Goal: Transaction & Acquisition: Purchase product/service

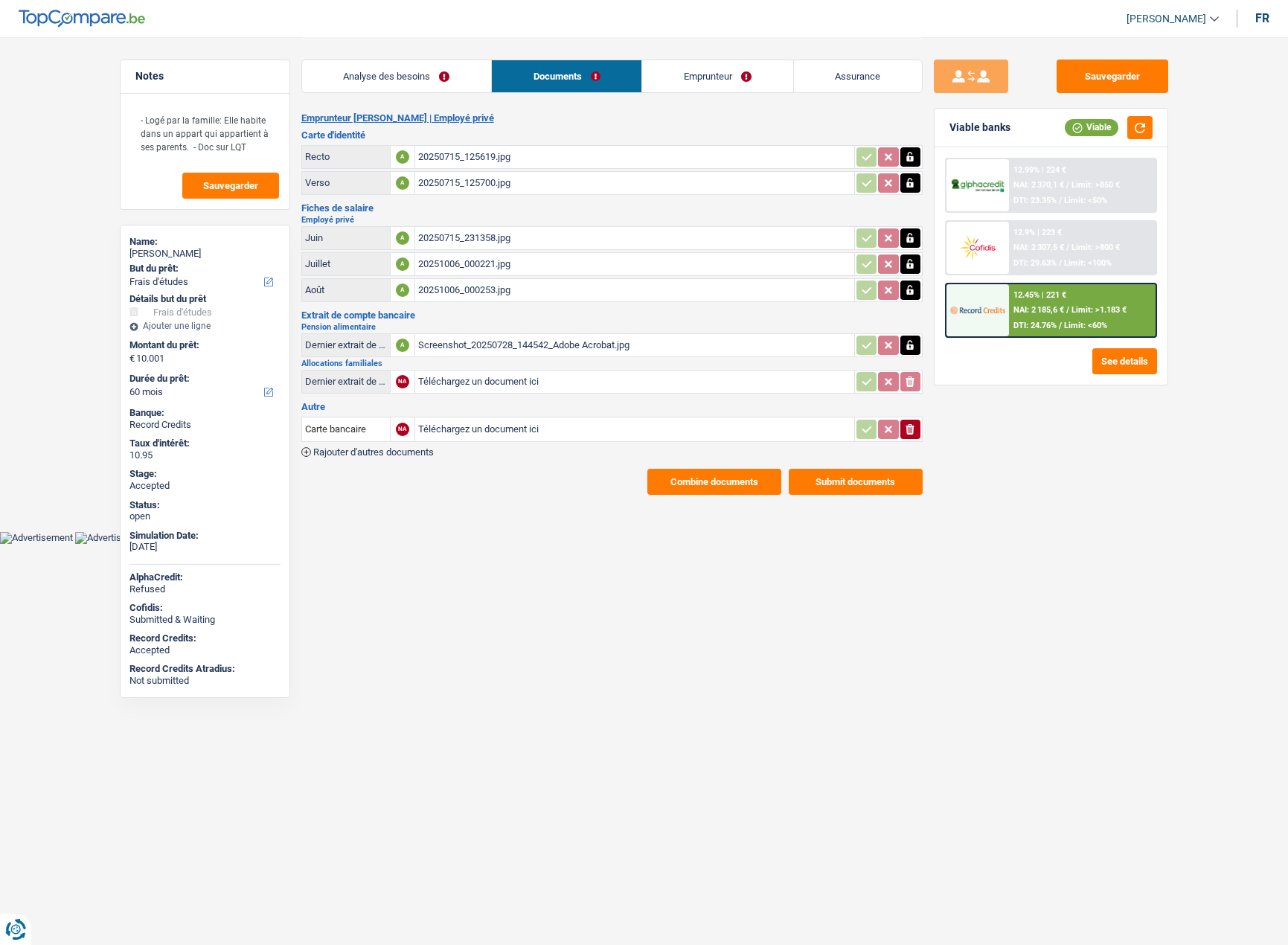
select select "study"
select select "60"
click at [700, 67] on link "Analyse des besoins" at bounding box center [698, 76] width 189 height 32
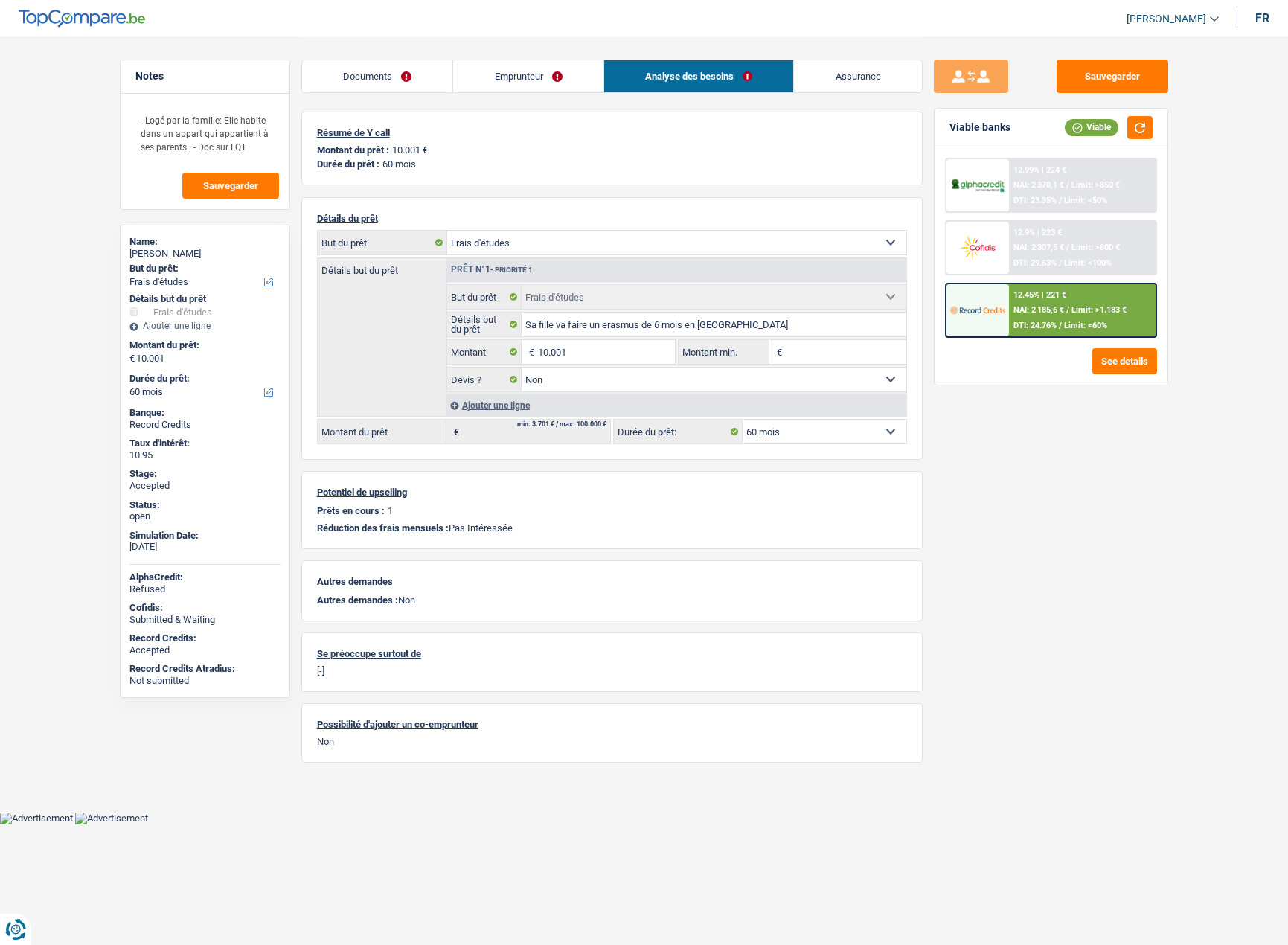
click at [374, 80] on link "Documents" at bounding box center [378, 76] width 151 height 32
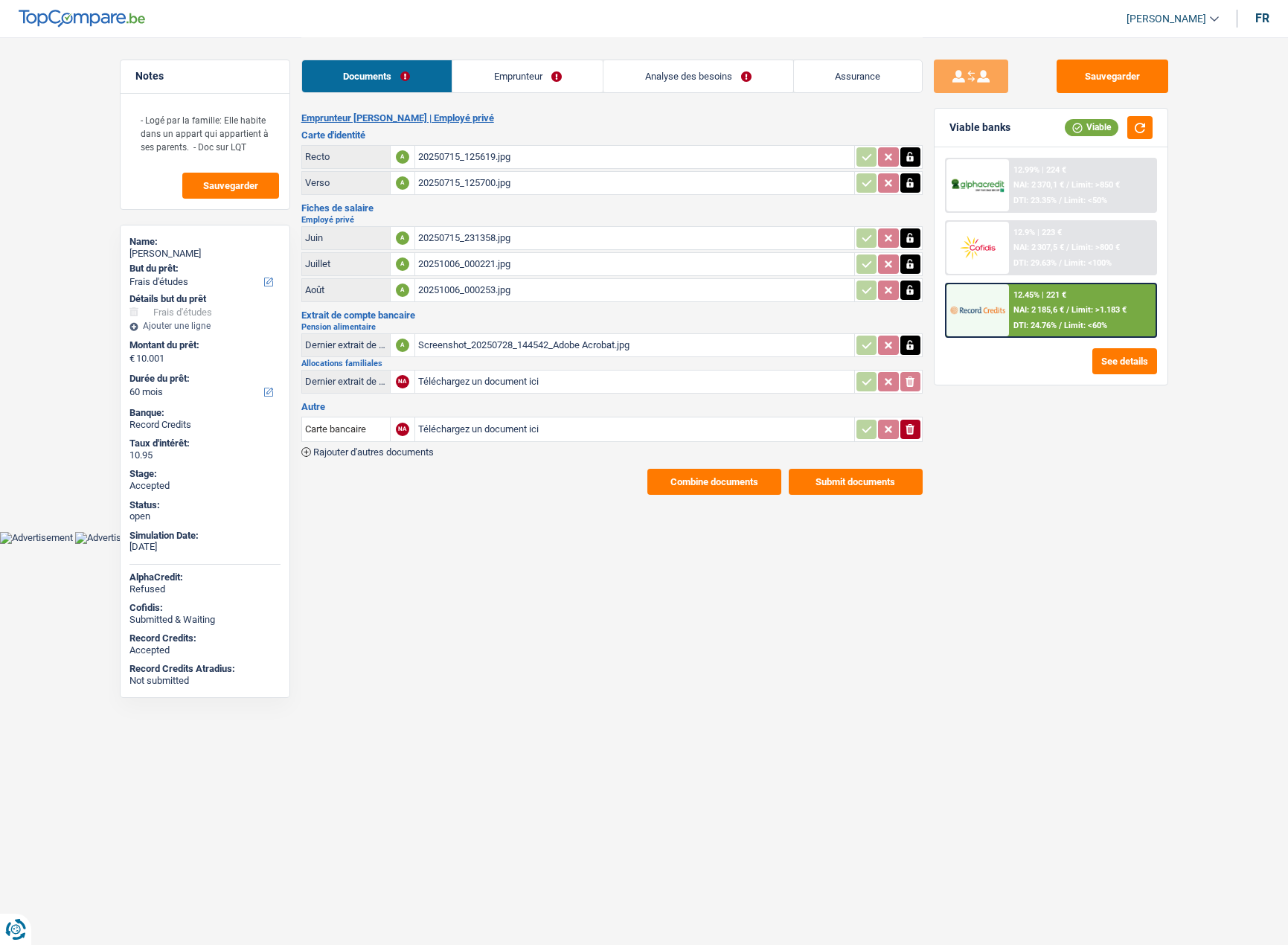
click at [711, 486] on button "Combine documents" at bounding box center [715, 481] width 134 height 26
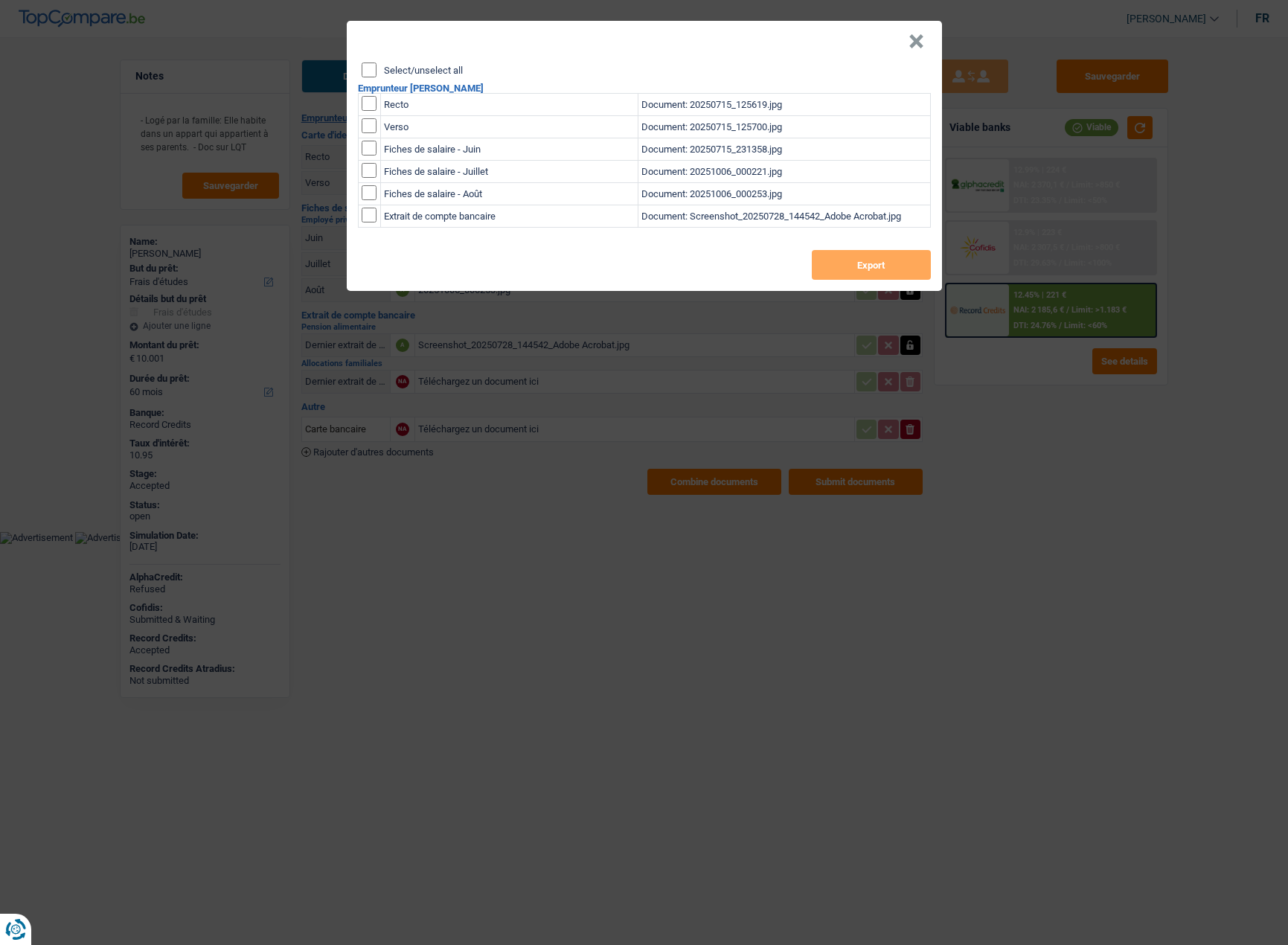
click at [369, 66] on input "Select/unselect all" at bounding box center [369, 70] width 15 height 15
checkbox input "true"
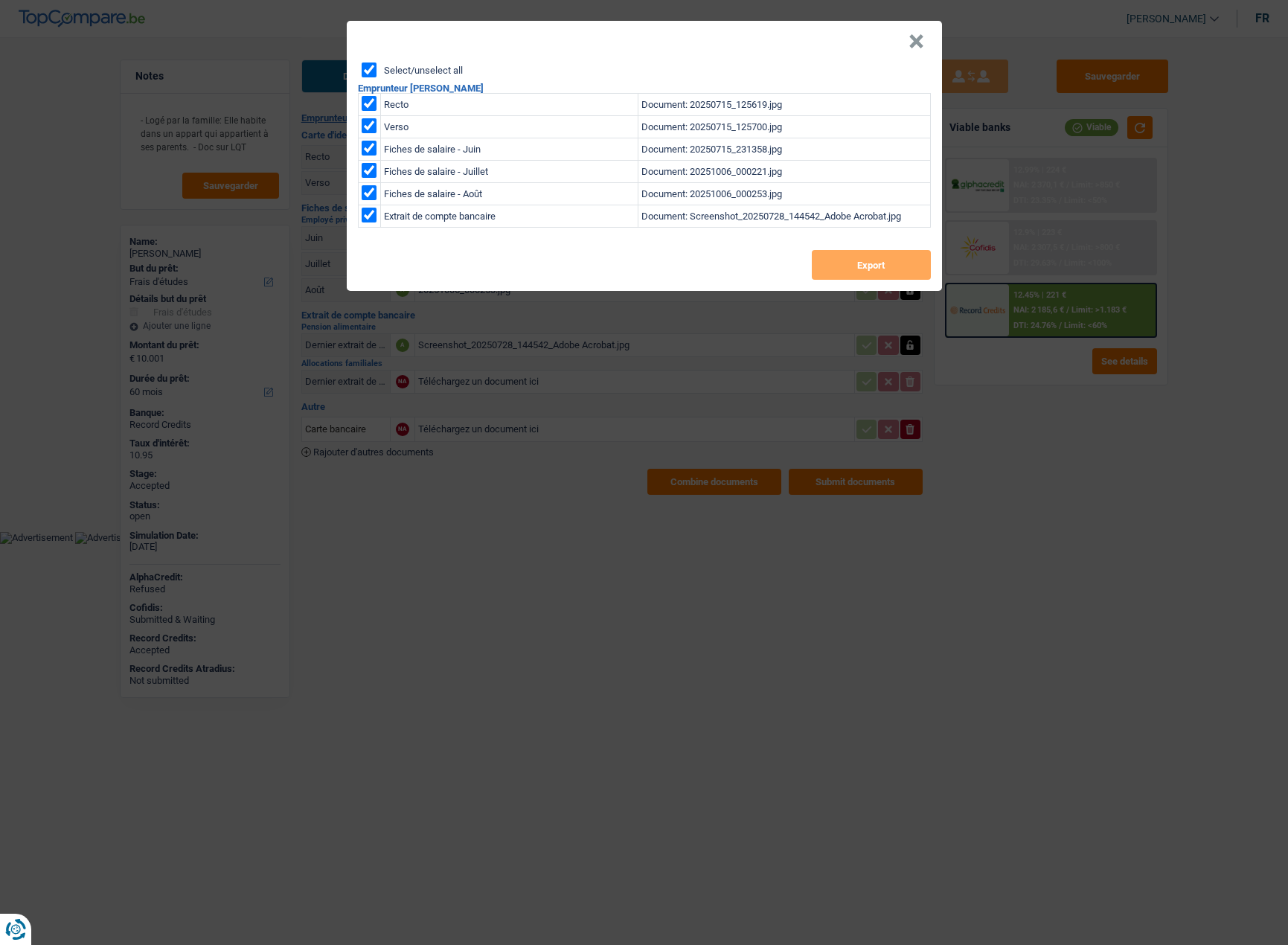
checkbox input "true"
click at [872, 265] on button "Export" at bounding box center [872, 264] width 119 height 29
click at [1125, 524] on div "× Select/unselect all Emprunteur Filomena Brandão Da Silva Recto Document: 2025…" at bounding box center [644, 472] width 1288 height 945
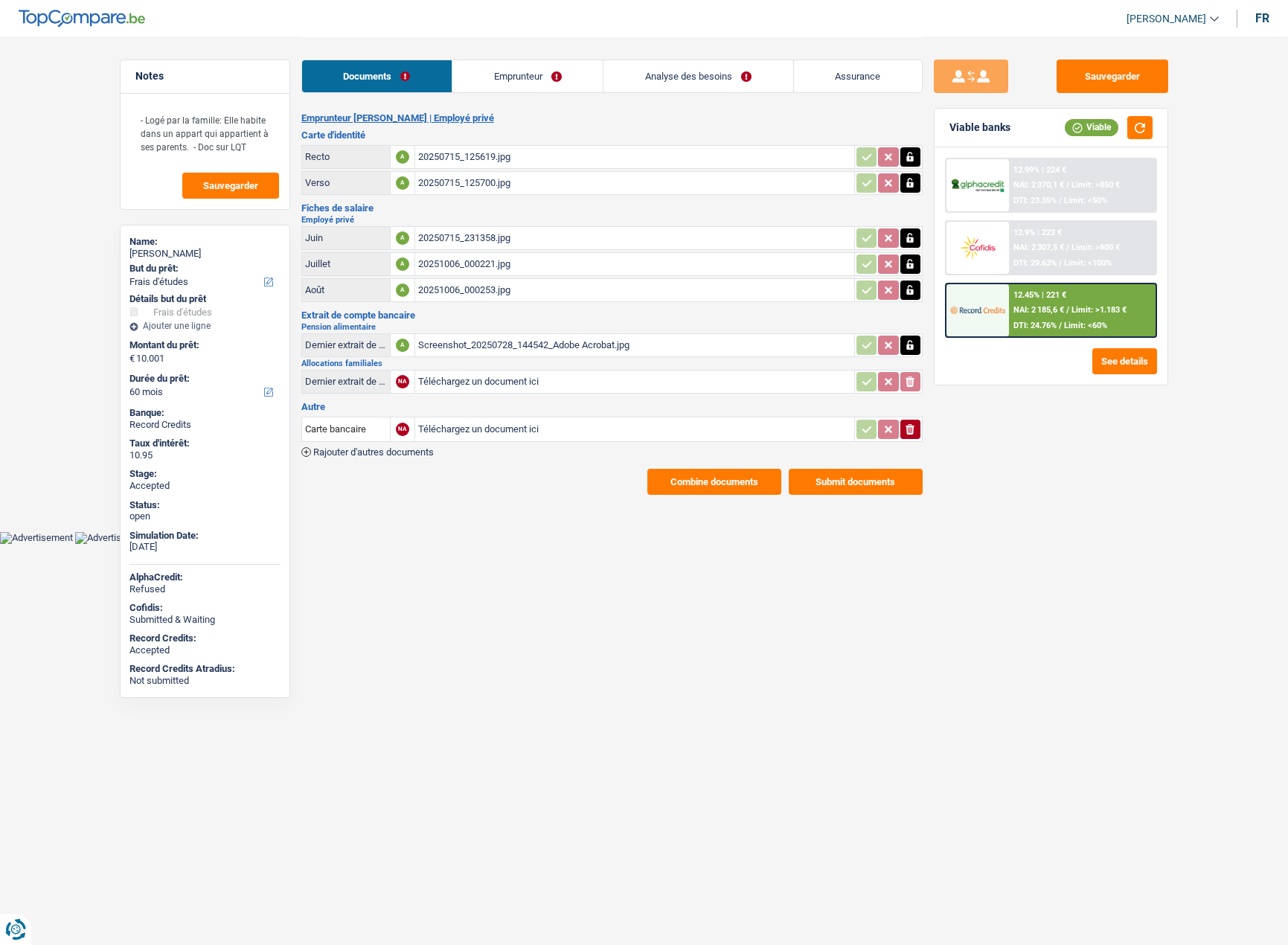
select select "study"
select select "60"
click at [1038, 334] on div "12.45% | 221 € NAI: 2 185,6 € / Limit: >1.183 € DTI: 24.76% / Limit: <60%" at bounding box center [1082, 309] width 147 height 52
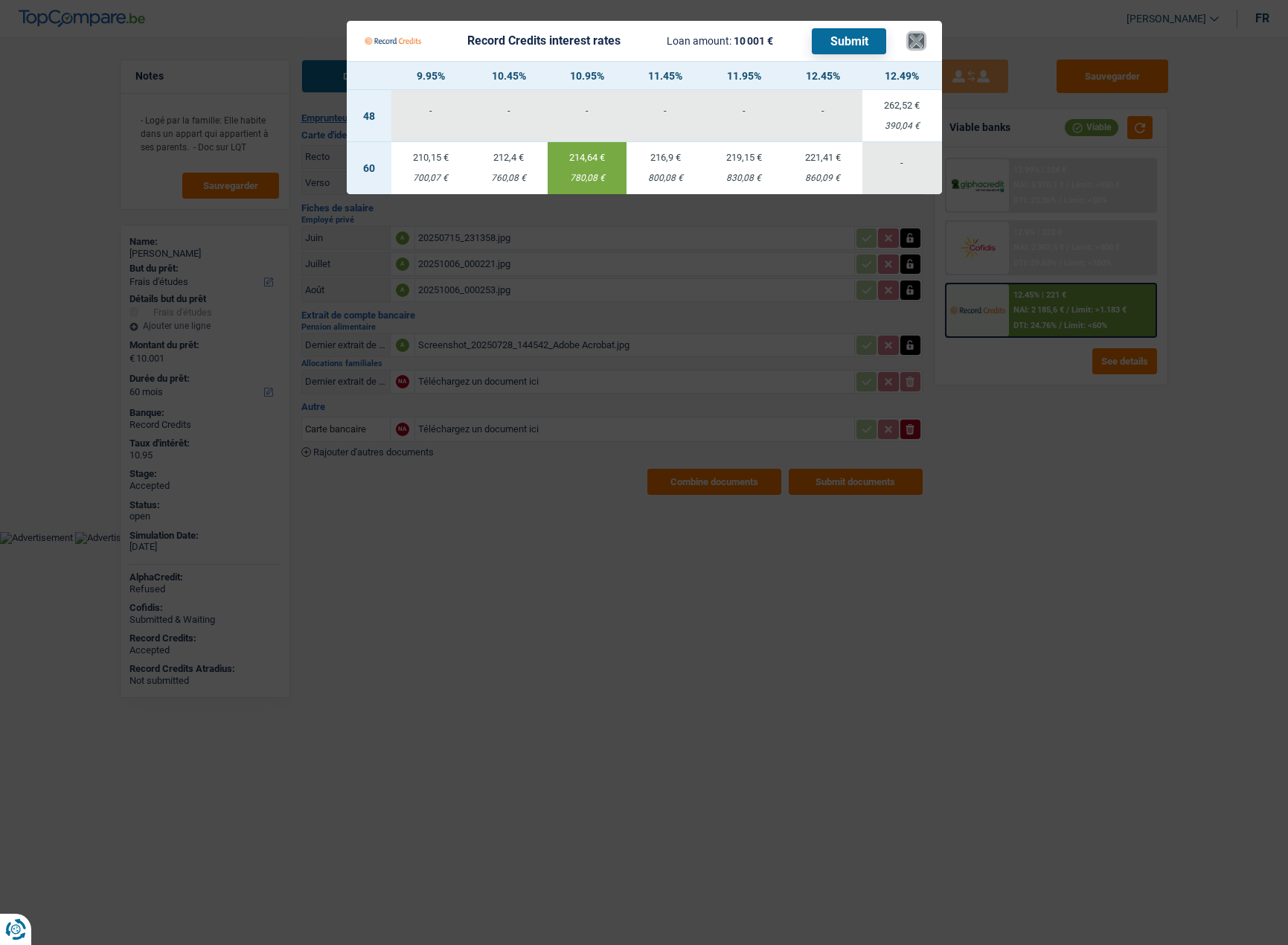
click at [917, 49] on button "×" at bounding box center [916, 40] width 16 height 15
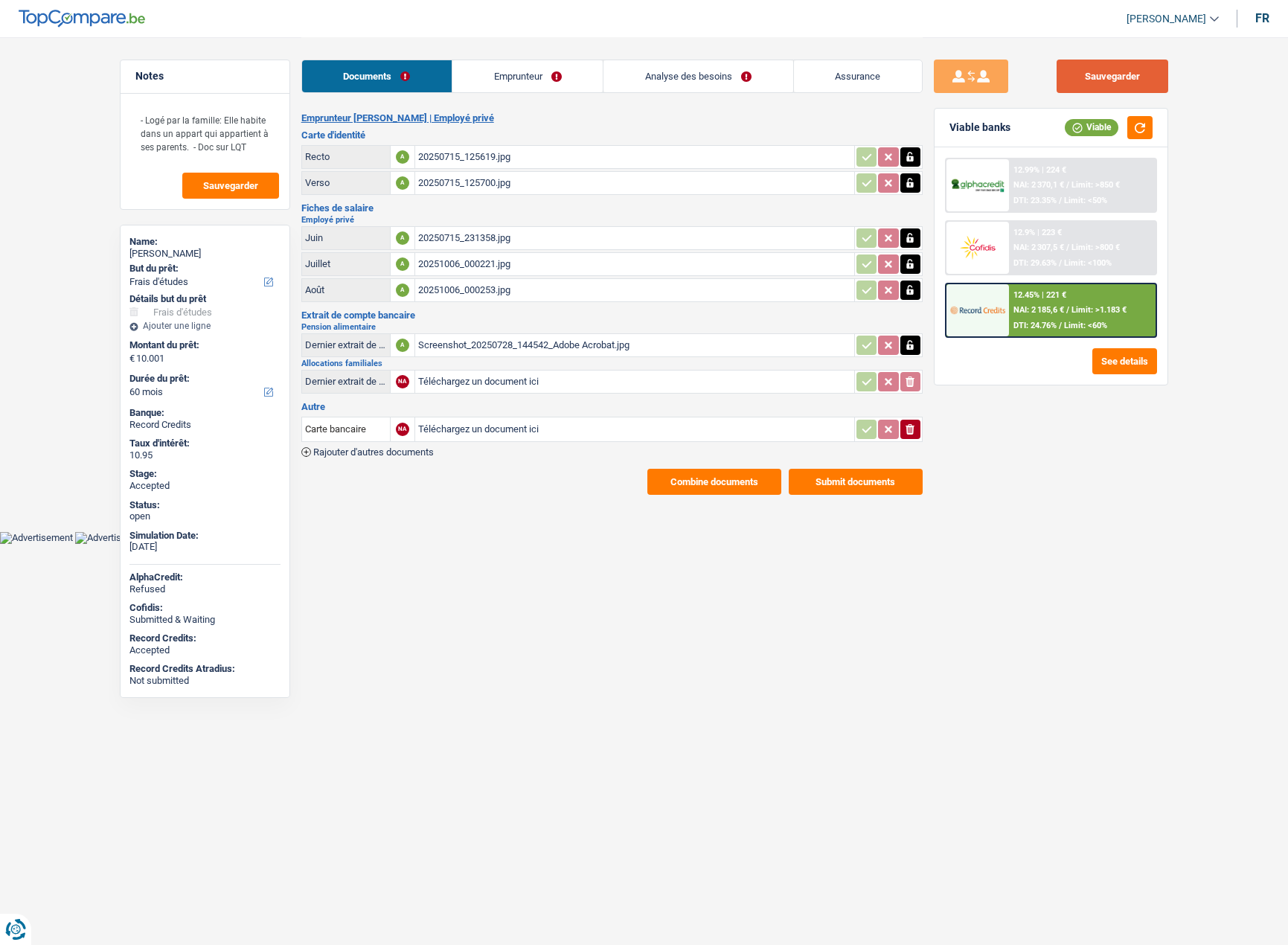
click at [1135, 73] on button "Sauvegarder" at bounding box center [1113, 76] width 112 height 33
click at [1067, 326] on span "Limit: <60%" at bounding box center [1085, 325] width 43 height 10
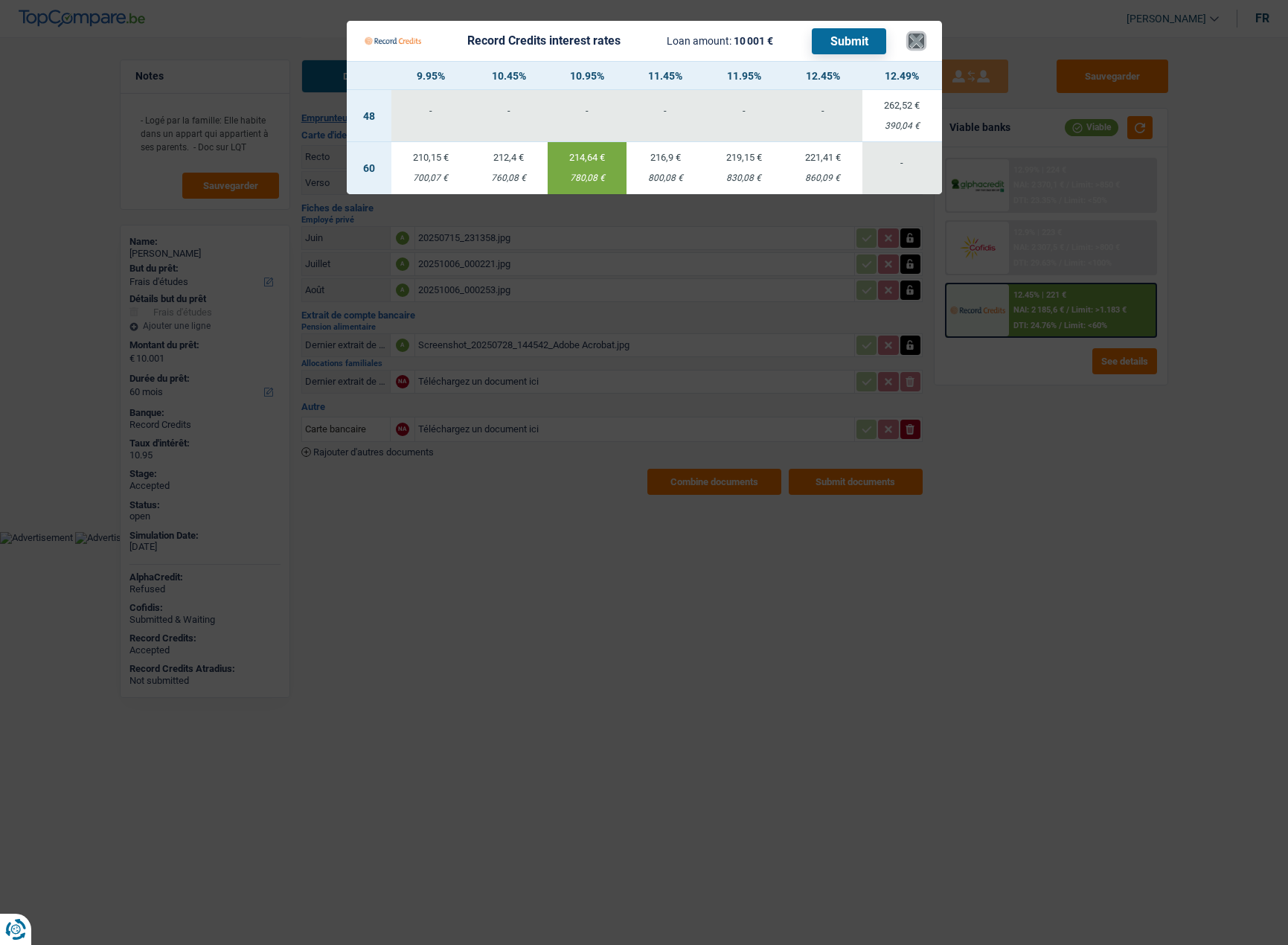
click at [917, 39] on button "×" at bounding box center [916, 40] width 16 height 15
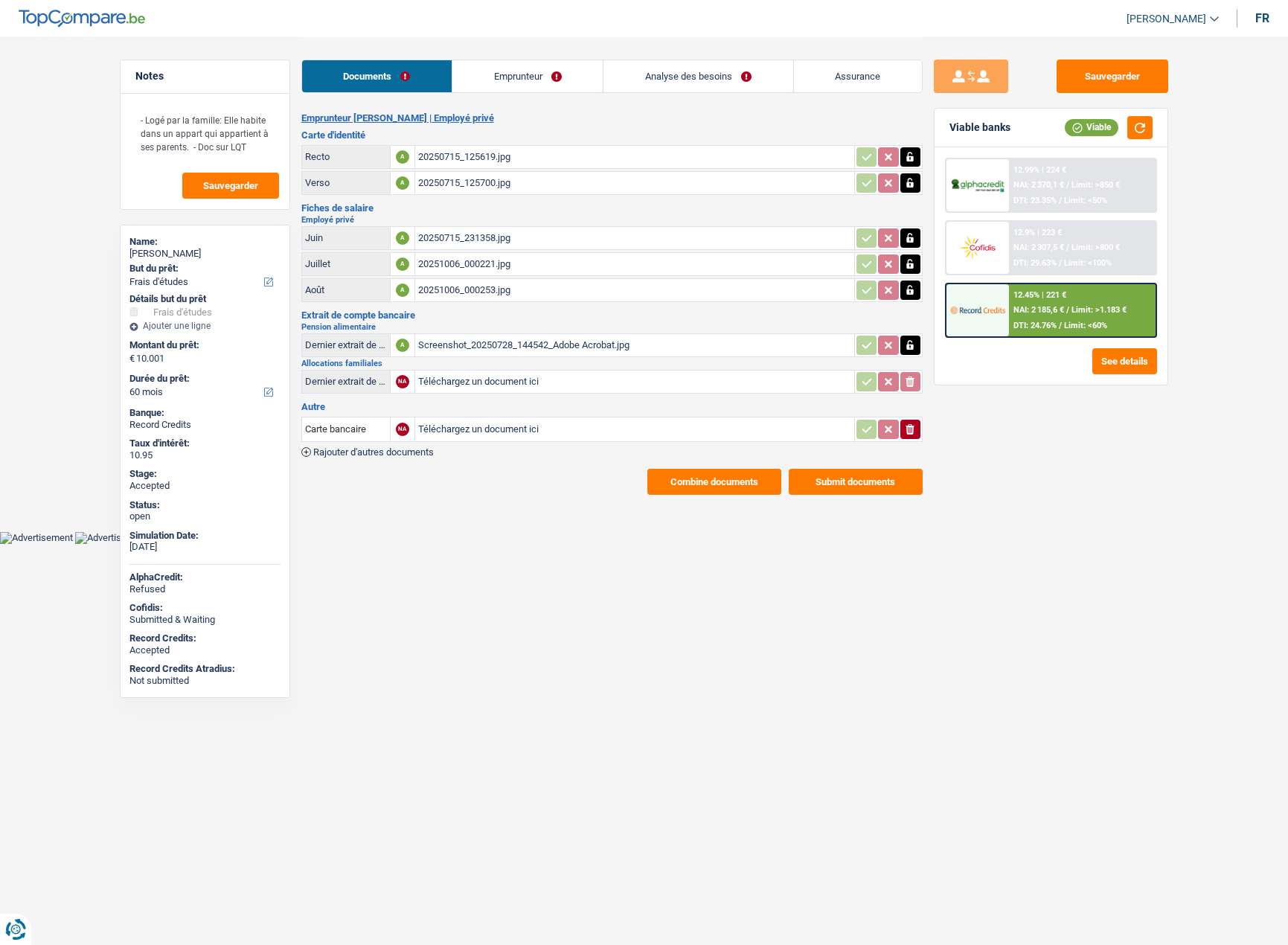
click at [753, 76] on link "Analyse des besoins" at bounding box center [698, 76] width 189 height 32
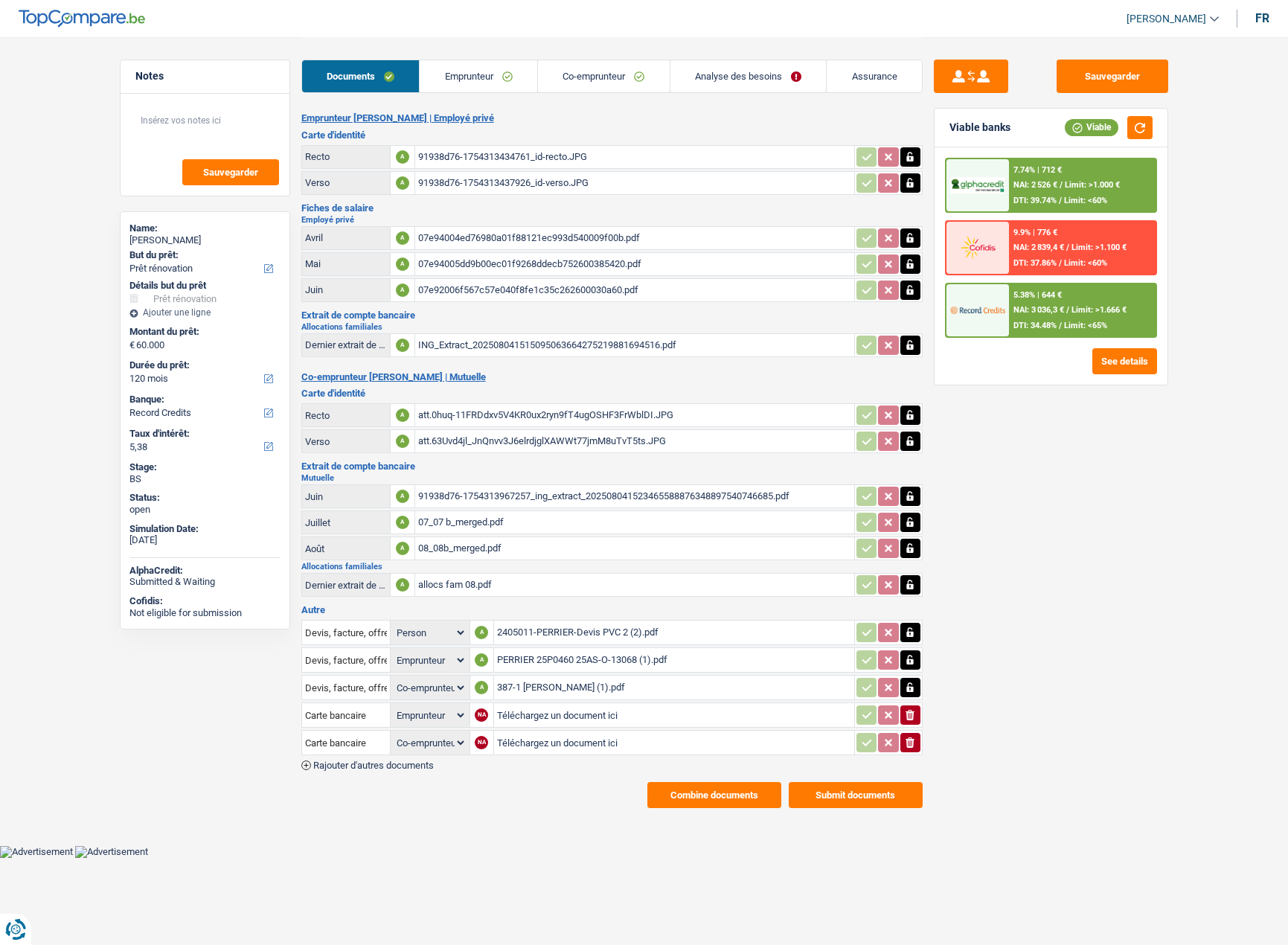
select select "renovation"
select select "120"
select select "record credits"
select select "applicant"
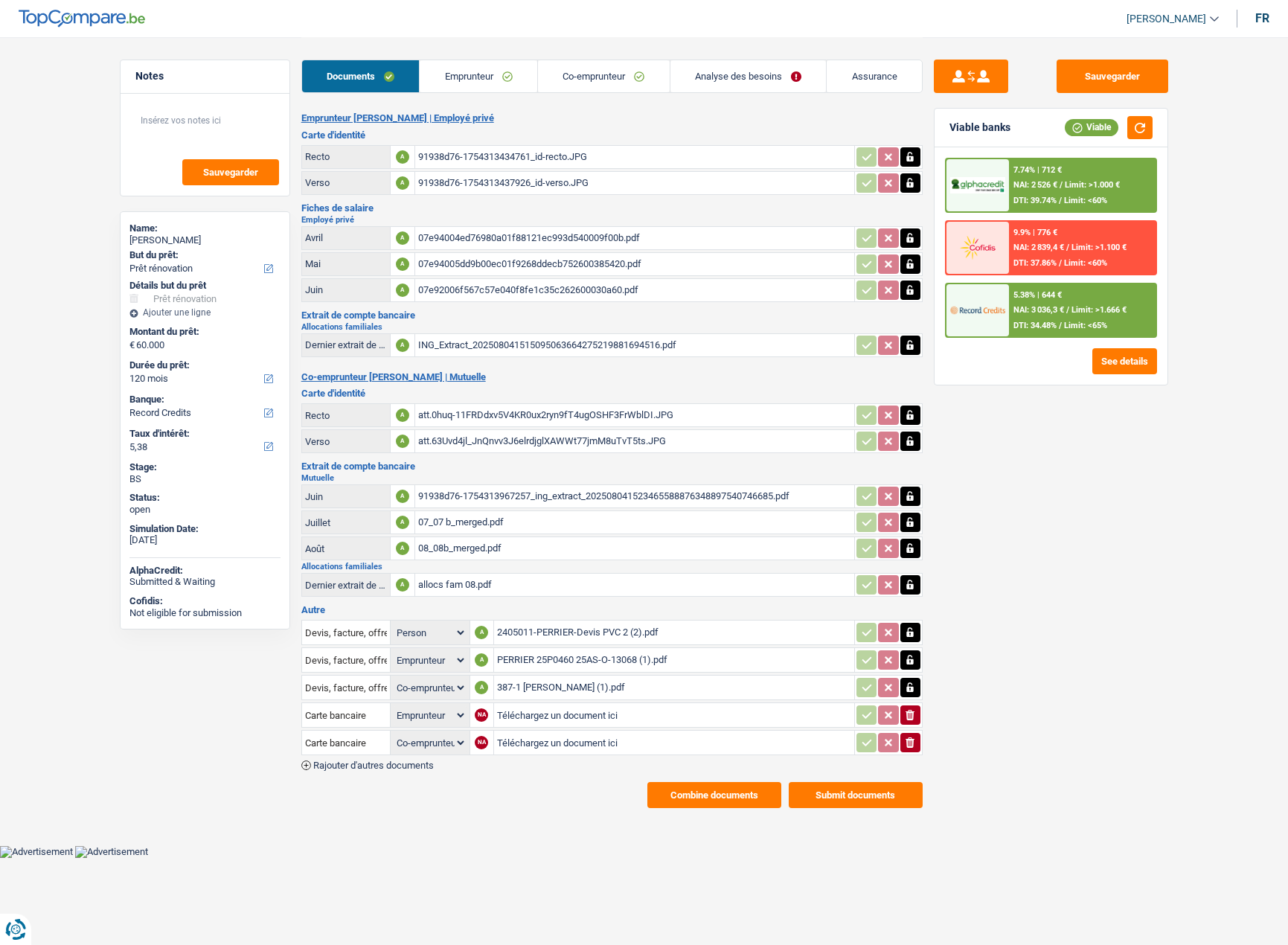
select select "coApplicant"
select select "applicant"
select select "coApplicant"
click at [534, 626] on div "2405011-PERRIER-Devis PVC 2 (2).pdf" at bounding box center [674, 632] width 355 height 22
click at [548, 653] on div "PERRIER 25P0460 25AS-O-13068 (1).pdf" at bounding box center [674, 659] width 355 height 22
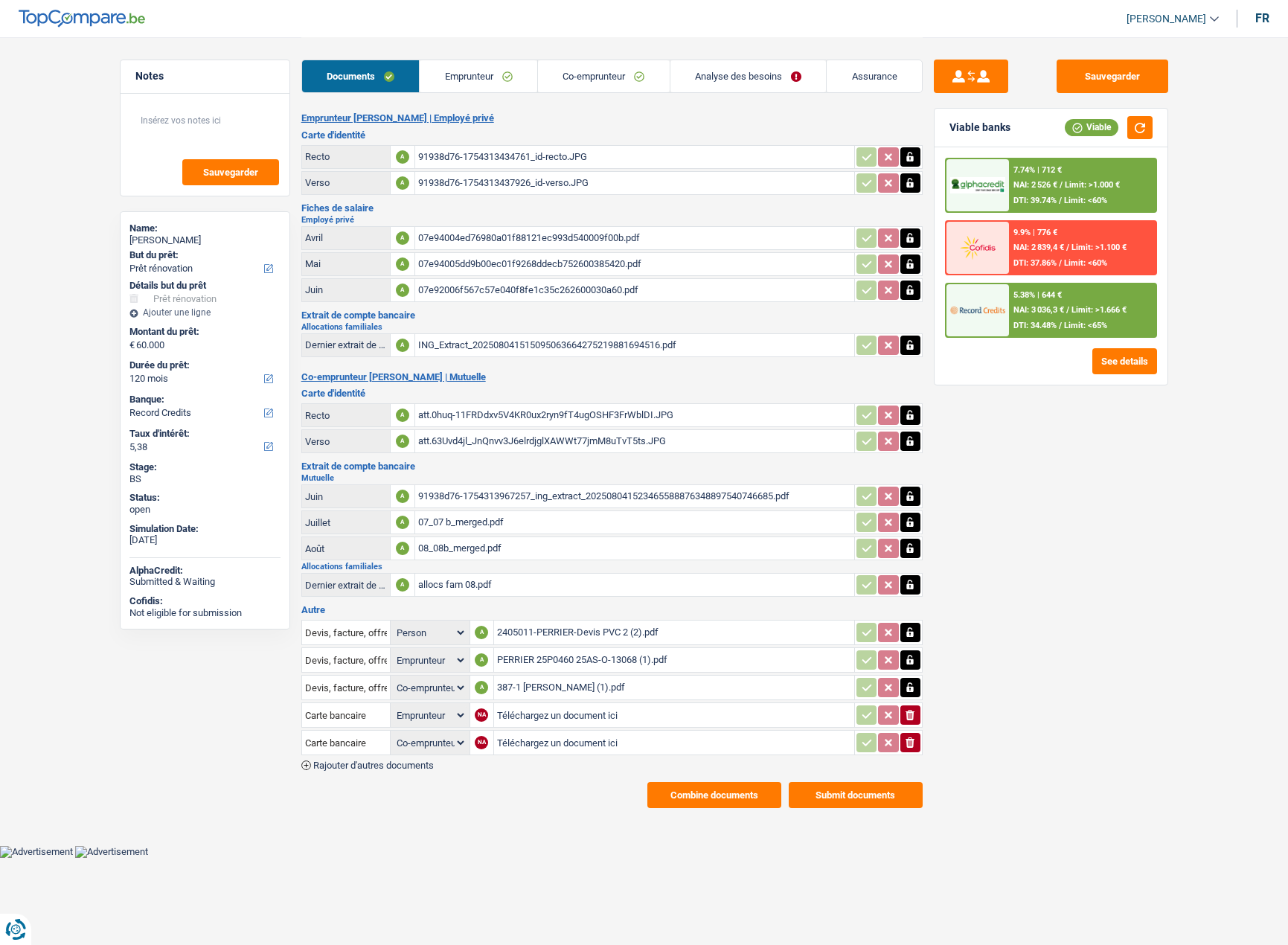
click at [557, 686] on div "387-1 PERRIER Nathan (1).pdf" at bounding box center [674, 687] width 355 height 22
click at [1100, 86] on button "Sauvegarder" at bounding box center [1113, 76] width 112 height 33
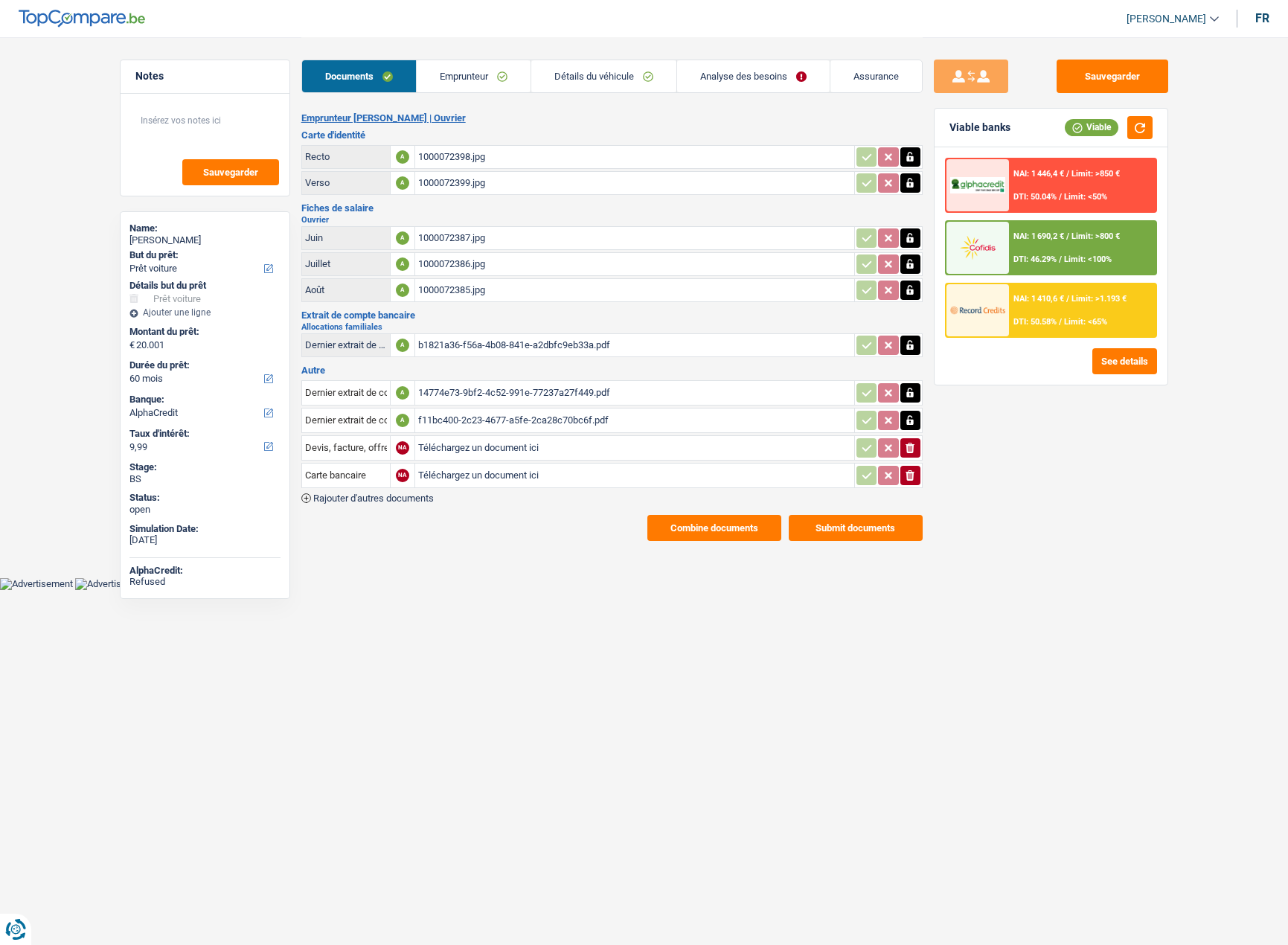
select select "car"
select select "60"
select select "alphacredit"
click at [486, 297] on div "1000072385.jpg" at bounding box center [634, 290] width 433 height 22
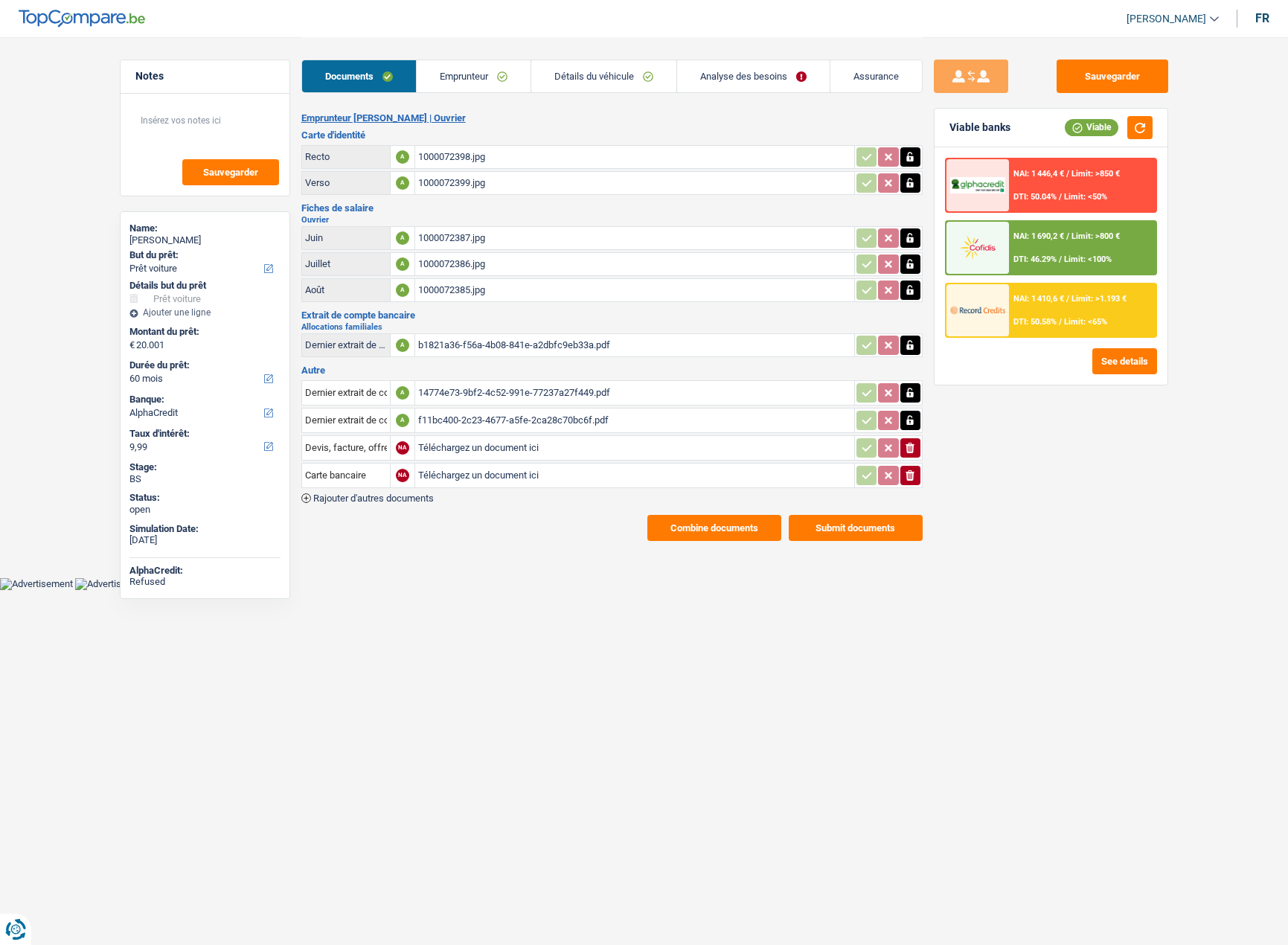
click at [488, 268] on div "1000072386.jpg" at bounding box center [634, 264] width 433 height 22
click at [481, 237] on div "1000072387.jpg" at bounding box center [634, 238] width 433 height 22
click at [482, 234] on div "1000072387.jpg" at bounding box center [634, 238] width 433 height 22
click at [546, 264] on div "1000072386.jpg" at bounding box center [634, 264] width 433 height 22
click at [527, 287] on div "1000072385.jpg" at bounding box center [634, 290] width 433 height 22
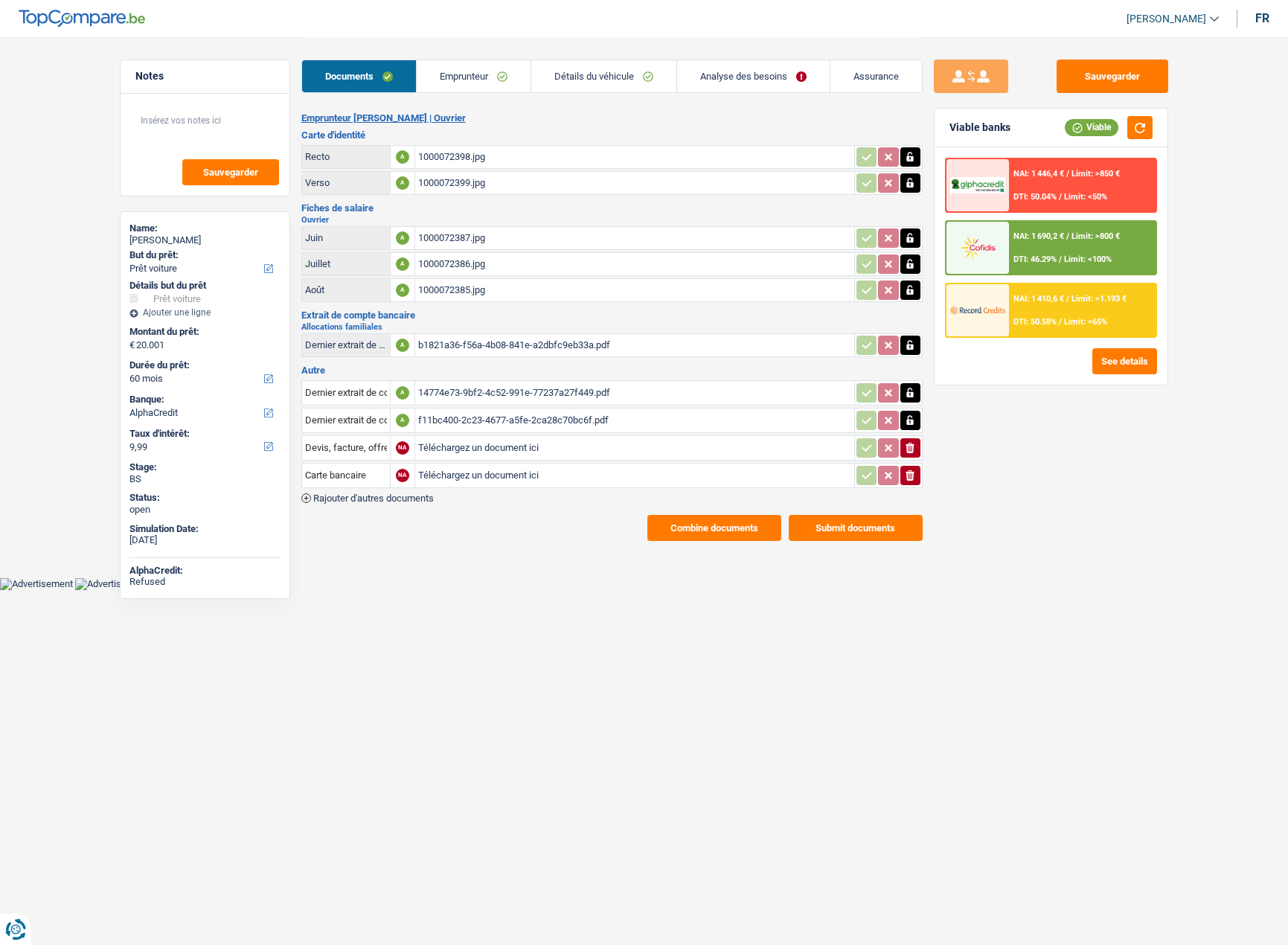
click at [495, 238] on div "1000072387.jpg" at bounding box center [634, 238] width 433 height 22
click at [915, 237] on icon "button" at bounding box center [910, 238] width 12 height 15
click at [915, 237] on icon "ionicons-v5-e" at bounding box center [910, 238] width 12 height 15
click at [464, 233] on input "Téléchargez un document ici" at bounding box center [634, 238] width 433 height 22
type input "C:\fakepath\1000072403 (1).jpg"
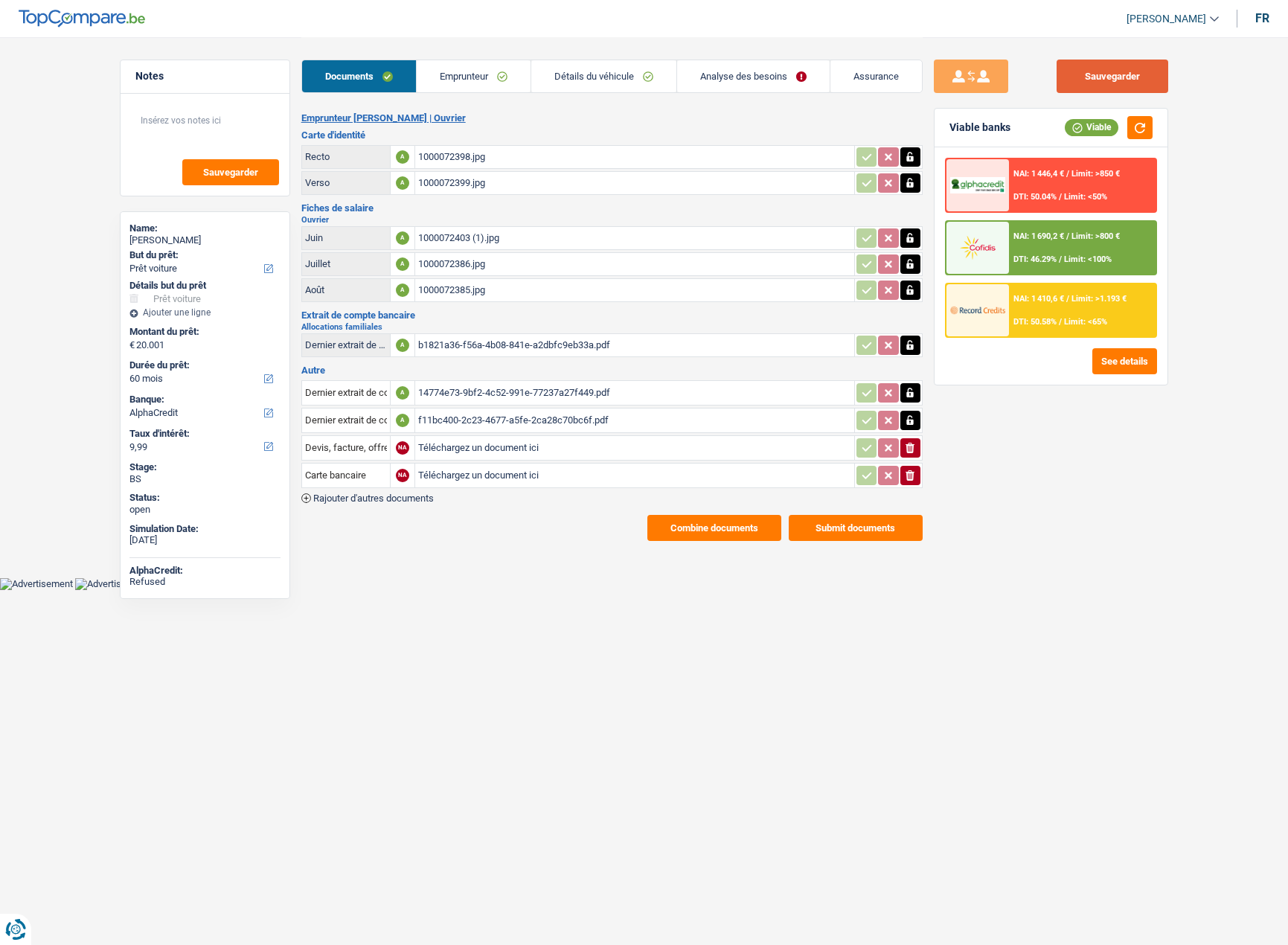
drag, startPoint x: 1098, startPoint y: 83, endPoint x: 464, endPoint y: 10, distance: 638.2
click at [1098, 81] on button "Sauvegarder" at bounding box center [1113, 76] width 112 height 33
click at [457, 84] on link "Emprunteur" at bounding box center [474, 76] width 114 height 32
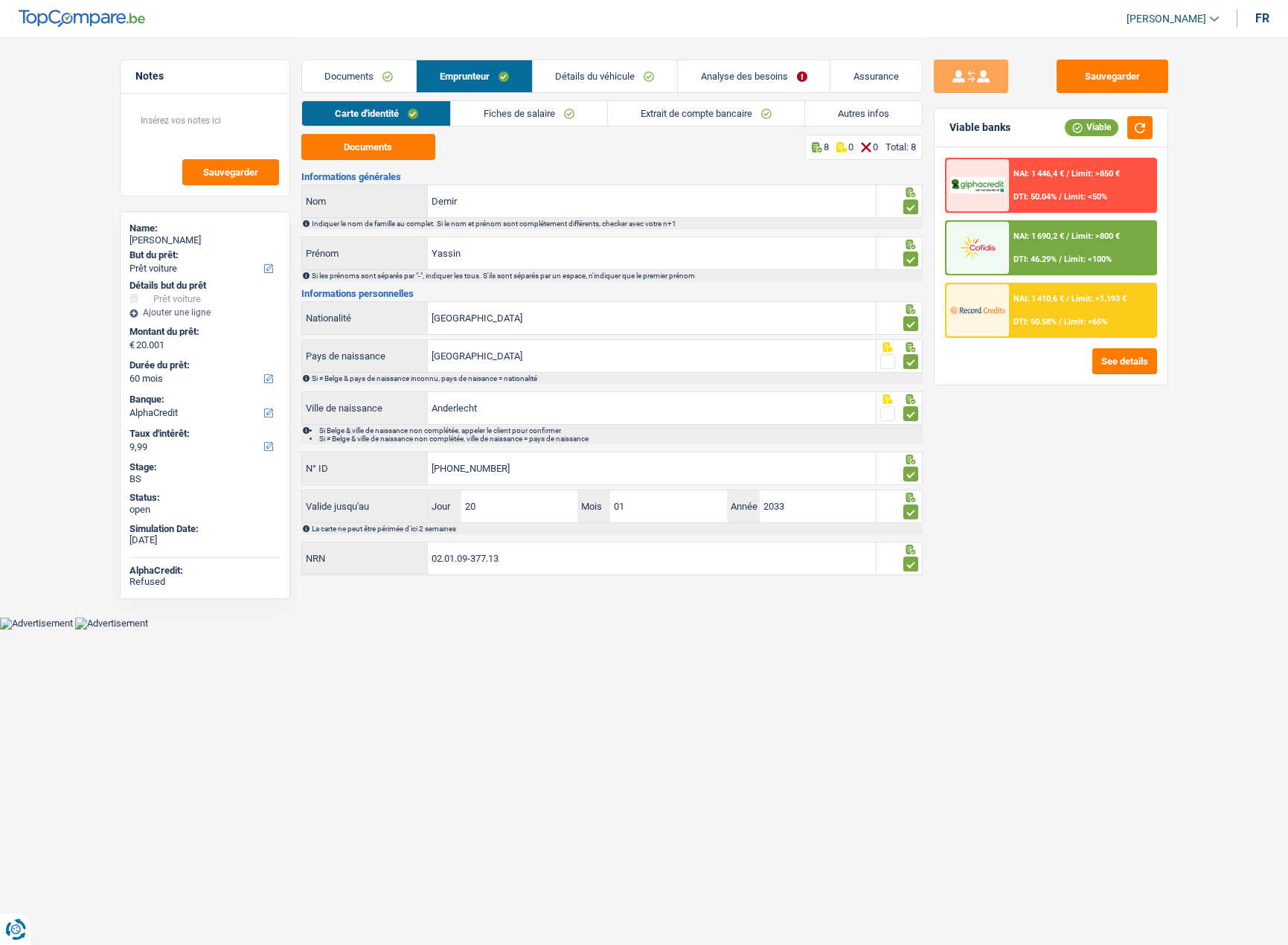
click at [496, 110] on link "Fiches de salaire" at bounding box center [529, 113] width 156 height 25
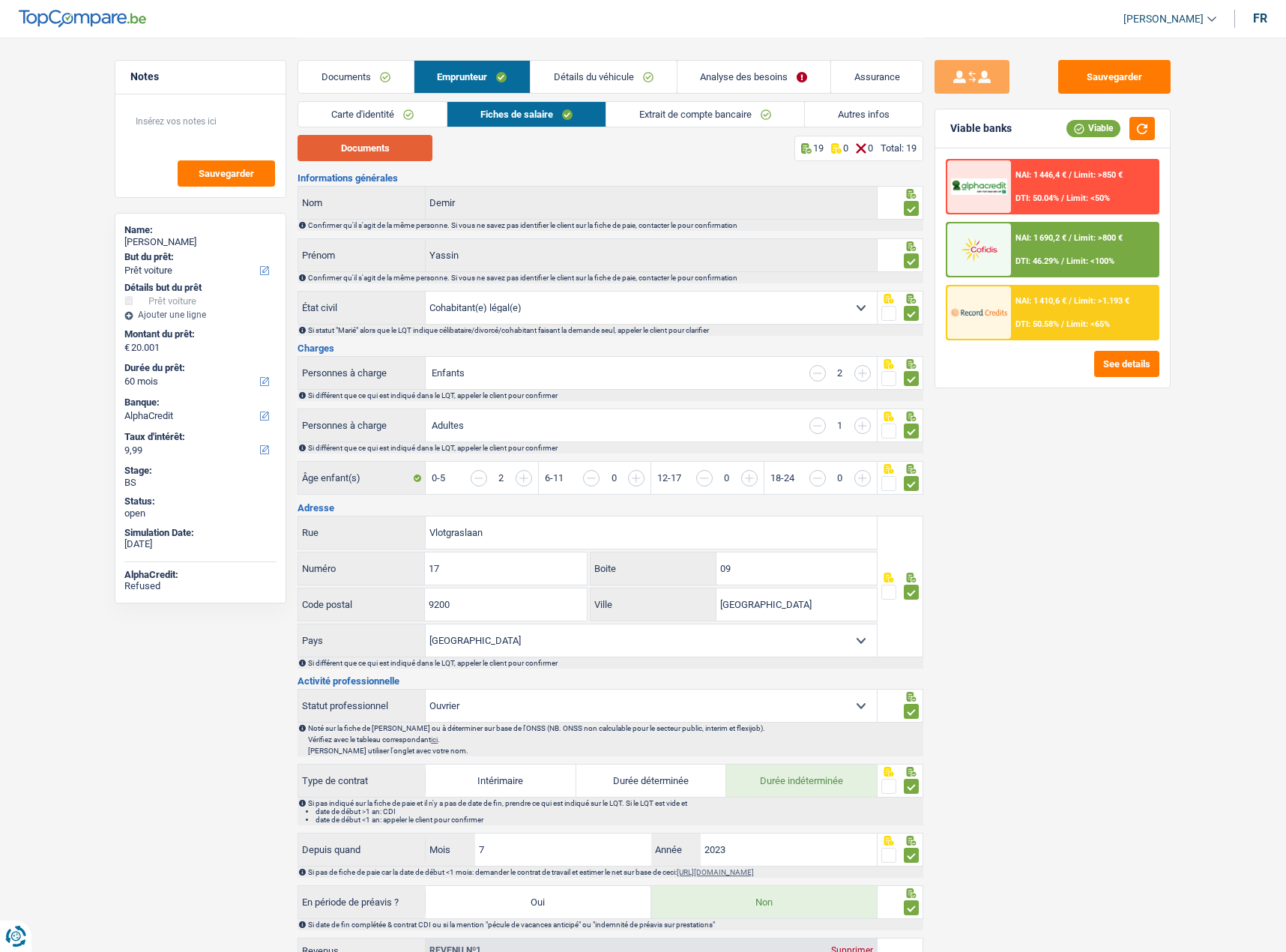
drag, startPoint x: 349, startPoint y: 144, endPoint x: 363, endPoint y: 146, distance: 14.1
click at [349, 144] on button "Documents" at bounding box center [365, 148] width 135 height 26
click at [357, 77] on link "Documents" at bounding box center [355, 77] width 115 height 32
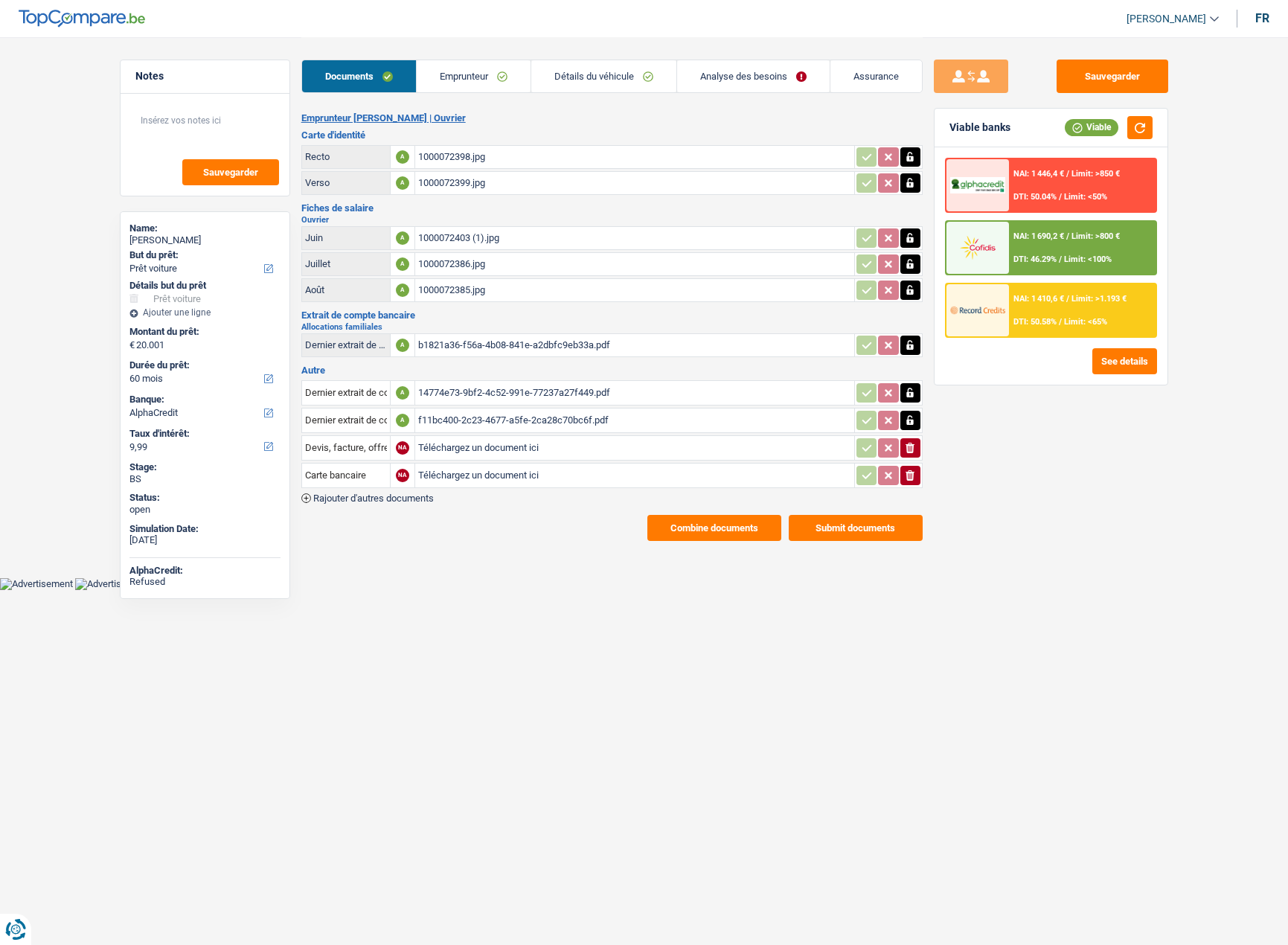
click at [457, 452] on input "Téléchargez un document ici" at bounding box center [634, 448] width 433 height 22
type input "C:\fakepath\60db8a5e-1759223394928_1000072387.jpg"
click at [353, 456] on input "Devis, facture, offre, bon de commande" at bounding box center [345, 448] width 82 height 24
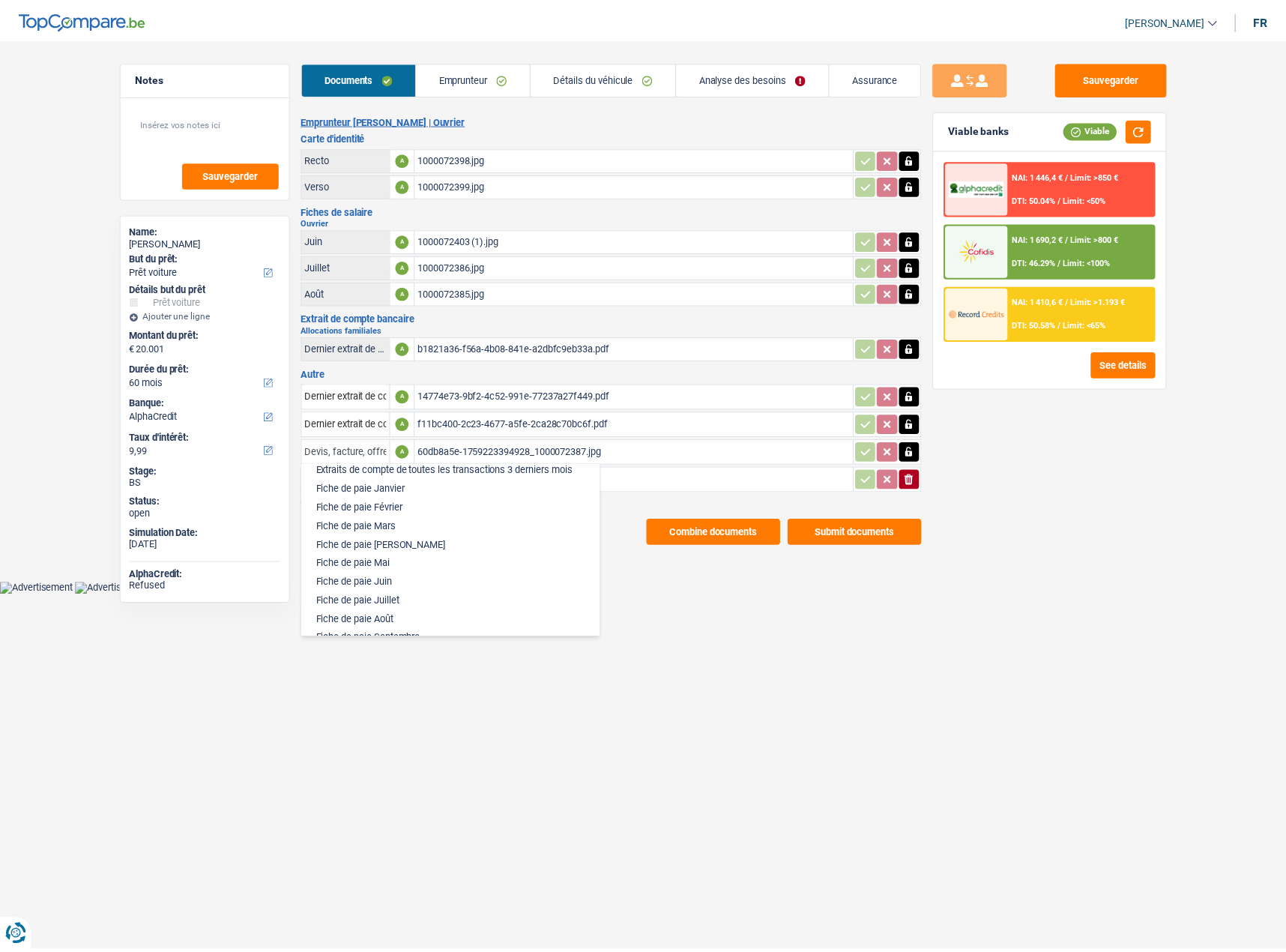
scroll to position [674, 0]
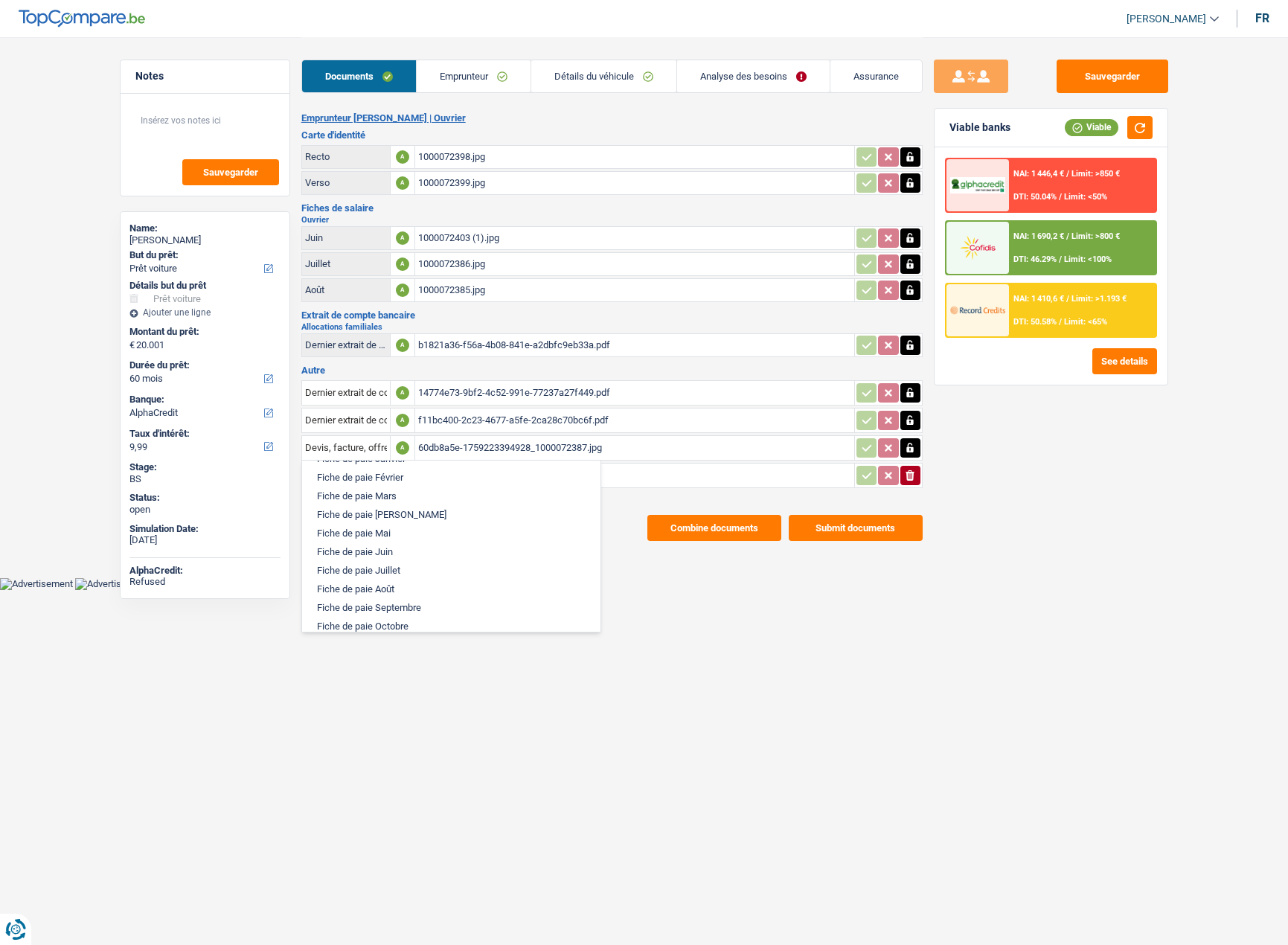
click at [410, 558] on li "Fiche de paie Juin" at bounding box center [451, 552] width 284 height 18
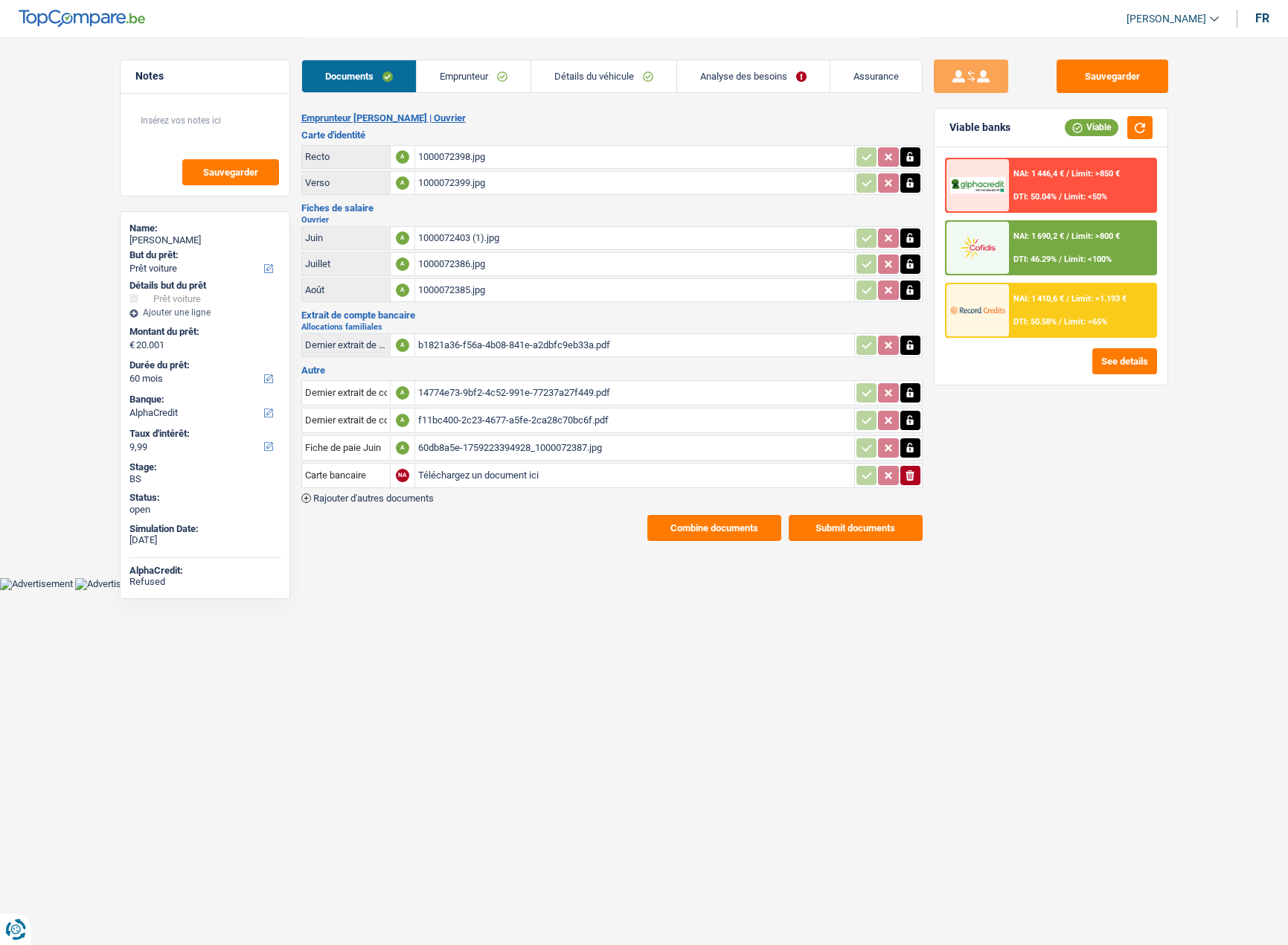
click at [912, 478] on icon "button" at bounding box center [910, 475] width 9 height 10
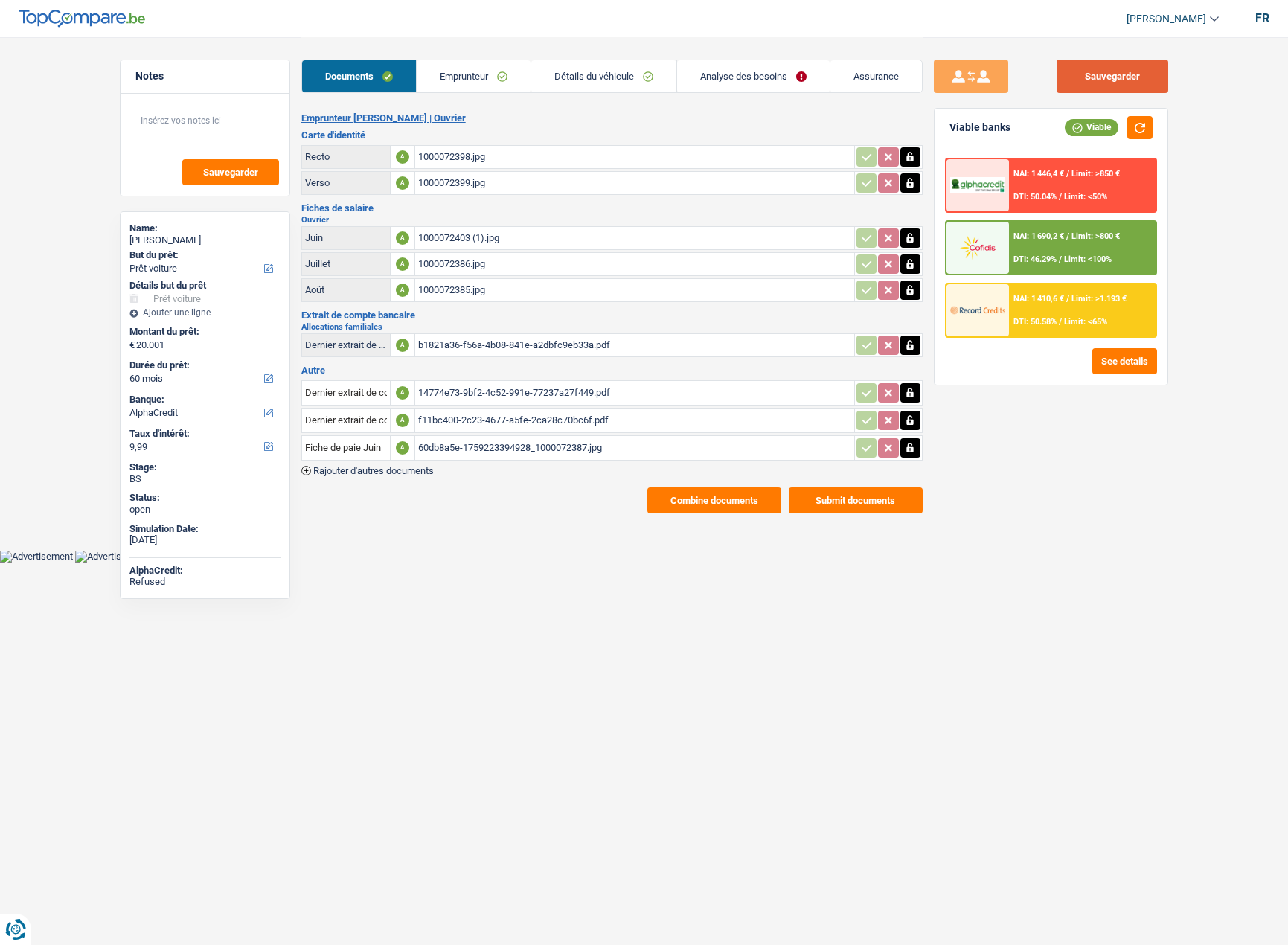
click at [1101, 69] on button "Sauvegarder" at bounding box center [1113, 76] width 112 height 33
click at [446, 80] on link "Emprunteur" at bounding box center [474, 76] width 114 height 32
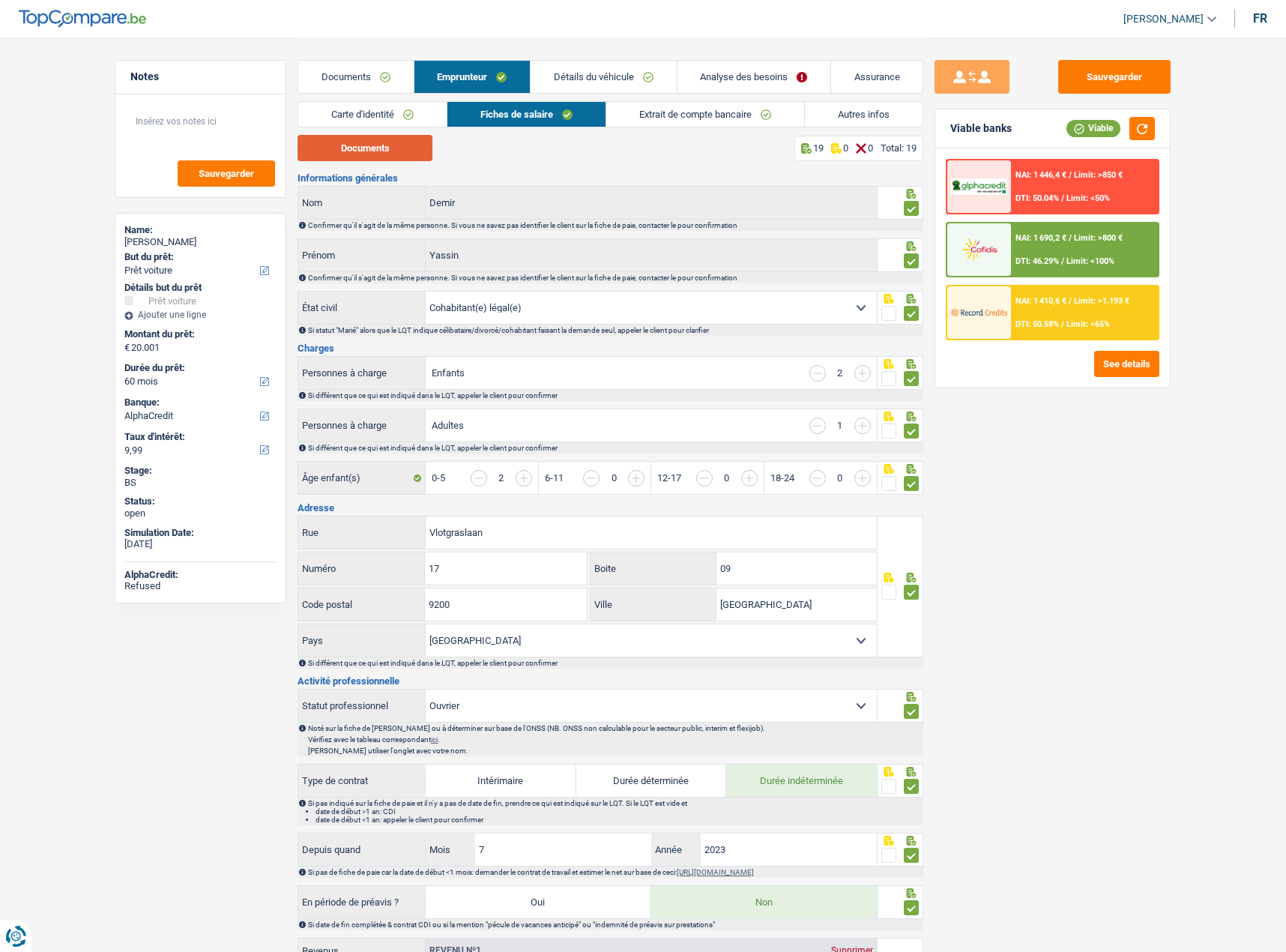
click at [356, 142] on button "Documents" at bounding box center [365, 148] width 135 height 26
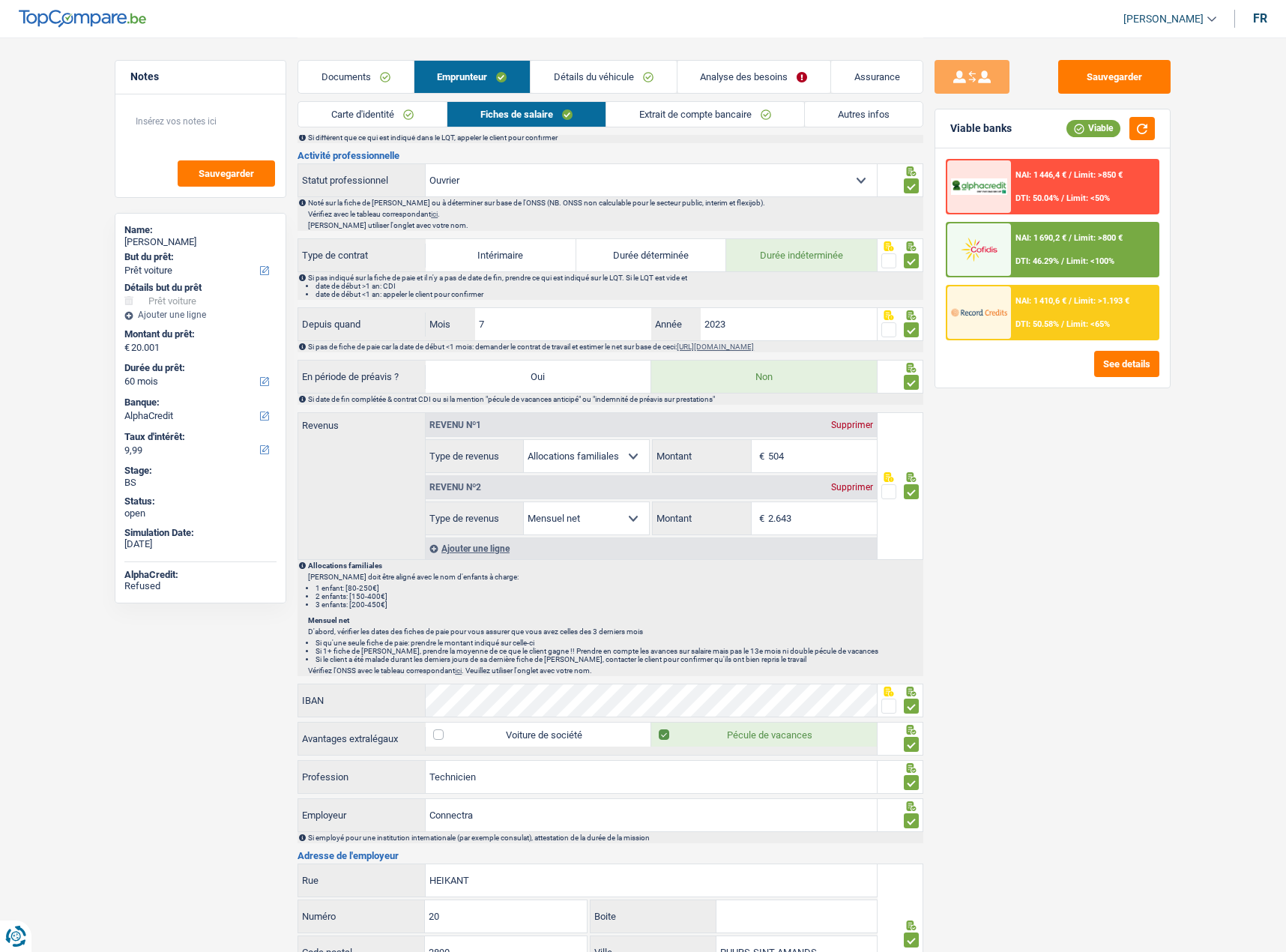
scroll to position [749, 0]
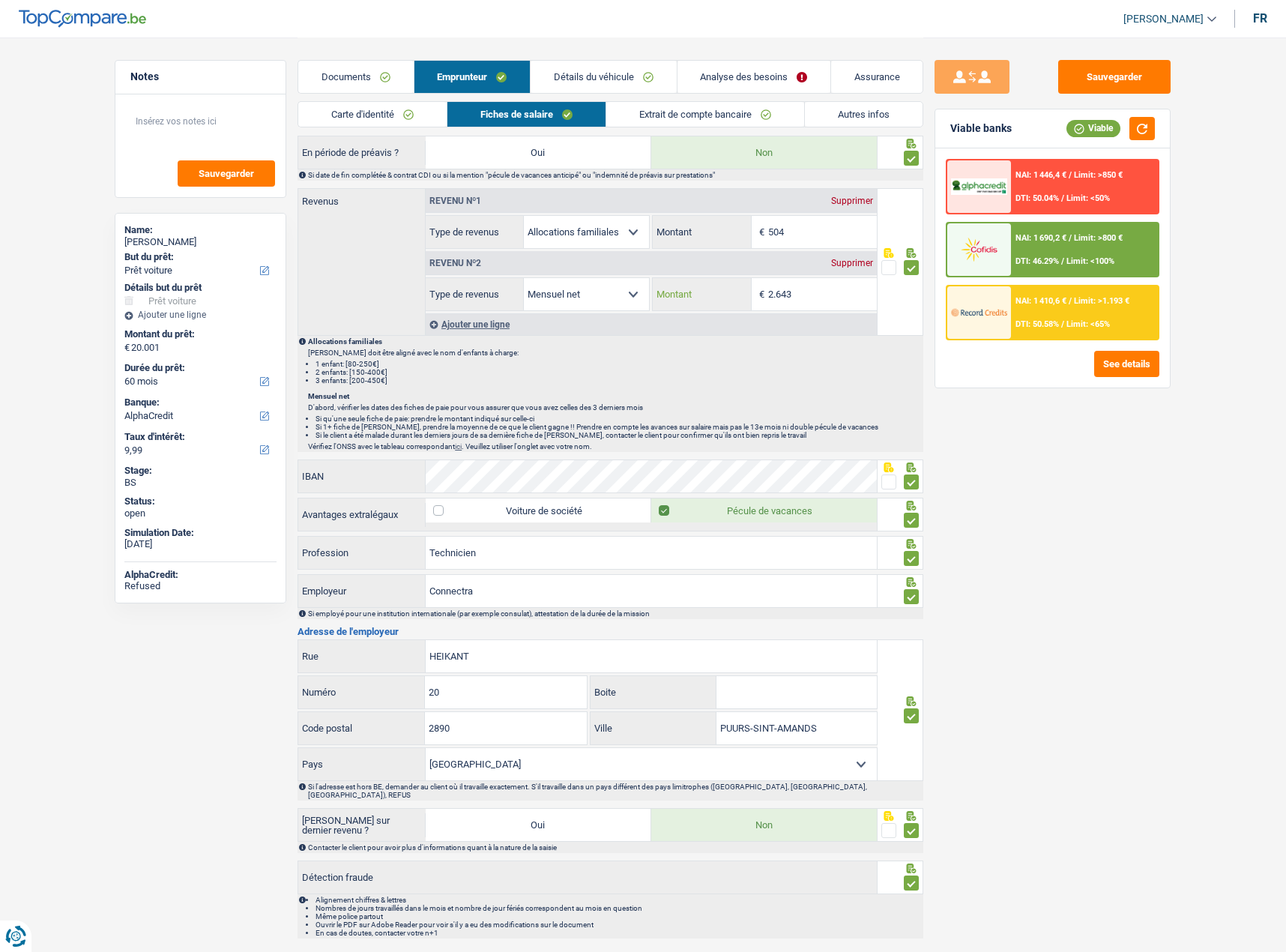
click at [814, 297] on input "2.643" at bounding box center [822, 294] width 108 height 32
drag, startPoint x: 748, startPoint y: 297, endPoint x: 601, endPoint y: 282, distance: 147.8
click at [601, 282] on div "Allocation d'handicap Allocations chômage Allocations familiales Chèques repas …" at bounding box center [651, 294] width 451 height 33
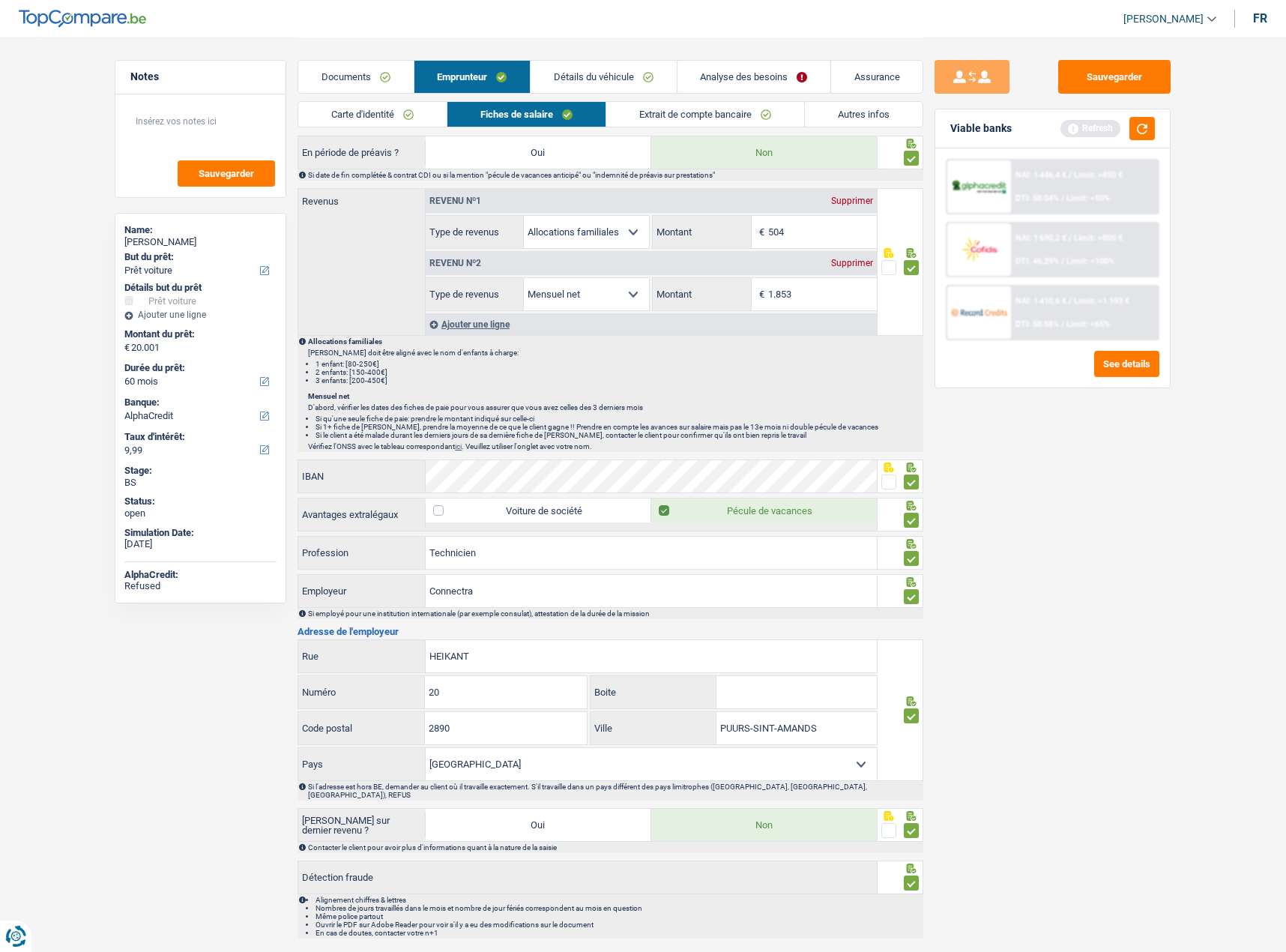
click at [1217, 562] on main "Notes Sauvegarder Name: Yassin Demir But du prêt: Confort maison: meubles, text…" at bounding box center [643, 117] width 1286 height 1733
click at [1093, 558] on div "Sauvegarder Viable banks Refresh NAI: 1 446,4 € / Limit: >850 € DTI: 50.04% / L…" at bounding box center [1052, 494] width 258 height 868
click at [1144, 130] on button "button" at bounding box center [1143, 128] width 26 height 23
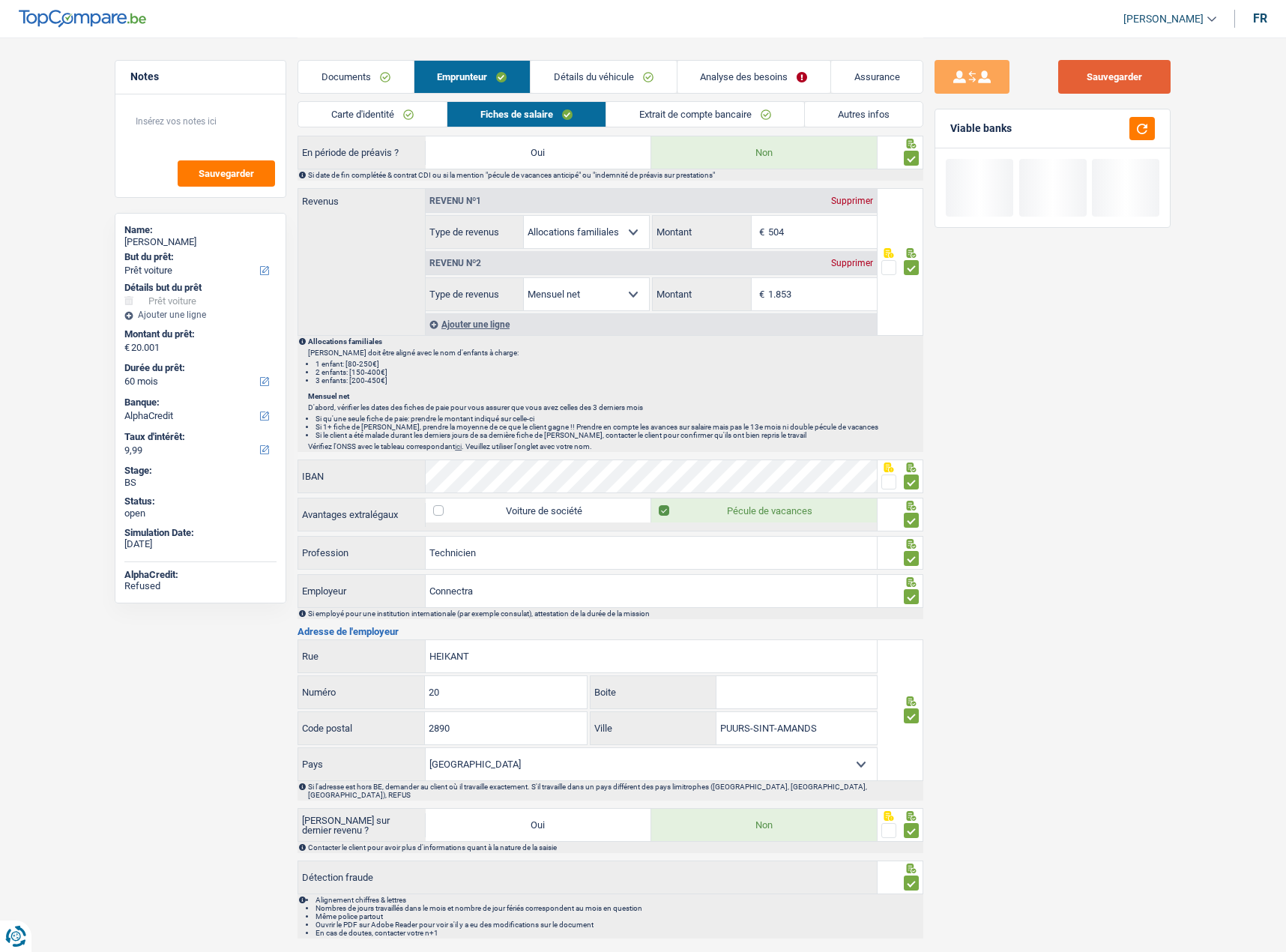
click at [1128, 89] on button "Sauvegarder" at bounding box center [1115, 77] width 113 height 33
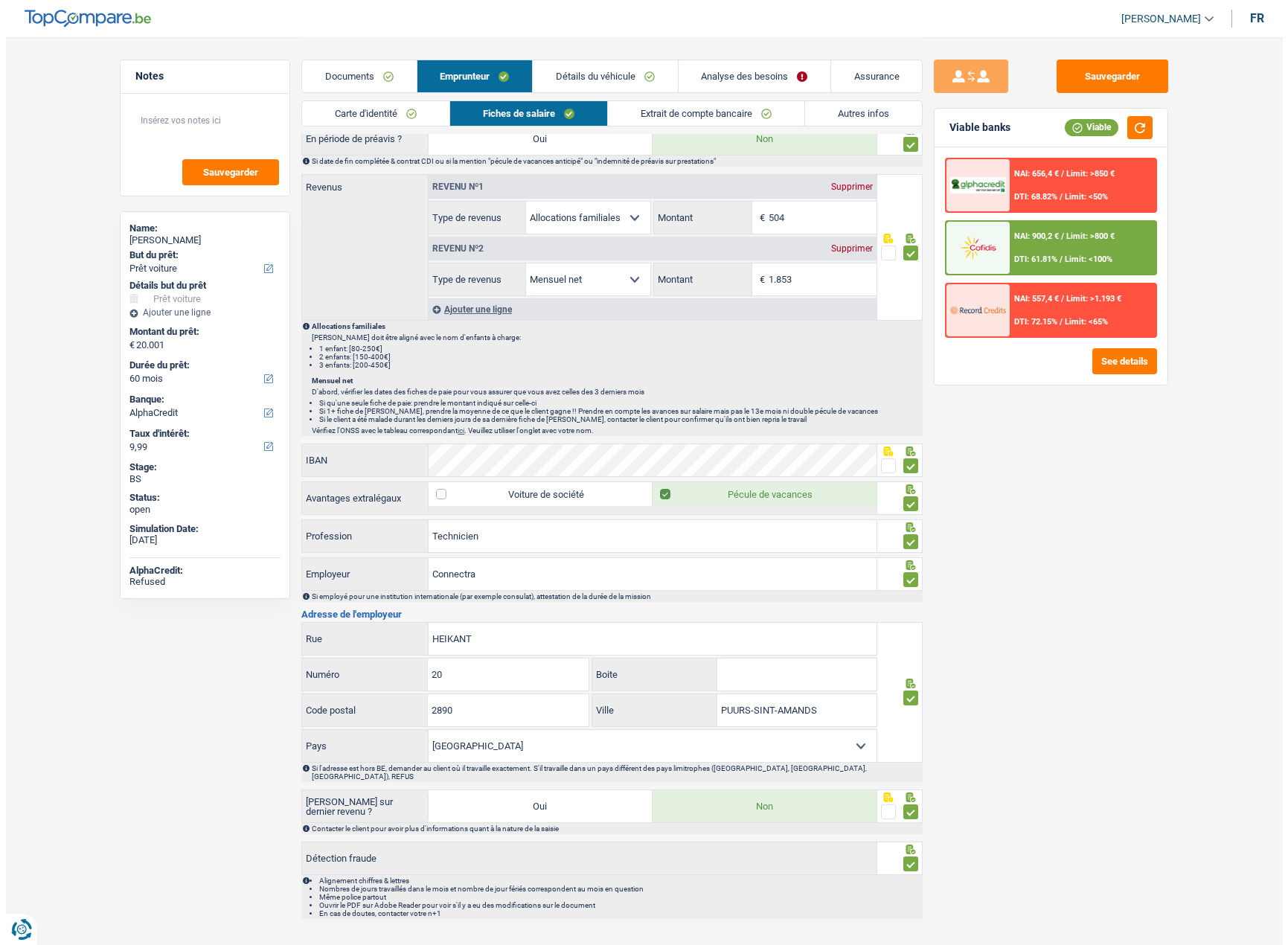
scroll to position [778, 0]
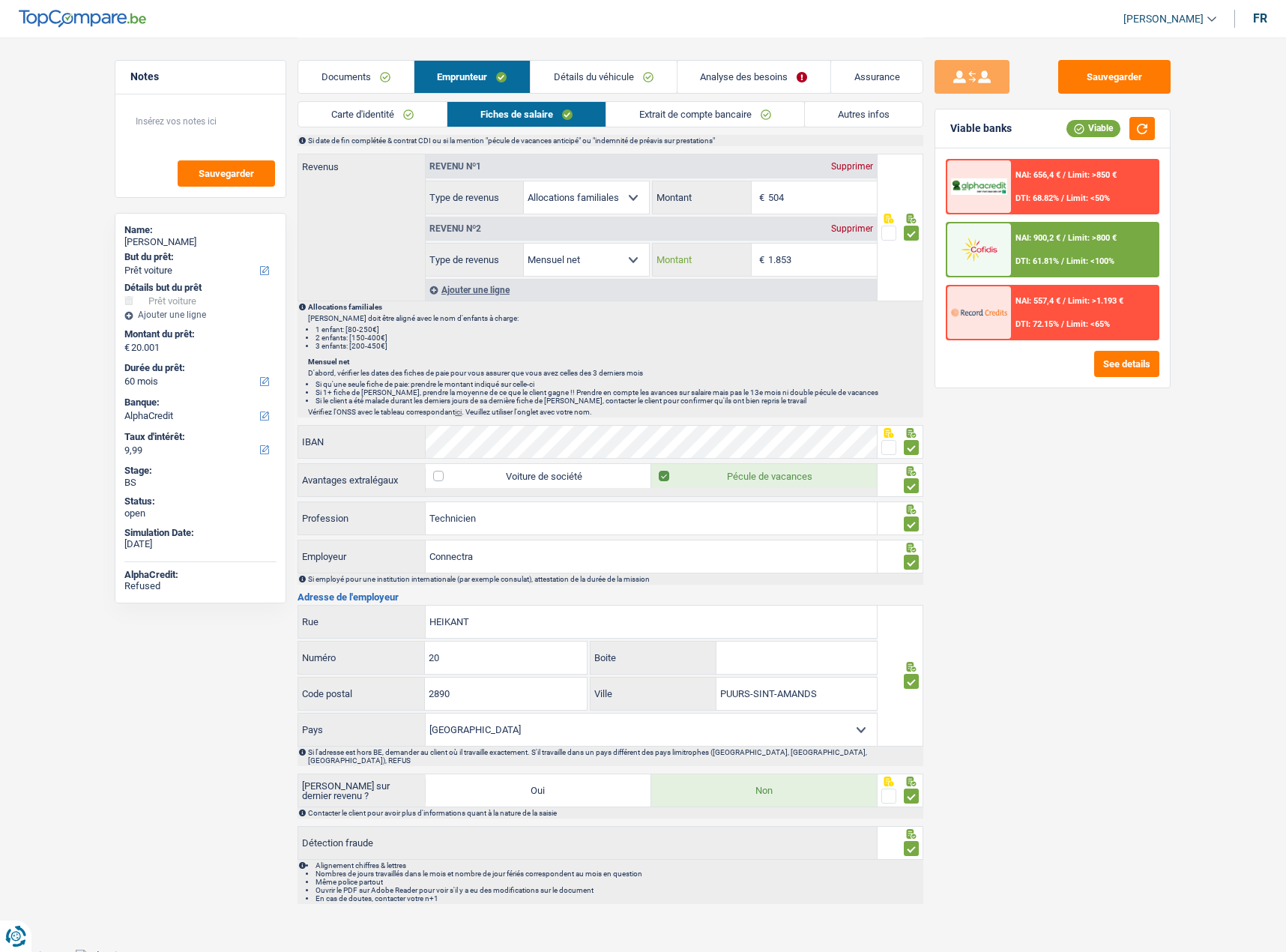
click at [819, 260] on input "1.853" at bounding box center [822, 259] width 108 height 32
drag, startPoint x: 817, startPoint y: 254, endPoint x: 565, endPoint y: 235, distance: 252.7
click at [565, 235] on div "Revenu nº2 Supprimer Allocation d'handicap Allocations chômage Allocations fami…" at bounding box center [651, 245] width 451 height 62
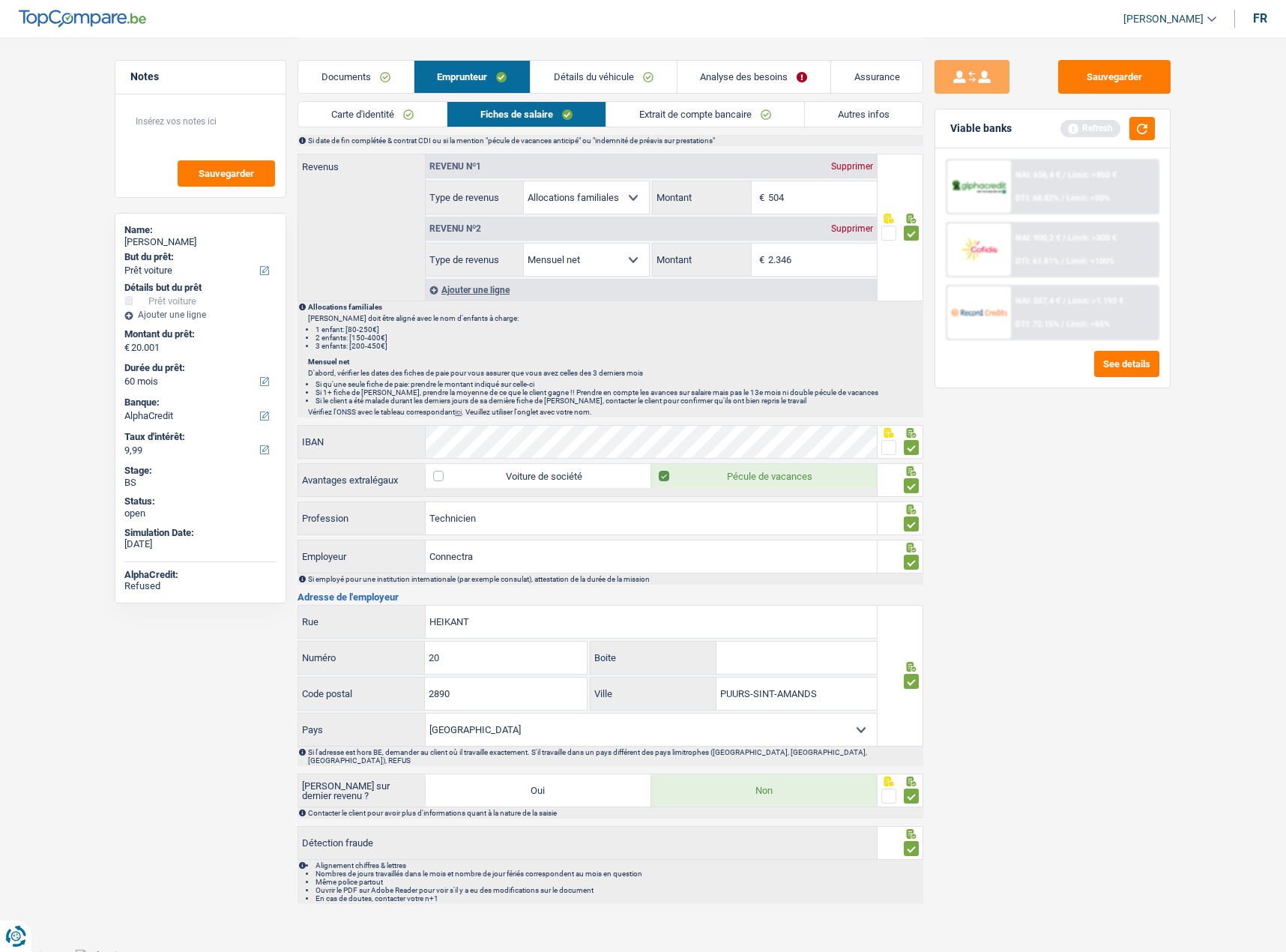
type input "2.346"
click at [1069, 513] on div "Sauvegarder Viable banks Refresh NAI: 656,4 € / Limit: >850 € DTI: 68.82% / Lim…" at bounding box center [1052, 494] width 258 height 868
click at [1070, 509] on div "Sauvegarder Viable banks Refresh NAI: 656,4 € / Limit: >850 € DTI: 68.82% / Lim…" at bounding box center [1052, 494] width 258 height 868
click at [1094, 87] on button "Sauvegarder" at bounding box center [1115, 77] width 113 height 33
click at [1142, 113] on div "Viable banks Refresh" at bounding box center [1053, 129] width 235 height 39
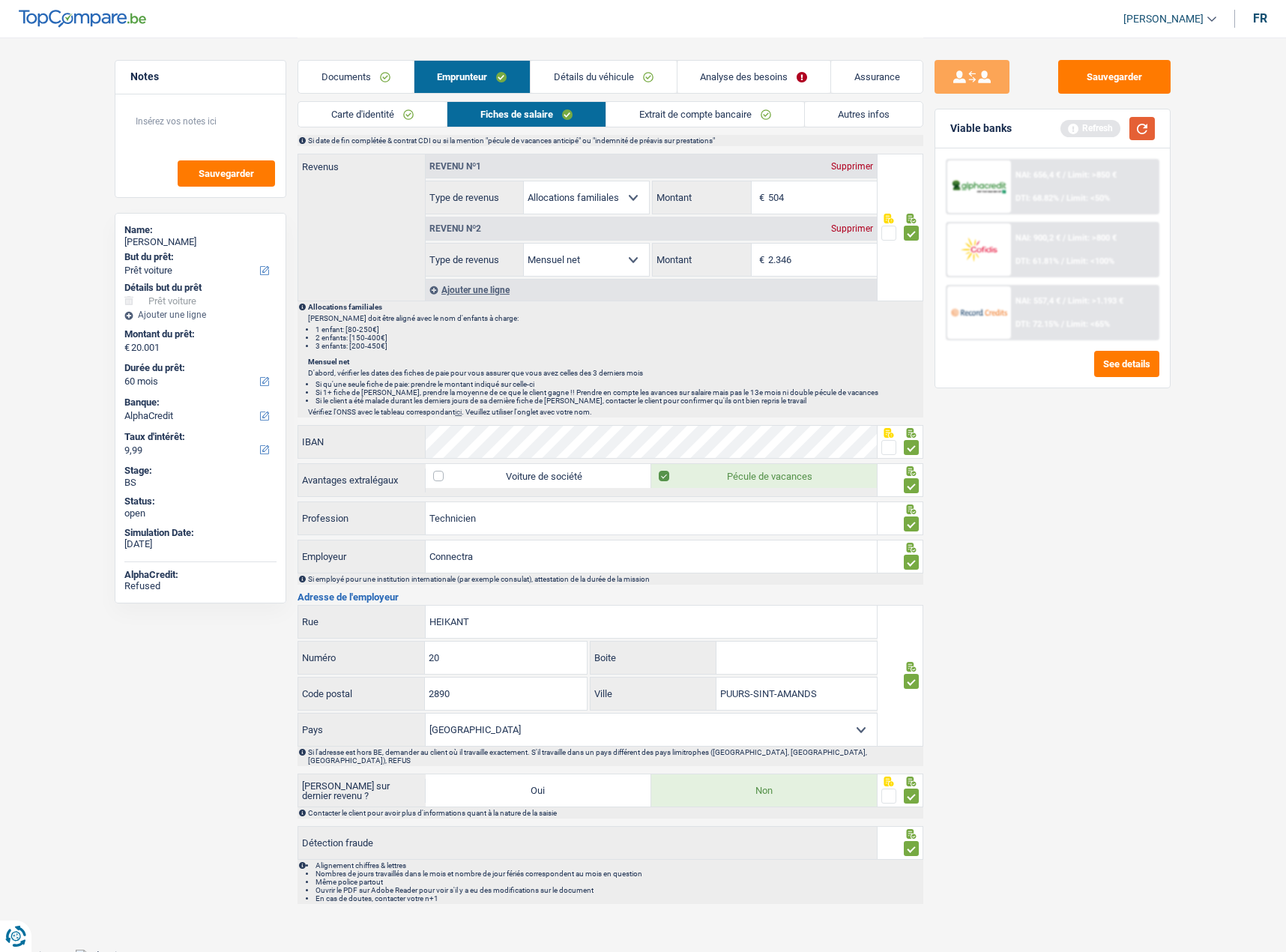
click at [1153, 131] on button "button" at bounding box center [1143, 128] width 26 height 23
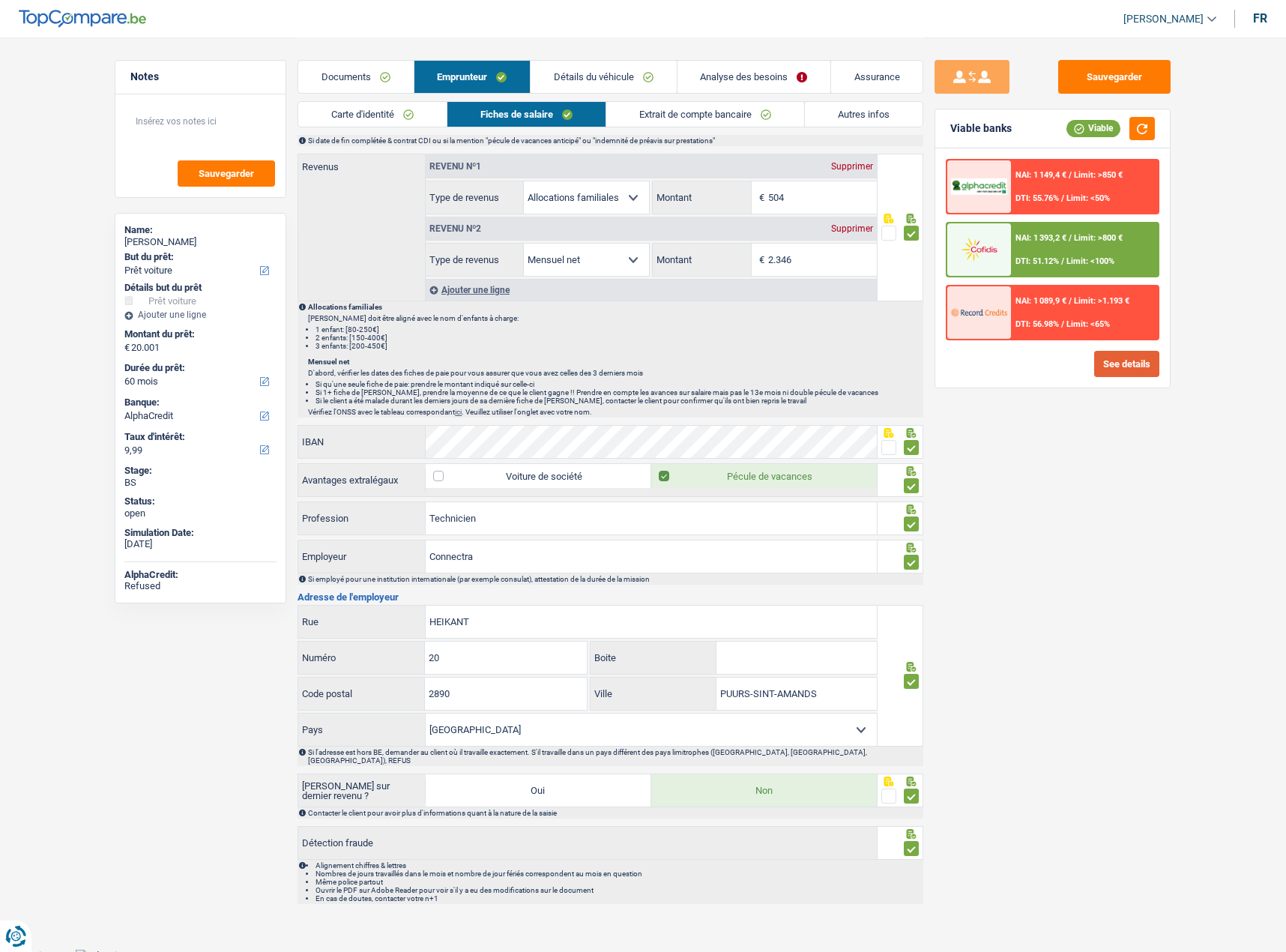
click at [1117, 364] on button "See details" at bounding box center [1127, 364] width 65 height 26
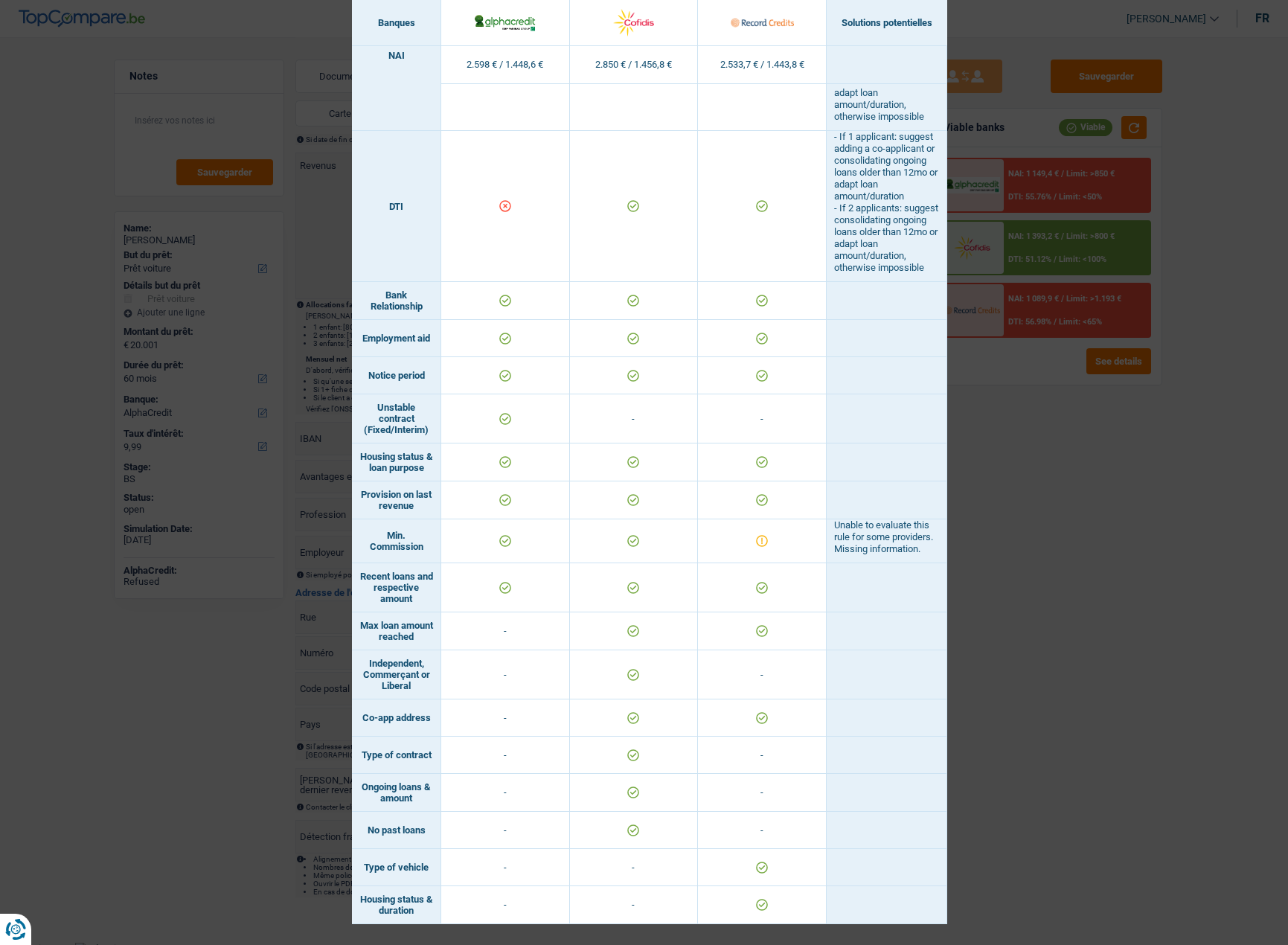
scroll to position [471, 0]
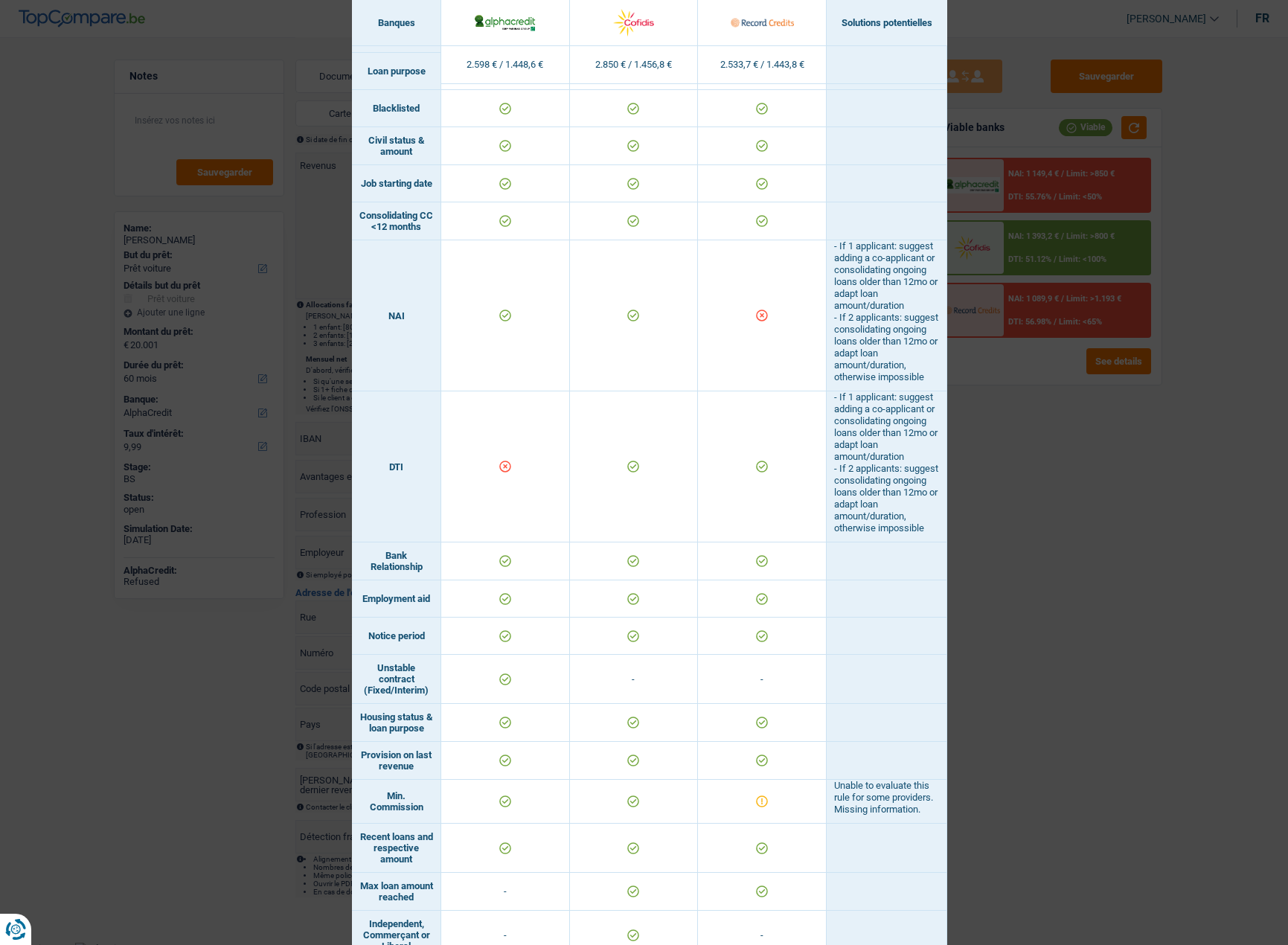
drag, startPoint x: 1115, startPoint y: 618, endPoint x: 1064, endPoint y: 444, distance: 181.3
click at [1115, 617] on div "Banks conditions × Banques Solutions potentielles Revenus / Charges 2.598 € / 1…" at bounding box center [644, 472] width 1288 height 945
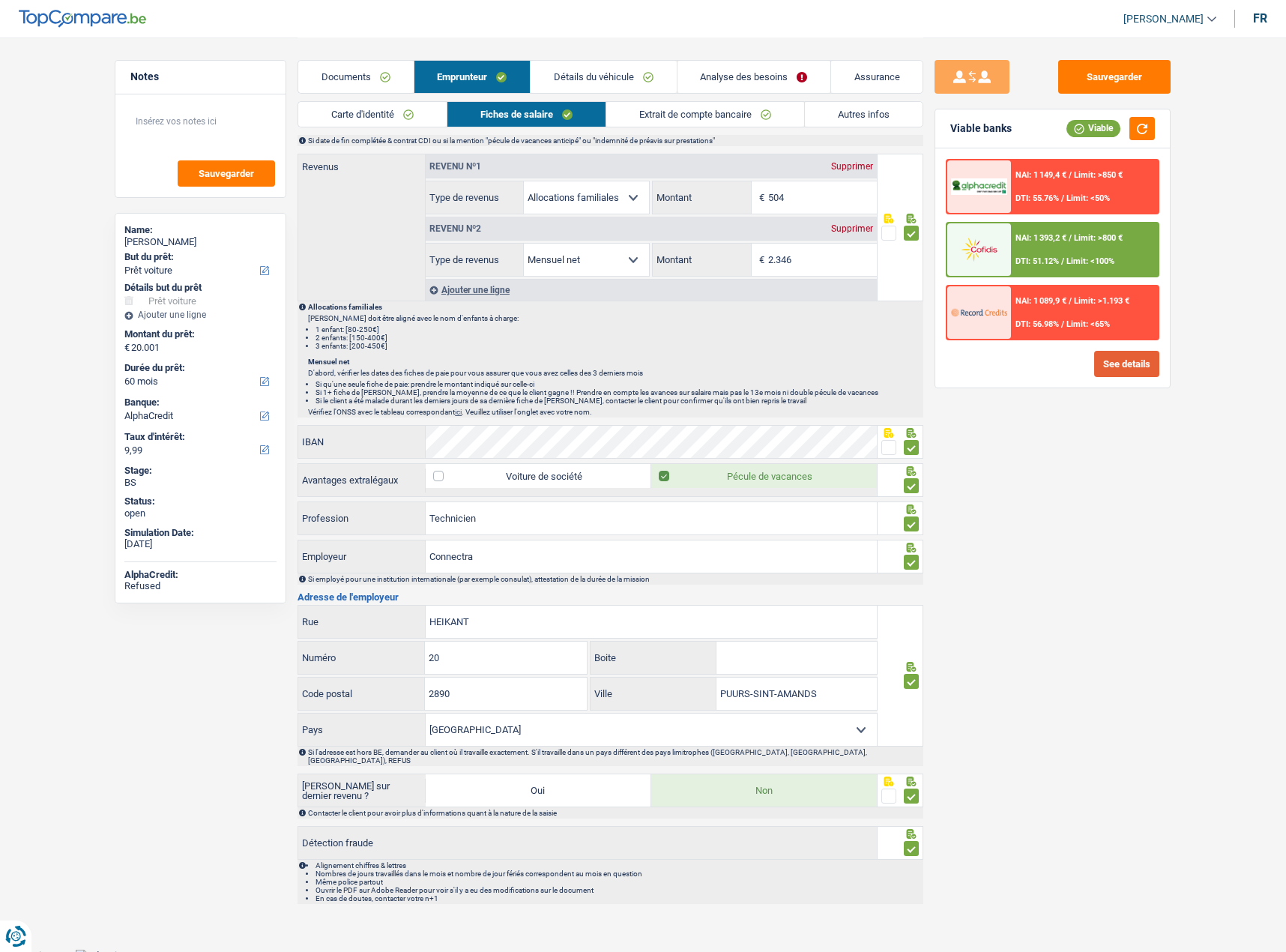
click at [1105, 363] on button "See details" at bounding box center [1127, 364] width 65 height 26
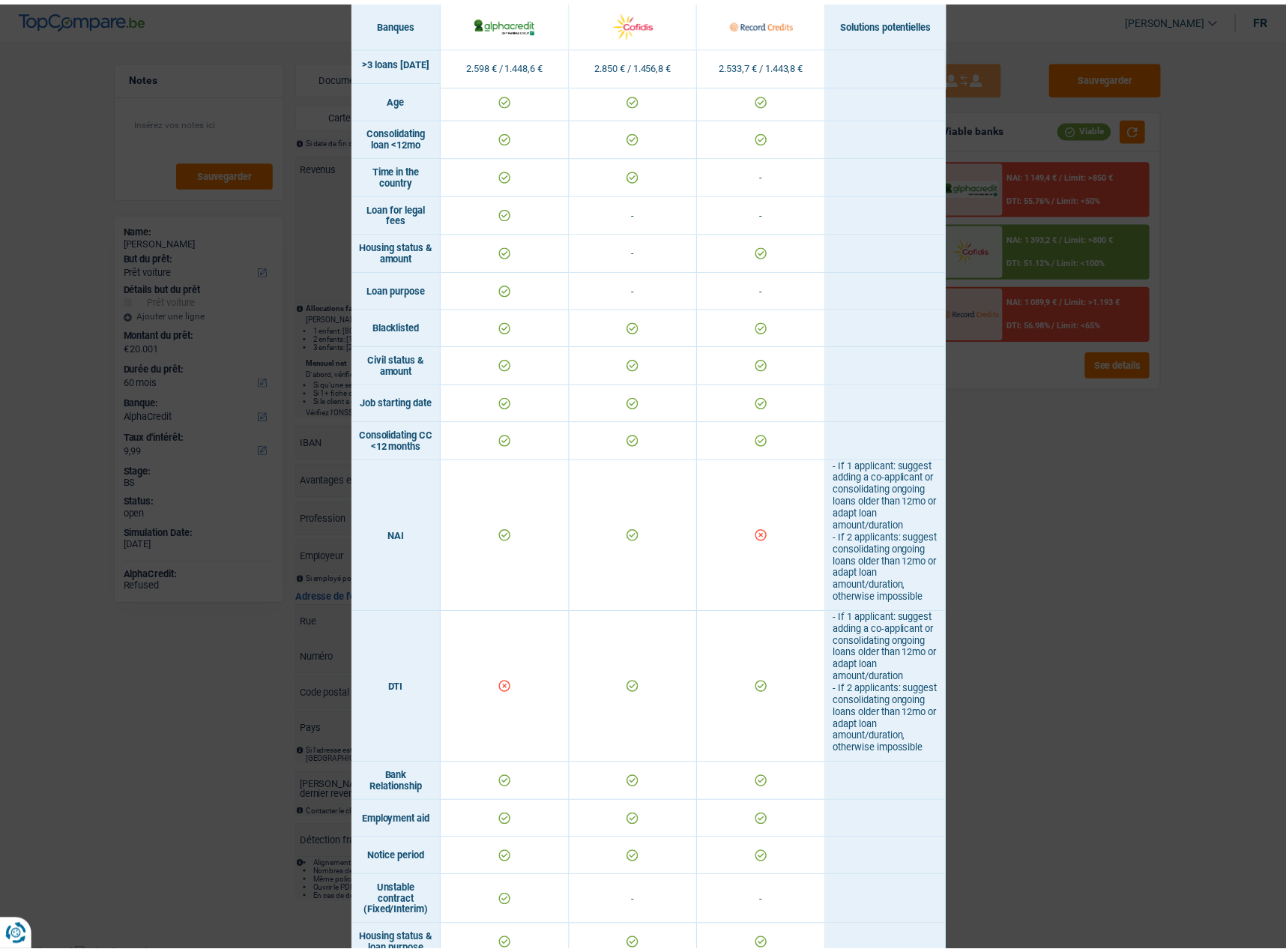
scroll to position [375, 0]
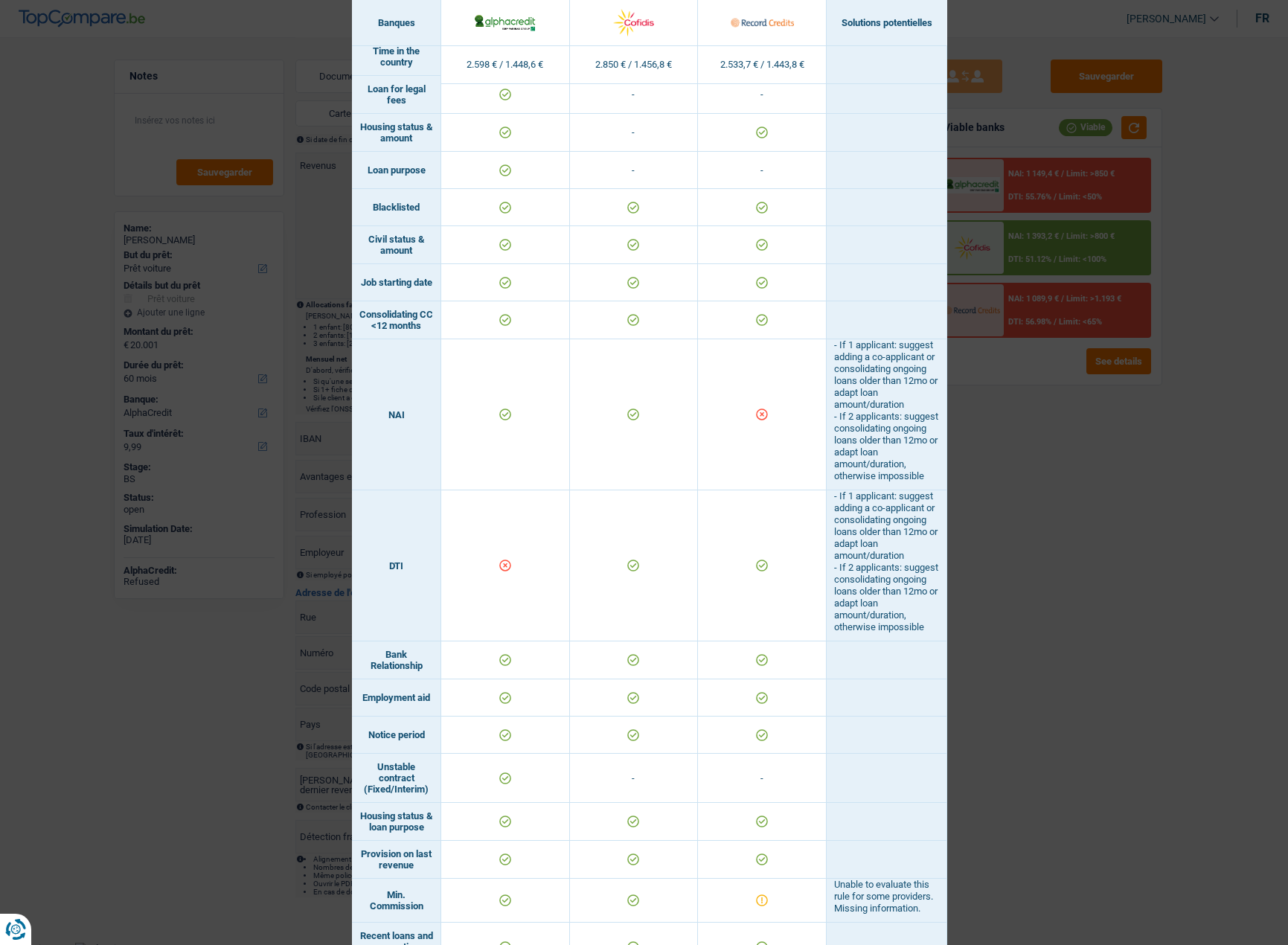
click at [1102, 471] on div "Banks conditions × Banques Solutions potentielles Revenus / Charges 2.598 € / 1…" at bounding box center [644, 472] width 1288 height 945
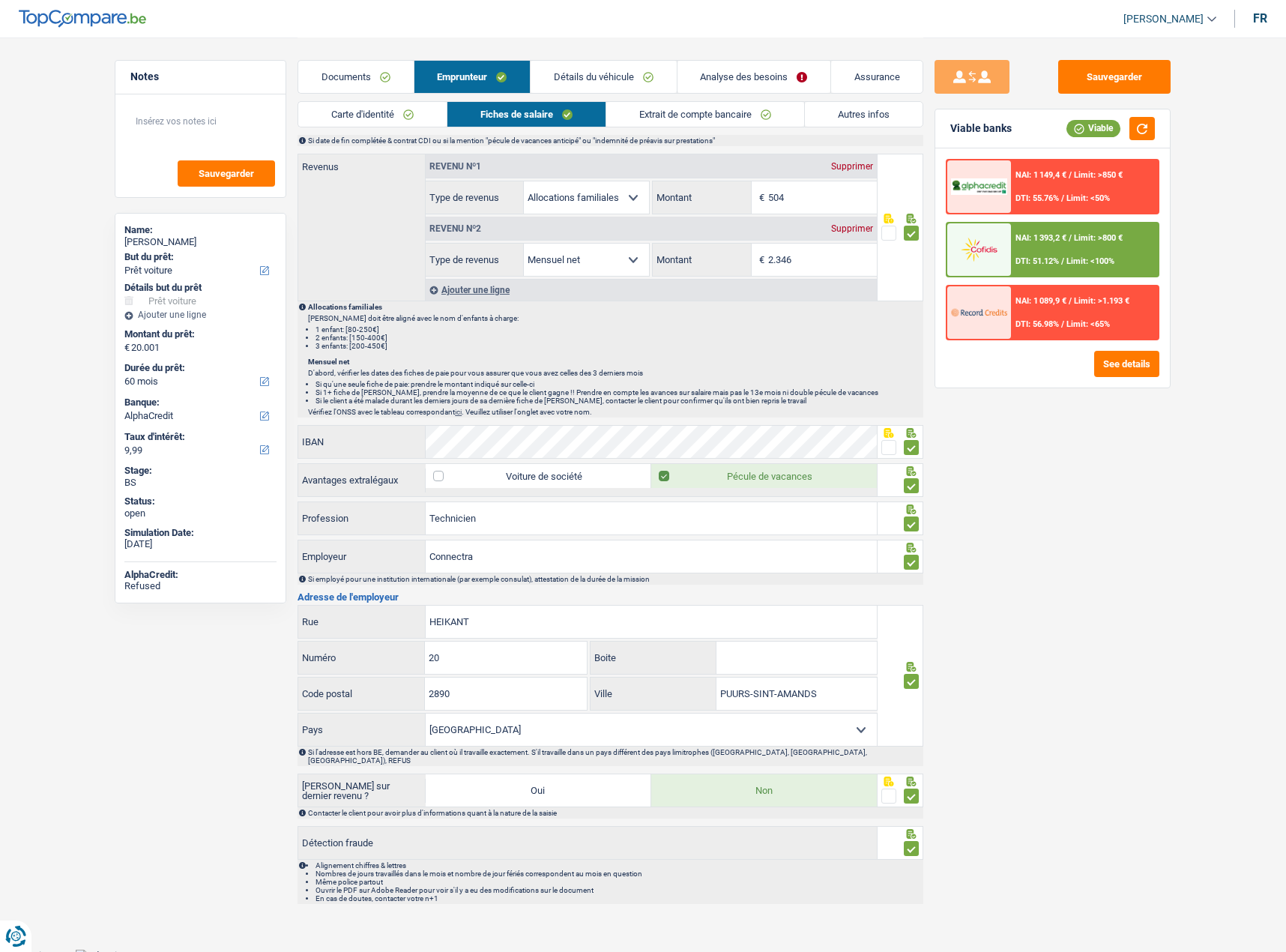
click at [634, 109] on link "Extrait de compte bancaire" at bounding box center [705, 114] width 198 height 25
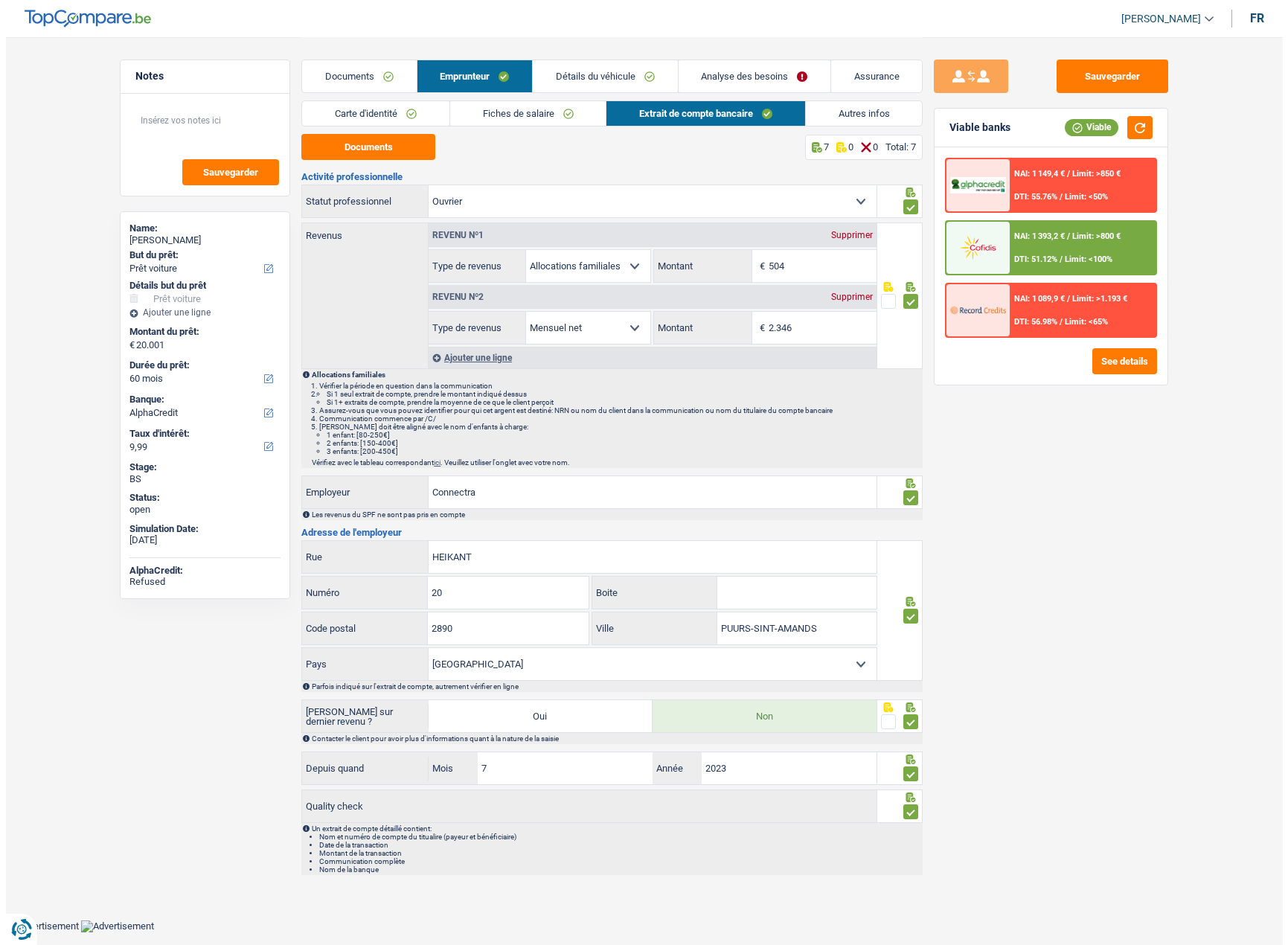
scroll to position [0, 0]
click at [502, 116] on link "Fiches de salaire" at bounding box center [527, 113] width 156 height 25
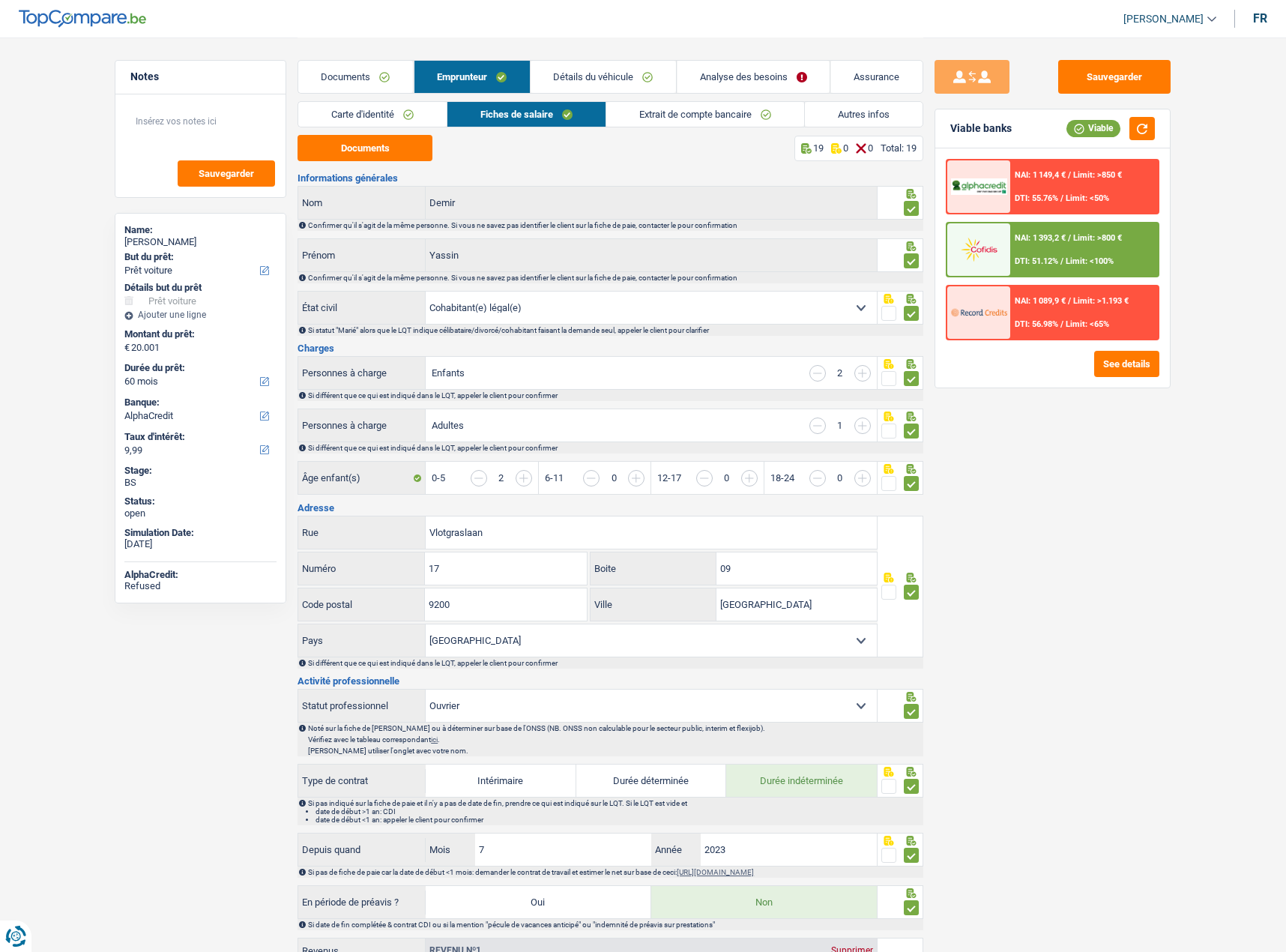
click at [811, 127] on li "Autres infos" at bounding box center [863, 114] width 119 height 26
click at [748, 109] on link "Extrait de compte bancaire" at bounding box center [705, 114] width 198 height 25
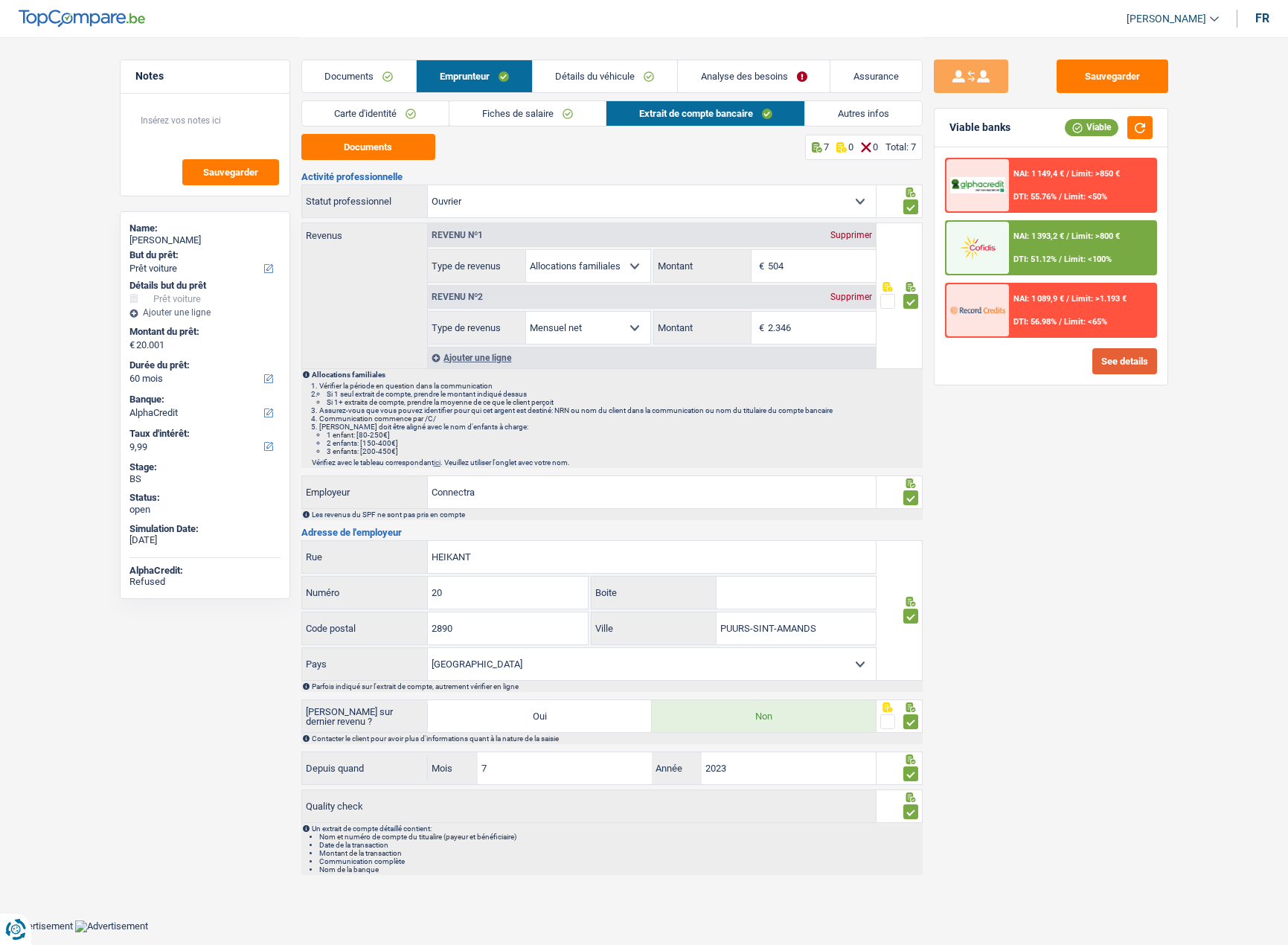
click at [1131, 357] on button "See details" at bounding box center [1124, 361] width 64 height 26
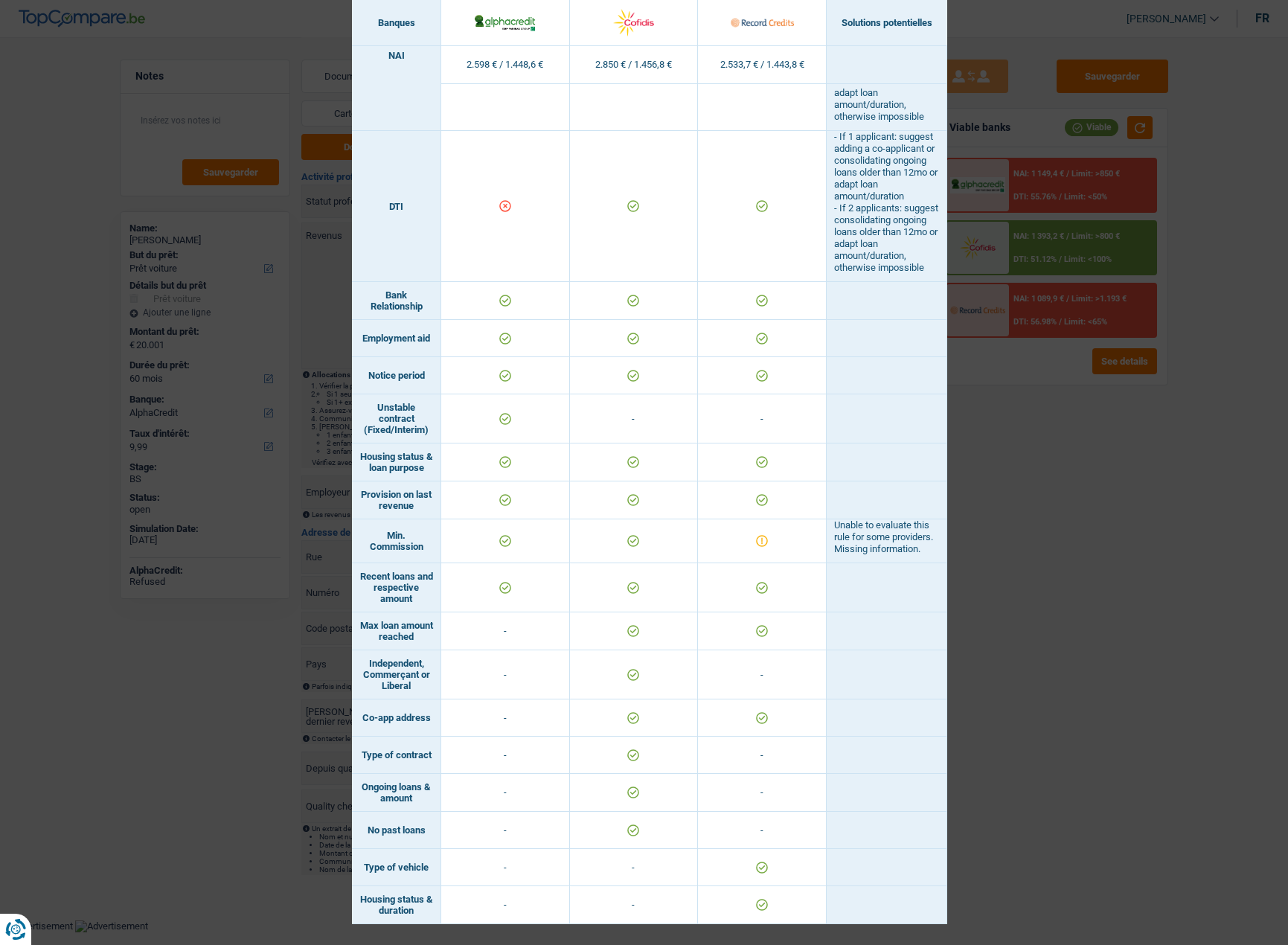
scroll to position [397, 0]
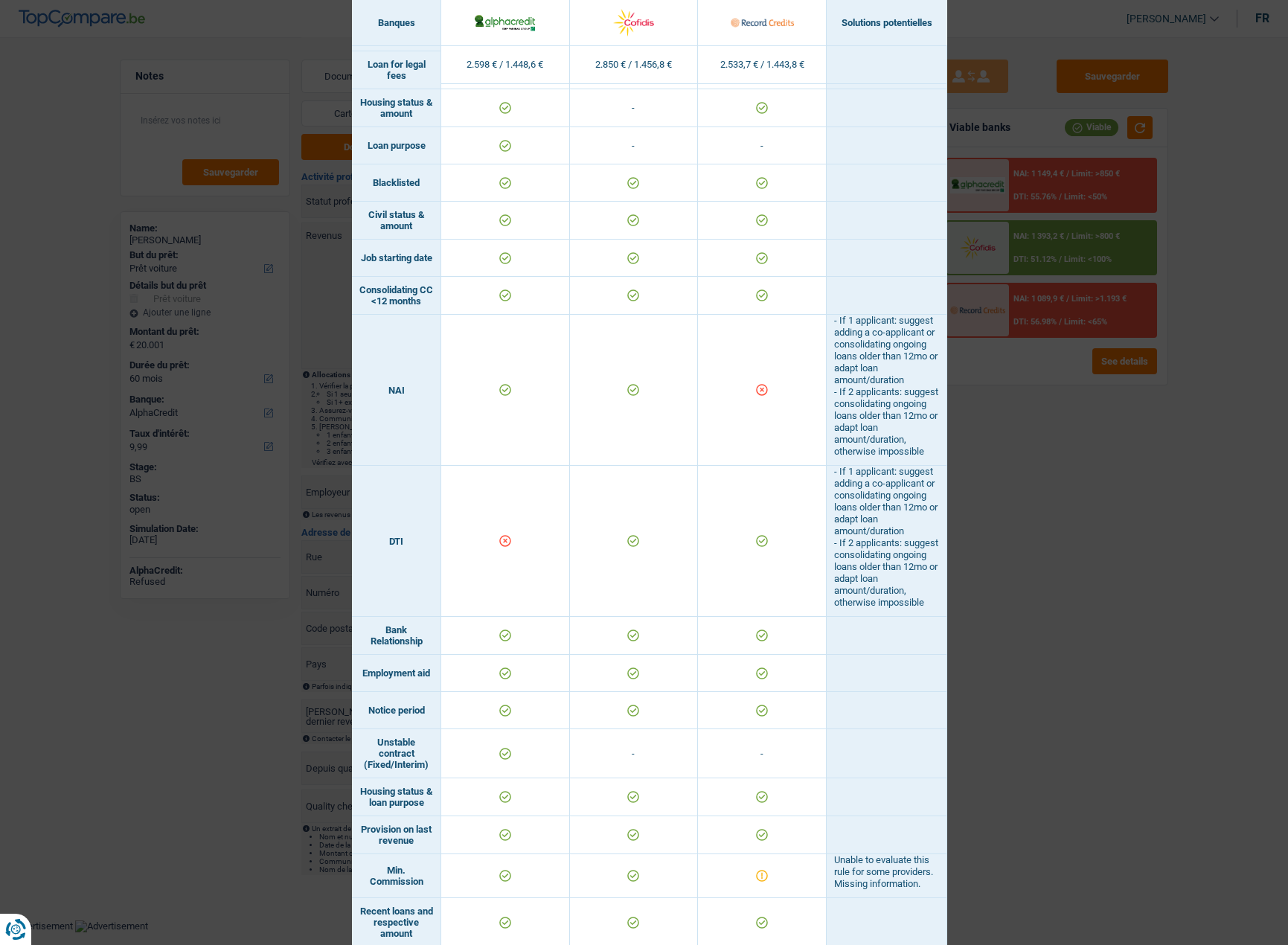
click at [1091, 527] on div "Banks conditions × Banques Solutions potentielles Revenus / Charges 2.598 € / 1…" at bounding box center [644, 472] width 1288 height 945
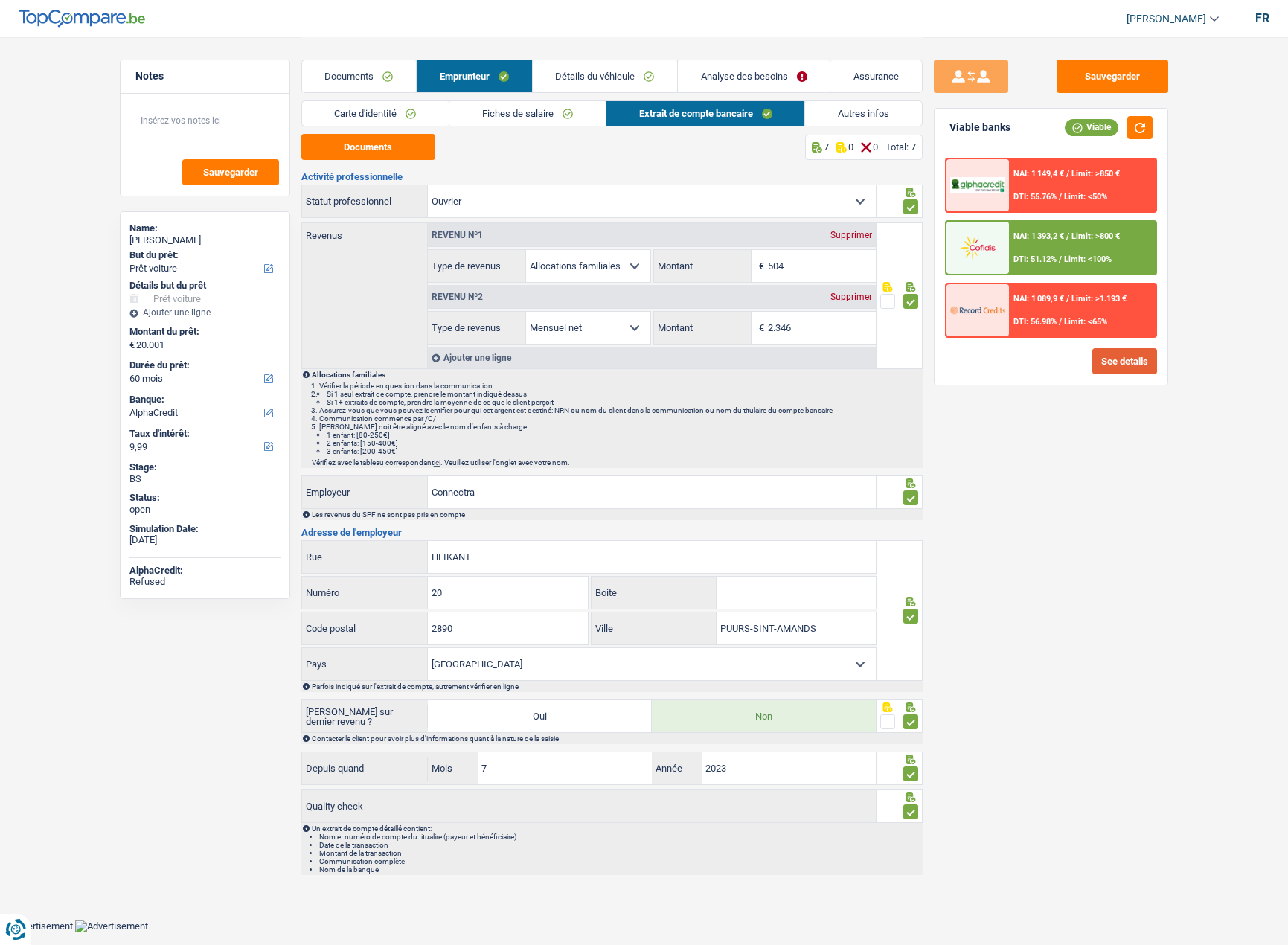
click at [1116, 374] on button "See details" at bounding box center [1124, 361] width 64 height 26
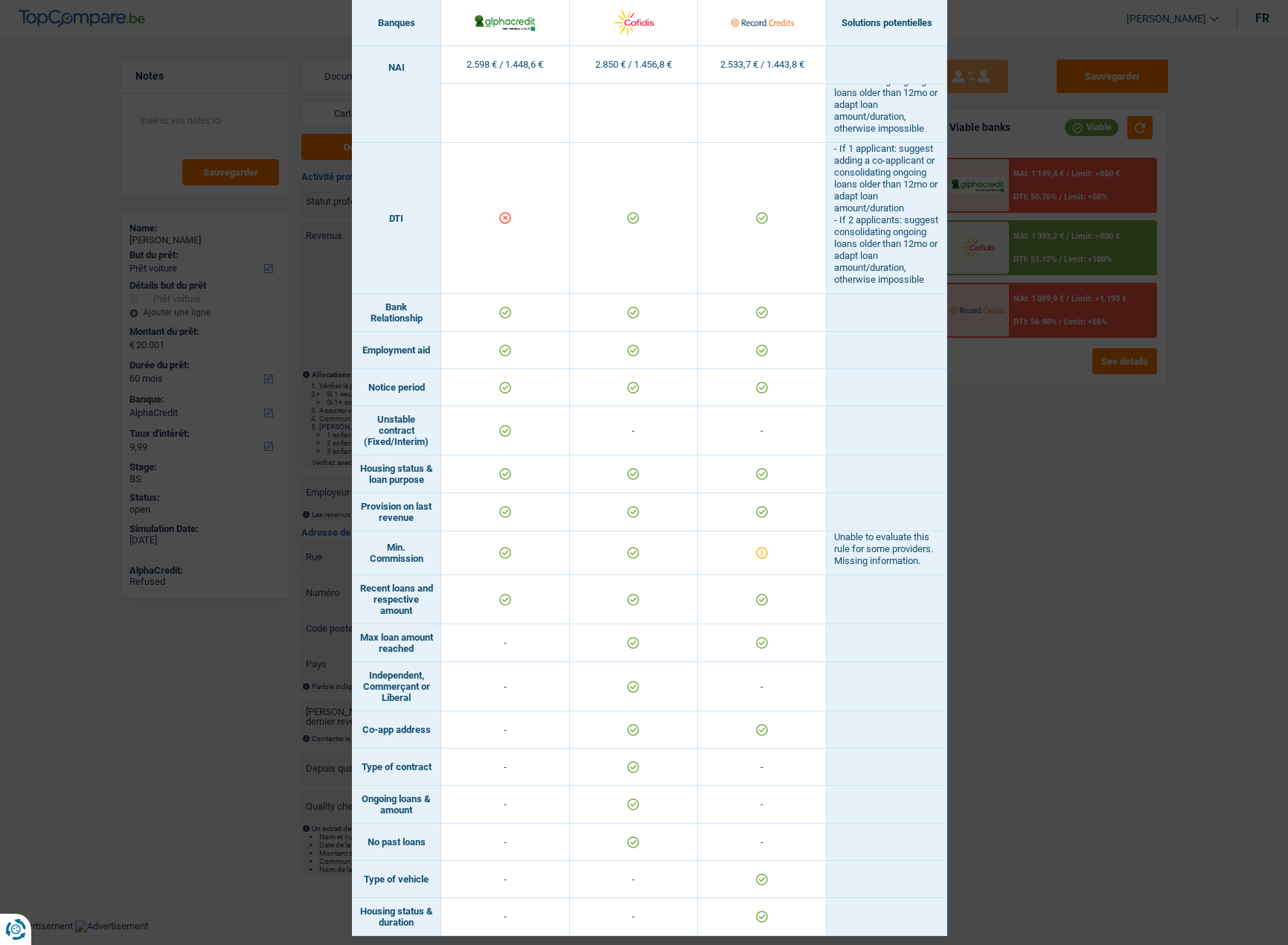
scroll to position [769, 0]
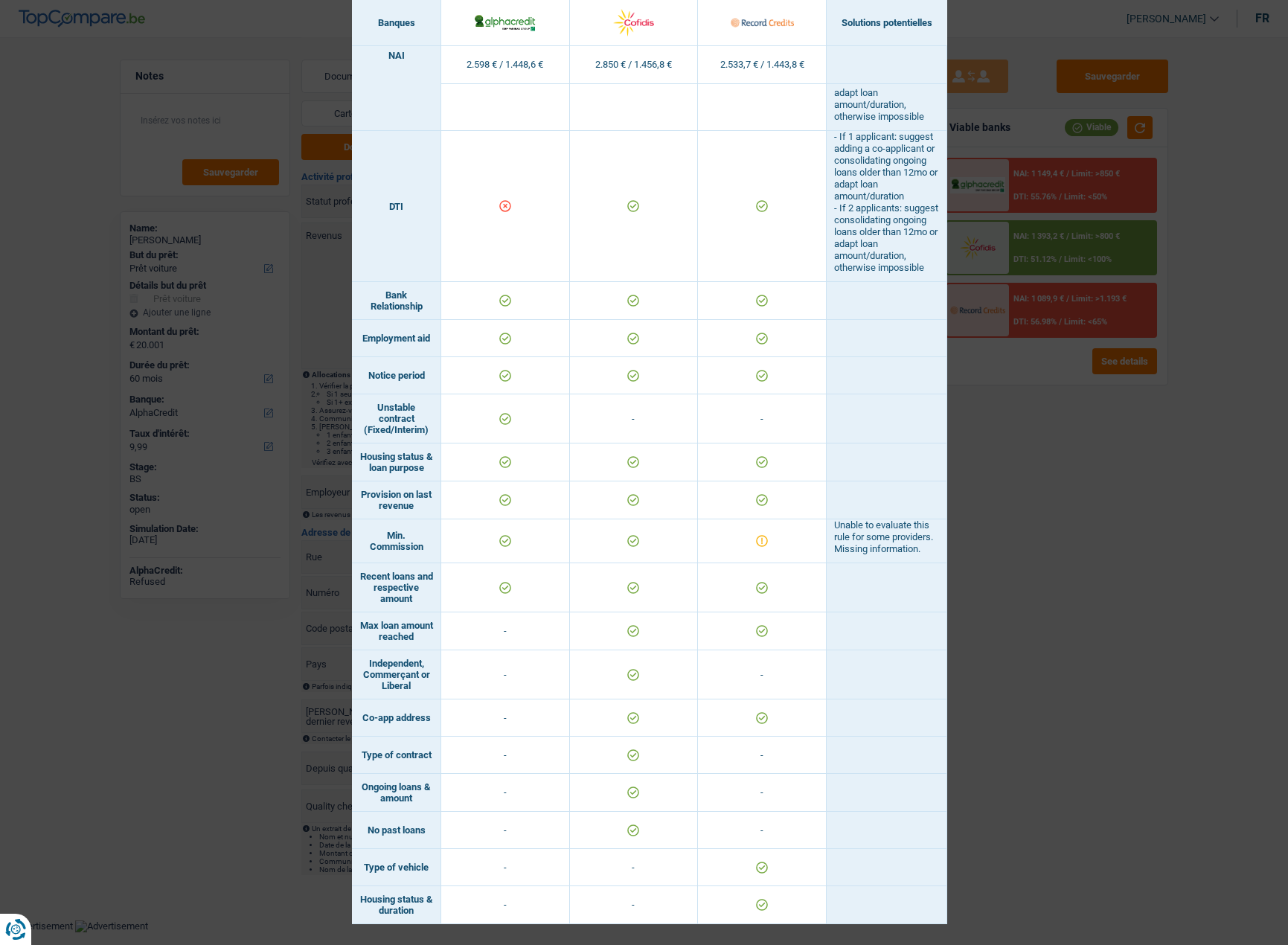
click at [1135, 507] on div "Banks conditions × Banques Solutions potentielles Revenus / Charges 2.598 € / 1…" at bounding box center [644, 472] width 1288 height 945
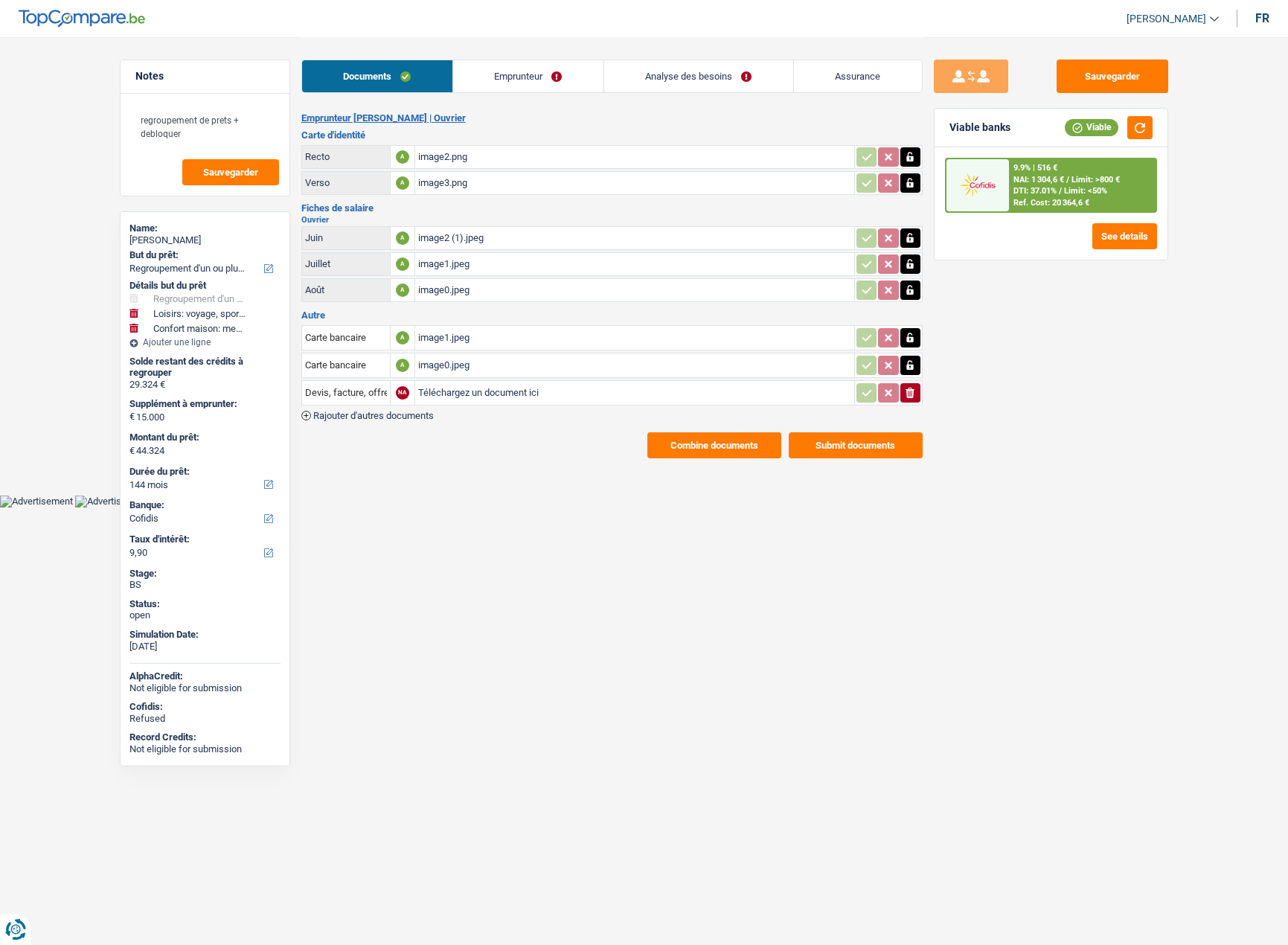
select select "refinancing"
select select "hobbies"
select select "household"
select select "144"
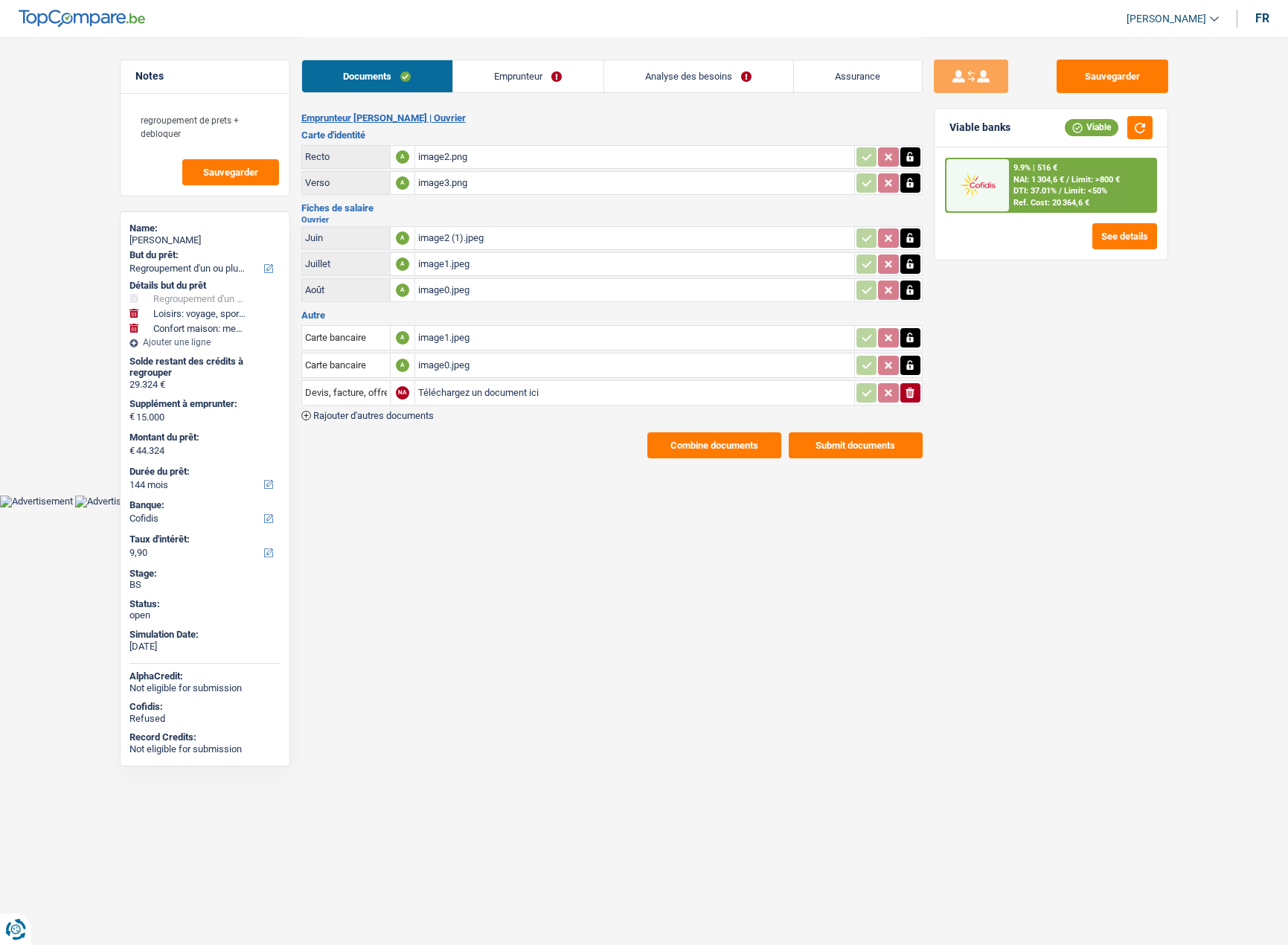
select select "cofidis"
click at [184, 485] on select "12 mois 18 mois 24 mois 30 mois 36 mois 42 mois 48 mois 60 mois 72 mois 84 mois…" at bounding box center [205, 484] width 151 height 15
click at [130, 477] on select "12 mois 18 mois 24 mois 30 mois 36 mois 42 mois 48 mois 60 mois 72 mois 84 mois…" at bounding box center [205, 484] width 151 height 15
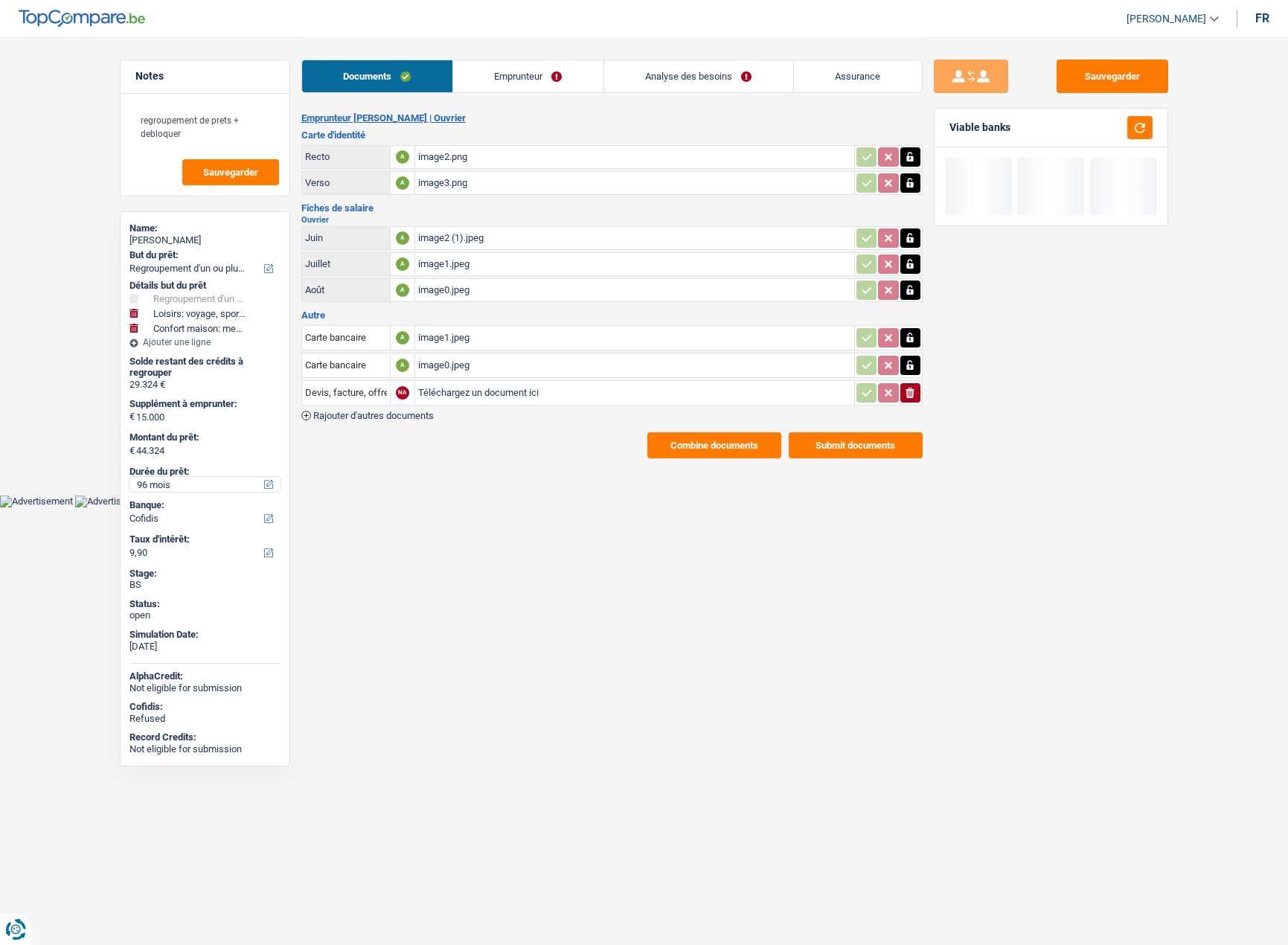
click at [175, 488] on select "12 mois 18 mois 24 mois 30 mois 36 mois 42 mois 48 mois 60 mois 72 mois 84 mois…" at bounding box center [205, 484] width 151 height 15
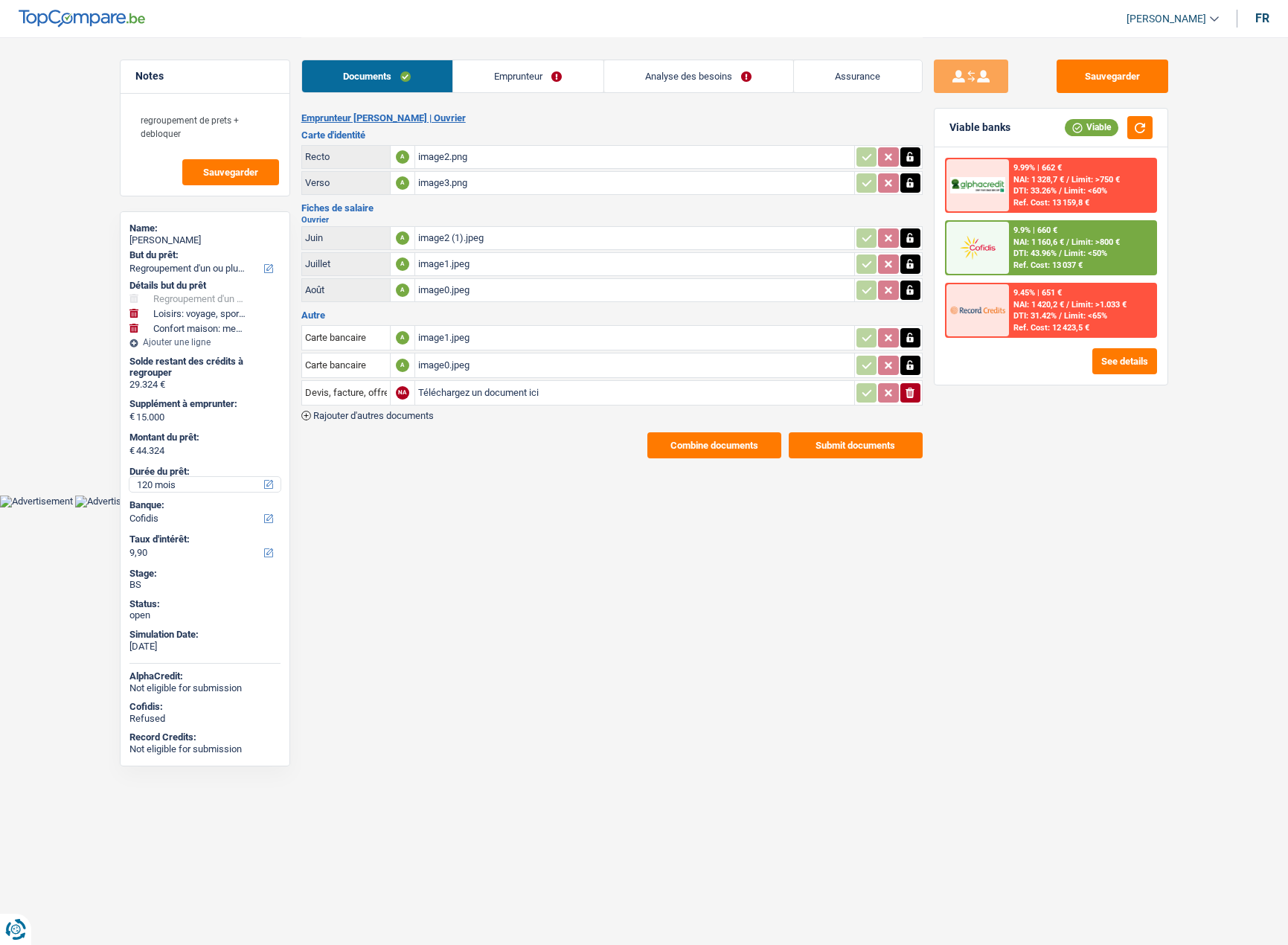
click at [130, 477] on select "12 mois 18 mois 24 mois 30 mois 36 mois 42 mois 48 mois 60 mois 72 mois 84 mois…" at bounding box center [205, 484] width 151 height 15
click at [1109, 362] on button "See details" at bounding box center [1124, 361] width 64 height 26
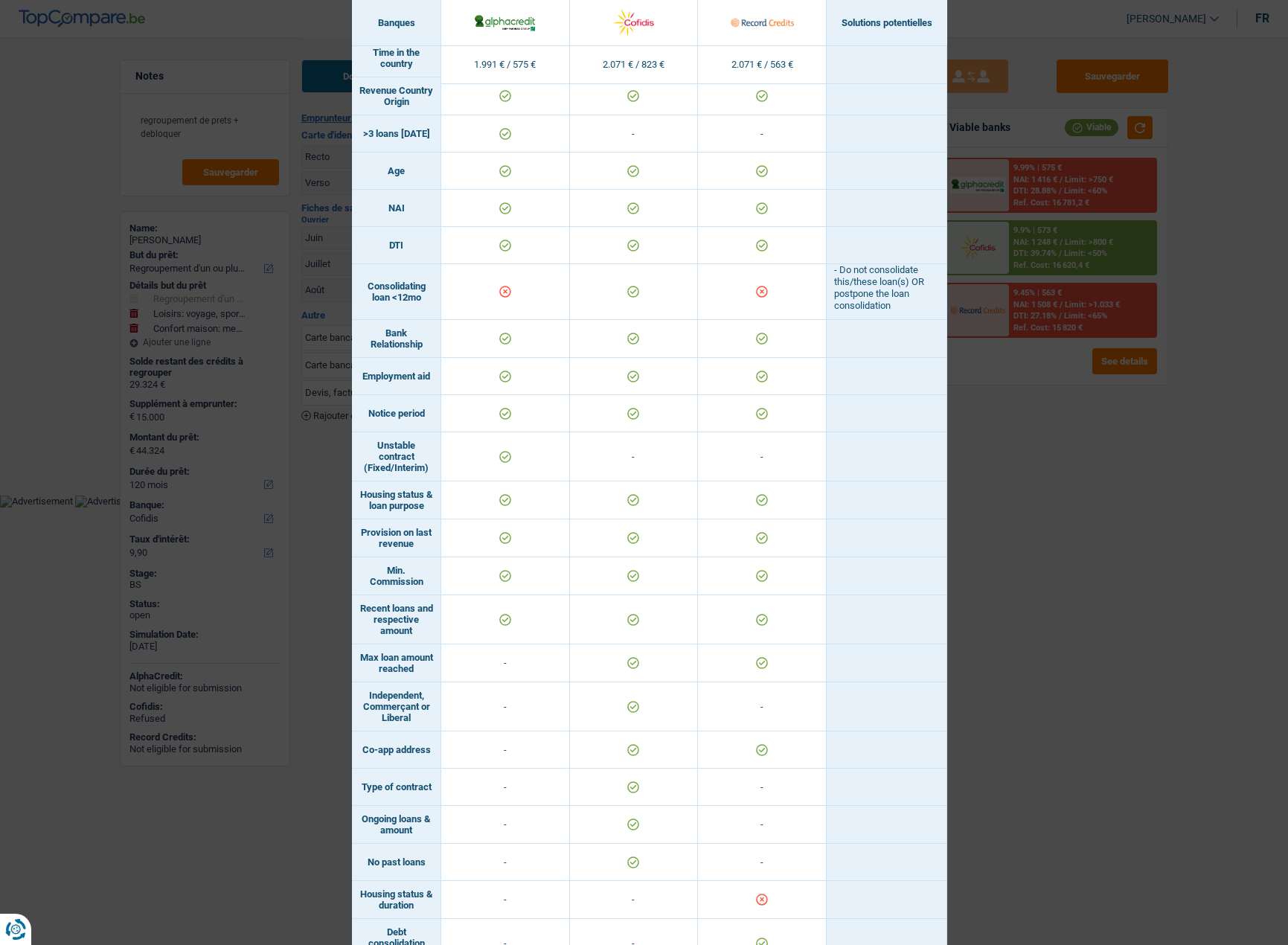
scroll to position [503, 0]
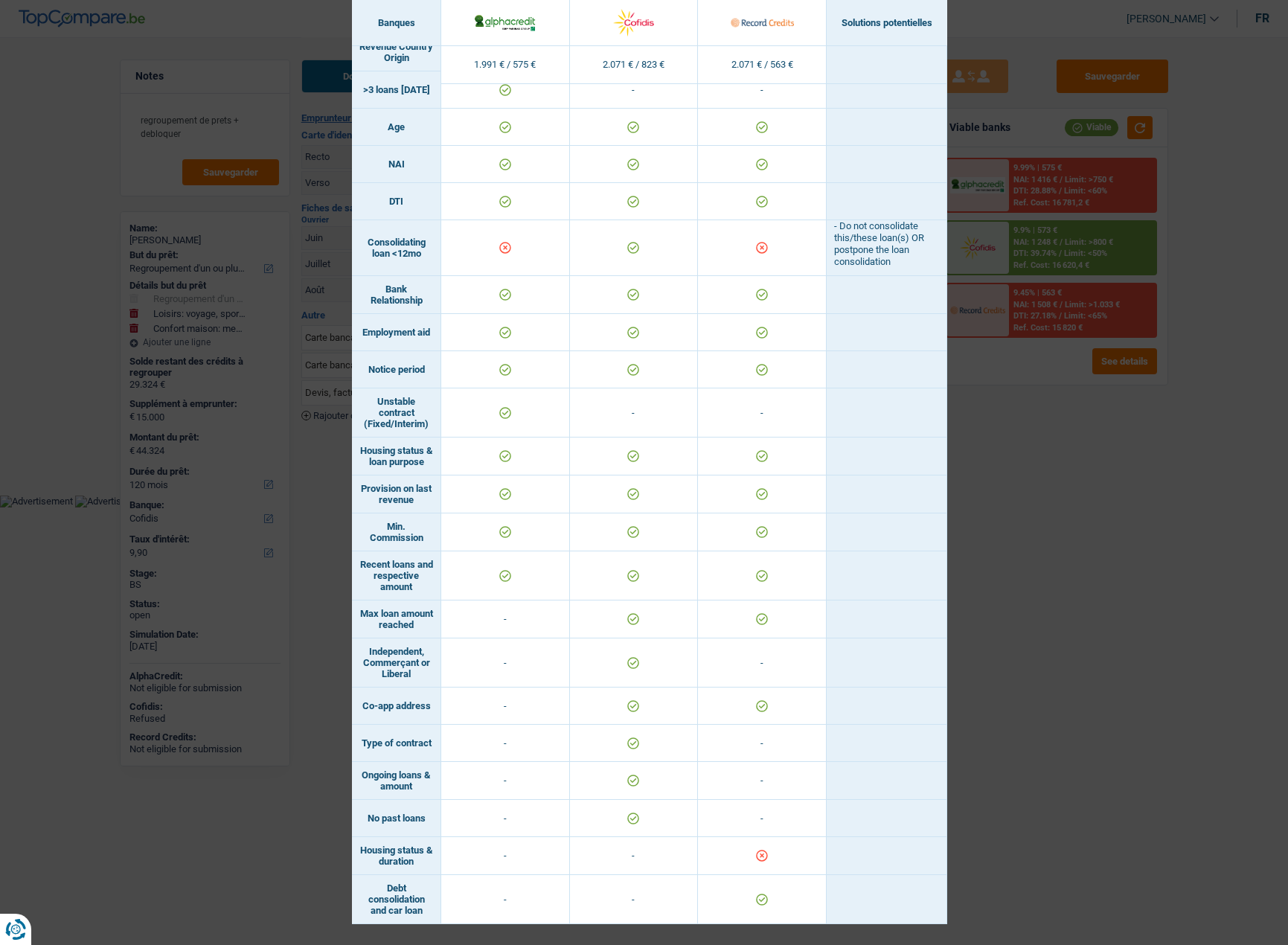
click at [1087, 620] on div "Banks conditions × Banques Solutions potentielles Revenus / Charges 1.991 € / 5…" at bounding box center [644, 472] width 1288 height 945
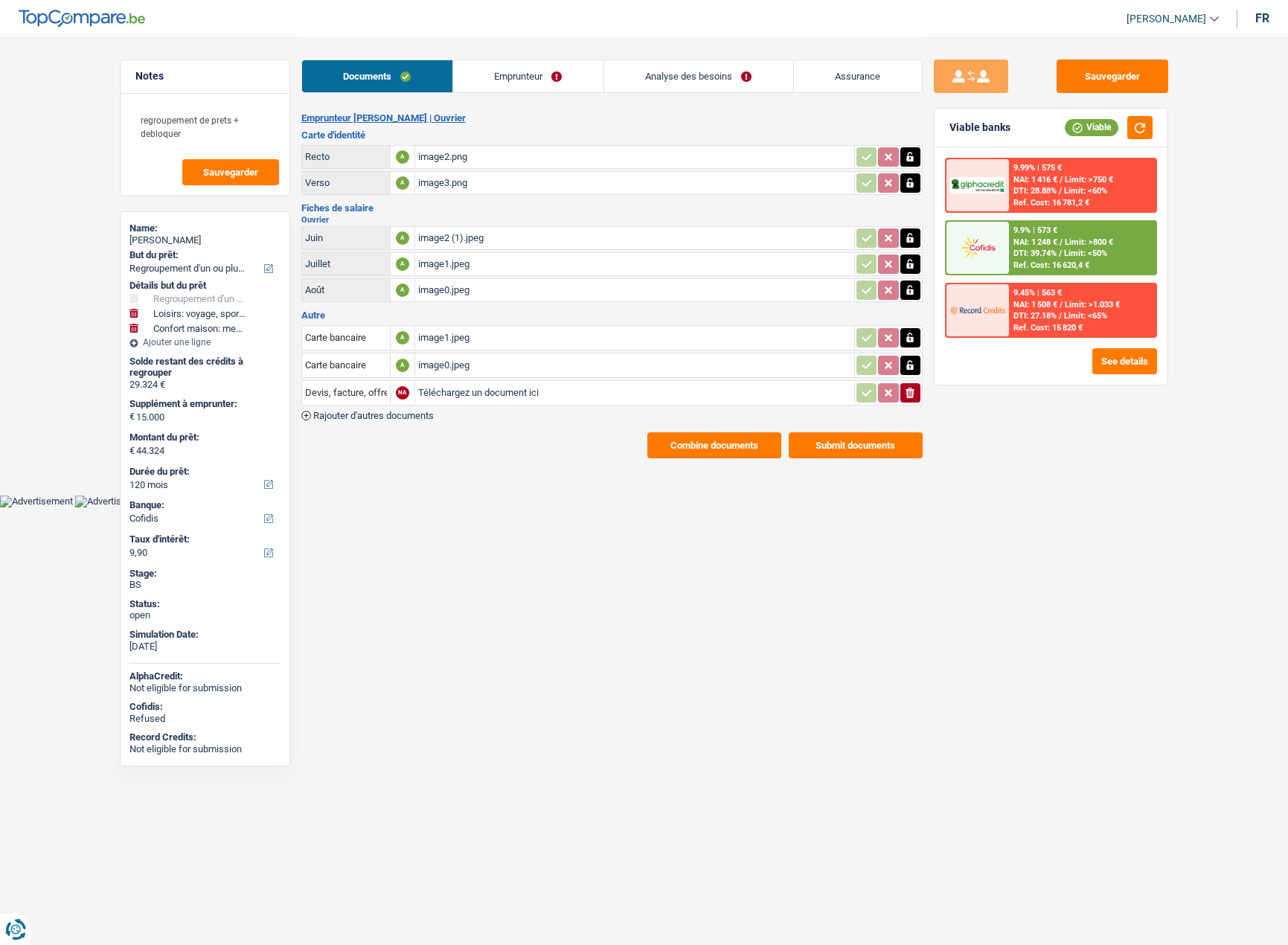
click at [164, 495] on div "Durée du prêt: 12 mois 18 mois 24 mois 30 mois 36 mois 42 mois 48 mois 60 mois …" at bounding box center [205, 478] width 151 height 34
click at [167, 485] on select "12 mois 18 mois 24 mois 30 mois 36 mois 42 mois 48 mois 60 mois 72 mois 84 mois…" at bounding box center [205, 484] width 151 height 15
select select "84"
click at [130, 477] on select "12 mois 18 mois 24 mois 30 mois 36 mois 42 mois 48 mois 60 mois 72 mois 84 mois…" at bounding box center [205, 484] width 151 height 15
click at [1109, 375] on div "9.99% | 726 € NAI: 1 265,2 € / Limit: >750 € DTI: 36.45% / Limit: <60% Ref. Cos…" at bounding box center [1051, 265] width 233 height 237
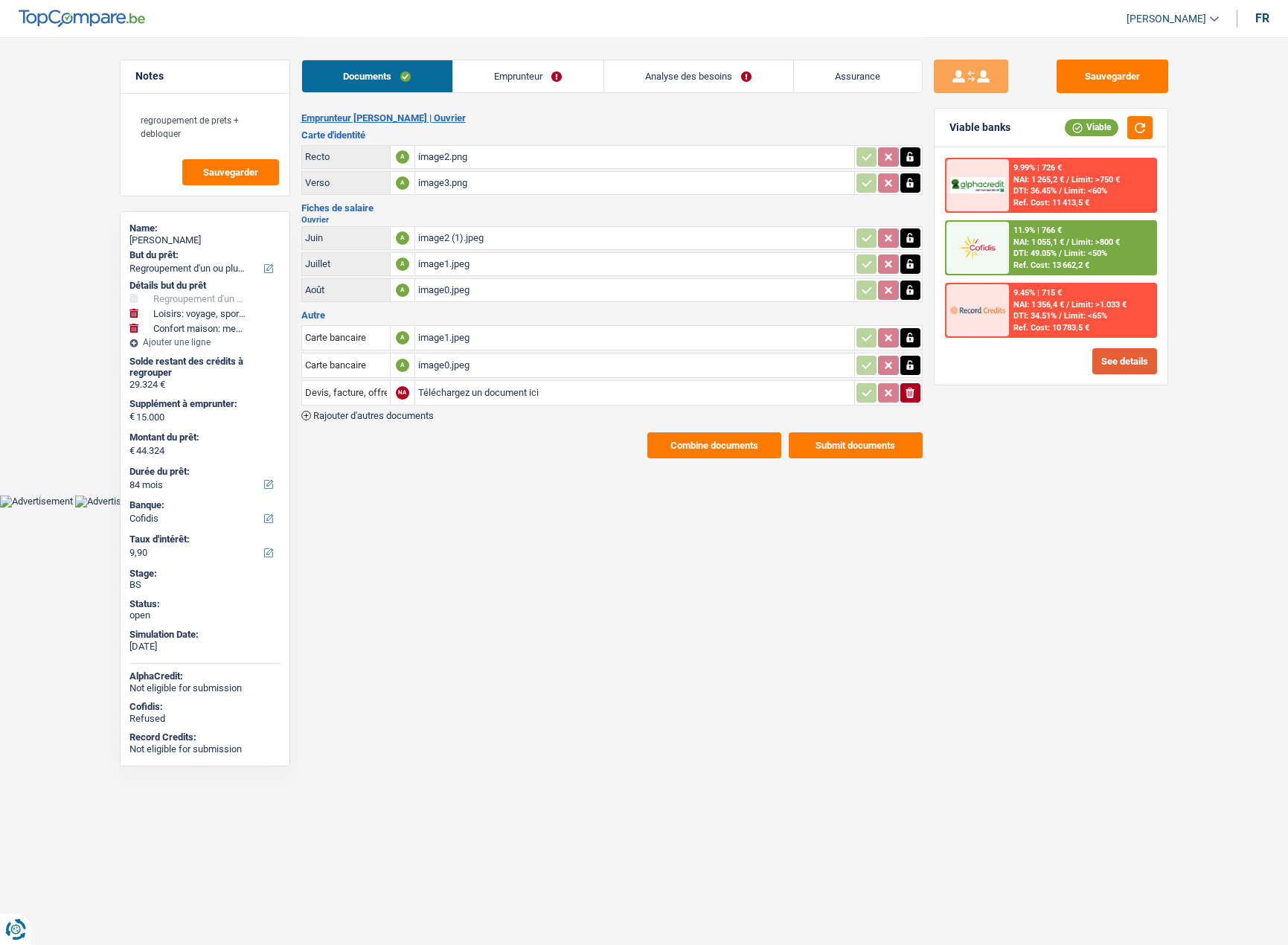
click at [1103, 359] on button "See details" at bounding box center [1124, 361] width 64 height 26
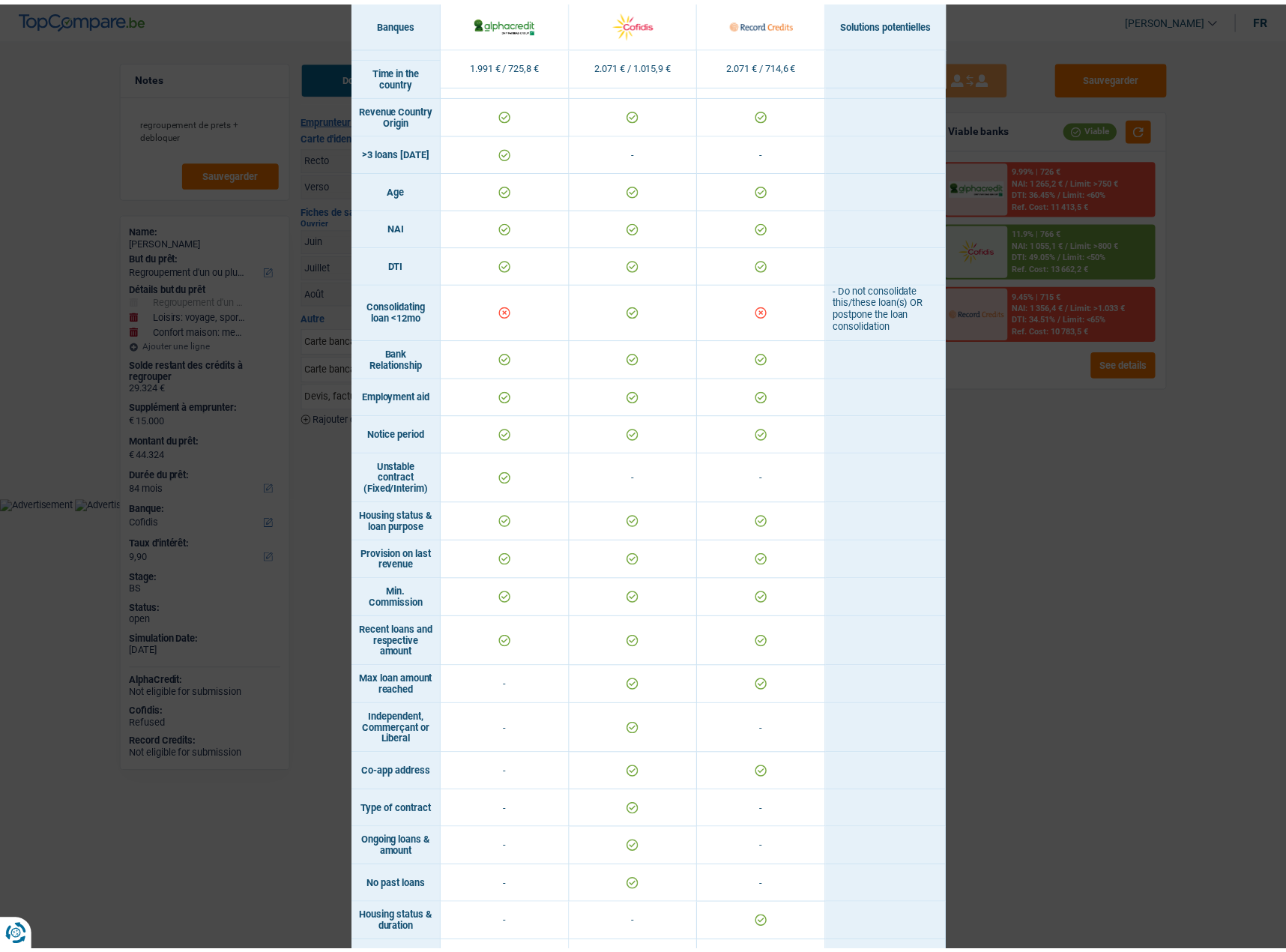
scroll to position [282, 0]
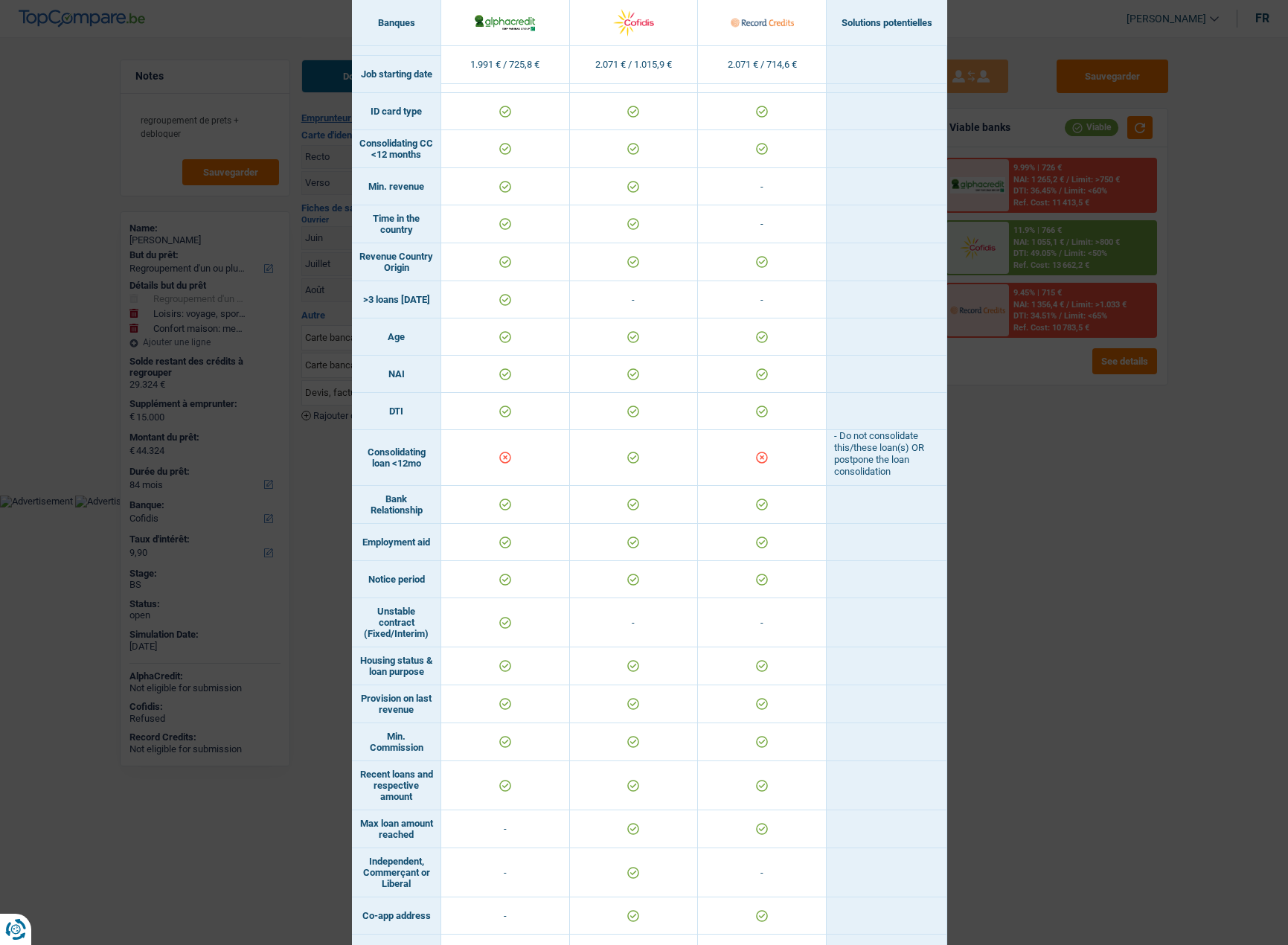
click at [988, 673] on div "Banks conditions × Banques Solutions potentielles Revenus / Charges 1.991 € / 7…" at bounding box center [644, 472] width 1288 height 945
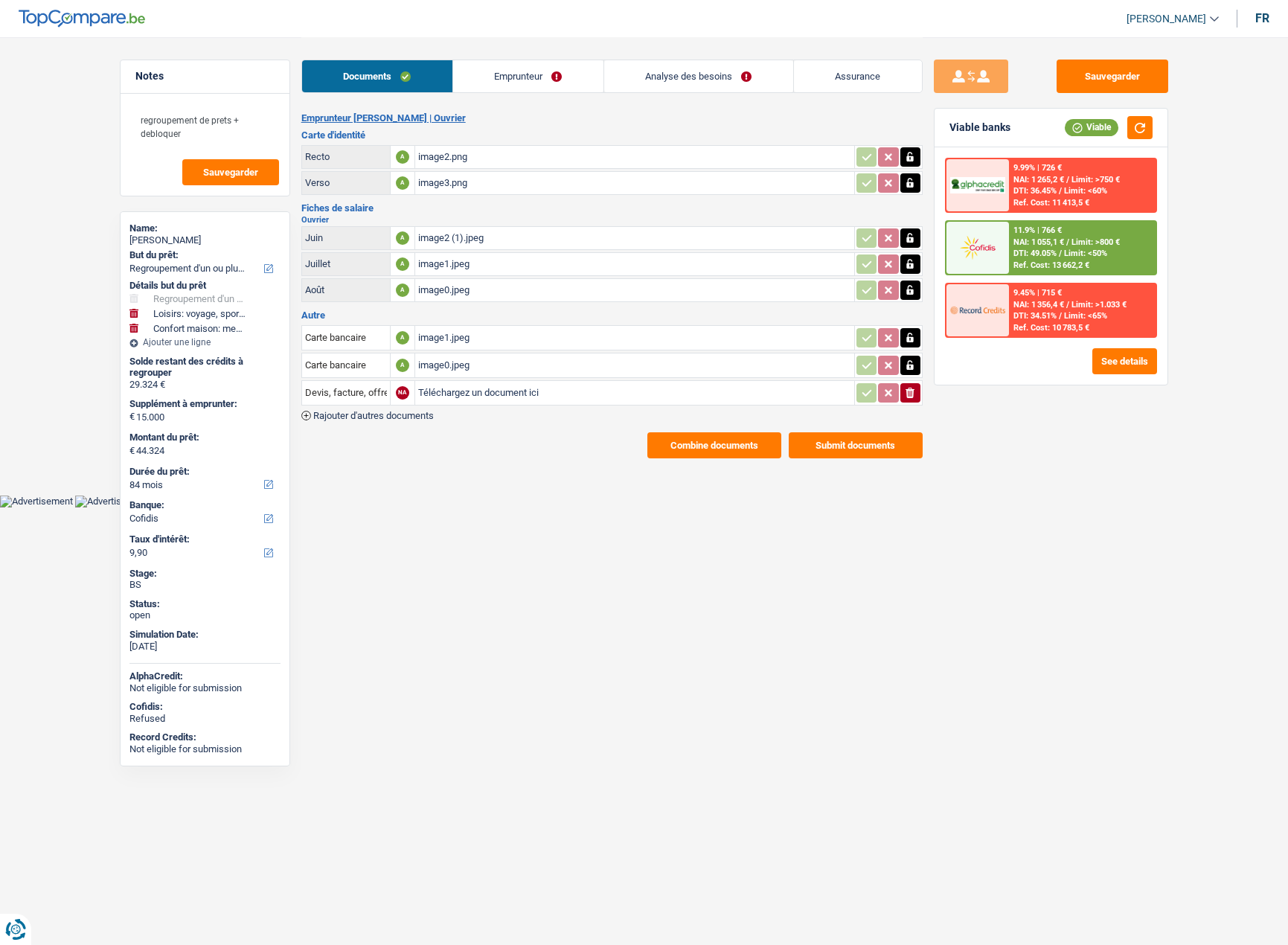
drag, startPoint x: 547, startPoint y: 80, endPoint x: 664, endPoint y: 83, distance: 117.0
click at [547, 80] on link "Emprunteur" at bounding box center [528, 76] width 151 height 32
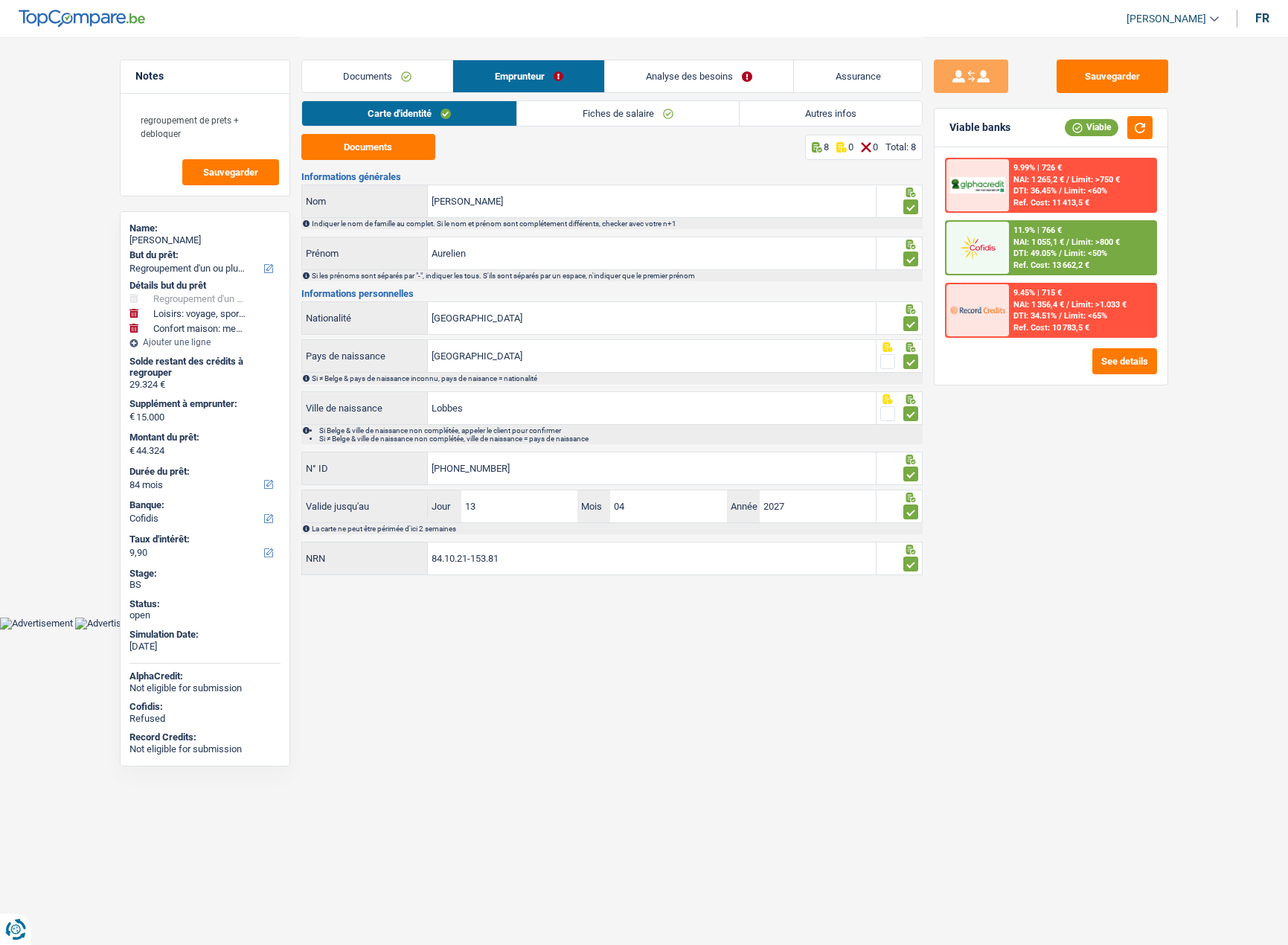
click at [852, 113] on link "Autres infos" at bounding box center [830, 113] width 182 height 25
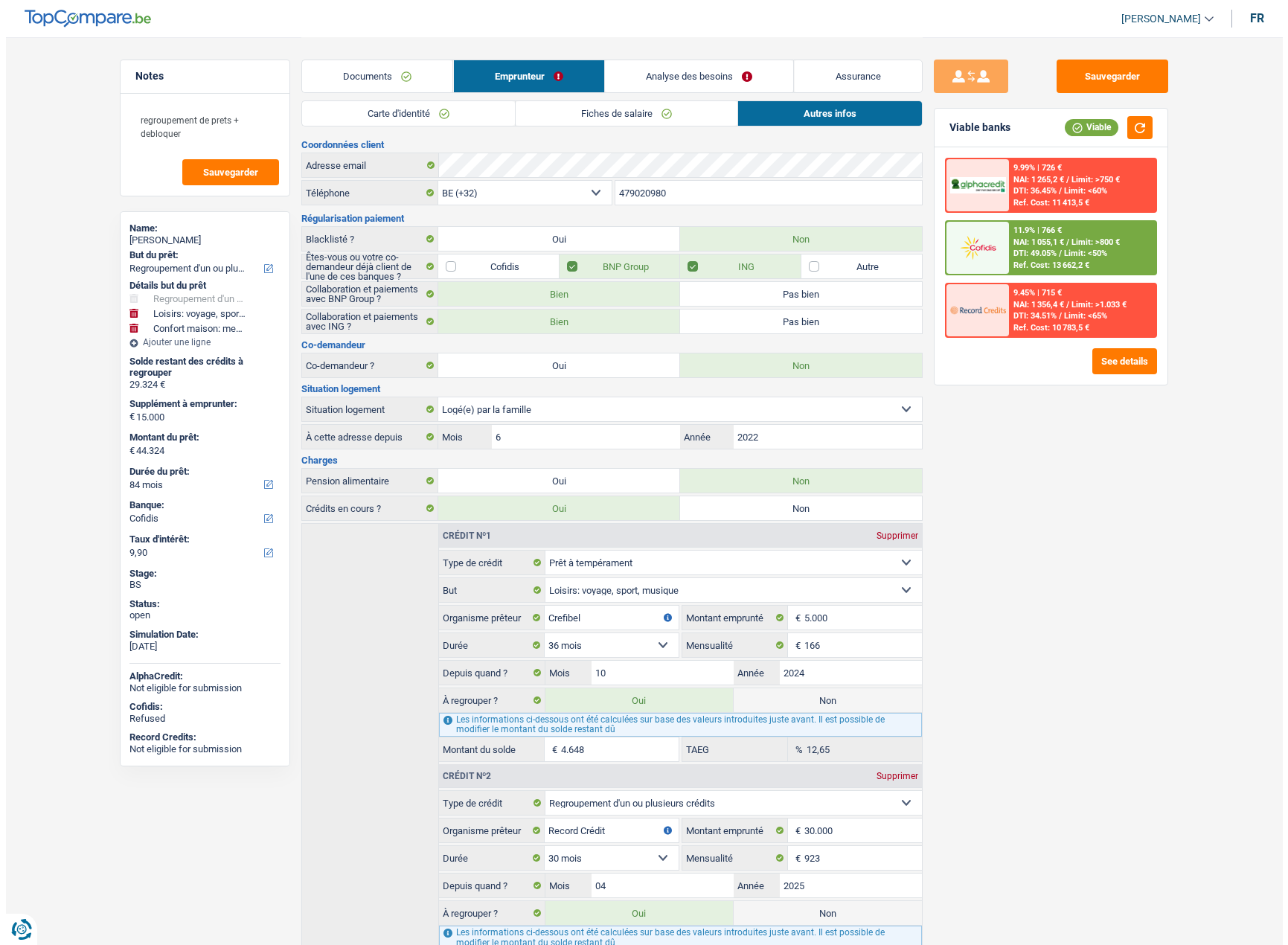
scroll to position [107, 0]
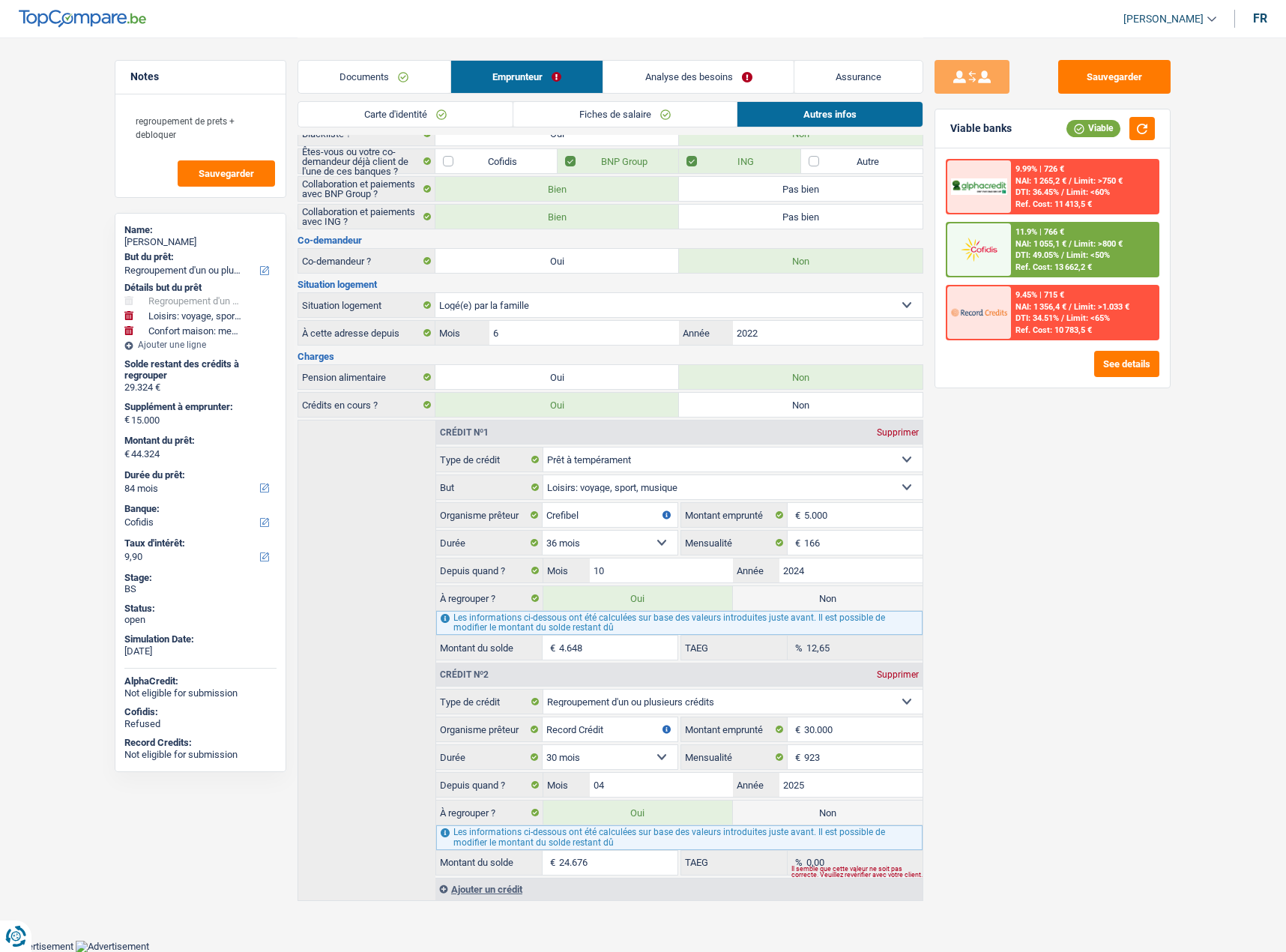
click at [842, 803] on label "Non" at bounding box center [827, 812] width 190 height 24
click at [842, 803] on input "Non" at bounding box center [827, 812] width 190 height 24
radio input "true"
type input "19.648"
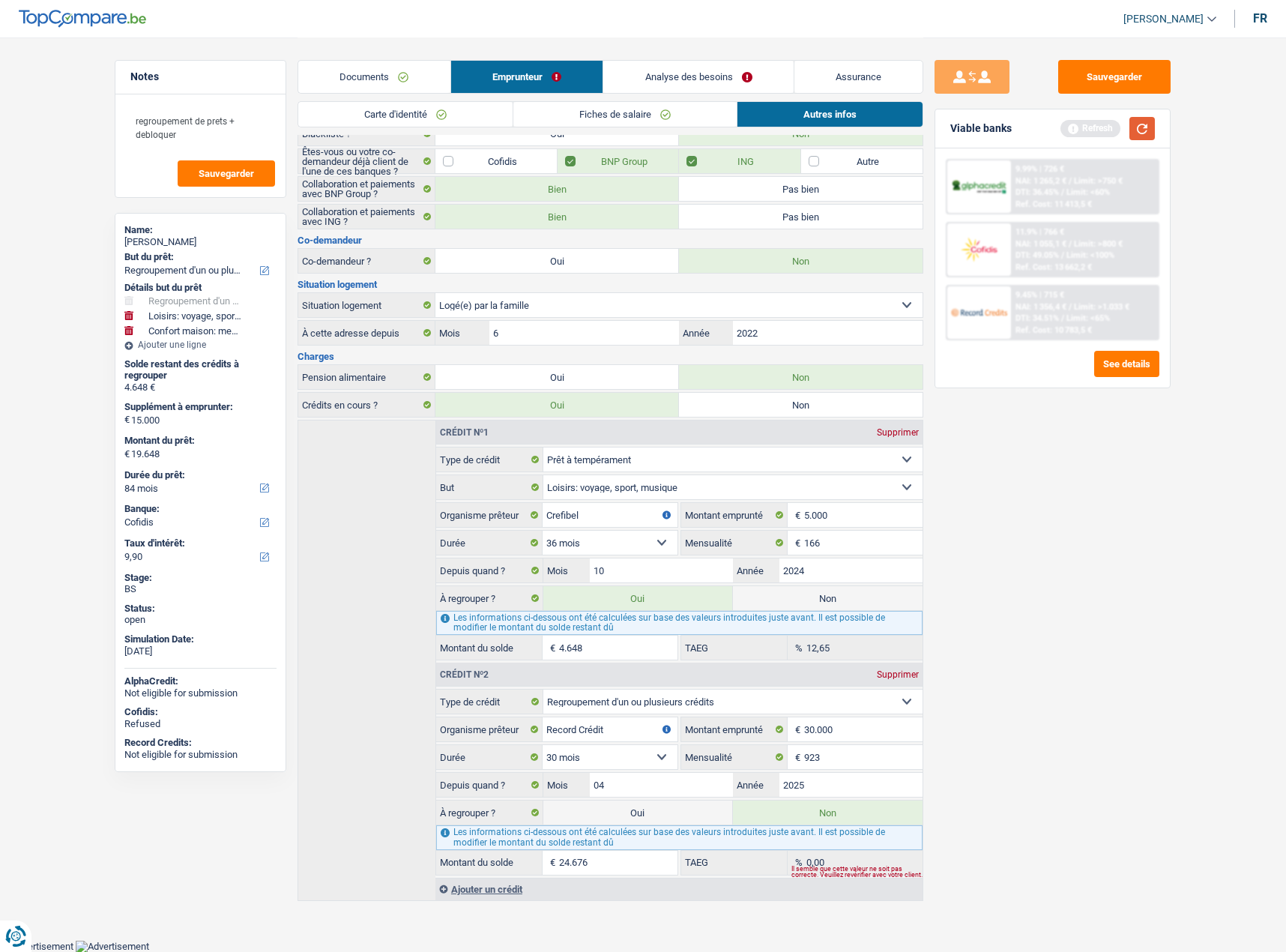
click at [1143, 135] on button "button" at bounding box center [1143, 128] width 26 height 23
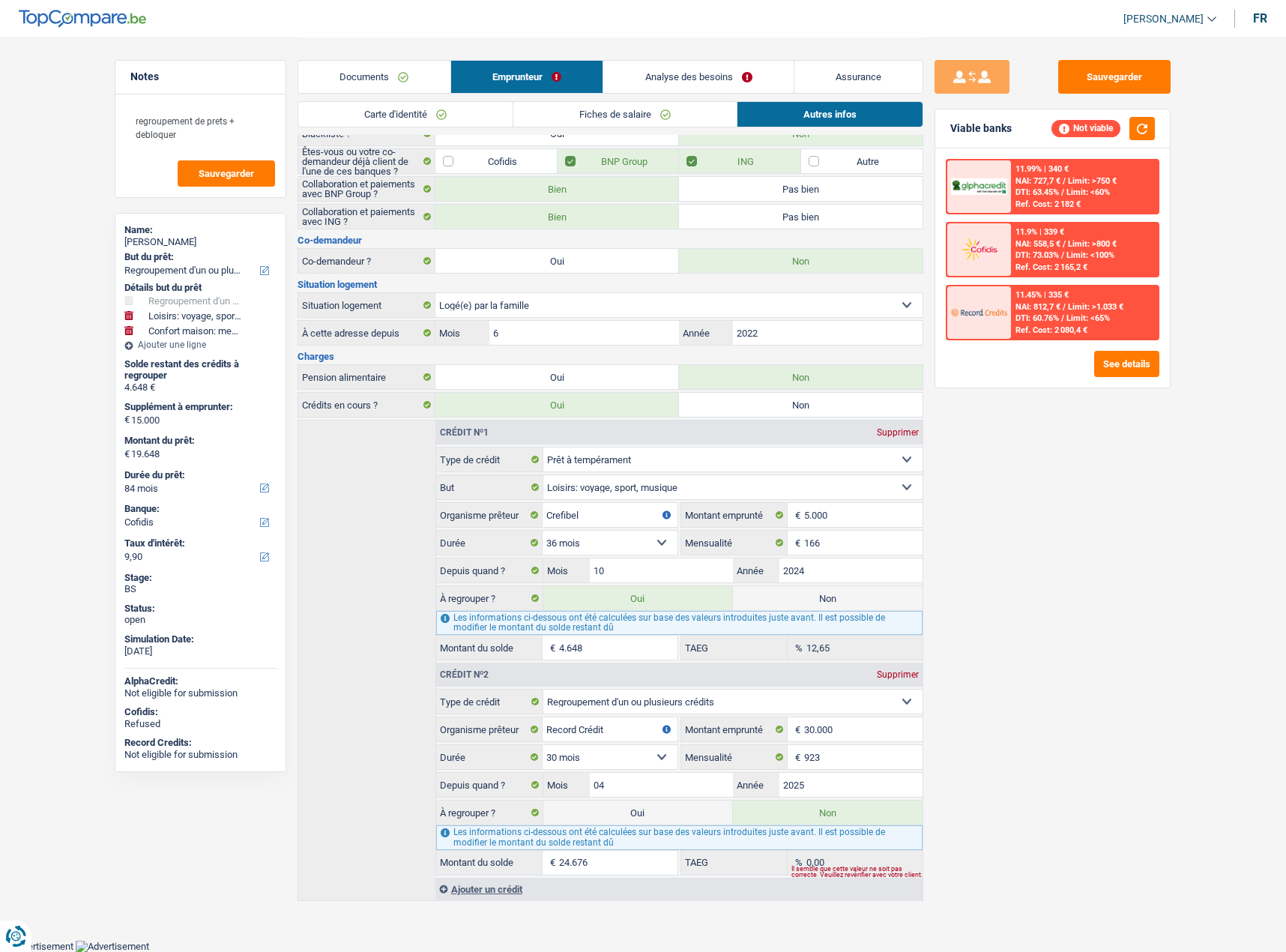
click at [566, 820] on label "Oui" at bounding box center [637, 812] width 190 height 24
click at [566, 820] on input "Oui" at bounding box center [637, 812] width 190 height 24
radio input "true"
type input "44.324"
radio input "false"
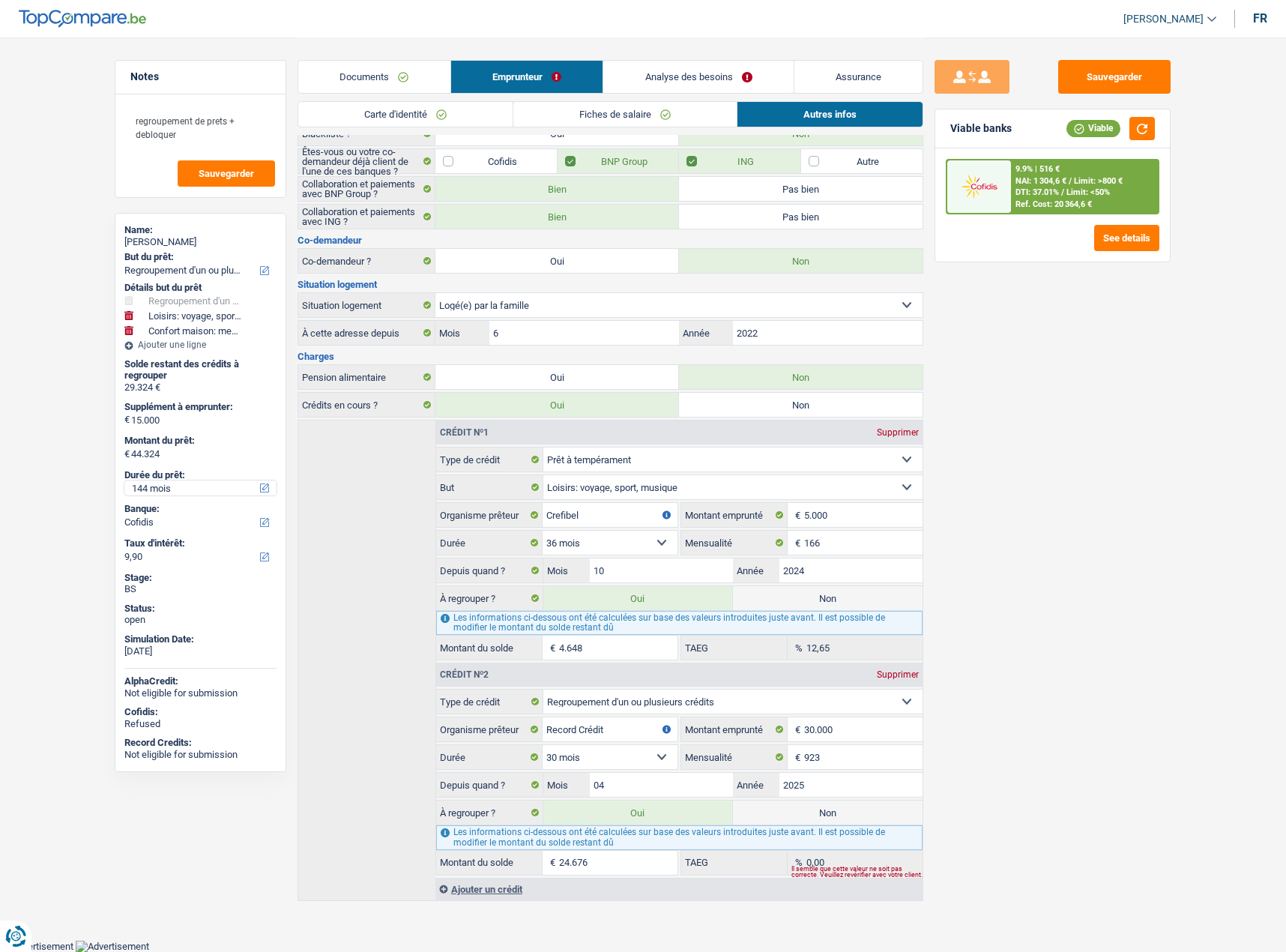
click at [181, 485] on select "12 mois 18 mois 24 mois 30 mois 36 mois 42 mois 48 mois 60 mois 72 mois 84 mois…" at bounding box center [200, 488] width 152 height 15
select select "120"
click at [124, 480] on select "12 mois 18 mois 24 mois 30 mois 36 mois 42 mois 48 mois 60 mois 72 mois 84 mois…" at bounding box center [200, 488] width 152 height 15
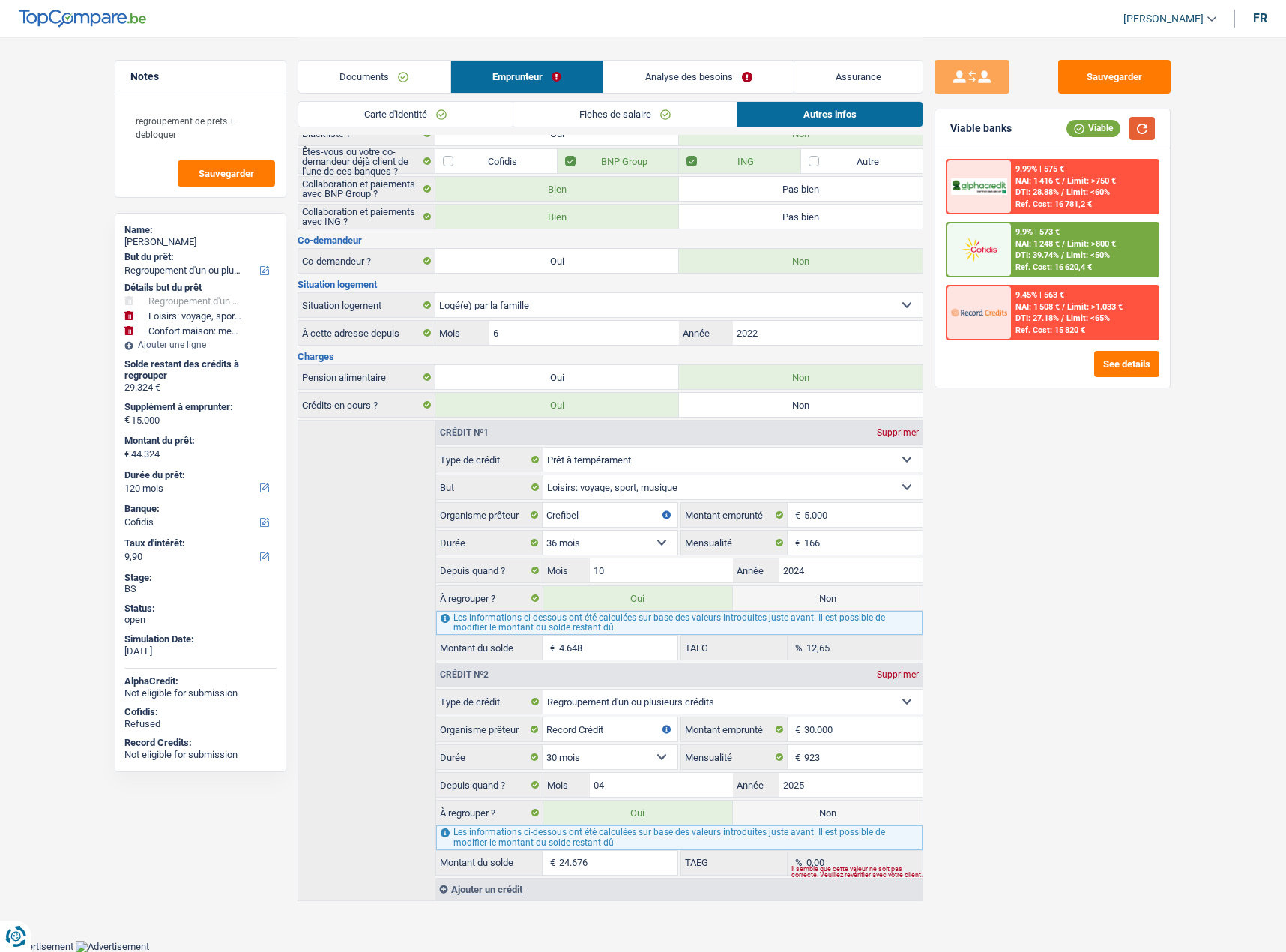
click at [1145, 123] on button "button" at bounding box center [1143, 128] width 26 height 23
click at [1136, 365] on button "See details" at bounding box center [1127, 364] width 65 height 26
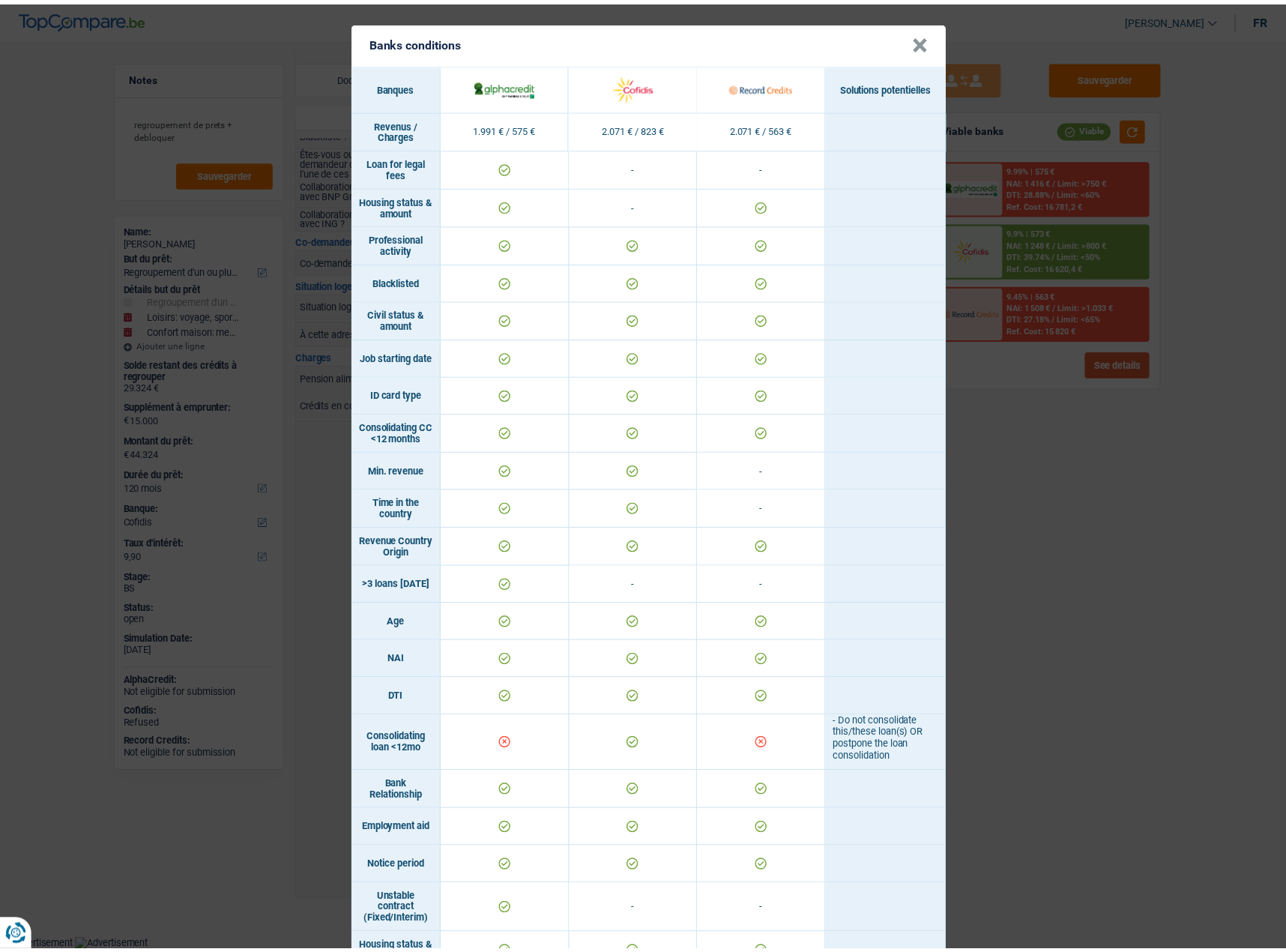
scroll to position [0, 0]
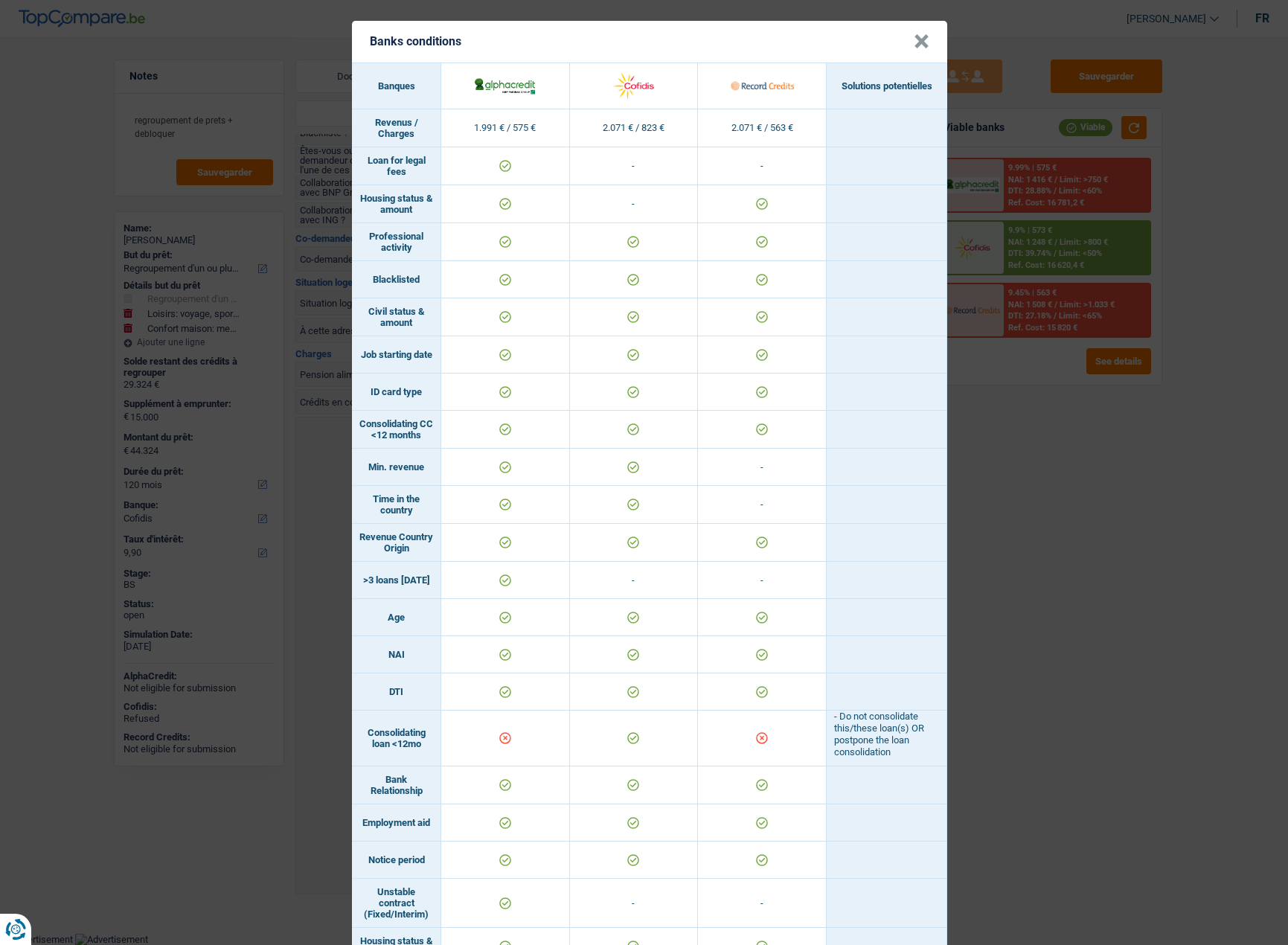
click at [1090, 464] on div "Banks conditions × Banques Solutions potentielles Revenus / Charges 1.991 € / 5…" at bounding box center [644, 472] width 1288 height 945
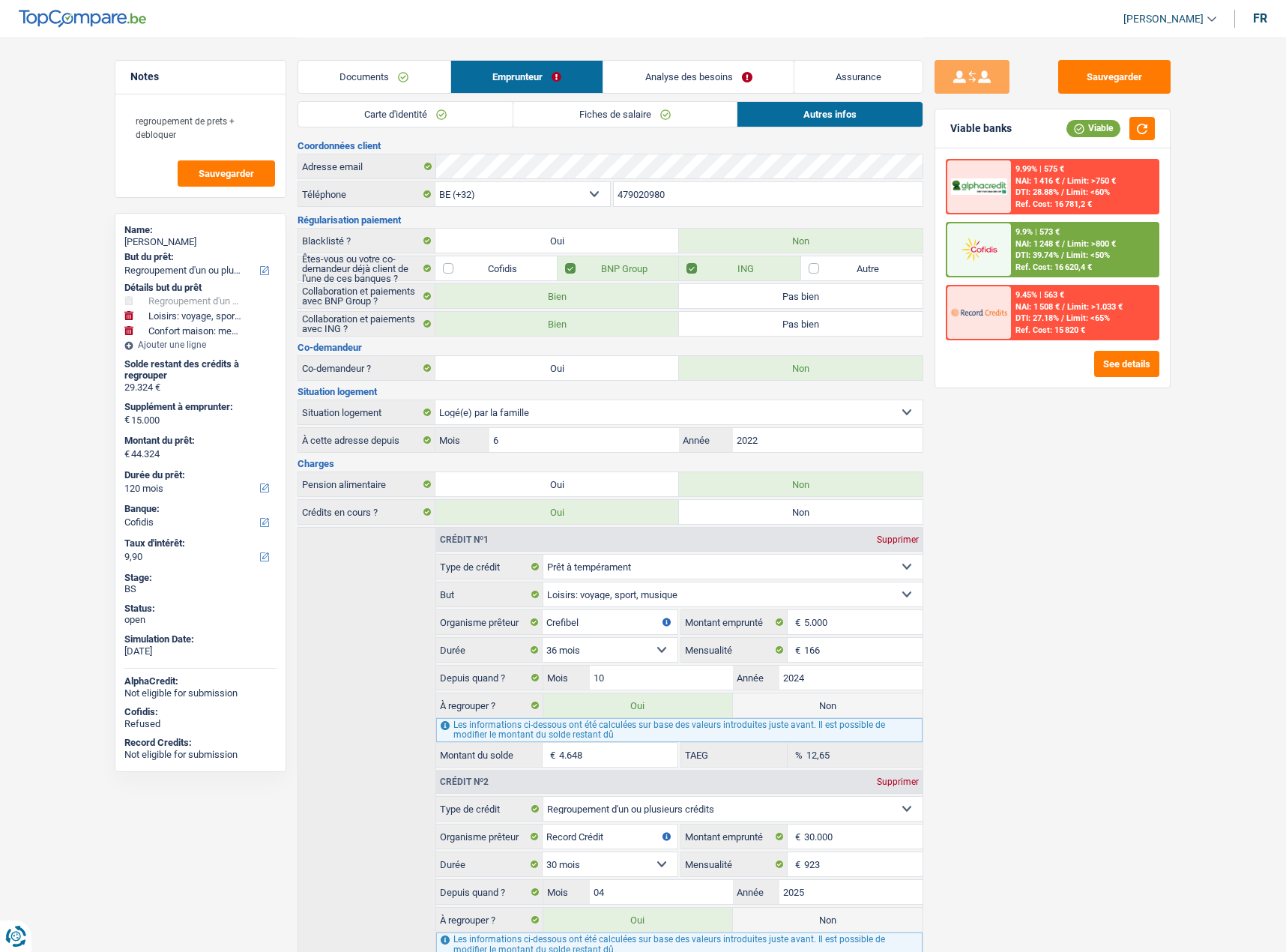
click at [425, 69] on link "Documents" at bounding box center [374, 77] width 152 height 32
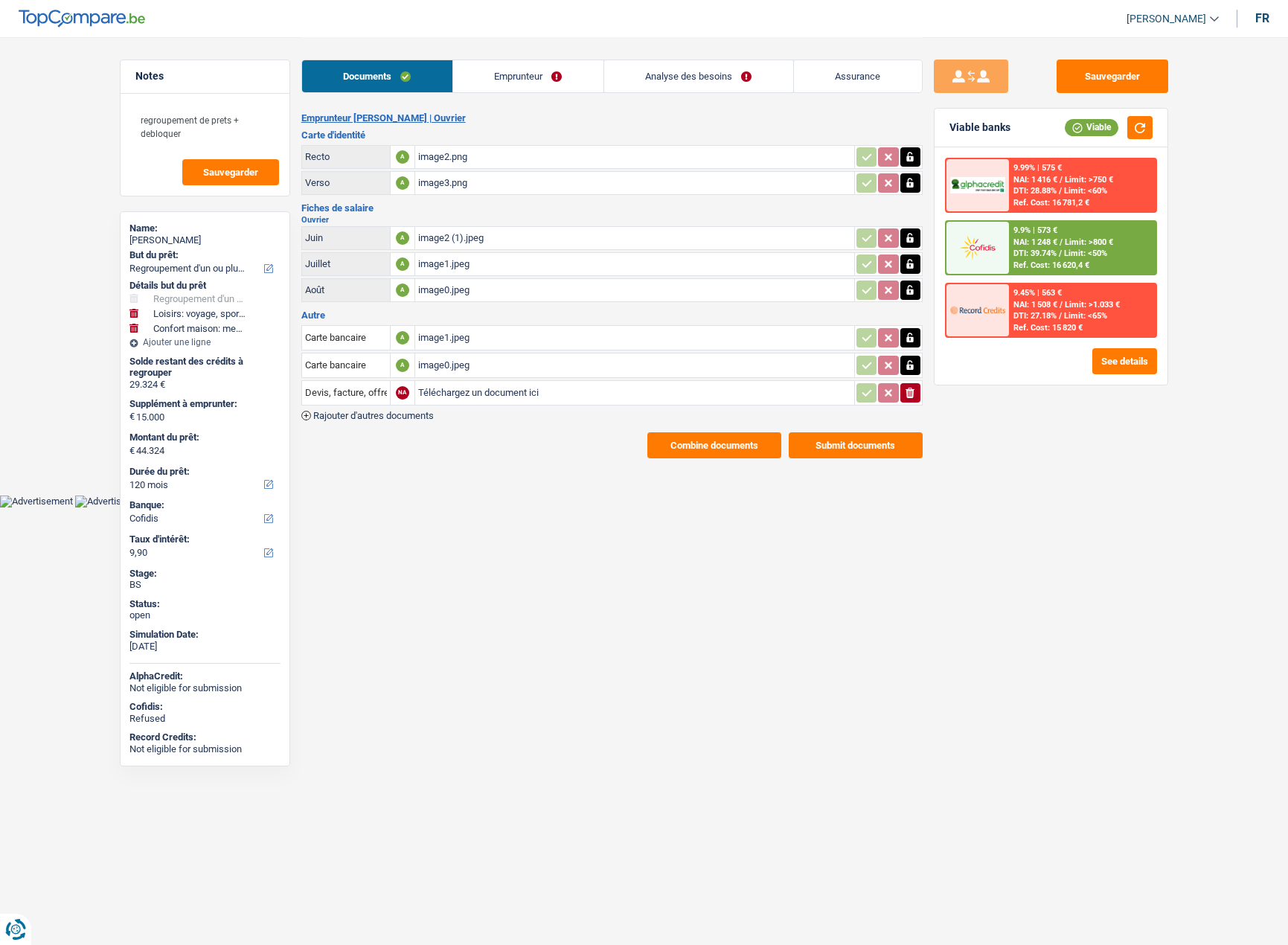
click at [534, 79] on link "Emprunteur" at bounding box center [528, 76] width 151 height 32
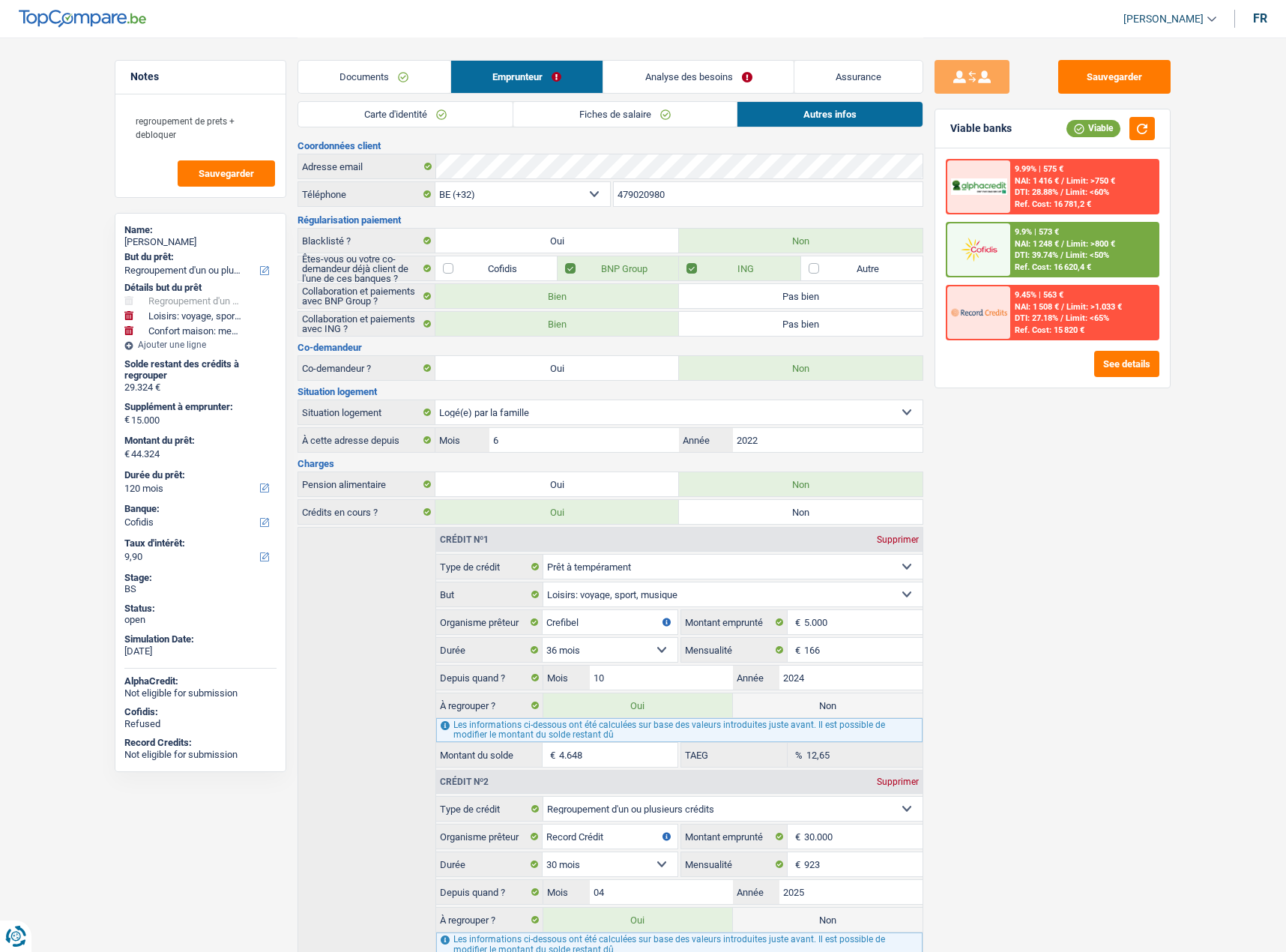
click at [681, 117] on link "Fiches de salaire" at bounding box center [624, 114] width 223 height 25
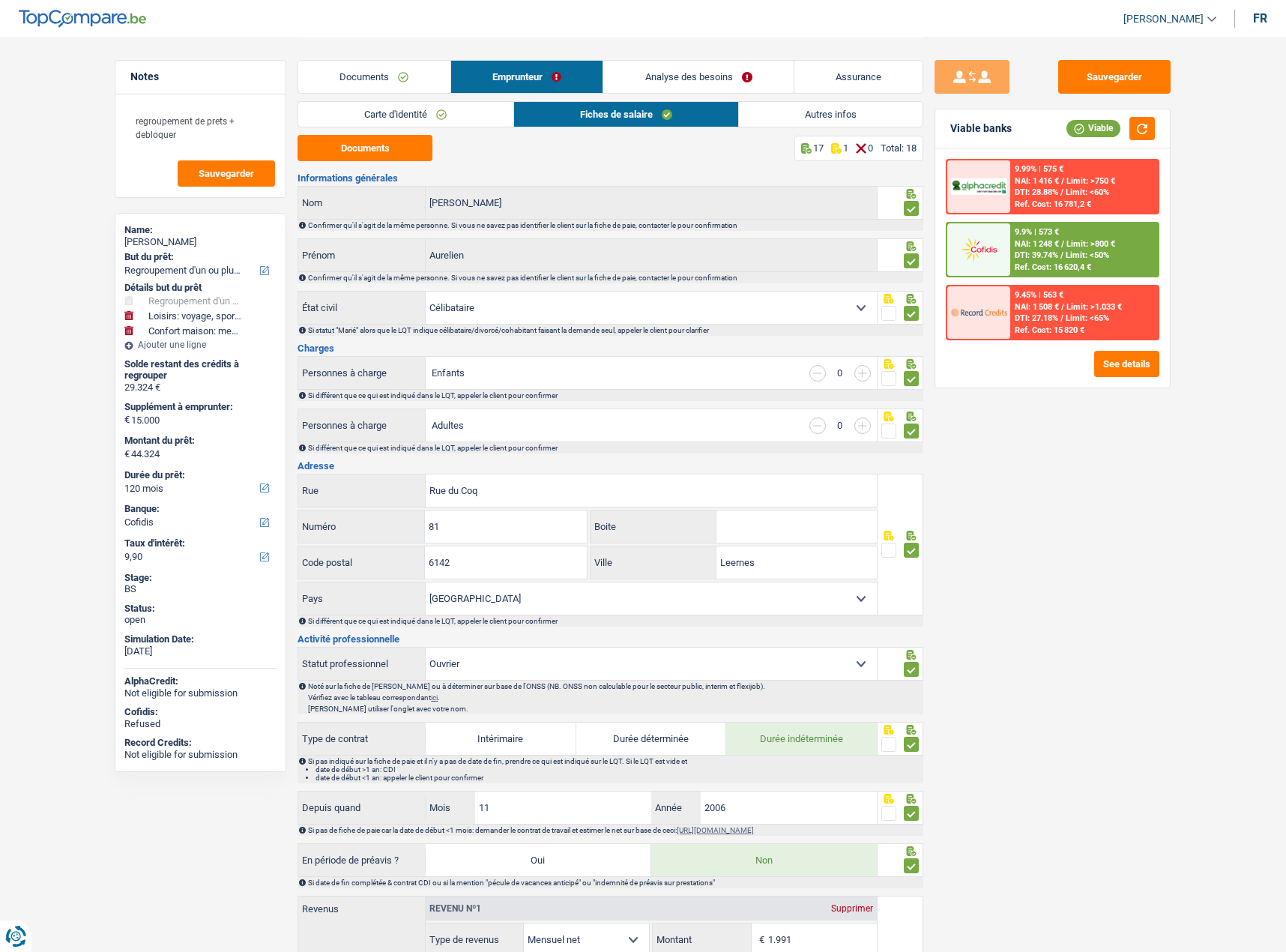
click at [799, 128] on div "Carte d'identité Fiches de salaire Autres infos" at bounding box center [611, 117] width 625 height 33
click at [799, 116] on link "Autres infos" at bounding box center [831, 114] width 183 height 25
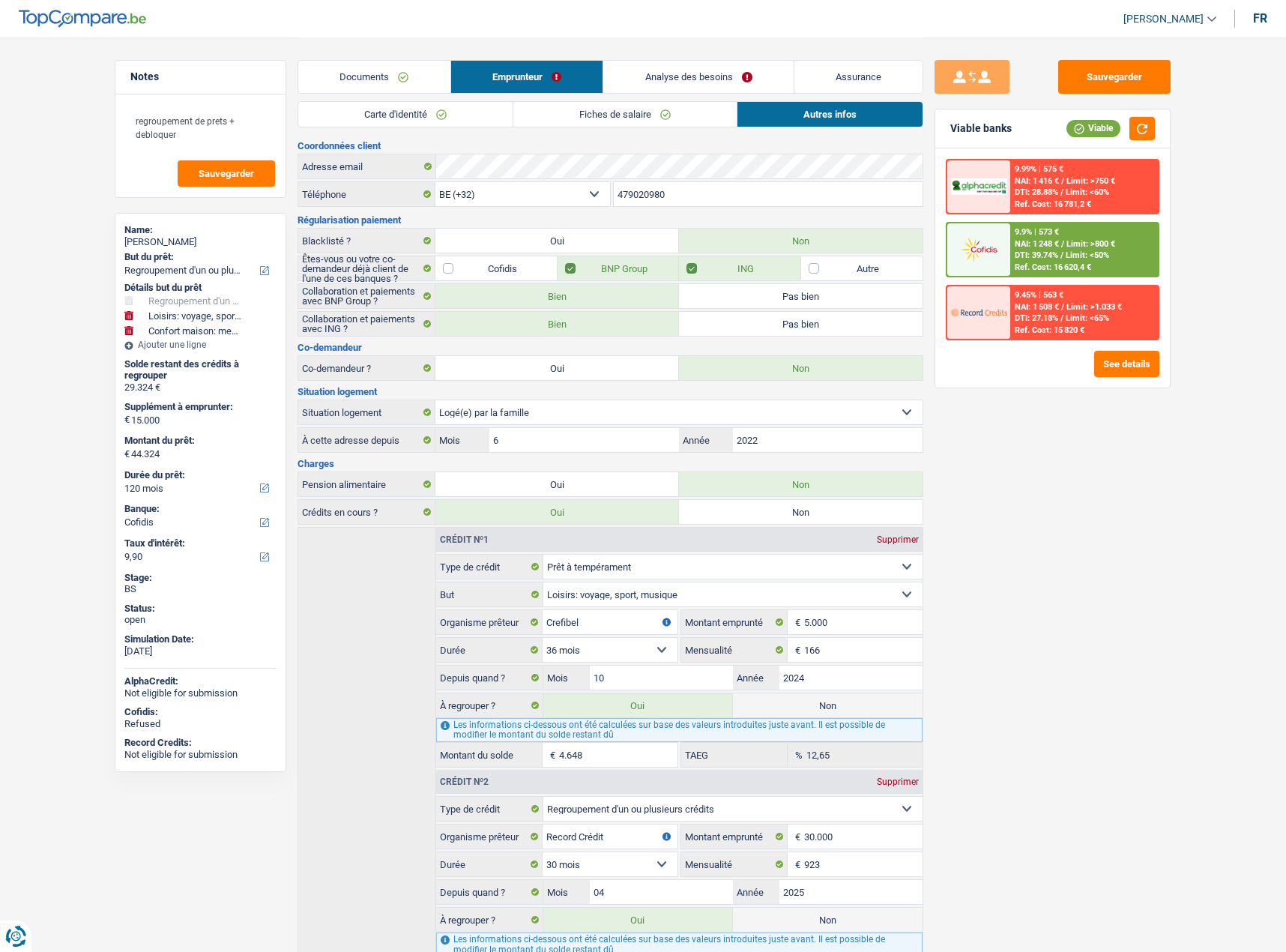
click at [682, 76] on link "Analyse des besoins" at bounding box center [699, 77] width 191 height 32
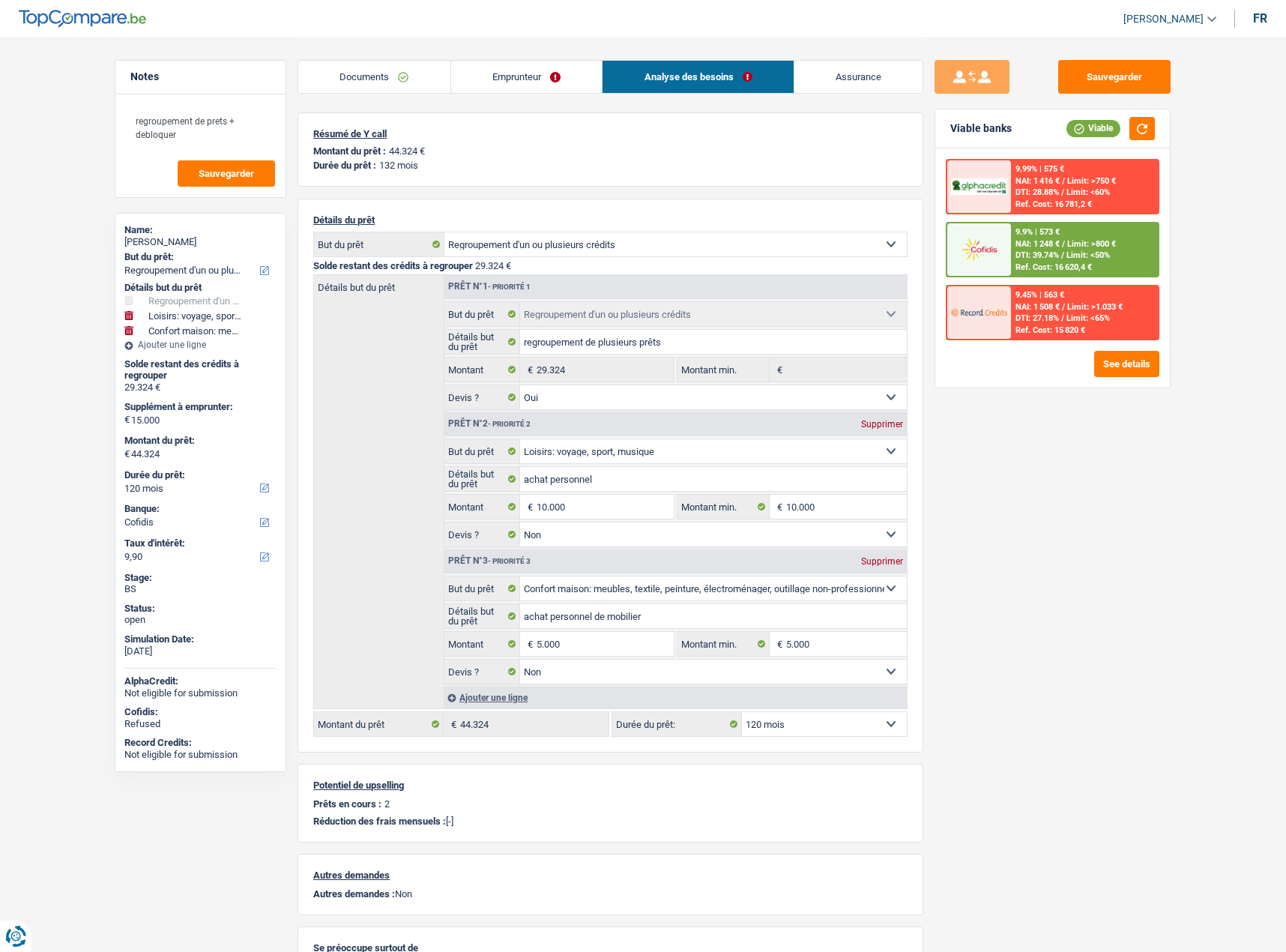
click at [355, 70] on link "Documents" at bounding box center [374, 77] width 152 height 32
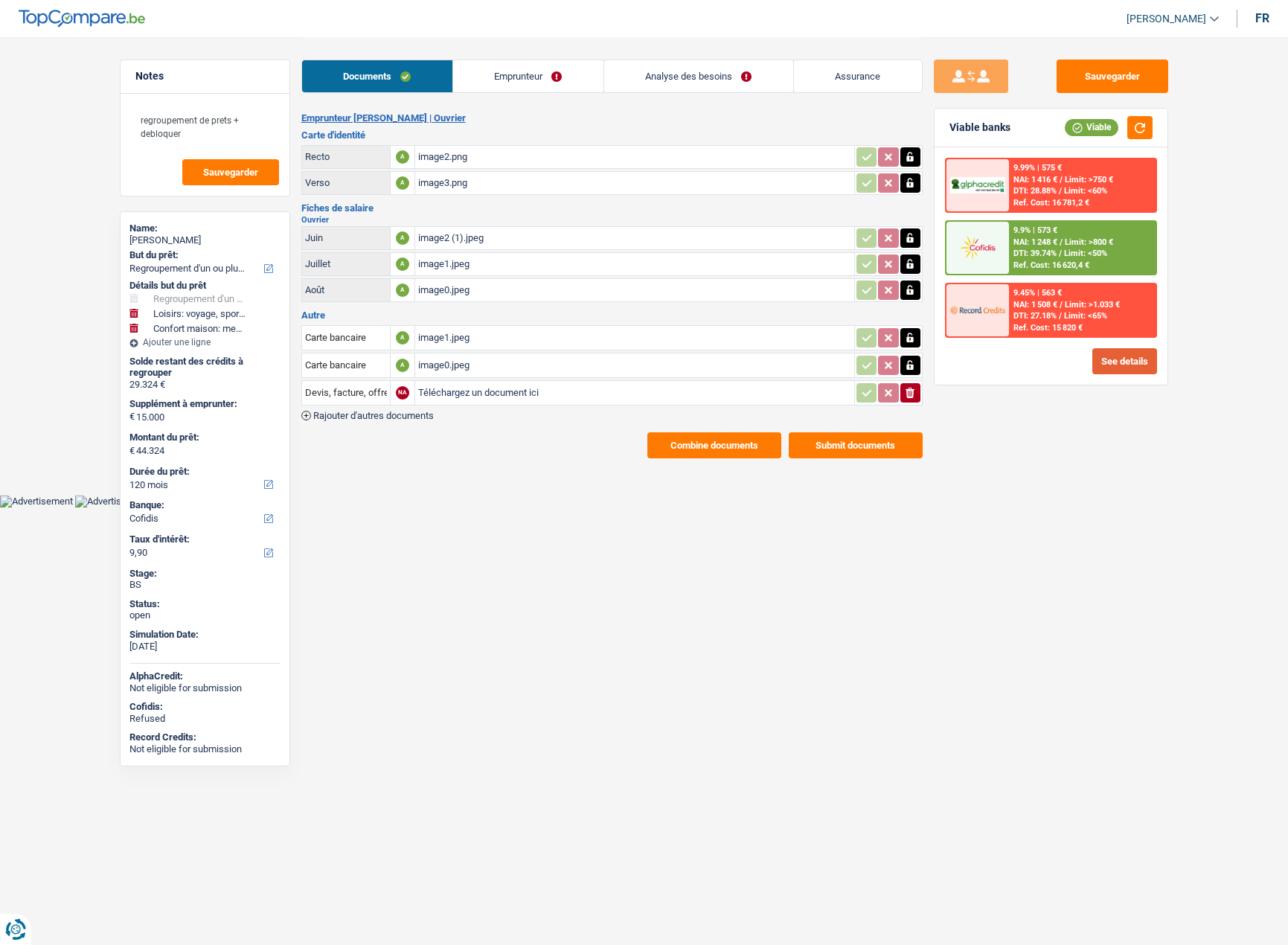
click at [1141, 368] on button "See details" at bounding box center [1124, 361] width 64 height 26
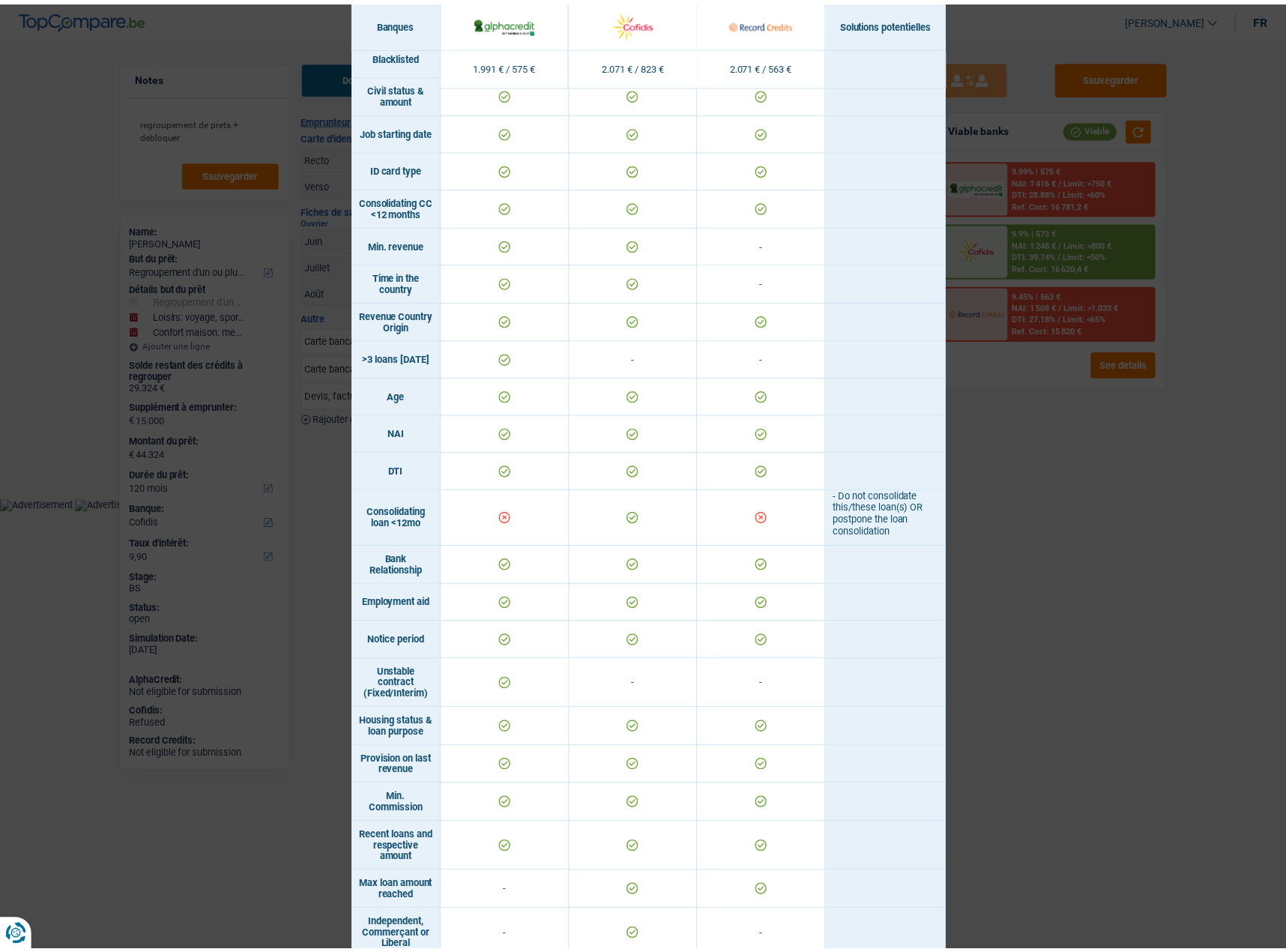
scroll to position [450, 0]
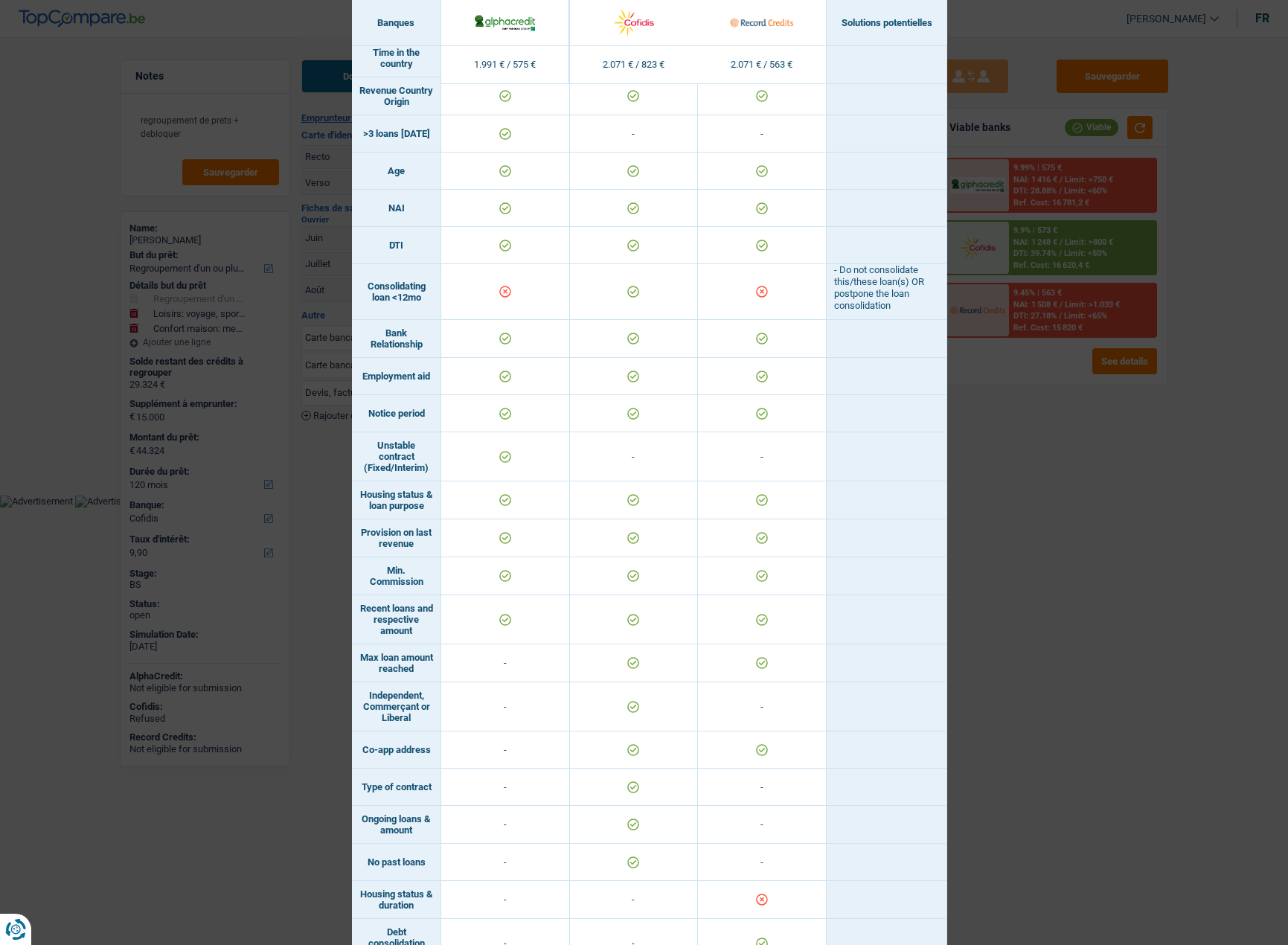
click at [1065, 377] on div "Banks conditions × Banques Solutions potentielles Revenus / Charges 1.991 € / 5…" at bounding box center [644, 472] width 1288 height 945
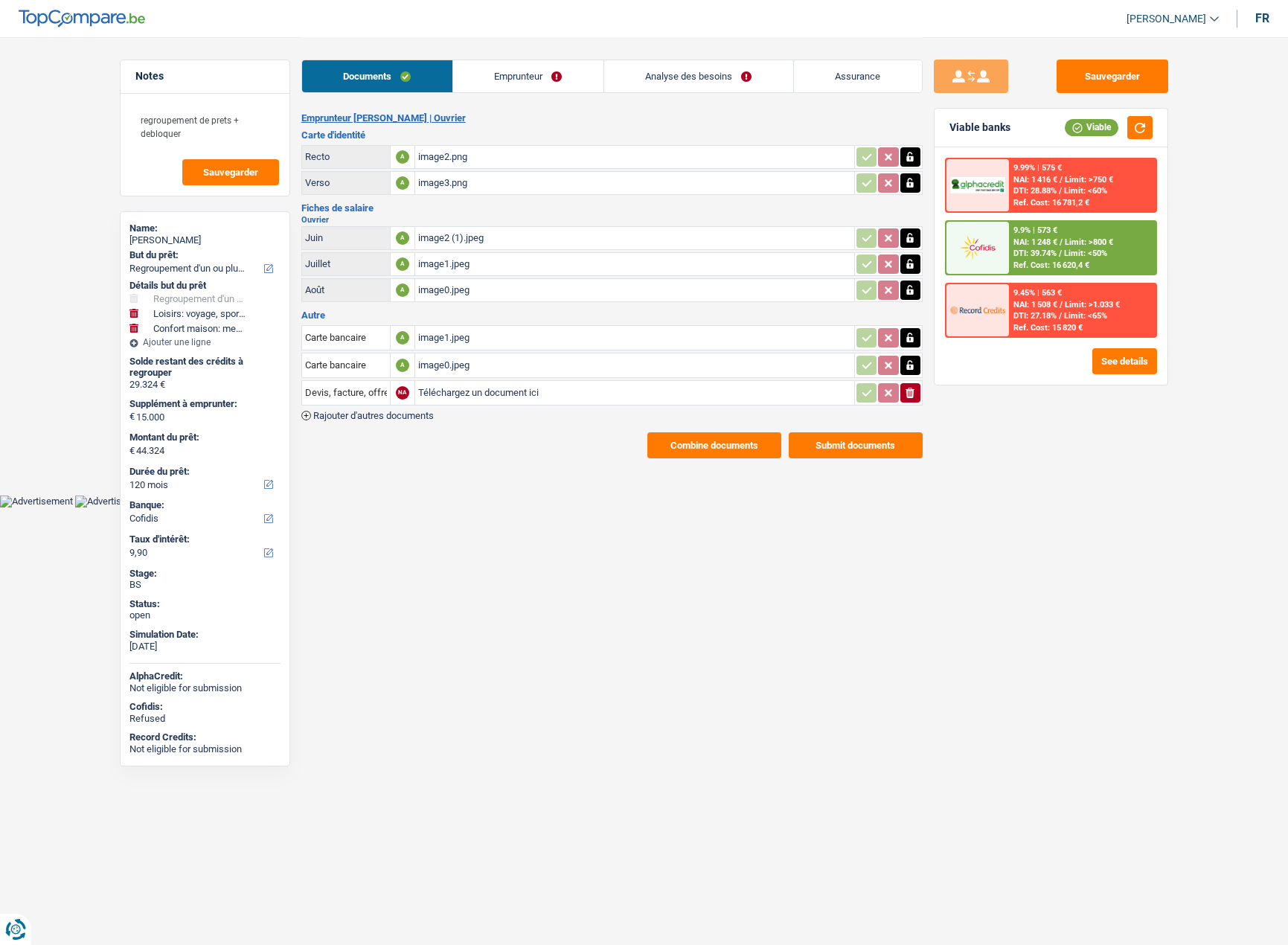
click at [549, 89] on link "Emprunteur" at bounding box center [528, 76] width 151 height 32
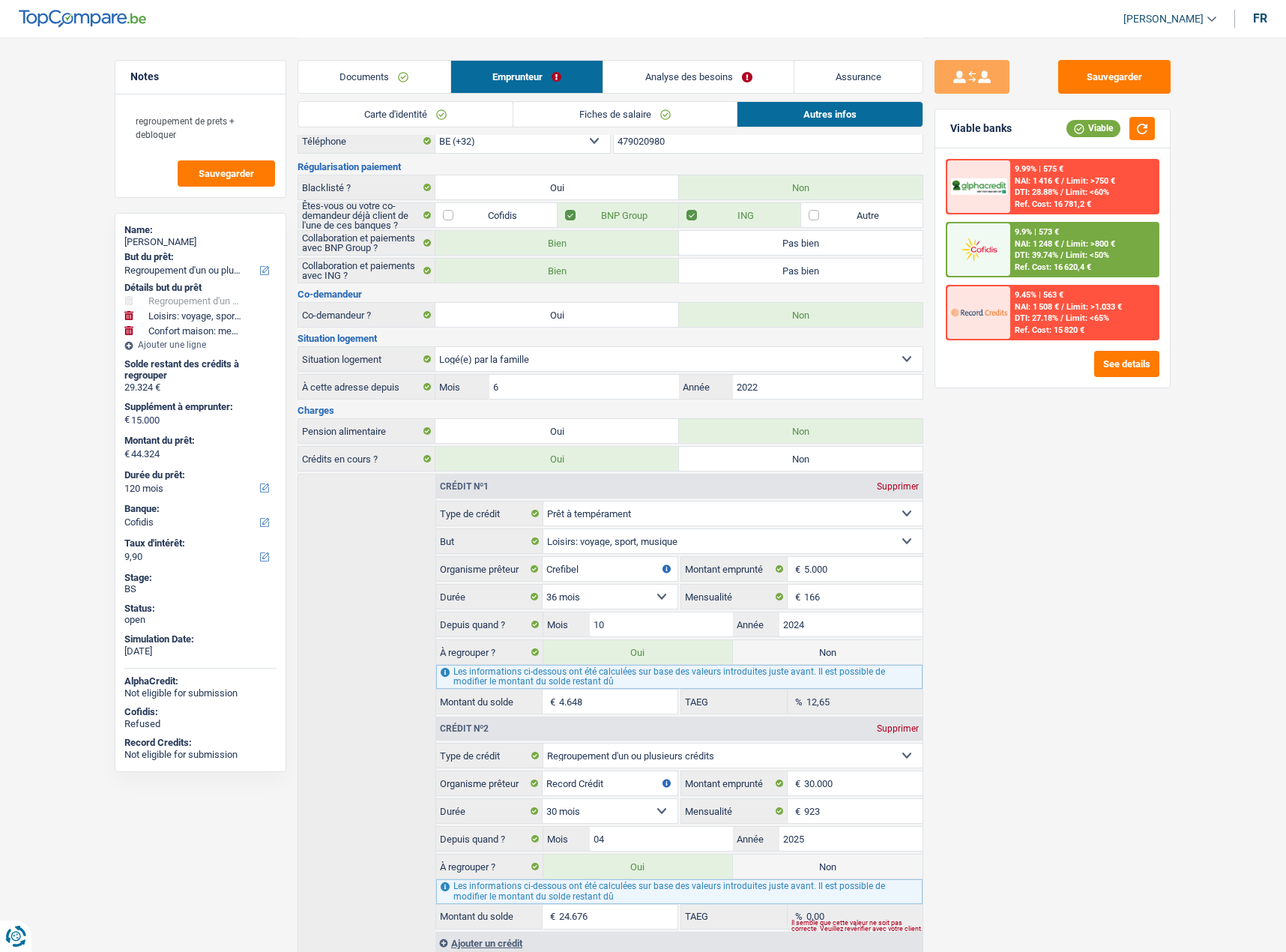
scroll to position [107, 0]
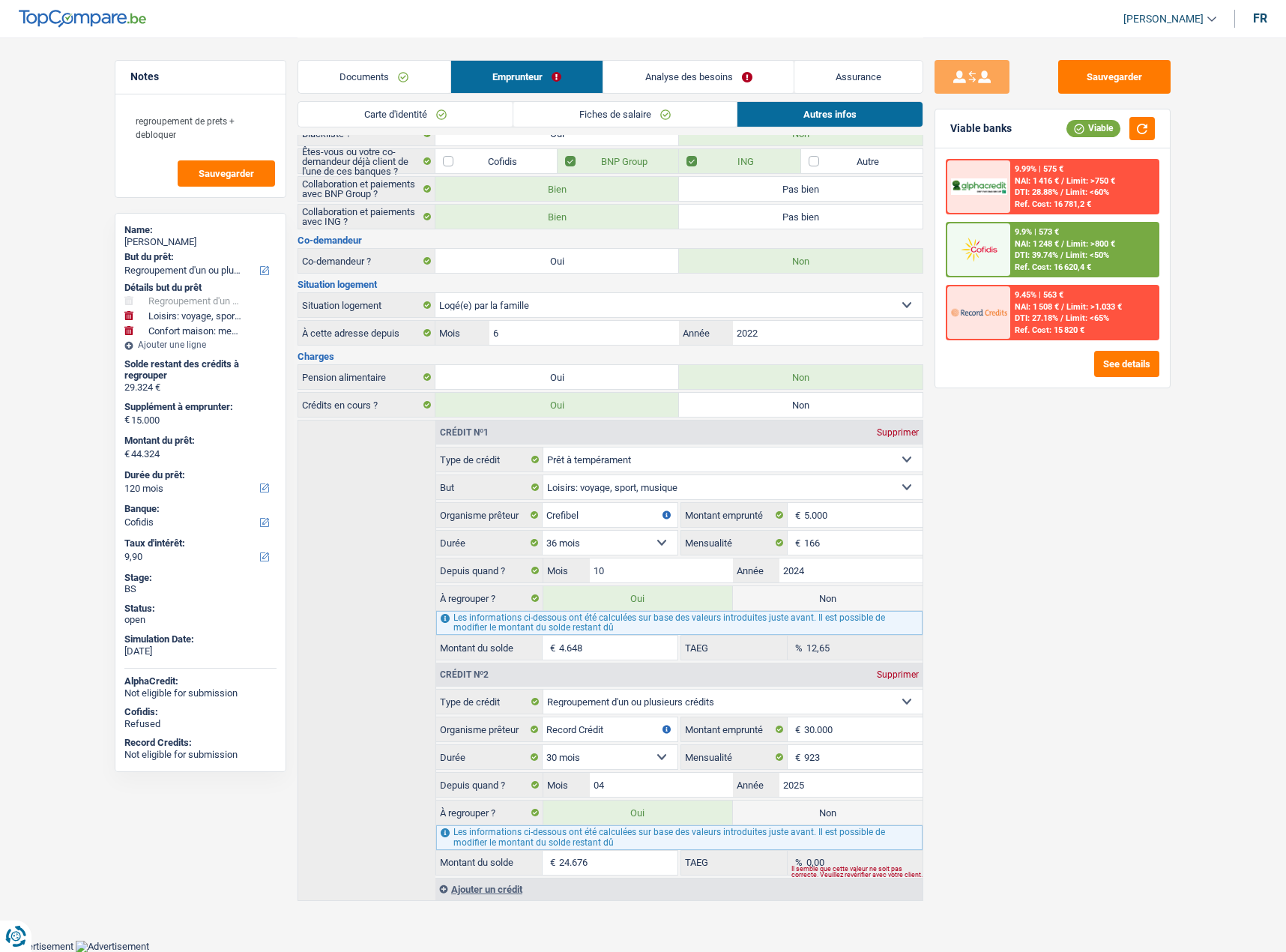
click at [883, 807] on label "Non" at bounding box center [827, 812] width 190 height 24
click at [883, 807] on input "Non" at bounding box center [827, 812] width 190 height 24
radio input "true"
type input "19.648"
select select "84"
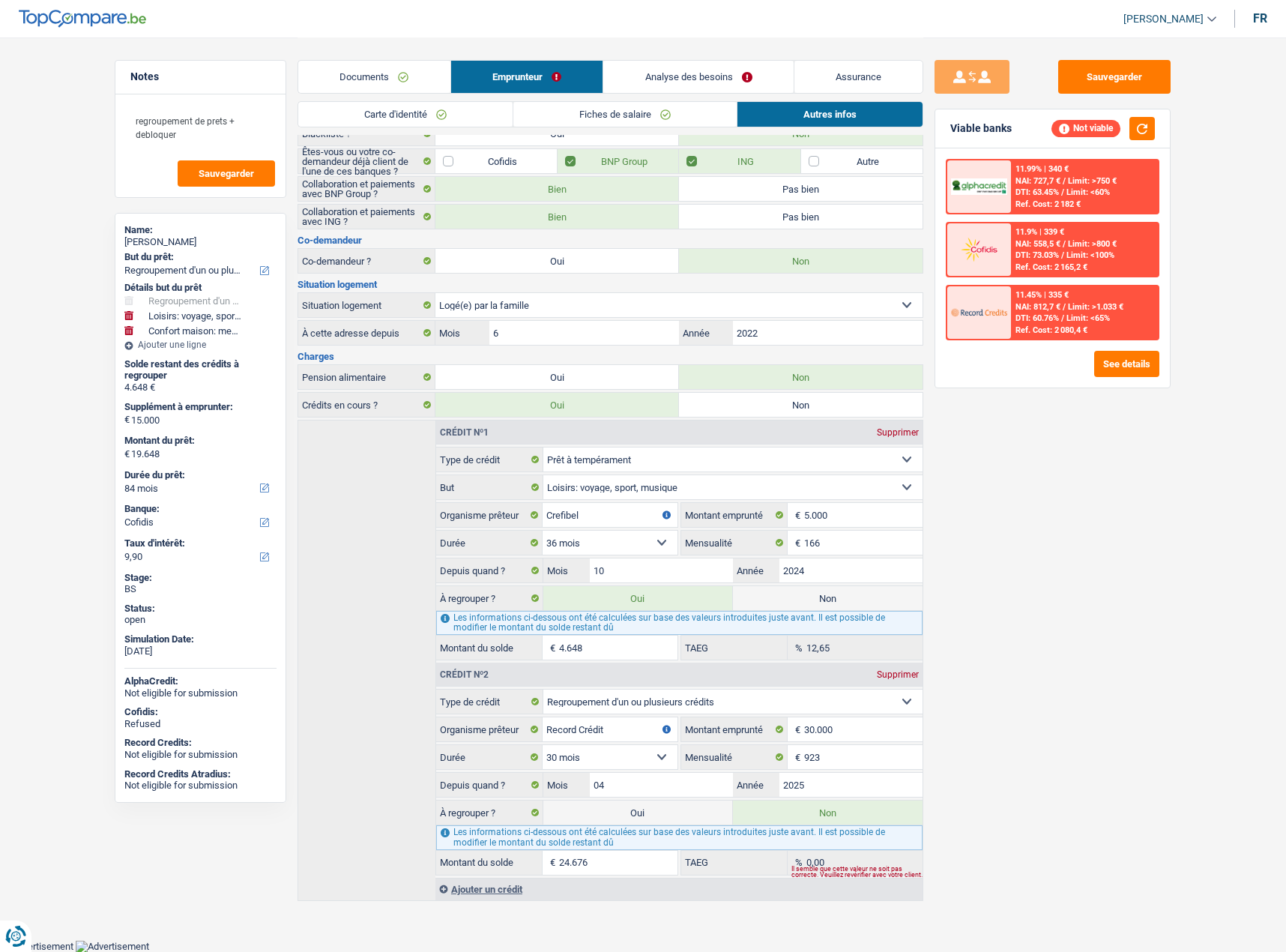
click at [622, 815] on label "Oui" at bounding box center [637, 812] width 190 height 24
click at [622, 815] on input "Oui" at bounding box center [637, 812] width 190 height 24
radio input "true"
type input "44.324"
radio input "false"
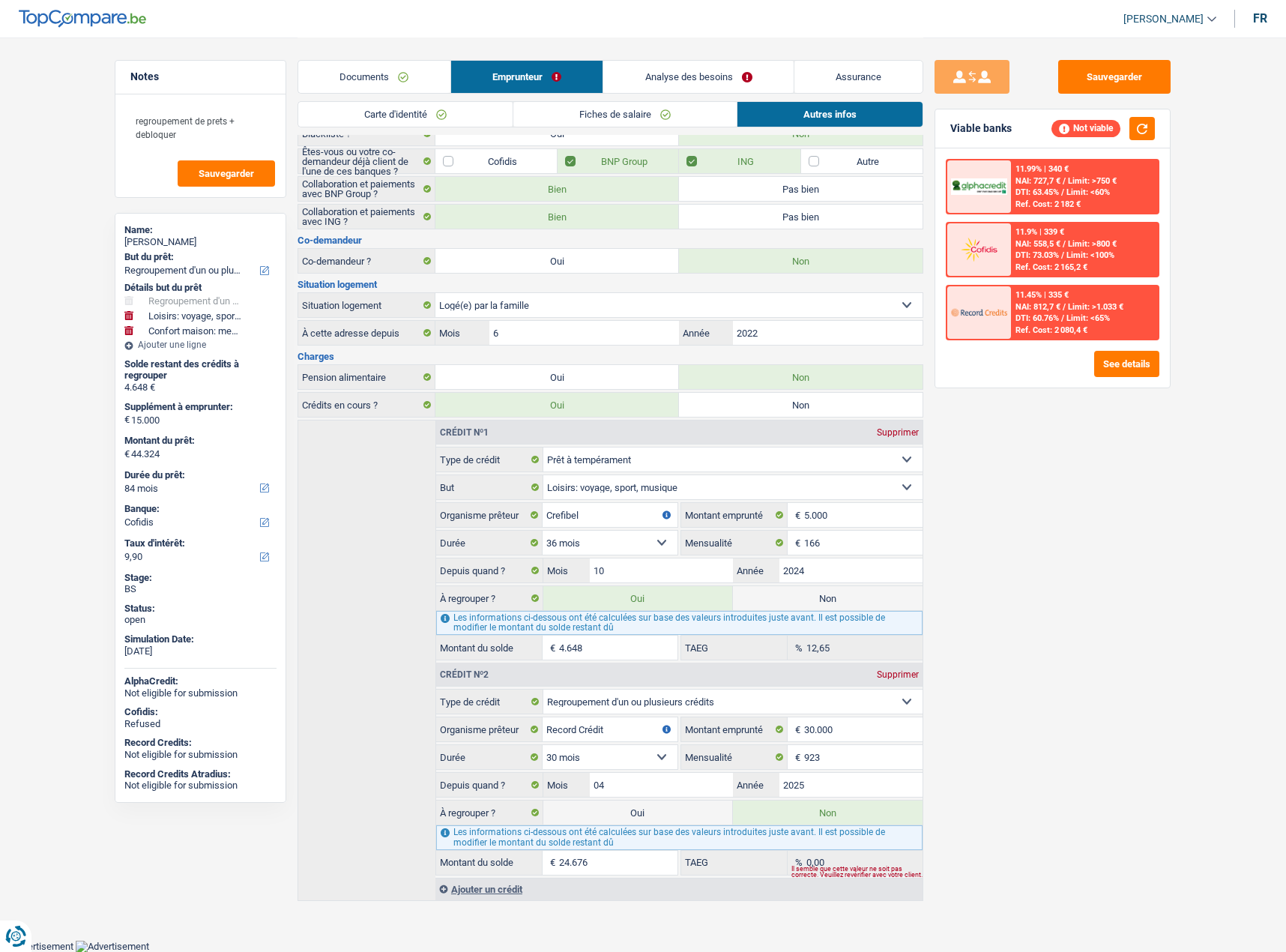
select select "144"
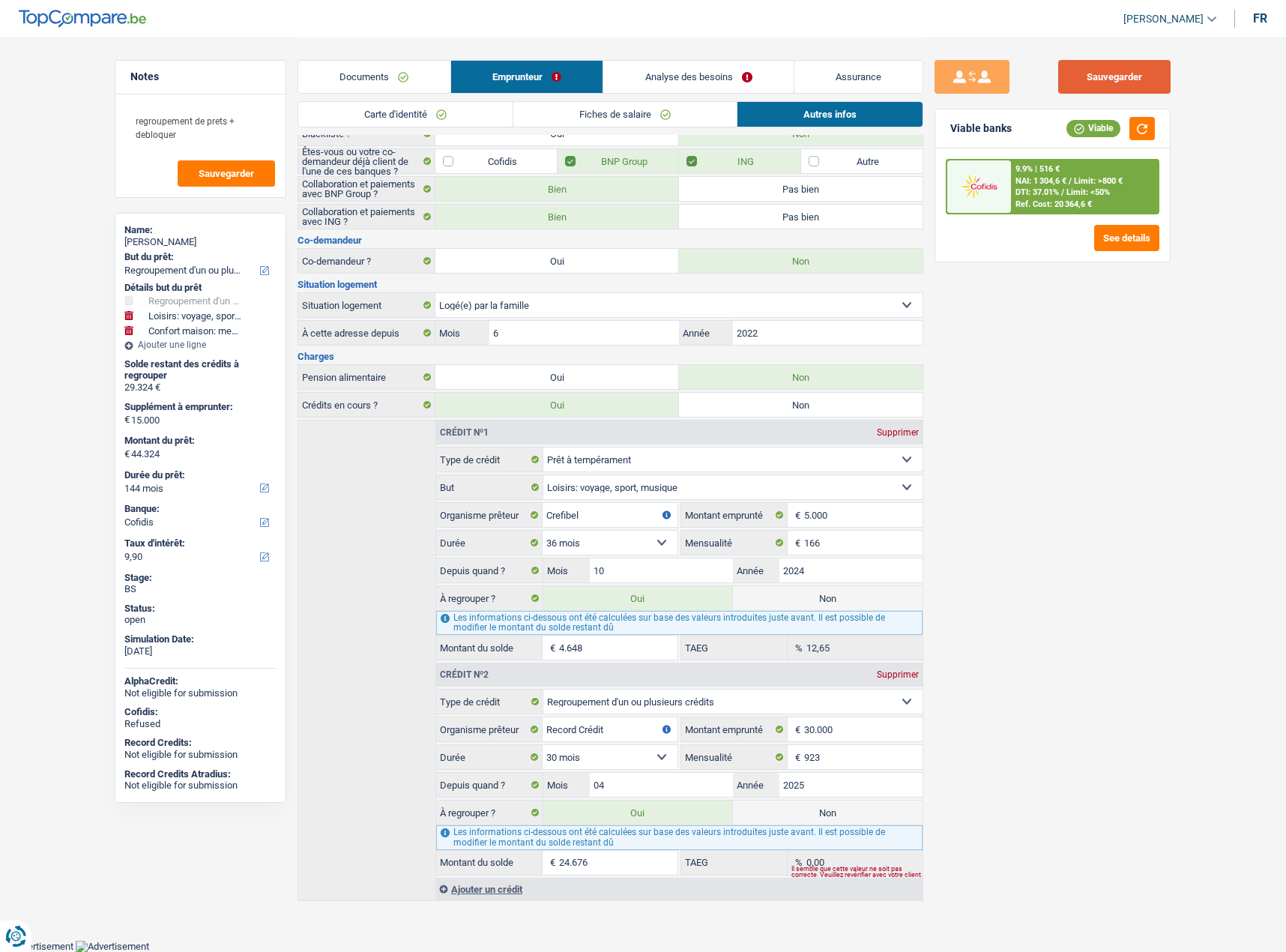
drag, startPoint x: 1119, startPoint y: 86, endPoint x: 1080, endPoint y: 76, distance: 40.3
click at [1119, 86] on button "Sauvegarder" at bounding box center [1115, 77] width 113 height 33
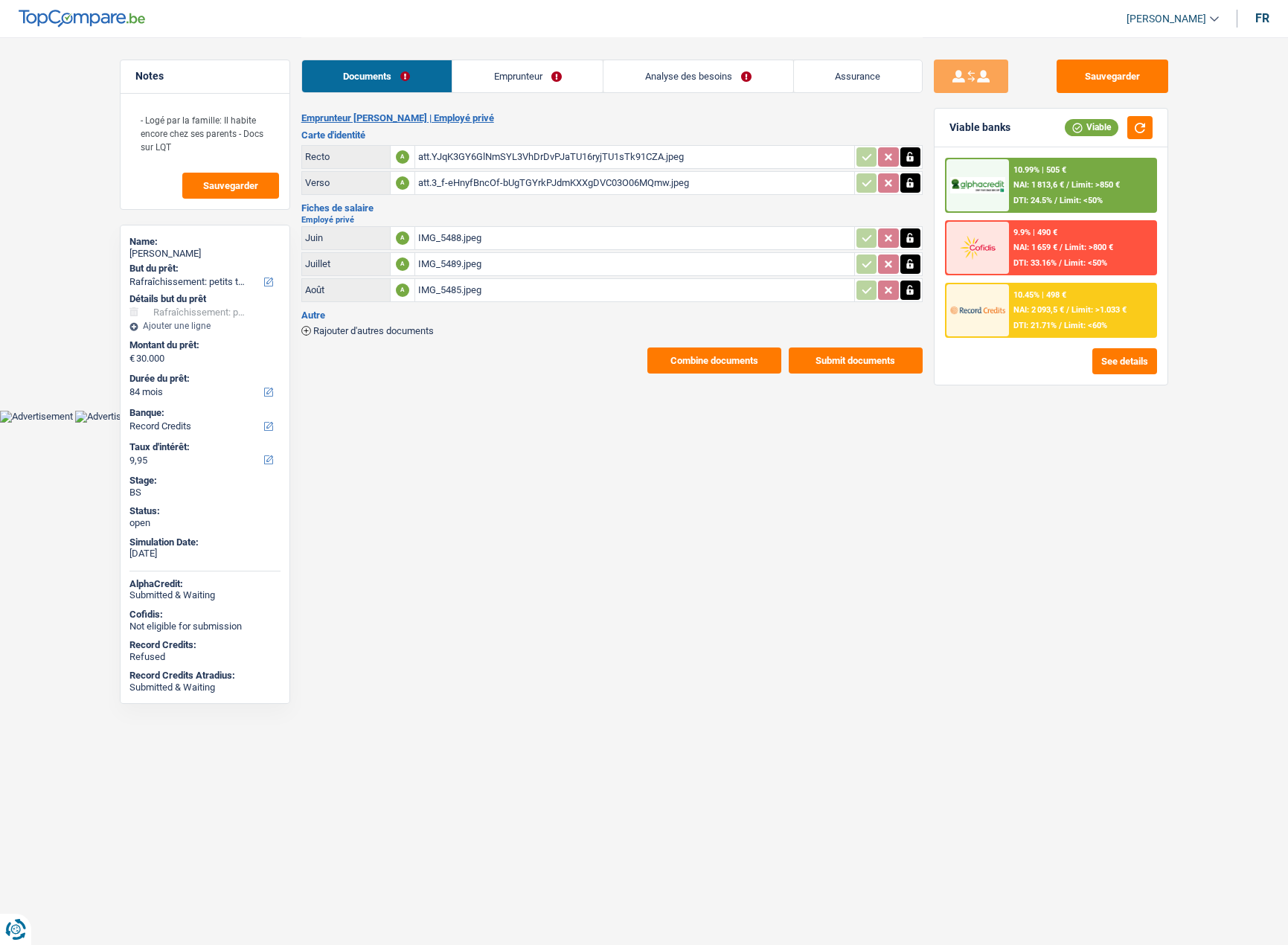
select select "houseOrGarden"
select select "84"
select select "record credits"
click at [468, 256] on div "IMG_5489.jpeg" at bounding box center [634, 264] width 433 height 22
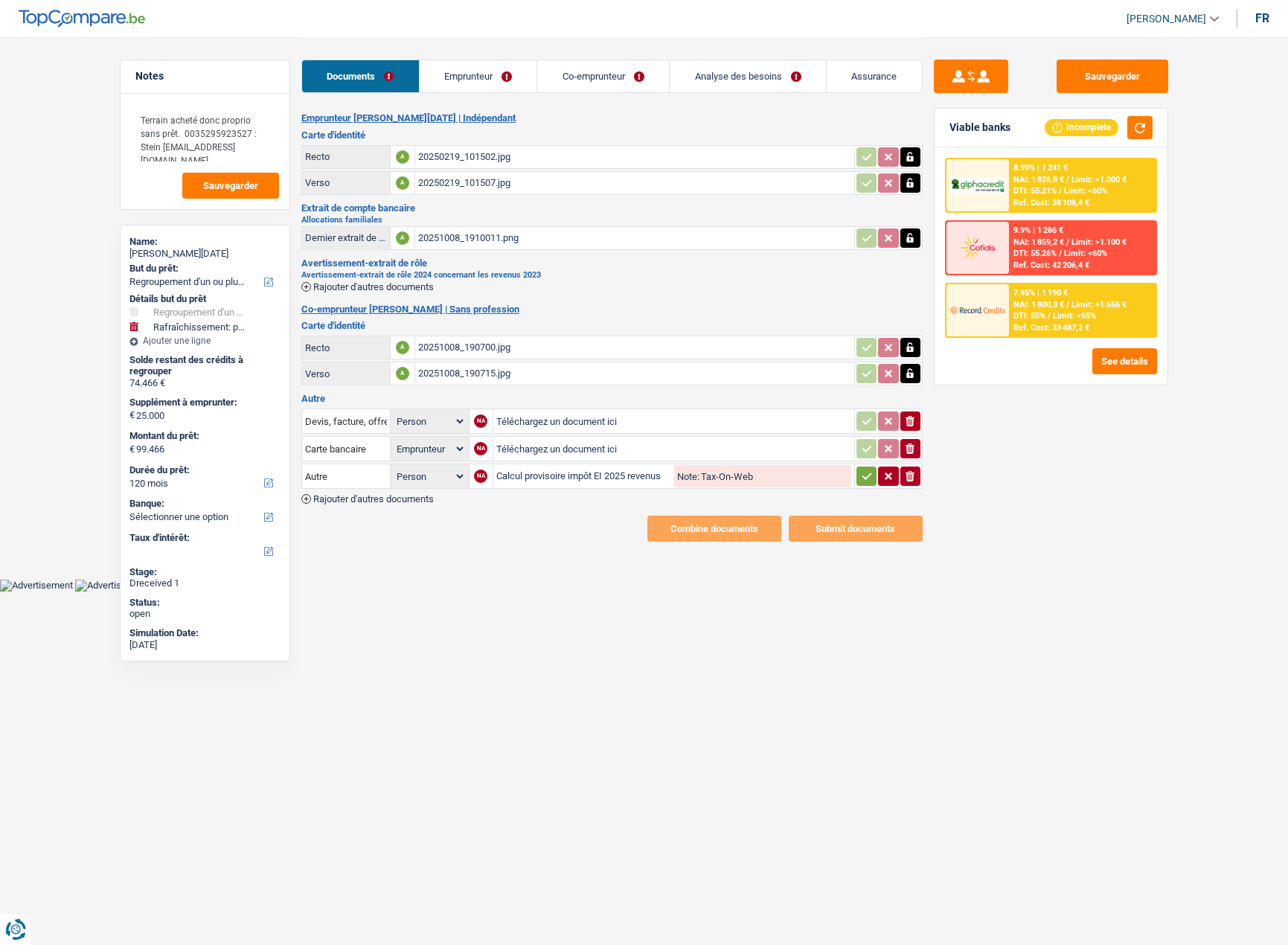
select select "refinancing"
select select "houseOrGarden"
select select "120"
select select "applicant"
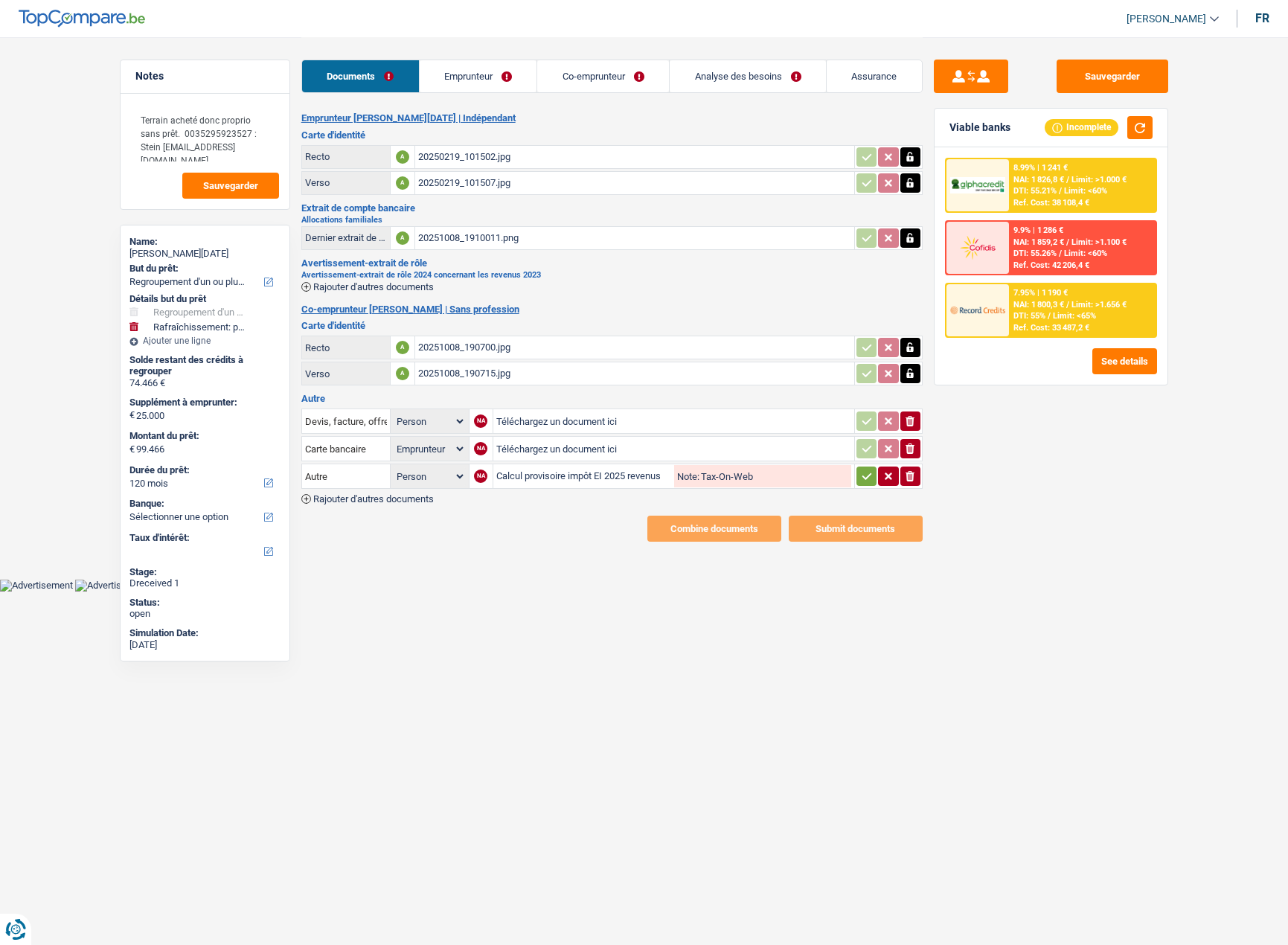
click at [872, 477] on button "button" at bounding box center [866, 476] width 20 height 19
click at [424, 75] on link "Emprunteur" at bounding box center [479, 76] width 118 height 32
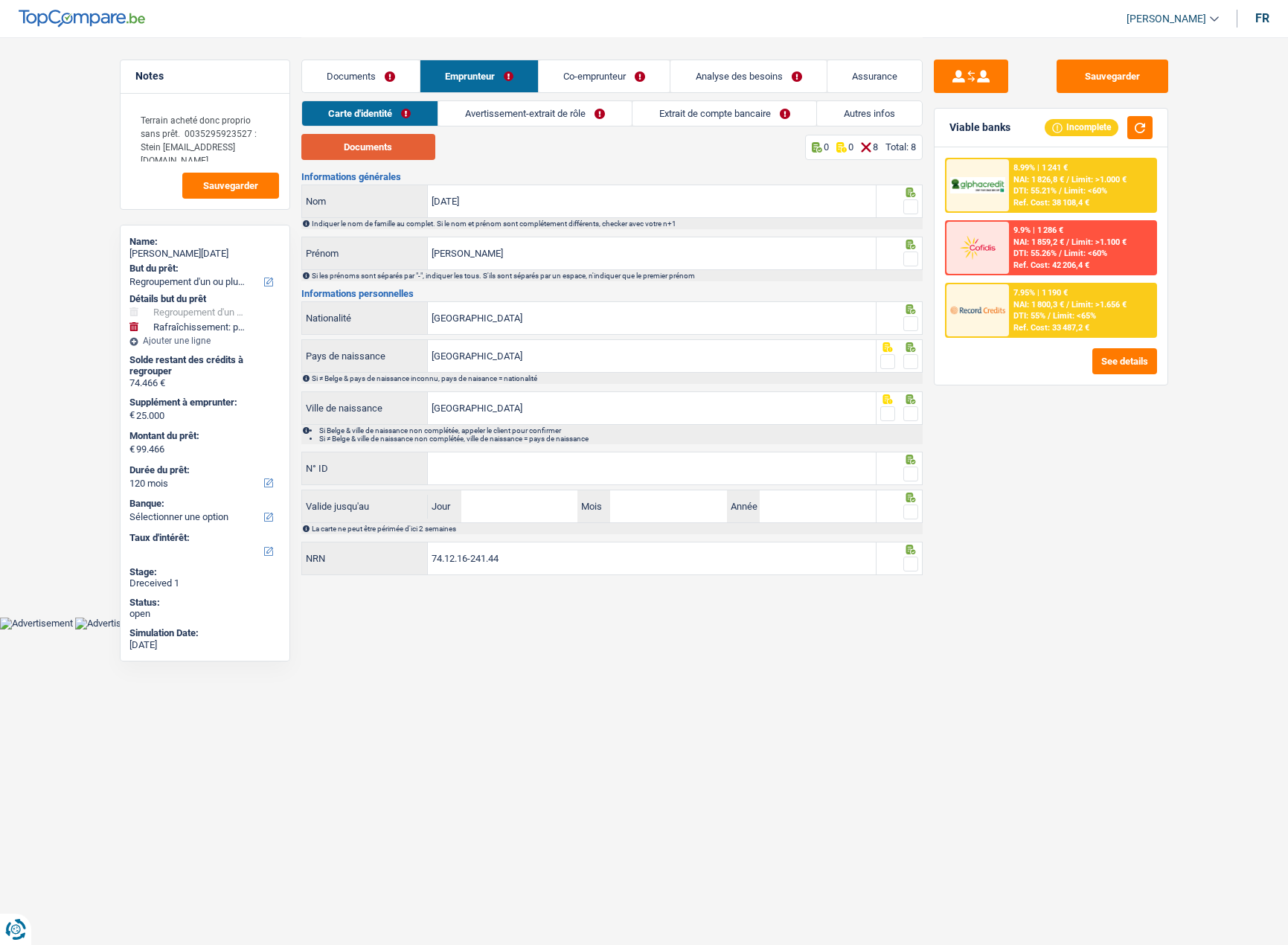
drag, startPoint x: 401, startPoint y: 143, endPoint x: 422, endPoint y: 154, distance: 23.7
click at [401, 144] on button "Documents" at bounding box center [368, 147] width 134 height 26
click at [906, 209] on span at bounding box center [910, 207] width 15 height 15
click at [0, 0] on input "radio" at bounding box center [0, 0] width 0 height 0
click at [921, 268] on div at bounding box center [899, 253] width 46 height 33
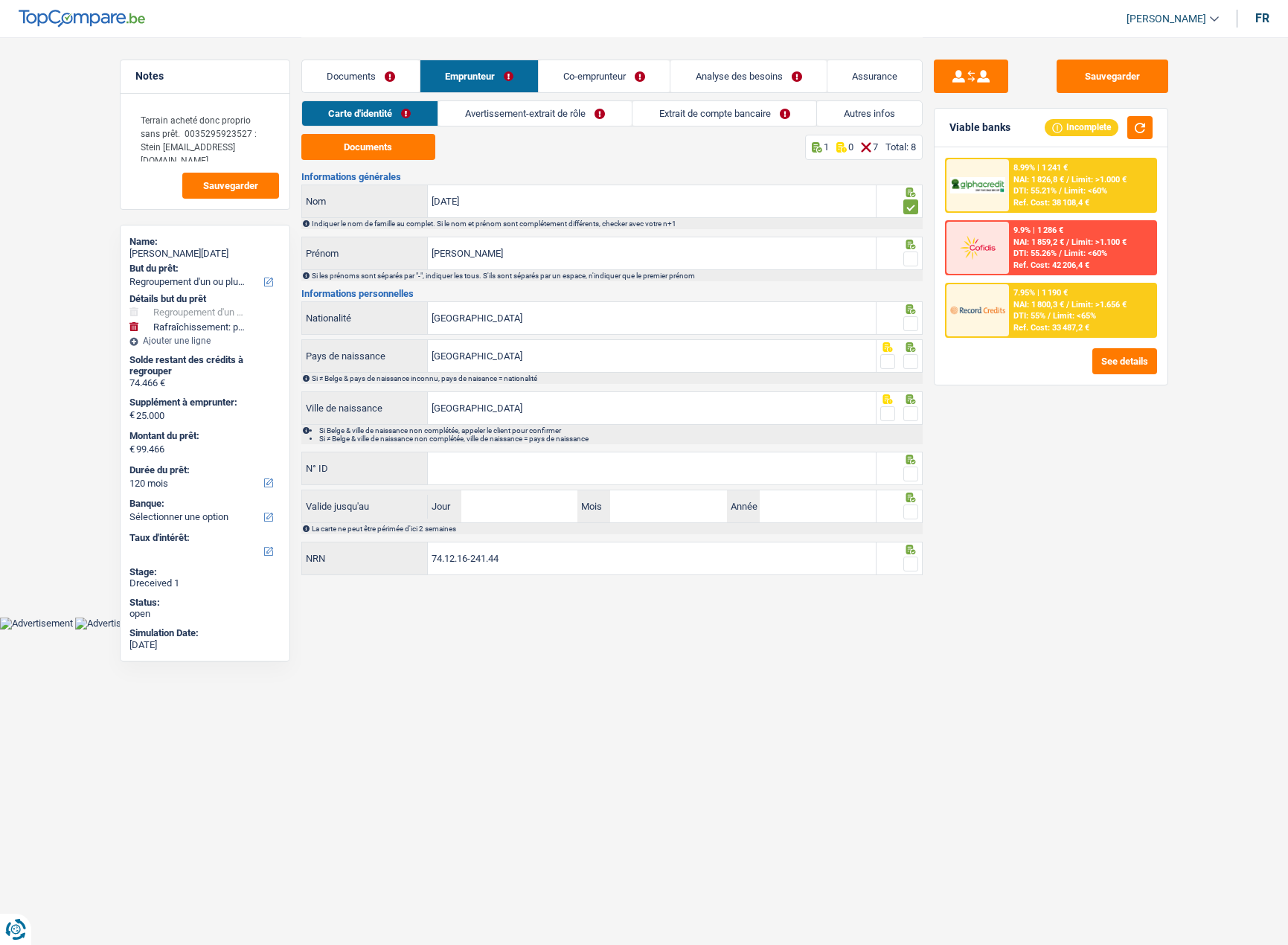
click at [910, 258] on span at bounding box center [910, 259] width 15 height 15
click at [0, 0] on input "radio" at bounding box center [0, 0] width 0 height 0
click at [906, 323] on span at bounding box center [910, 323] width 15 height 15
click at [0, 0] on input "radio" at bounding box center [0, 0] width 0 height 0
click at [915, 369] on div at bounding box center [910, 362] width 15 height 18
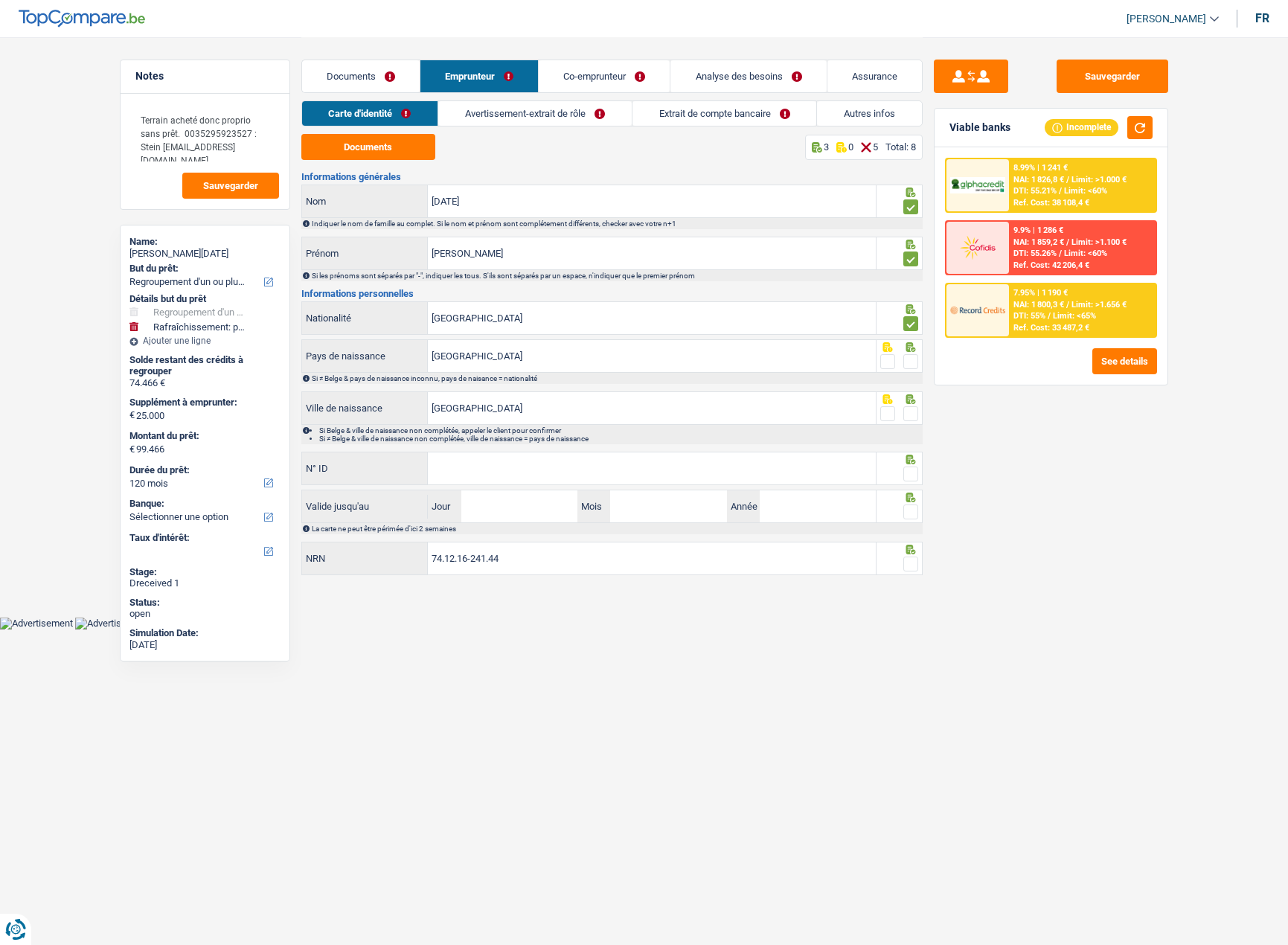
click at [915, 363] on span at bounding box center [910, 362] width 15 height 15
click at [0, 0] on input "radio" at bounding box center [0, 0] width 0 height 0
drag, startPoint x: 907, startPoint y: 412, endPoint x: 995, endPoint y: 444, distance: 93.6
click at [907, 413] on span at bounding box center [910, 413] width 15 height 15
click at [0, 0] on input "radio" at bounding box center [0, 0] width 0 height 0
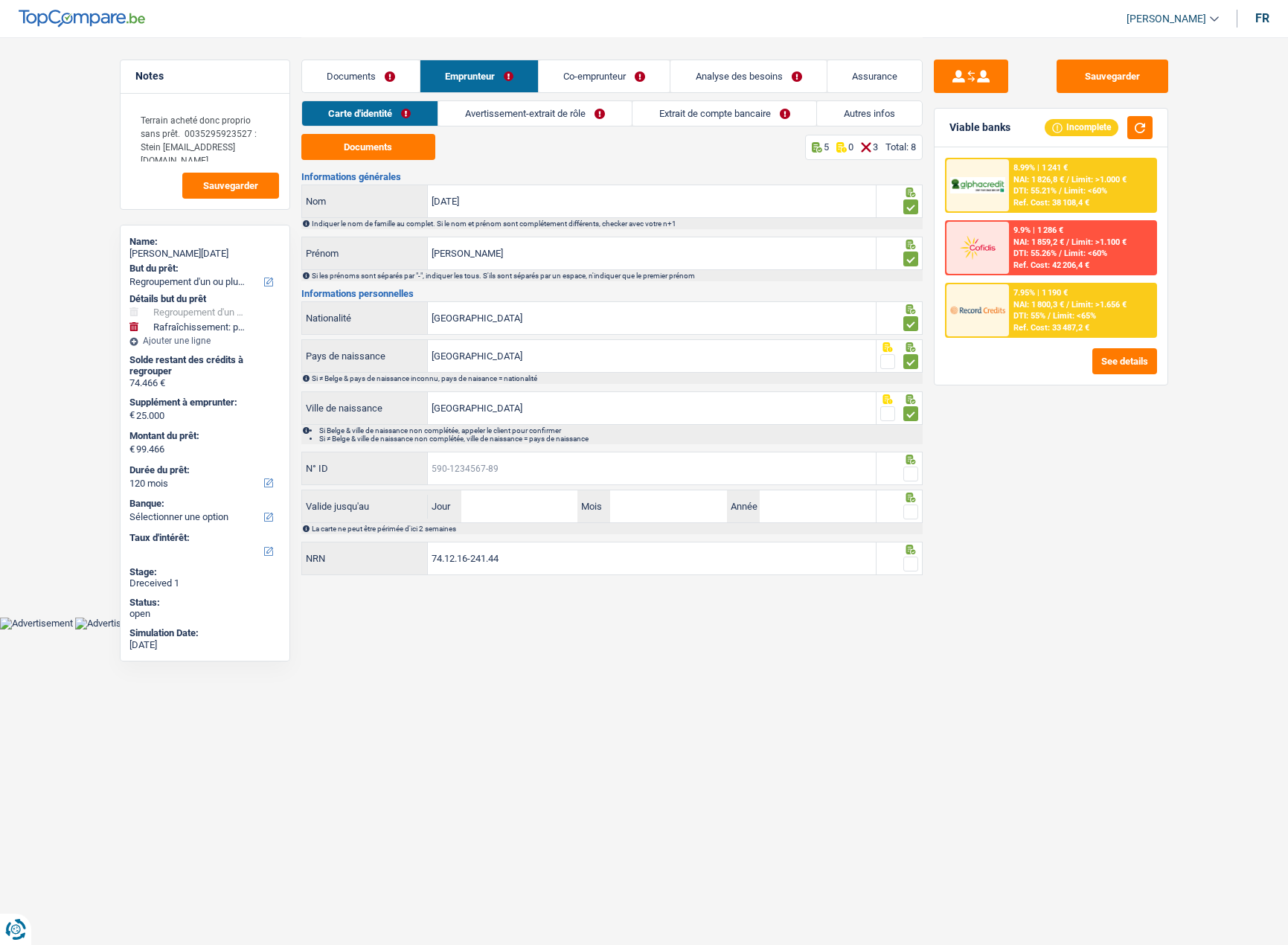
click at [629, 460] on input "N° ID" at bounding box center [652, 468] width 448 height 32
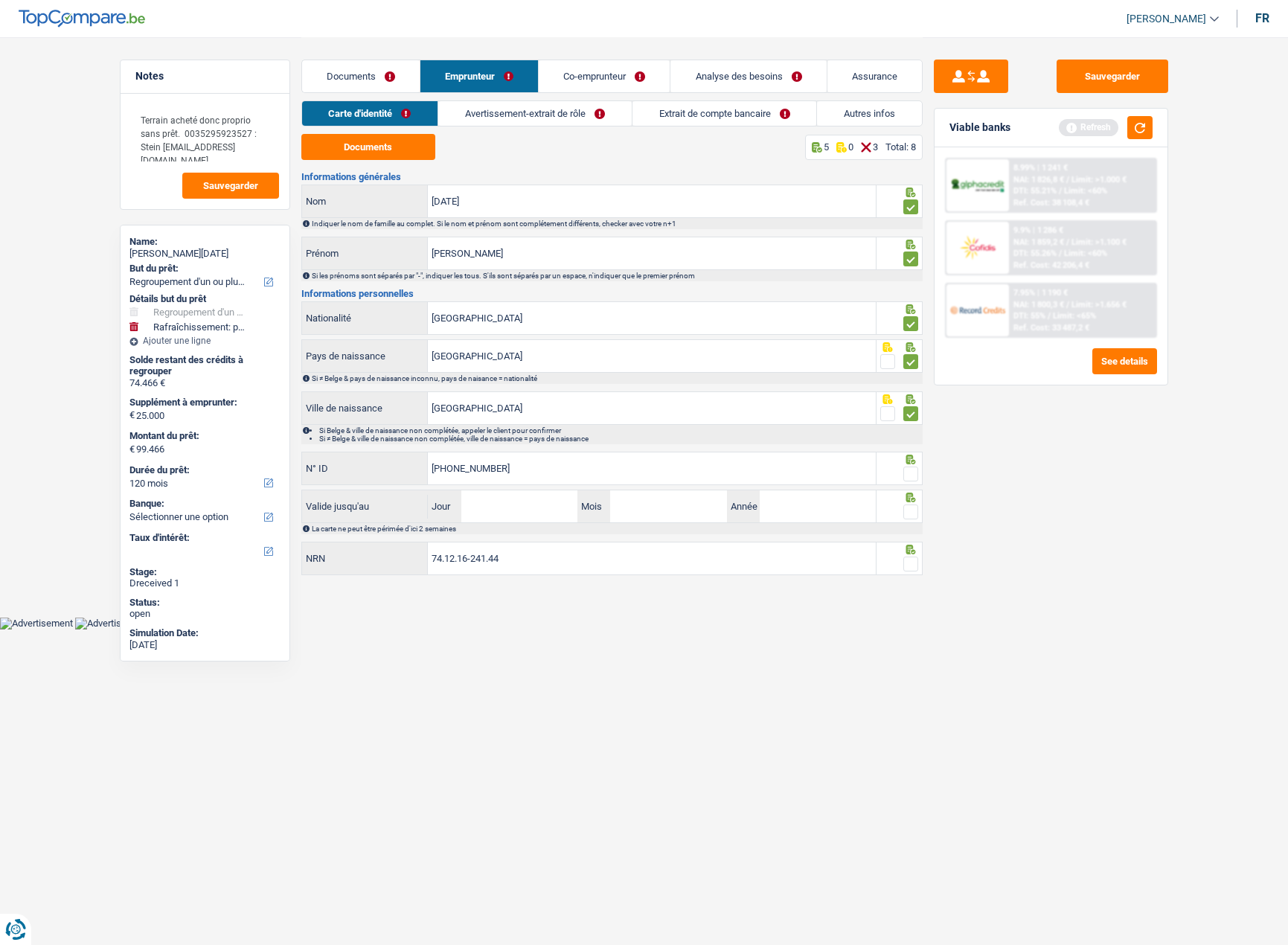
type input "592-6878773-02"
click at [569, 503] on input "Jour" at bounding box center [519, 506] width 116 height 32
type input "26"
type input "10"
type input "2027"
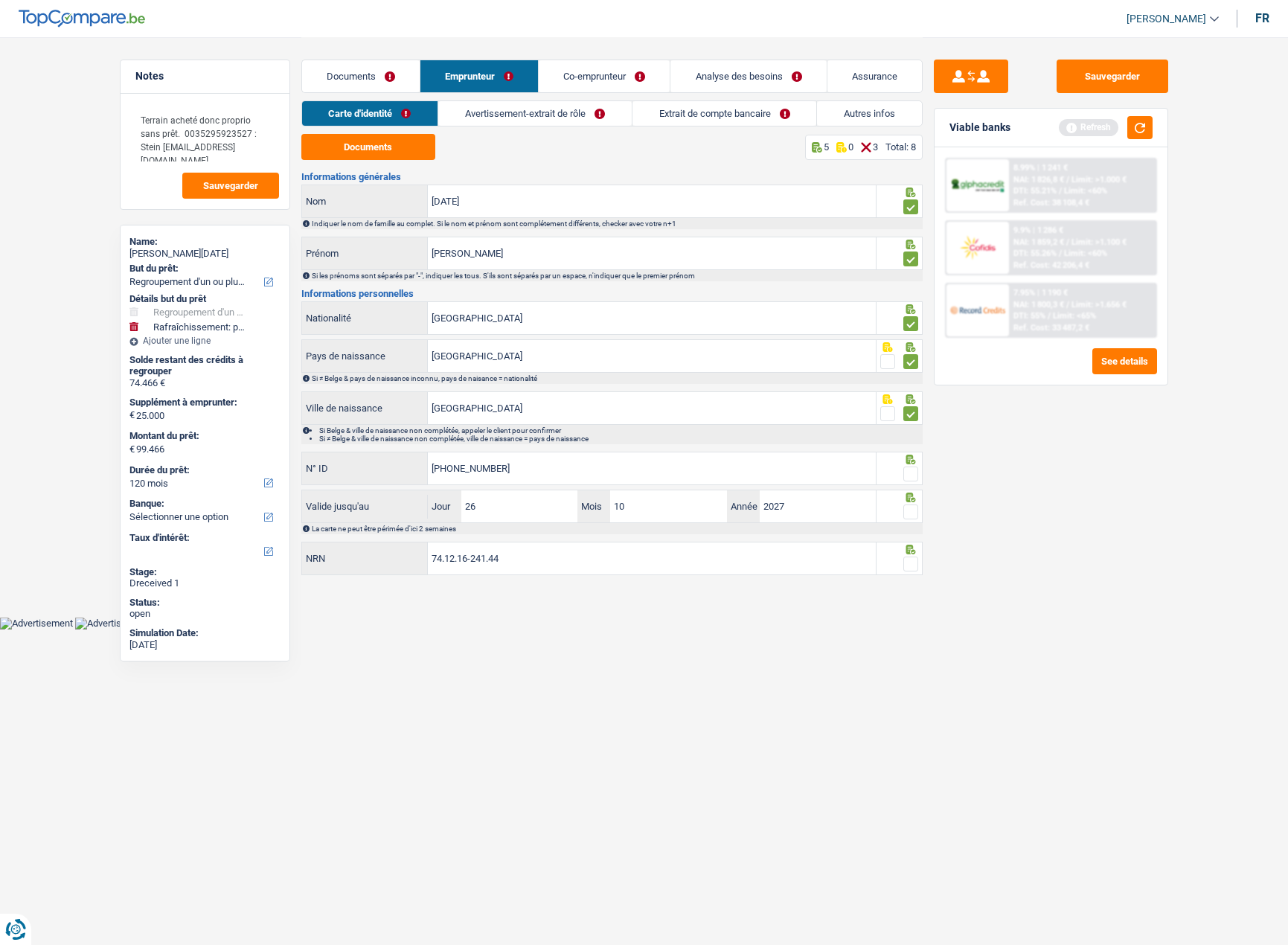
drag, startPoint x: 908, startPoint y: 472, endPoint x: 910, endPoint y: 479, distance: 7.3
click at [907, 472] on span at bounding box center [910, 474] width 15 height 15
click at [0, 0] on input "radio" at bounding box center [0, 0] width 0 height 0
click at [913, 512] on span at bounding box center [910, 512] width 15 height 15
click at [0, 0] on input "radio" at bounding box center [0, 0] width 0 height 0
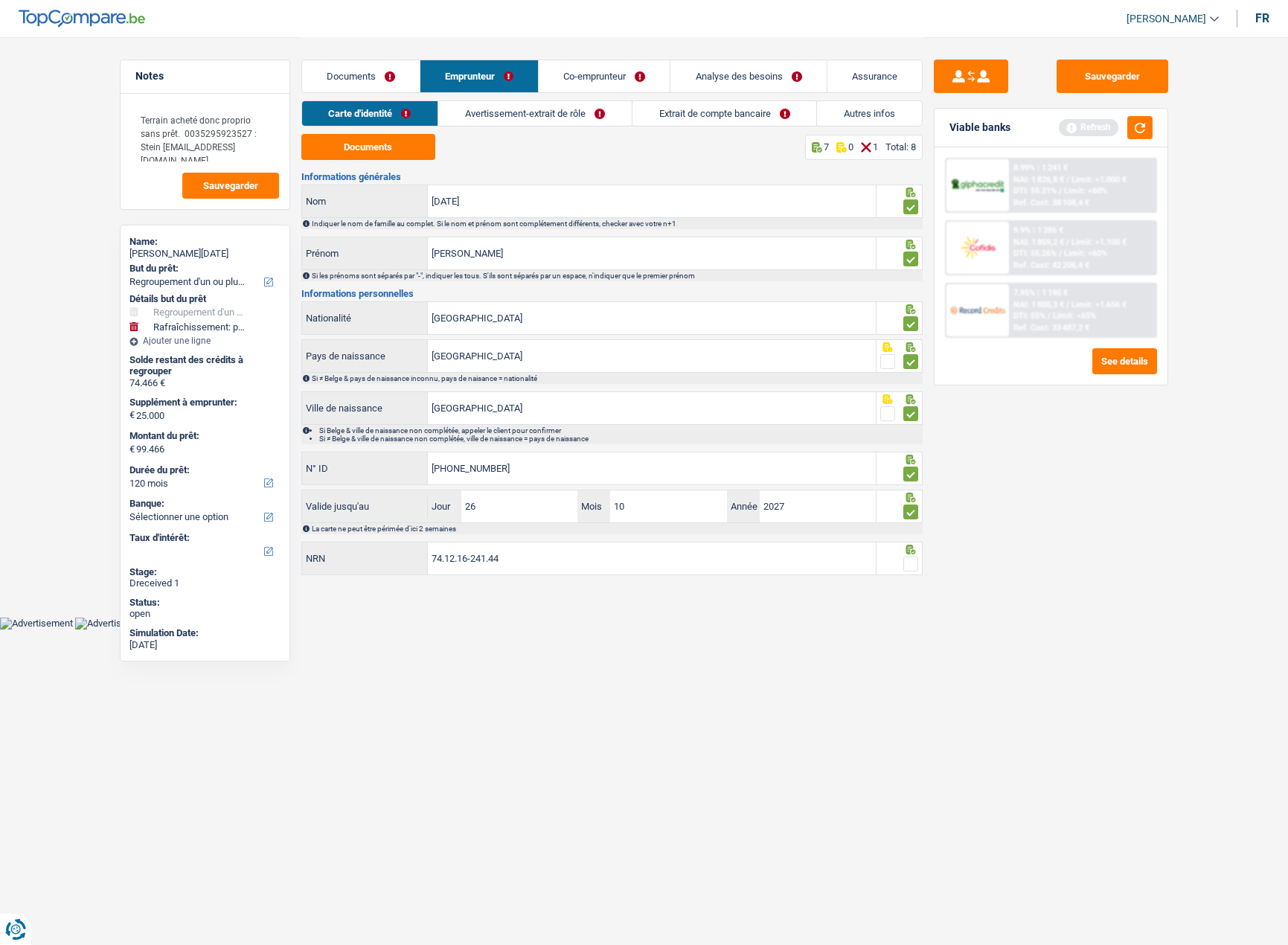
click at [910, 568] on span at bounding box center [910, 564] width 15 height 15
click at [0, 0] on input "radio" at bounding box center [0, 0] width 0 height 0
click at [568, 131] on div "Carte d'identité Avertissement-extrait de rôle Extrait de compte bancaire Autre…" at bounding box center [612, 117] width 621 height 33
drag, startPoint x: 563, startPoint y: 118, endPoint x: 455, endPoint y: 118, distance: 108.0
click at [563, 118] on link "Avertissement-extrait de rôle" at bounding box center [536, 113] width 193 height 25
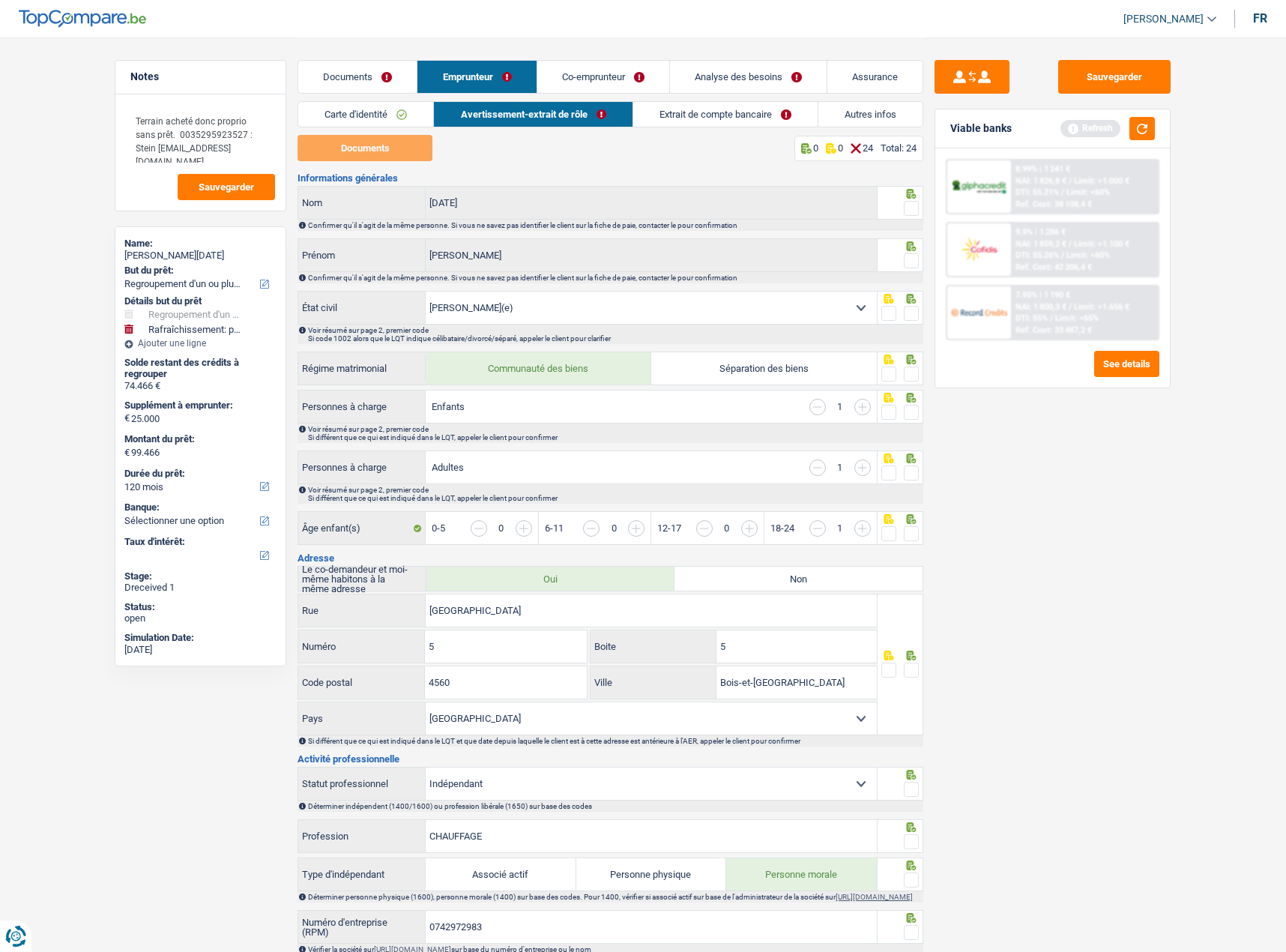
click at [362, 72] on link "Documents" at bounding box center [357, 77] width 118 height 32
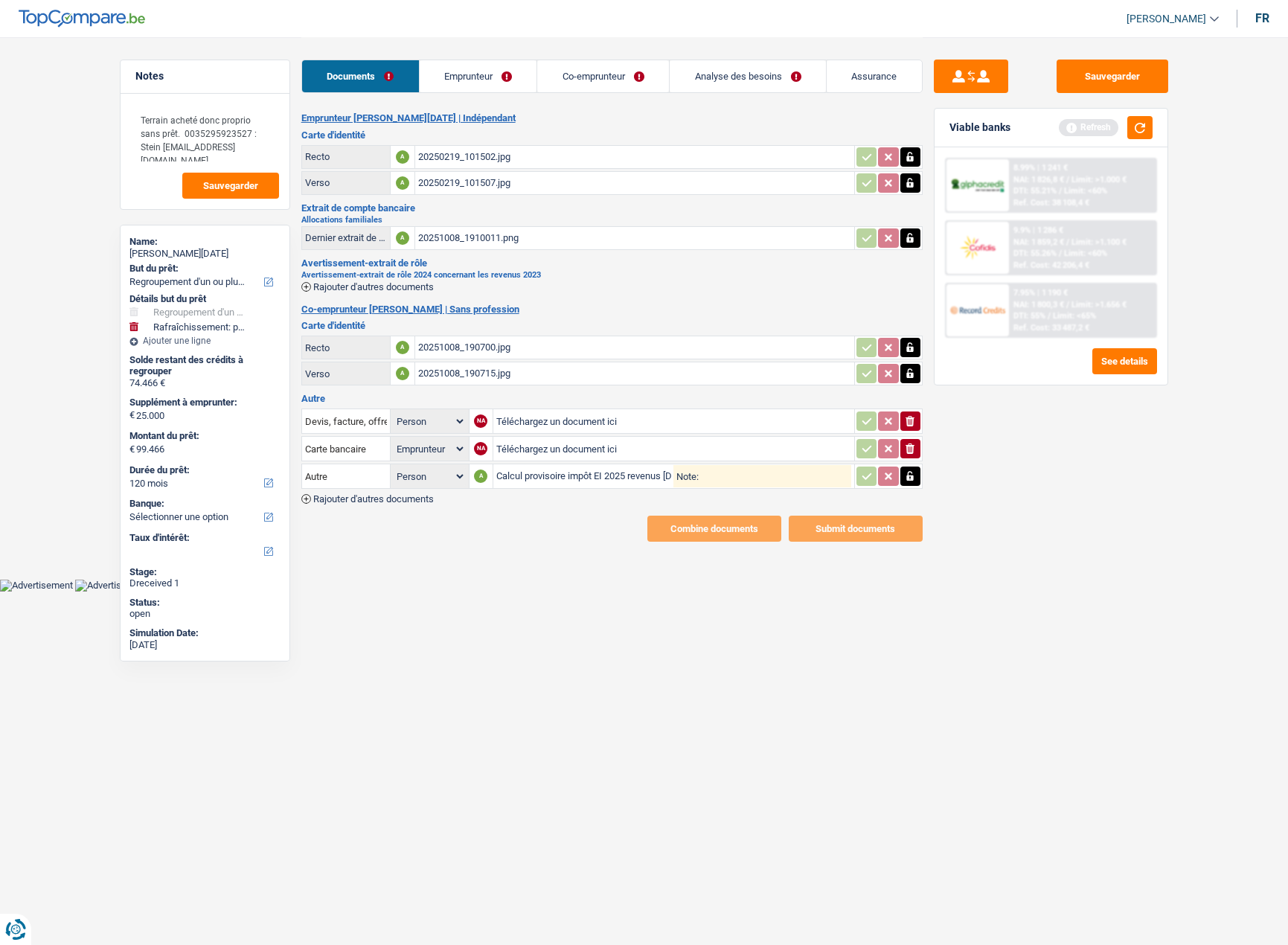
click at [391, 284] on span "Rajouter d'autres documents" at bounding box center [373, 287] width 120 height 10
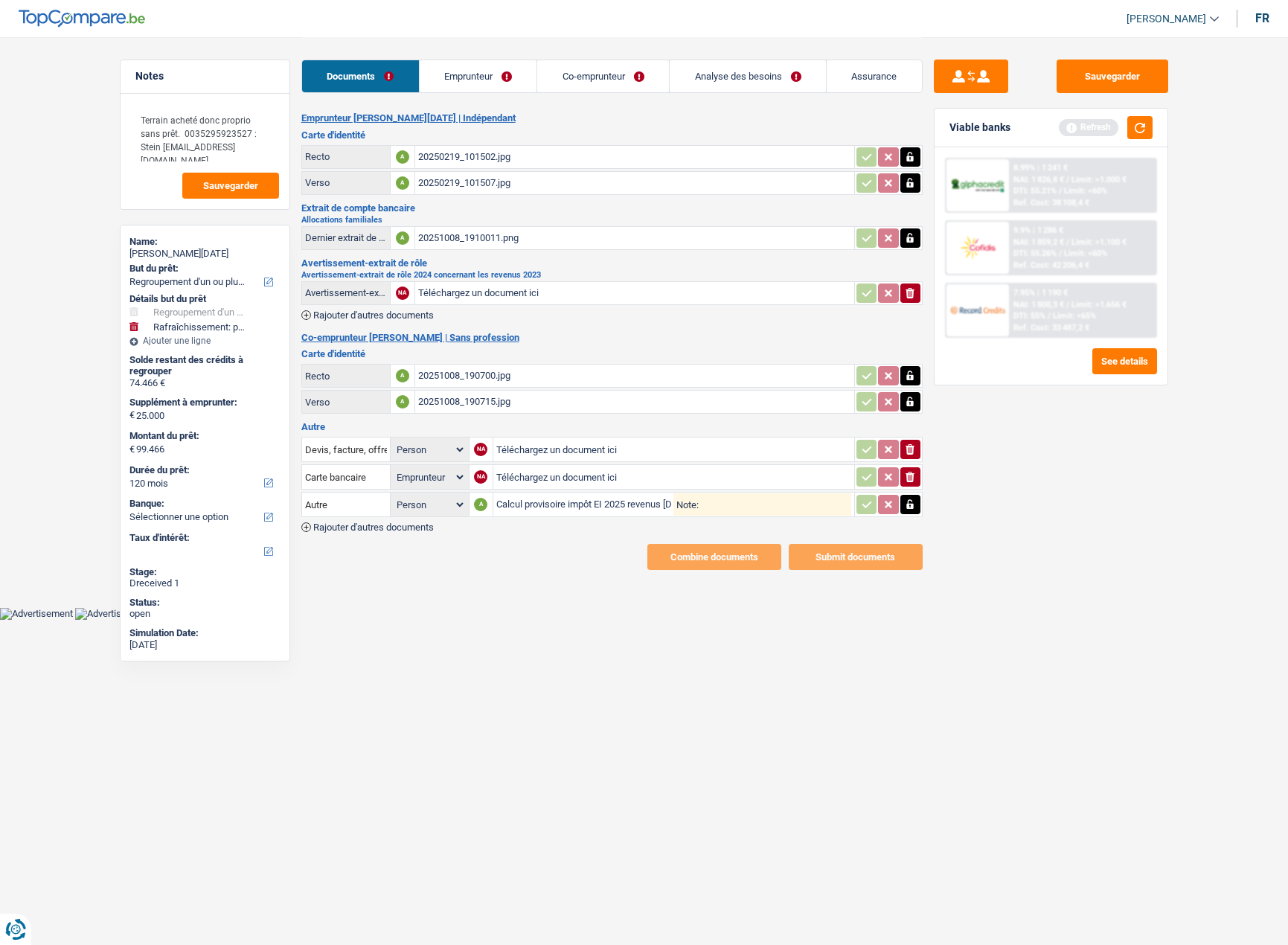
click at [411, 276] on h2 "Avertissement-extrait de rôle 2024 concernant les revenus 2023" at bounding box center [612, 275] width 621 height 8
click at [488, 284] on input "Téléchargez un document ici" at bounding box center [634, 293] width 433 height 22
type input "C:\fakepath\b06bc9eb-1760021992901_calcul-provisoire-impot-ei-2025-revenus-2024…"
click at [480, 73] on link "Emprunteur" at bounding box center [479, 76] width 118 height 32
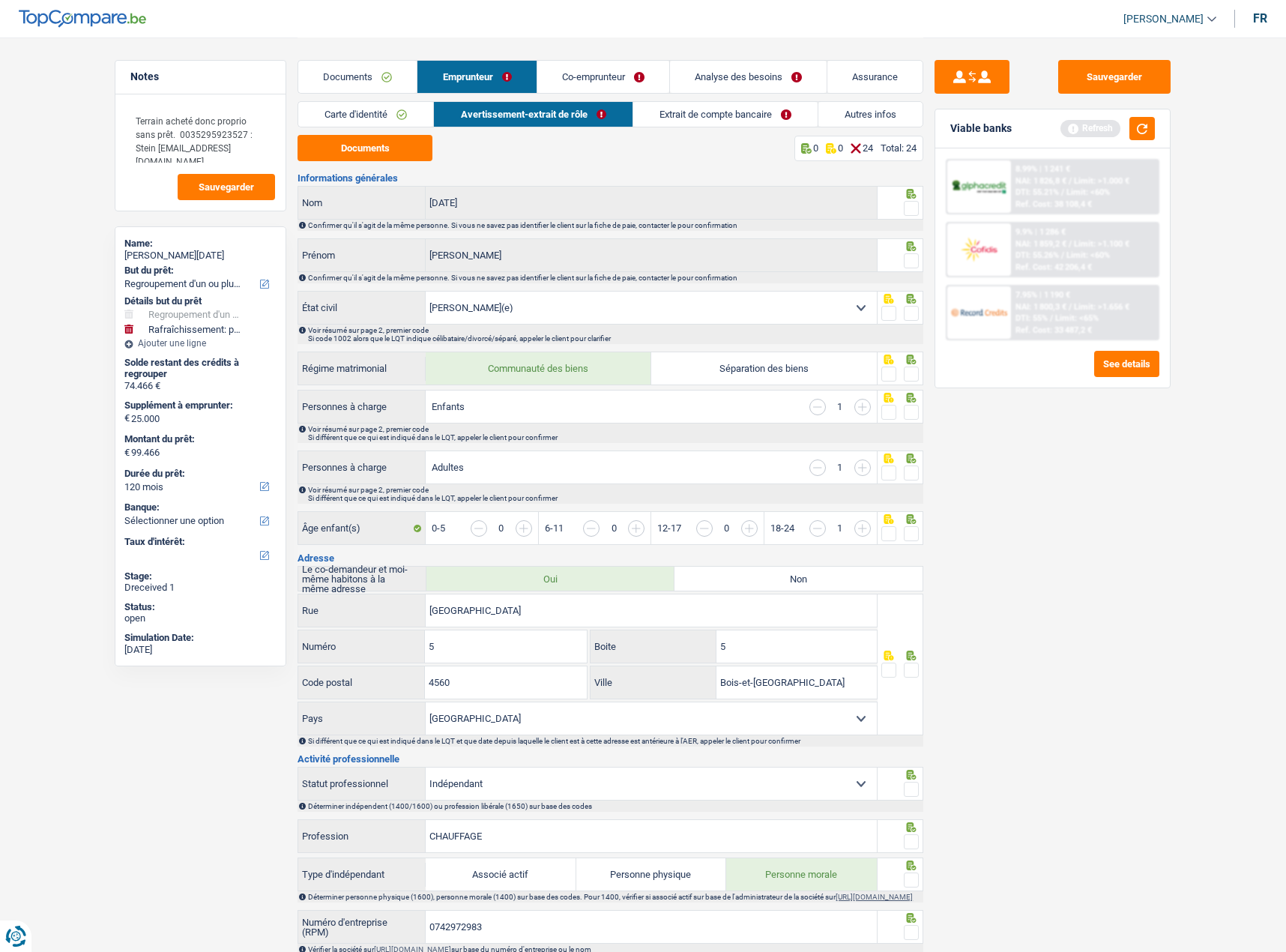
click at [391, 145] on button "Documents" at bounding box center [365, 148] width 135 height 26
drag, startPoint x: 909, startPoint y: 215, endPoint x: 913, endPoint y: 240, distance: 25.3
click at [910, 215] on span at bounding box center [911, 208] width 15 height 15
click at [0, 0] on input "radio" at bounding box center [0, 0] width 0 height 0
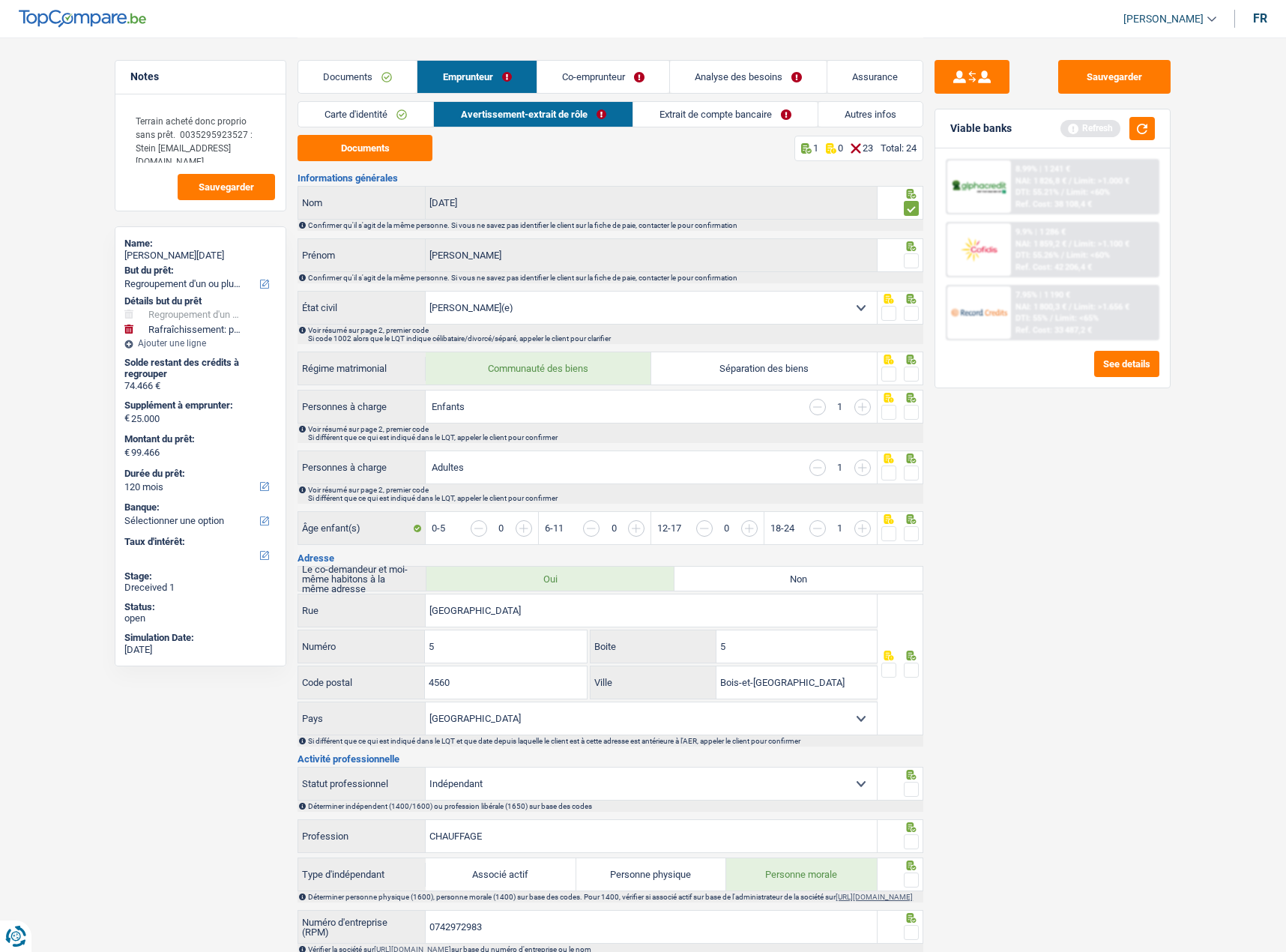
click at [907, 263] on span at bounding box center [911, 261] width 15 height 15
click at [0, 0] on input "radio" at bounding box center [0, 0] width 0 height 0
click at [909, 313] on span at bounding box center [911, 314] width 15 height 15
click at [0, 0] on input "radio" at bounding box center [0, 0] width 0 height 0
click at [913, 374] on span at bounding box center [911, 374] width 15 height 15
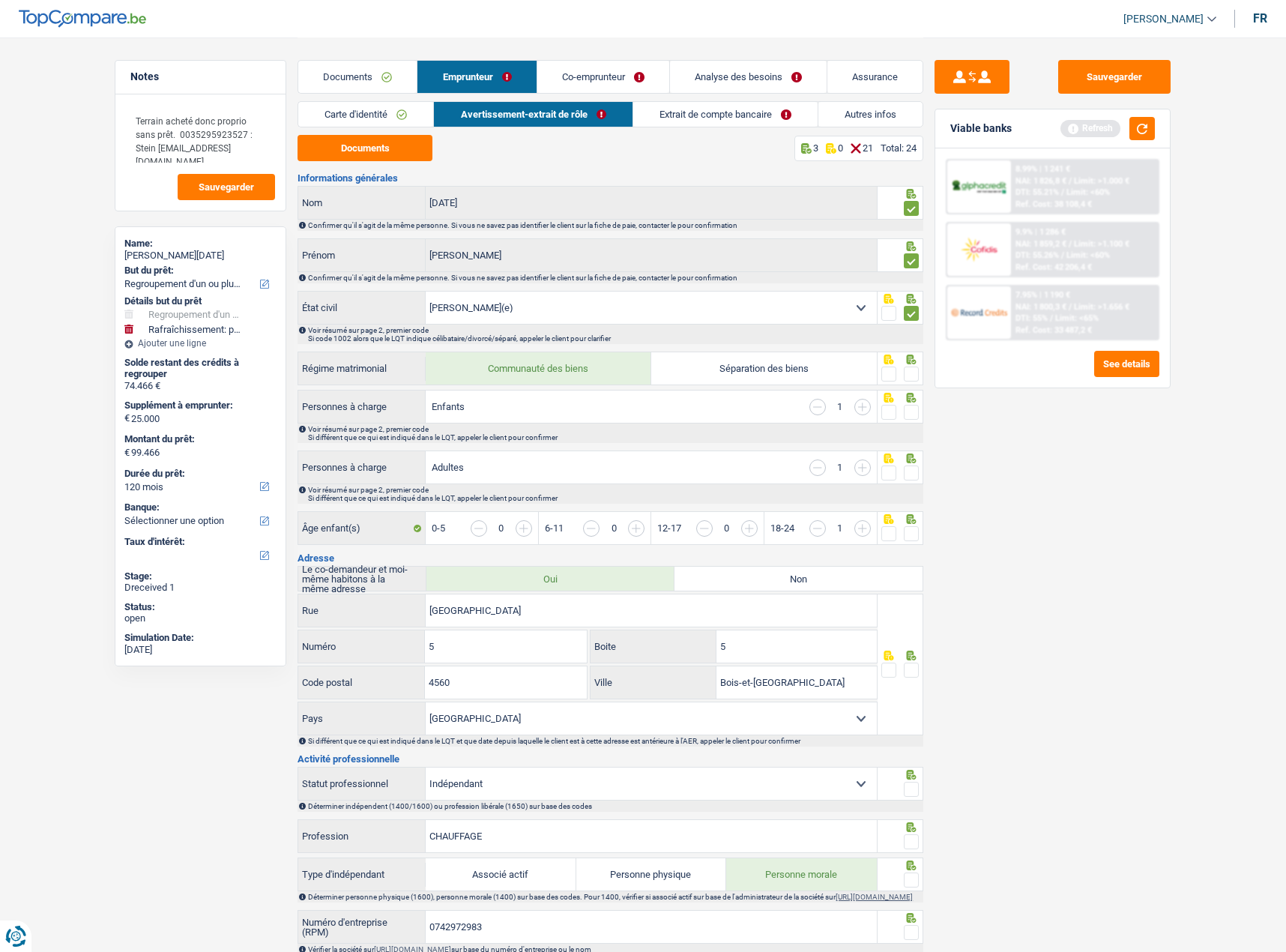
click at [0, 0] on input "radio" at bounding box center [0, 0] width 0 height 0
click at [912, 413] on span at bounding box center [911, 412] width 15 height 15
click at [0, 0] on input "radio" at bounding box center [0, 0] width 0 height 0
click at [904, 473] on span at bounding box center [911, 473] width 15 height 15
click at [0, 0] on input "radio" at bounding box center [0, 0] width 0 height 0
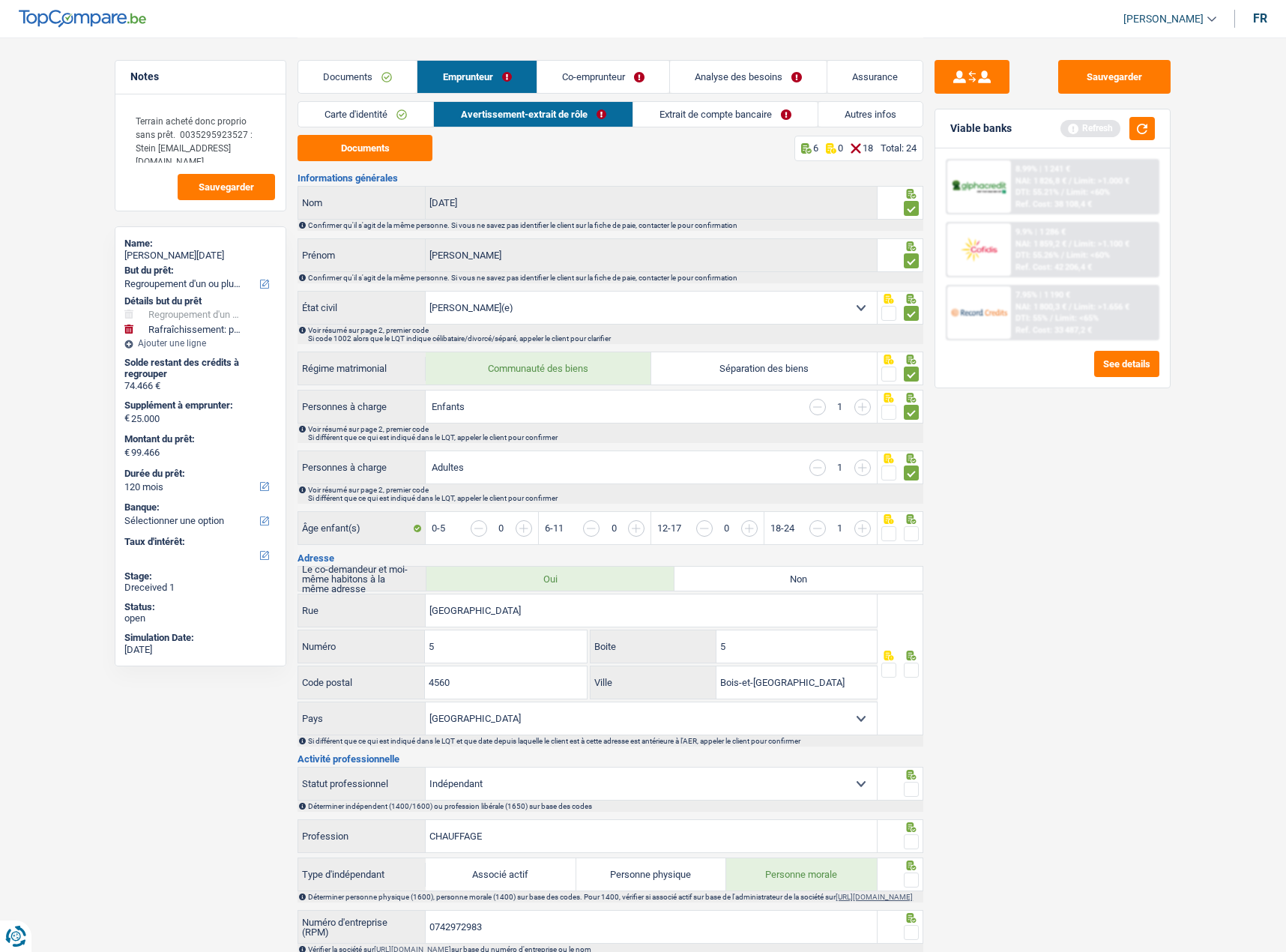
click at [909, 526] on div "Âge enfant(s) 0-5 0 6-11 0 12-17 0 18-24 1" at bounding box center [611, 528] width 625 height 36
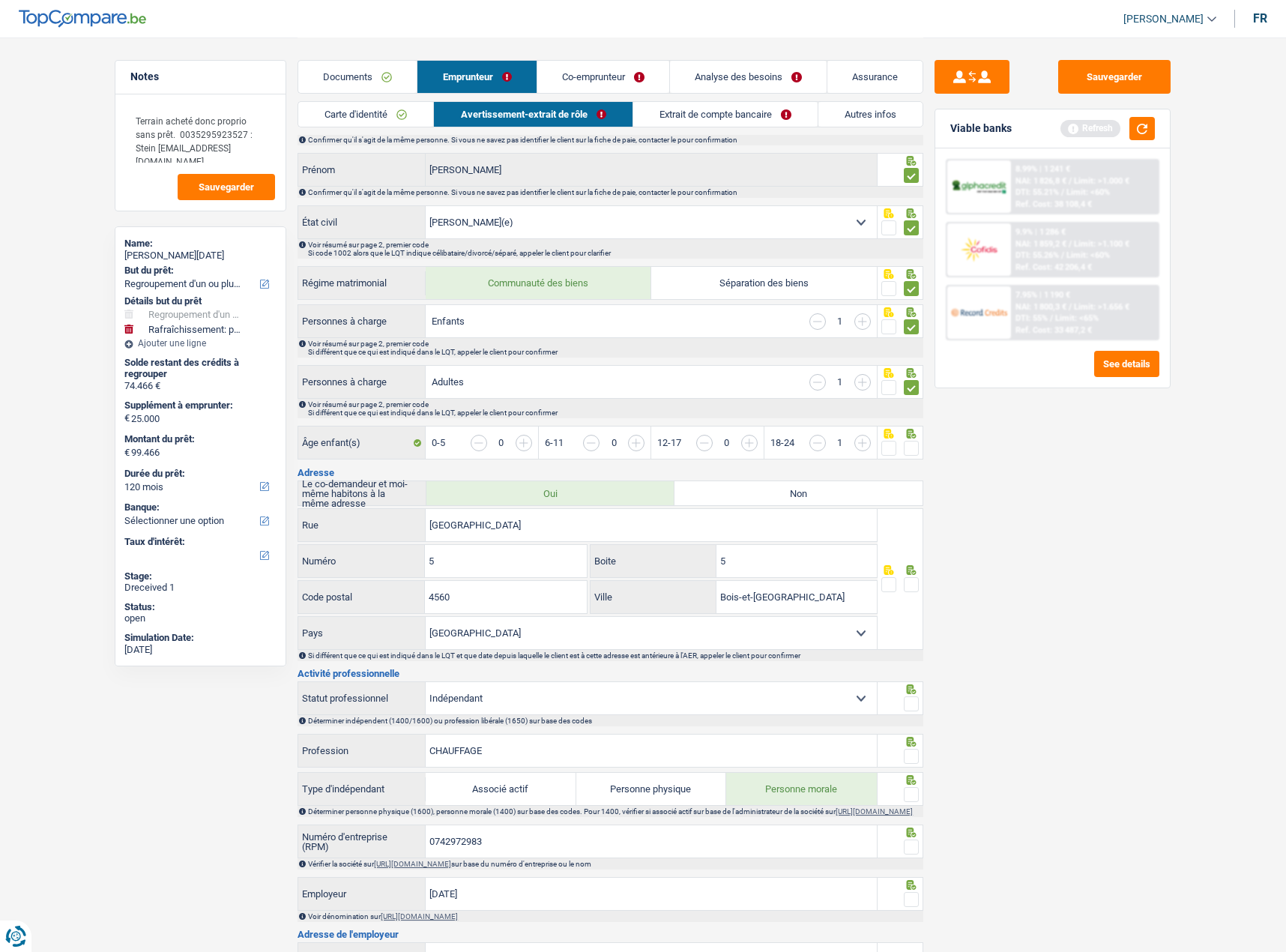
scroll to position [225, 0]
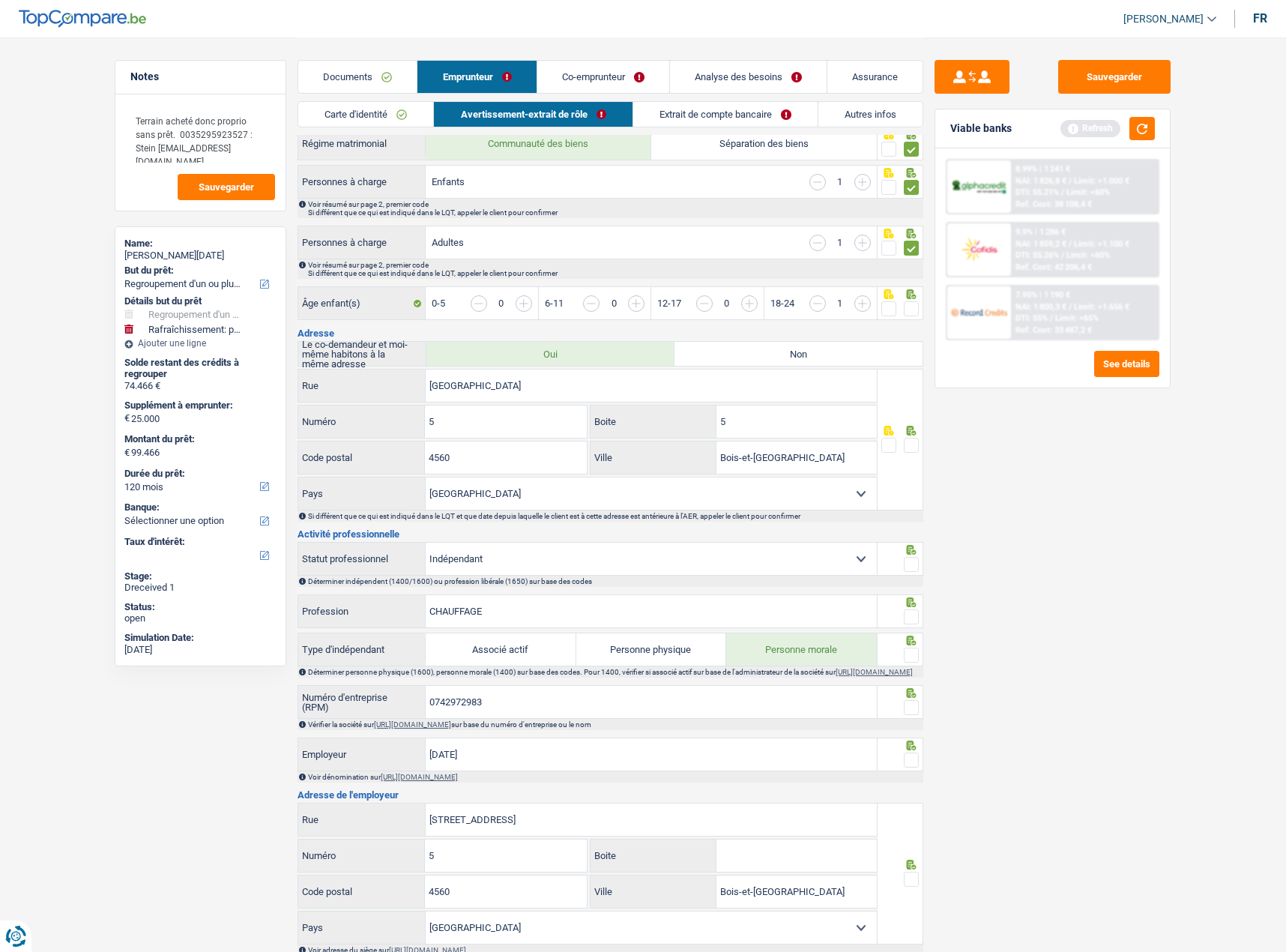
click at [912, 309] on span at bounding box center [911, 309] width 15 height 15
click at [0, 0] on input "radio" at bounding box center [0, 0] width 0 height 0
click at [913, 440] on span at bounding box center [911, 445] width 15 height 15
click at [0, 0] on input "radio" at bounding box center [0, 0] width 0 height 0
click at [886, 447] on span at bounding box center [889, 445] width 15 height 15
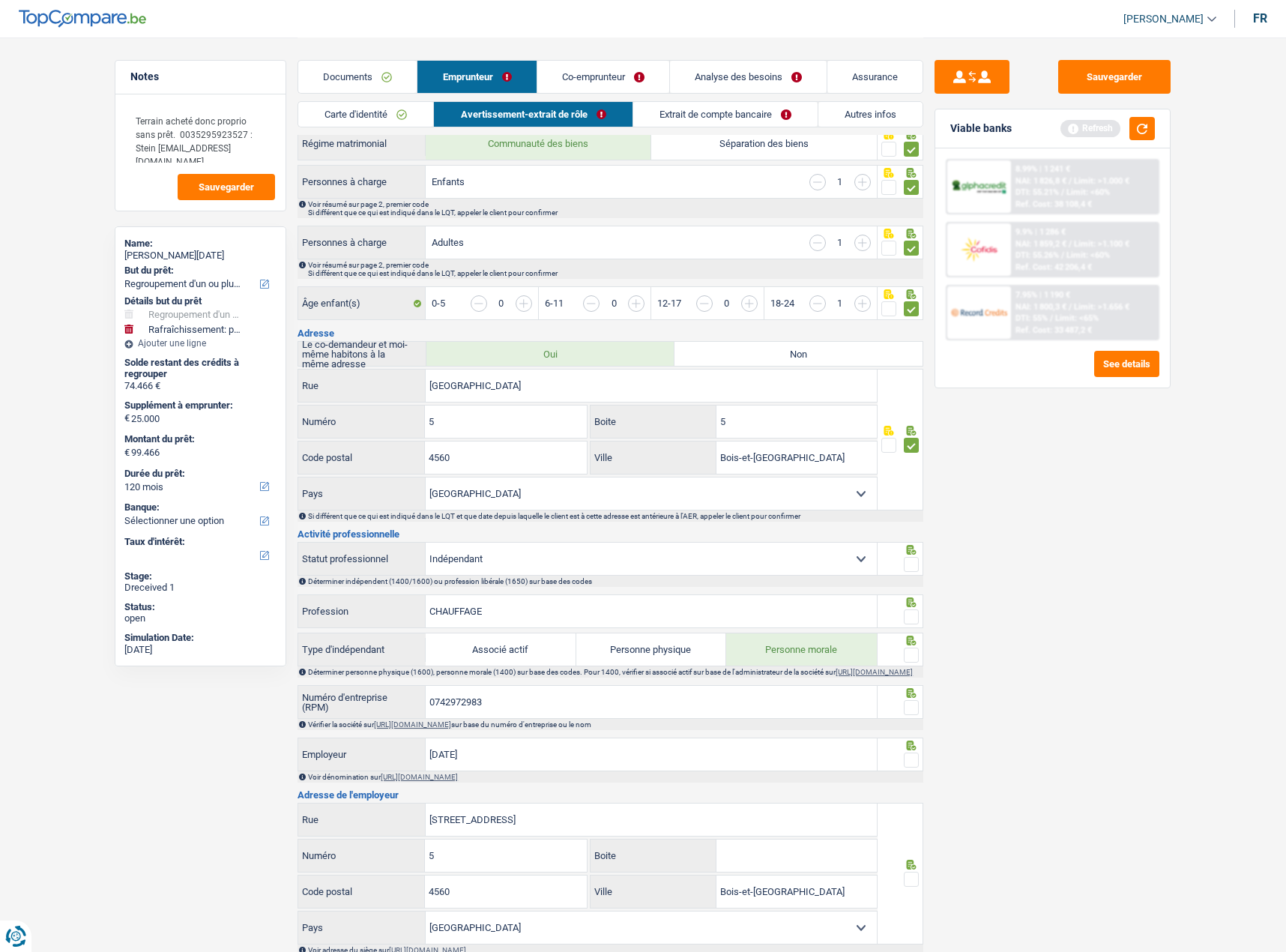
click at [0, 0] on input "radio" at bounding box center [0, 0] width 0 height 0
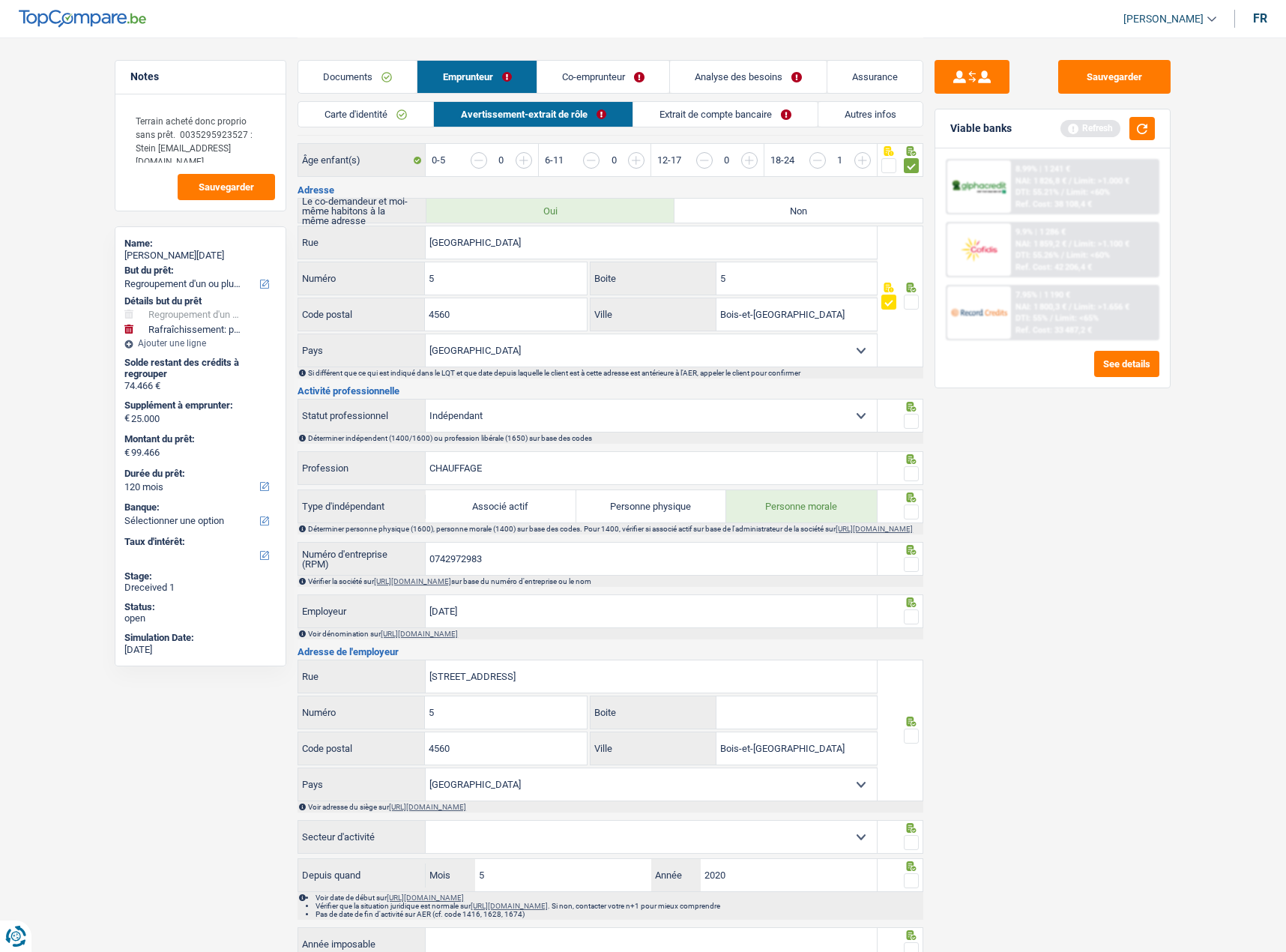
scroll to position [525, 0]
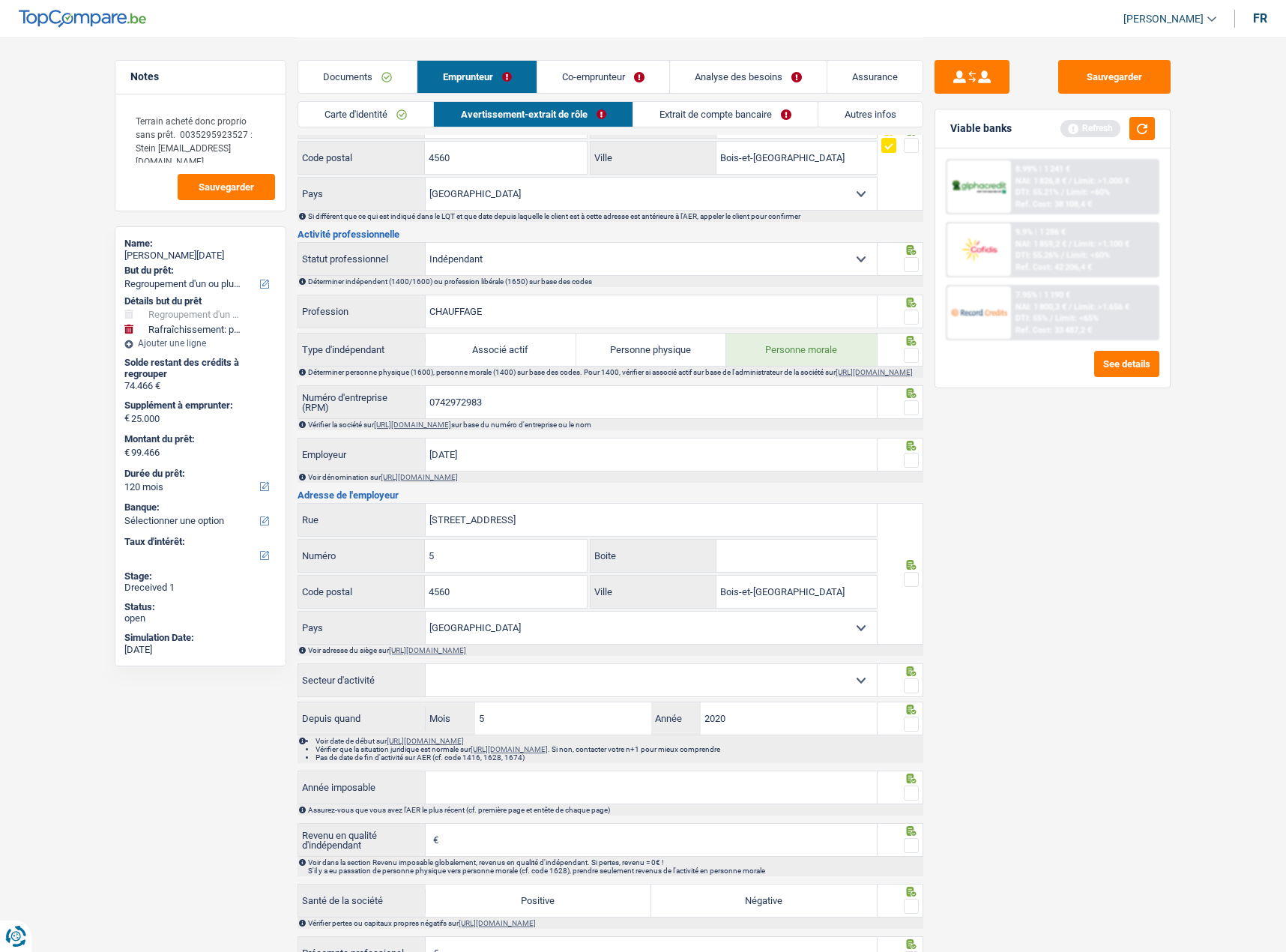
click at [908, 267] on span at bounding box center [911, 265] width 15 height 15
click at [0, 0] on input "radio" at bounding box center [0, 0] width 0 height 0
click at [910, 310] on span at bounding box center [911, 317] width 15 height 15
click at [0, 0] on input "radio" at bounding box center [0, 0] width 0 height 0
click at [909, 362] on span at bounding box center [911, 355] width 15 height 15
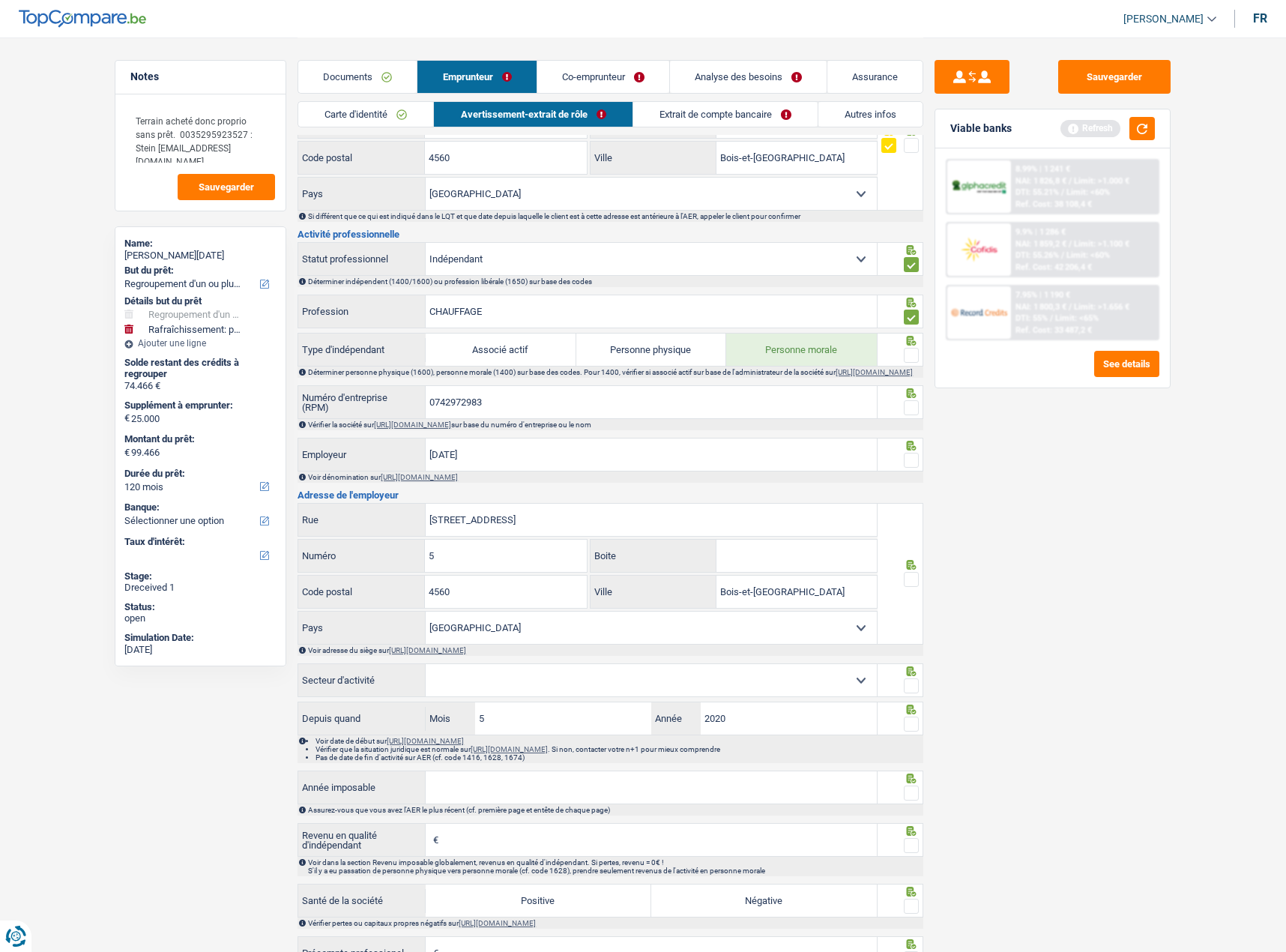
click at [0, 0] on input "radio" at bounding box center [0, 0] width 0 height 0
click at [467, 408] on input "0742972983" at bounding box center [651, 402] width 451 height 32
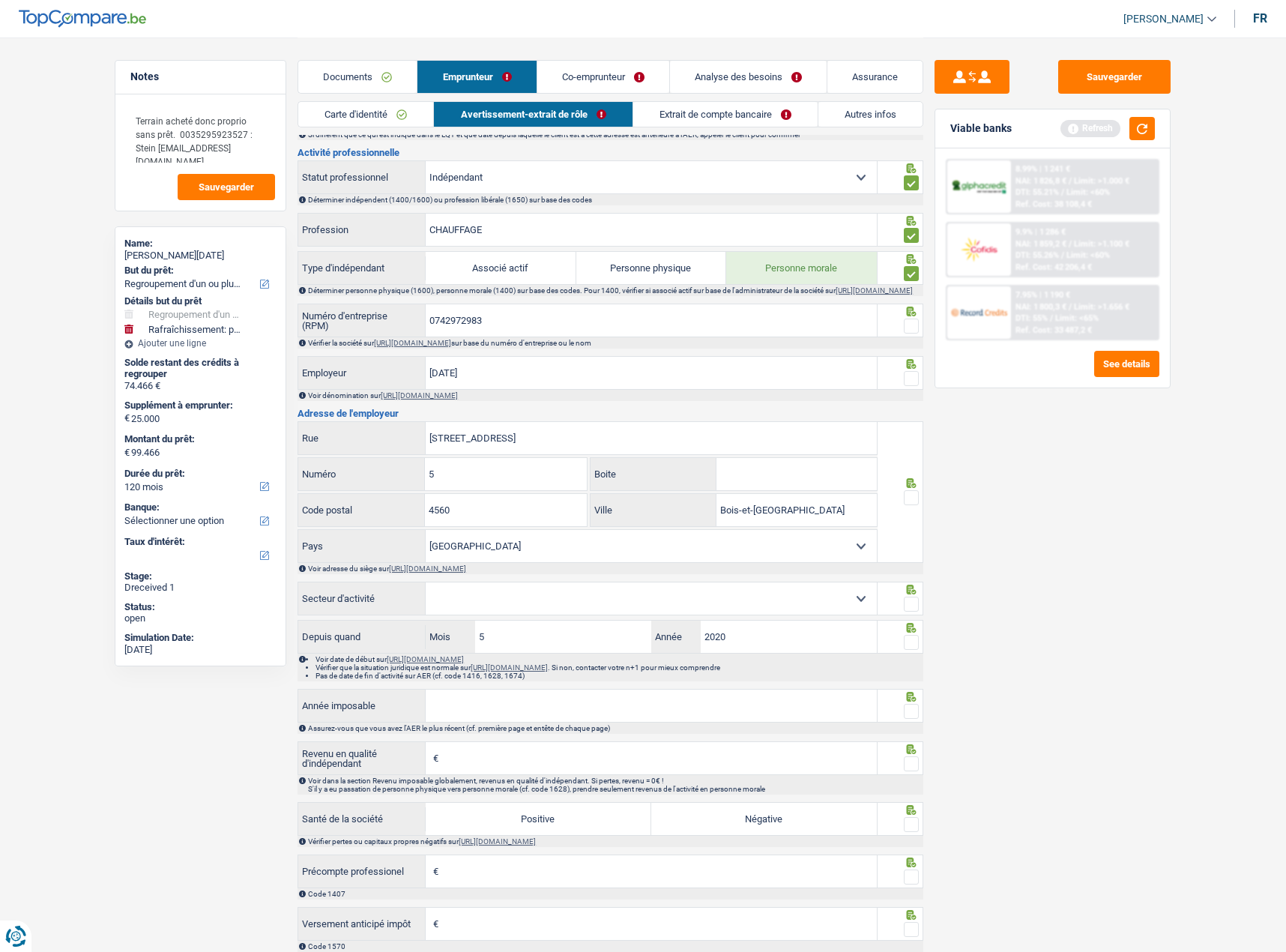
scroll to position [674, 0]
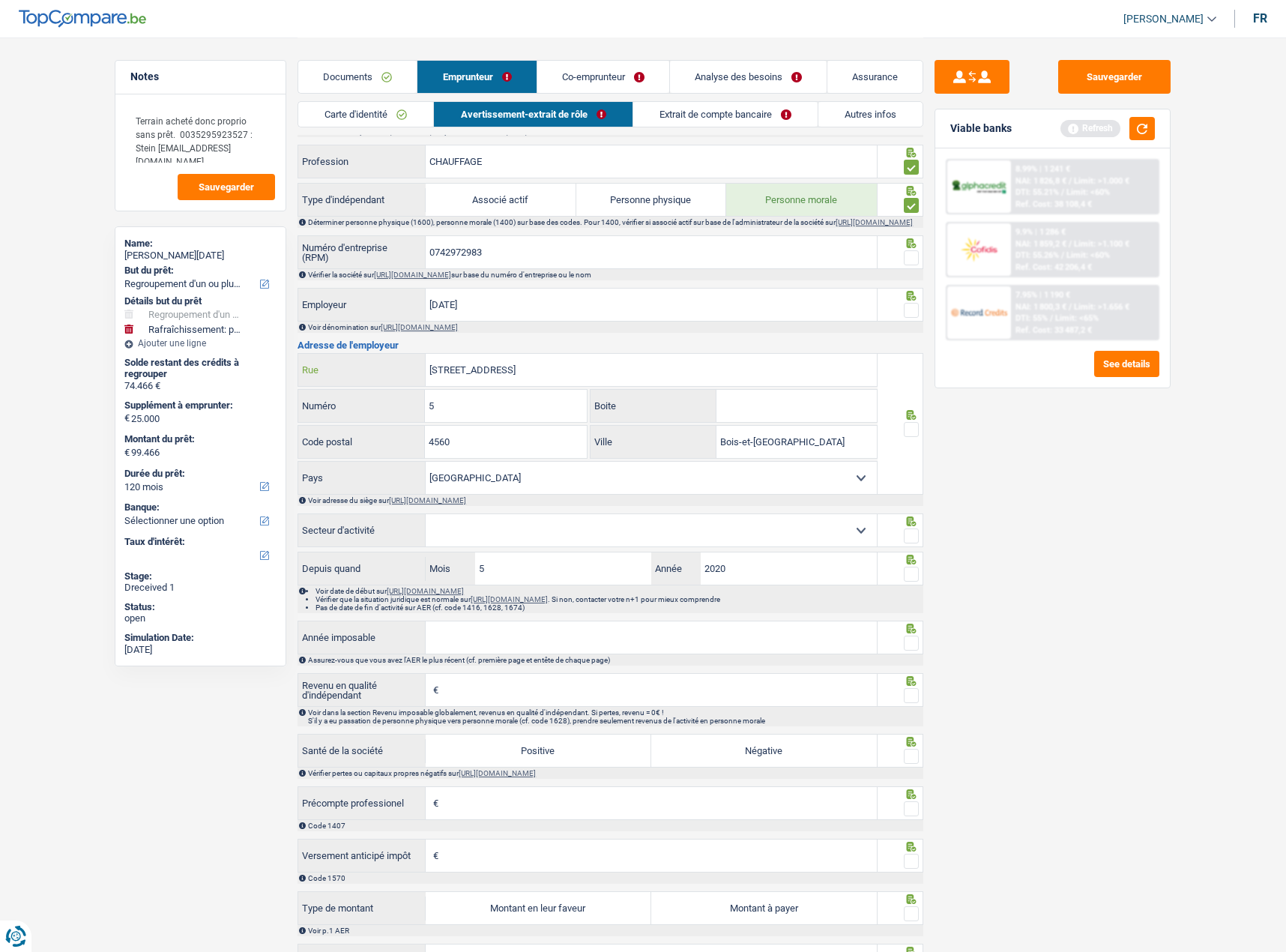
click at [608, 384] on input "Rue des Sarts n 5" at bounding box center [651, 369] width 451 height 32
type input "Rue des Sarts"
drag, startPoint x: 840, startPoint y: 437, endPoint x: 661, endPoint y: 451, distance: 179.5
click at [661, 451] on div "Bois-et-Borsu Ville" at bounding box center [733, 441] width 286 height 32
paste input "Clavier"
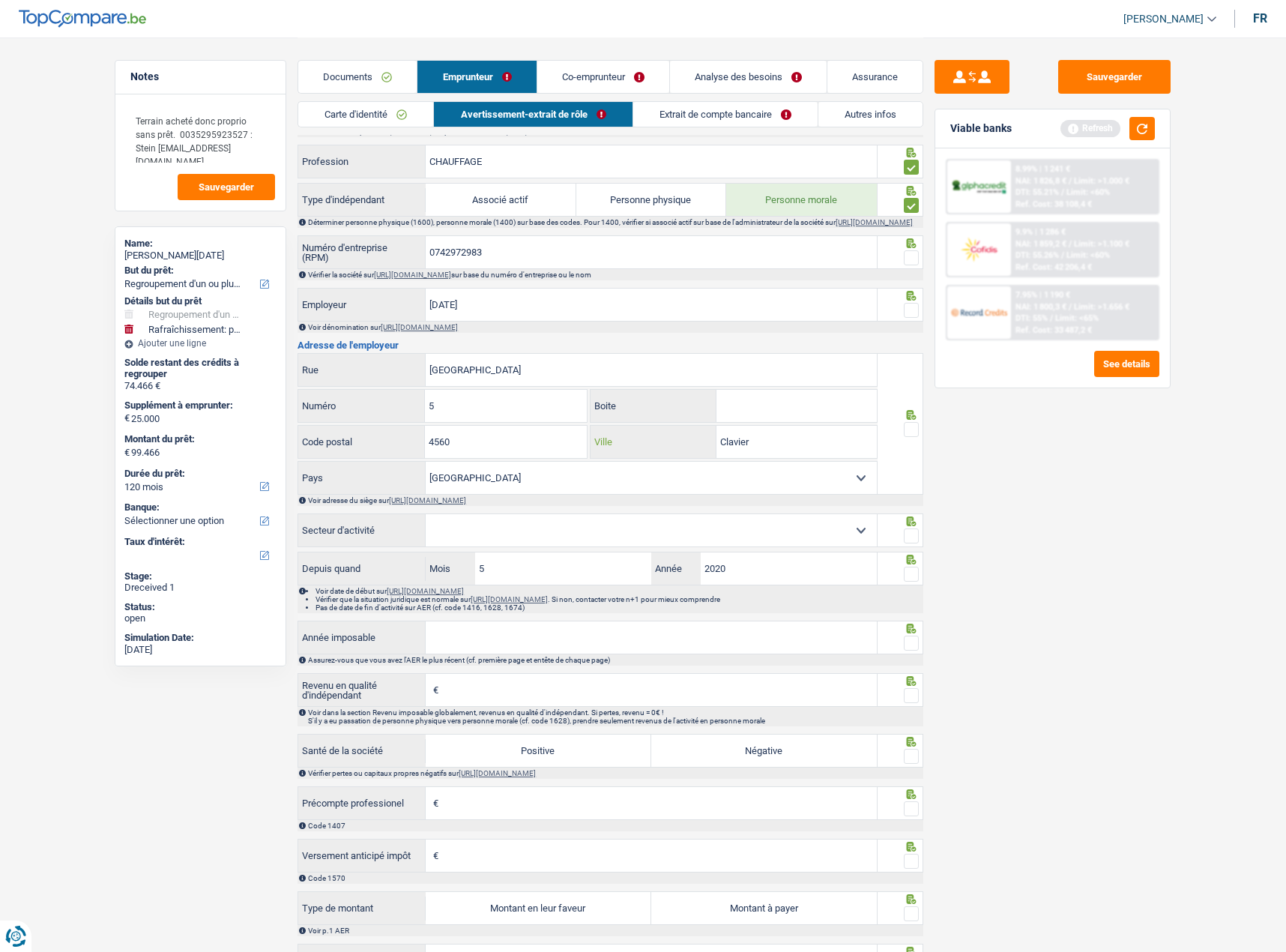
type input "Clavier"
click at [902, 439] on fieldset at bounding box center [900, 429] width 38 height 19
click at [910, 437] on span at bounding box center [911, 429] width 15 height 15
click at [0, 0] on input "radio" at bounding box center [0, 0] width 0 height 0
click at [909, 539] on span at bounding box center [911, 536] width 15 height 15
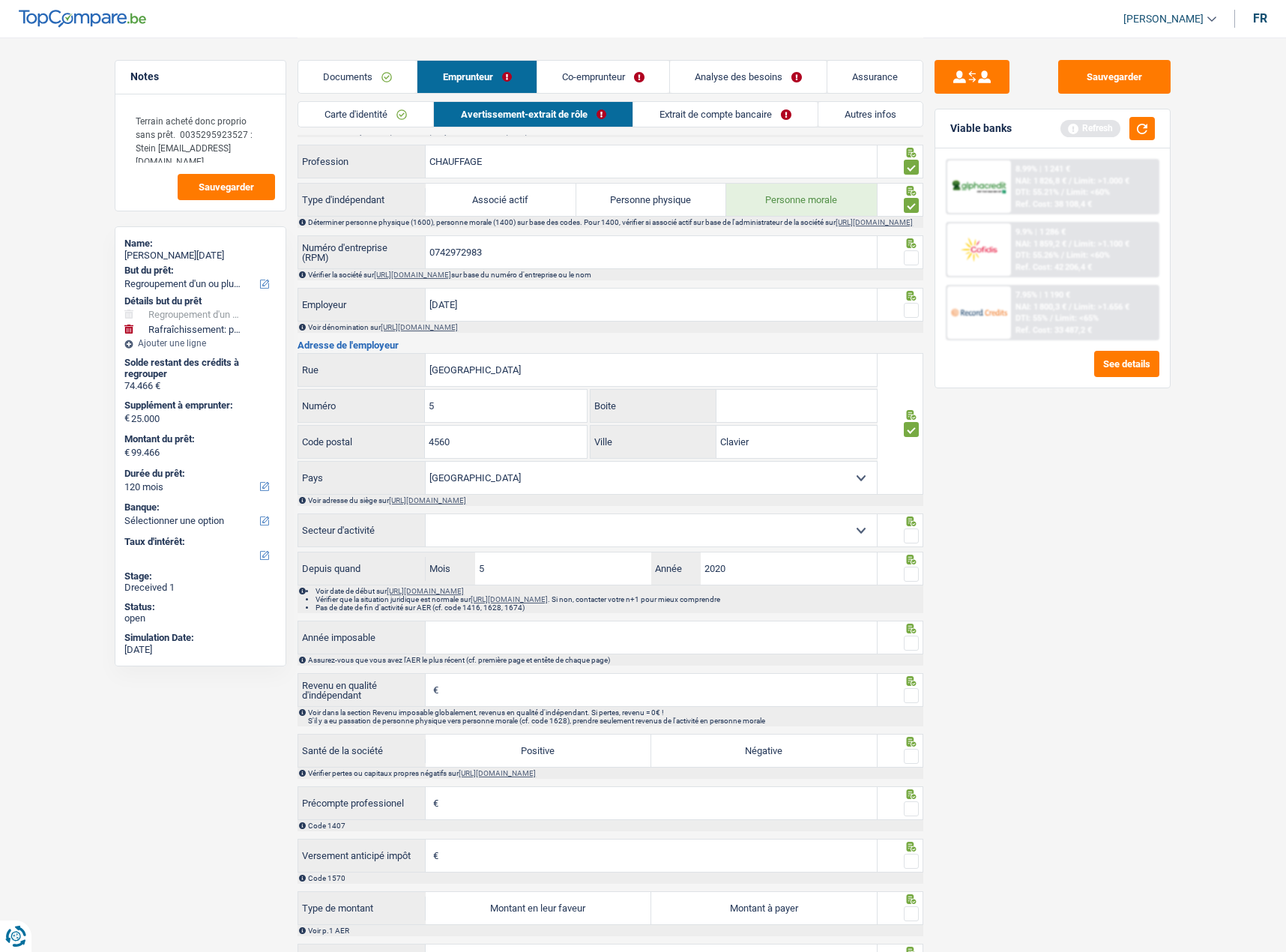
click at [0, 0] on input "radio" at bounding box center [0, 0] width 0 height 0
click at [832, 539] on select "Agriculture/Pêche Industrie Horeca Courier/Fitness/Taxi Construction Banques/As…" at bounding box center [651, 530] width 451 height 32
select select "smallCompanies"
click at [426, 523] on select "Agriculture/Pêche Industrie Horeca Courier/Fitness/Taxi Construction Banques/As…" at bounding box center [651, 530] width 451 height 32
click at [911, 564] on icon at bounding box center [911, 559] width 15 height 10
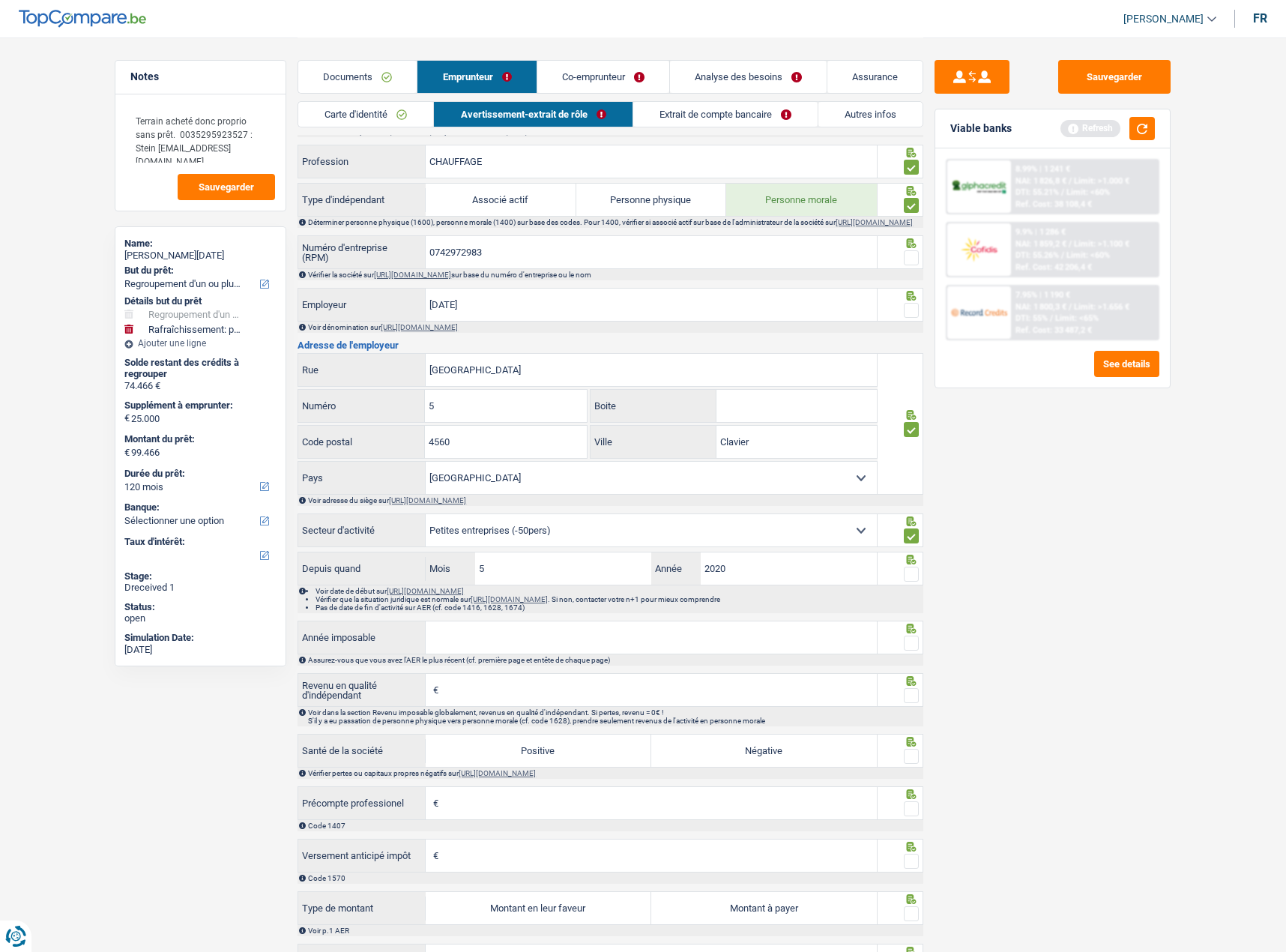
click at [908, 582] on span at bounding box center [911, 574] width 15 height 15
click at [0, 0] on input "radio" at bounding box center [0, 0] width 0 height 0
click at [908, 649] on fieldset at bounding box center [900, 643] width 38 height 19
click at [910, 649] on span at bounding box center [911, 643] width 15 height 15
click at [0, 0] on input "radio" at bounding box center [0, 0] width 0 height 0
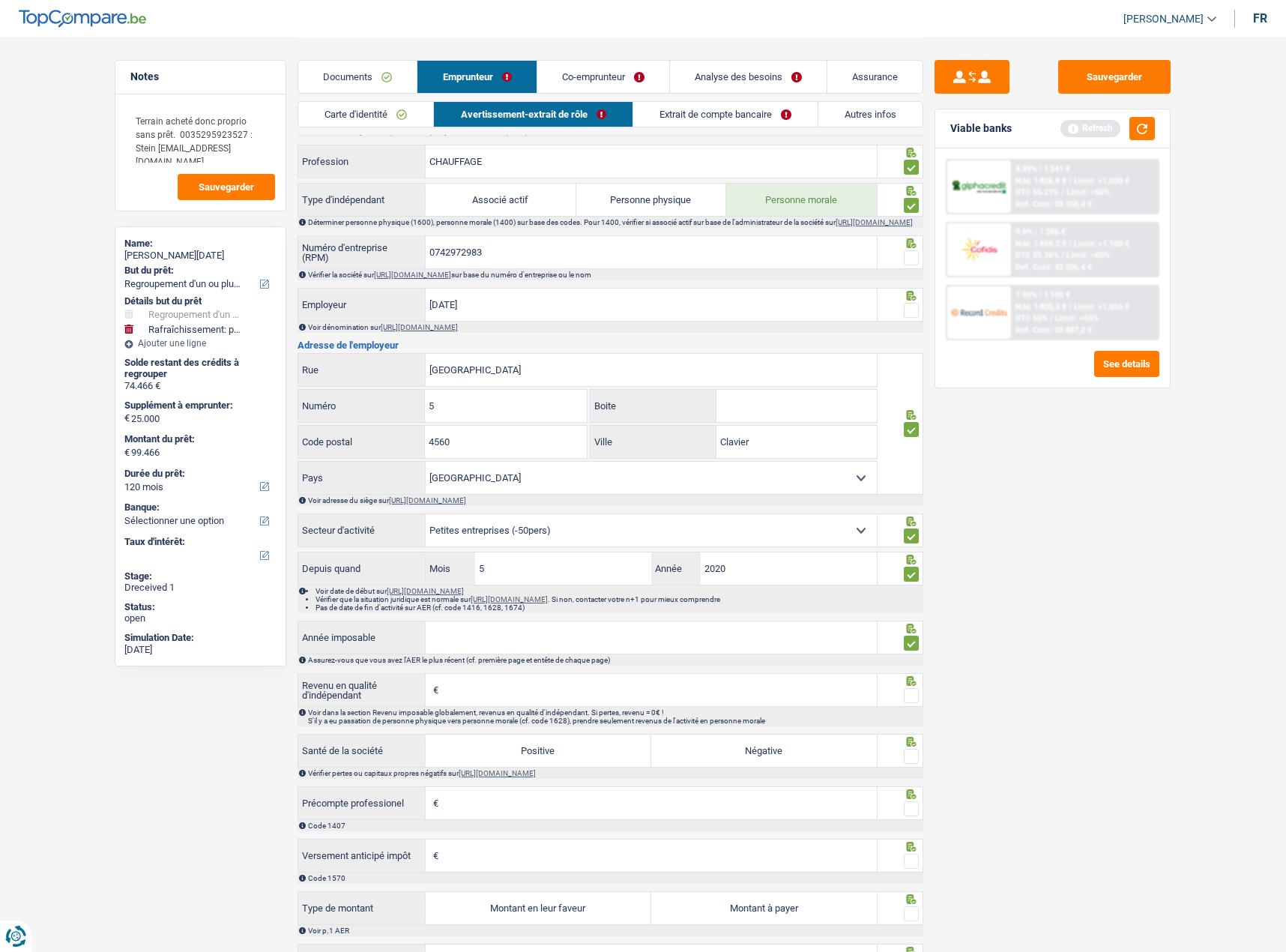
click at [773, 637] on input "Année imposable" at bounding box center [651, 637] width 451 height 32
type input "2024"
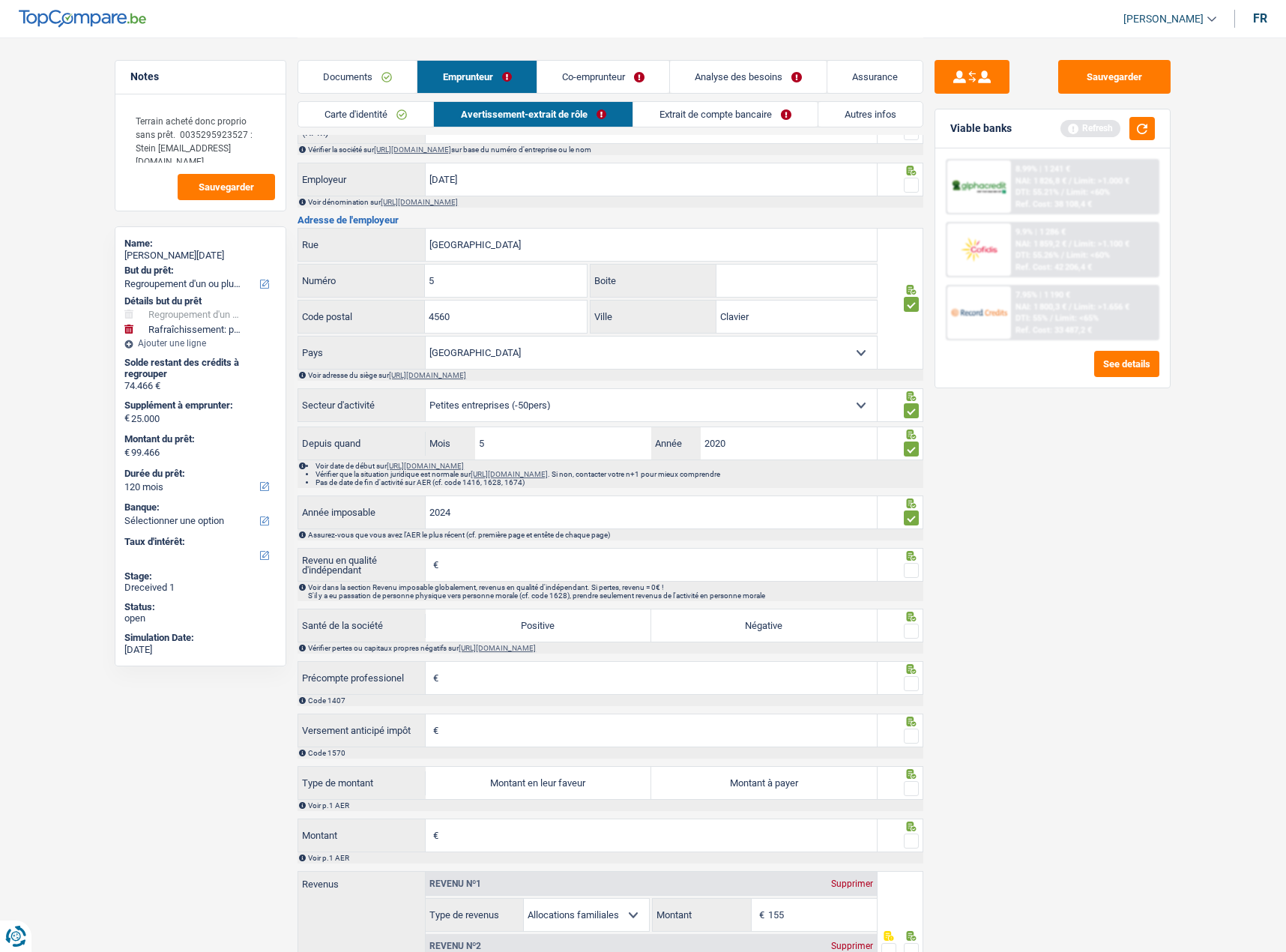
scroll to position [942, 0]
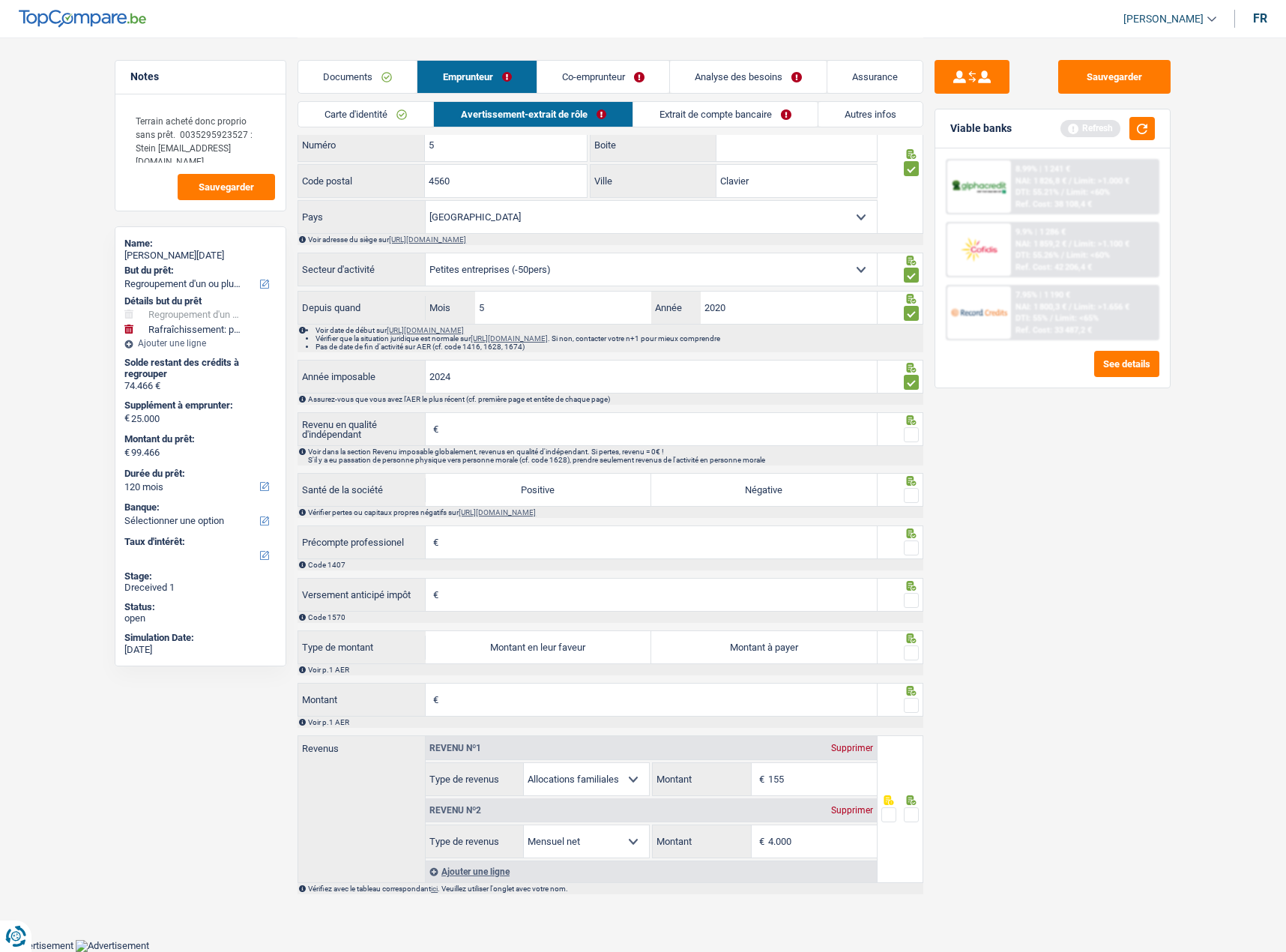
click at [910, 428] on div at bounding box center [901, 429] width 46 height 33
click at [912, 435] on span at bounding box center [911, 435] width 15 height 15
click at [0, 0] on input "radio" at bounding box center [0, 0] width 0 height 0
click at [828, 645] on label "Montant à payer" at bounding box center [764, 647] width 226 height 32
click at [828, 645] on input "Montant à payer" at bounding box center [764, 647] width 226 height 32
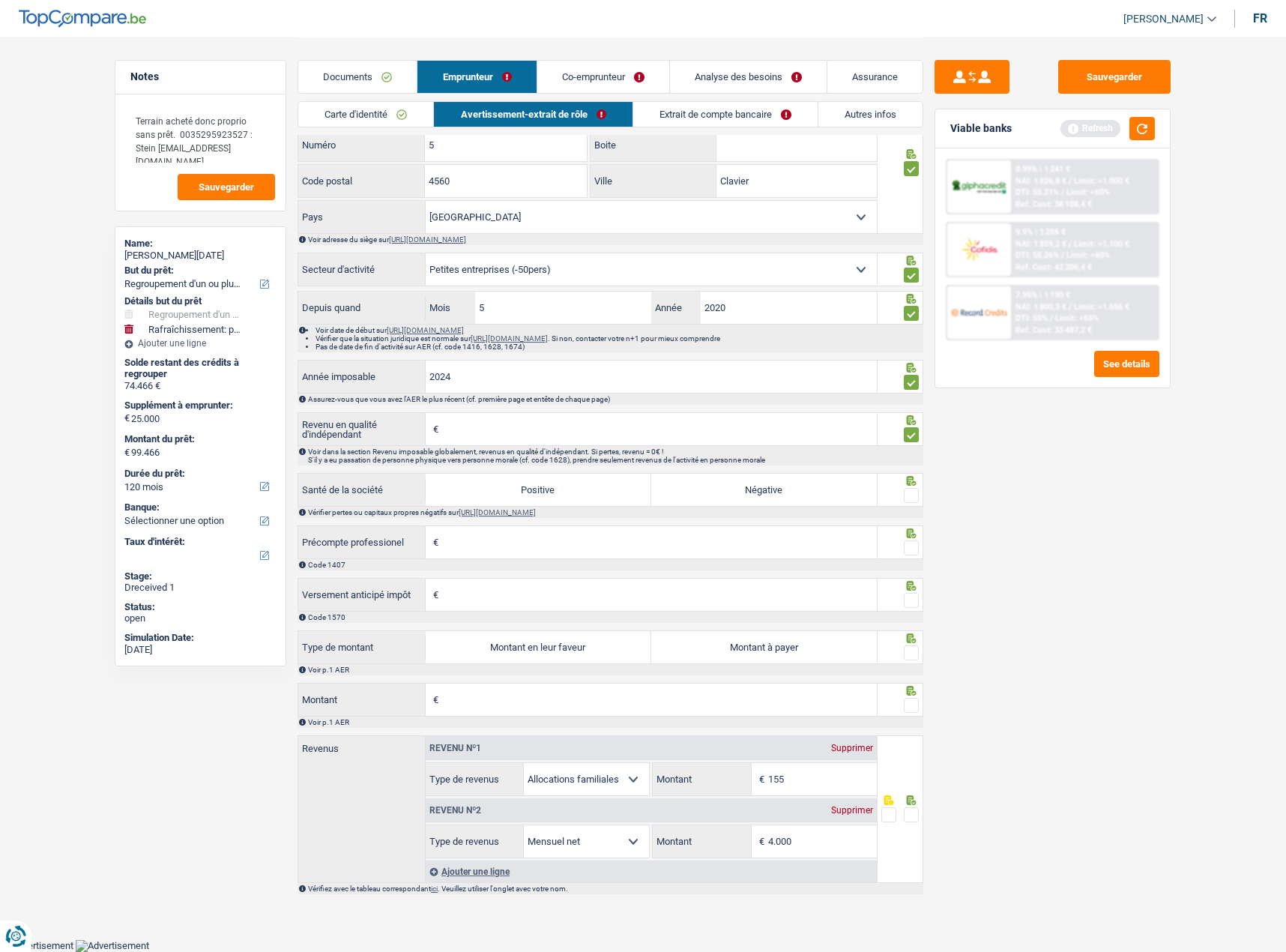
radio input "true"
drag, startPoint x: 670, startPoint y: 686, endPoint x: 662, endPoint y: 693, distance: 10.6
click at [669, 688] on input "Montant" at bounding box center [660, 699] width 435 height 32
type input "3.676"
drag, startPoint x: 913, startPoint y: 704, endPoint x: 911, endPoint y: 653, distance: 51.0
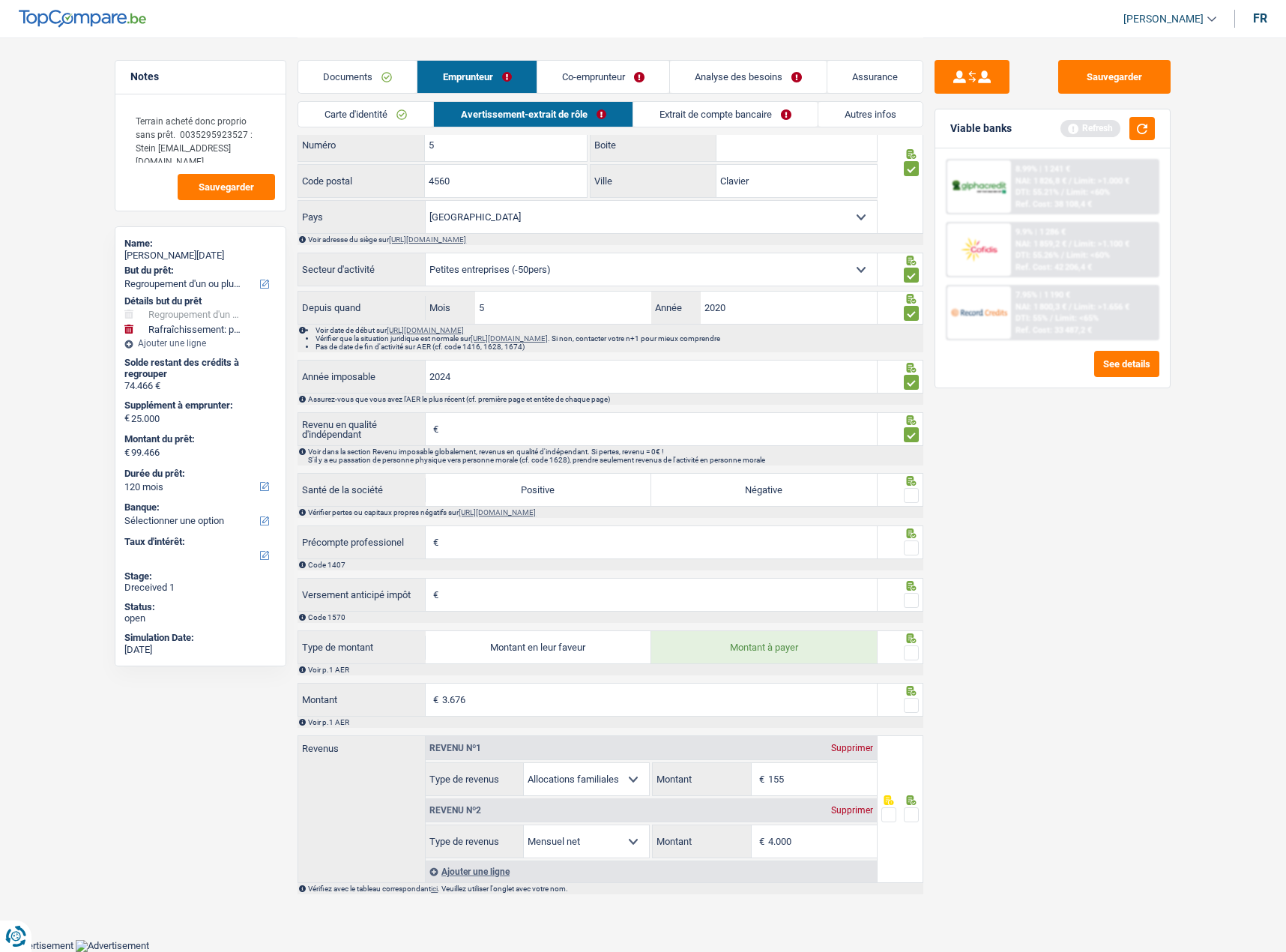
click at [913, 703] on span at bounding box center [911, 705] width 15 height 15
click at [0, 0] on input "radio" at bounding box center [0, 0] width 0 height 0
click at [910, 649] on span at bounding box center [911, 652] width 15 height 15
click at [0, 0] on input "radio" at bounding box center [0, 0] width 0 height 0
click at [917, 601] on span at bounding box center [911, 600] width 15 height 15
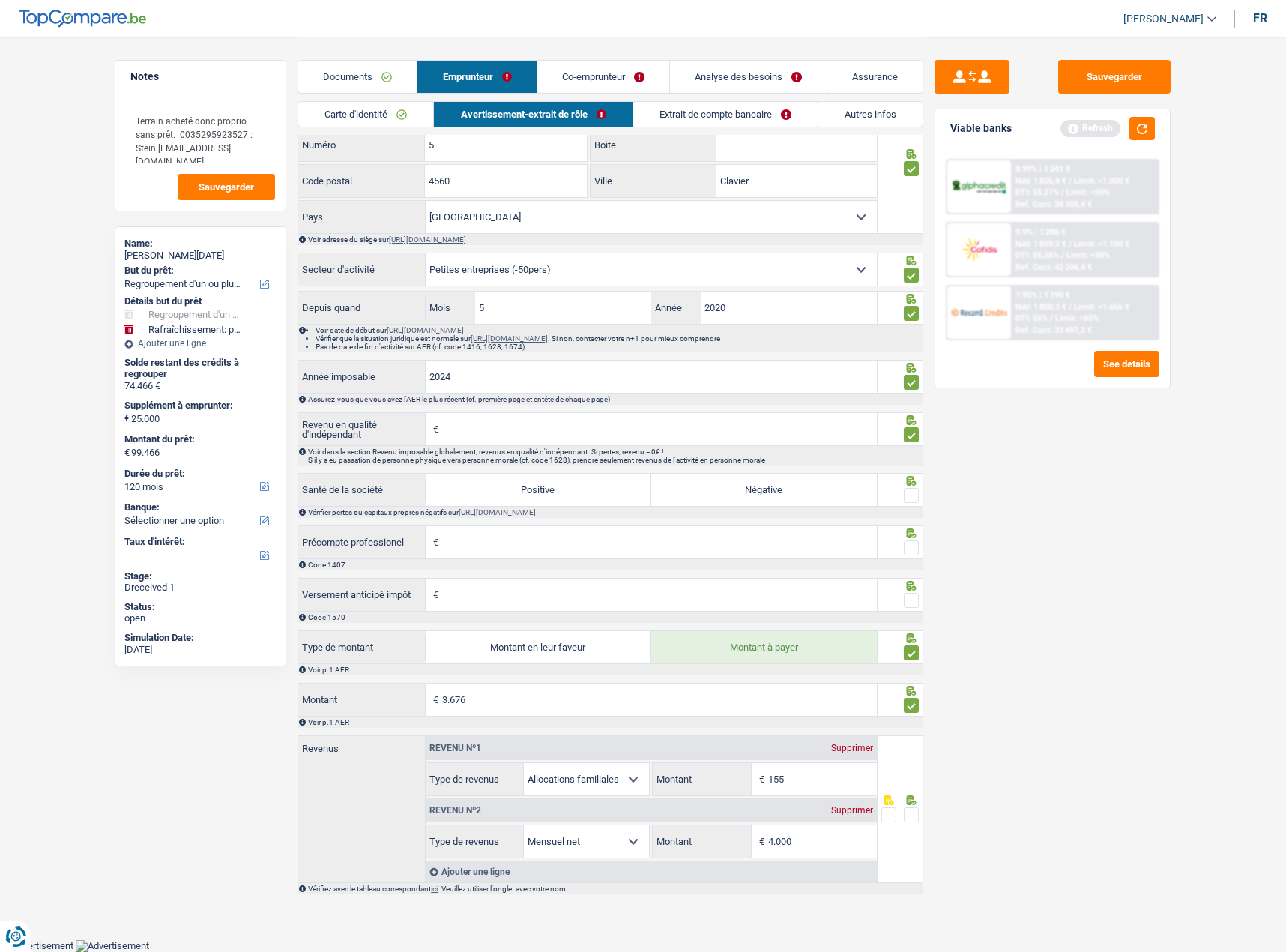
click at [0, 0] on input "radio" at bounding box center [0, 0] width 0 height 0
click at [915, 543] on span at bounding box center [911, 548] width 15 height 15
click at [0, 0] on input "radio" at bounding box center [0, 0] width 0 height 0
click at [514, 436] on input "Revenu en qualité d'indépendant" at bounding box center [660, 428] width 435 height 32
type input "26.840"
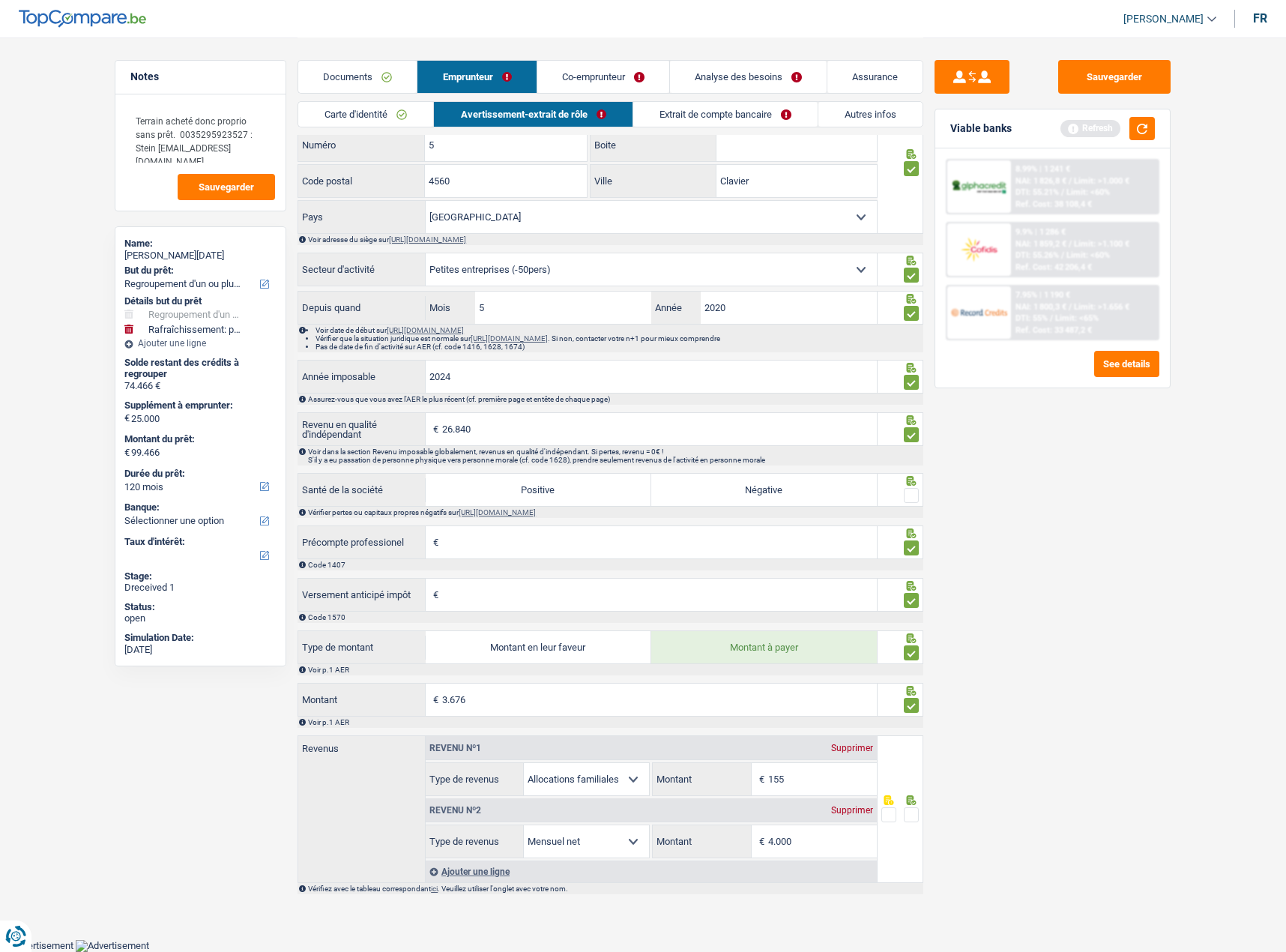
click at [1027, 572] on div "Sauvegarder Viable banks Refresh 8.99% | 1 241 € NAI: 1 826,8 € / Limit: >1.000…" at bounding box center [1052, 494] width 258 height 868
type input "1.930"
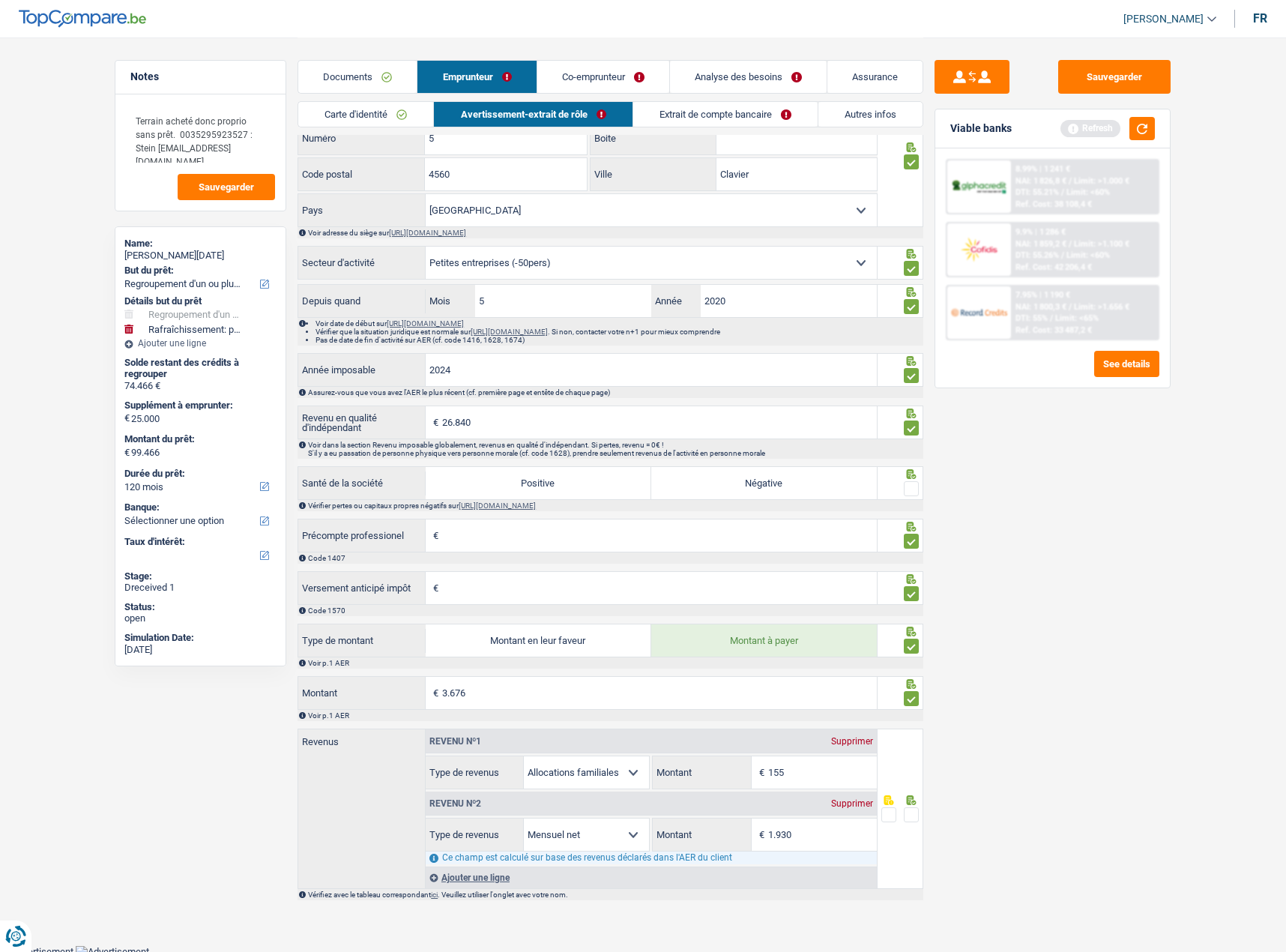
click at [922, 500] on div at bounding box center [901, 483] width 46 height 33
click at [916, 495] on span at bounding box center [911, 488] width 15 height 15
click at [0, 0] on input "radio" at bounding box center [0, 0] width 0 height 0
click at [913, 819] on span at bounding box center [911, 814] width 15 height 15
click at [0, 0] on input "radio" at bounding box center [0, 0] width 0 height 0
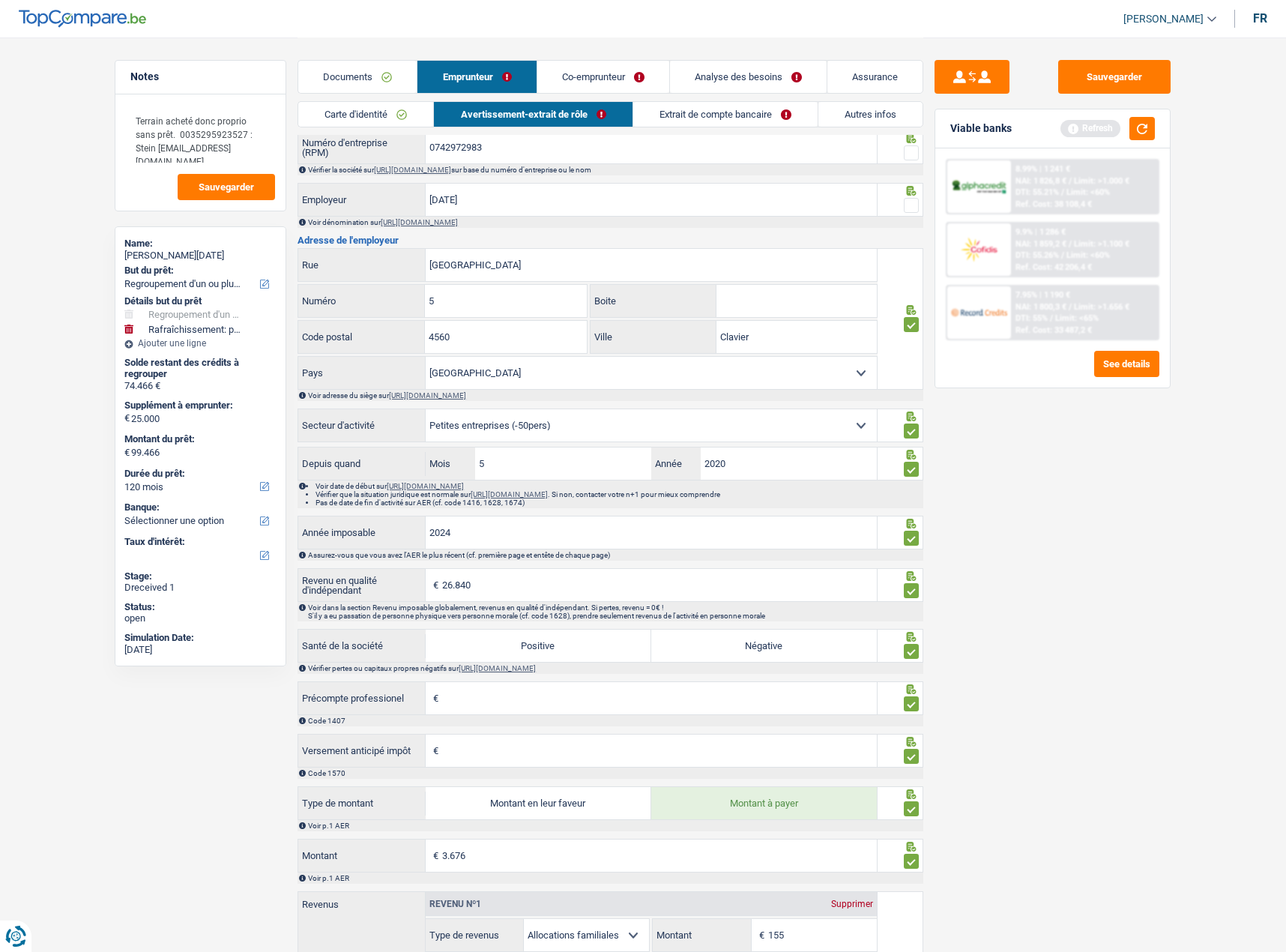
scroll to position [655, 0]
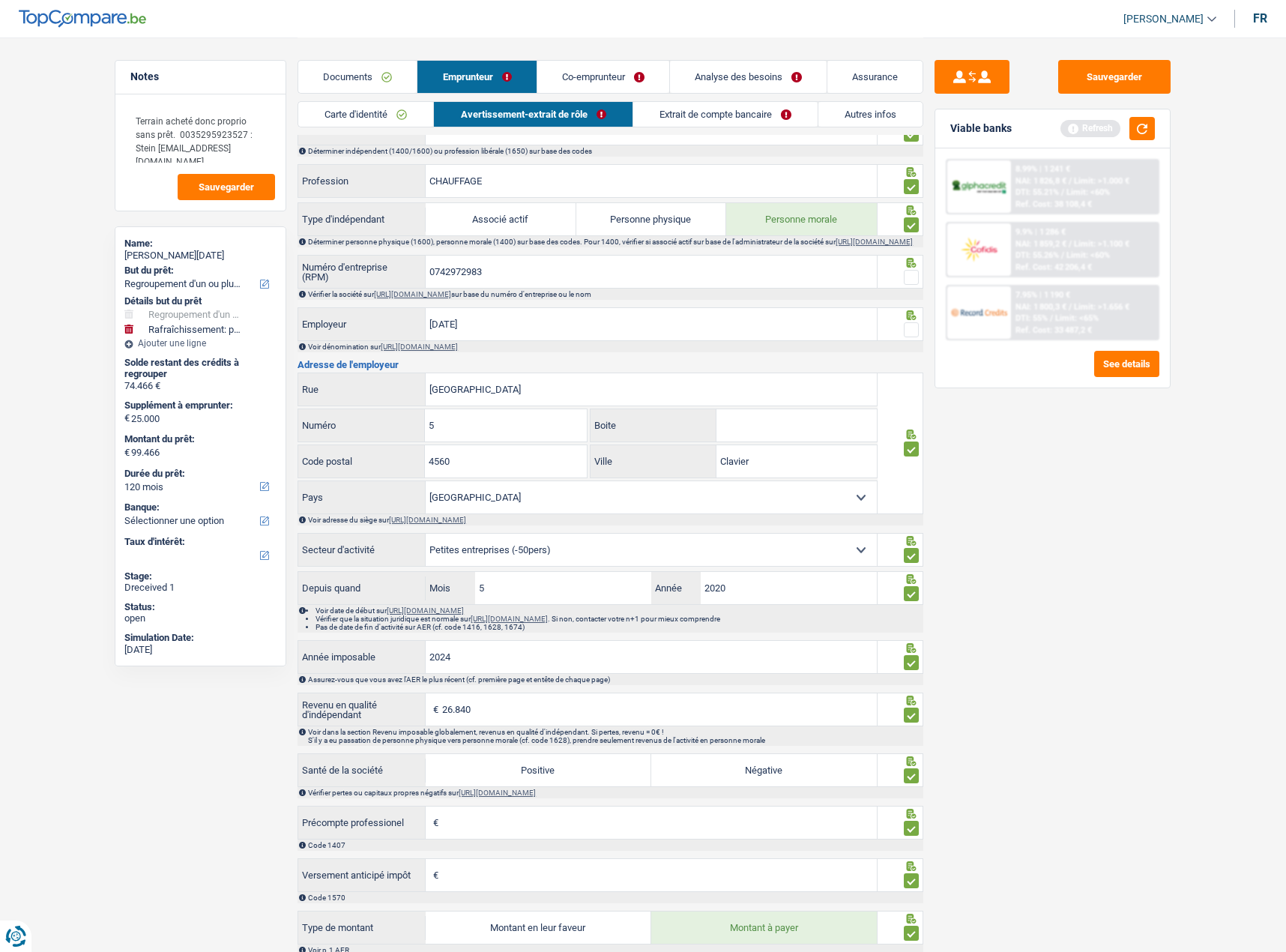
drag, startPoint x: 710, startPoint y: 129, endPoint x: 703, endPoint y: 111, distance: 19.3
click at [709, 128] on div "Carte d'identité Avertissement-extrait de rôle Extrait de compte bancaire Autre…" at bounding box center [611, 117] width 625 height 33
click at [702, 110] on link "Extrait de compte bancaire" at bounding box center [725, 114] width 184 height 25
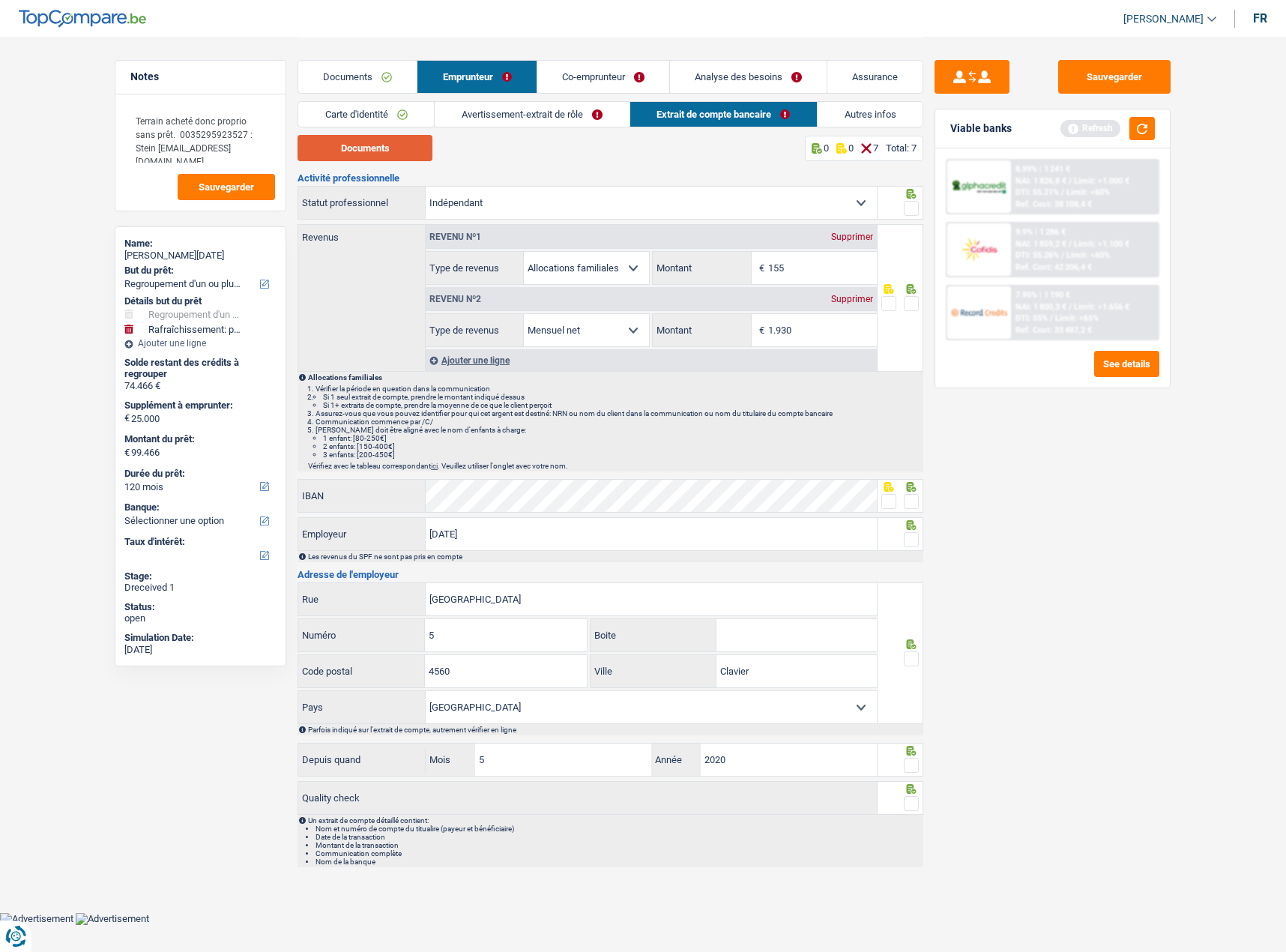
scroll to position [0, 0]
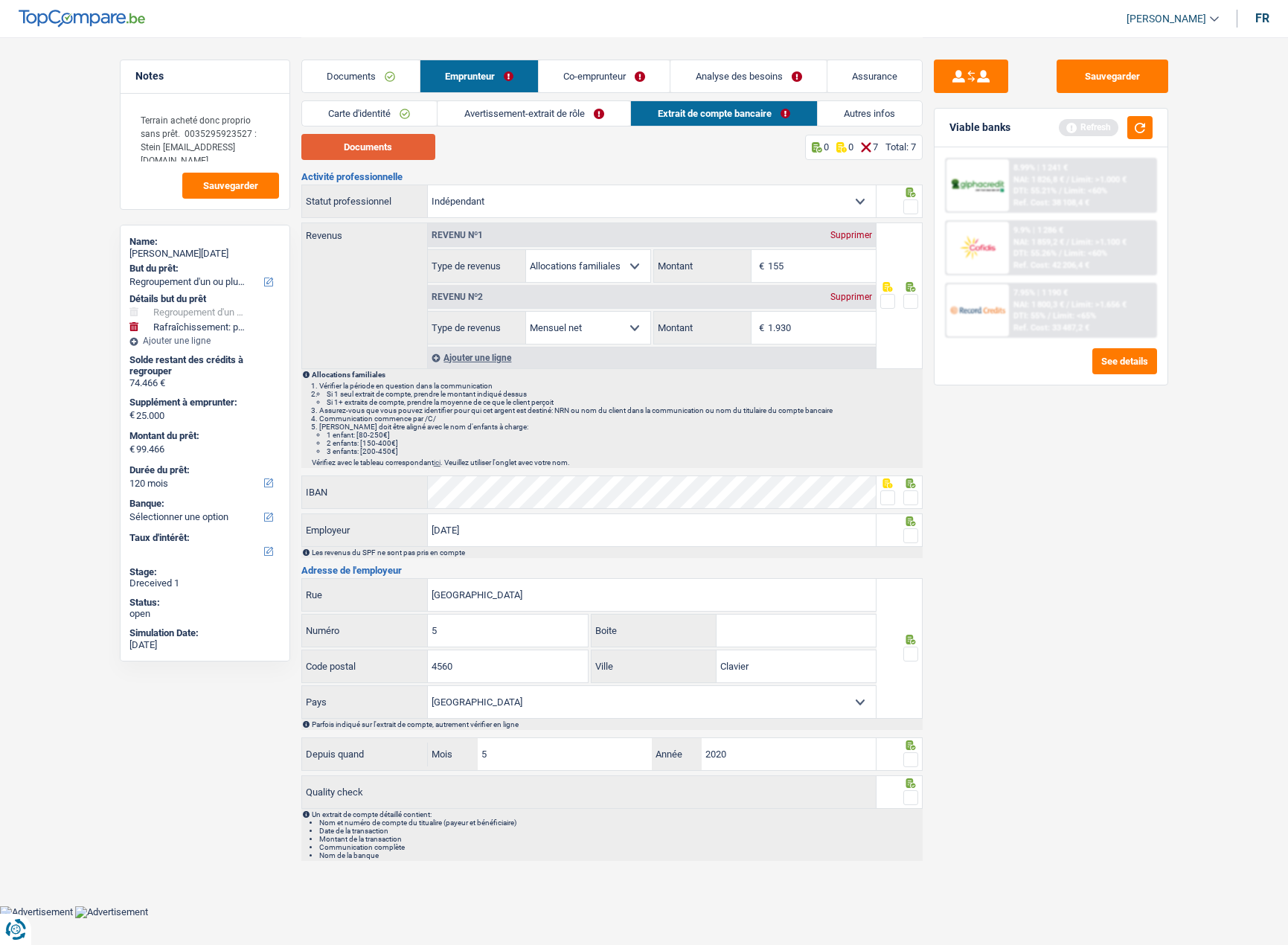
click at [394, 149] on button "Documents" at bounding box center [368, 147] width 134 height 26
click at [915, 302] on span at bounding box center [910, 301] width 15 height 15
click at [0, 0] on input "radio" at bounding box center [0, 0] width 0 height 0
click at [911, 208] on span at bounding box center [910, 207] width 15 height 15
click at [0, 0] on input "radio" at bounding box center [0, 0] width 0 height 0
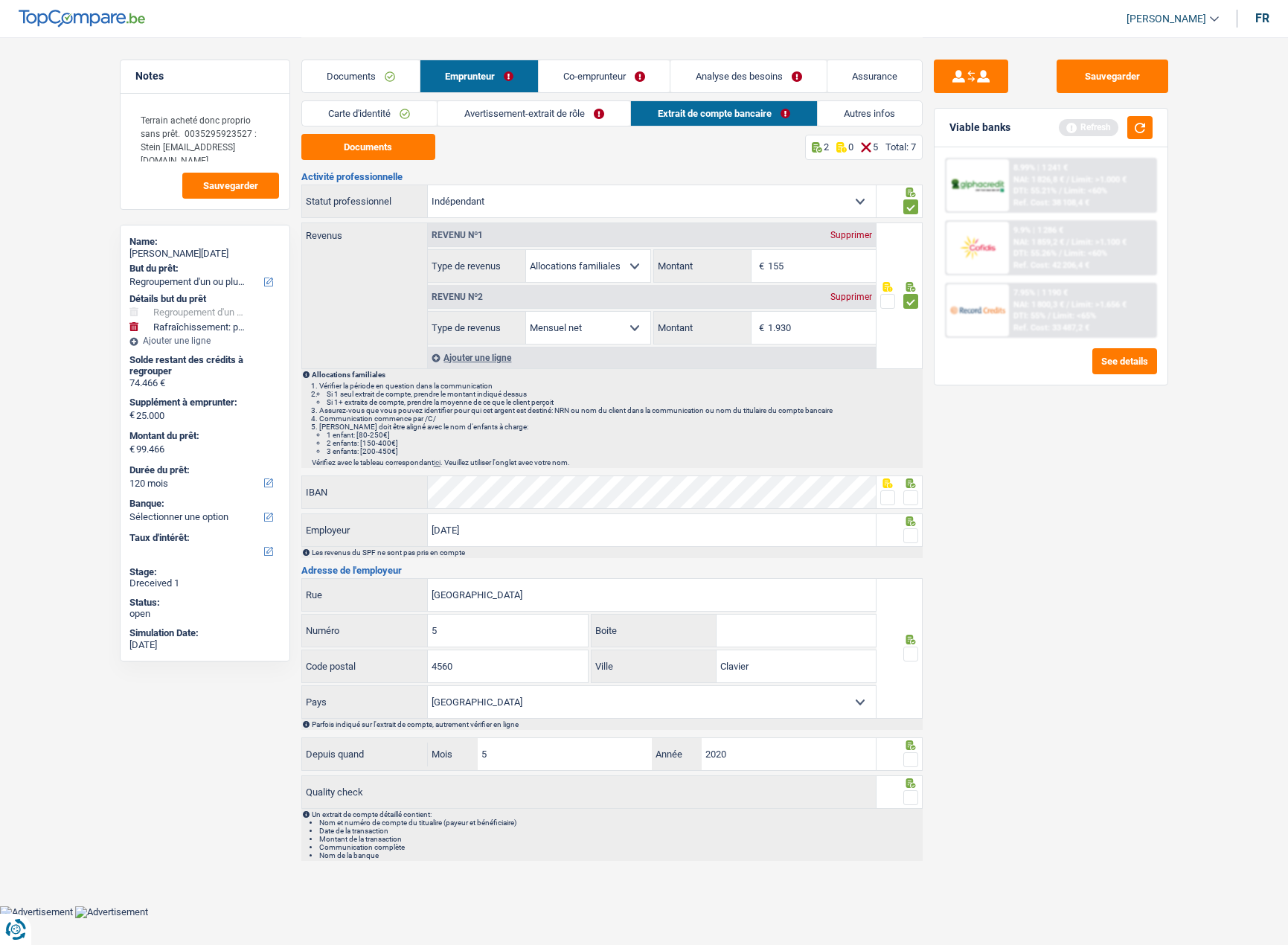
click at [917, 510] on div "IBAN" at bounding box center [612, 493] width 621 height 36
click at [887, 502] on span at bounding box center [887, 498] width 15 height 15
click at [0, 0] on input "radio" at bounding box center [0, 0] width 0 height 0
click at [912, 534] on span at bounding box center [910, 535] width 15 height 15
click at [0, 0] on input "radio" at bounding box center [0, 0] width 0 height 0
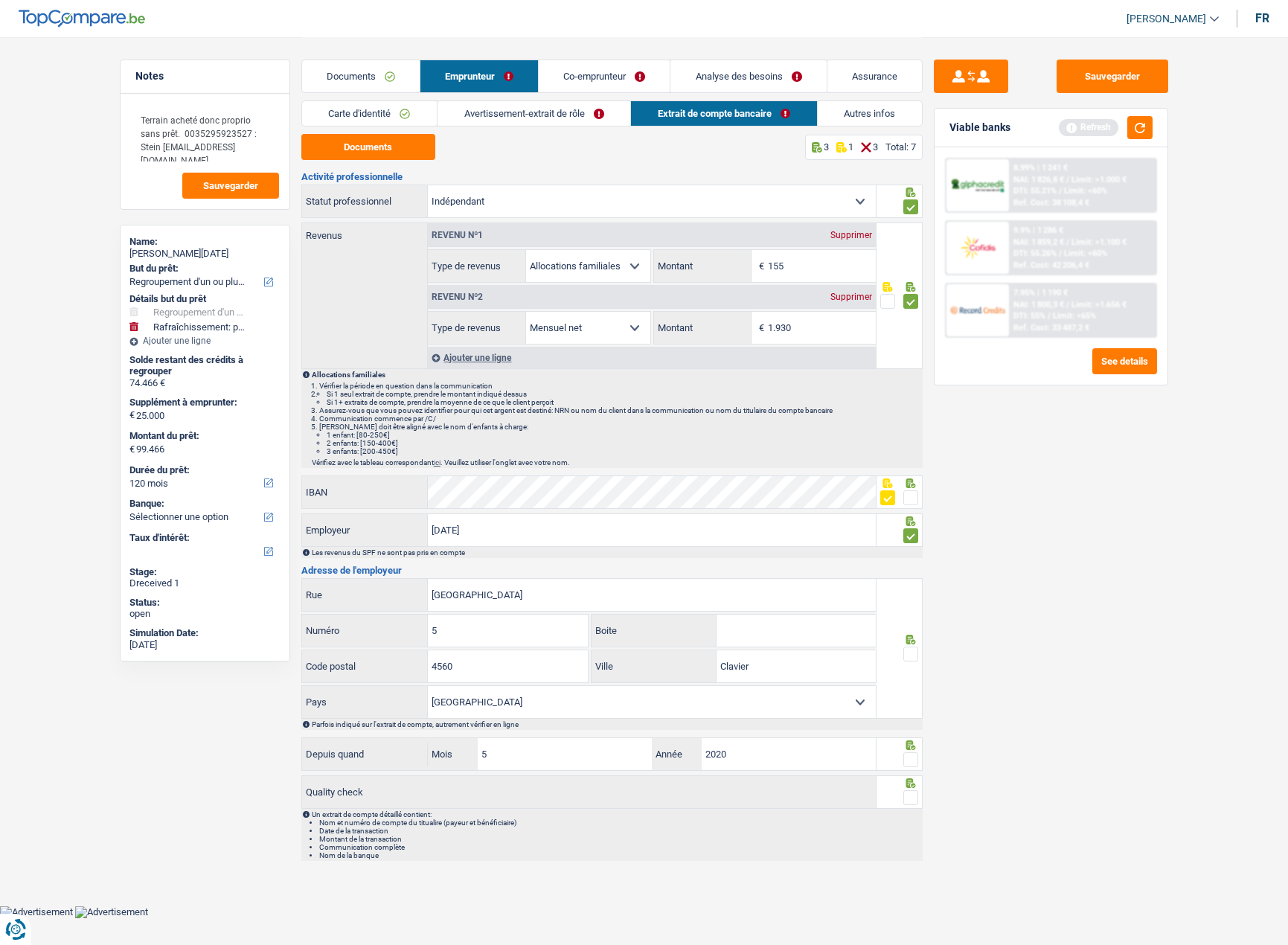
click at [918, 650] on div at bounding box center [899, 647] width 46 height 141
click at [912, 652] on span at bounding box center [910, 654] width 15 height 15
click at [0, 0] on input "radio" at bounding box center [0, 0] width 0 height 0
drag, startPoint x: 909, startPoint y: 760, endPoint x: 911, endPoint y: 786, distance: 26.1
click at [909, 761] on span at bounding box center [910, 759] width 15 height 15
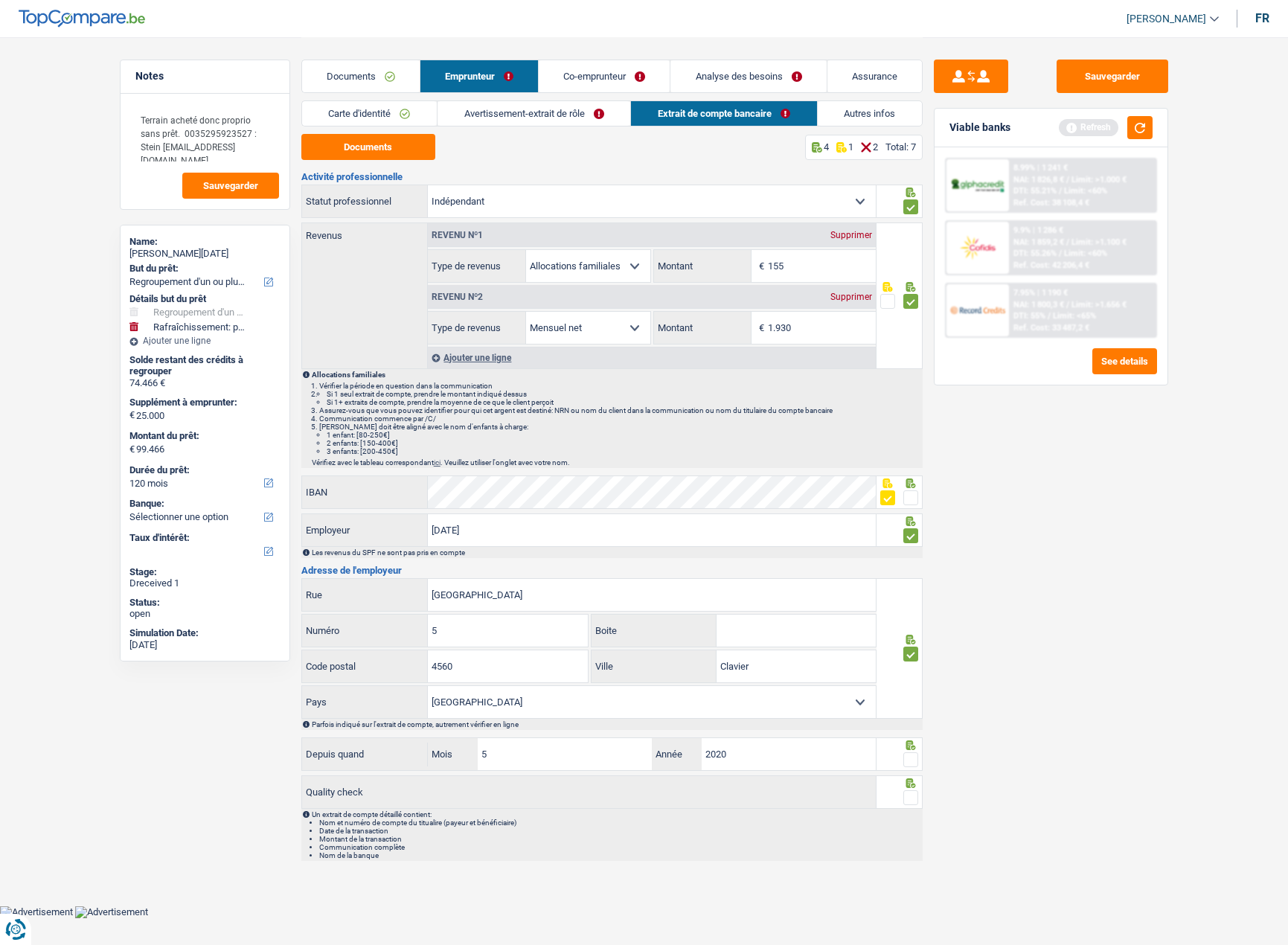
click at [0, 0] on input "radio" at bounding box center [0, 0] width 0 height 0
click at [910, 797] on span at bounding box center [910, 797] width 15 height 15
click at [0, 0] on input "radio" at bounding box center [0, 0] width 0 height 0
click at [601, 70] on link "Co-emprunteur" at bounding box center [604, 76] width 131 height 32
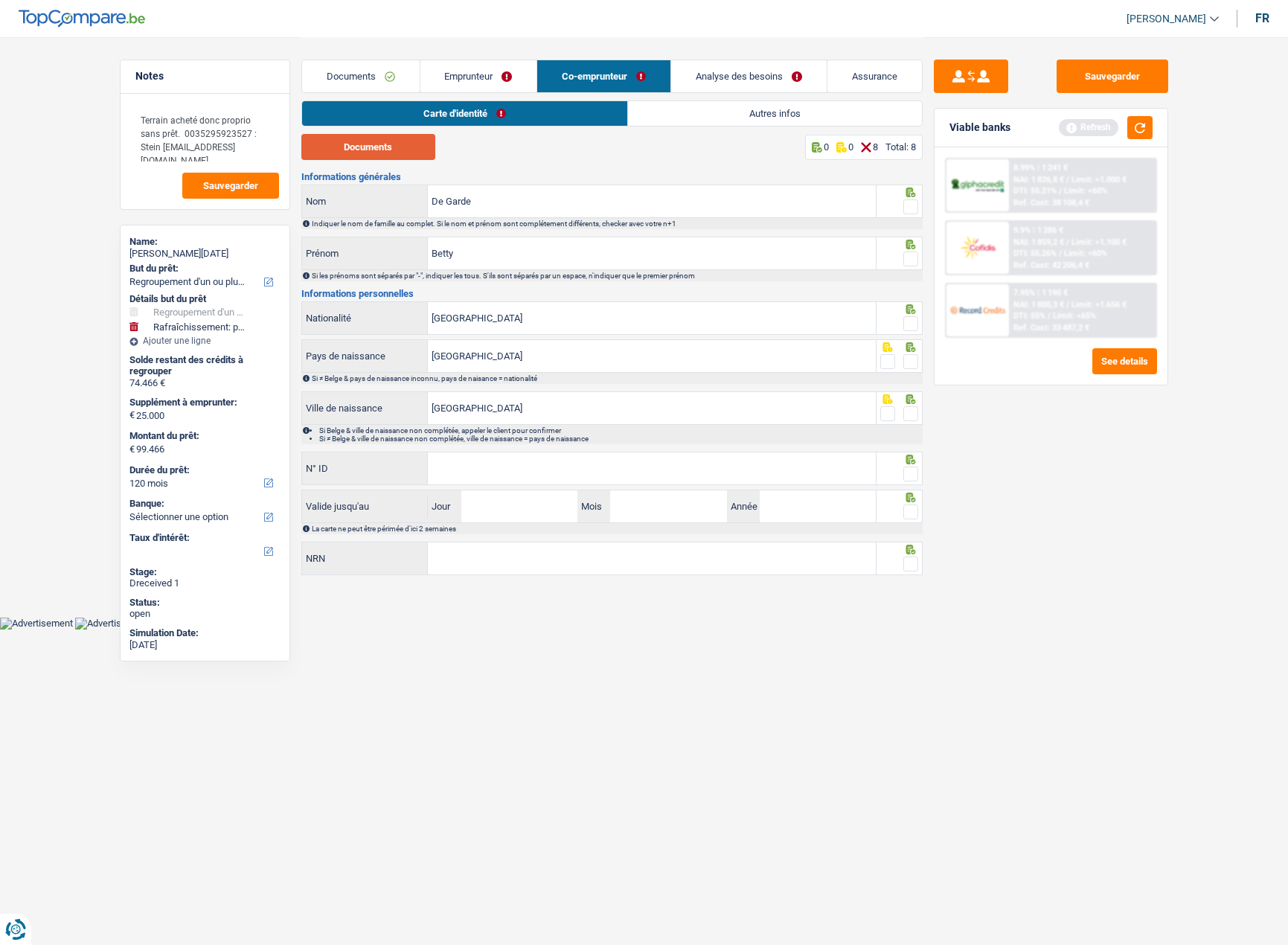
click at [390, 145] on button "Documents" at bounding box center [368, 147] width 134 height 26
click at [911, 204] on span at bounding box center [910, 207] width 15 height 15
click at [0, 0] on input "radio" at bounding box center [0, 0] width 0 height 0
click at [913, 253] on span at bounding box center [910, 259] width 15 height 15
click at [0, 0] on input "radio" at bounding box center [0, 0] width 0 height 0
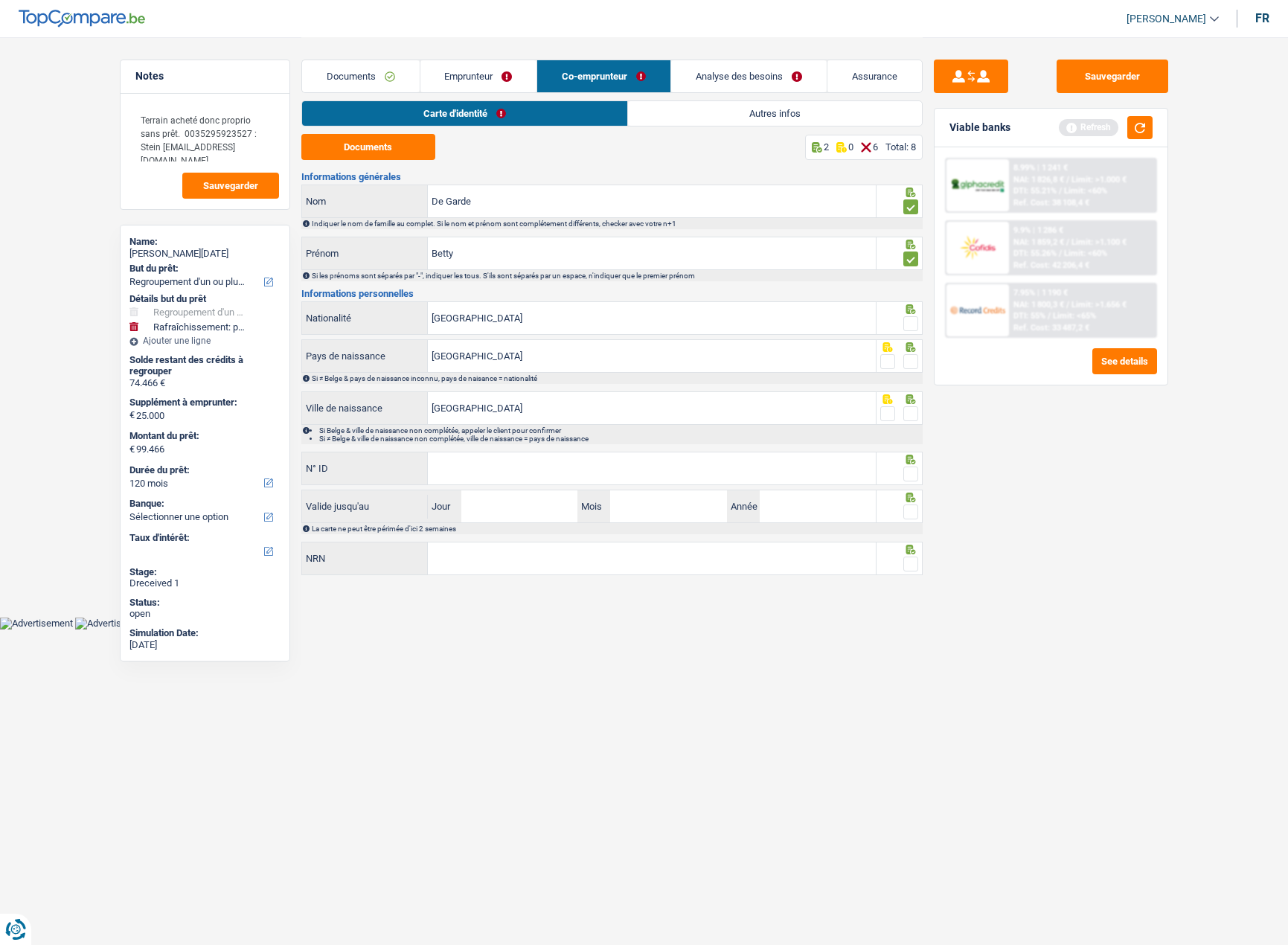
drag, startPoint x: 915, startPoint y: 310, endPoint x: 913, endPoint y: 322, distance: 12.2
click at [915, 313] on icon at bounding box center [910, 309] width 15 height 10
drag, startPoint x: 913, startPoint y: 323, endPoint x: 910, endPoint y: 358, distance: 35.1
click at [913, 324] on span at bounding box center [910, 323] width 15 height 15
click at [0, 0] on input "radio" at bounding box center [0, 0] width 0 height 0
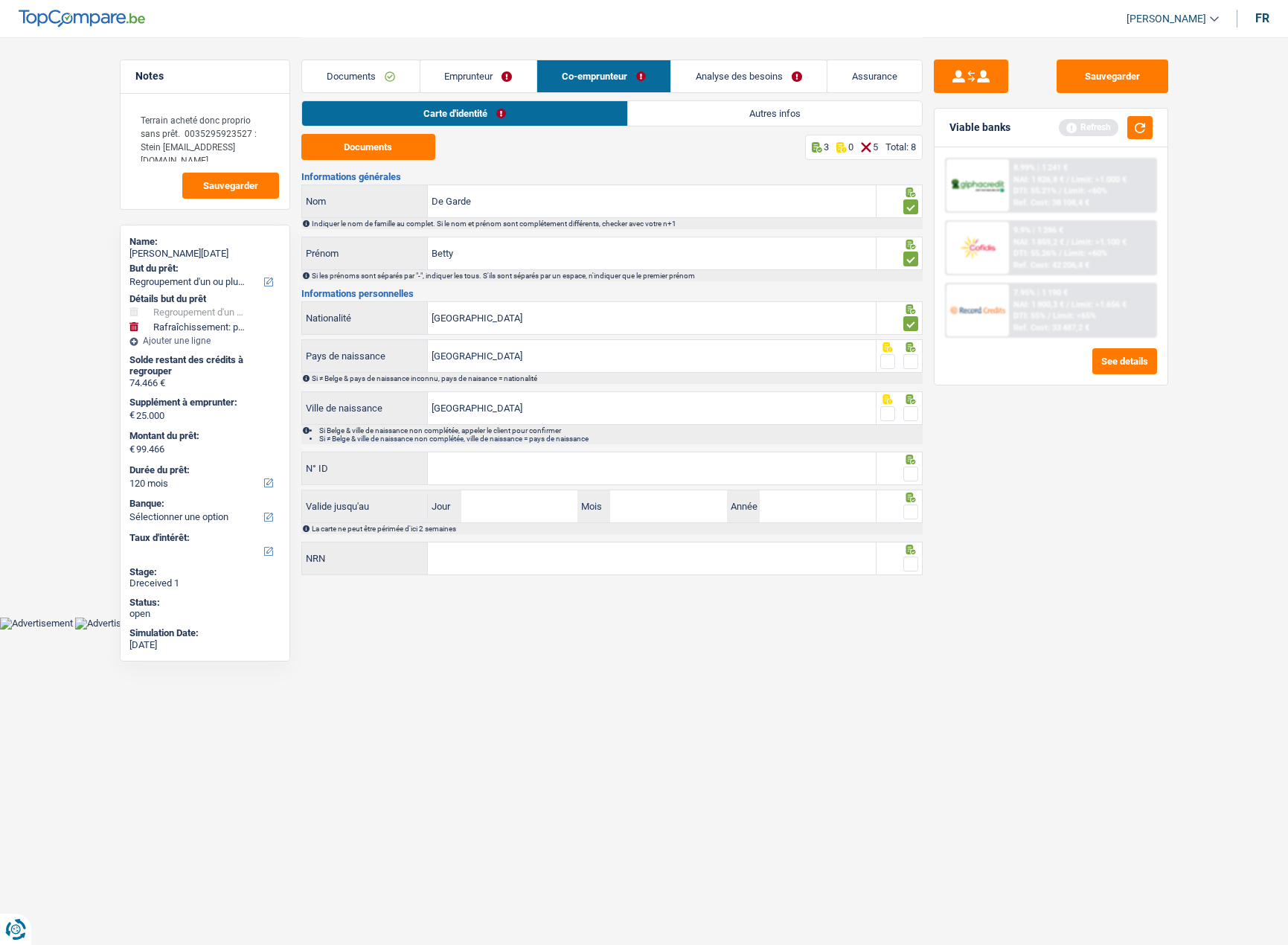
drag, startPoint x: 910, startPoint y: 363, endPoint x: 911, endPoint y: 394, distance: 31.0
click at [910, 364] on span at bounding box center [910, 362] width 15 height 15
click at [0, 0] on input "radio" at bounding box center [0, 0] width 0 height 0
drag, startPoint x: 911, startPoint y: 415, endPoint x: 911, endPoint y: 425, distance: 10.0
click at [911, 422] on div at bounding box center [910, 414] width 15 height 18
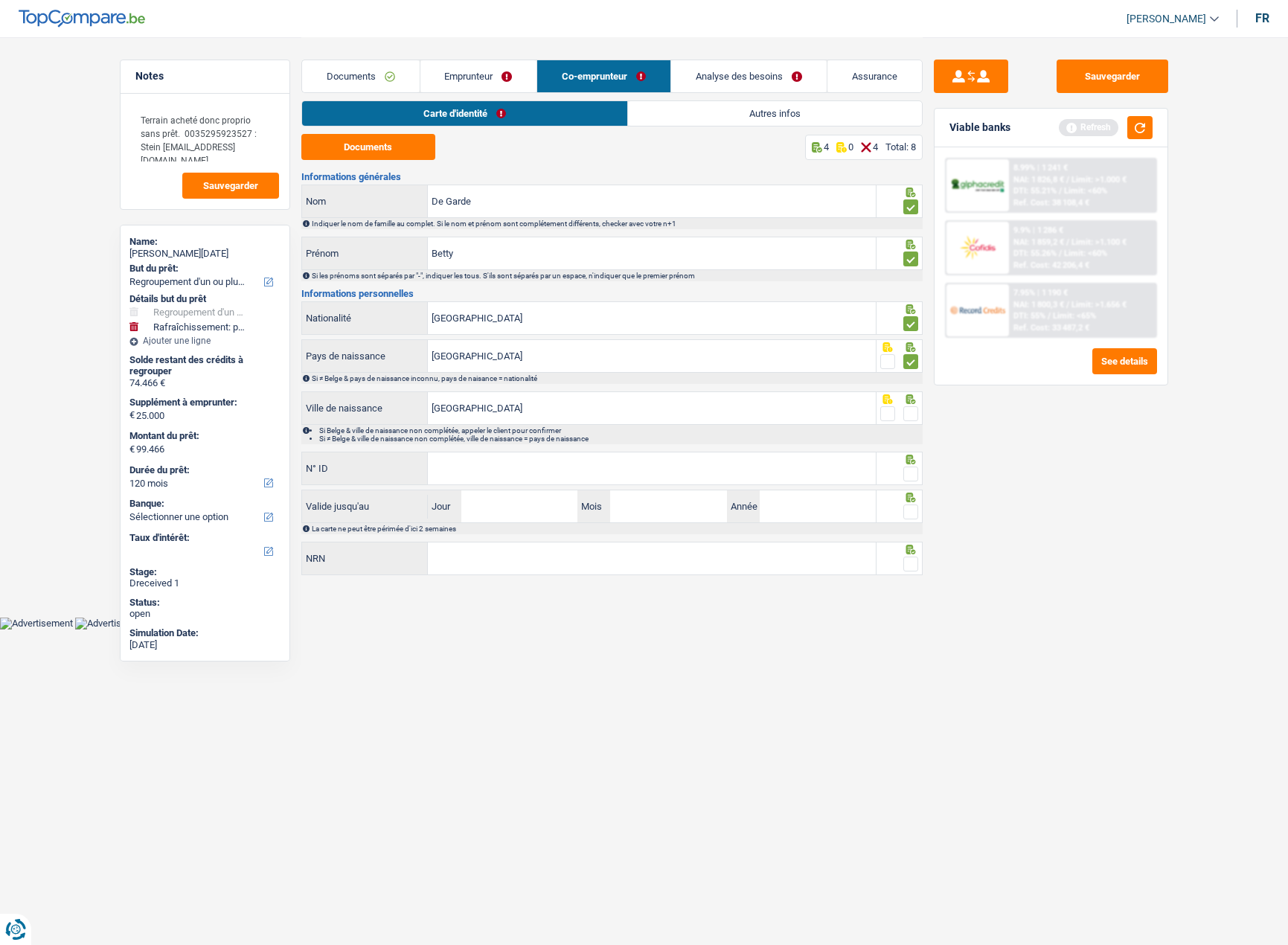
drag, startPoint x: 913, startPoint y: 456, endPoint x: 907, endPoint y: 472, distance: 17.1
click at [911, 461] on icon at bounding box center [910, 459] width 10 height 10
click at [907, 472] on span at bounding box center [910, 474] width 15 height 15
click at [0, 0] on input "radio" at bounding box center [0, 0] width 0 height 0
click at [903, 411] on fieldset at bounding box center [898, 414] width 38 height 18
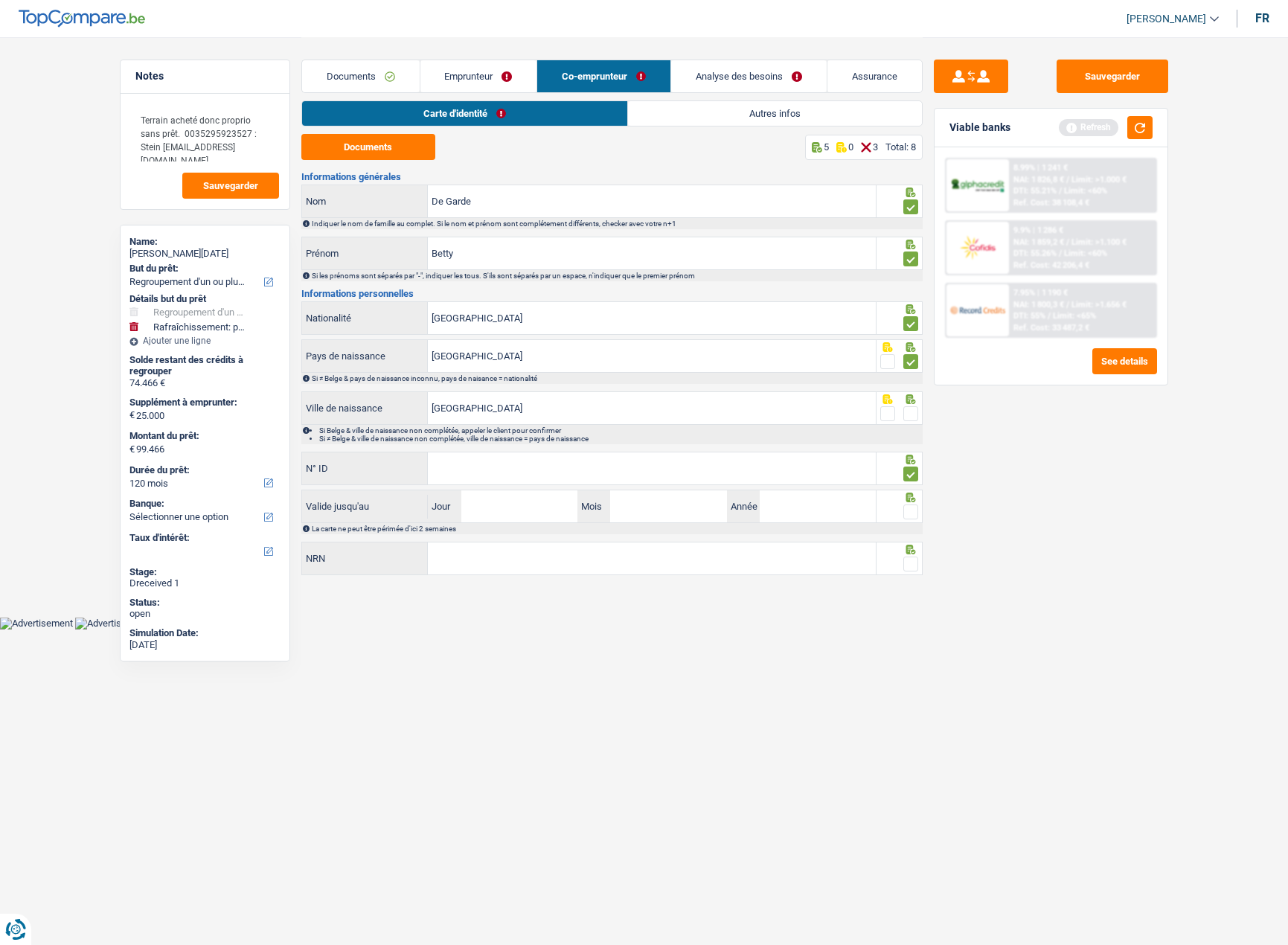
click at [915, 413] on span at bounding box center [910, 413] width 15 height 15
click at [0, 0] on input "radio" at bounding box center [0, 0] width 0 height 0
drag, startPoint x: 793, startPoint y: 478, endPoint x: 785, endPoint y: 485, distance: 10.6
click at [788, 480] on input "N° ID" at bounding box center [652, 468] width 448 height 32
type input "592-6878729-55"
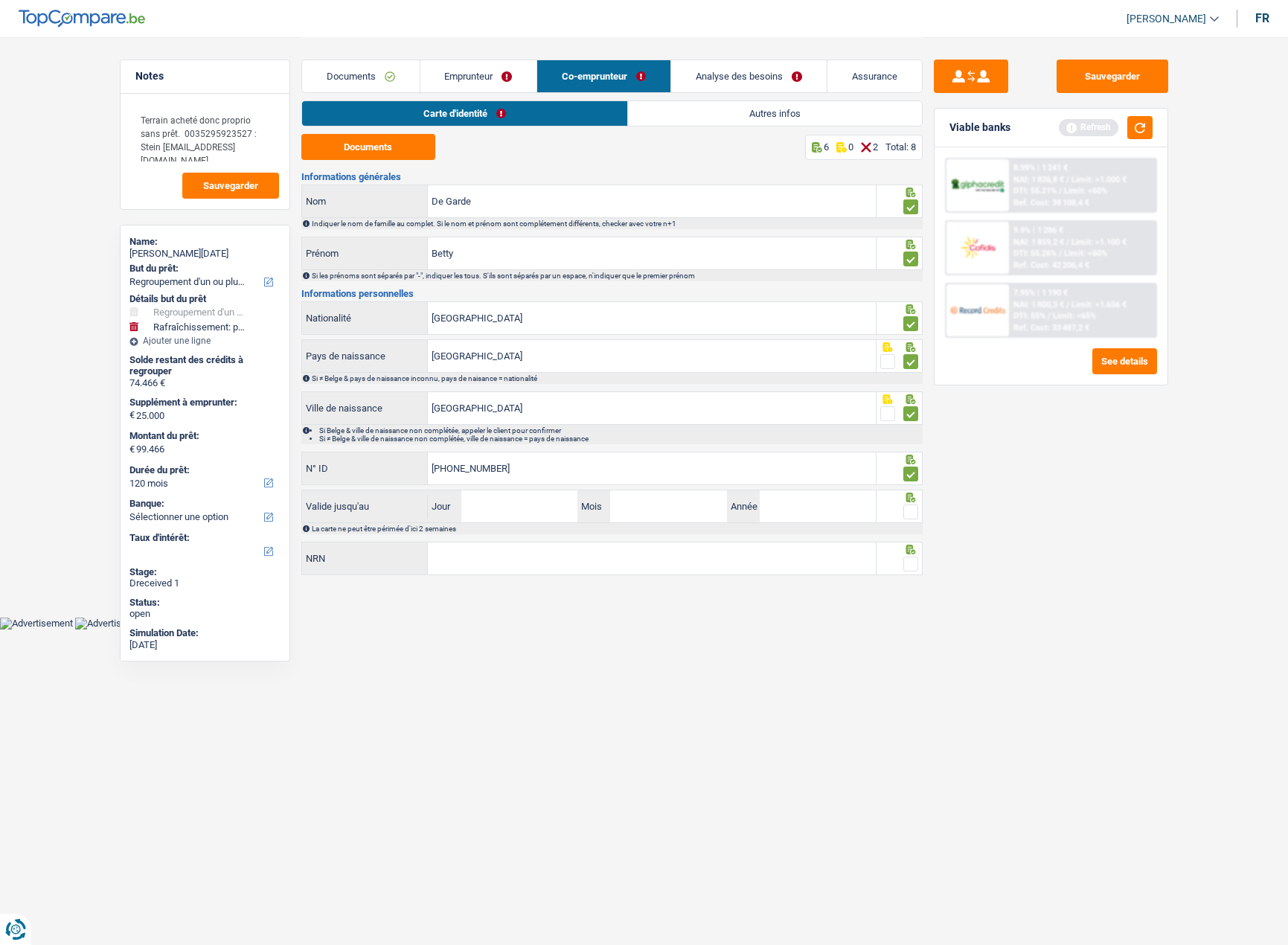
click at [515, 488] on div "Informations générales De Garde Nom Indiquer le nom de famille au complet. Si l…" at bounding box center [612, 374] width 621 height 405
click at [512, 500] on input "Jour" at bounding box center [519, 506] width 116 height 32
type input "26"
type input "10"
type input "2027"
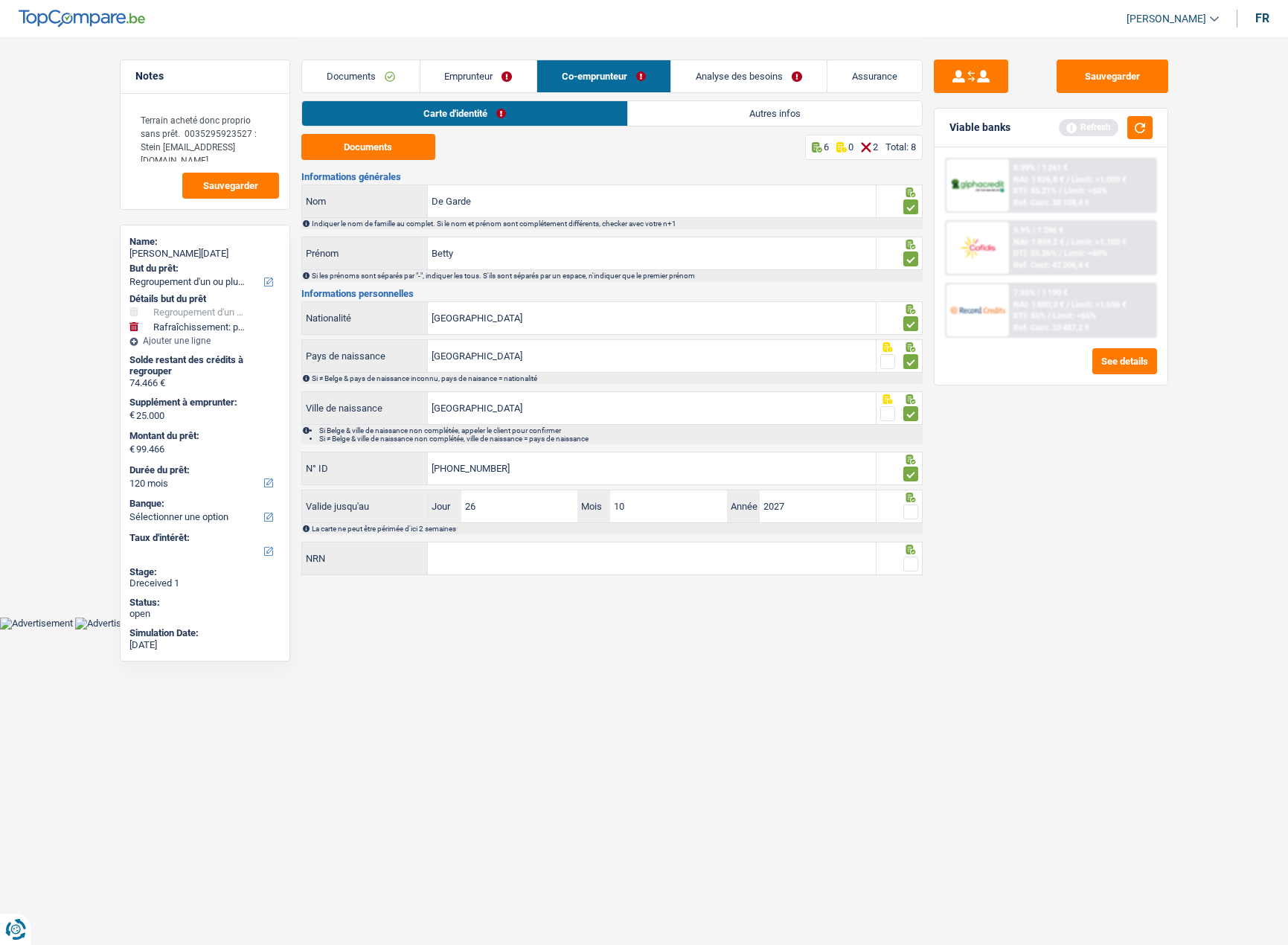
click at [913, 513] on span at bounding box center [910, 512] width 15 height 15
click at [0, 0] on input "radio" at bounding box center [0, 0] width 0 height 0
click at [911, 558] on span at bounding box center [910, 564] width 15 height 15
click at [0, 0] on input "radio" at bounding box center [0, 0] width 0 height 0
click at [491, 557] on input "NRN" at bounding box center [652, 558] width 448 height 32
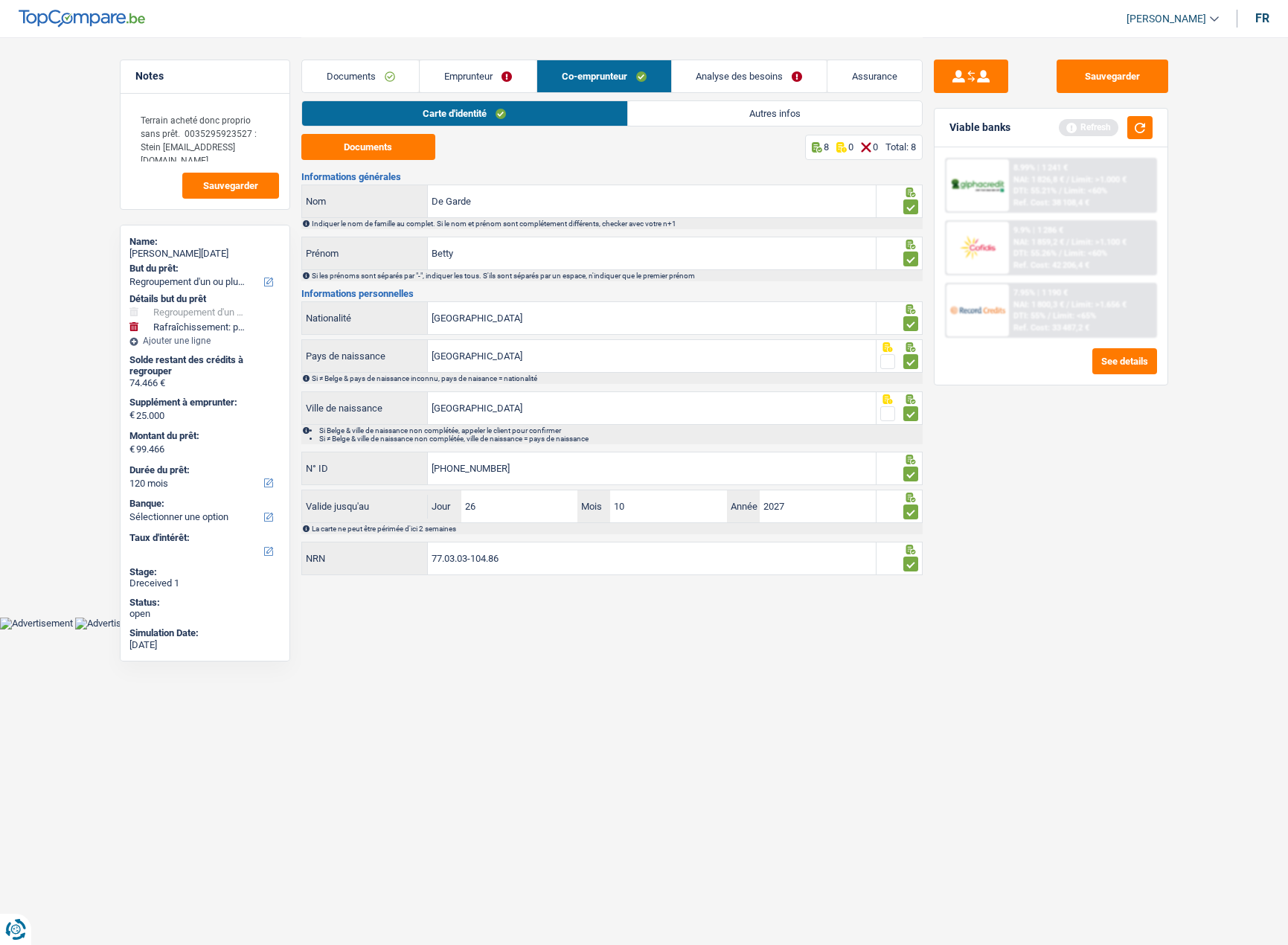
type input "77.03.03-104.86"
click at [696, 106] on link "Autres infos" at bounding box center [775, 113] width 294 height 25
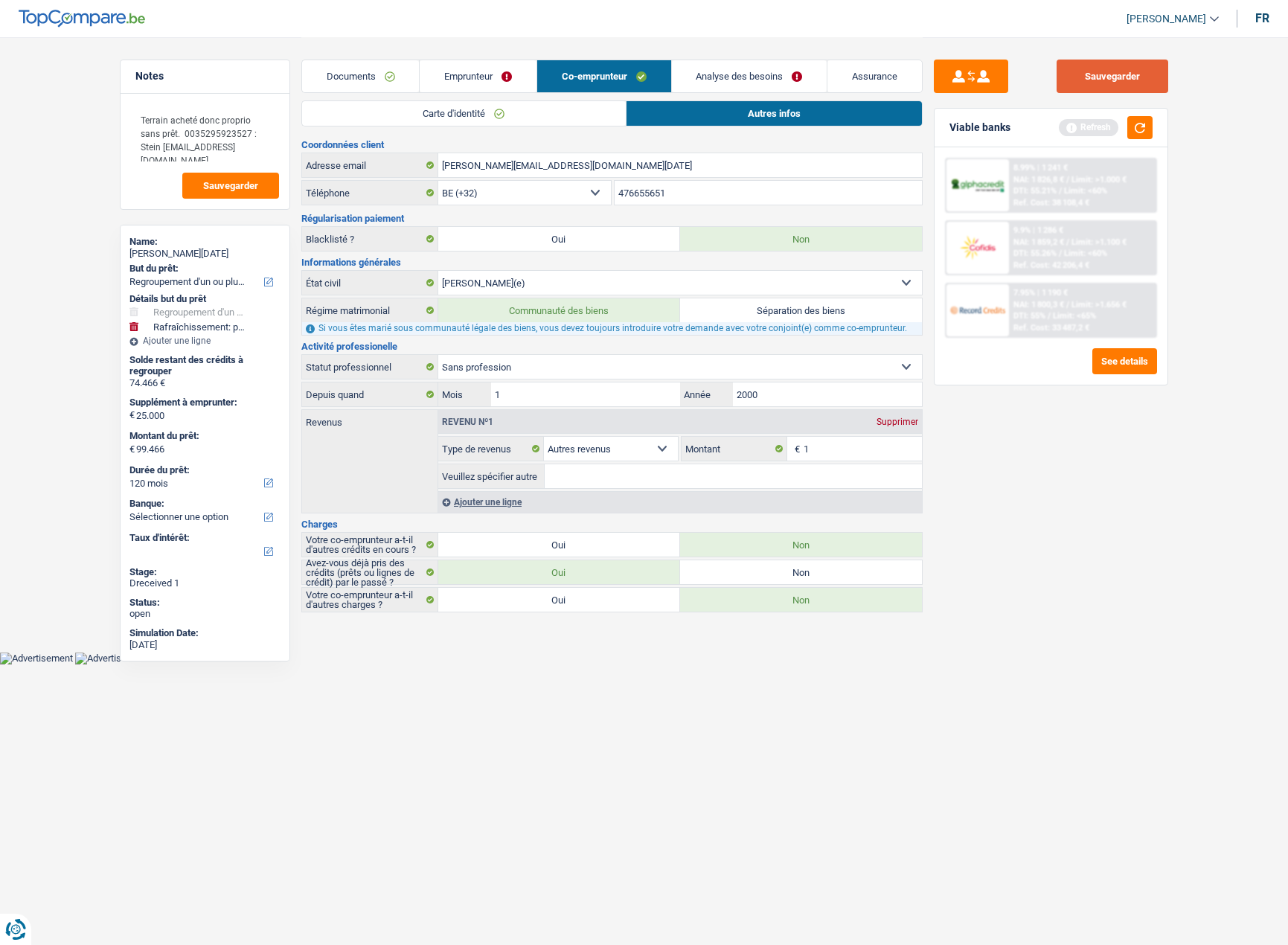
click at [1138, 88] on button "Sauvegarder" at bounding box center [1113, 76] width 112 height 33
click at [1149, 133] on button "button" at bounding box center [1140, 127] width 26 height 23
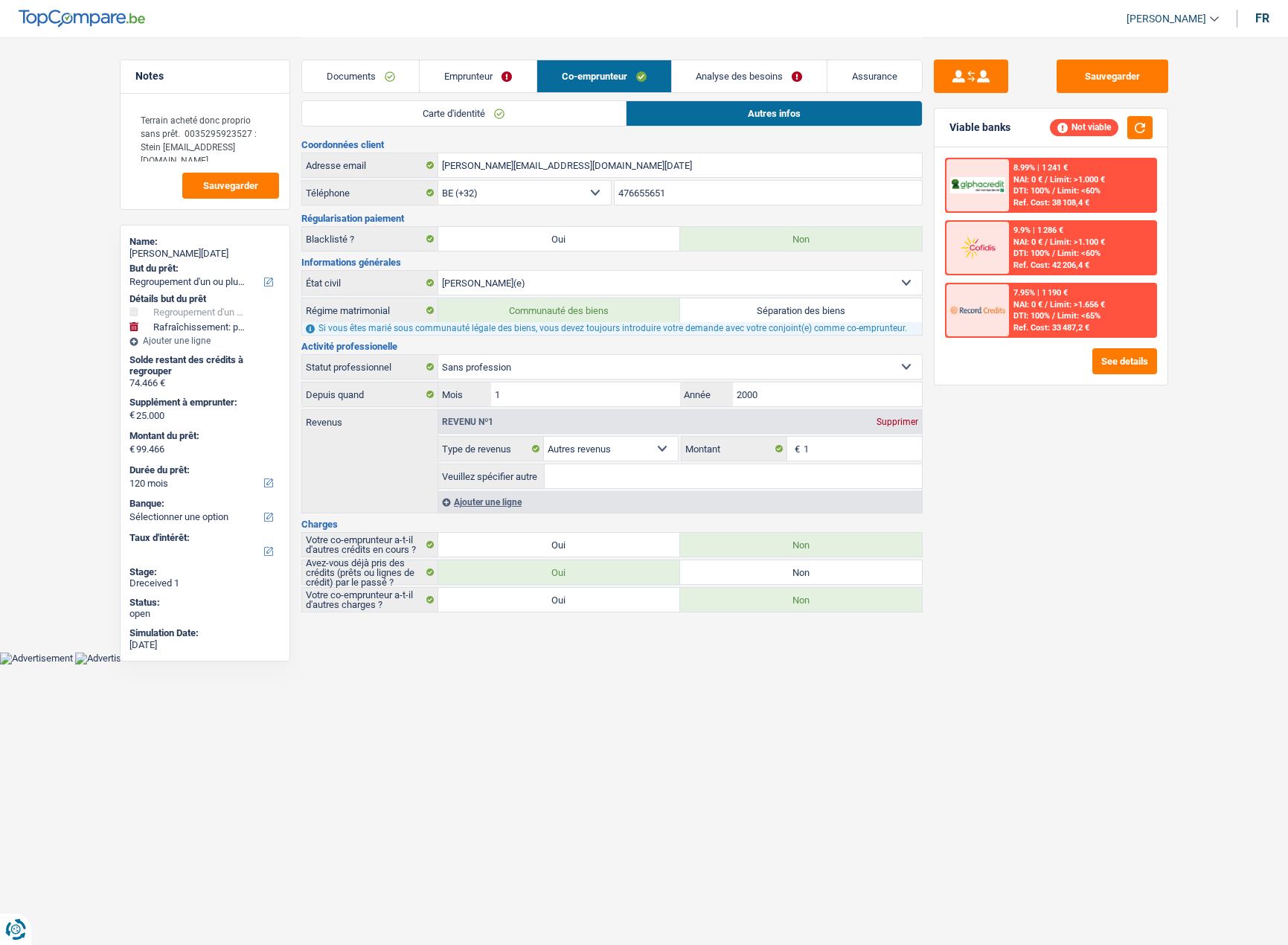
click at [909, 425] on div "Supprimer" at bounding box center [897, 422] width 49 height 9
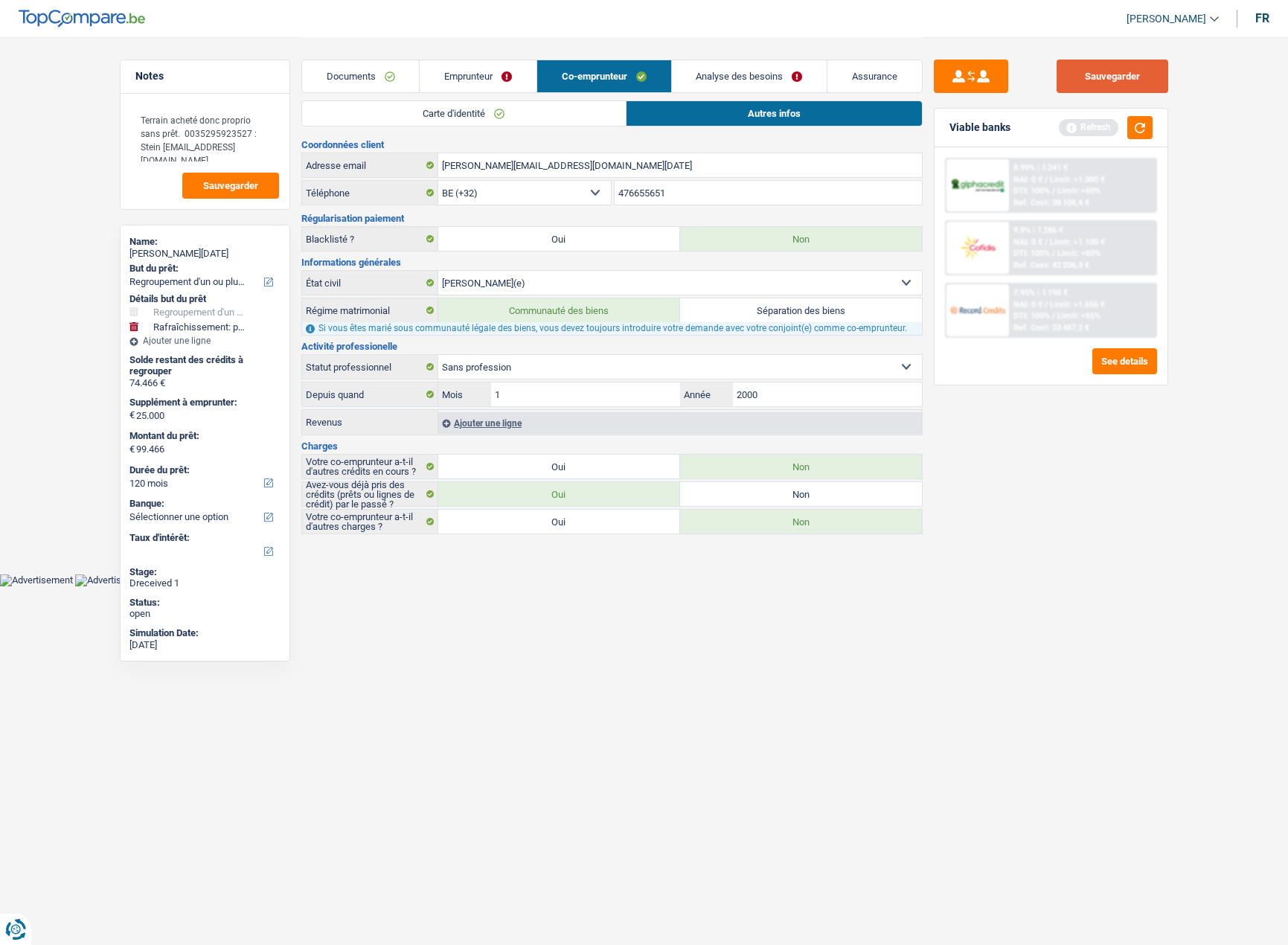
drag, startPoint x: 1117, startPoint y: 75, endPoint x: 1157, endPoint y: 116, distance: 57.3
click at [1118, 76] on button "Sauvegarder" at bounding box center [1113, 76] width 112 height 33
click at [1152, 128] on div "Viable banks Refresh" at bounding box center [1051, 128] width 233 height 39
click at [1142, 130] on button "button" at bounding box center [1140, 127] width 26 height 23
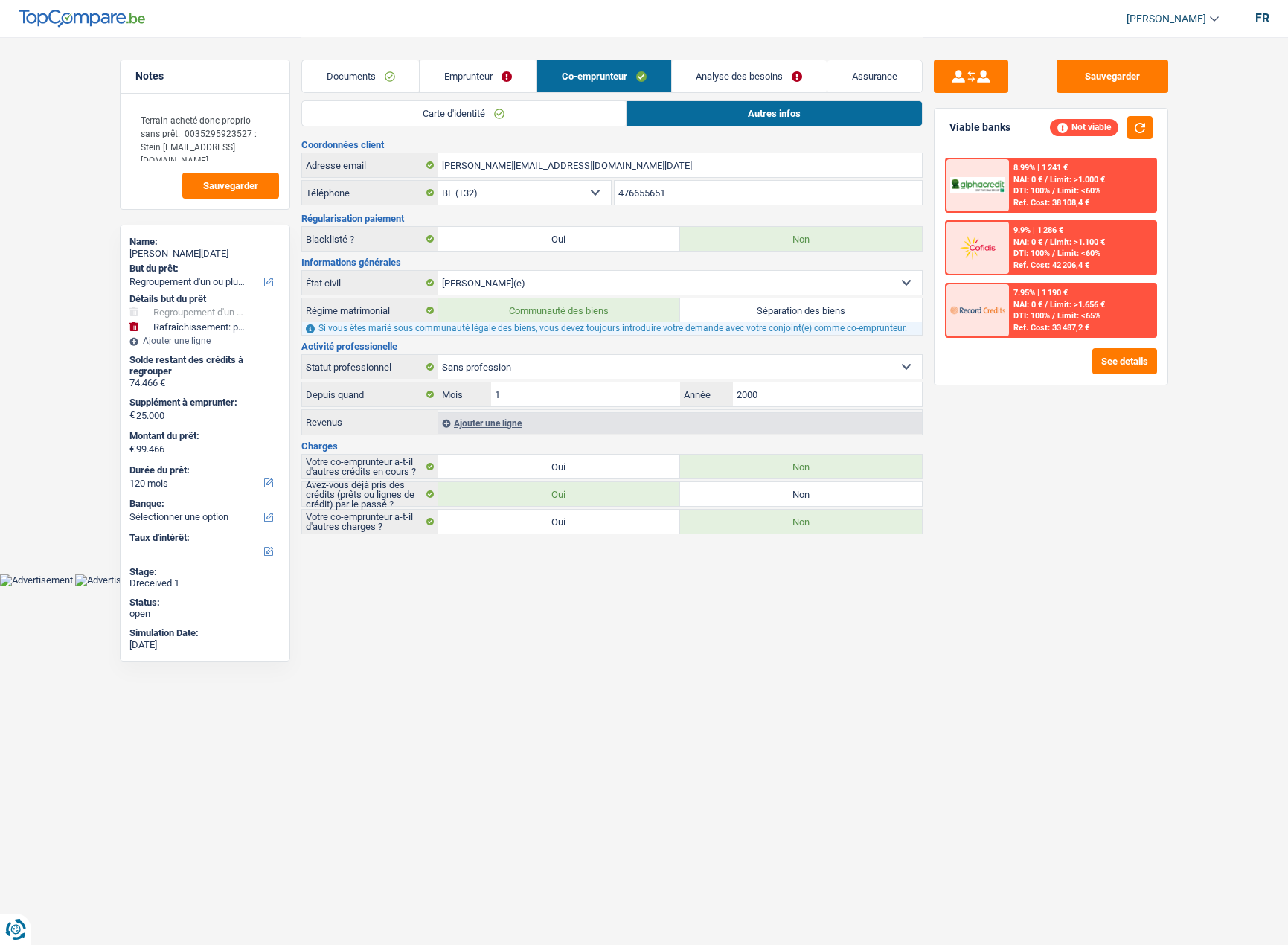
click at [463, 77] on link "Emprunteur" at bounding box center [478, 76] width 117 height 32
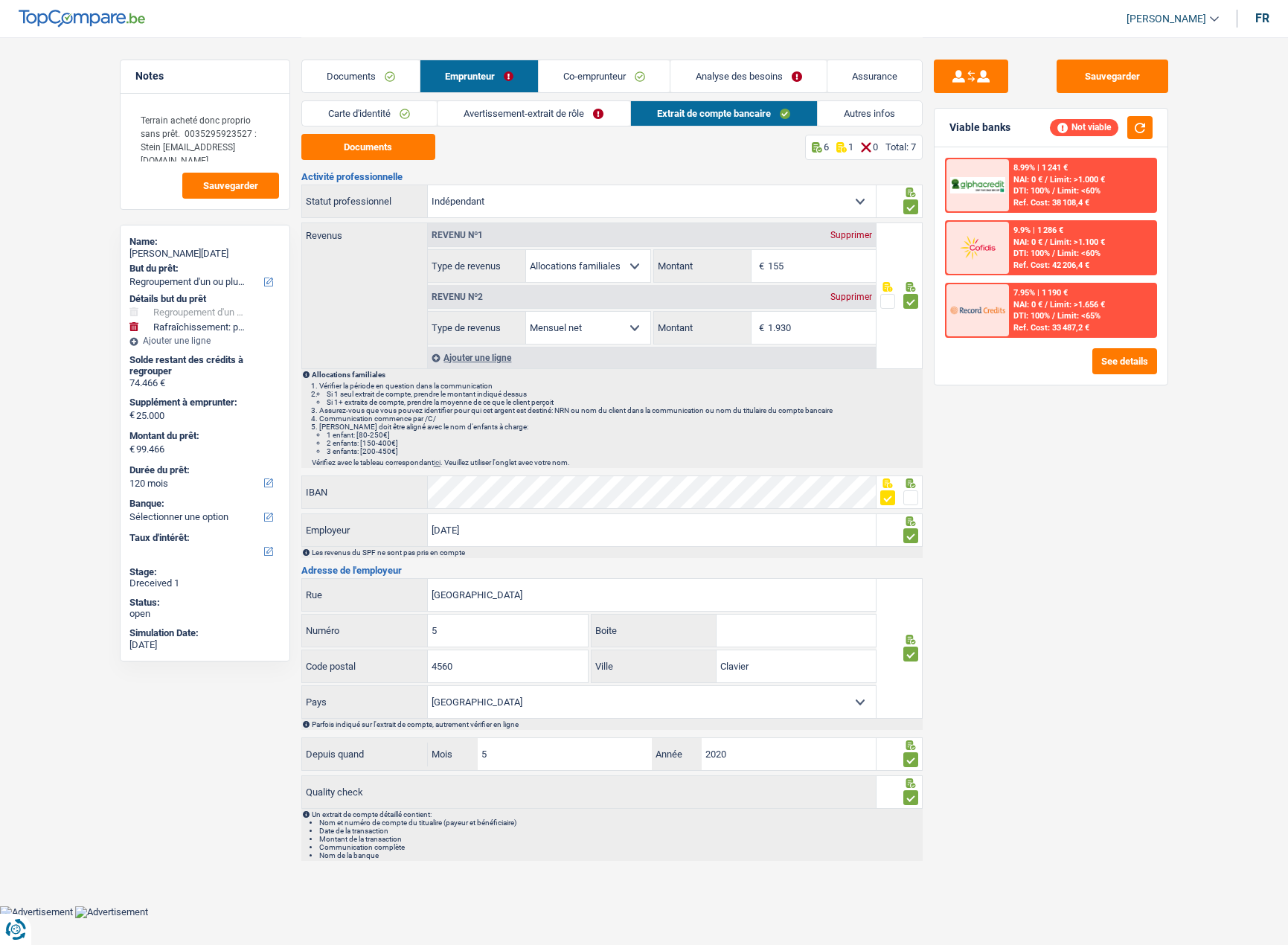
click at [580, 123] on link "Avertissement-extrait de rôle" at bounding box center [534, 113] width 193 height 25
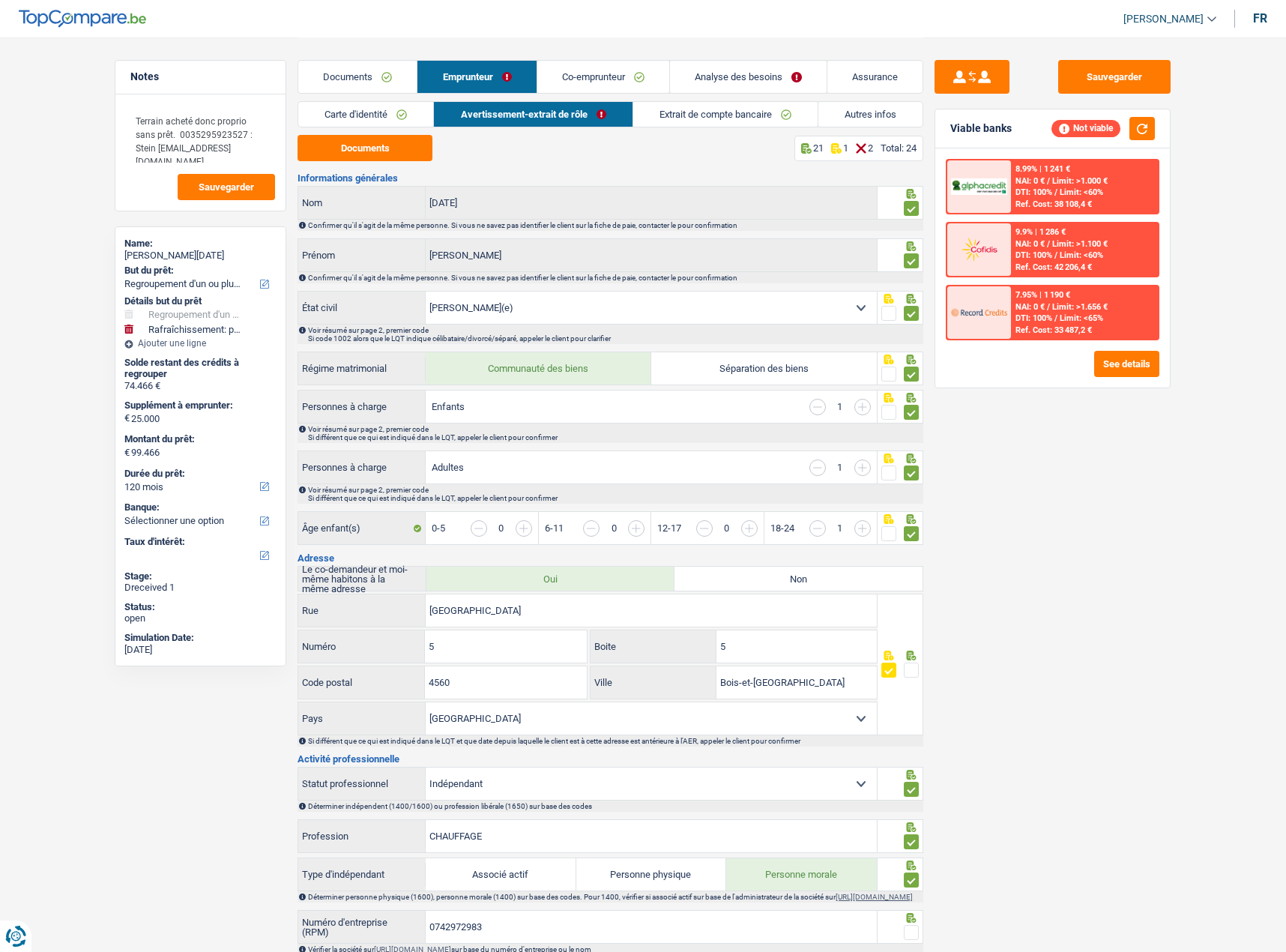
click at [831, 120] on link "Autres infos" at bounding box center [871, 114] width 105 height 25
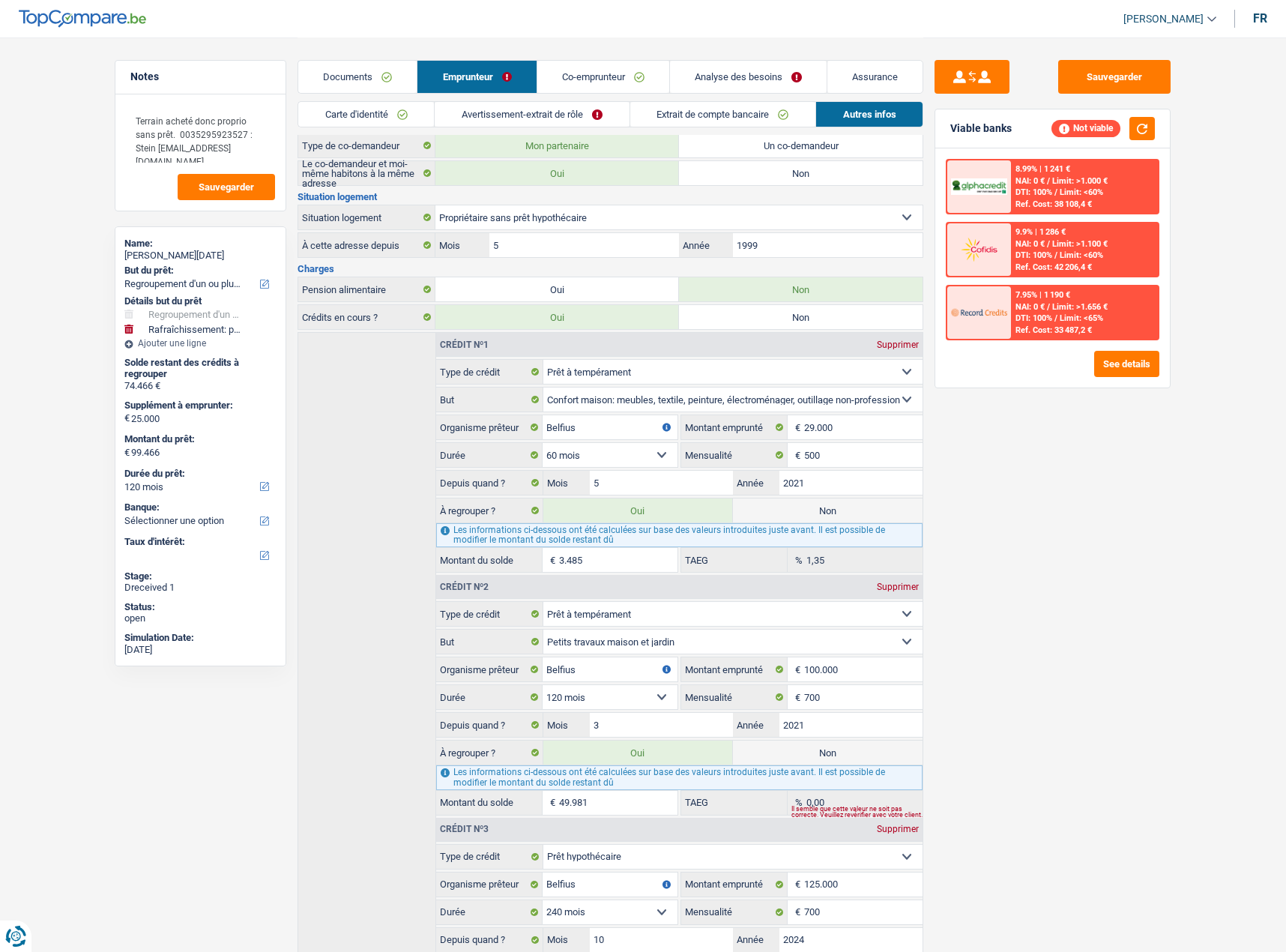
scroll to position [75, 0]
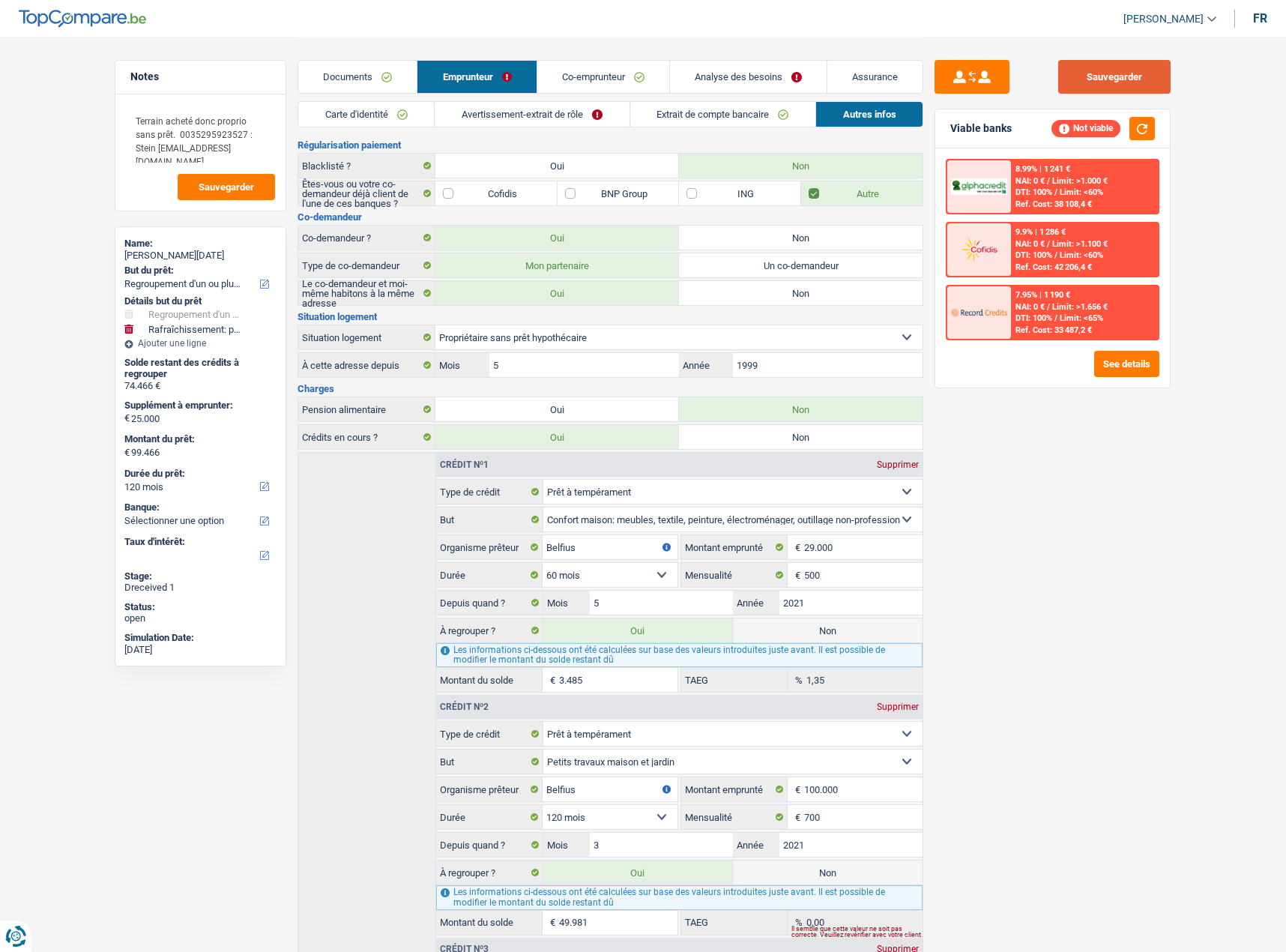
drag, startPoint x: 1130, startPoint y: 85, endPoint x: 1119, endPoint y: 80, distance: 12.1
click at [1129, 87] on button "Sauvegarder" at bounding box center [1115, 77] width 113 height 33
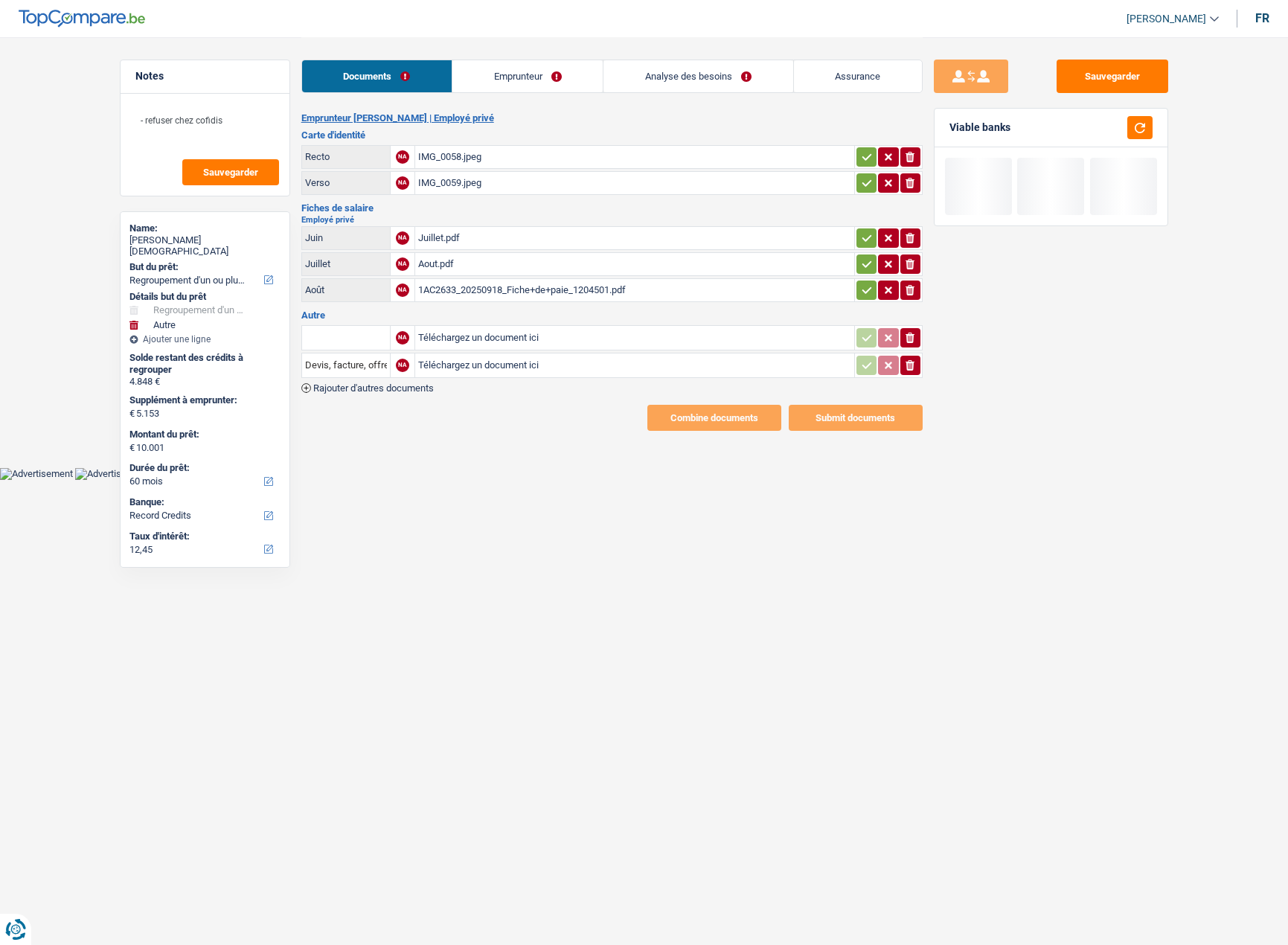
select select "refinancing"
select select "other"
select select "60"
select select "record credits"
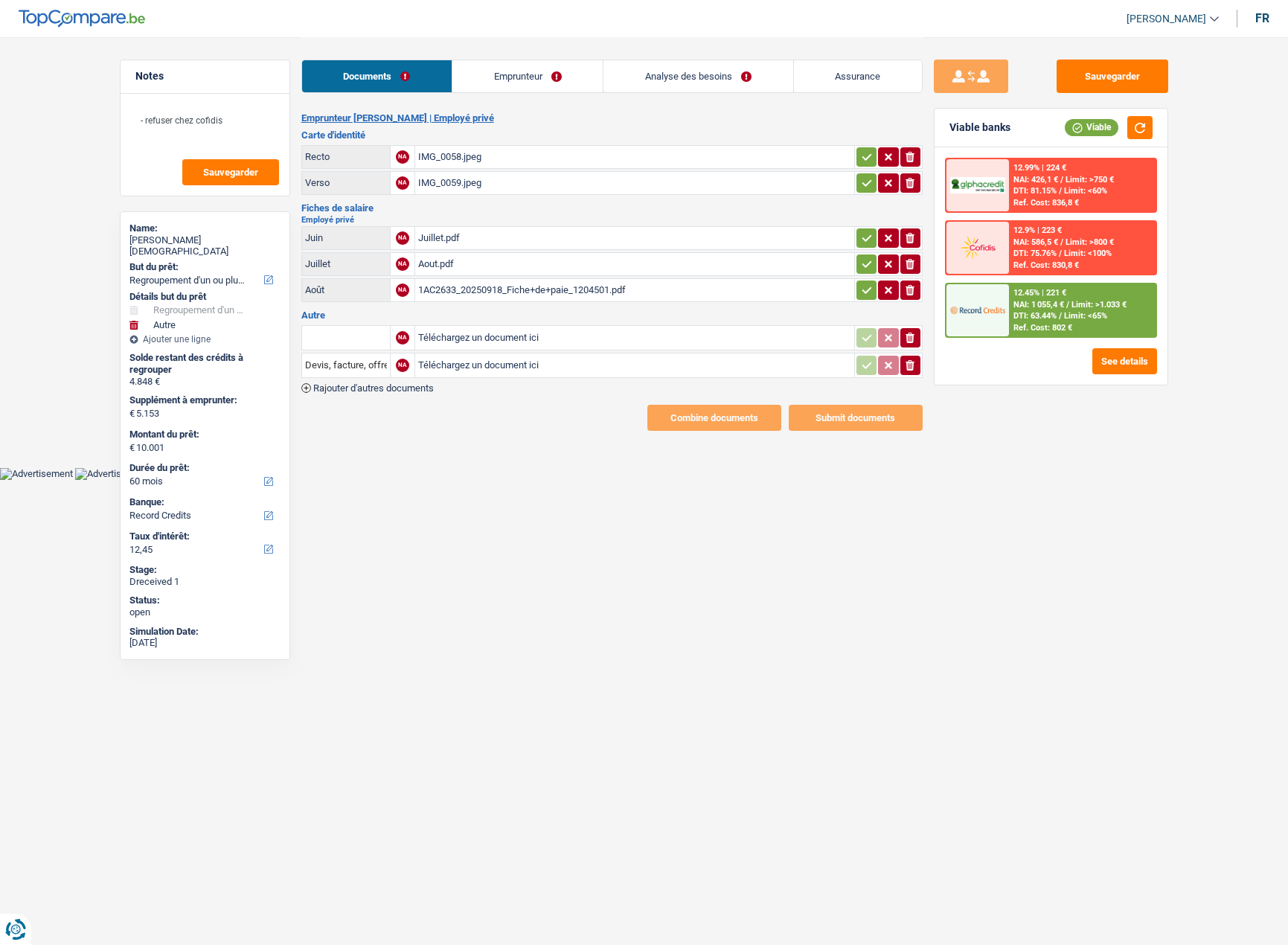
click at [491, 158] on div "IMG_0058.jpeg" at bounding box center [634, 157] width 433 height 22
drag, startPoint x: 867, startPoint y: 153, endPoint x: 867, endPoint y: 168, distance: 15.0
click at [867, 154] on icon "button" at bounding box center [866, 157] width 12 height 15
click at [864, 187] on icon "button" at bounding box center [866, 183] width 12 height 15
click at [661, 166] on div "IMG_0058.jpeg" at bounding box center [634, 157] width 433 height 22
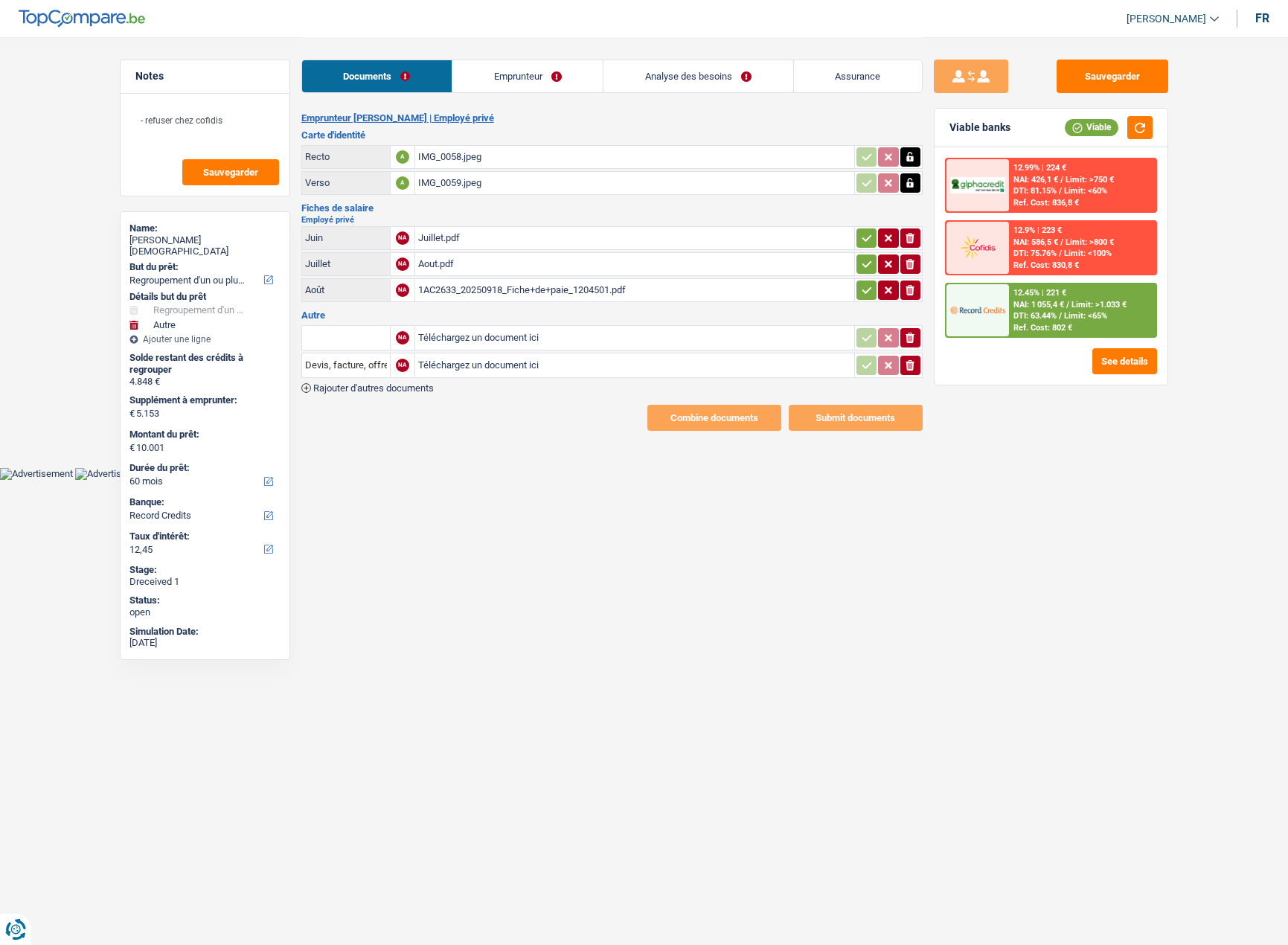
click at [605, 182] on div "IMG_0059.jpeg" at bounding box center [634, 183] width 433 height 22
click at [864, 238] on icon "button" at bounding box center [866, 238] width 12 height 15
drag, startPoint x: 855, startPoint y: 253, endPoint x: 864, endPoint y: 258, distance: 10.3
click at [858, 255] on div "ionicons-v5-e" at bounding box center [888, 264] width 65 height 19
click at [858, 285] on button "button" at bounding box center [866, 289] width 20 height 19
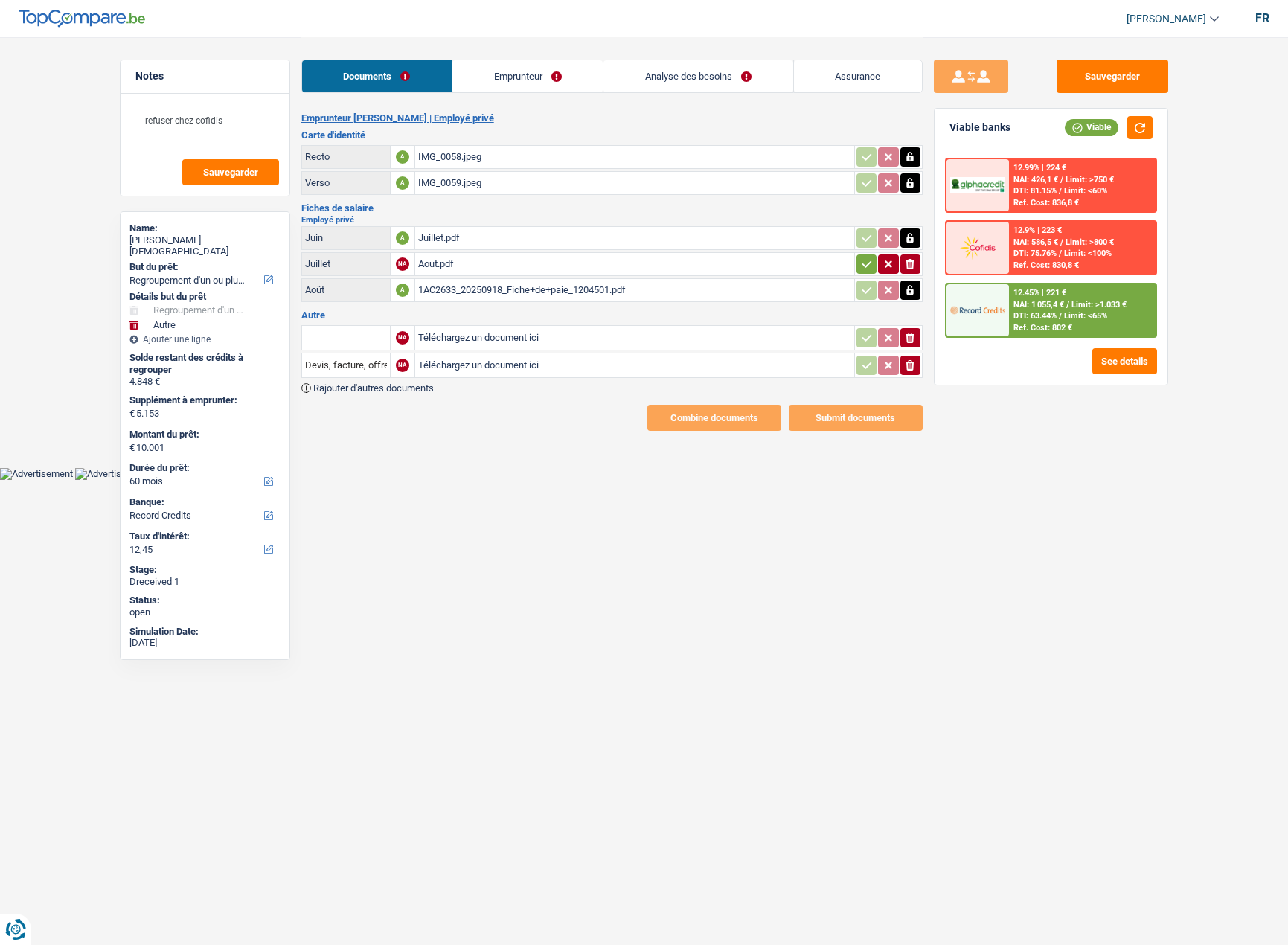
click at [627, 242] on div "Juillet.pdf" at bounding box center [634, 238] width 433 height 22
click at [555, 268] on div "Aout.pdf" at bounding box center [634, 264] width 433 height 22
click at [863, 266] on icon "button" at bounding box center [866, 264] width 12 height 15
click at [746, 289] on div "1AC2633_20250918_Fiche+de+paie_1204501.pdf" at bounding box center [634, 290] width 433 height 22
drag, startPoint x: 915, startPoint y: 364, endPoint x: 918, endPoint y: 343, distance: 21.2
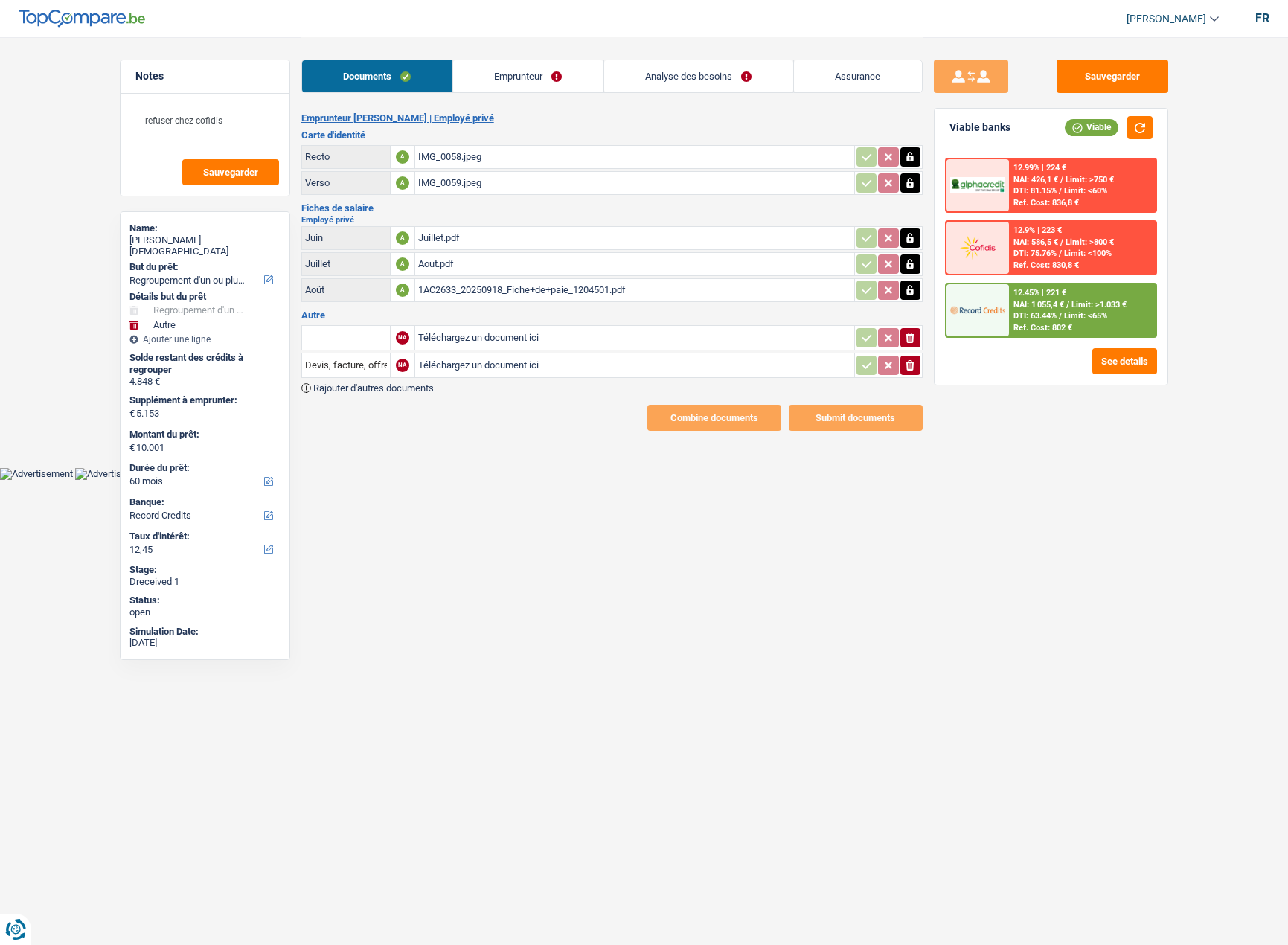
click at [914, 365] on icon "ionicons-v5-e" at bounding box center [910, 366] width 12 height 15
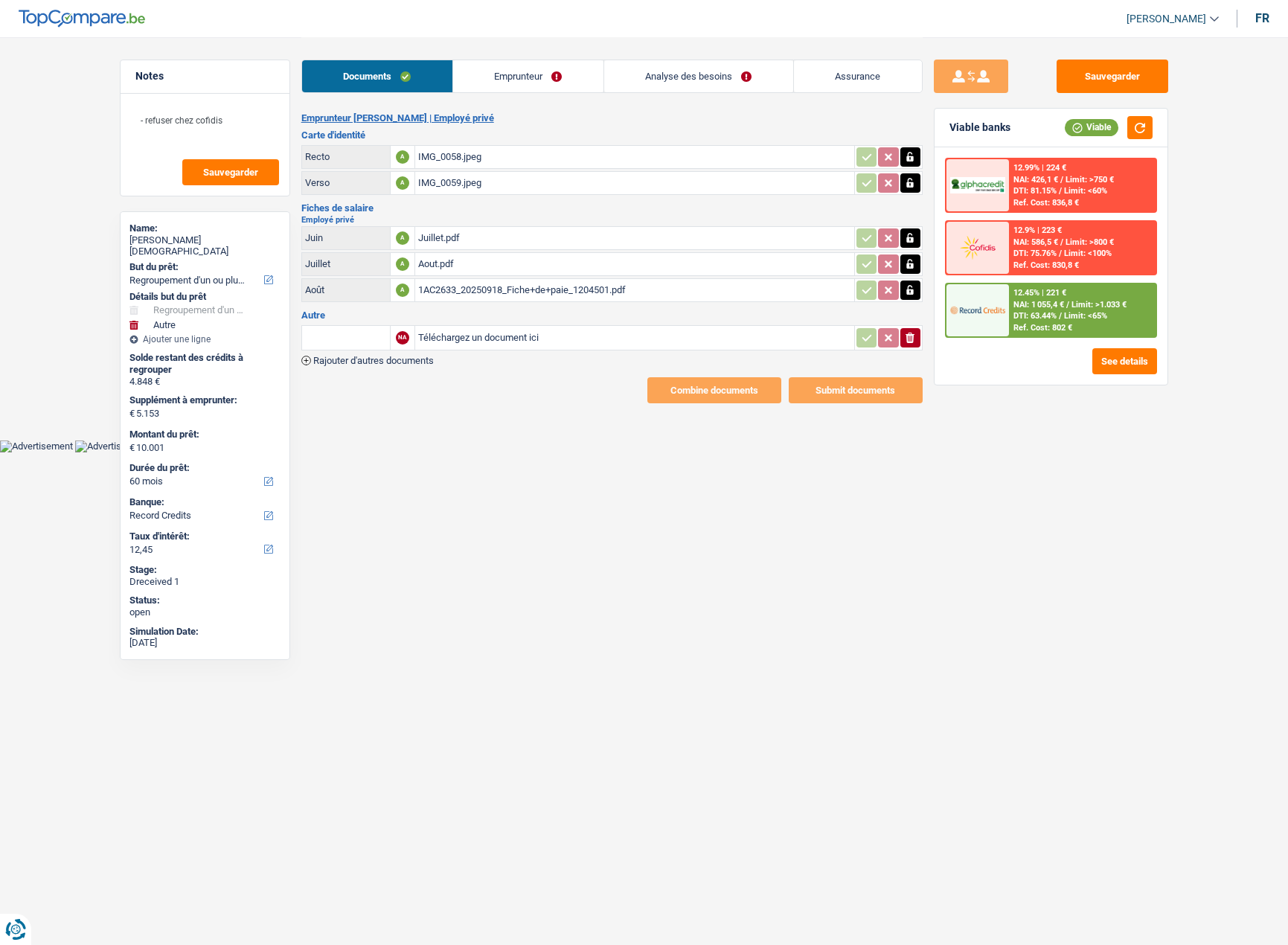
click at [920, 337] on button "ionicons-v5-e" at bounding box center [910, 337] width 20 height 19
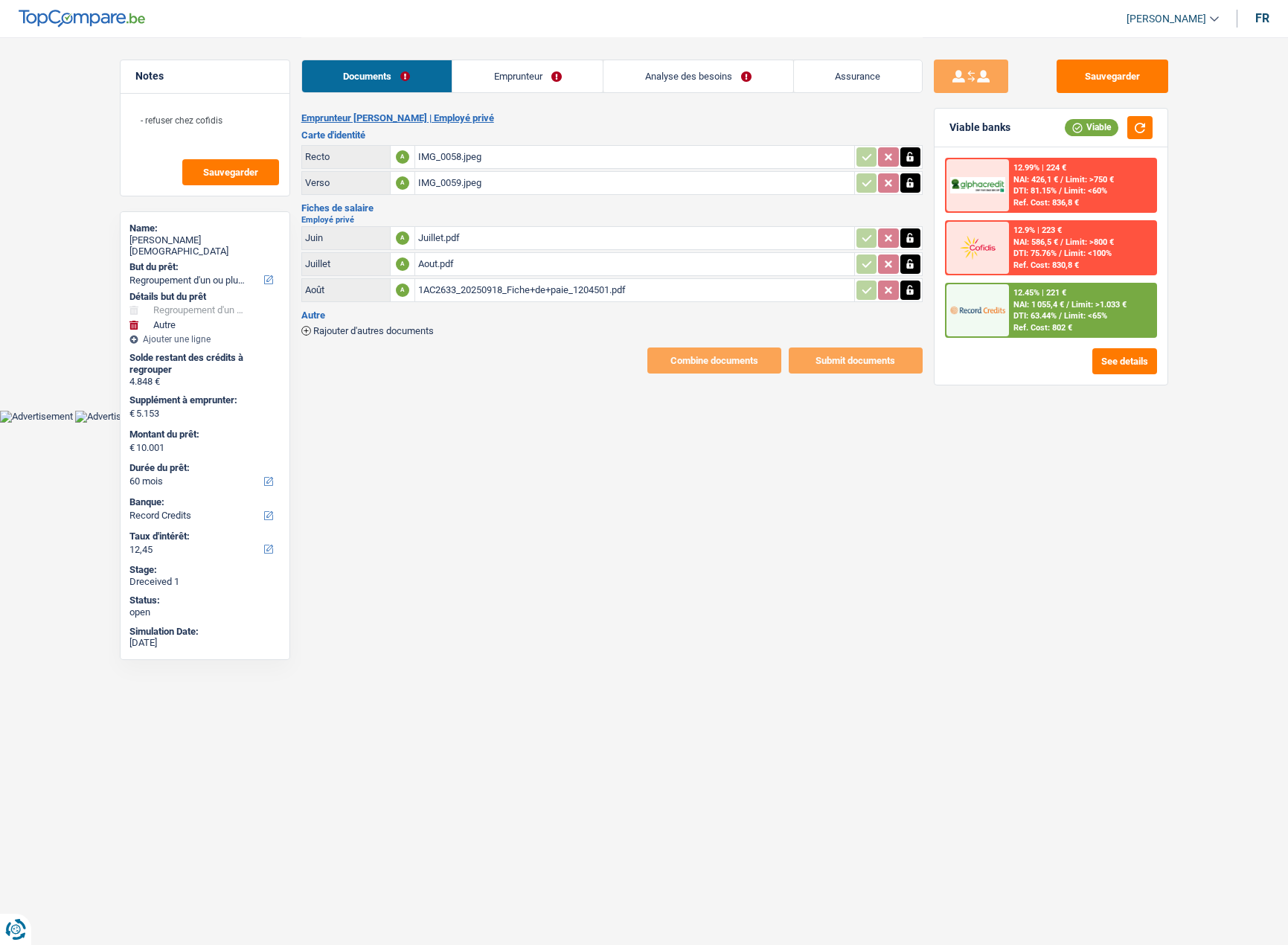
drag, startPoint x: 484, startPoint y: 45, endPoint x: 484, endPoint y: 58, distance: 13.0
click at [484, 51] on div "Documents Emprunteur Analyse des besoins Assurance" at bounding box center [612, 69] width 621 height 63
click at [490, 74] on link "Emprunteur" at bounding box center [528, 76] width 151 height 32
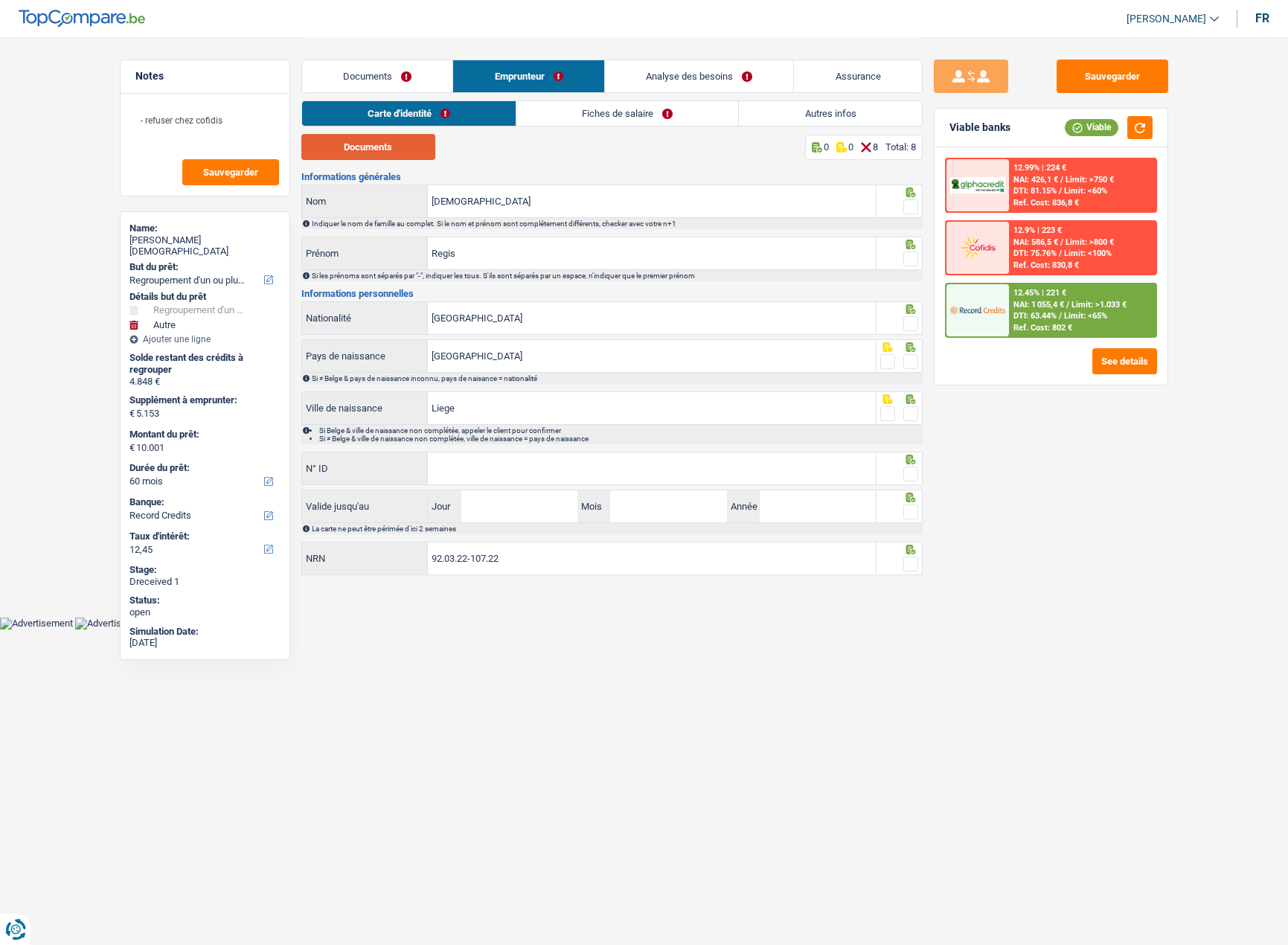
drag, startPoint x: 412, startPoint y: 146, endPoint x: 425, endPoint y: 150, distance: 13.6
click at [412, 147] on button "Documents" at bounding box center [368, 147] width 134 height 26
click at [564, 208] on input "Sepulveda" at bounding box center [652, 201] width 448 height 32
click at [639, 245] on input "Regis" at bounding box center [652, 253] width 448 height 32
drag, startPoint x: 914, startPoint y: 406, endPoint x: 915, endPoint y: 358, distance: 48.0
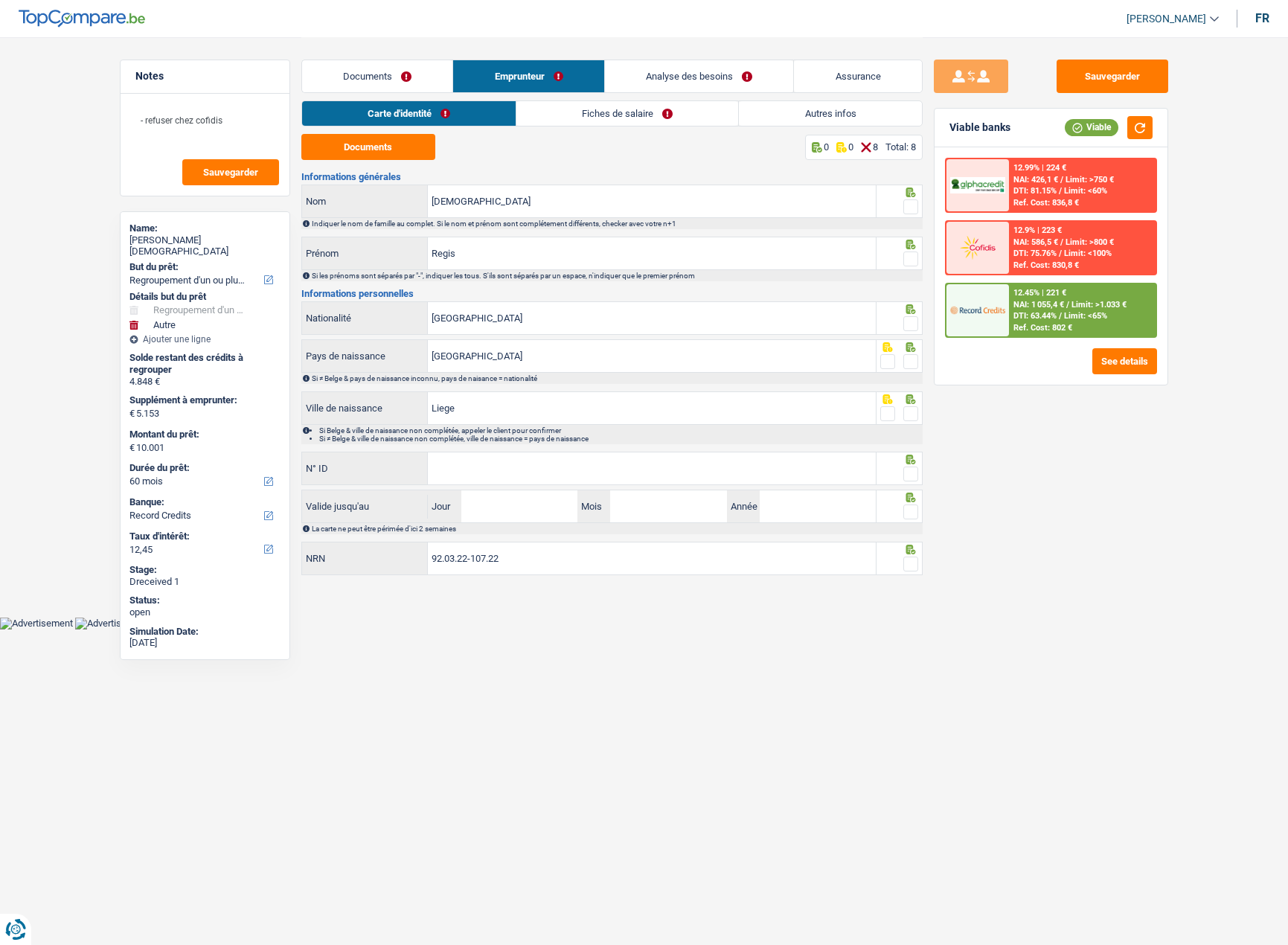
click at [911, 405] on div at bounding box center [910, 414] width 15 height 18
click at [918, 353] on div at bounding box center [910, 362] width 15 height 18
click at [910, 356] on span at bounding box center [910, 362] width 15 height 15
click at [0, 0] on input "radio" at bounding box center [0, 0] width 0 height 0
click at [911, 317] on span at bounding box center [910, 323] width 15 height 15
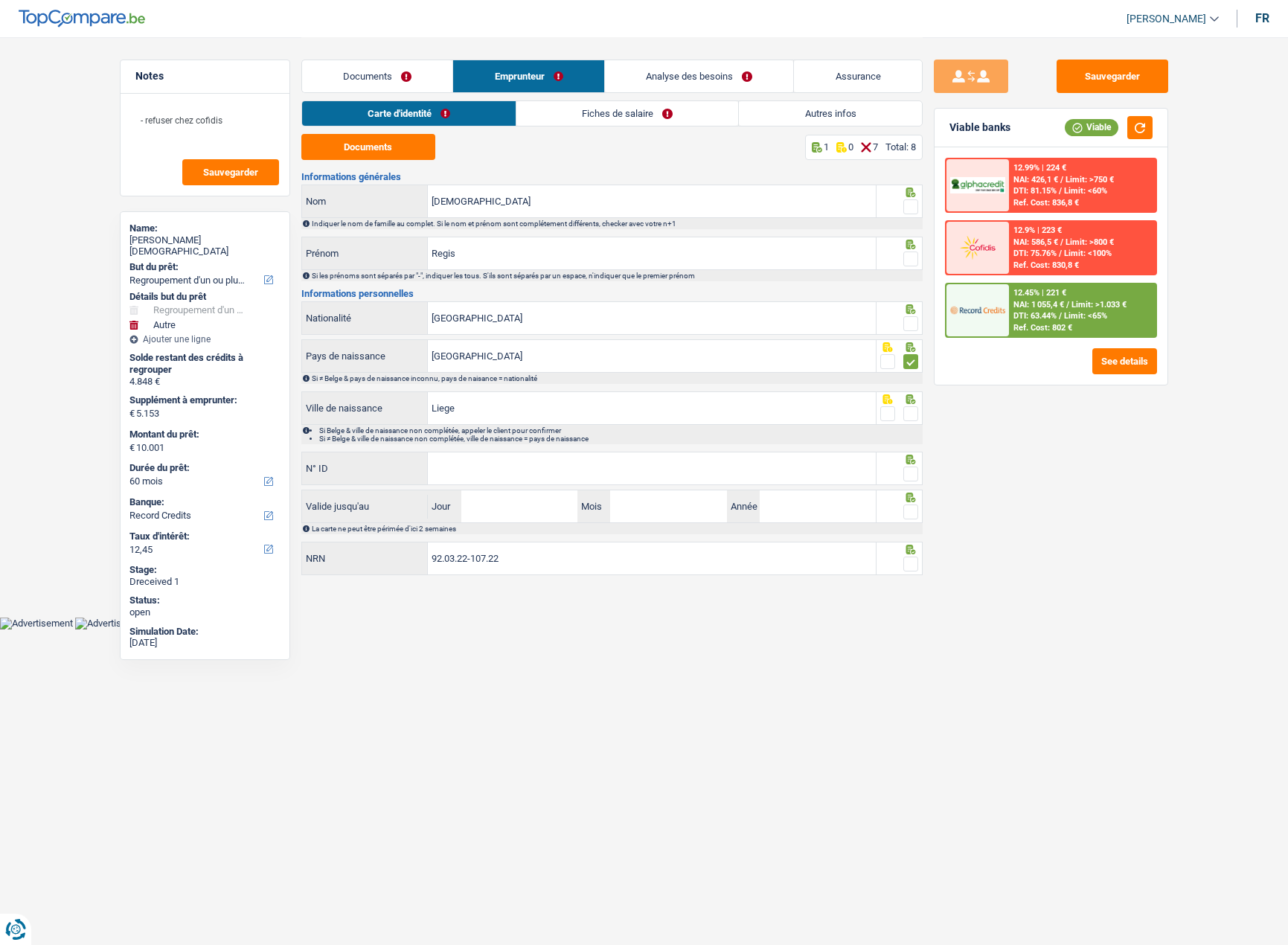
click at [0, 0] on input "radio" at bounding box center [0, 0] width 0 height 0
click at [905, 245] on icon at bounding box center [910, 244] width 15 height 10
click at [908, 197] on div at bounding box center [910, 207] width 15 height 18
drag, startPoint x: 907, startPoint y: 261, endPoint x: 913, endPoint y: 232, distance: 29.6
click at [907, 261] on span at bounding box center [910, 259] width 15 height 15
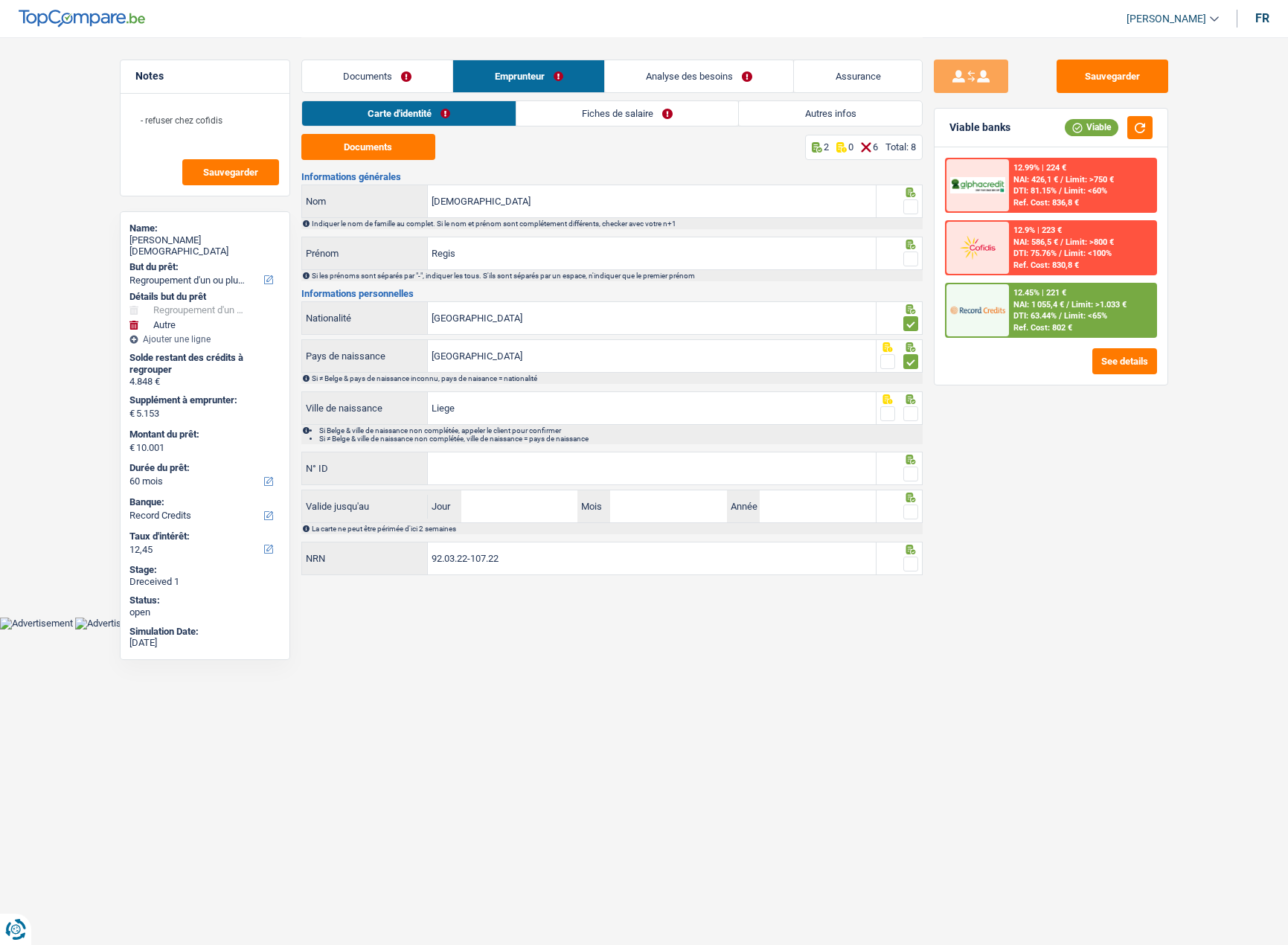
click at [0, 0] on input "radio" at bounding box center [0, 0] width 0 height 0
click at [913, 213] on span at bounding box center [910, 207] width 15 height 15
click at [0, 0] on input "radio" at bounding box center [0, 0] width 0 height 0
click at [912, 417] on span at bounding box center [910, 413] width 15 height 15
click at [0, 0] on input "radio" at bounding box center [0, 0] width 0 height 0
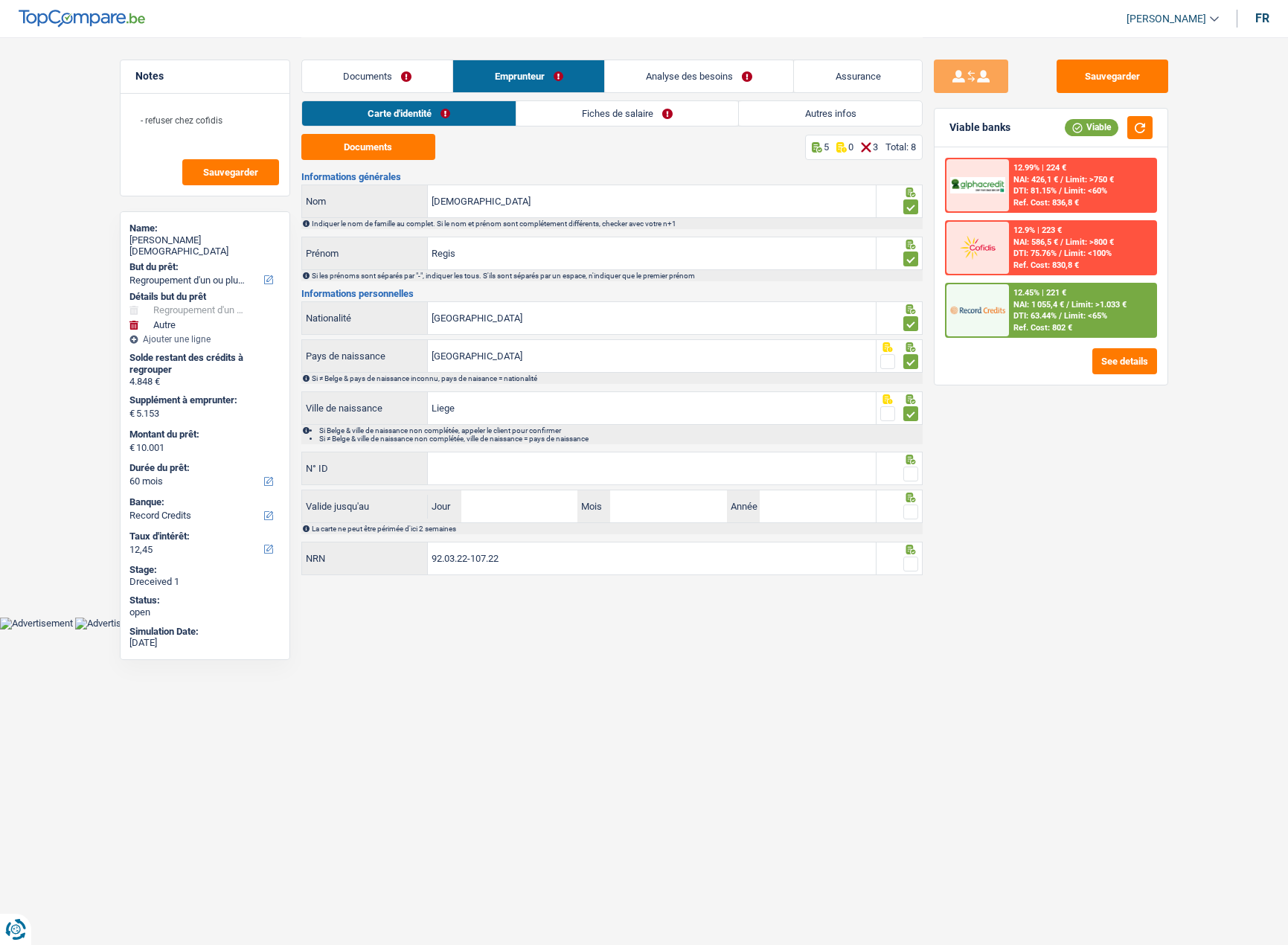
click at [909, 474] on span at bounding box center [910, 474] width 15 height 15
click at [0, 0] on input "radio" at bounding box center [0, 0] width 0 height 0
paste input "592-7565363-26"
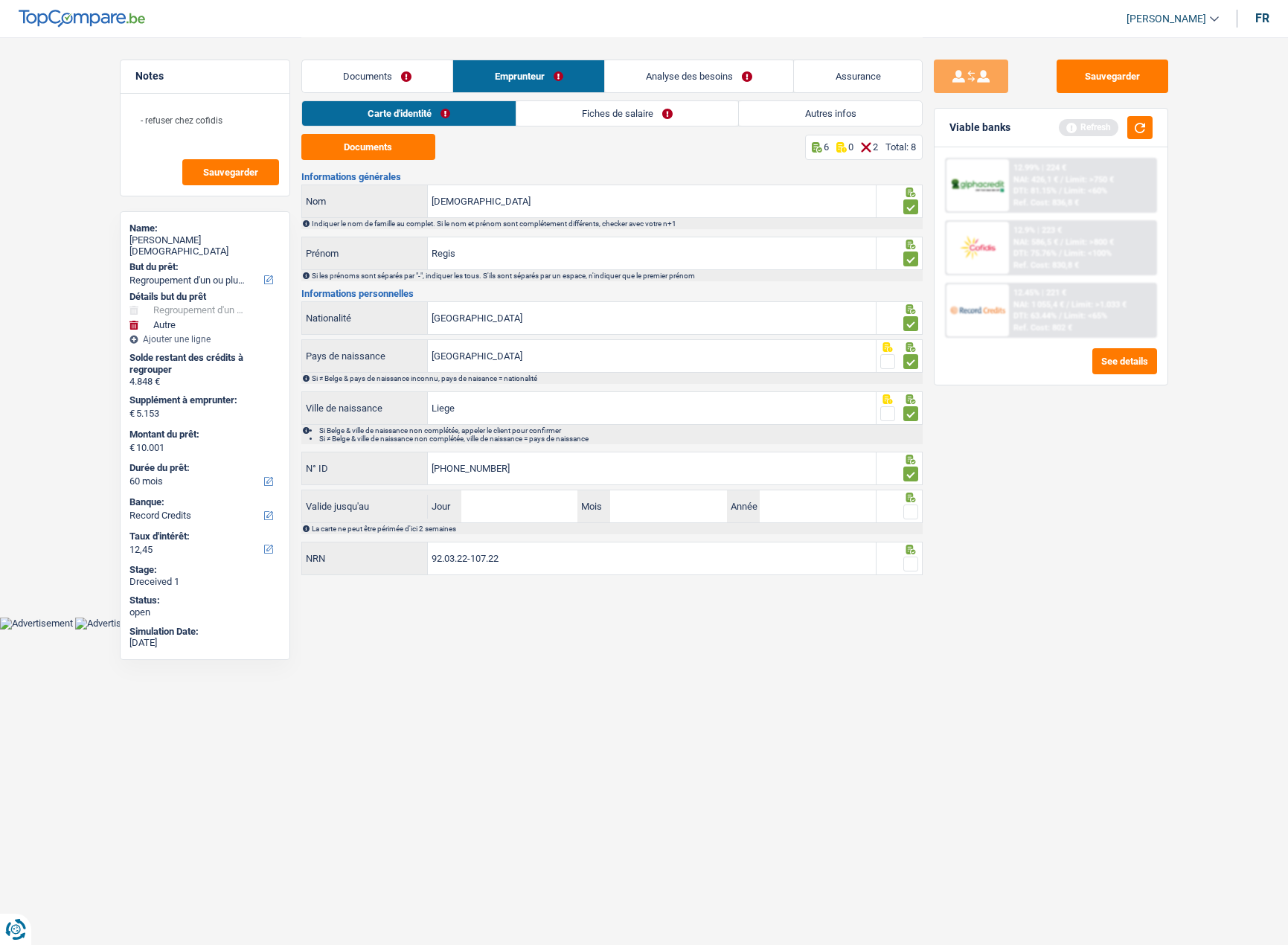
type input "592-7565363-26"
click at [491, 503] on input "Jour" at bounding box center [519, 506] width 116 height 32
type input "21"
type input "02"
type input "2028"
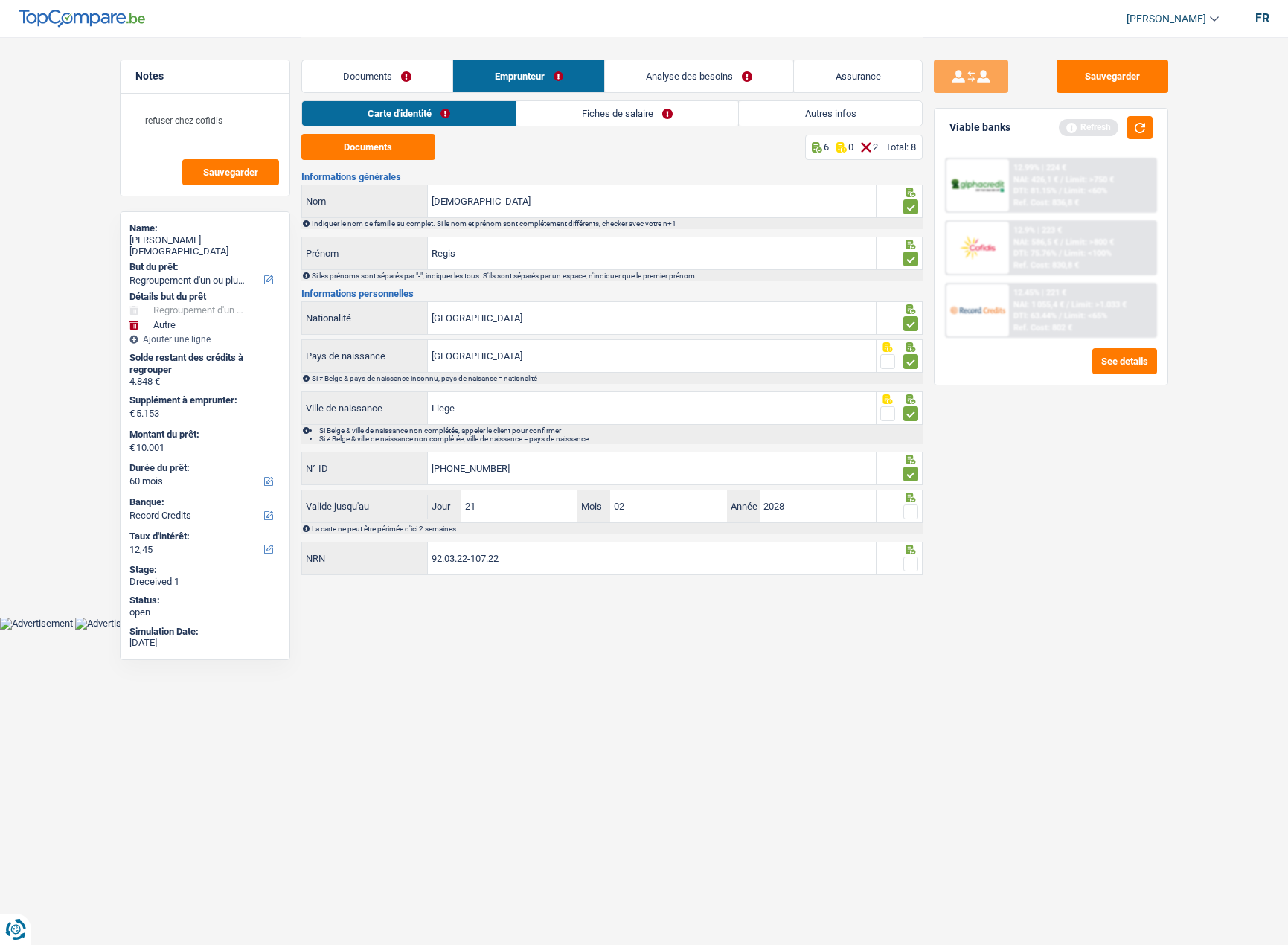
click at [909, 513] on span at bounding box center [910, 512] width 15 height 15
click at [0, 0] on input "radio" at bounding box center [0, 0] width 0 height 0
click at [915, 563] on span at bounding box center [910, 564] width 15 height 15
click at [0, 0] on input "radio" at bounding box center [0, 0] width 0 height 0
drag, startPoint x: 630, startPoint y: 123, endPoint x: 602, endPoint y: 120, distance: 28.2
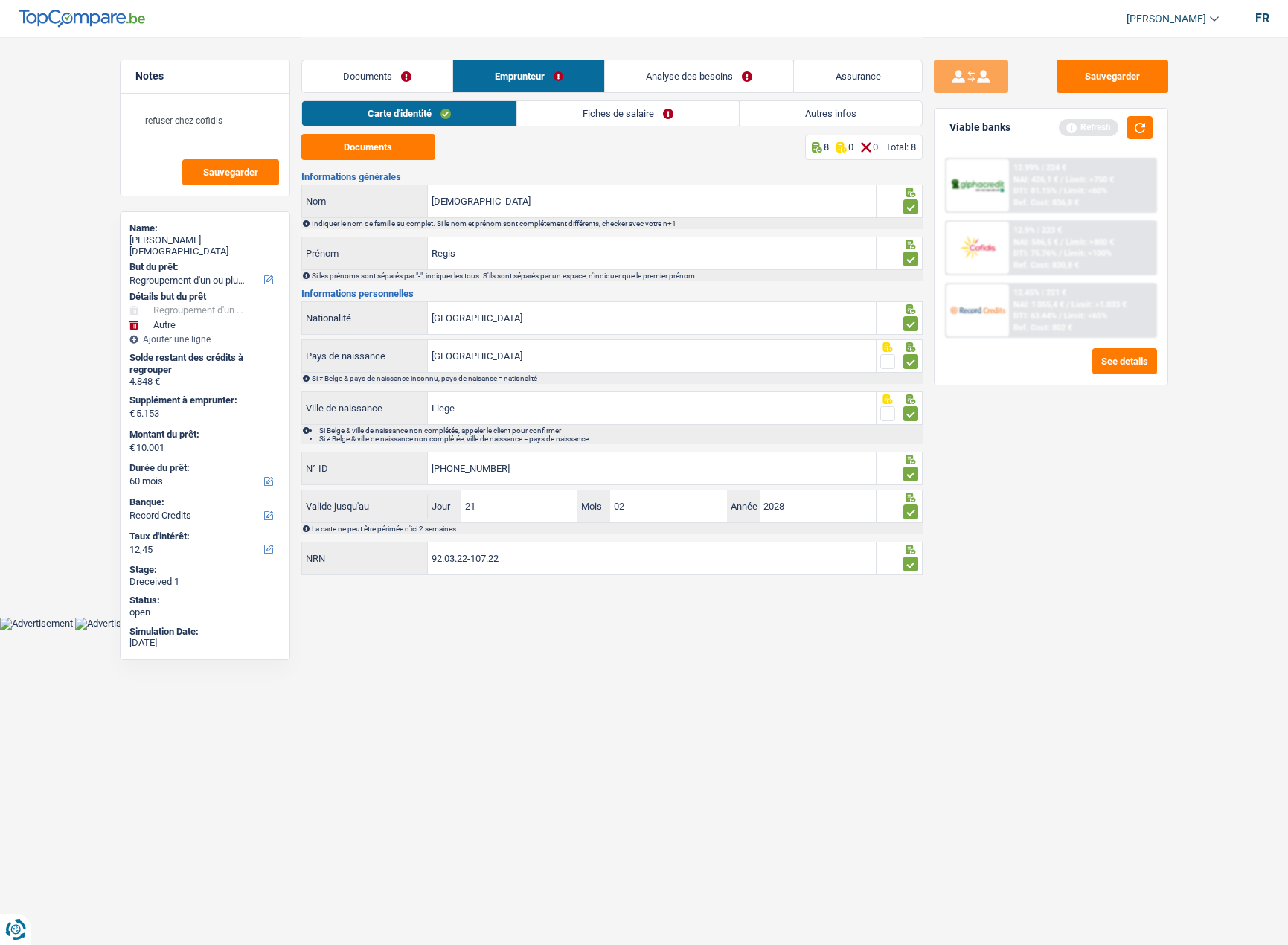
click at [630, 123] on link "Fiches de salaire" at bounding box center [627, 113] width 221 height 25
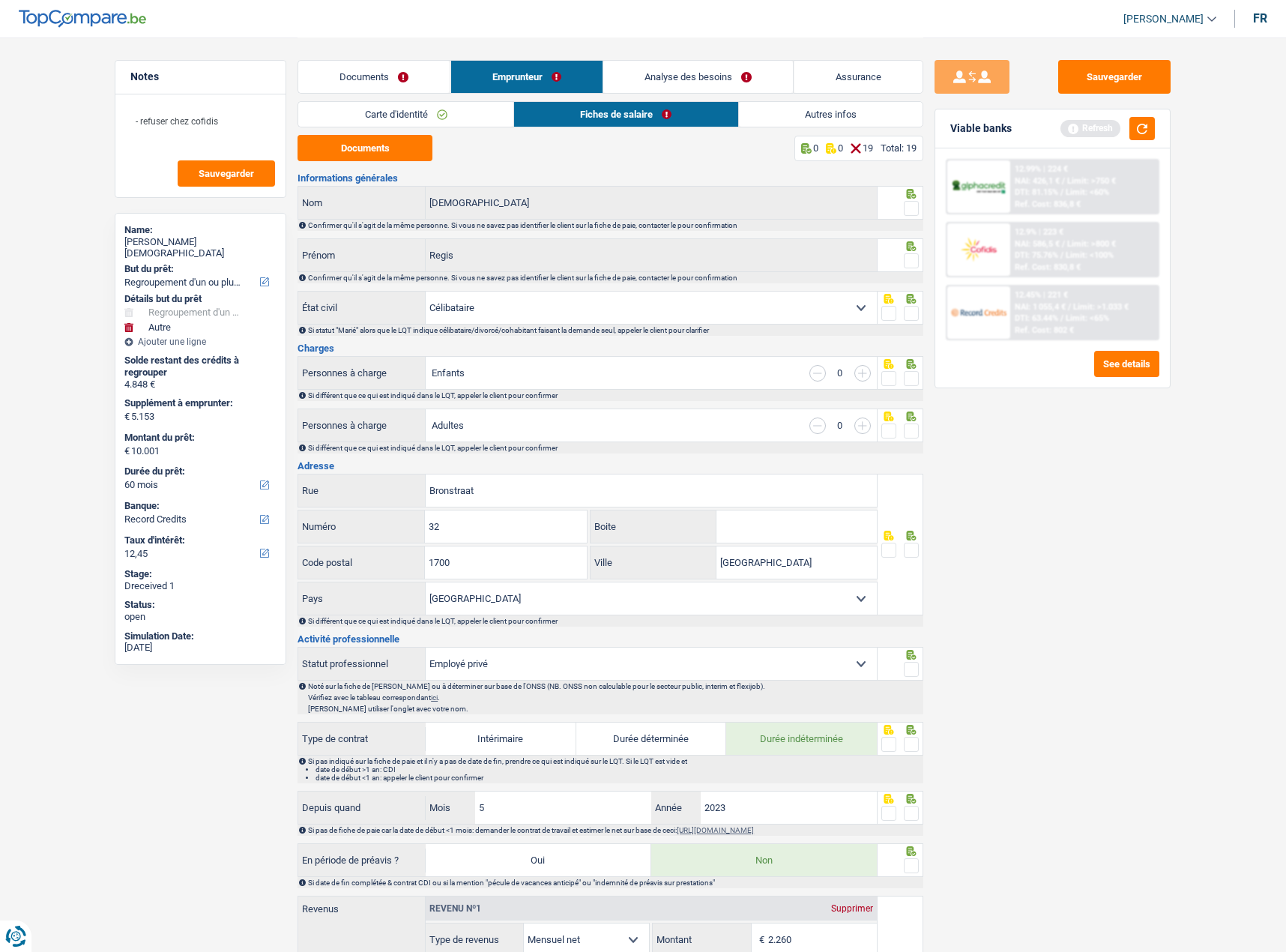
click at [412, 162] on div "Documents 0 0 19 Total: 19 Informations générales Sepulveda Nom Confirmer qu'il…" at bounding box center [611, 896] width 625 height 1521
click at [404, 158] on button "Documents" at bounding box center [365, 148] width 135 height 26
click at [914, 212] on span at bounding box center [911, 208] width 15 height 15
click at [0, 0] on input "radio" at bounding box center [0, 0] width 0 height 0
click at [913, 254] on span at bounding box center [911, 261] width 15 height 15
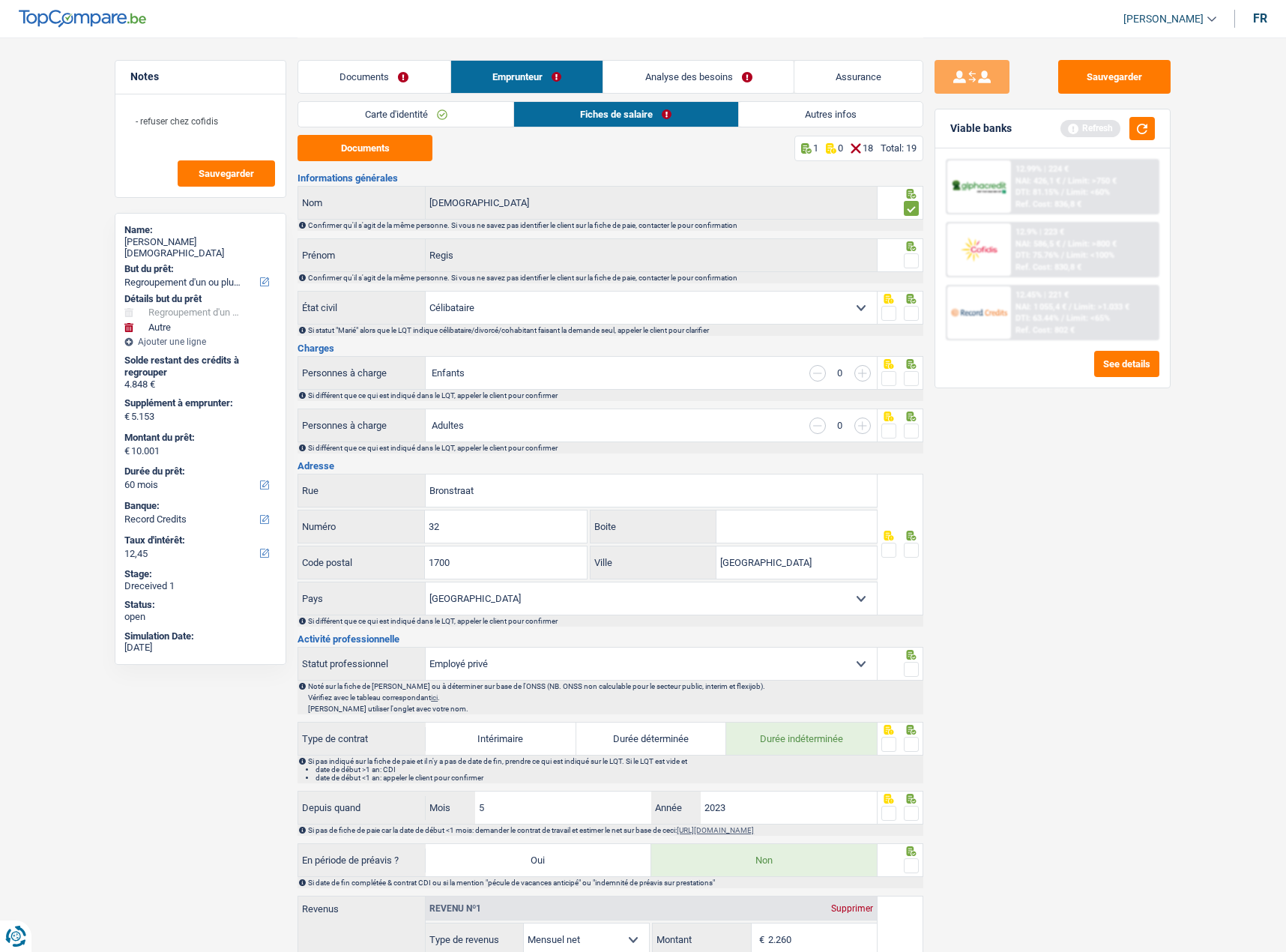
click at [0, 0] on input "radio" at bounding box center [0, 0] width 0 height 0
click at [909, 310] on span at bounding box center [911, 314] width 15 height 15
click at [0, 0] on input "radio" at bounding box center [0, 0] width 0 height 0
click at [920, 369] on div at bounding box center [901, 373] width 46 height 33
click at [908, 428] on div at bounding box center [911, 431] width 15 height 19
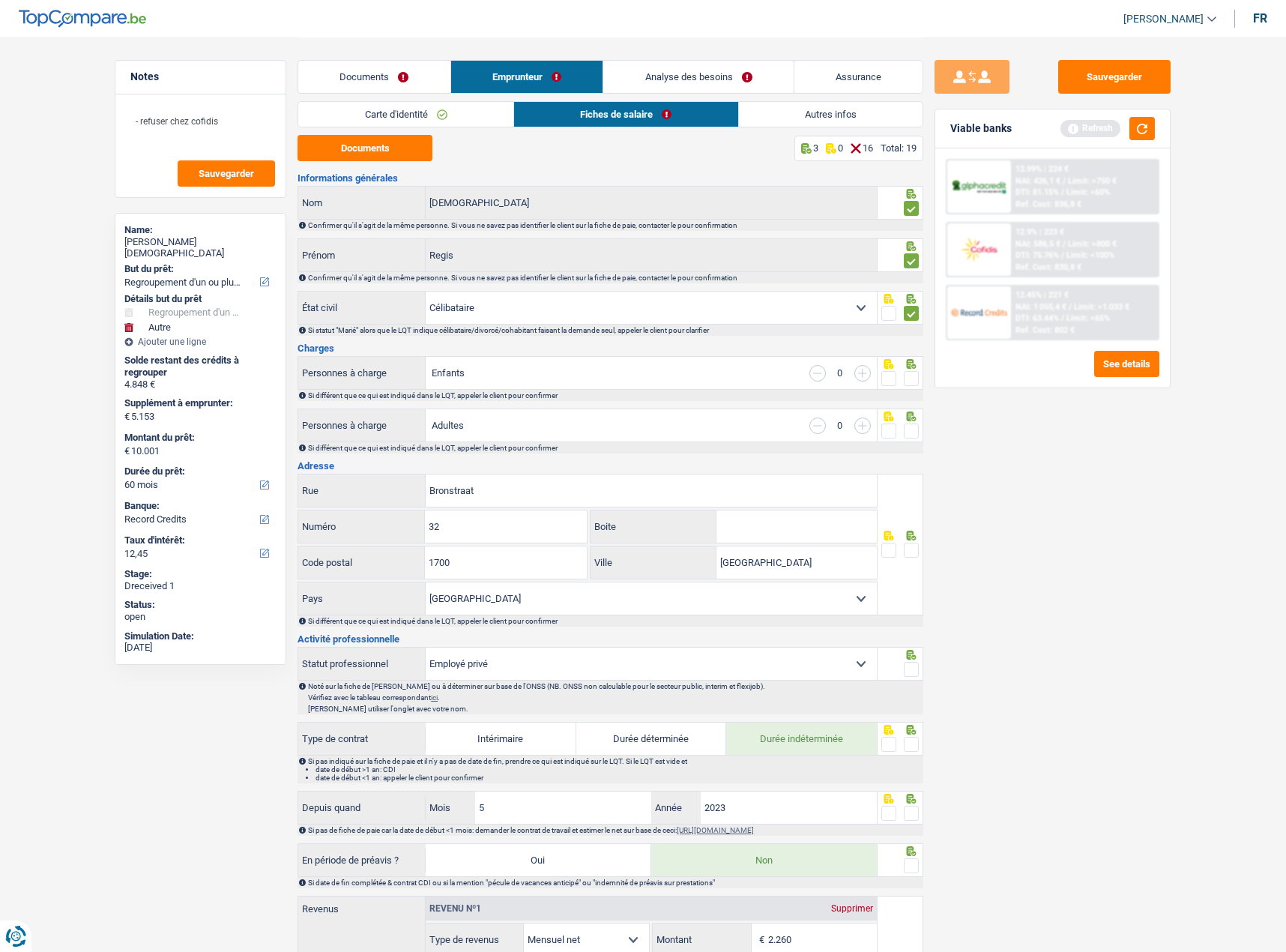
click at [914, 378] on span at bounding box center [911, 378] width 15 height 15
click at [0, 0] on input "radio" at bounding box center [0, 0] width 0 height 0
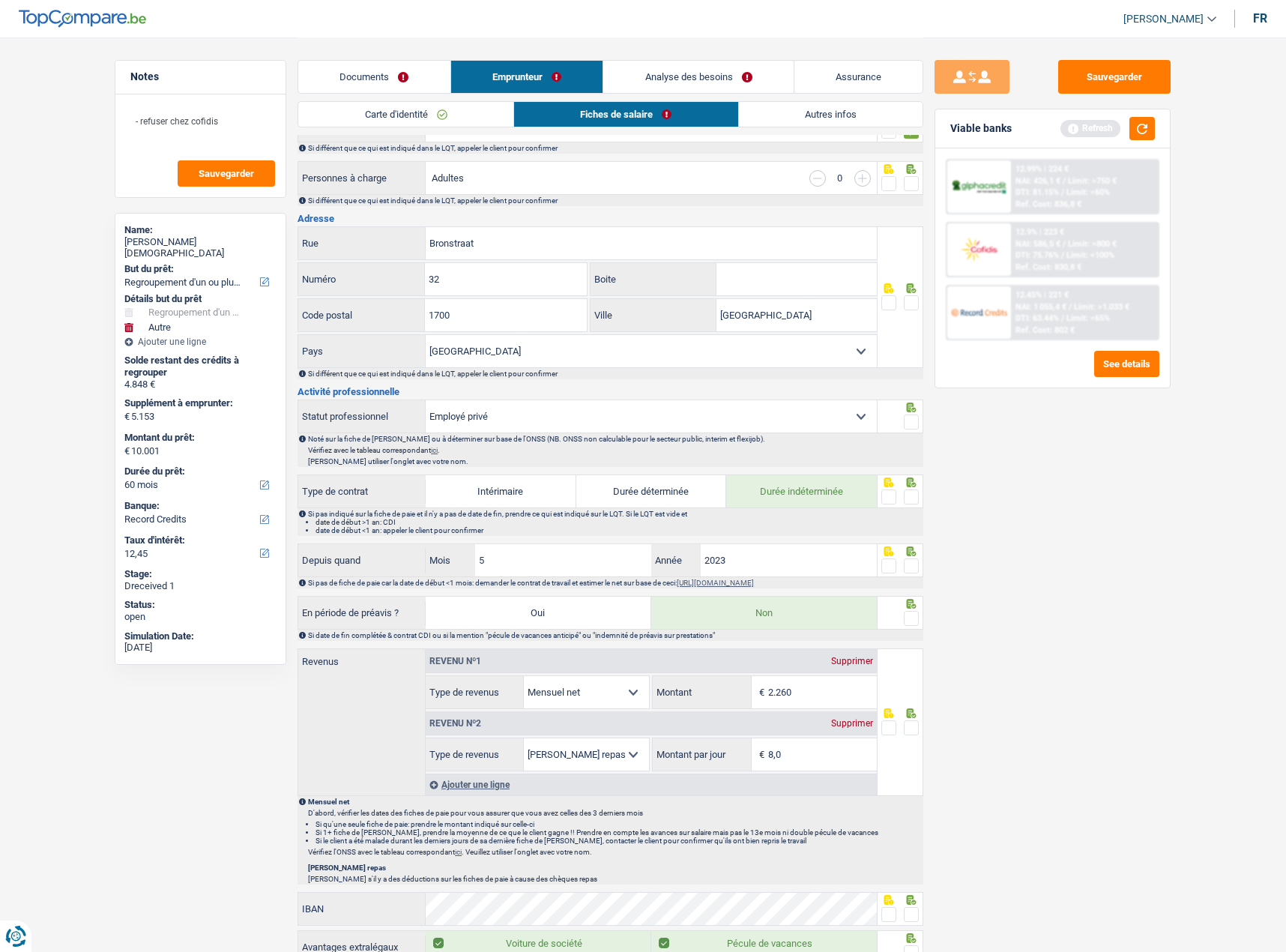
scroll to position [375, 0]
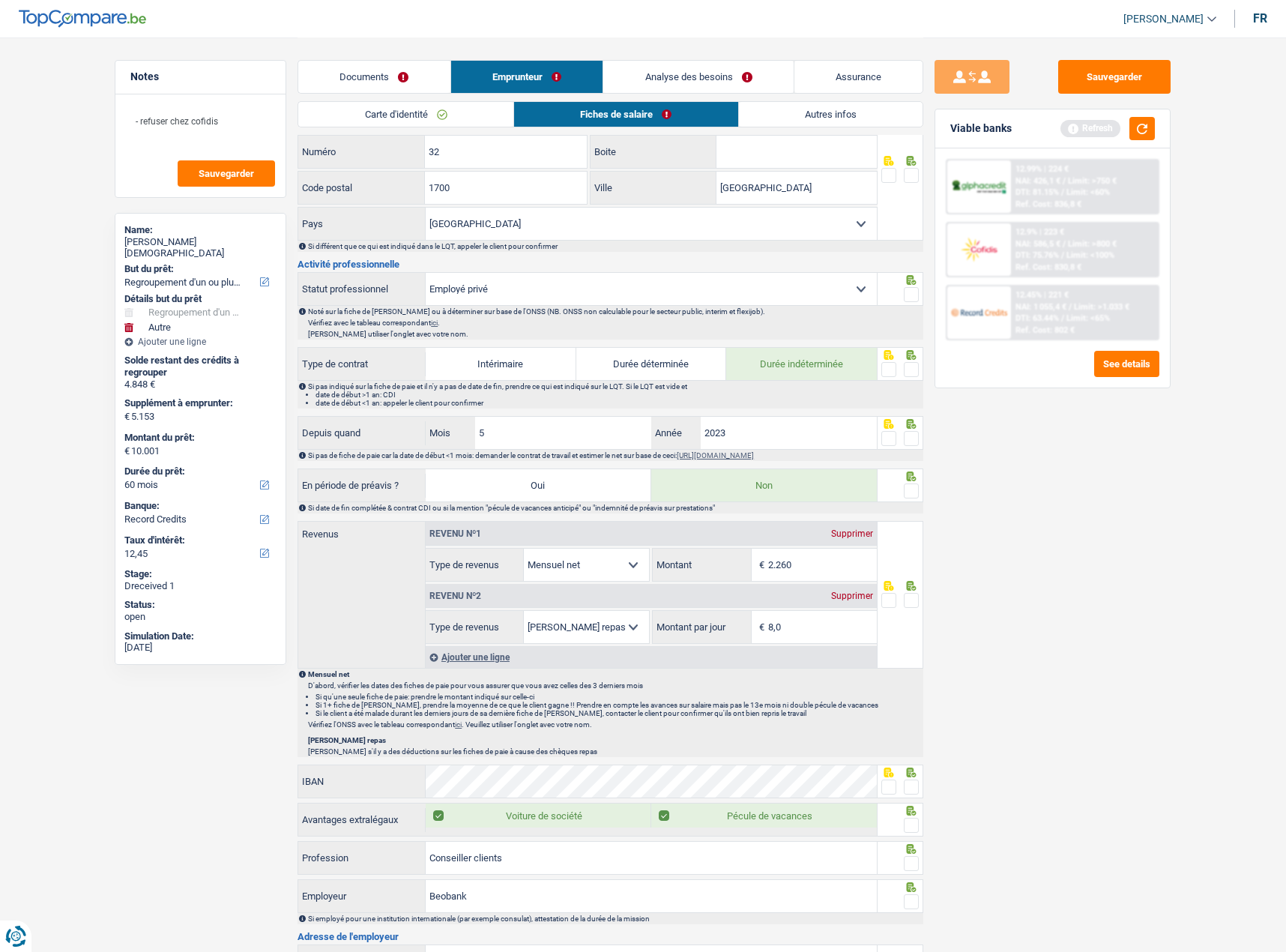
click at [915, 291] on span at bounding box center [911, 294] width 15 height 15
click at [0, 0] on input "radio" at bounding box center [0, 0] width 0 height 0
click at [916, 377] on div at bounding box center [911, 370] width 15 height 19
click at [914, 365] on span at bounding box center [911, 369] width 15 height 15
click at [0, 0] on input "radio" at bounding box center [0, 0] width 0 height 0
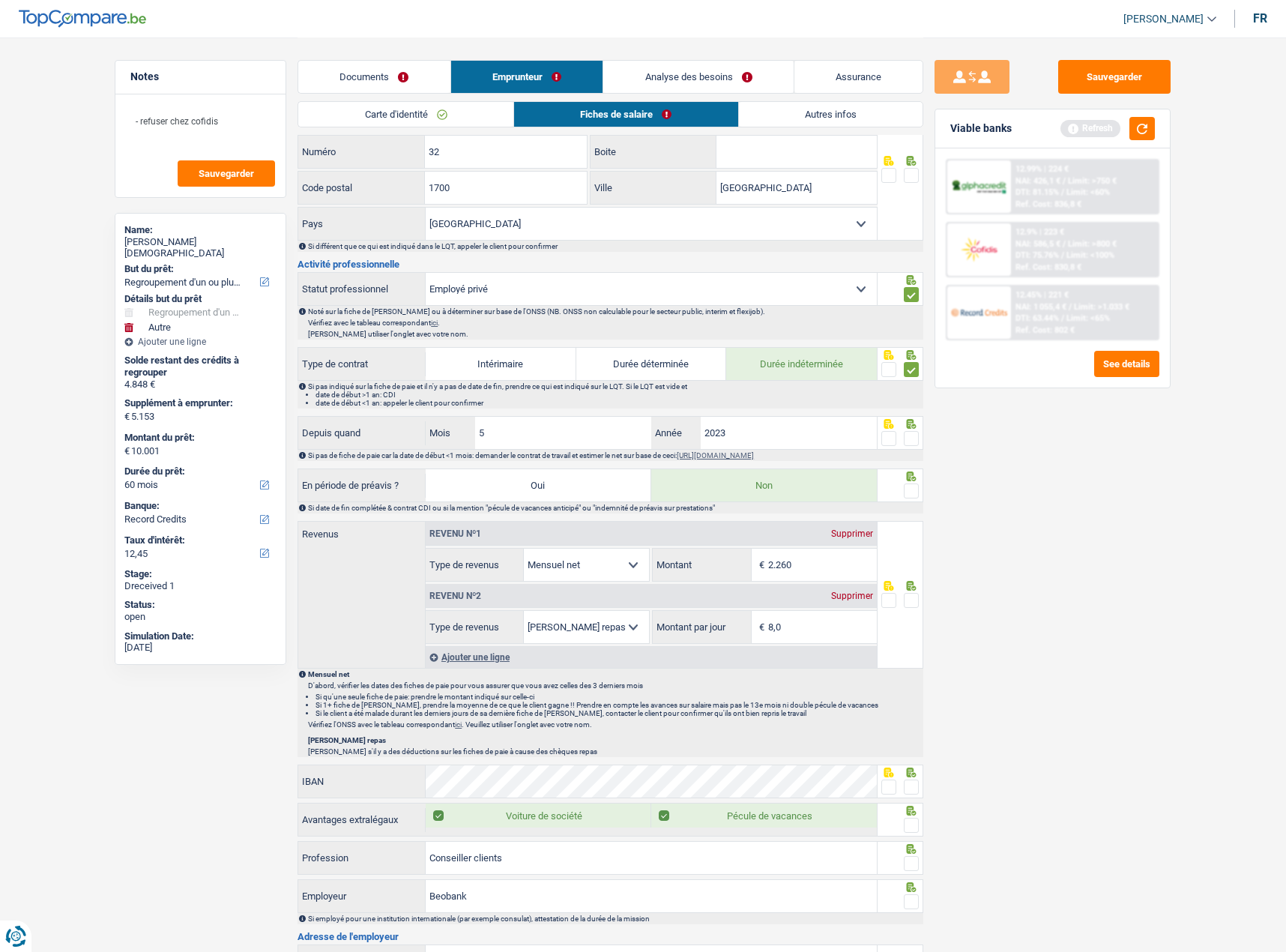
click at [906, 440] on span at bounding box center [911, 439] width 15 height 15
click at [0, 0] on input "radio" at bounding box center [0, 0] width 0 height 0
click at [914, 502] on div "Si date de fin complétée & contrat CDI ou si la mention "pécule de vacances ant…" at bounding box center [611, 508] width 625 height 11
click at [911, 490] on span at bounding box center [911, 490] width 15 height 15
click at [0, 0] on input "radio" at bounding box center [0, 0] width 0 height 0
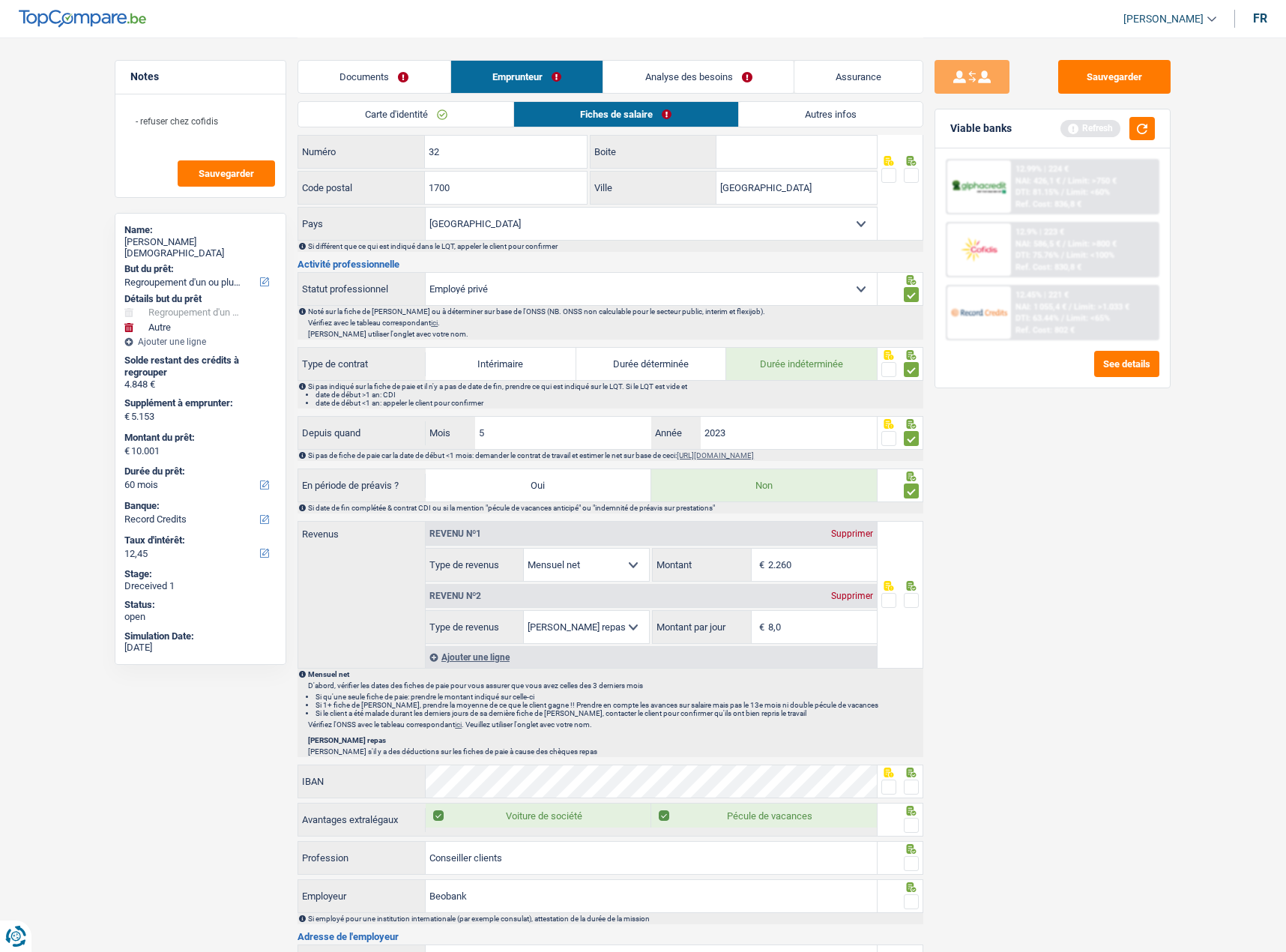
click at [913, 610] on div at bounding box center [911, 600] width 15 height 19
click at [909, 600] on span at bounding box center [911, 600] width 15 height 15
click at [0, 0] on input "radio" at bounding box center [0, 0] width 0 height 0
click at [887, 781] on span at bounding box center [889, 786] width 15 height 15
click at [0, 0] on input "radio" at bounding box center [0, 0] width 0 height 0
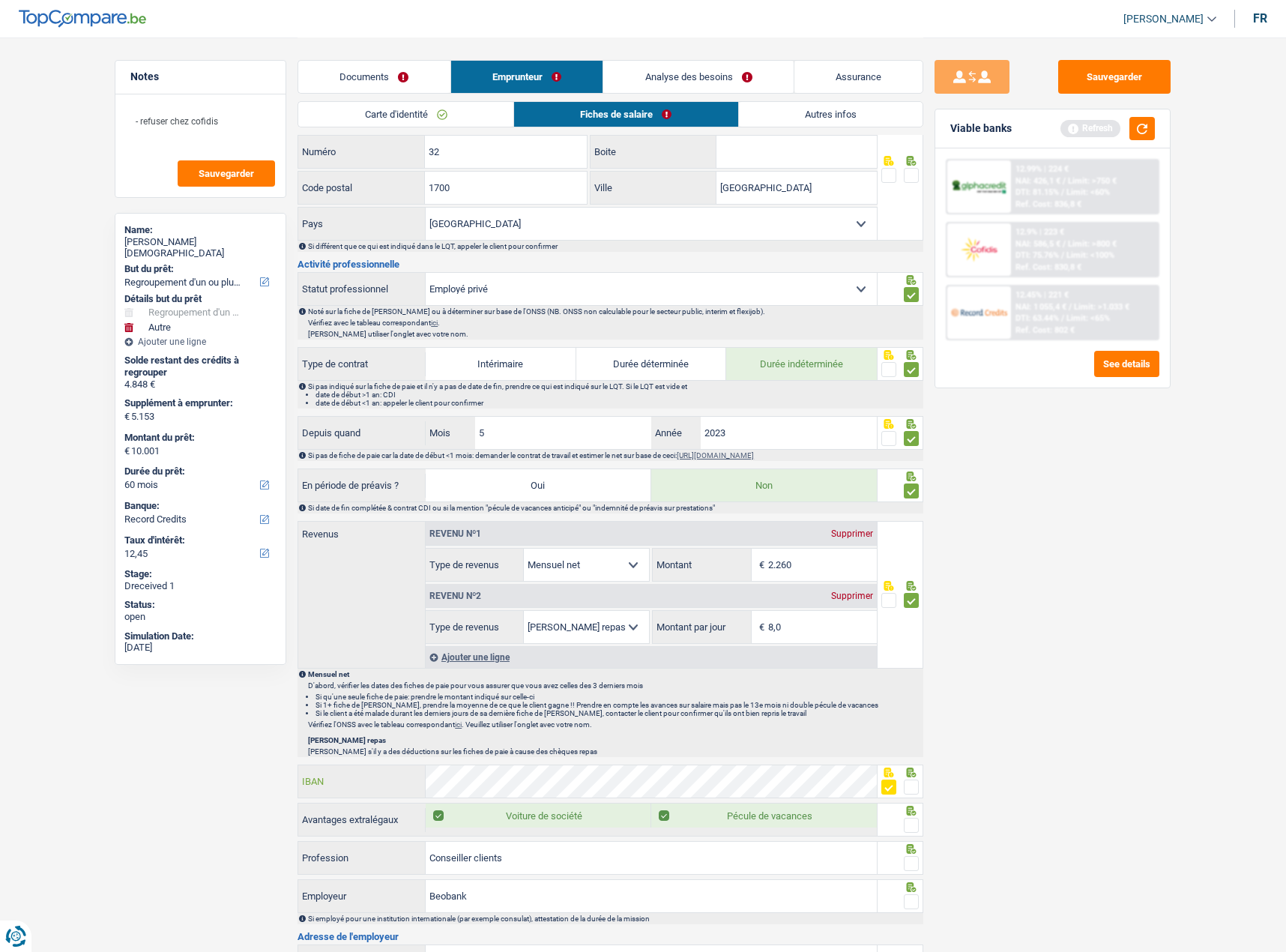
scroll to position [674, 0]
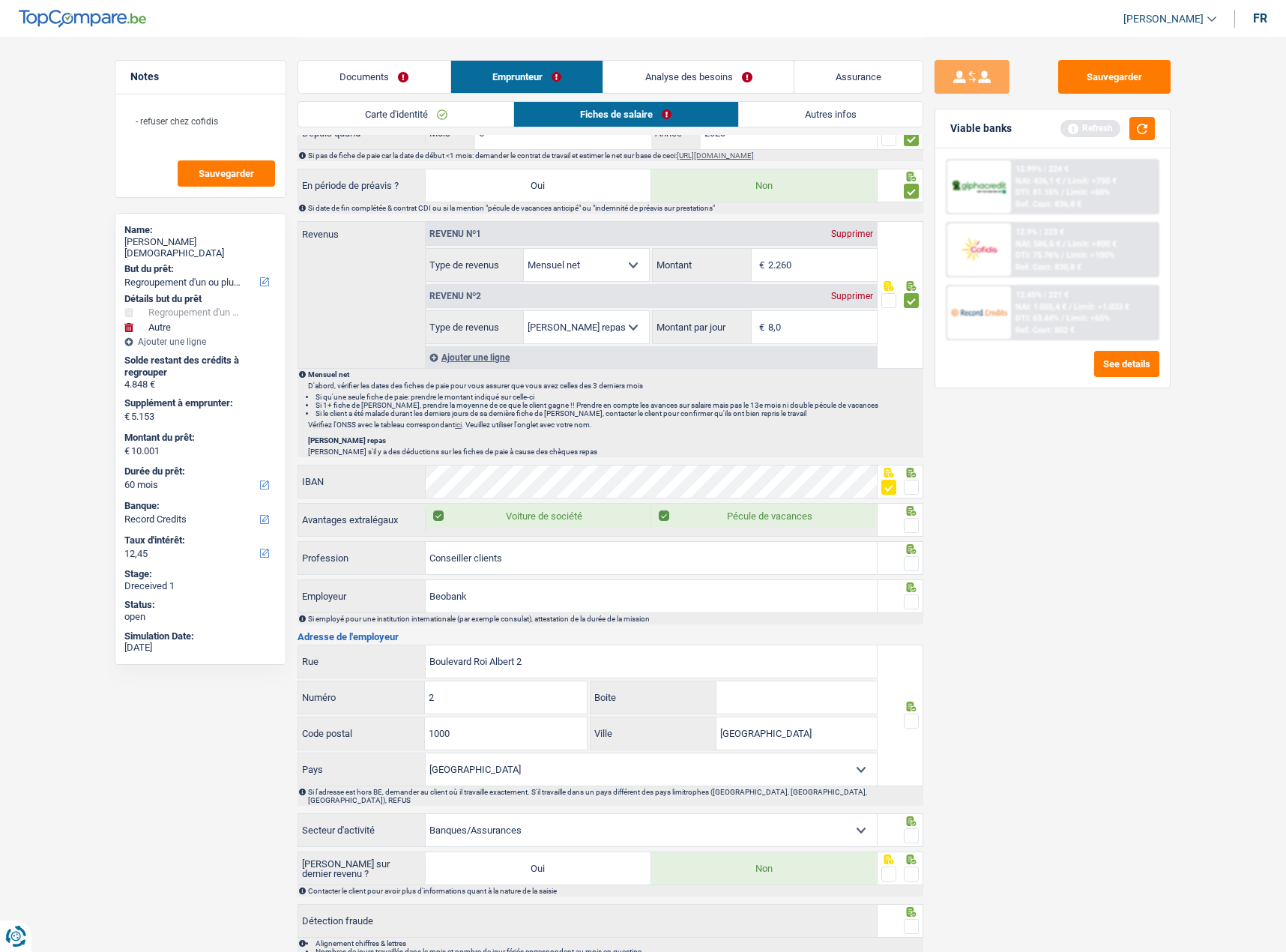
click at [911, 492] on span at bounding box center [911, 487] width 15 height 15
click at [0, 0] on input "radio" at bounding box center [0, 0] width 0 height 0
click at [911, 529] on span at bounding box center [911, 525] width 15 height 15
click at [0, 0] on input "radio" at bounding box center [0, 0] width 0 height 0
click at [912, 562] on span at bounding box center [911, 563] width 15 height 15
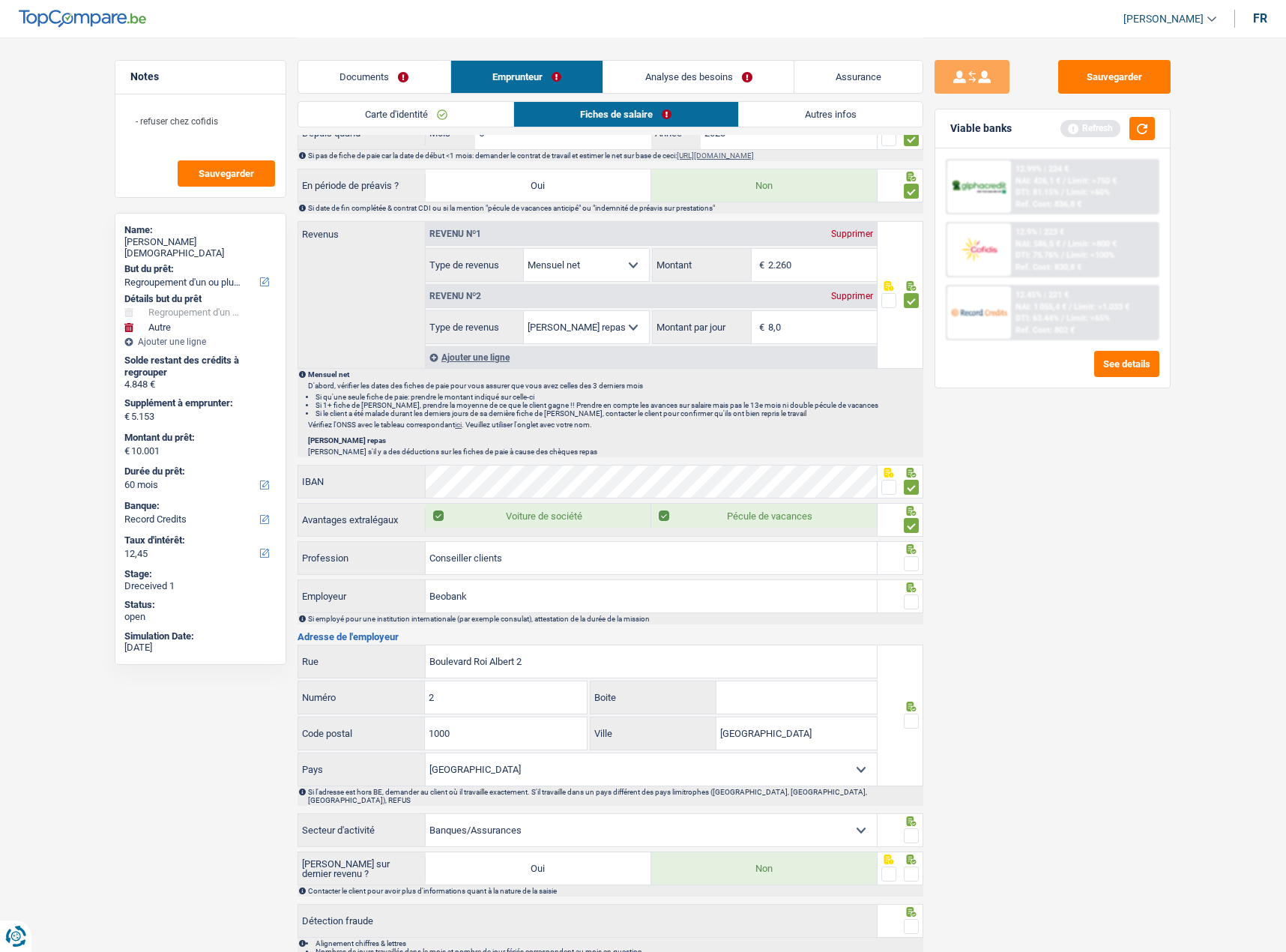
click at [0, 0] on input "radio" at bounding box center [0, 0] width 0 height 0
click at [912, 595] on span at bounding box center [911, 601] width 15 height 15
click at [0, 0] on input "radio" at bounding box center [0, 0] width 0 height 0
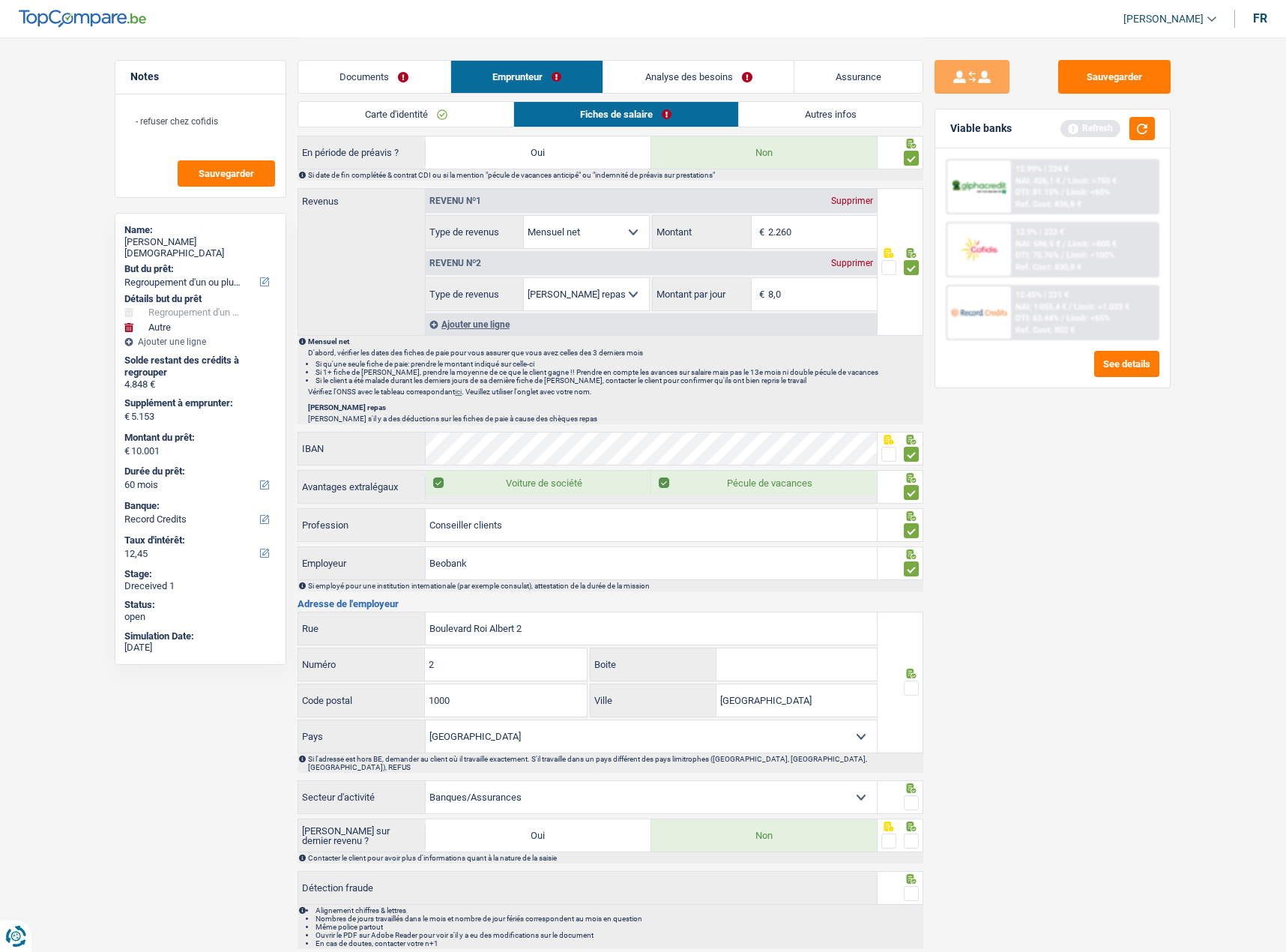
scroll to position [752, 0]
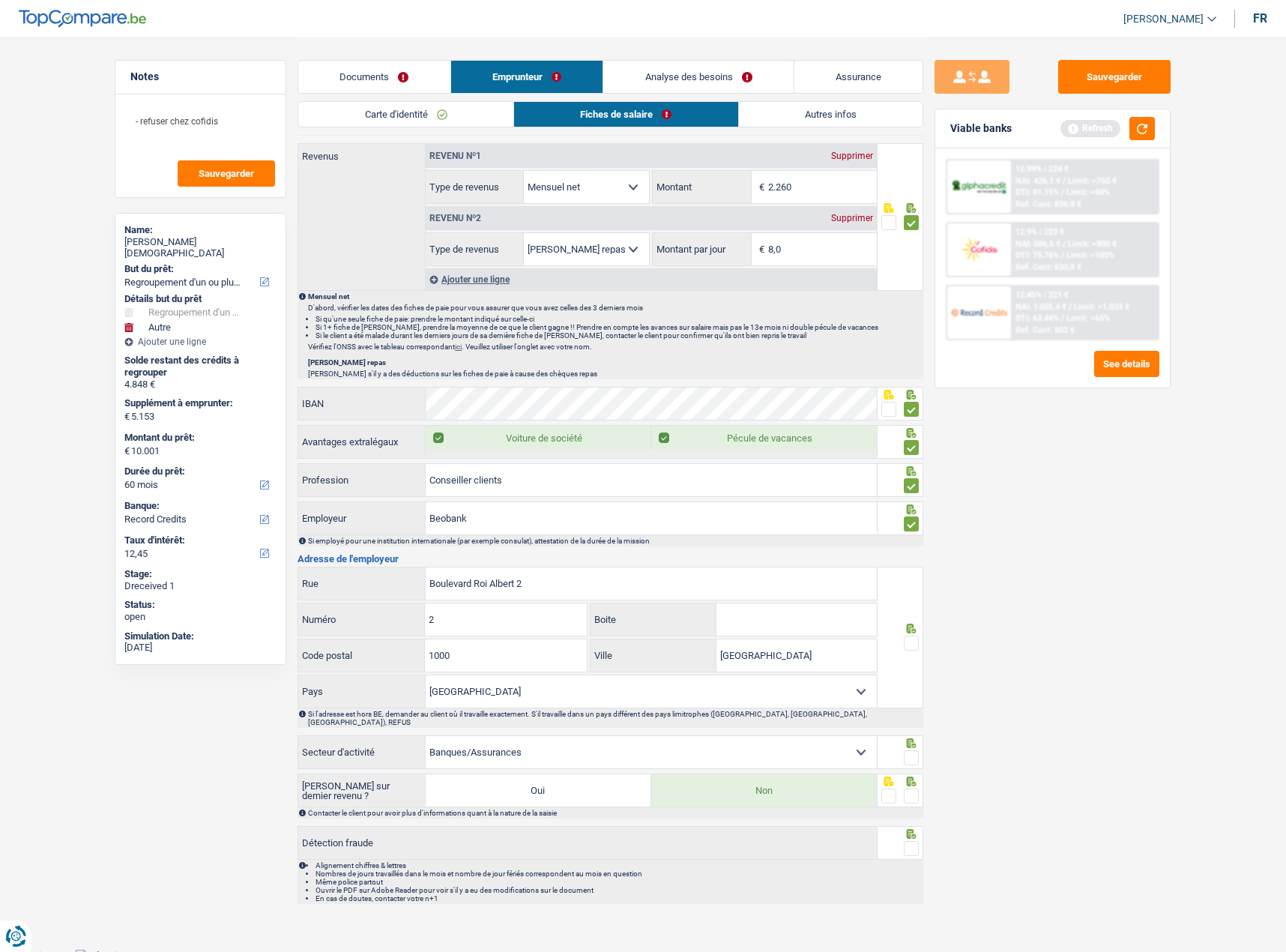
click at [918, 639] on span at bounding box center [911, 643] width 15 height 15
click at [0, 0] on input "radio" at bounding box center [0, 0] width 0 height 0
click at [543, 580] on input "Boulevard Roi Albert 2" at bounding box center [651, 583] width 451 height 32
click at [911, 750] on span at bounding box center [911, 758] width 15 height 15
click at [0, 0] on input "radio" at bounding box center [0, 0] width 0 height 0
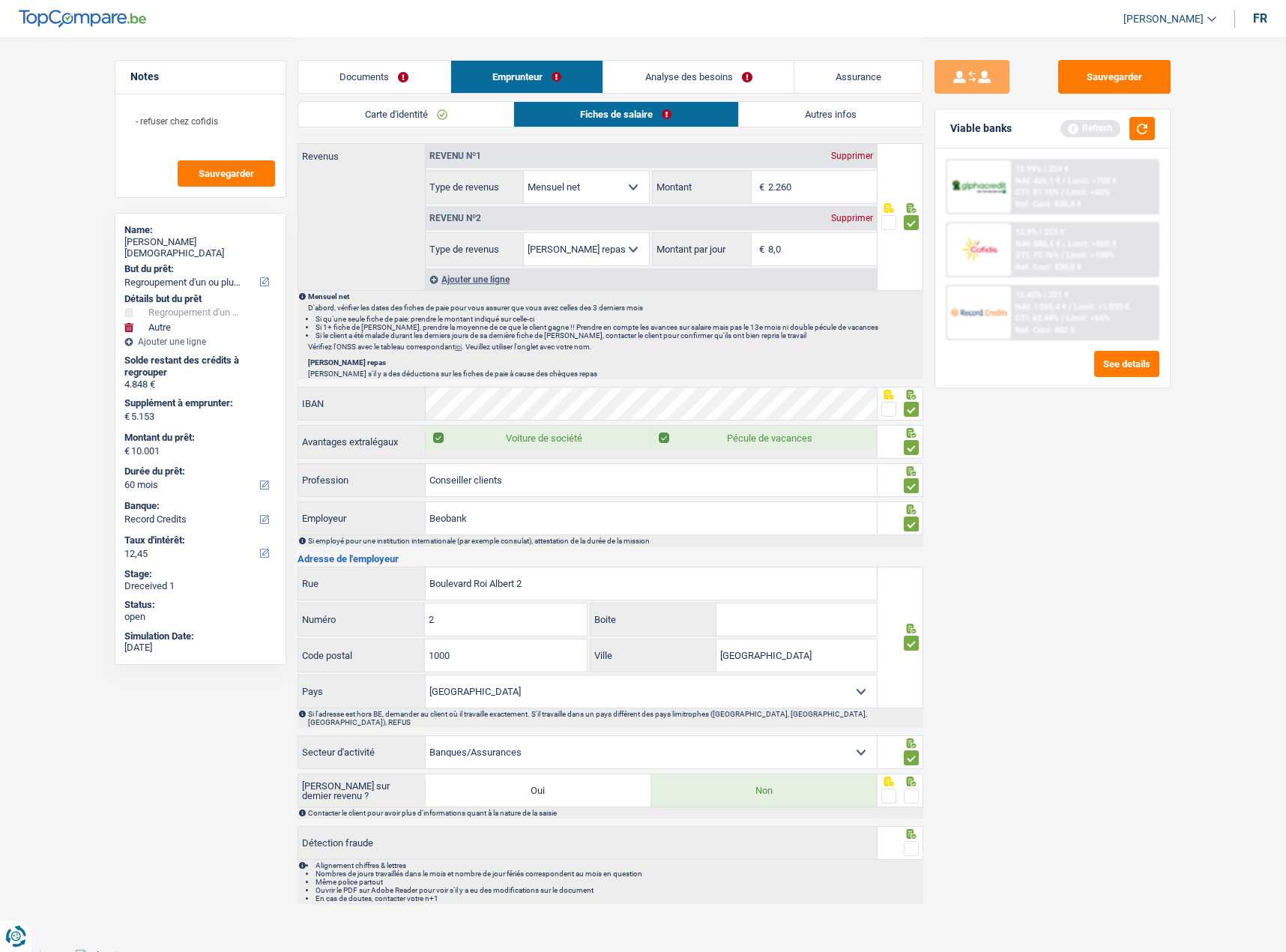
click at [909, 791] on span at bounding box center [911, 796] width 15 height 15
click at [0, 0] on input "radio" at bounding box center [0, 0] width 0 height 0
click at [913, 843] on span at bounding box center [911, 848] width 15 height 15
click at [0, 0] on input "radio" at bounding box center [0, 0] width 0 height 0
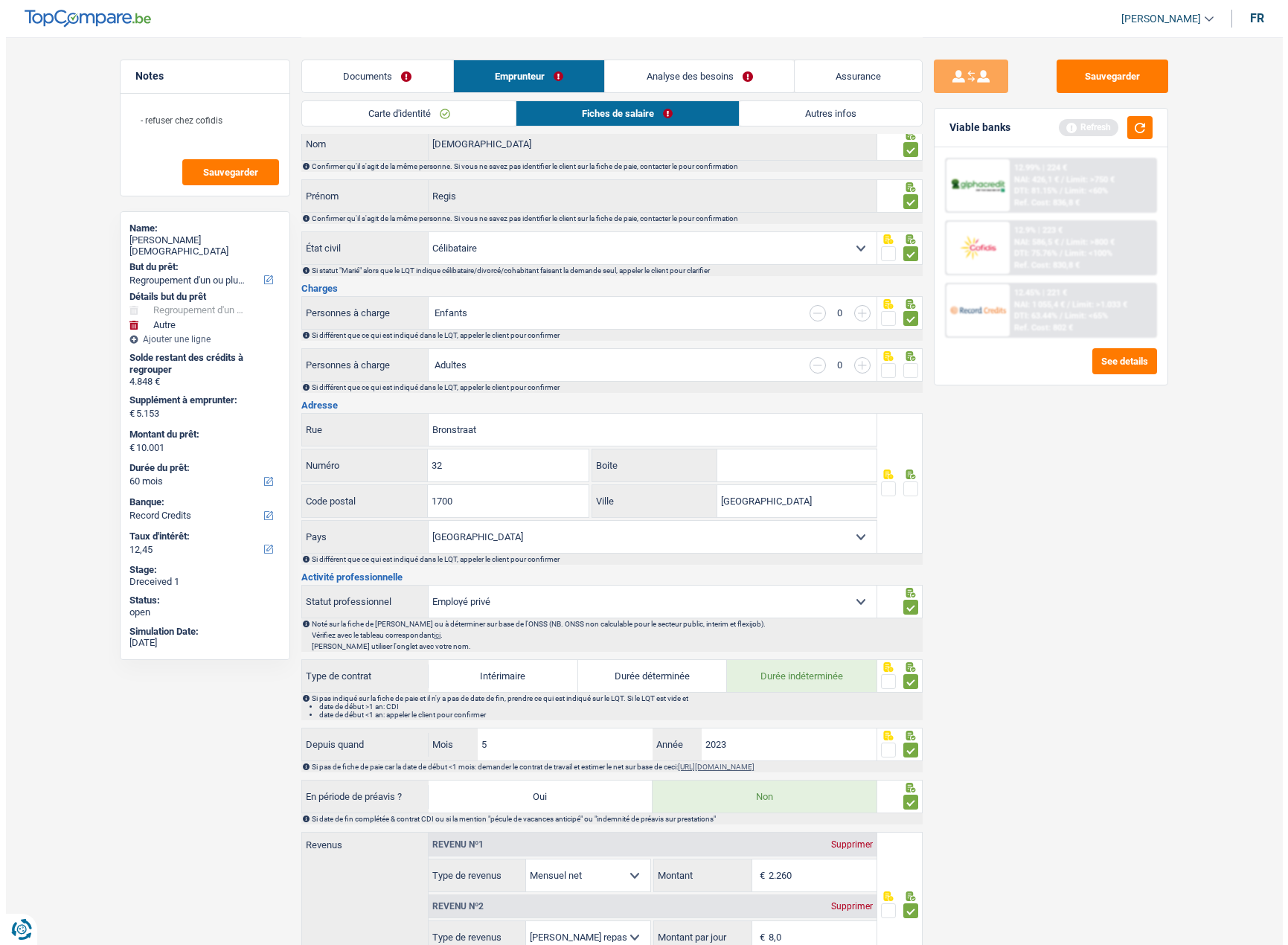
scroll to position [0, 0]
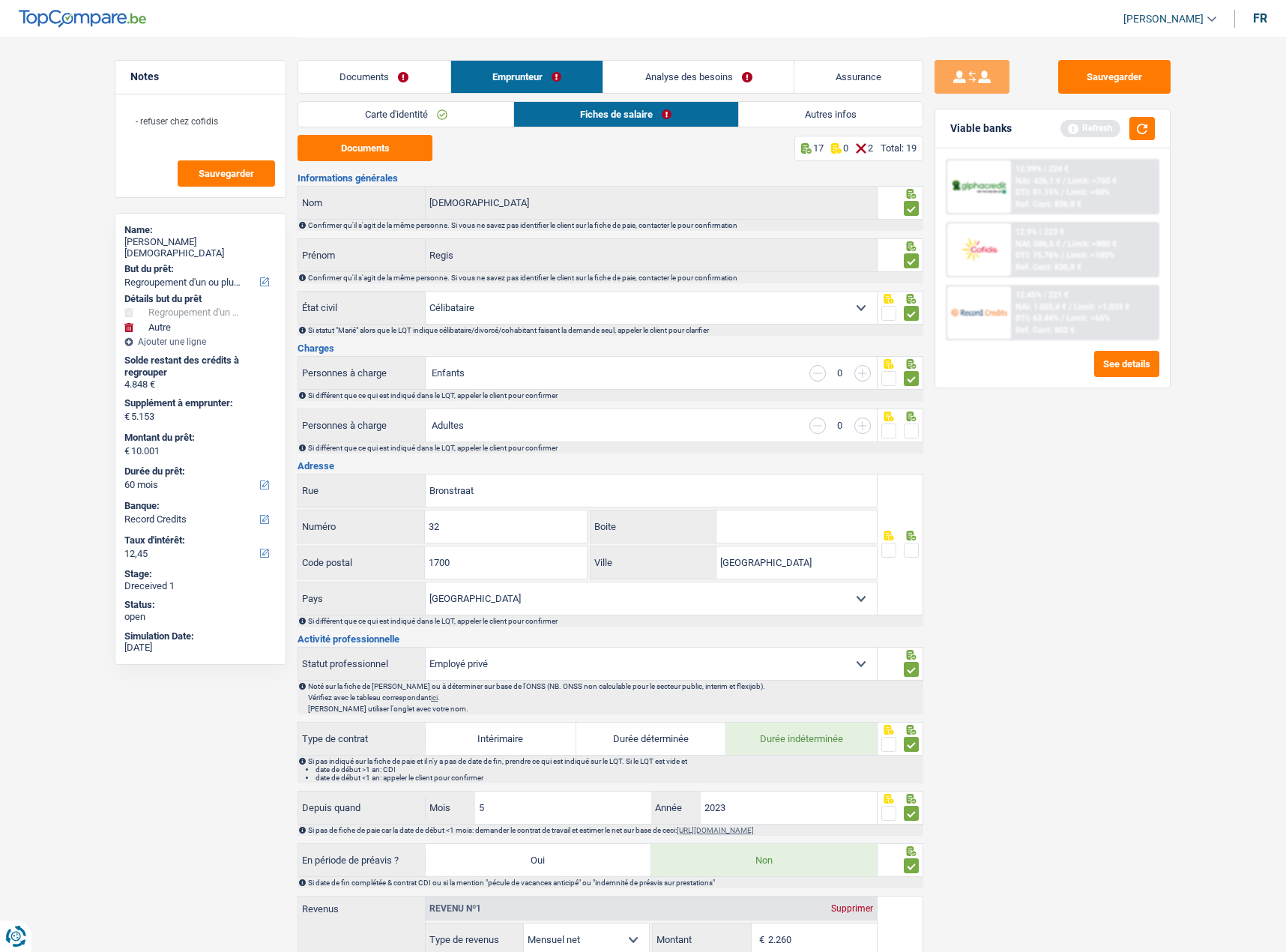
click at [909, 552] on span at bounding box center [911, 550] width 15 height 15
click at [0, 0] on input "radio" at bounding box center [0, 0] width 0 height 0
click at [905, 433] on span at bounding box center [911, 431] width 15 height 15
click at [0, 0] on input "radio" at bounding box center [0, 0] width 0 height 0
click at [1112, 88] on button "Sauvegarder" at bounding box center [1115, 77] width 113 height 33
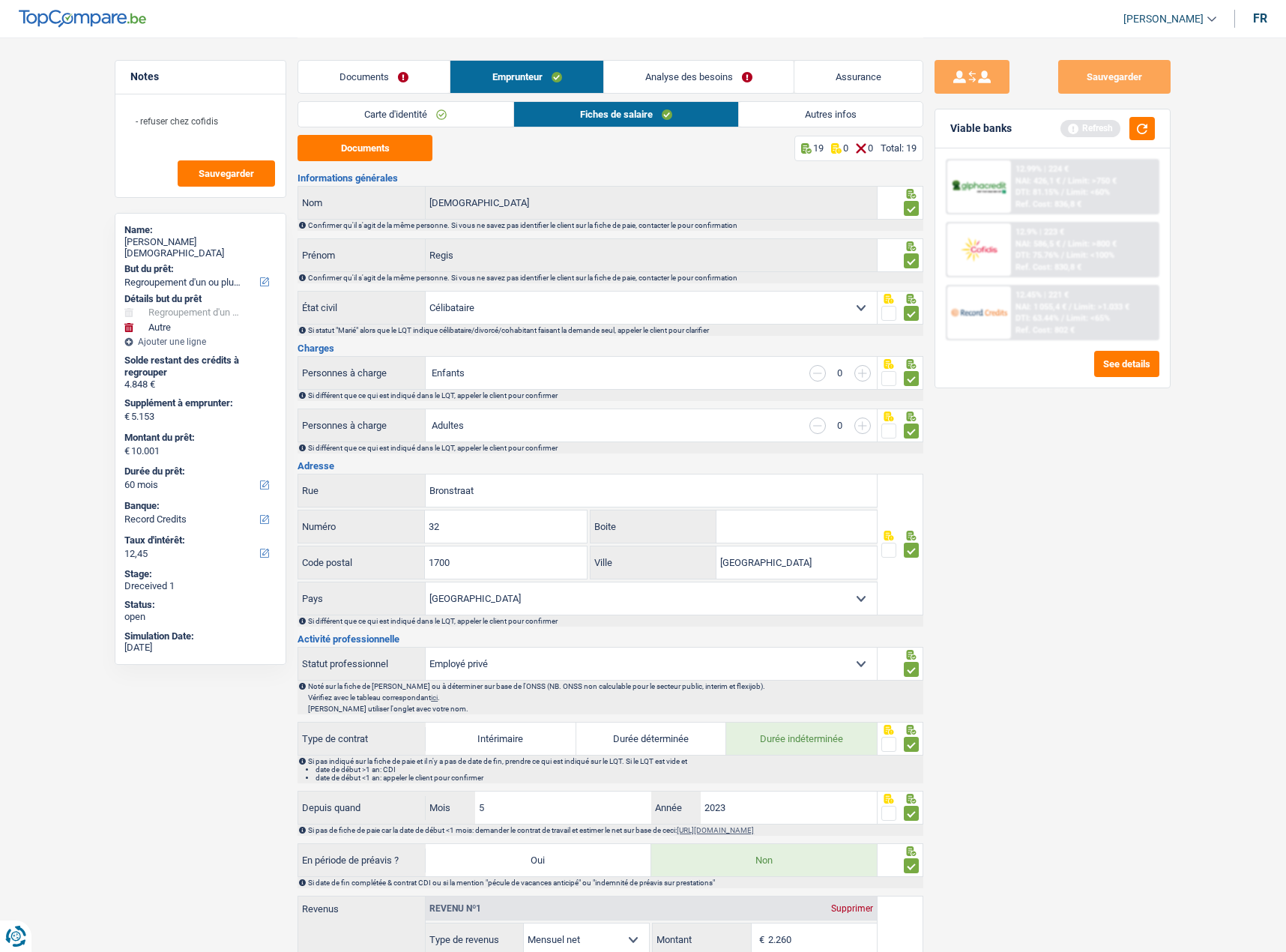
click at [783, 87] on link "Analyse des besoins" at bounding box center [699, 77] width 190 height 32
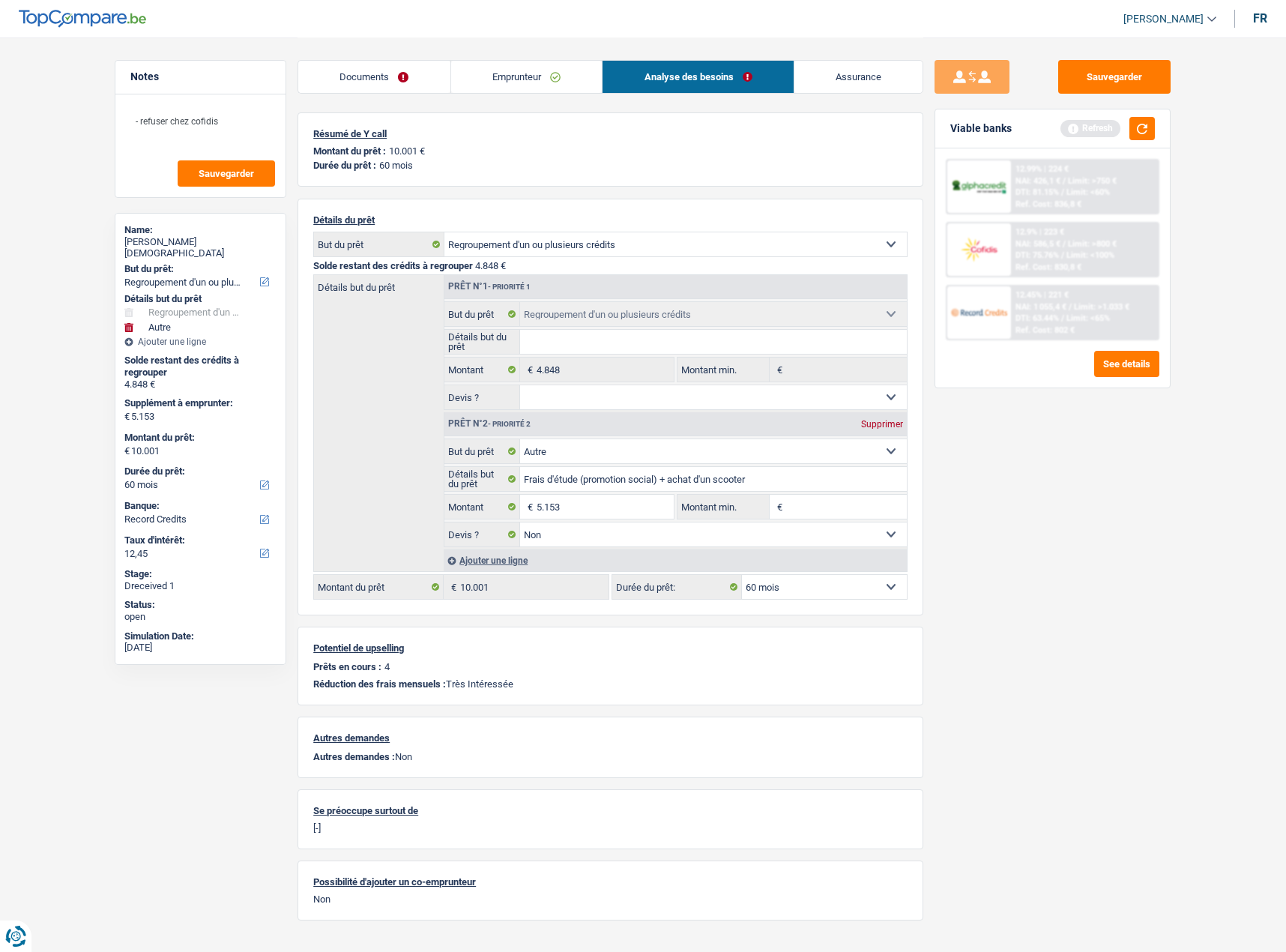
click at [582, 90] on link "Emprunteur" at bounding box center [527, 77] width 152 height 32
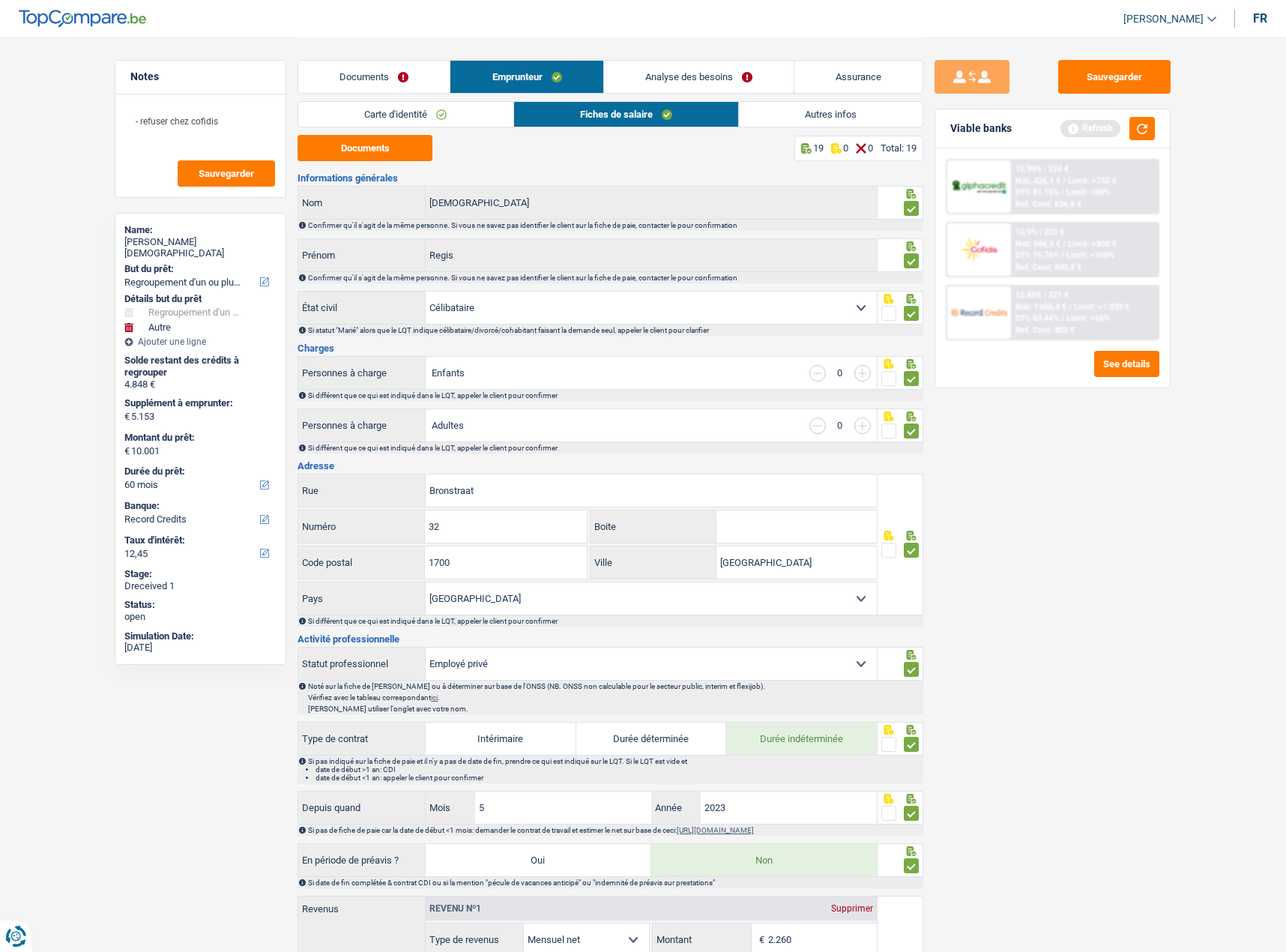
click at [844, 119] on link "Autres infos" at bounding box center [831, 114] width 183 height 25
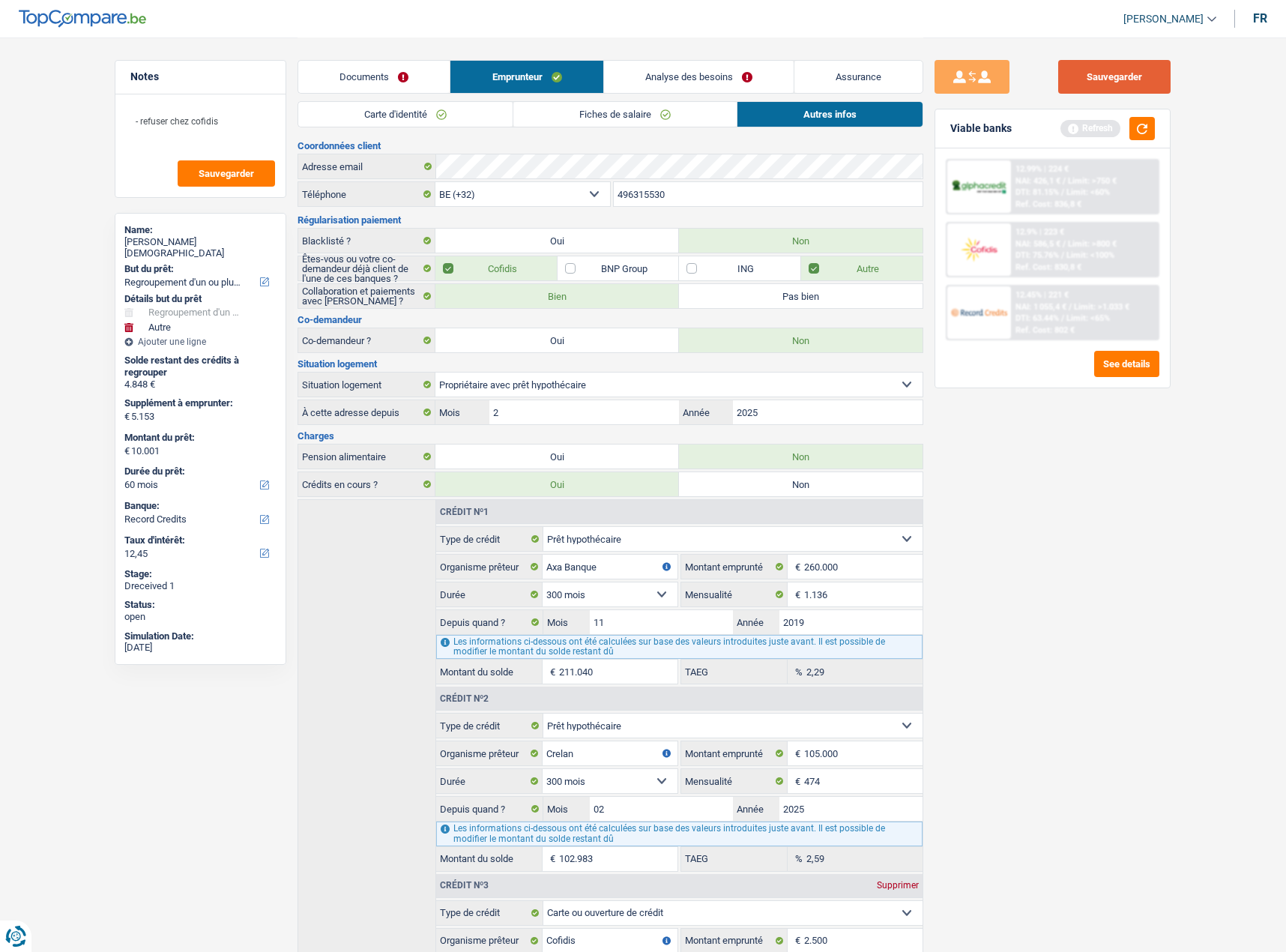
click at [1143, 83] on button "Sauvegarder" at bounding box center [1115, 77] width 113 height 33
click at [1141, 132] on button "button" at bounding box center [1143, 128] width 26 height 23
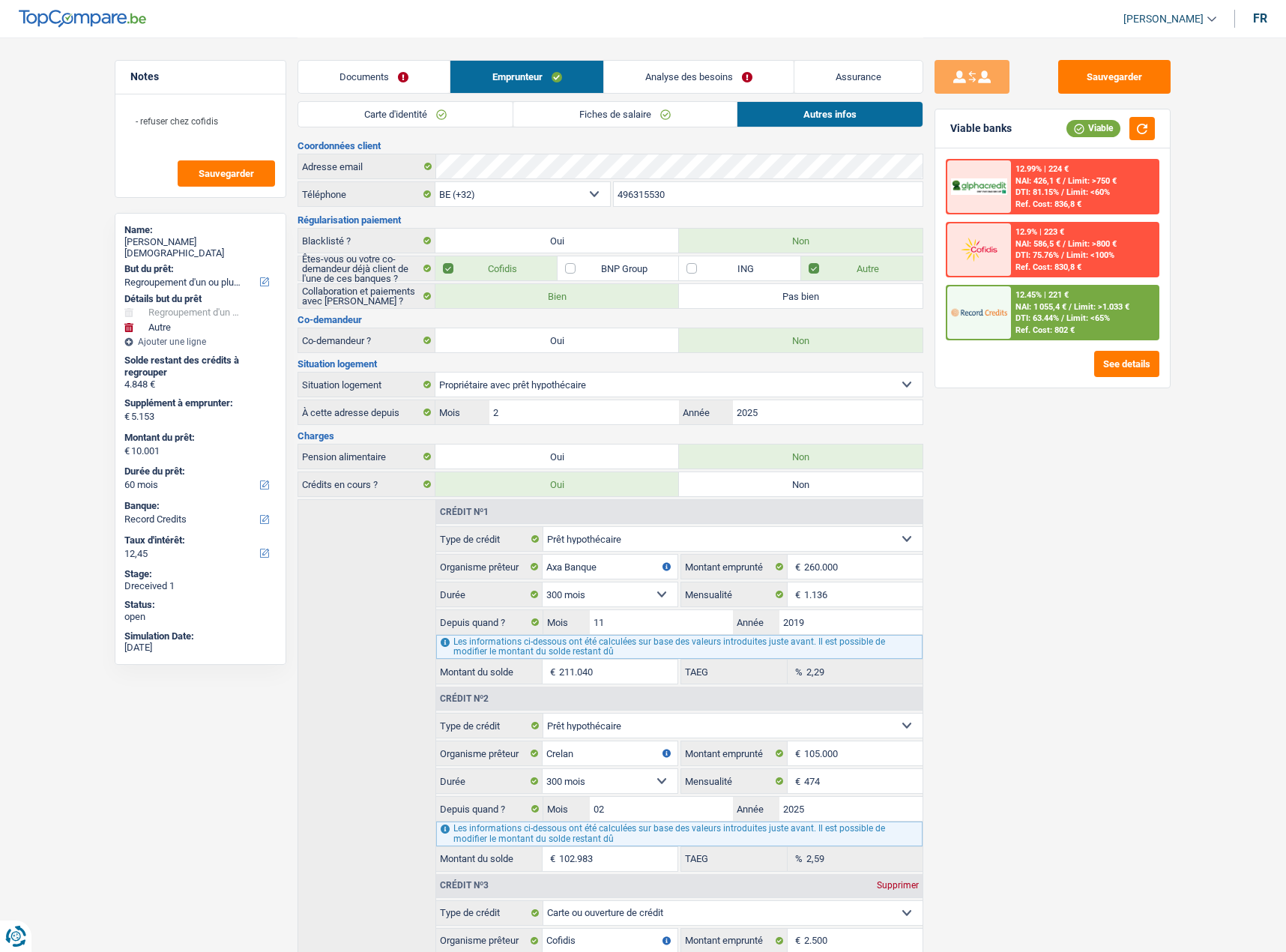
click at [1087, 303] on span "Limit: >1.033 €" at bounding box center [1102, 306] width 56 height 10
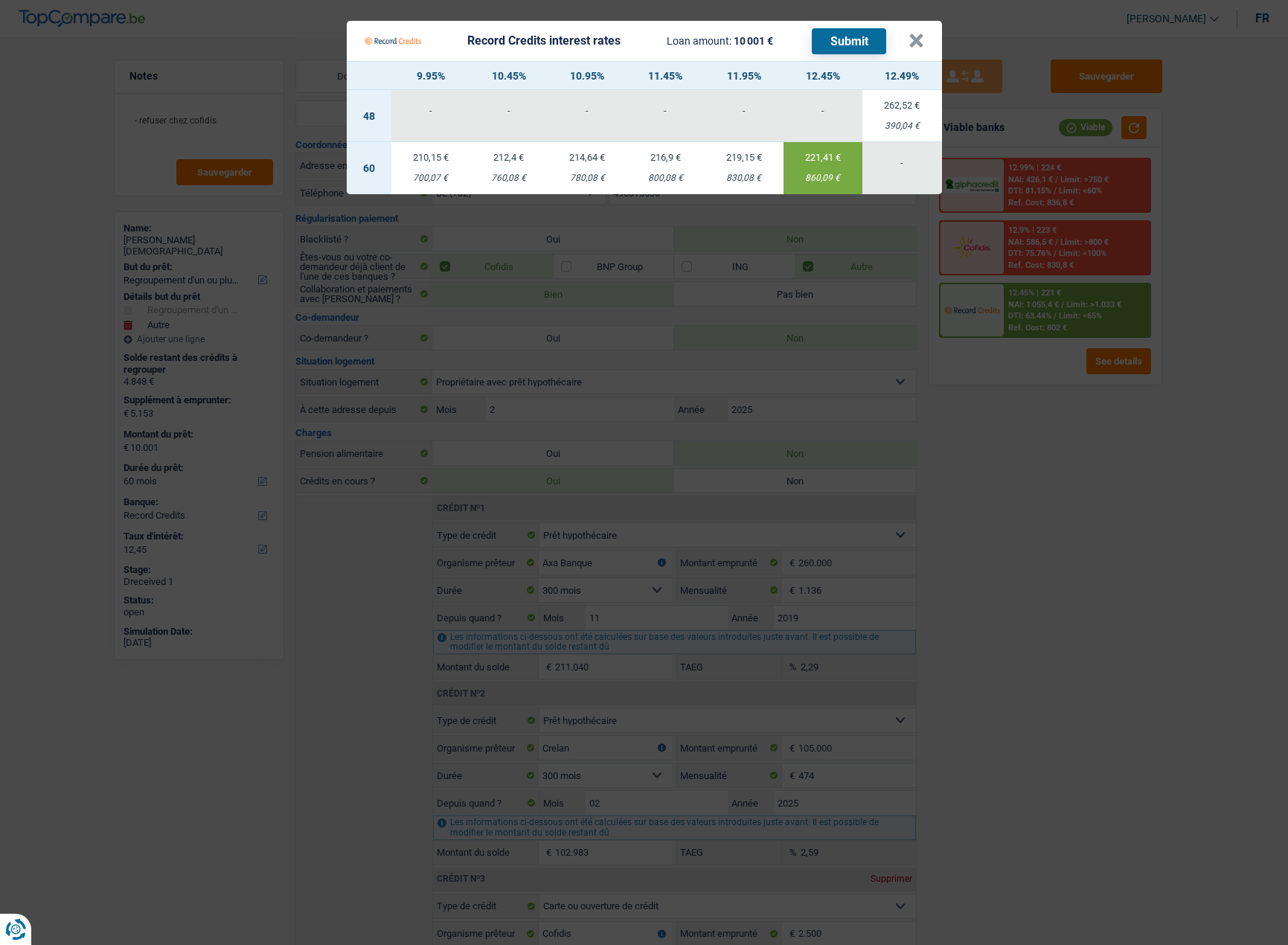
click at [850, 41] on button "Submit" at bounding box center [849, 41] width 74 height 26
click at [924, 48] on Credits___BV_modal_header_ "Record Credits interest rates Loan amount: 10 001 € Submit ×" at bounding box center [644, 41] width 595 height 40
click at [925, 43] on Credits___BV_modal_header_ "Record Credits interest rates Loan amount: 10 001 € Submit ×" at bounding box center [644, 41] width 595 height 40
click at [915, 41] on button "×" at bounding box center [916, 40] width 16 height 15
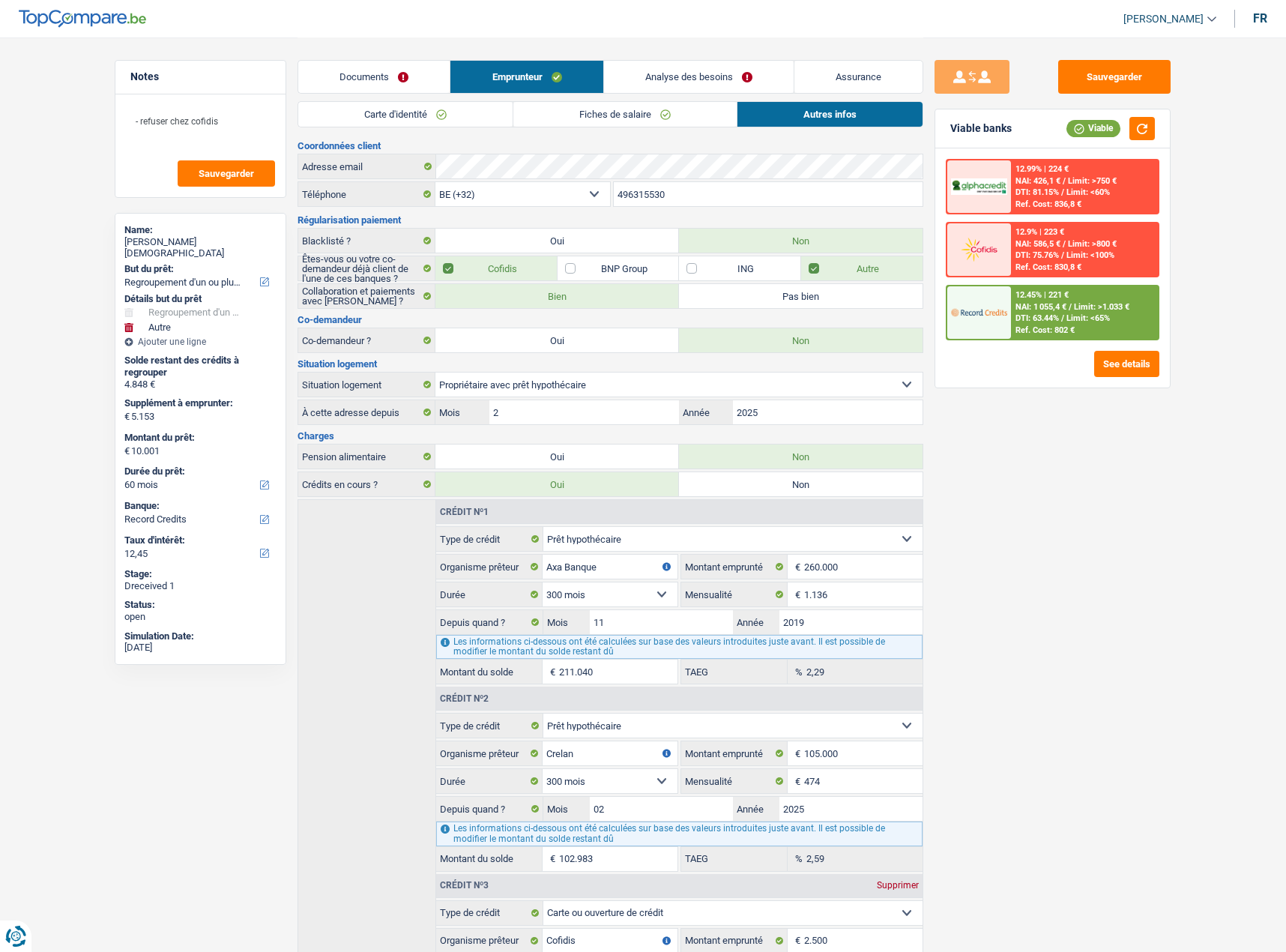
click at [1043, 323] on span "DTI: 63.44%" at bounding box center [1037, 318] width 43 height 10
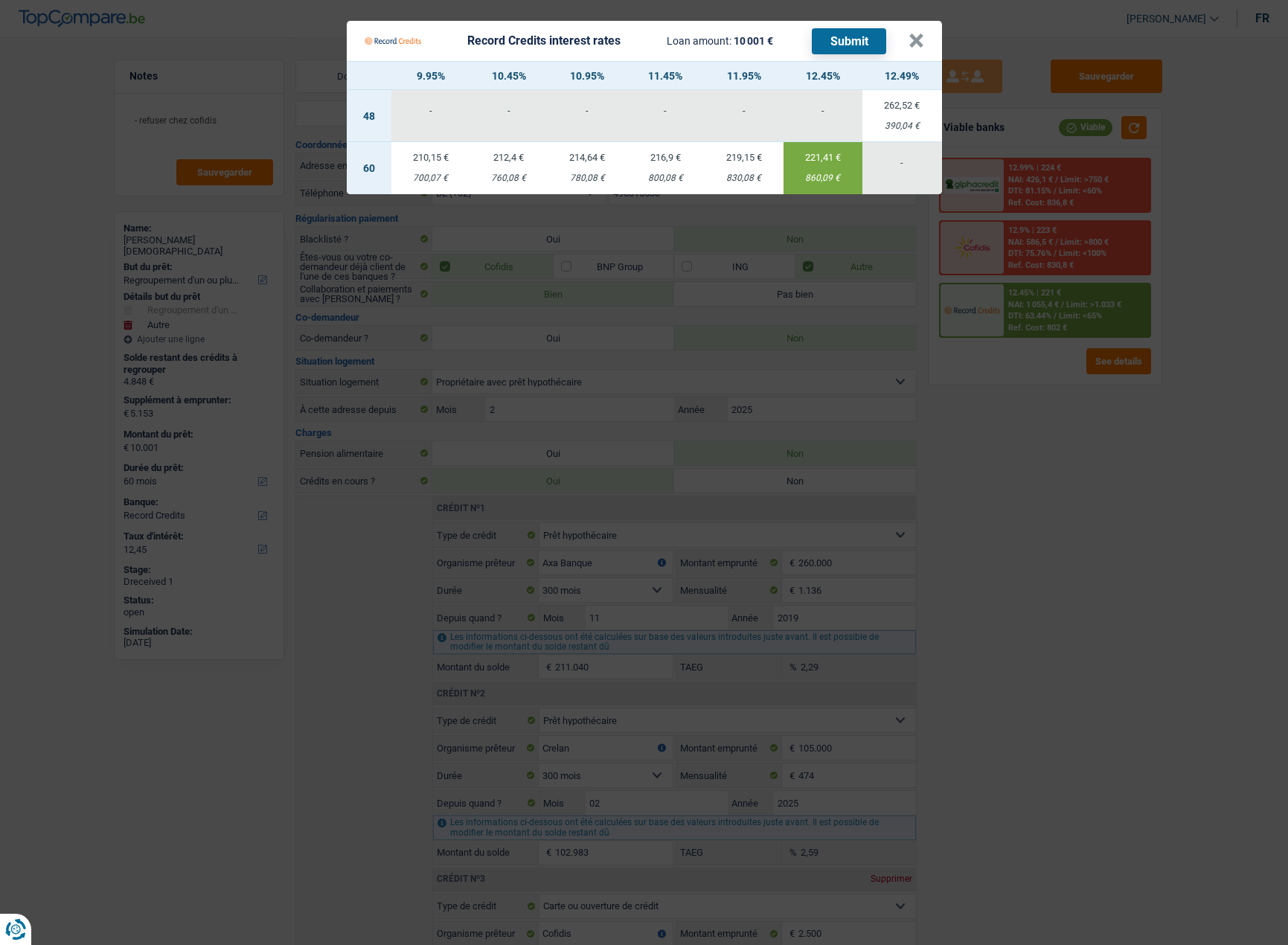
click at [1089, 450] on Credits "Record Credits interest rates Loan amount: 10 001 € Submit × 9.95% 10.45% 10.95…" at bounding box center [644, 472] width 1288 height 945
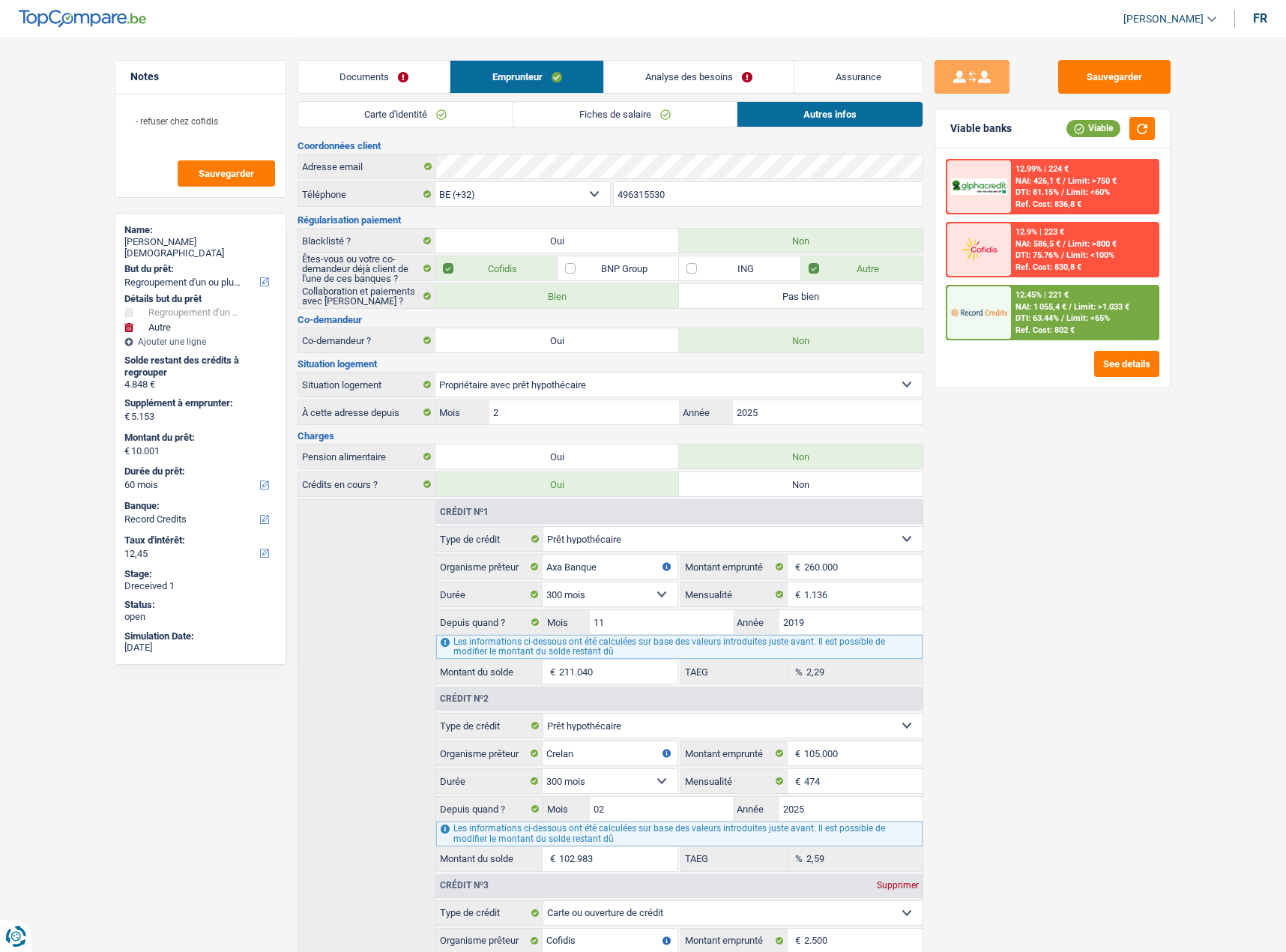
click at [686, 87] on link "Analyse des besoins" at bounding box center [699, 77] width 190 height 32
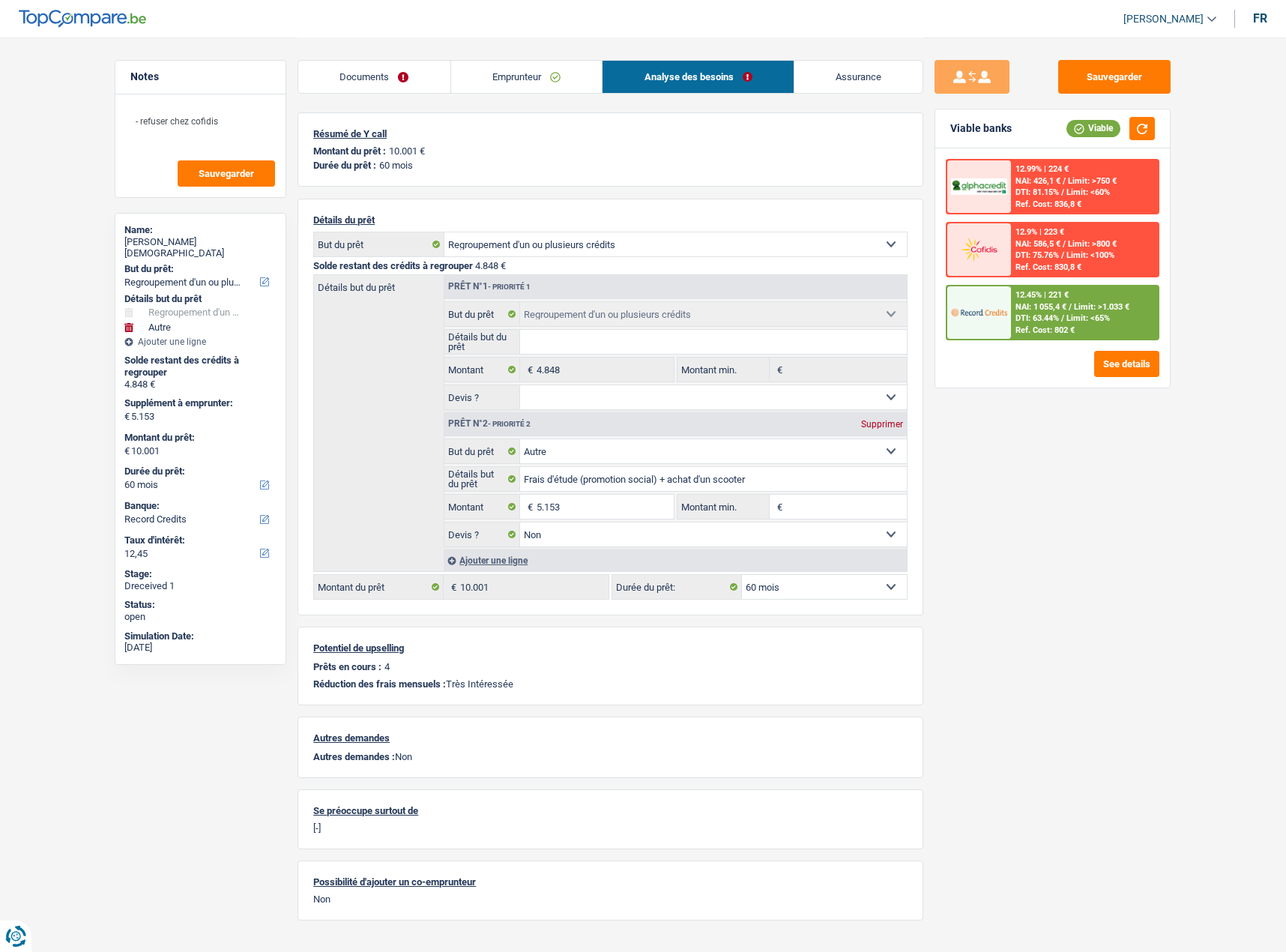
click at [1059, 320] on span "DTI: 63.44%" at bounding box center [1037, 318] width 43 height 10
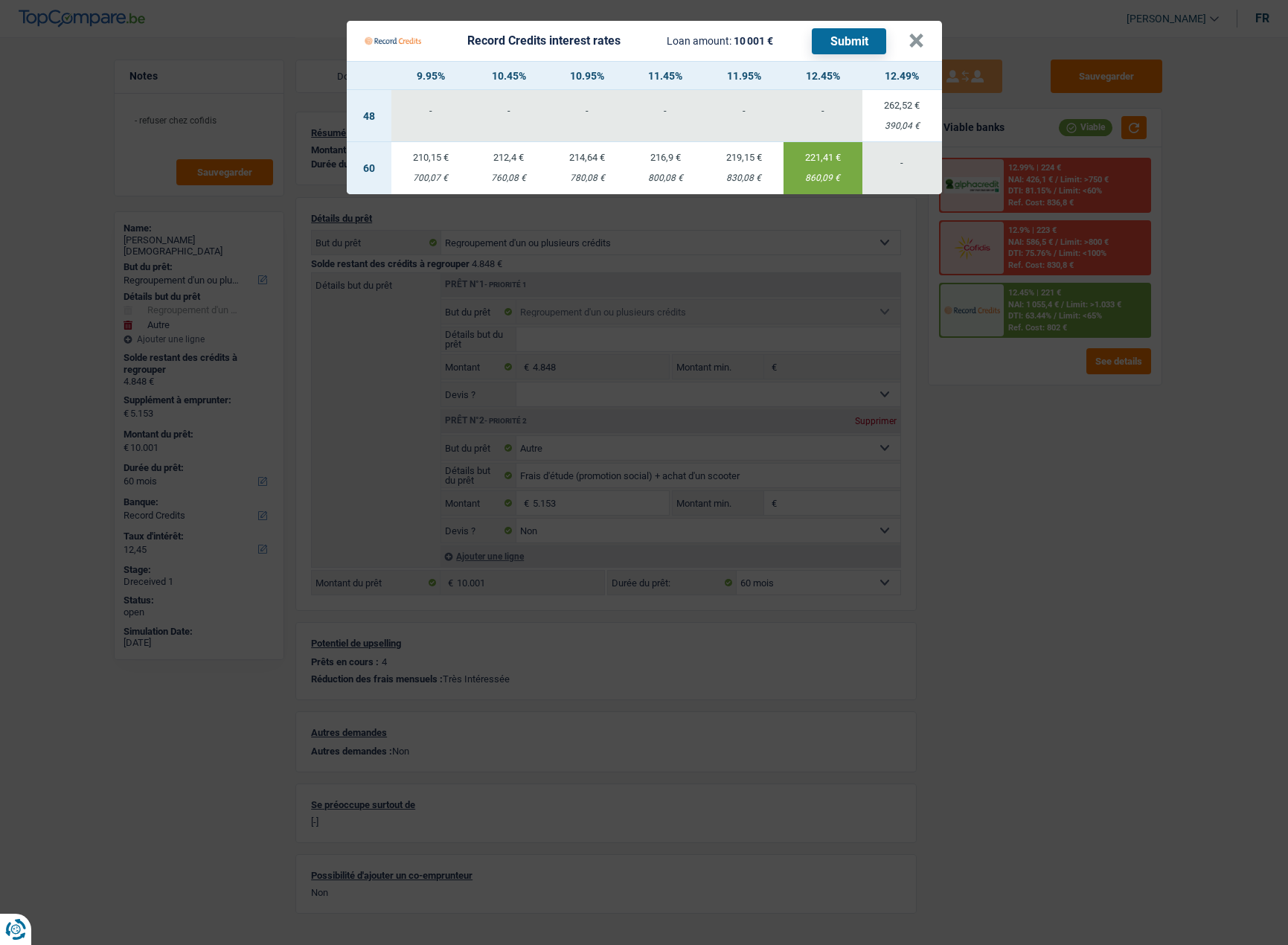
click at [1066, 419] on Credits "Record Credits interest rates Loan amount: 10 001 € Submit × 9.95% 10.45% 10.95…" at bounding box center [644, 472] width 1288 height 945
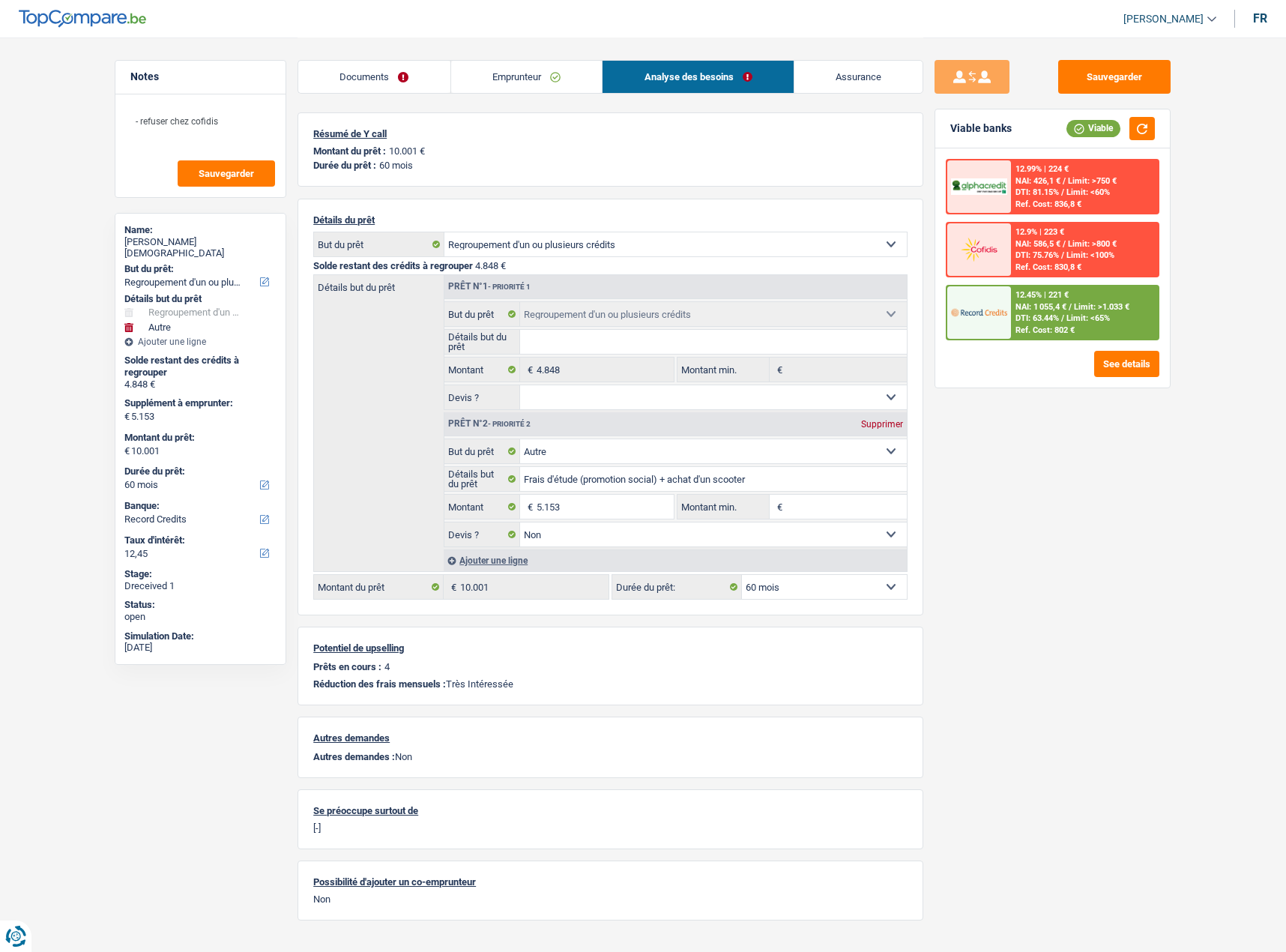
click at [487, 77] on link "Emprunteur" at bounding box center [527, 77] width 152 height 32
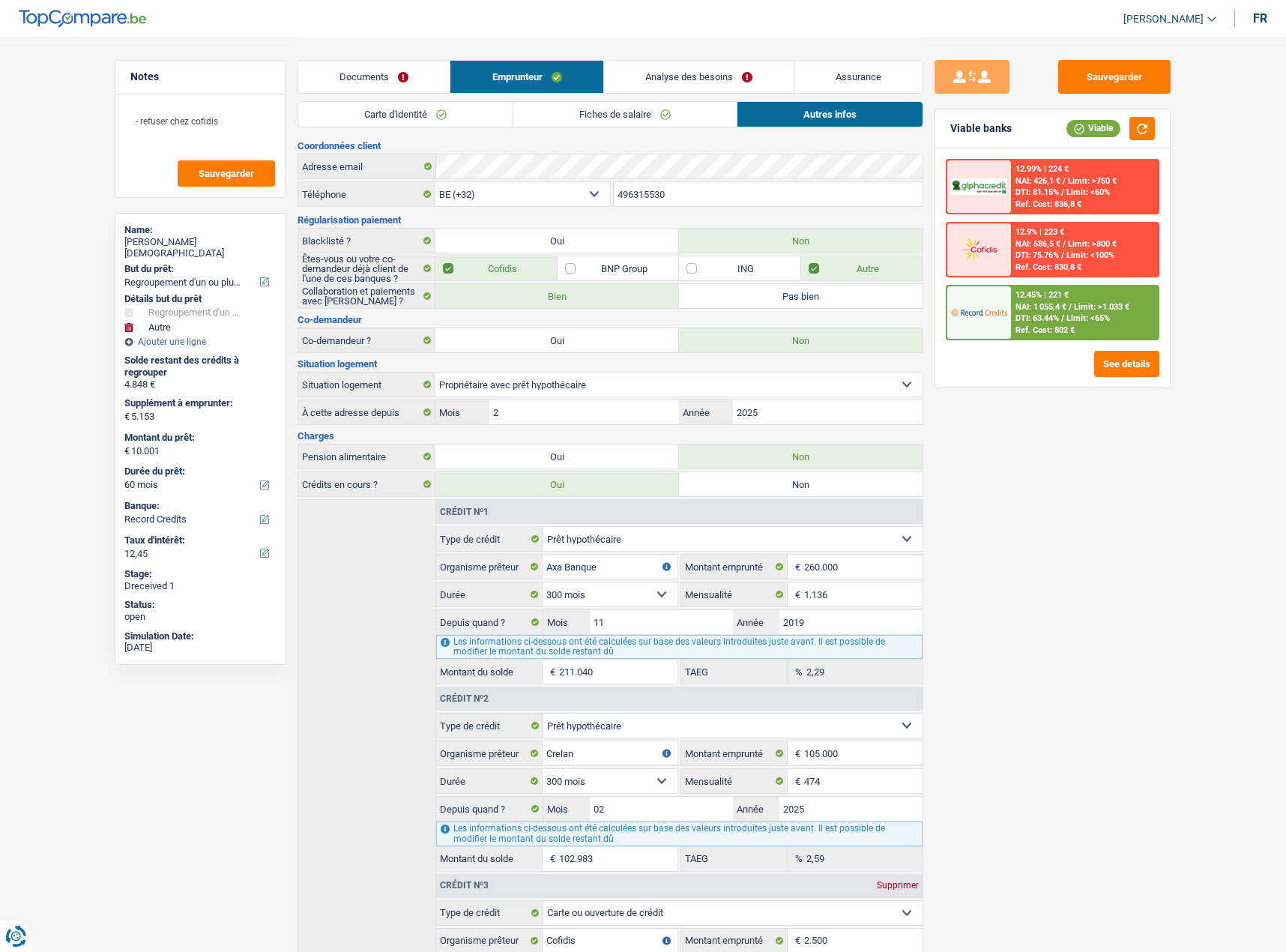
click at [404, 80] on link "Documents" at bounding box center [374, 77] width 152 height 32
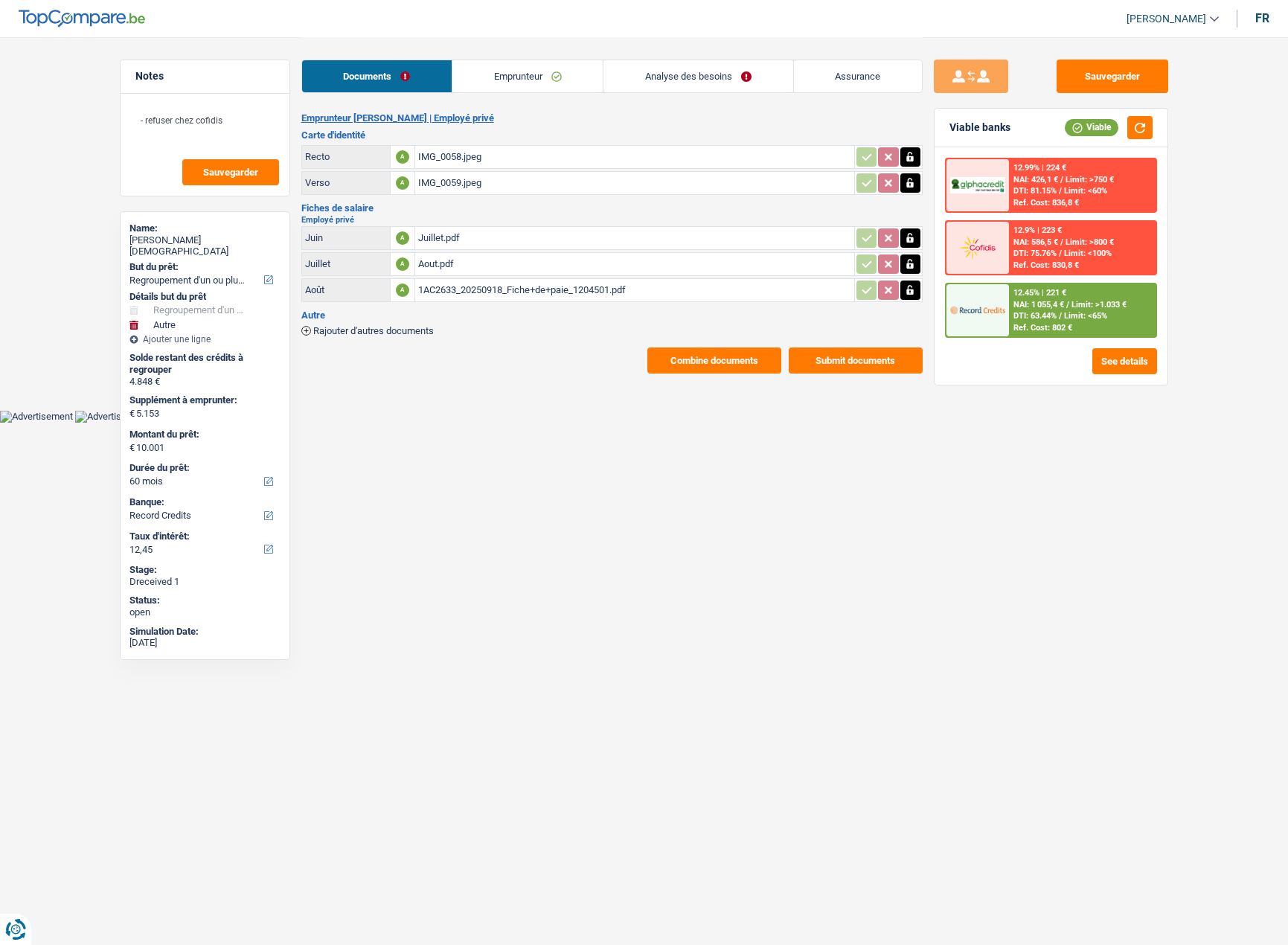
click at [460, 152] on div "IMG_0058.jpeg" at bounding box center [634, 157] width 433 height 22
click at [1127, 79] on button "Sauvegarder" at bounding box center [1113, 76] width 112 height 33
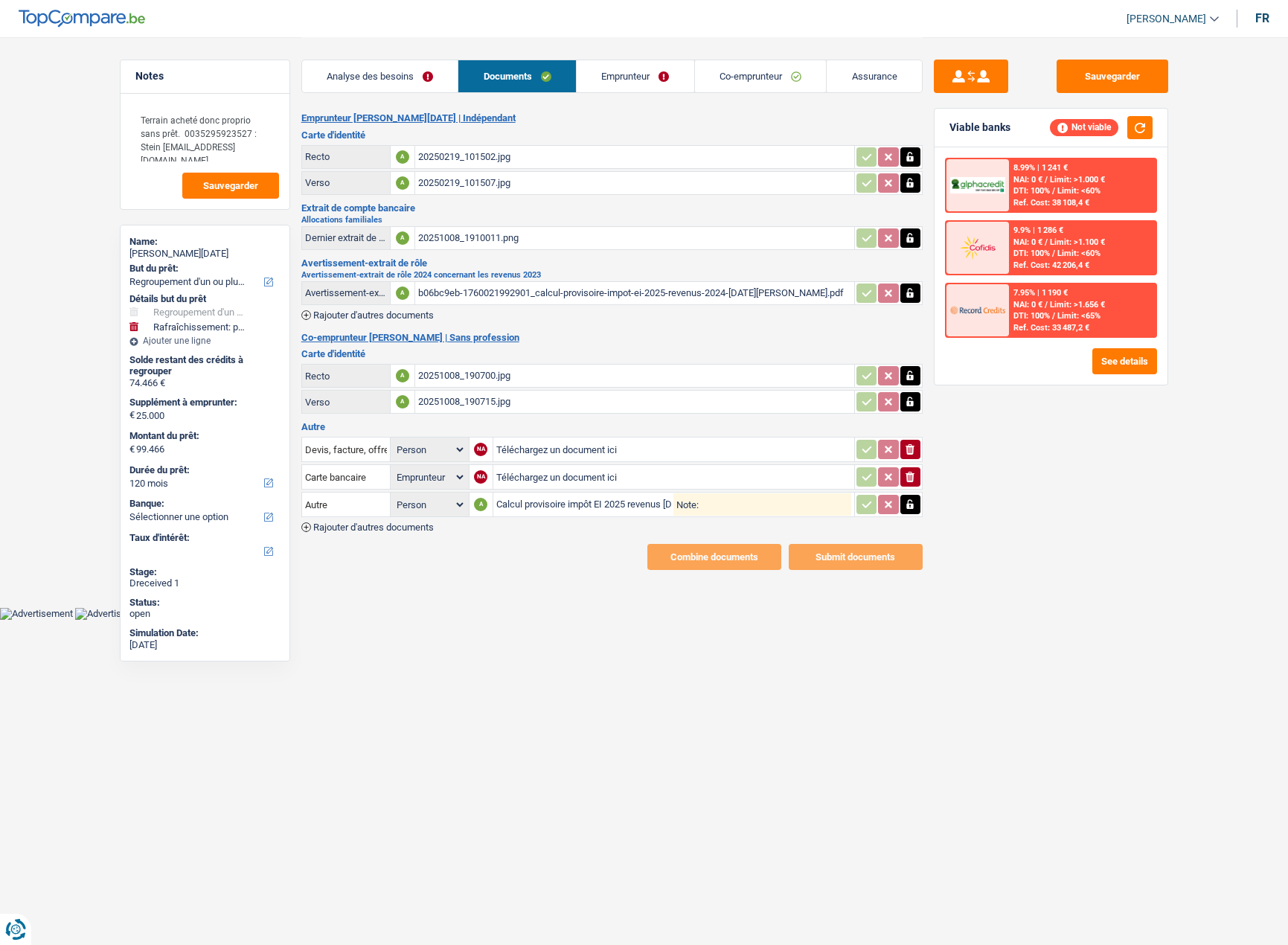
select select "refinancing"
select select "houseOrGarden"
select select "120"
select select "applicant"
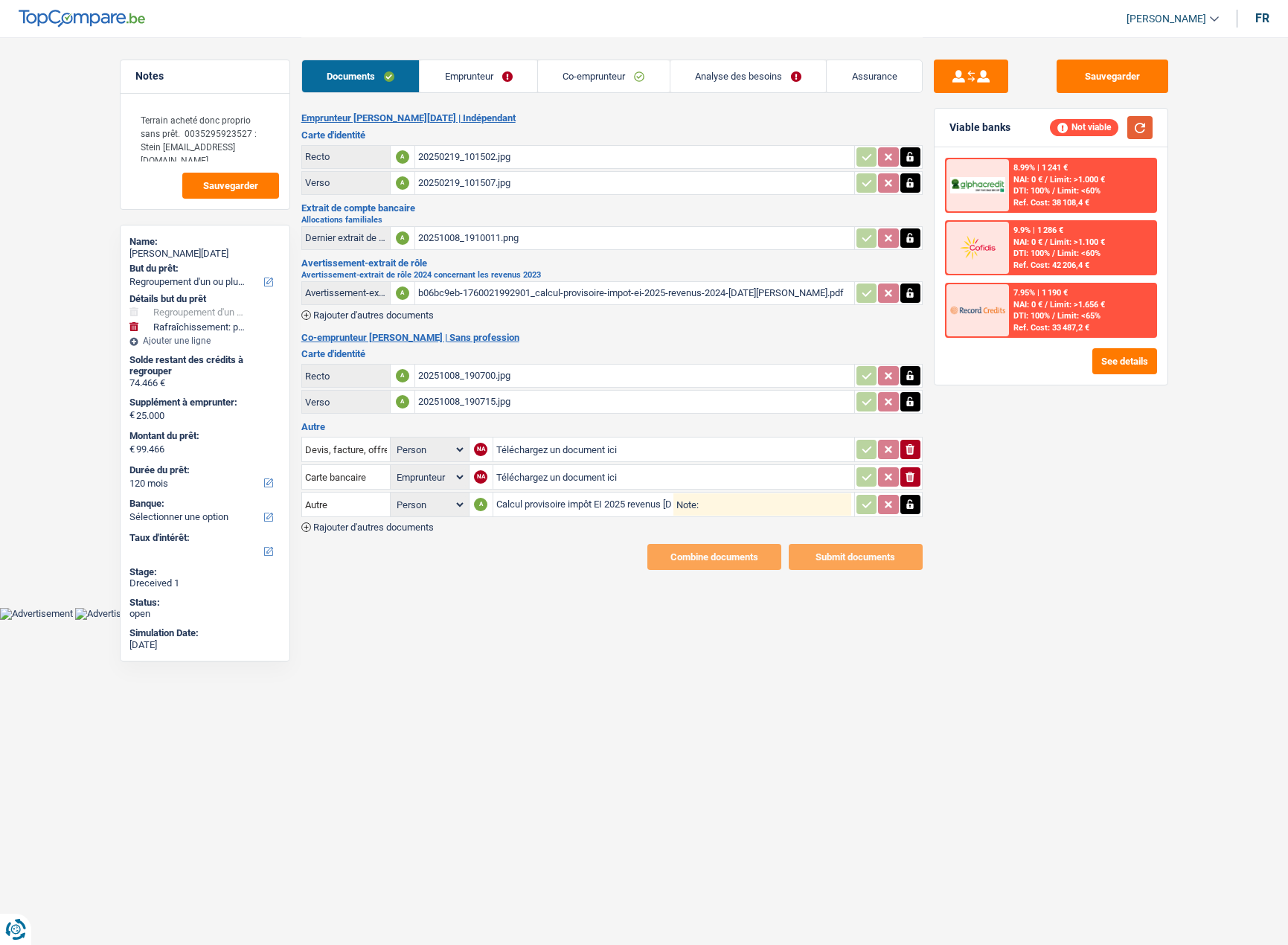
click at [1142, 132] on button "button" at bounding box center [1140, 127] width 26 height 23
drag, startPoint x: 1085, startPoint y: 72, endPoint x: 1070, endPoint y: 69, distance: 15.3
click at [1086, 72] on button "Sauvegarder" at bounding box center [1113, 76] width 112 height 33
select select "refinancing"
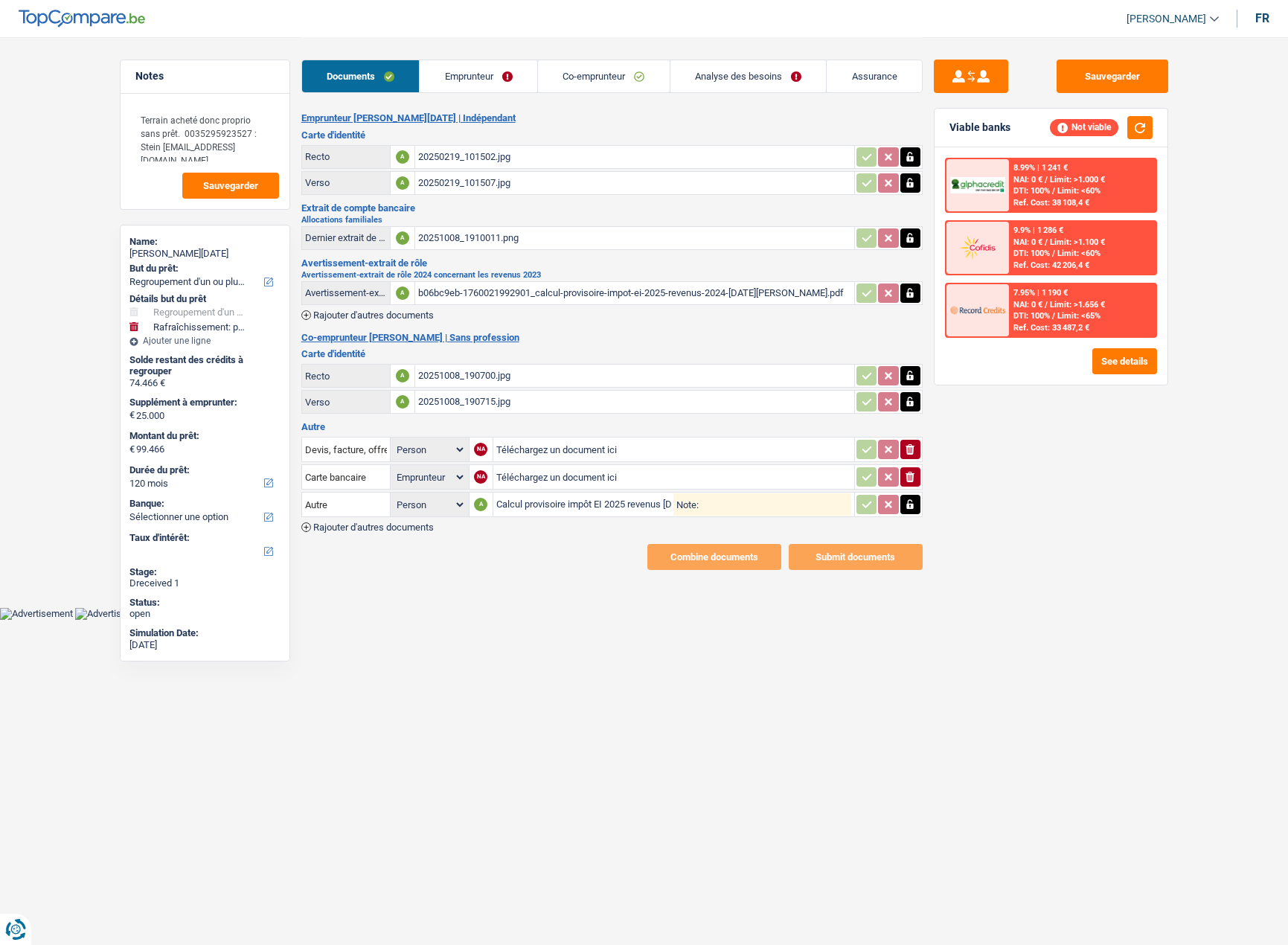
select select "houseOrGarden"
select select "120"
select select "applicant"
select select "married"
select select "BE"
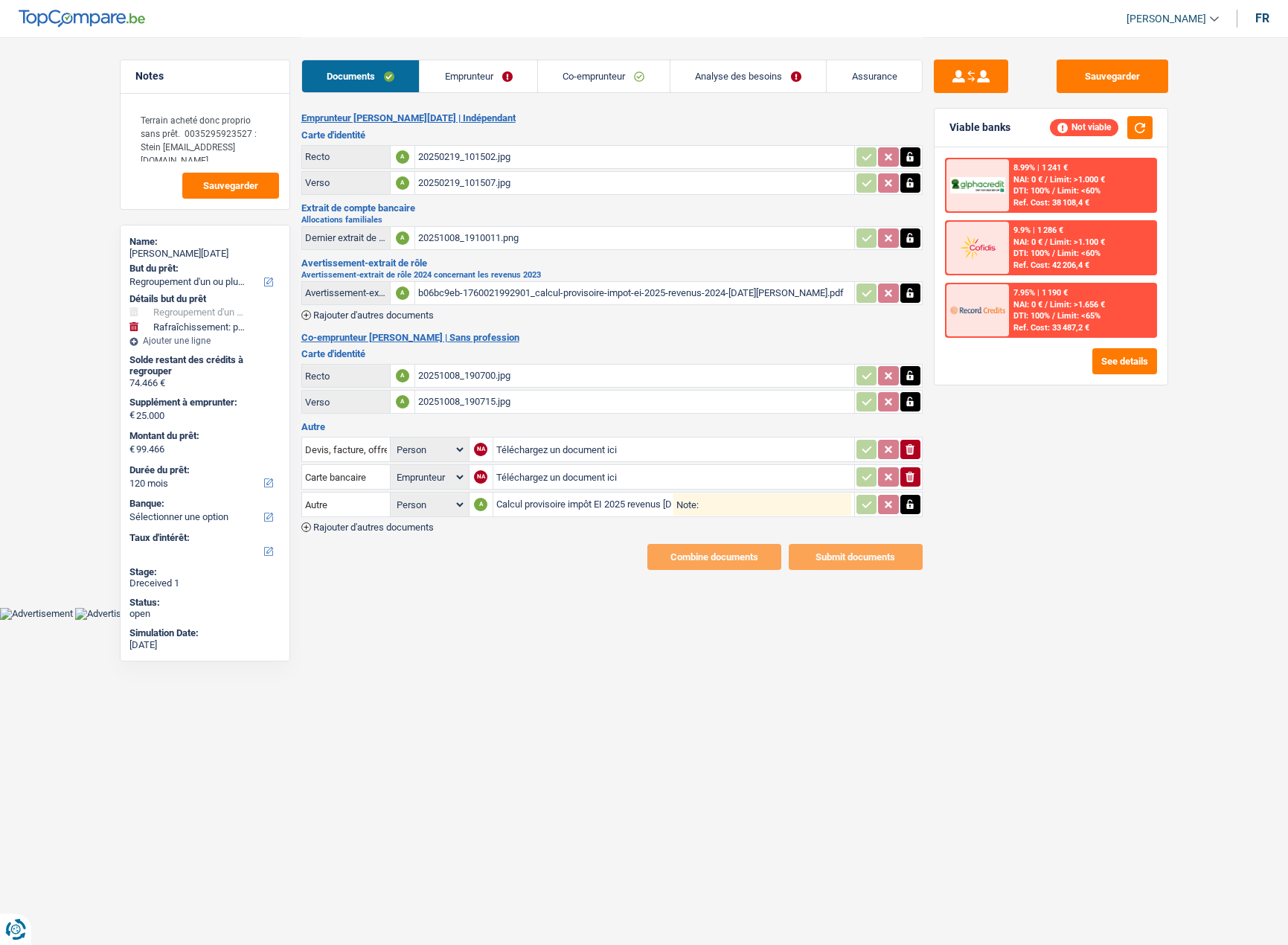
select select "independent"
select select "BE"
select select "familyAllowances"
select select "netSalary"
click at [458, 78] on link "Emprunteur" at bounding box center [479, 76] width 118 height 32
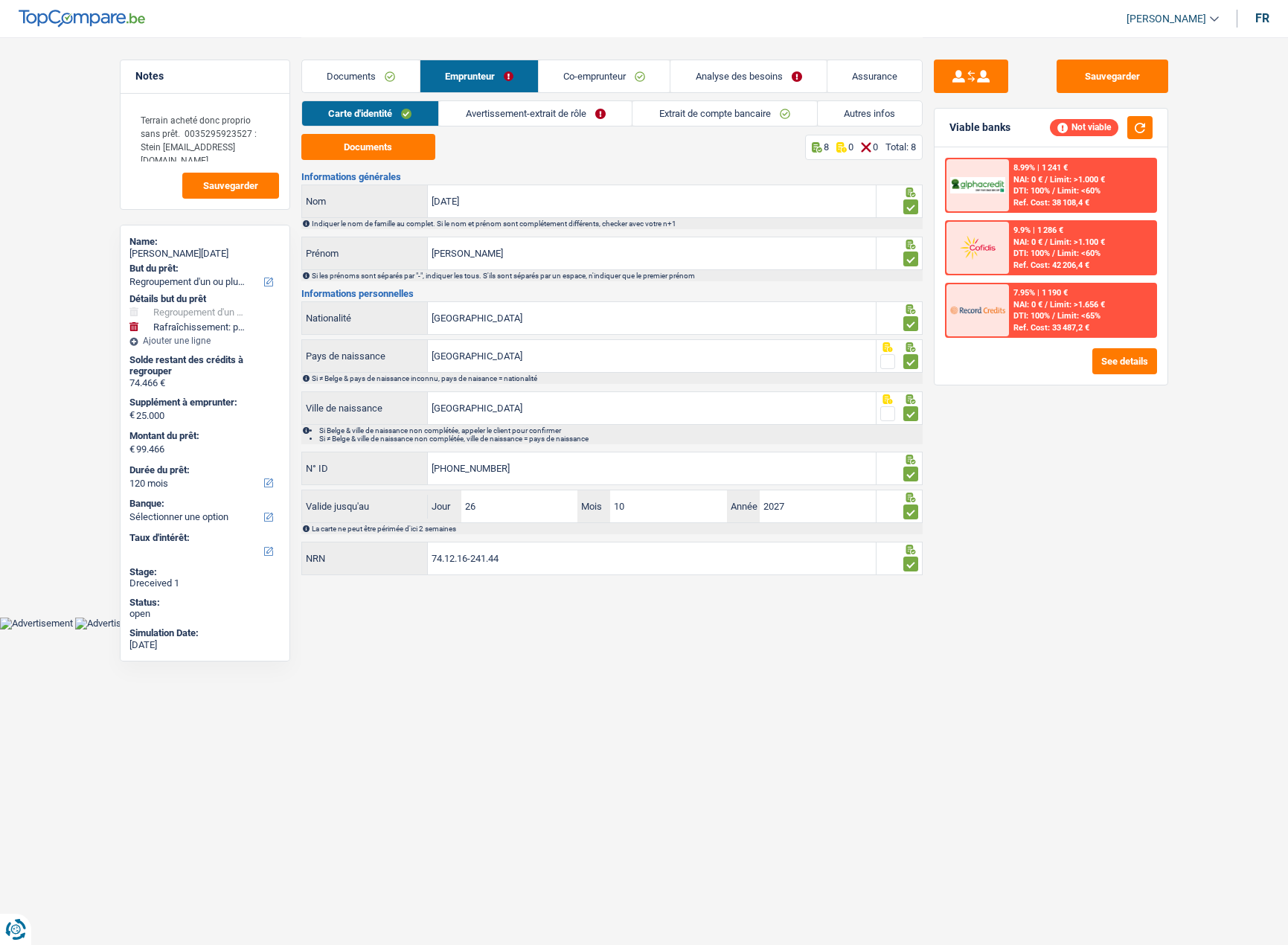
click at [499, 114] on link "Avertissement-extrait de rôle" at bounding box center [536, 113] width 193 height 25
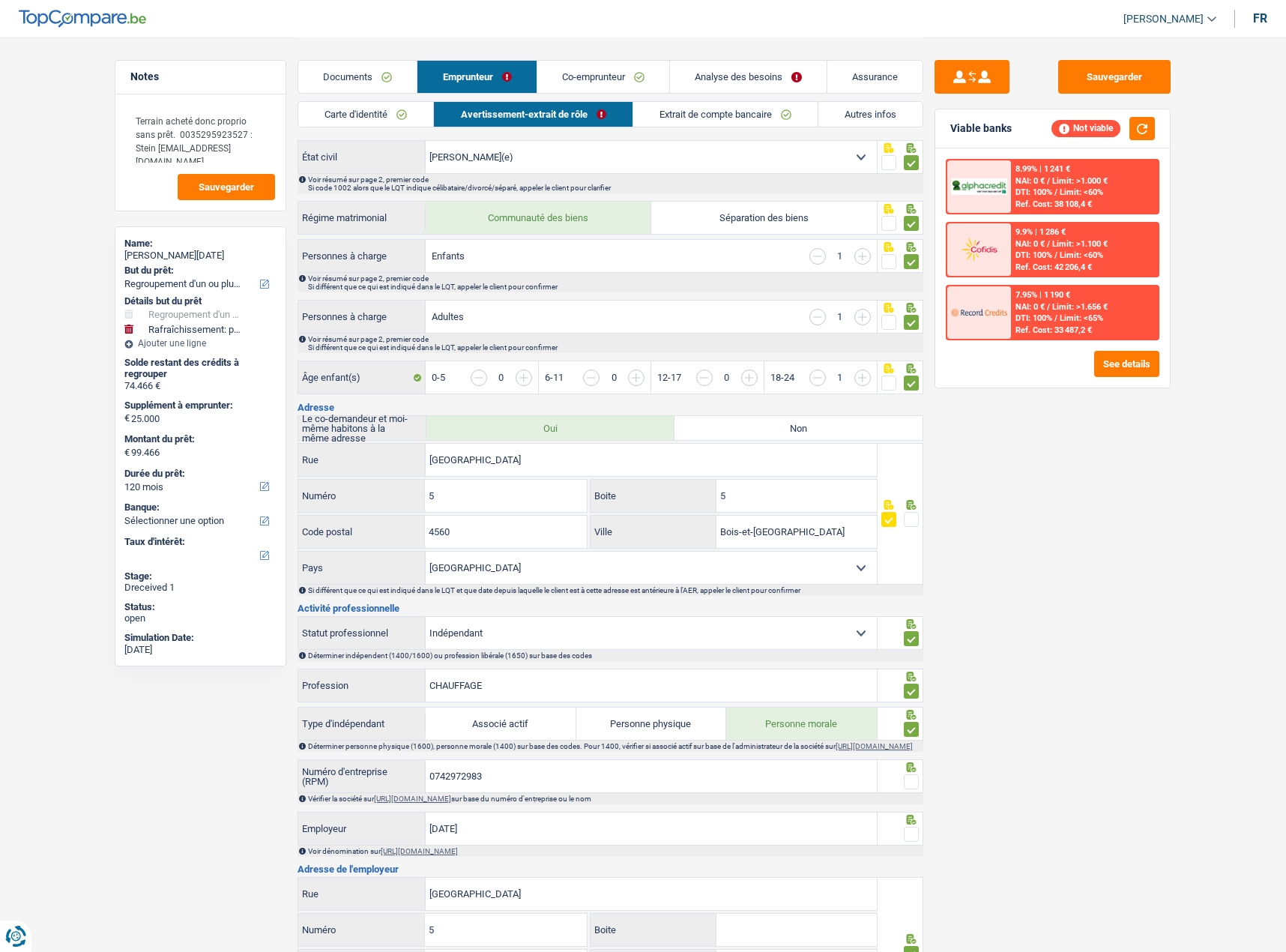
scroll to position [300, 0]
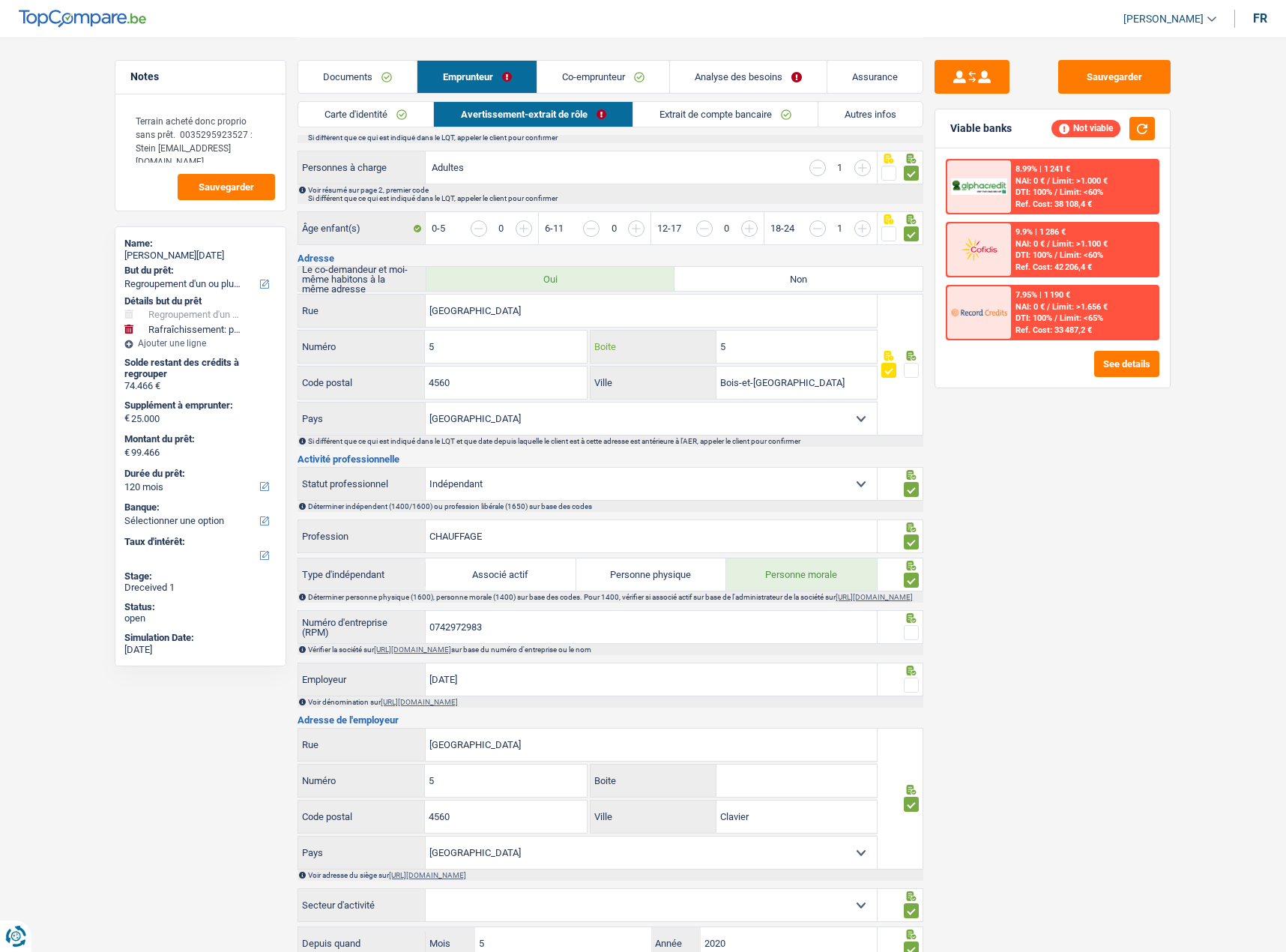
click at [765, 357] on input "5" at bounding box center [796, 346] width 160 height 32
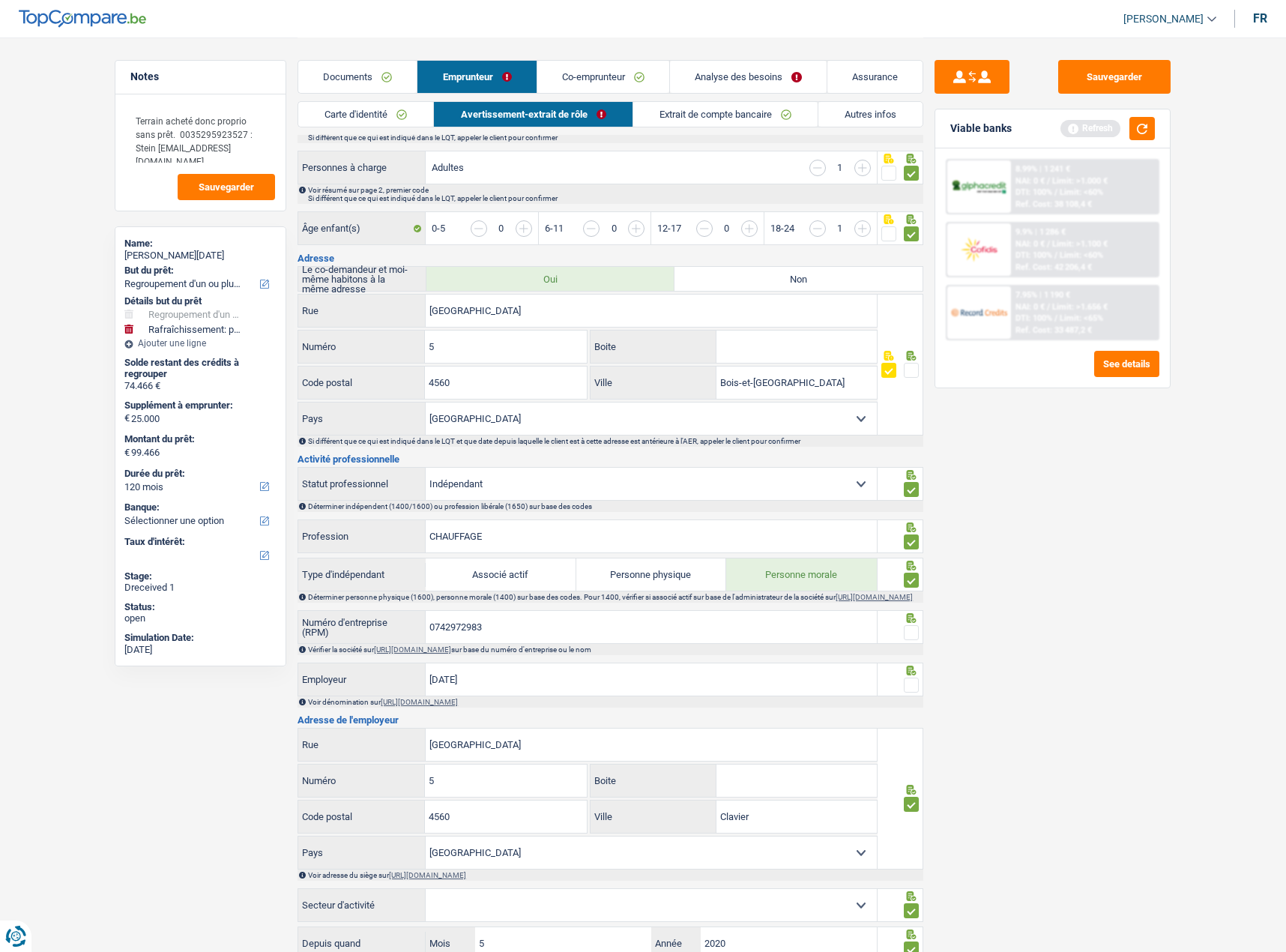
click at [907, 369] on span at bounding box center [911, 370] width 15 height 15
click at [0, 0] on input "radio" at bounding box center [0, 0] width 0 height 0
click at [913, 640] on span at bounding box center [911, 633] width 15 height 15
click at [0, 0] on input "radio" at bounding box center [0, 0] width 0 height 0
click at [913, 675] on icon at bounding box center [911, 670] width 10 height 10
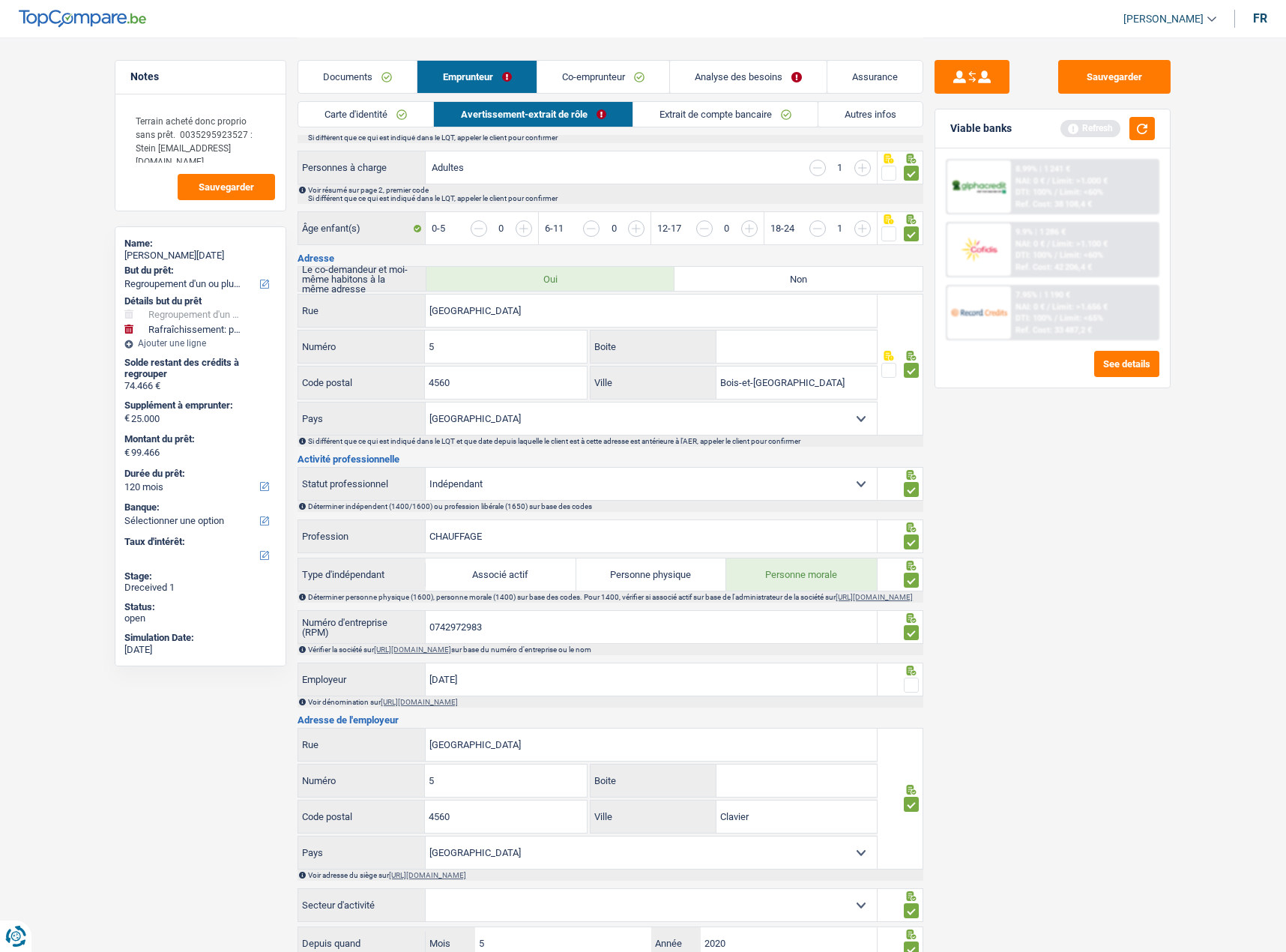
click at [913, 693] on span at bounding box center [911, 685] width 15 height 15
click at [0, 0] on input "radio" at bounding box center [0, 0] width 0 height 0
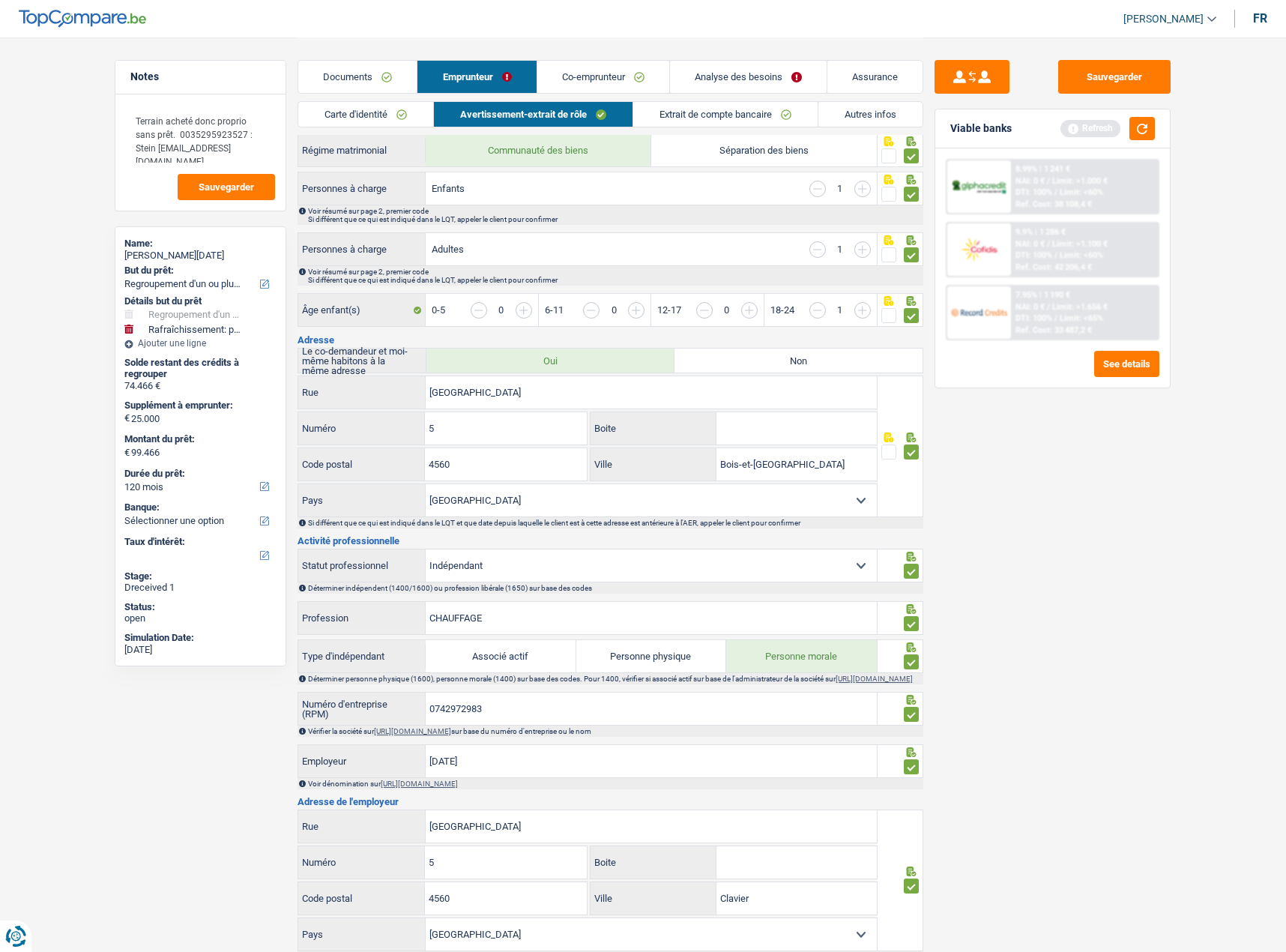
scroll to position [56, 0]
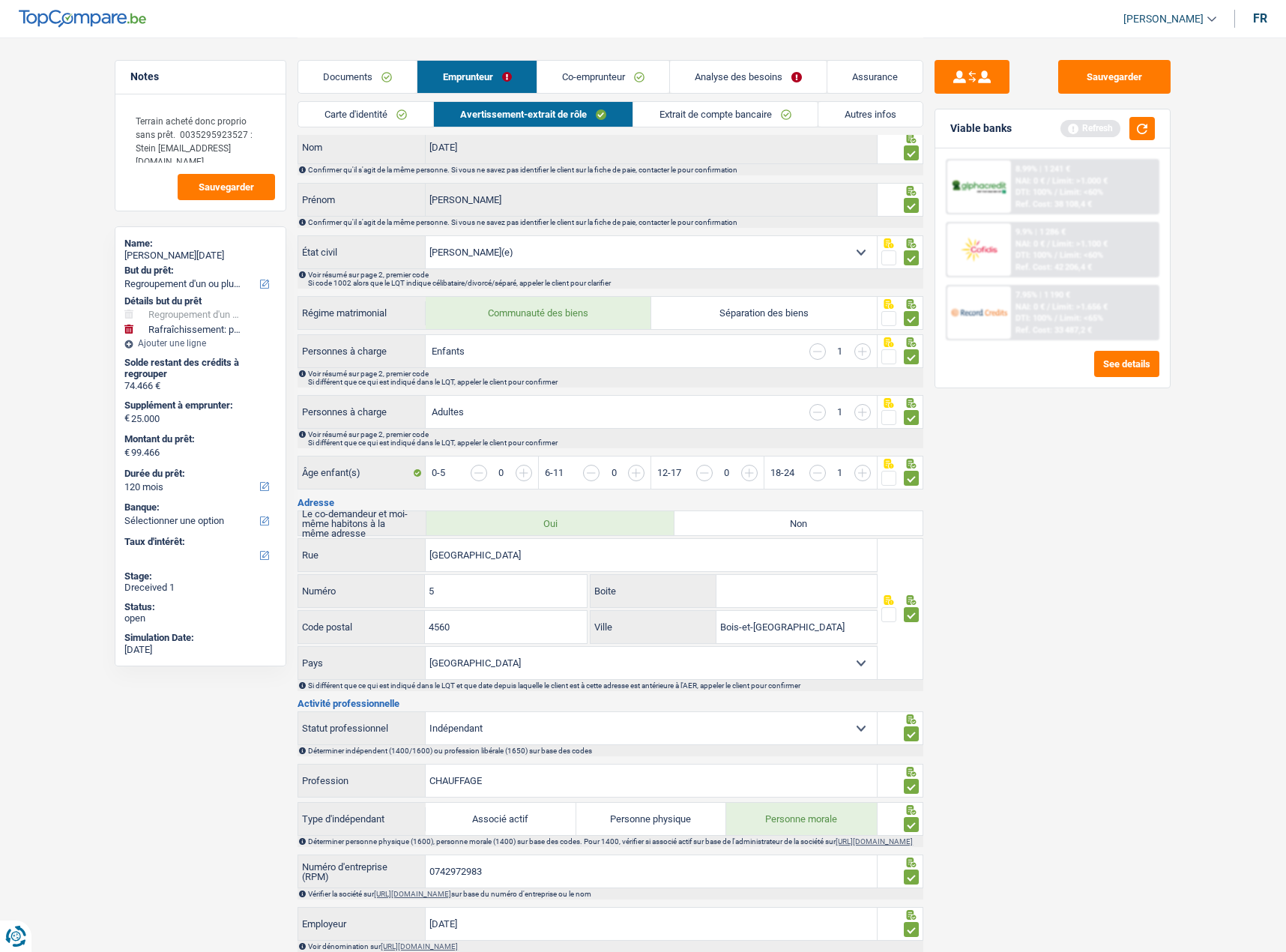
click at [728, 127] on li "Extrait de compte bancaire" at bounding box center [725, 114] width 185 height 26
click at [728, 124] on link "Extrait de compte bancaire" at bounding box center [725, 114] width 184 height 25
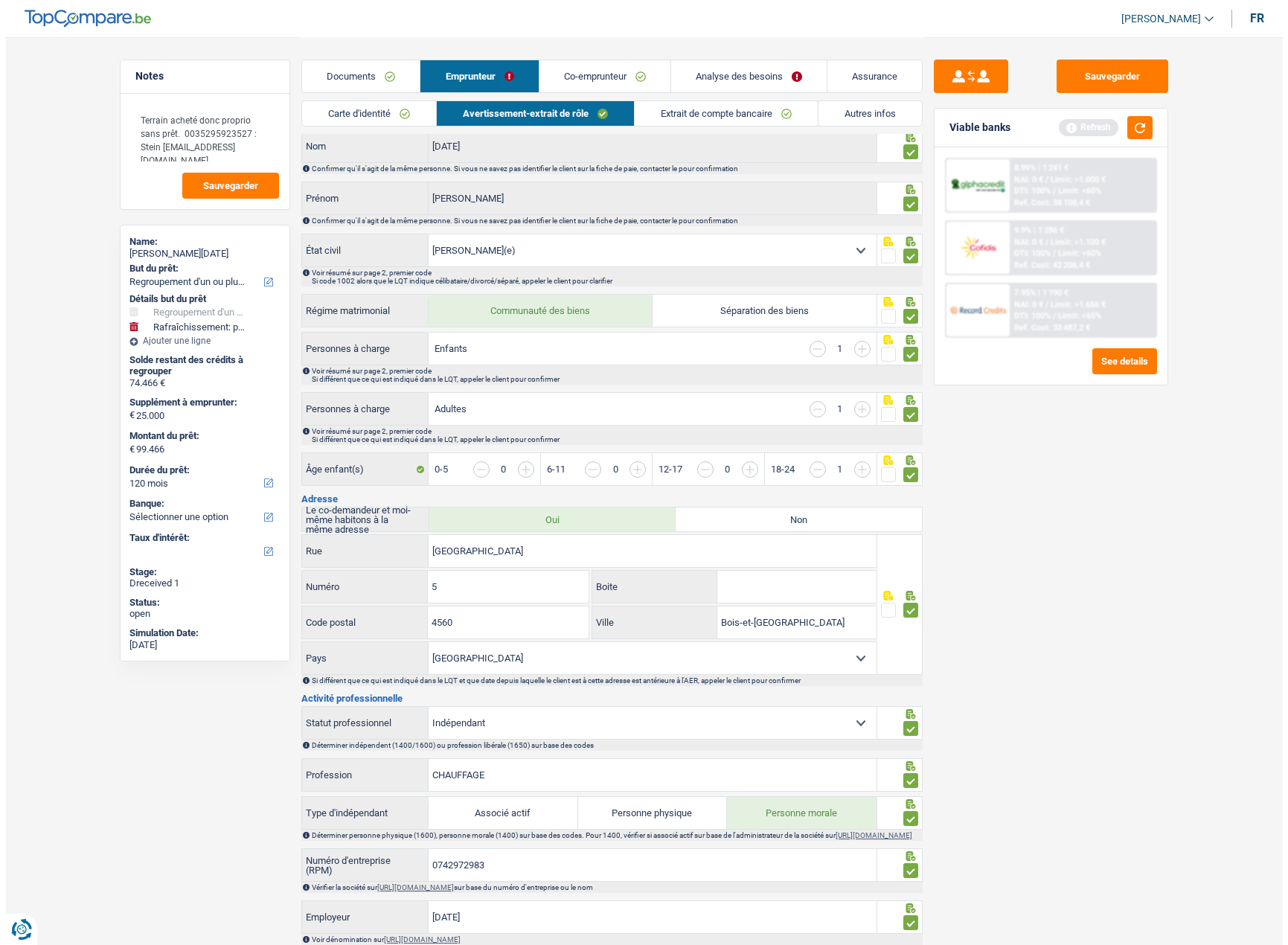
scroll to position [0, 0]
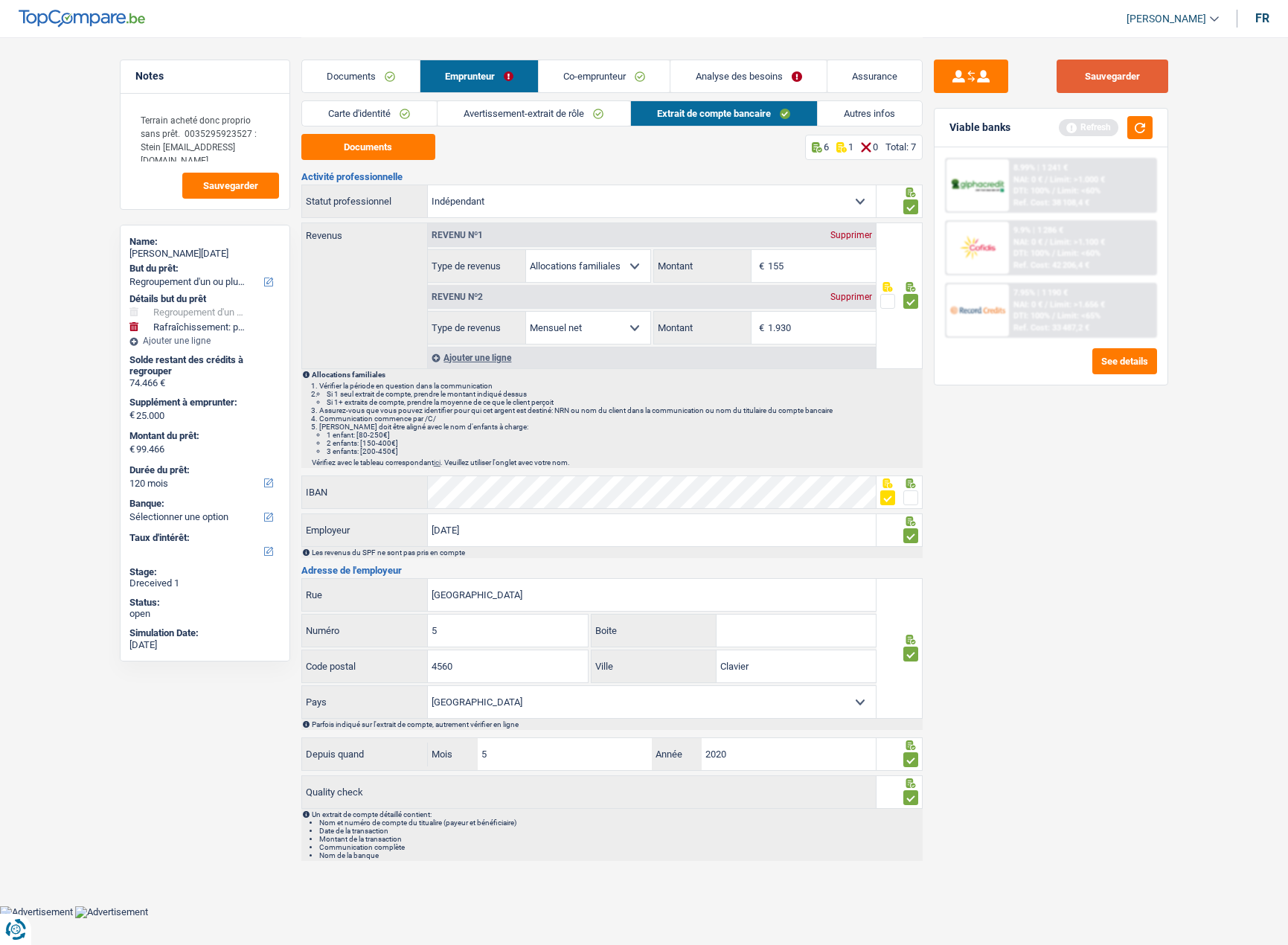
click at [1110, 72] on button "Sauvegarder" at bounding box center [1113, 76] width 112 height 33
click at [853, 104] on link "Autres infos" at bounding box center [869, 113] width 104 height 25
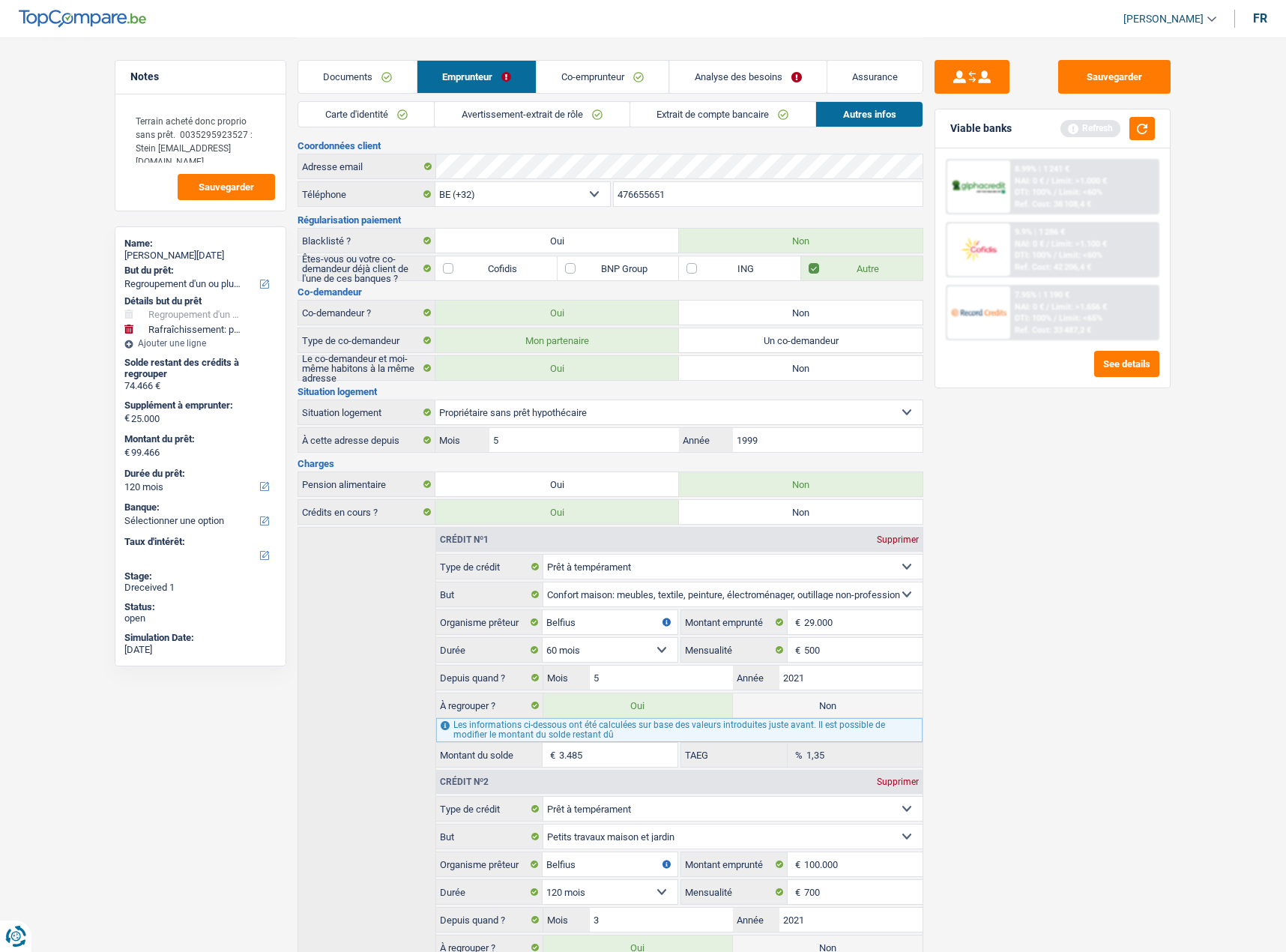
click at [1129, 129] on div "Refresh" at bounding box center [1107, 128] width 94 height 23
click at [1139, 130] on button "button" at bounding box center [1143, 128] width 26 height 23
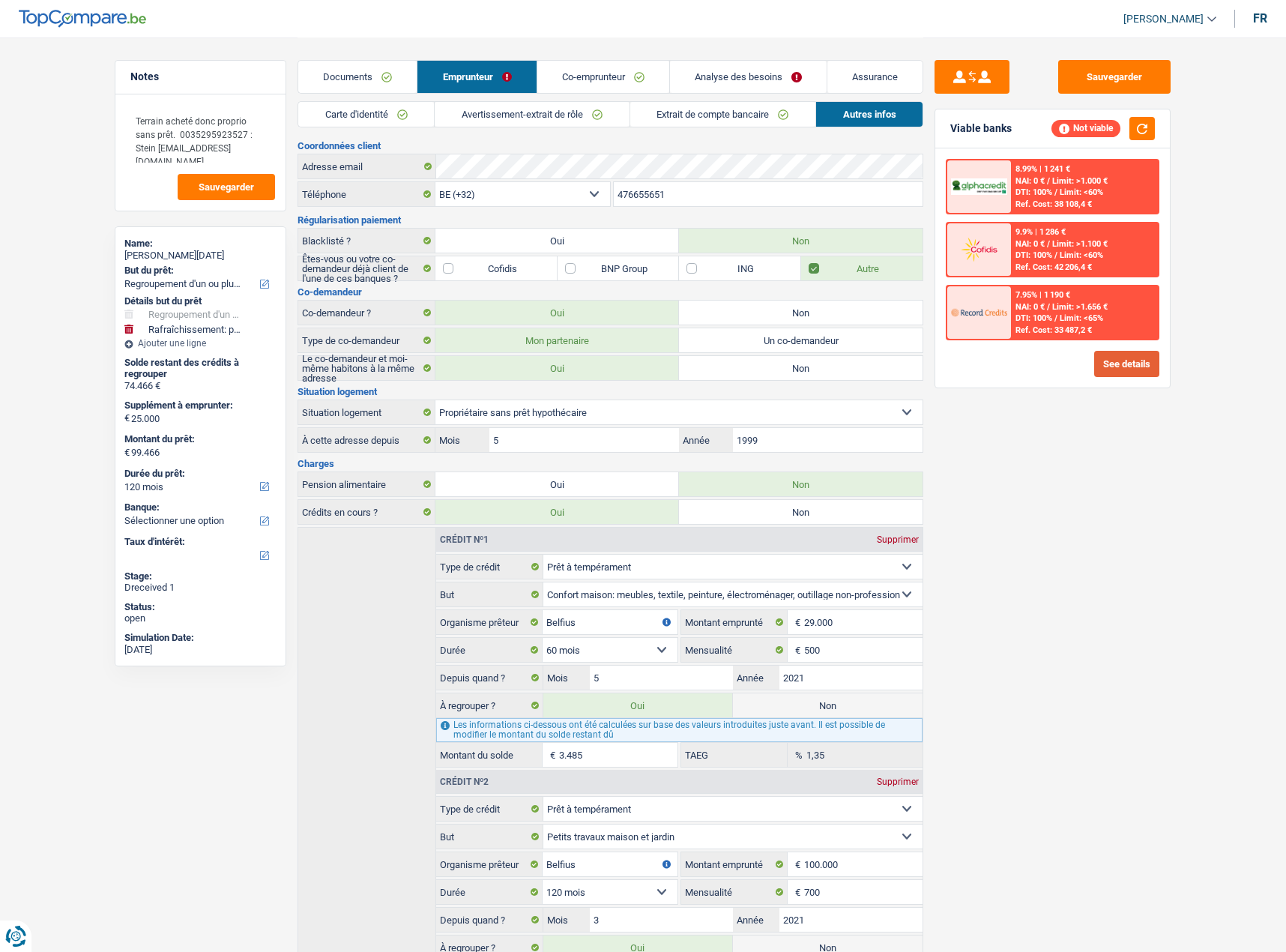
click at [1131, 363] on button "See details" at bounding box center [1127, 364] width 65 height 26
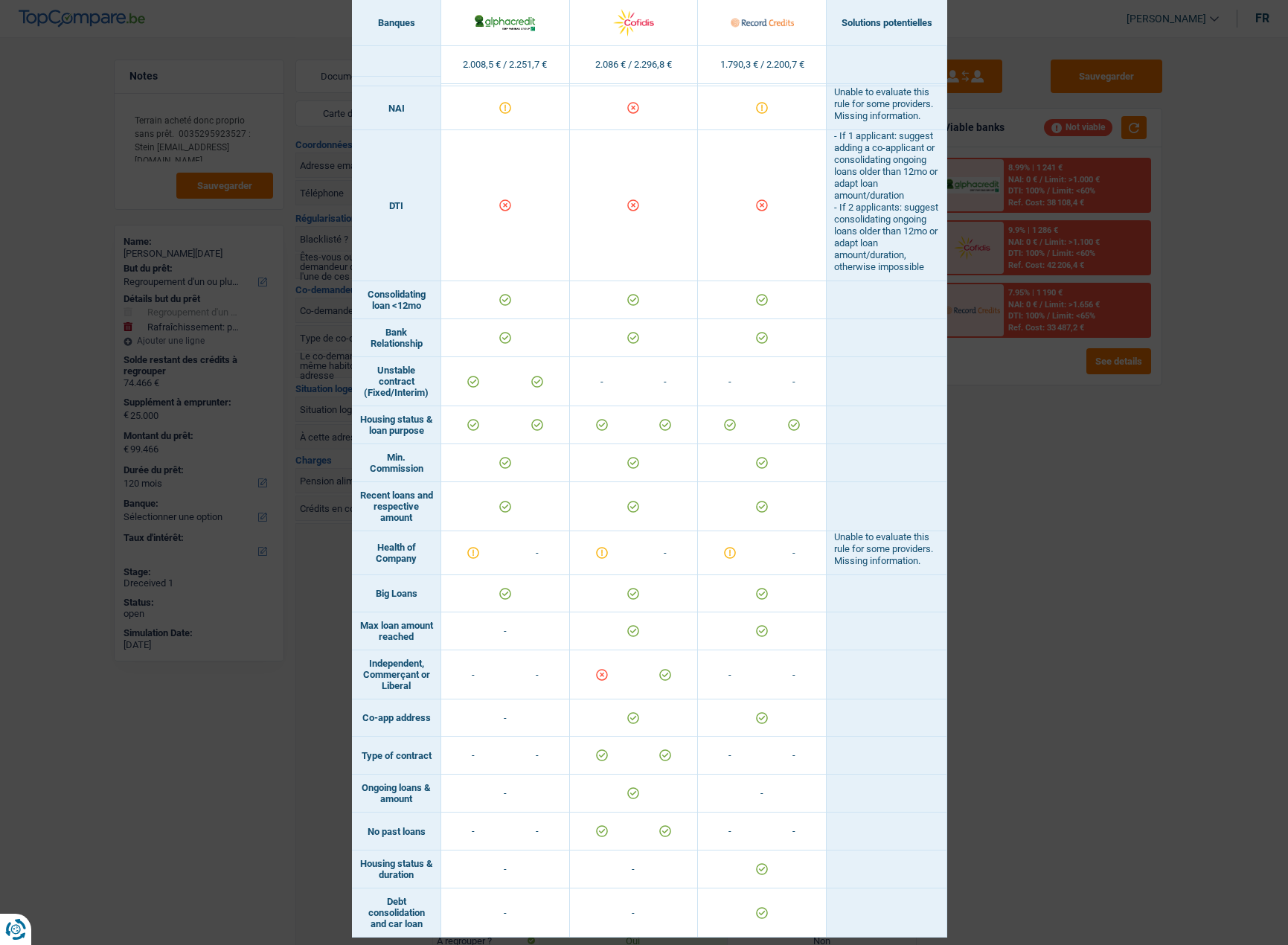
scroll to position [633, 0]
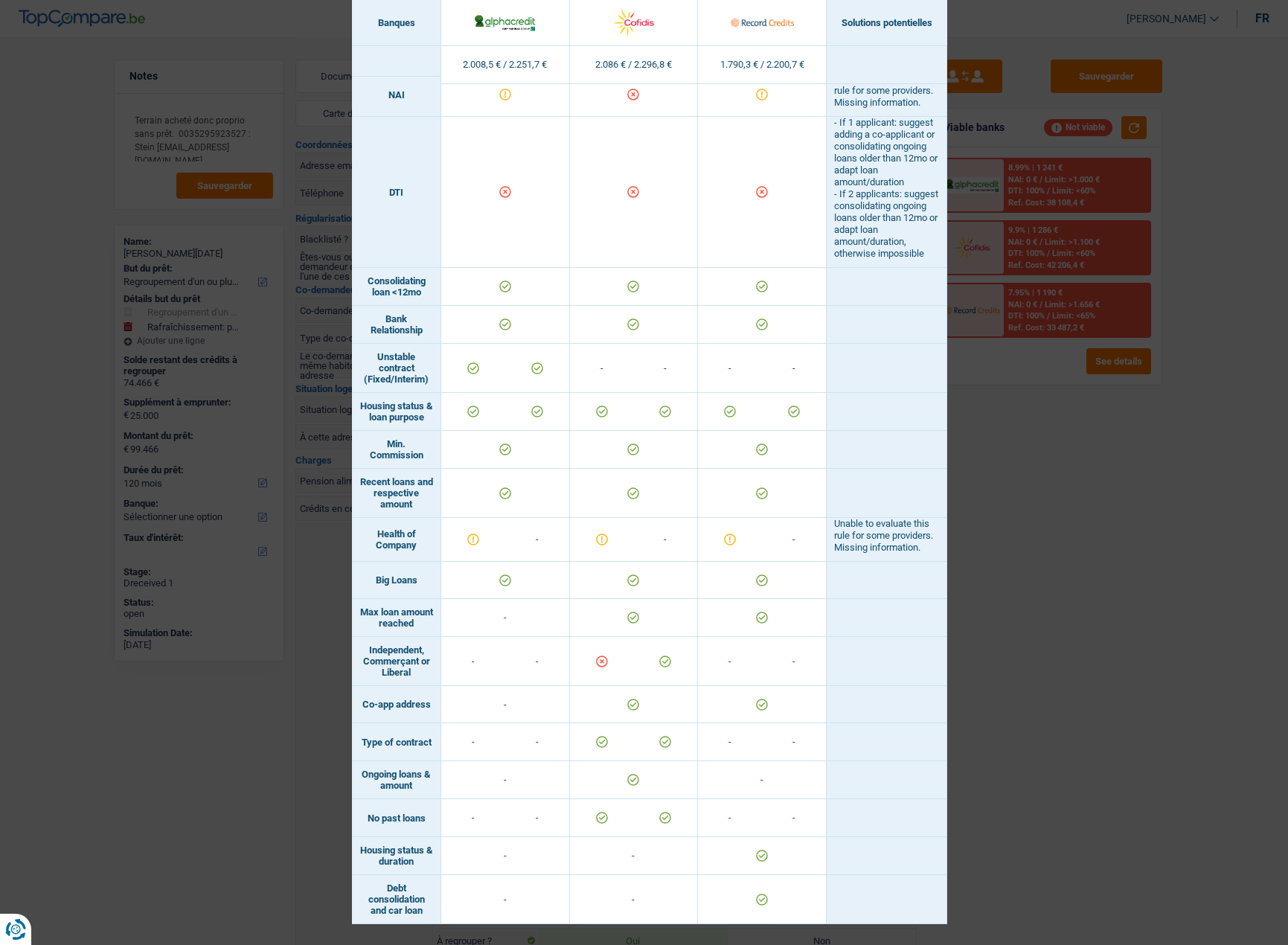
click at [1114, 483] on div "Banks conditions × Banques Solutions potentielles Revenus / Charges 2.008,5 € /…" at bounding box center [644, 472] width 1288 height 945
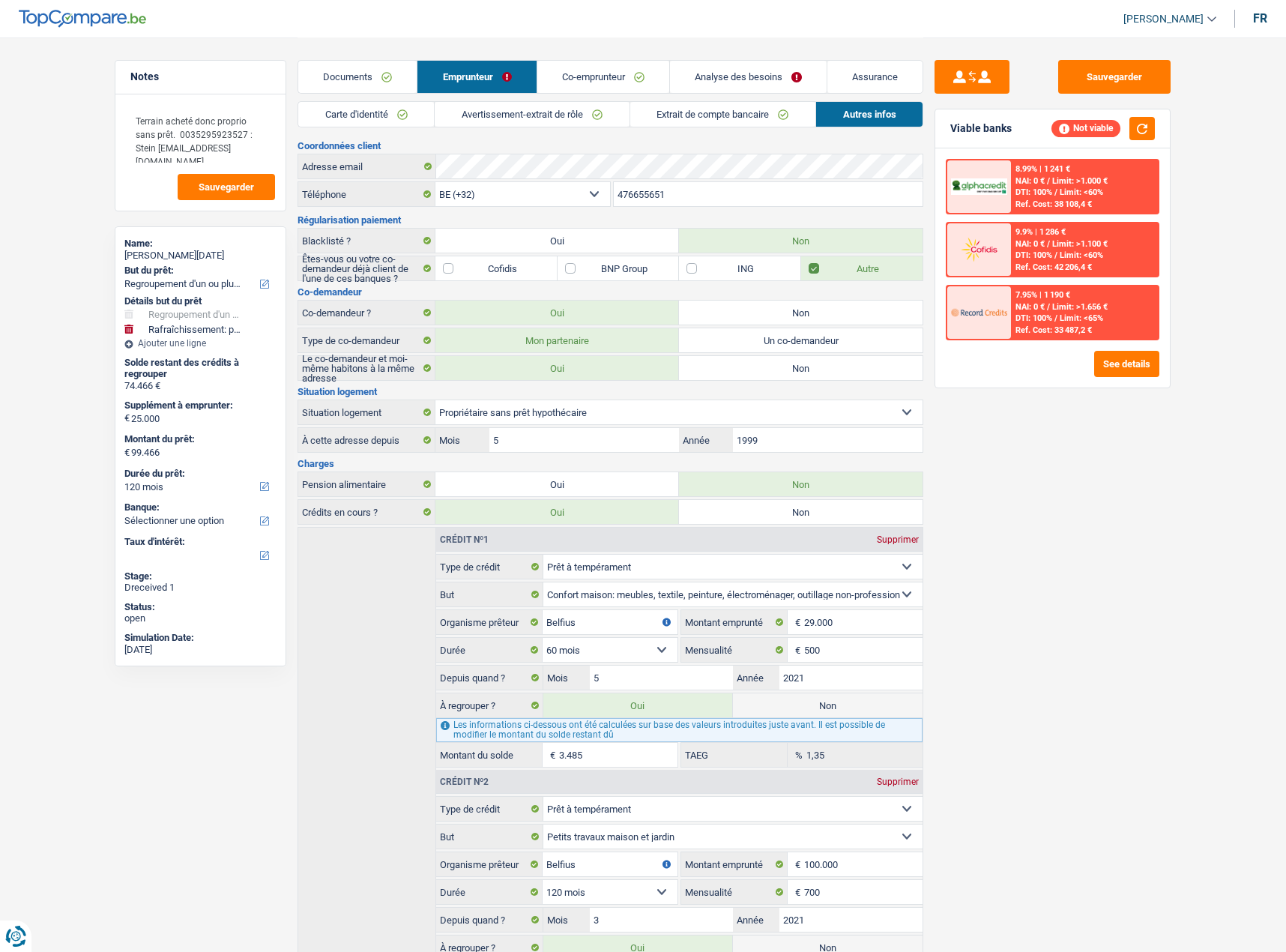
click at [365, 62] on link "Documents" at bounding box center [357, 77] width 118 height 32
click at [358, 74] on link "Documents" at bounding box center [357, 77] width 118 height 32
click at [377, 89] on link "Documents" at bounding box center [357, 77] width 118 height 32
click at [369, 75] on link "Documents" at bounding box center [357, 77] width 118 height 32
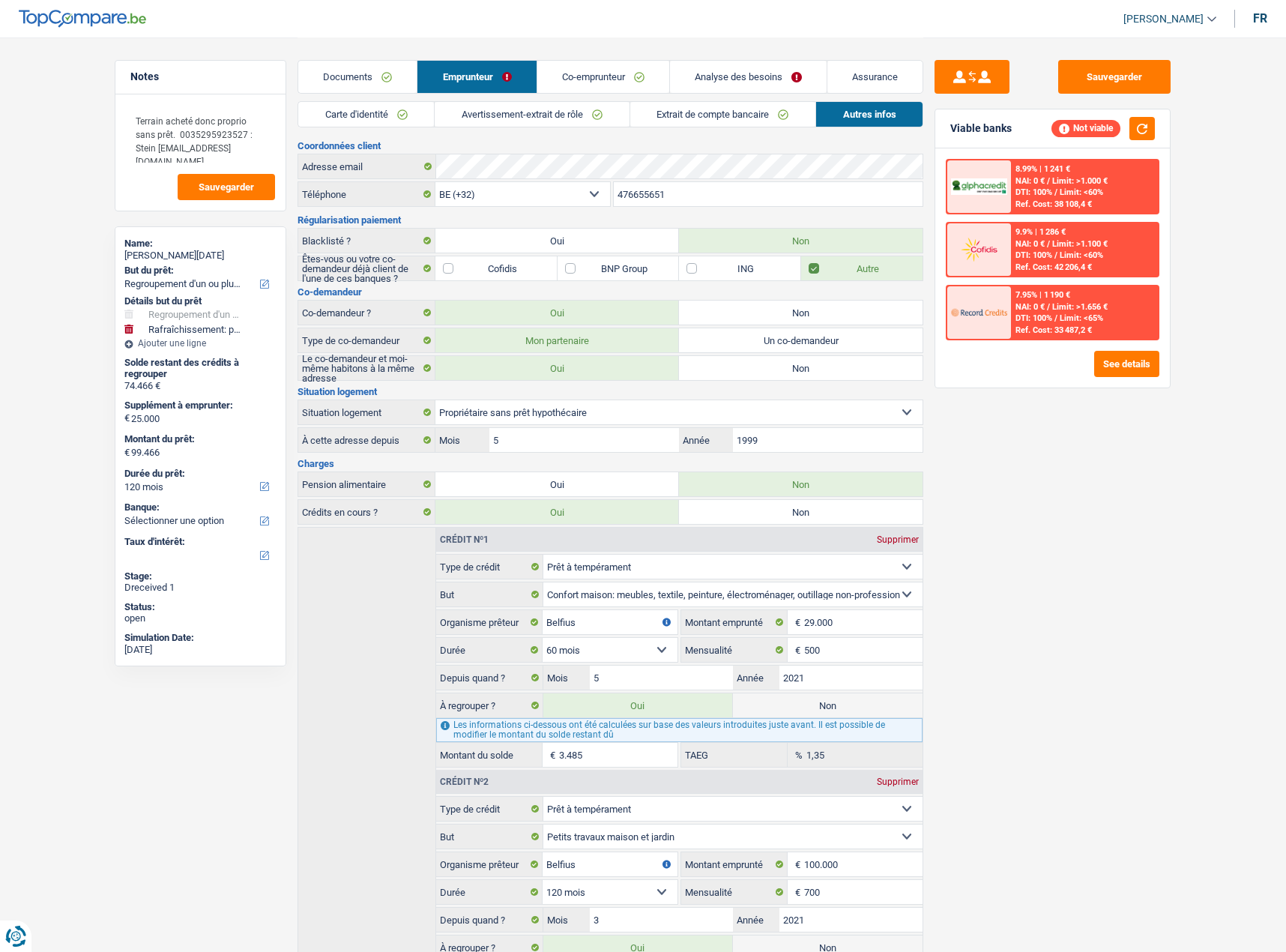
click at [369, 75] on link "Documents" at bounding box center [357, 77] width 118 height 32
click at [1131, 80] on button "Sauvegarder" at bounding box center [1115, 77] width 113 height 33
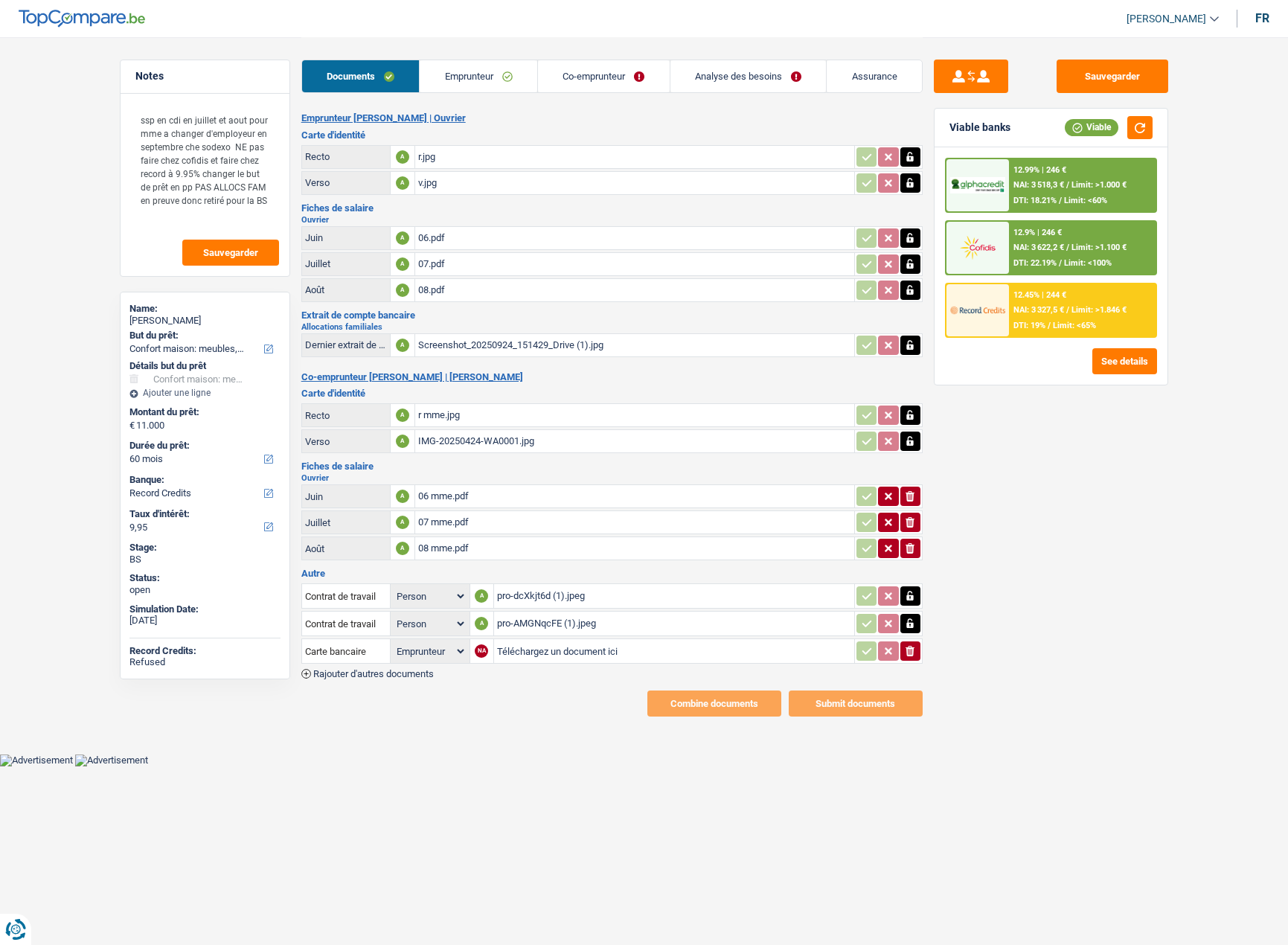
select select "household"
select select "60"
select select "record credits"
select select "applicant"
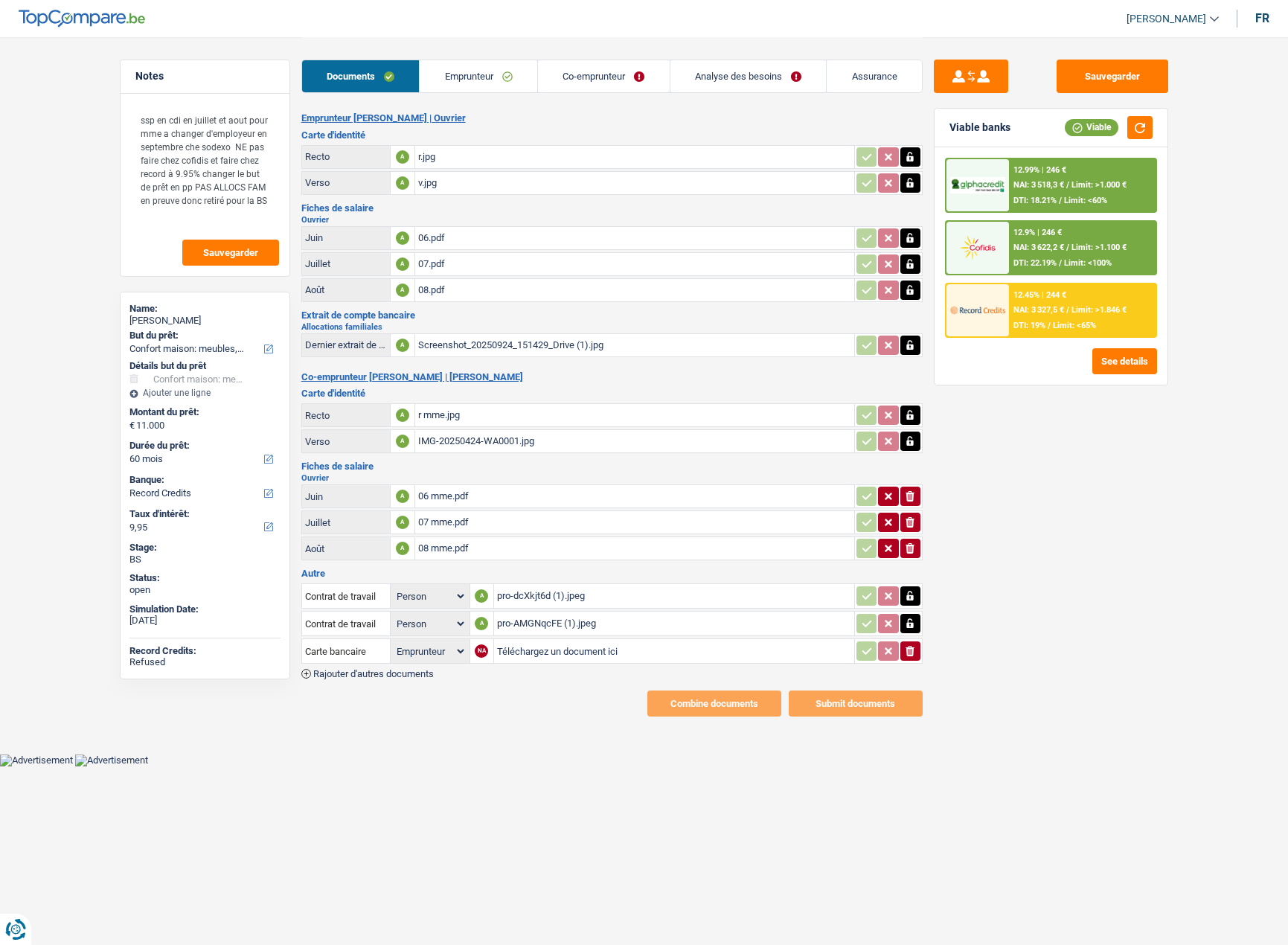
select select "household"
select select "false"
select select "60"
click at [1056, 196] on span "DTI: 18.21%" at bounding box center [1034, 200] width 43 height 10
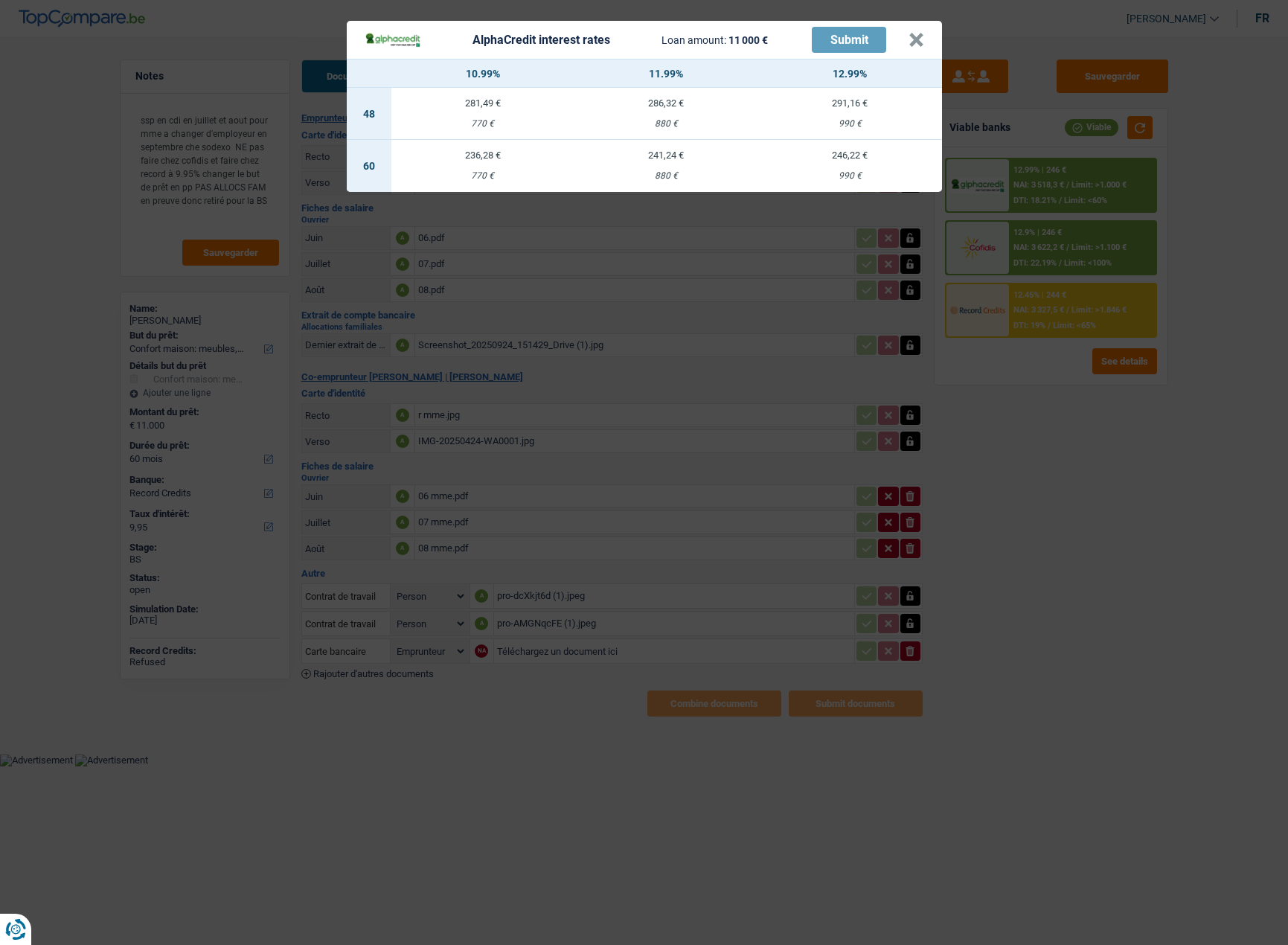
click at [711, 262] on div "AlphaCredit interest rates Loan amount: 11 000 € Submit × 10.99% 11.99% 12.99% …" at bounding box center [644, 472] width 1288 height 945
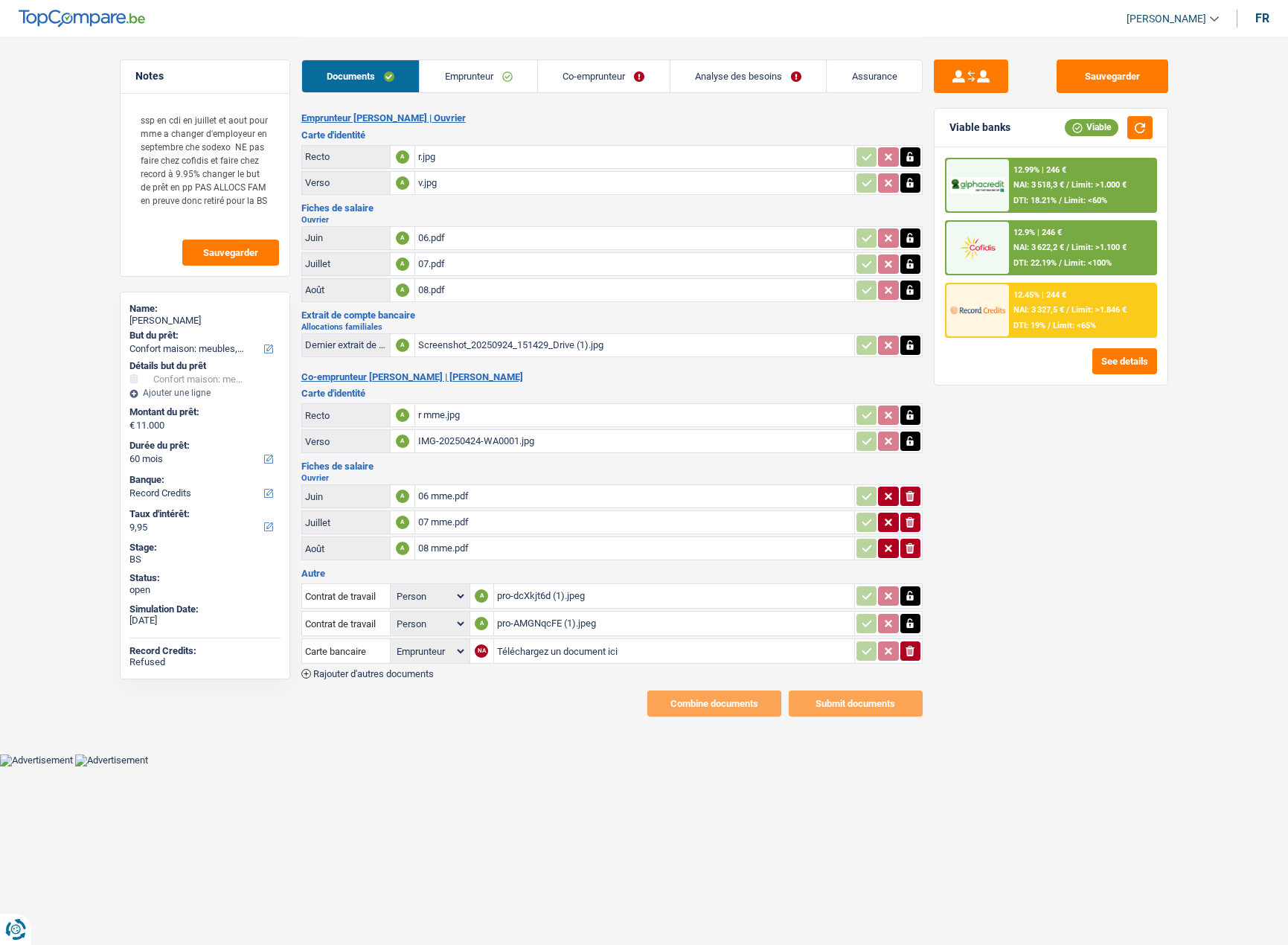
click at [771, 87] on link "Analyse des besoins" at bounding box center [749, 76] width 156 height 32
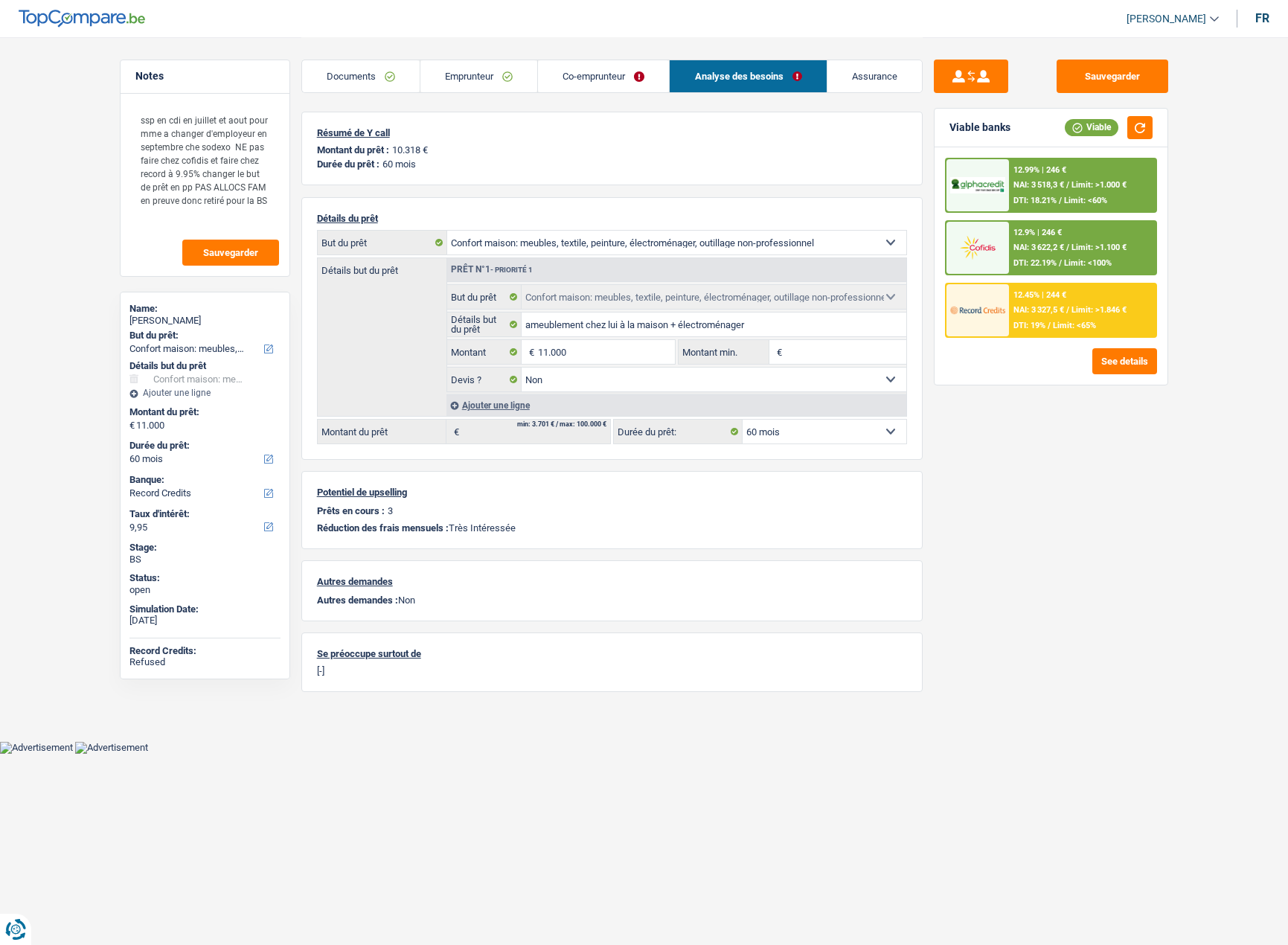
click at [1057, 175] on div "12.99% | 246 € NAI: 3 518,3 € / Limit: >1.000 € DTI: 18.21% / Limit: <60%" at bounding box center [1082, 185] width 147 height 52
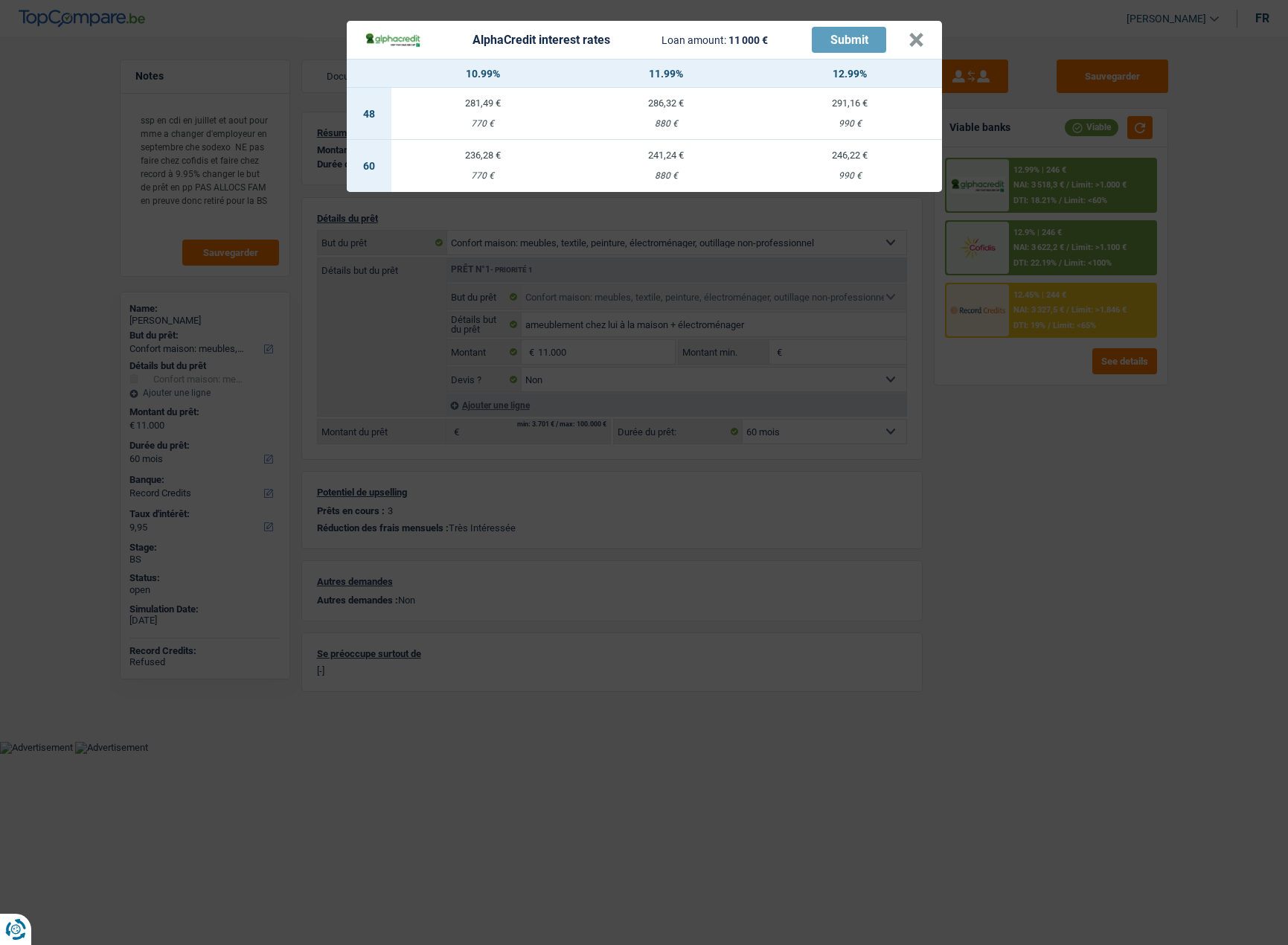
click at [494, 174] on div "770 €" at bounding box center [483, 175] width 184 height 10
select select "alphacredit"
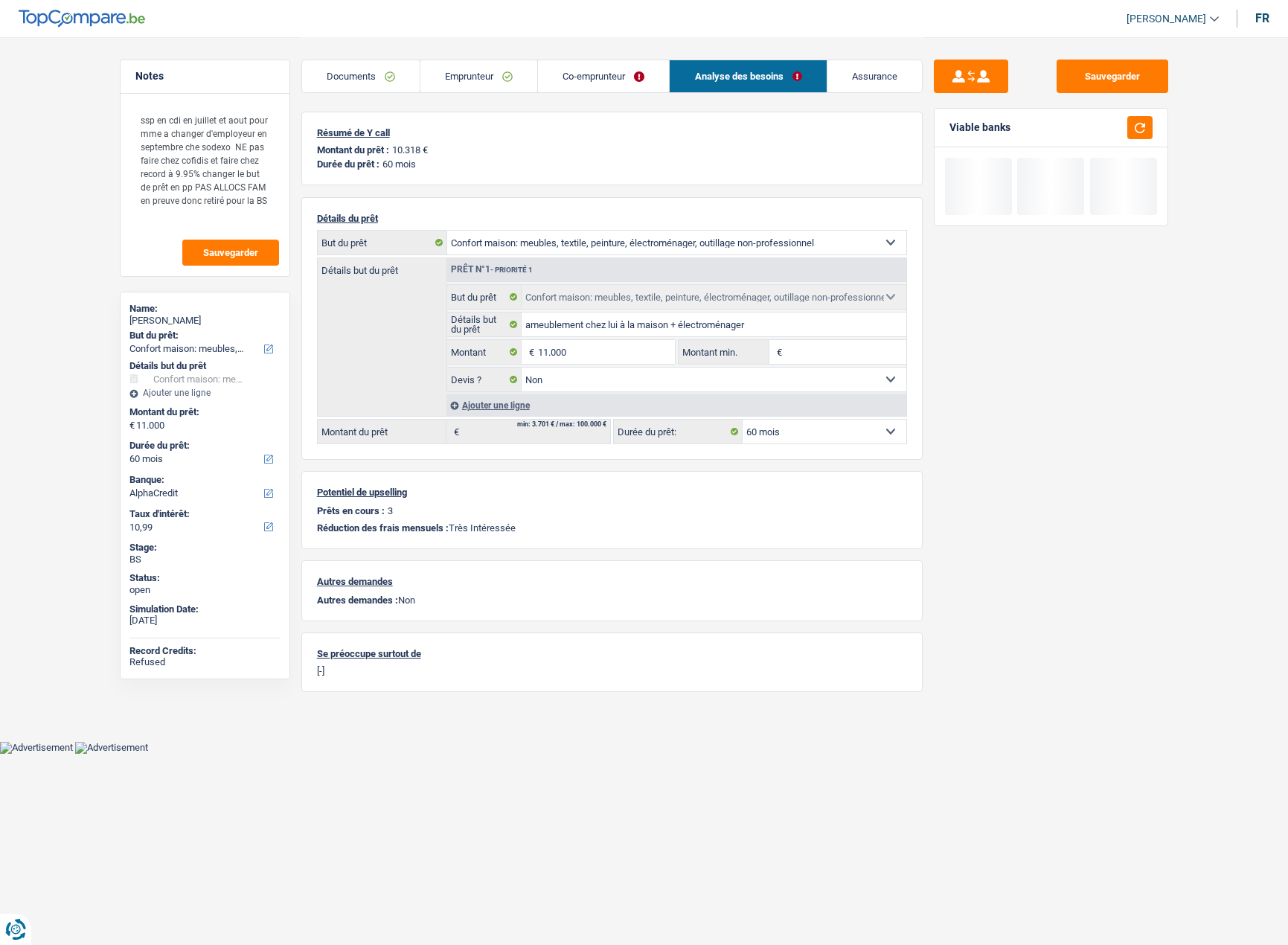
click at [597, 174] on div "Résumé de Y call Montant du prêt : 10.318 € Durée du prêt : 60 mois" at bounding box center [612, 149] width 621 height 73
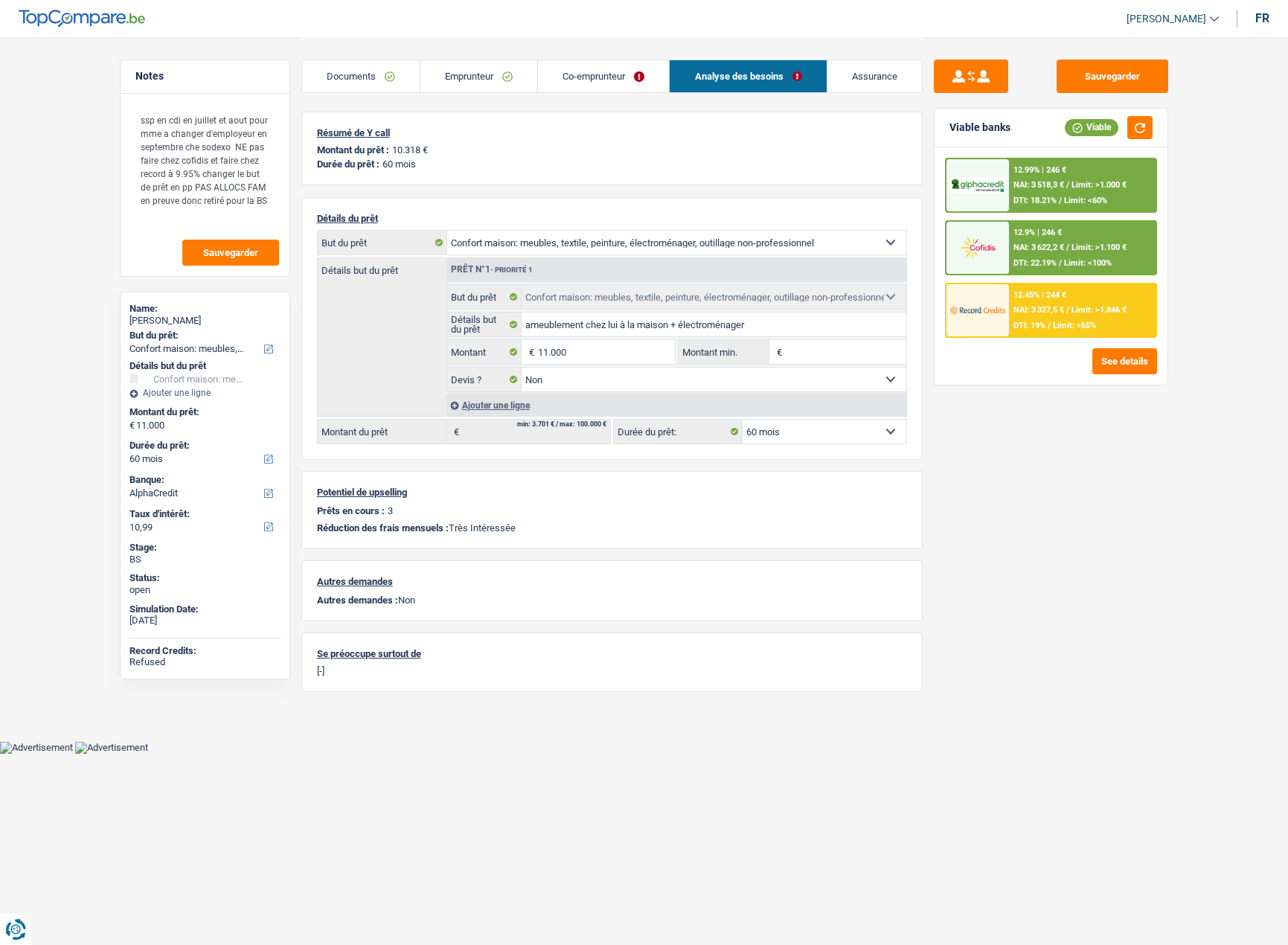
click at [1067, 186] on div "NAI: 3 518,3 € / Limit: >1.000 €" at bounding box center [1069, 185] width 113 height 10
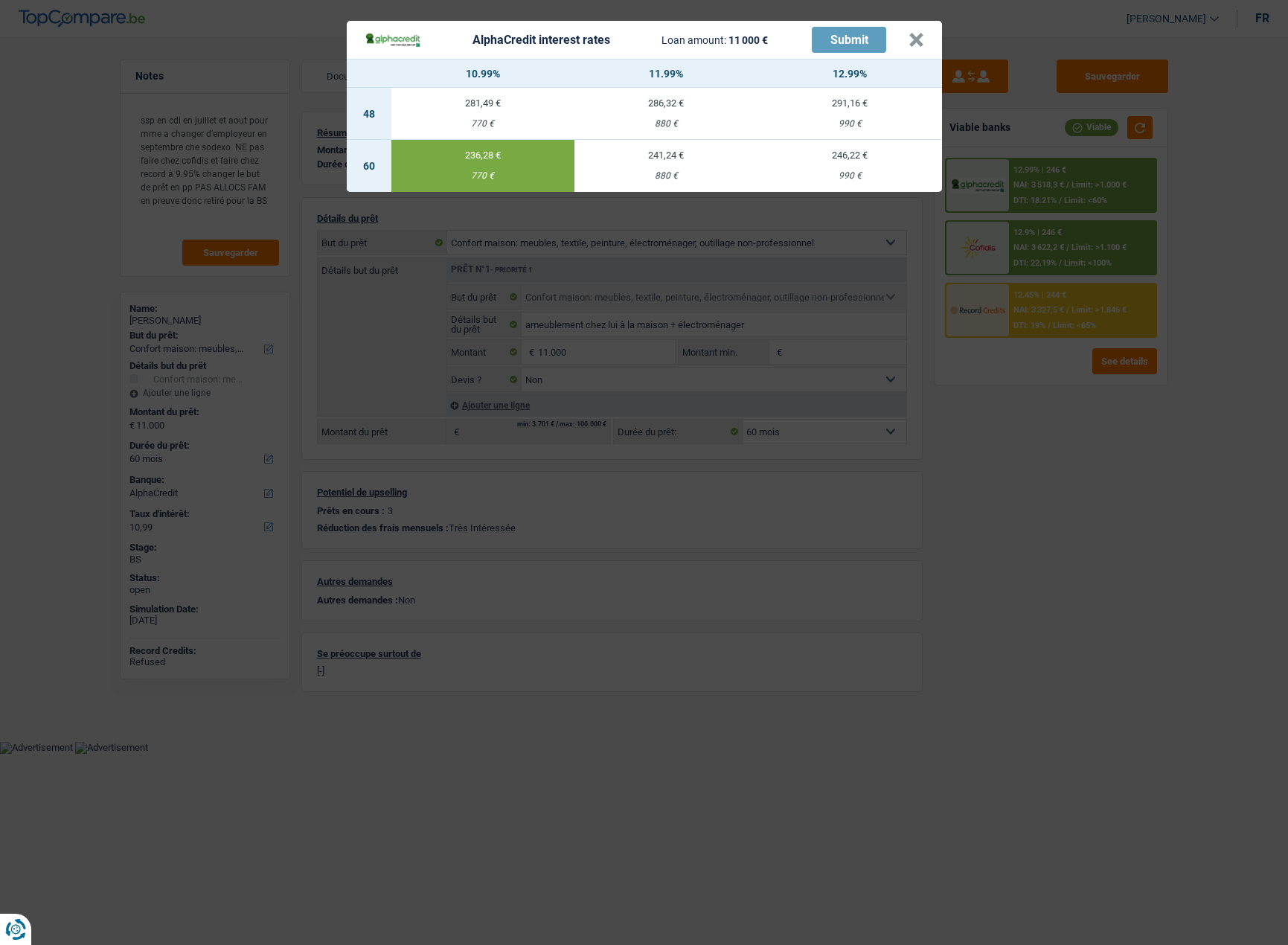
click at [678, 155] on div "241,24 €" at bounding box center [666, 155] width 184 height 10
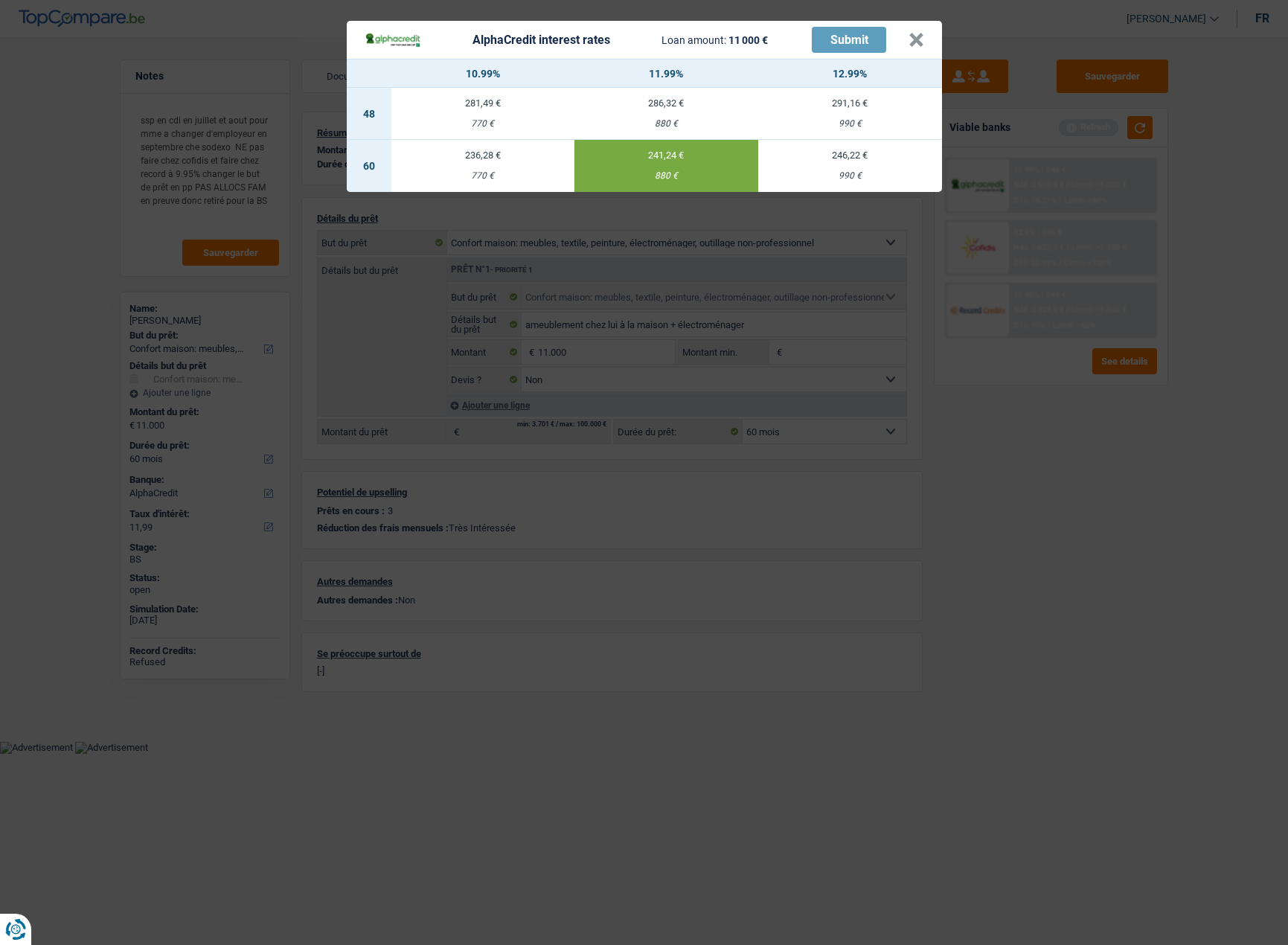
drag, startPoint x: 442, startPoint y: 154, endPoint x: 727, endPoint y: 157, distance: 285.0
click at [444, 154] on div "236,28 €" at bounding box center [483, 155] width 184 height 10
type input "10,99"
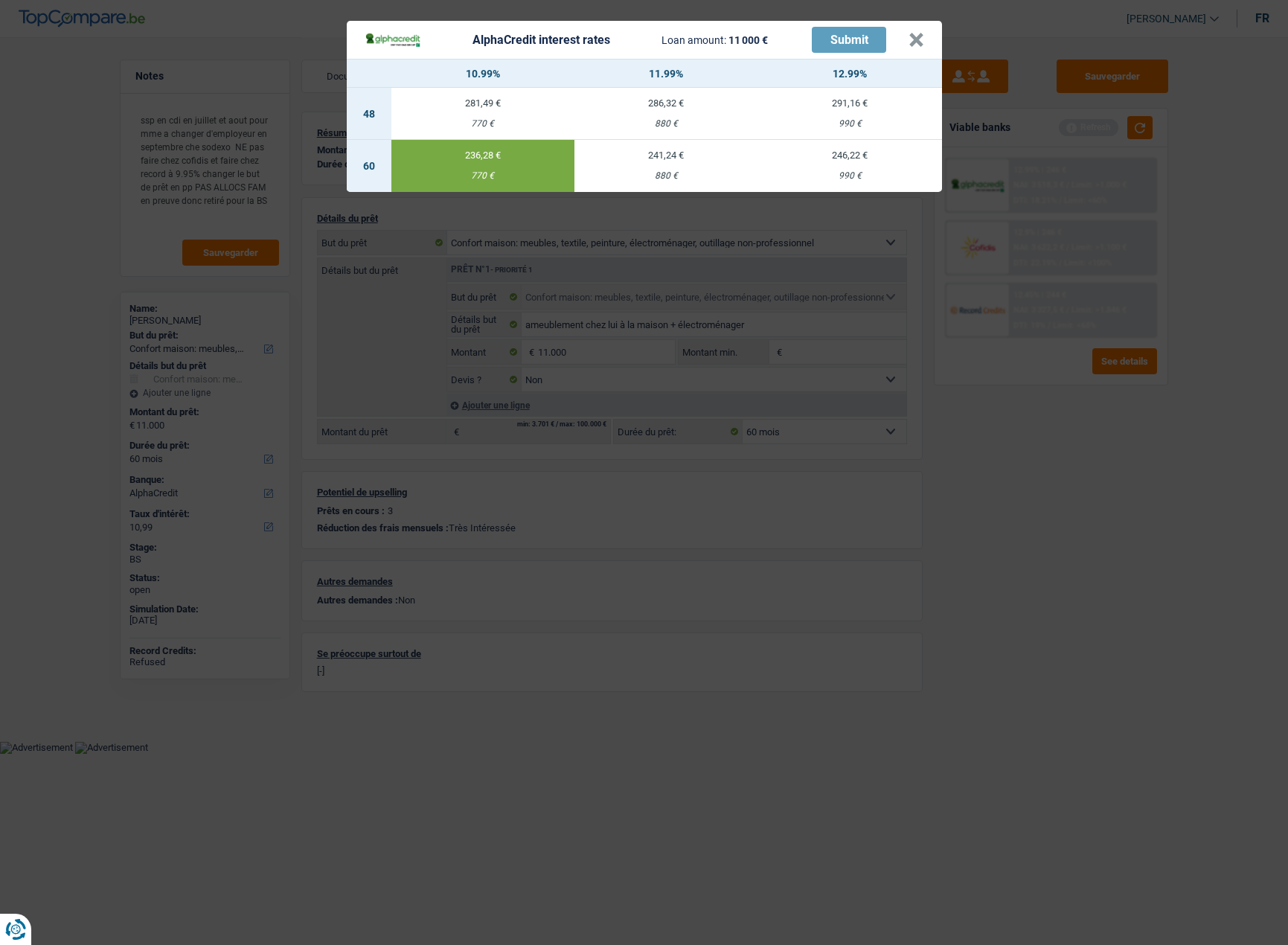
click at [1001, 517] on div "AlphaCredit interest rates Loan amount: 11 000 € Submit × 10.99% 11.99% 12.99% …" at bounding box center [644, 472] width 1288 height 945
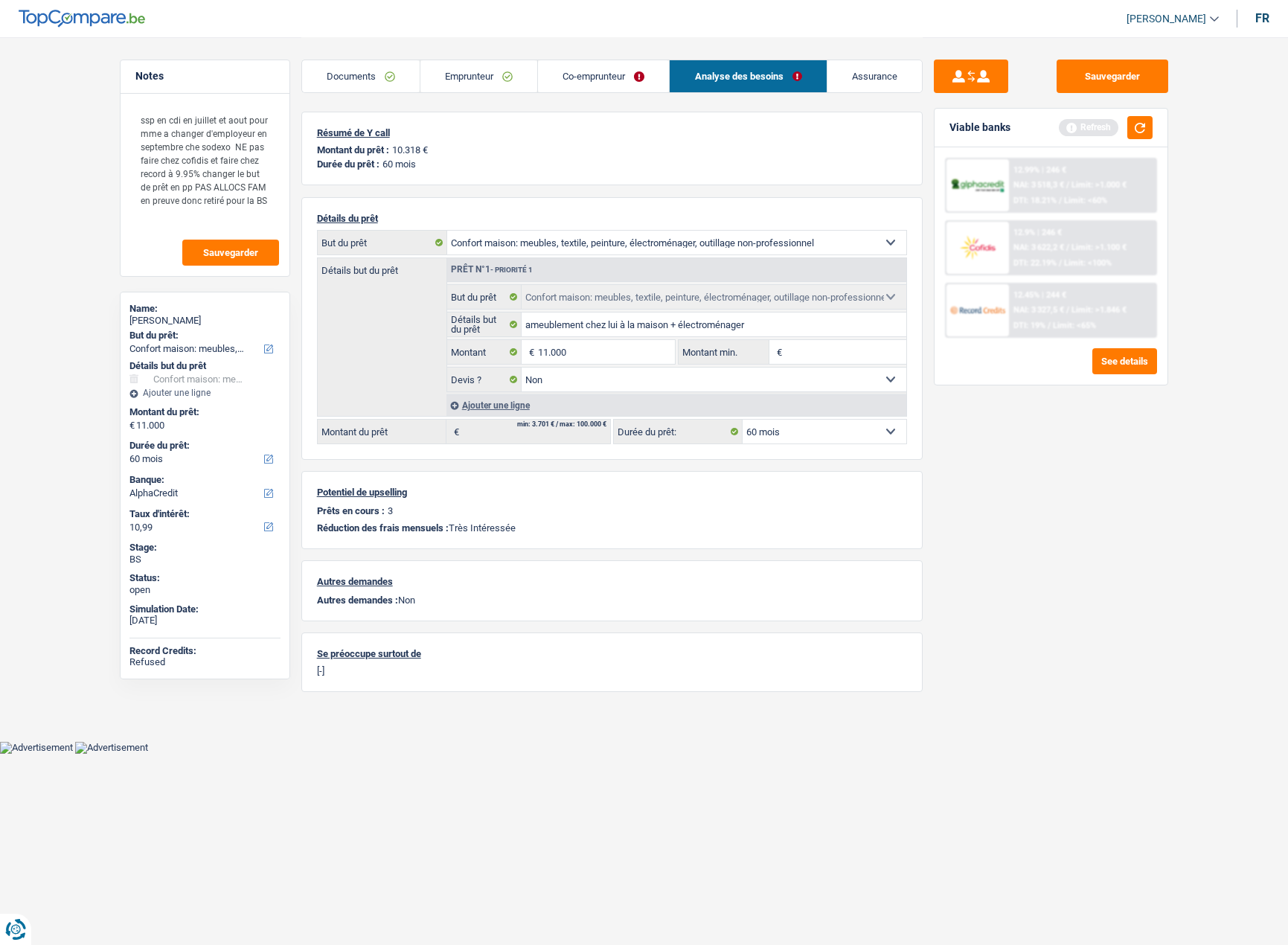
click at [449, 84] on link "Emprunteur" at bounding box center [479, 76] width 117 height 32
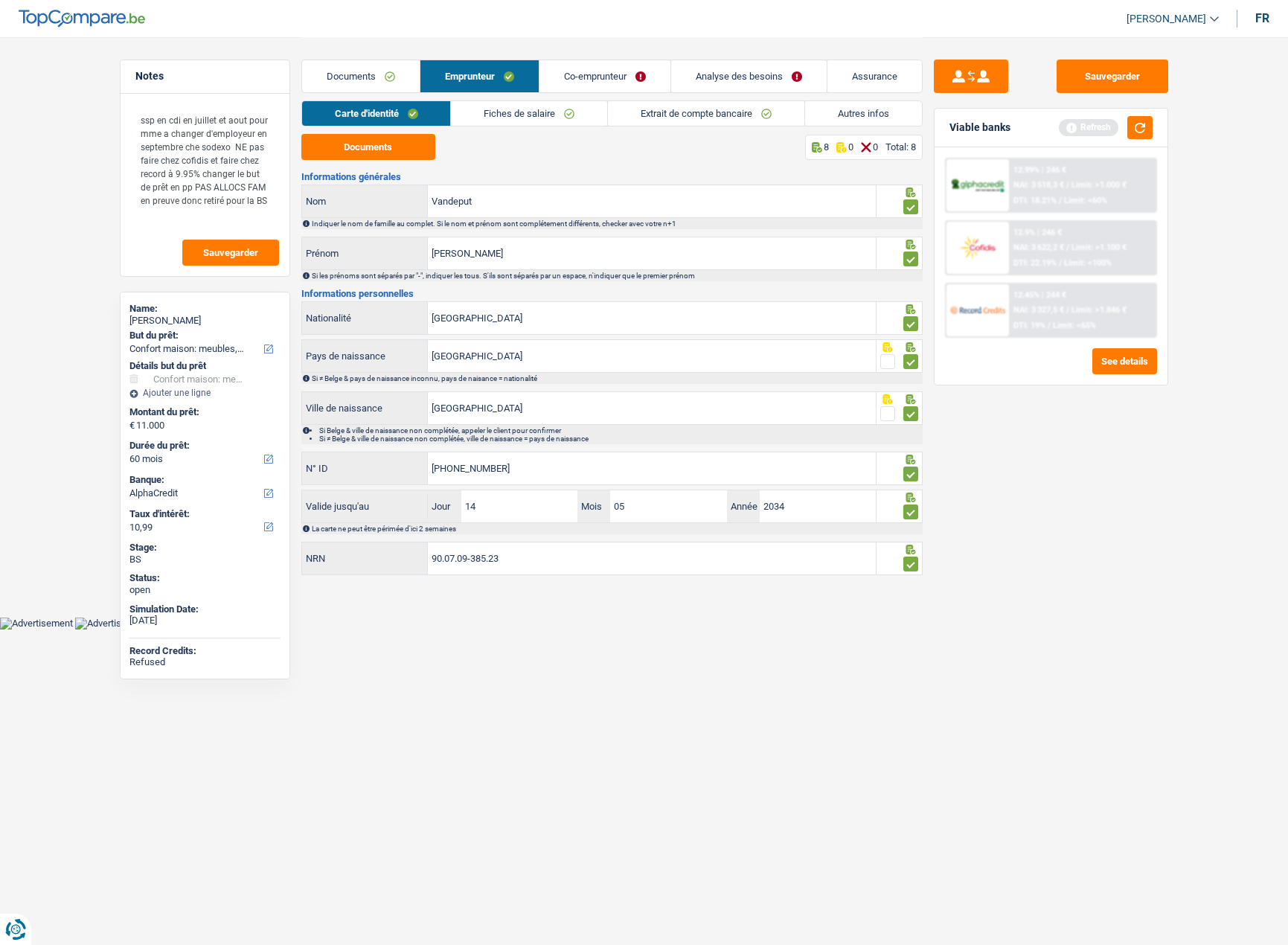
click at [538, 128] on div "Carte d'identité Fiches de salaire Extrait de compte bancaire Autres infos" at bounding box center [612, 117] width 621 height 33
drag, startPoint x: 571, startPoint y: 129, endPoint x: 583, endPoint y: 118, distance: 16.3
click at [570, 129] on div "Carte d'identité Fiches de salaire Extrait de compte bancaire Autres infos" at bounding box center [612, 117] width 621 height 33
click at [583, 118] on link "Fiches de salaire" at bounding box center [529, 113] width 156 height 25
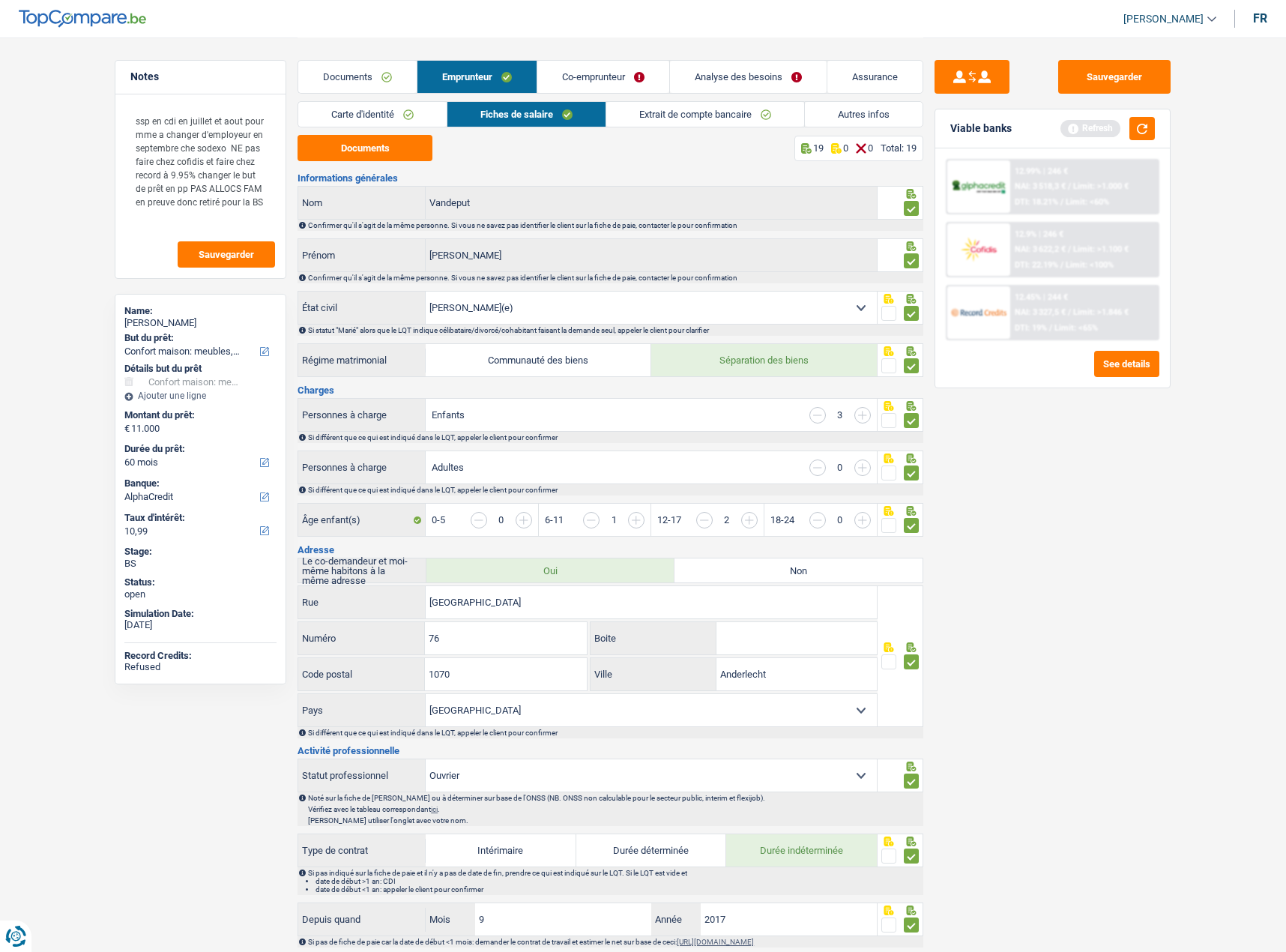
click at [678, 126] on link "Extrait de compte bancaire" at bounding box center [705, 114] width 198 height 25
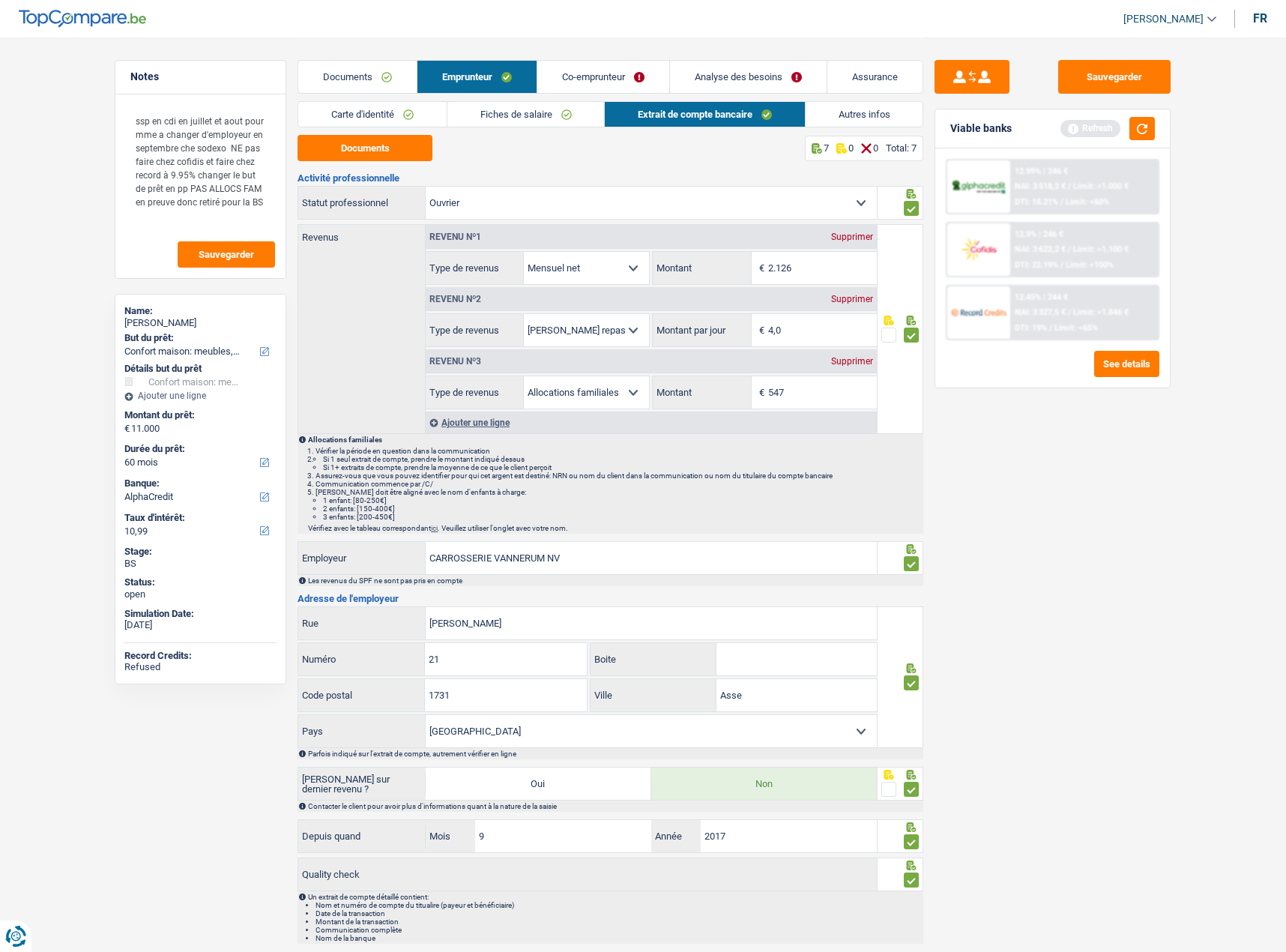
click at [829, 134] on div "Carte d'identité Fiches de salaire Extrait de compte bancaire Autres infos" at bounding box center [611, 117] width 625 height 33
click at [843, 124] on link "Autres infos" at bounding box center [864, 114] width 117 height 25
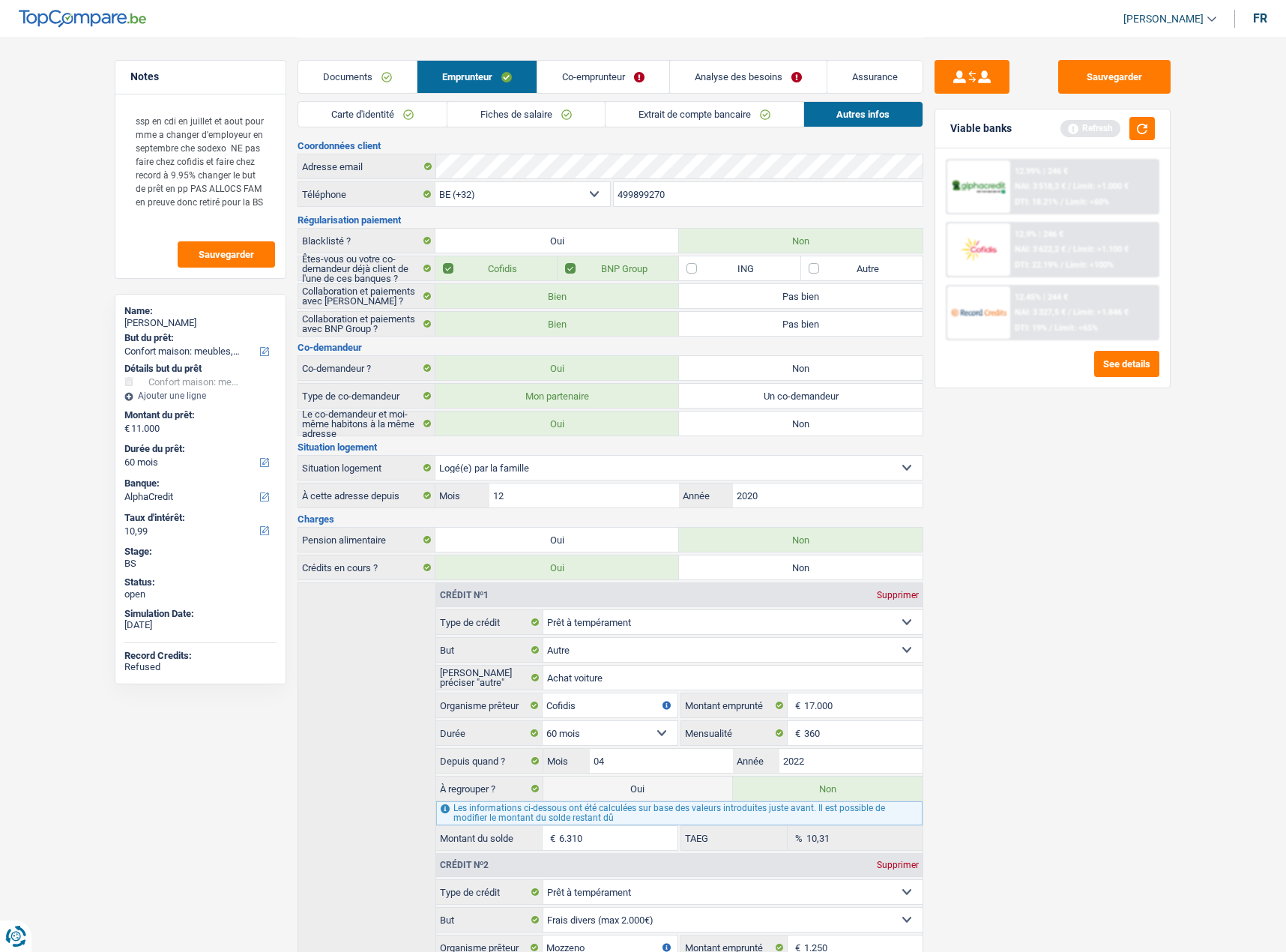
click at [597, 74] on link "Co-emprunteur" at bounding box center [603, 77] width 132 height 32
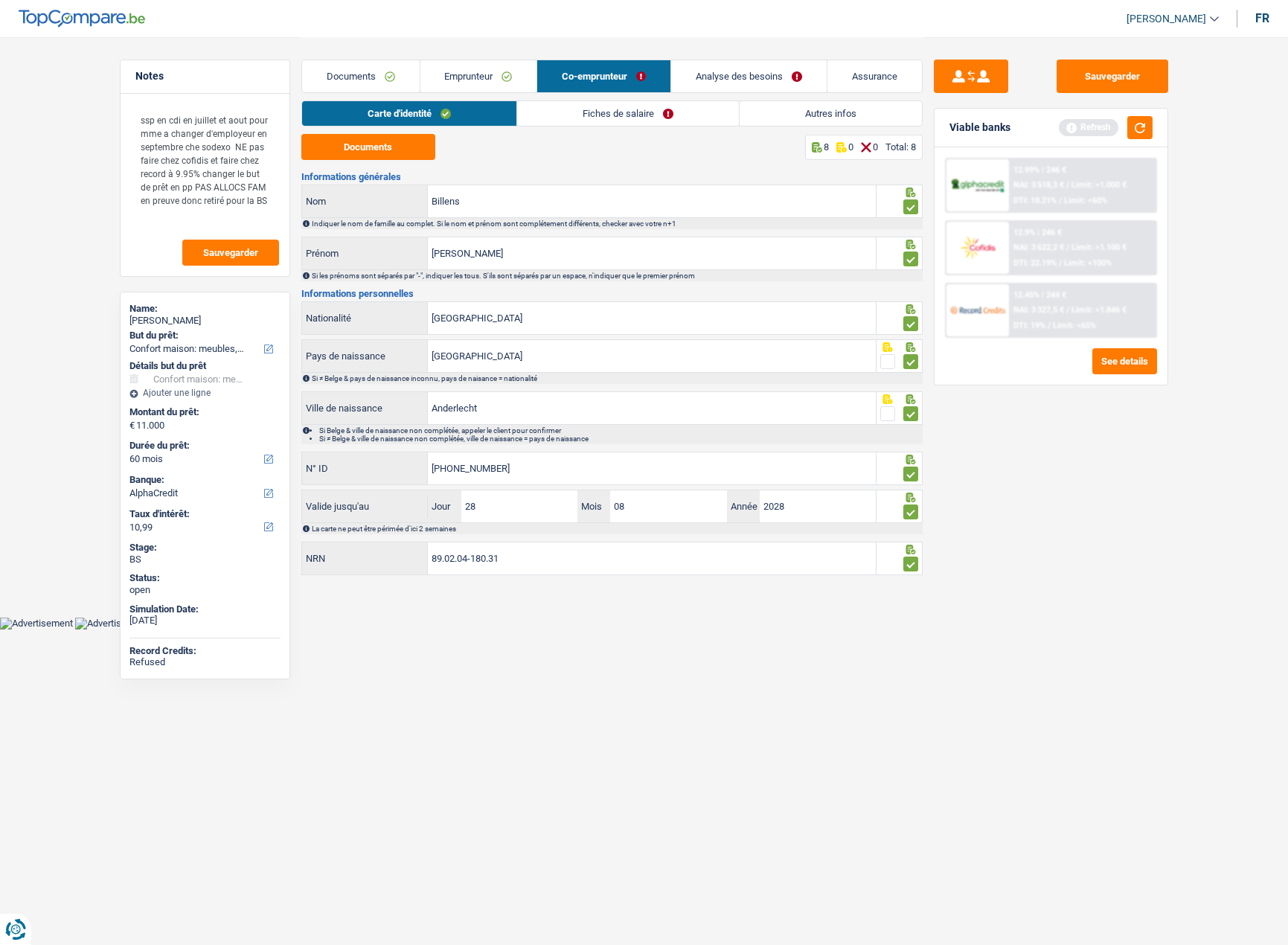
drag, startPoint x: 593, startPoint y: 117, endPoint x: 661, endPoint y: 128, distance: 68.9
click at [593, 117] on link "Fiches de salaire" at bounding box center [627, 113] width 221 height 25
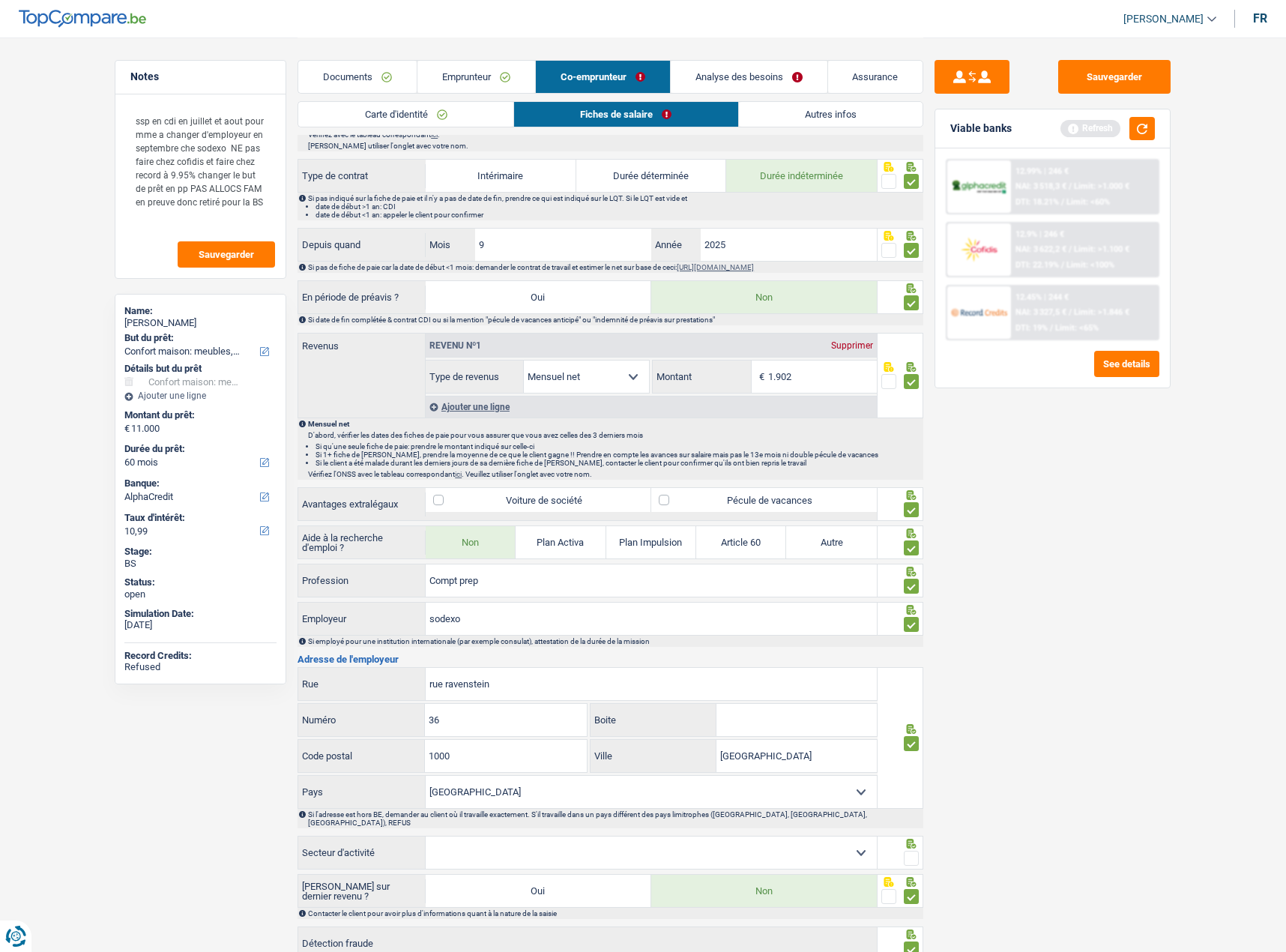
scroll to position [615, 0]
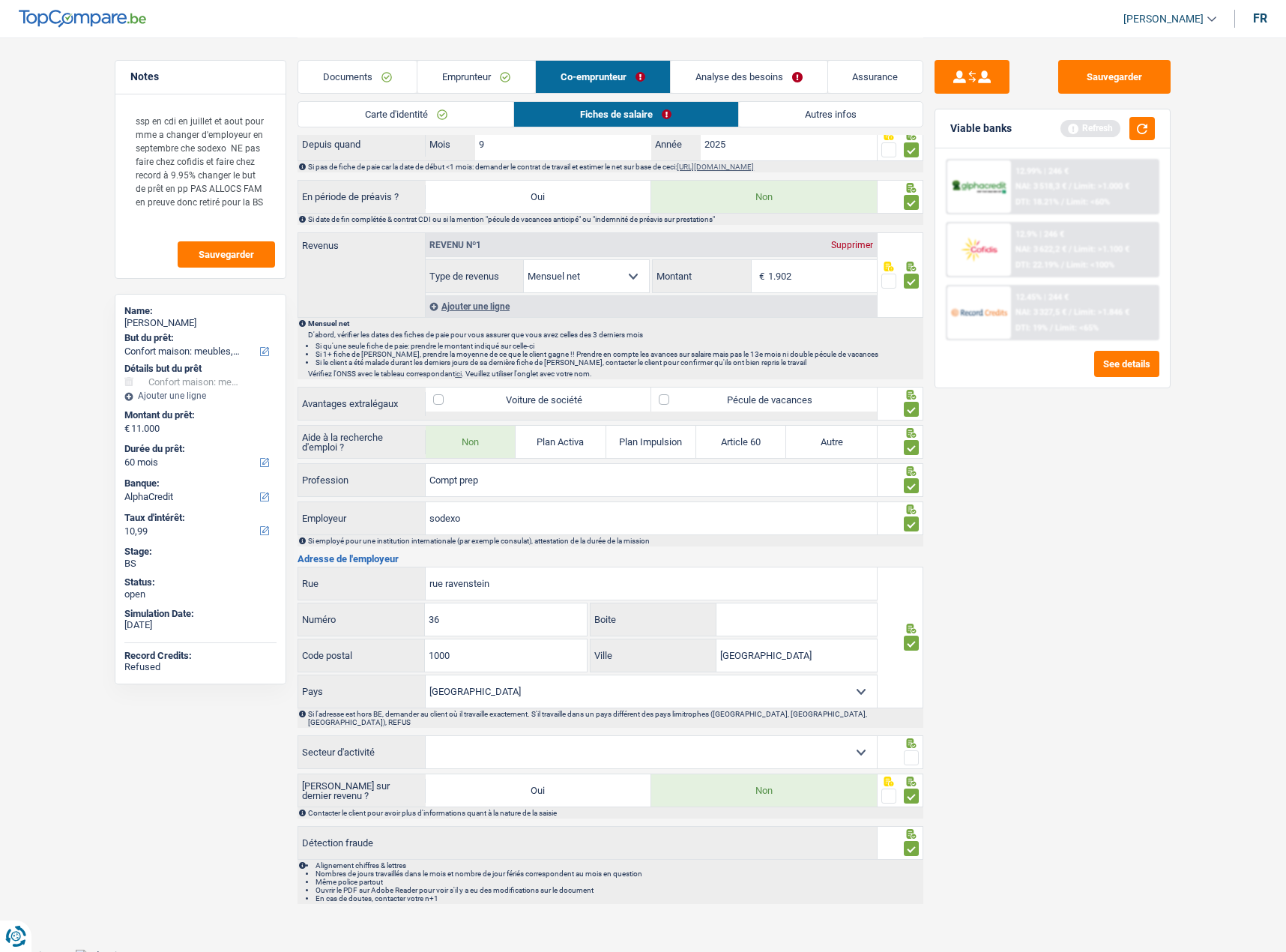
click at [910, 750] on span at bounding box center [911, 758] width 15 height 15
click at [0, 0] on input "radio" at bounding box center [0, 0] width 0 height 0
click at [813, 748] on select "Agriculture/Pêche Industrie Horeca Courier/Fitness/Taxi Construction Banques/As…" at bounding box center [651, 751] width 451 height 32
select select "smallCompanies"
click at [426, 736] on select "Agriculture/Pêche Industrie Horeca Courier/Fitness/Taxi Construction Banques/As…" at bounding box center [651, 751] width 451 height 32
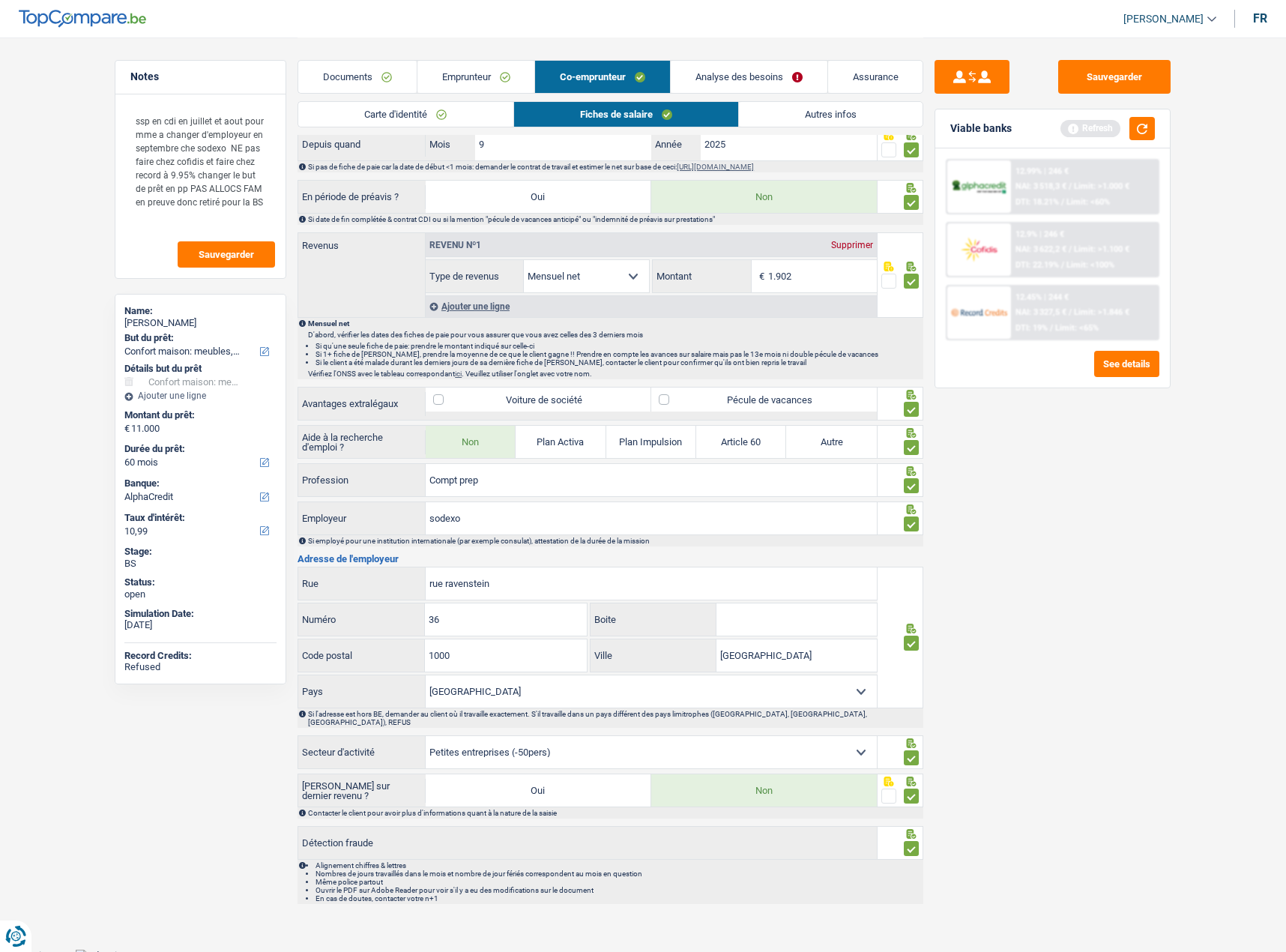
click at [1082, 673] on div "Sauvegarder Viable banks Refresh 12.99% | 246 € NAI: 3 518,3 € / Limit: >1.000 …" at bounding box center [1052, 494] width 258 height 868
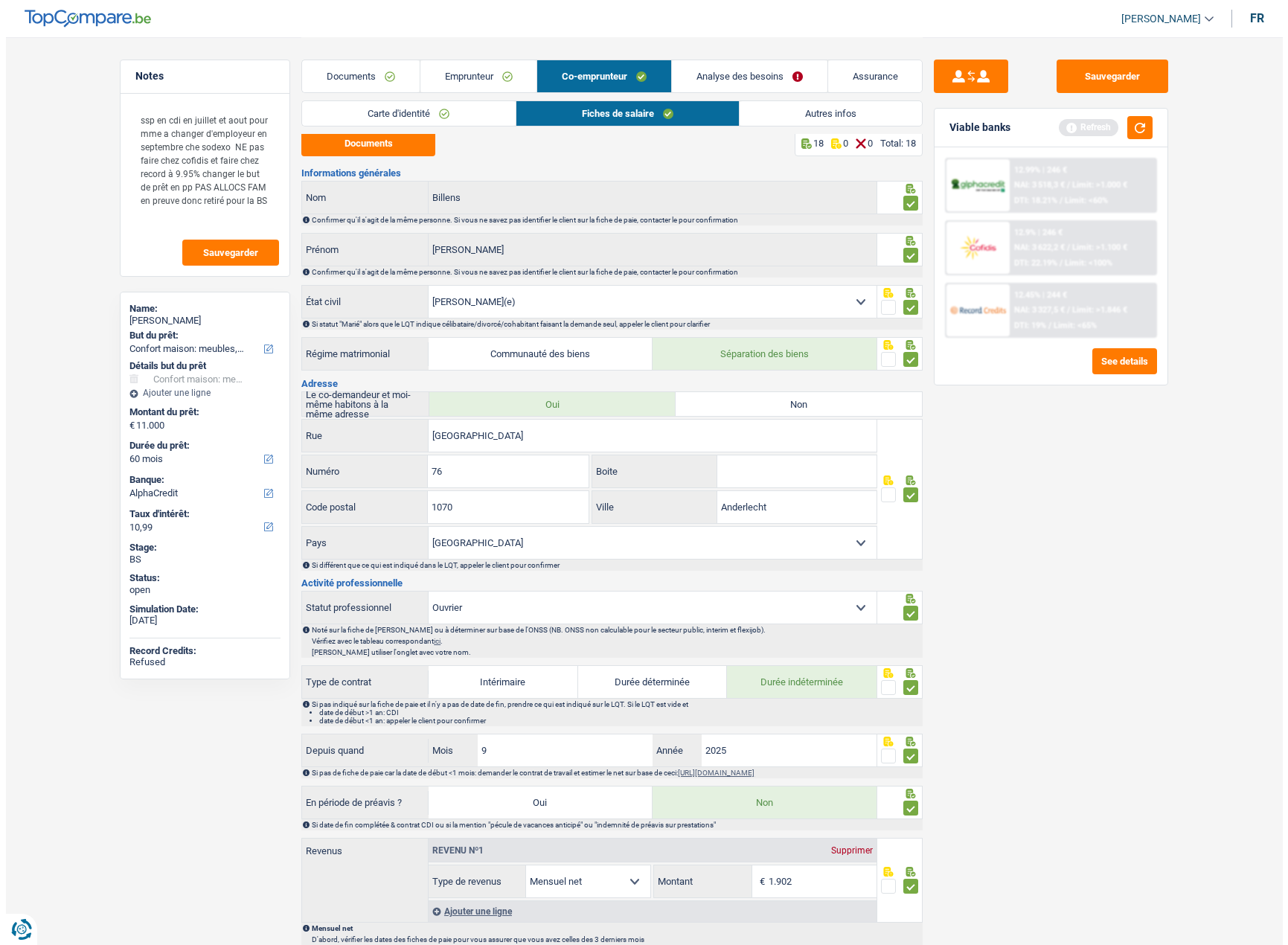
scroll to position [0, 0]
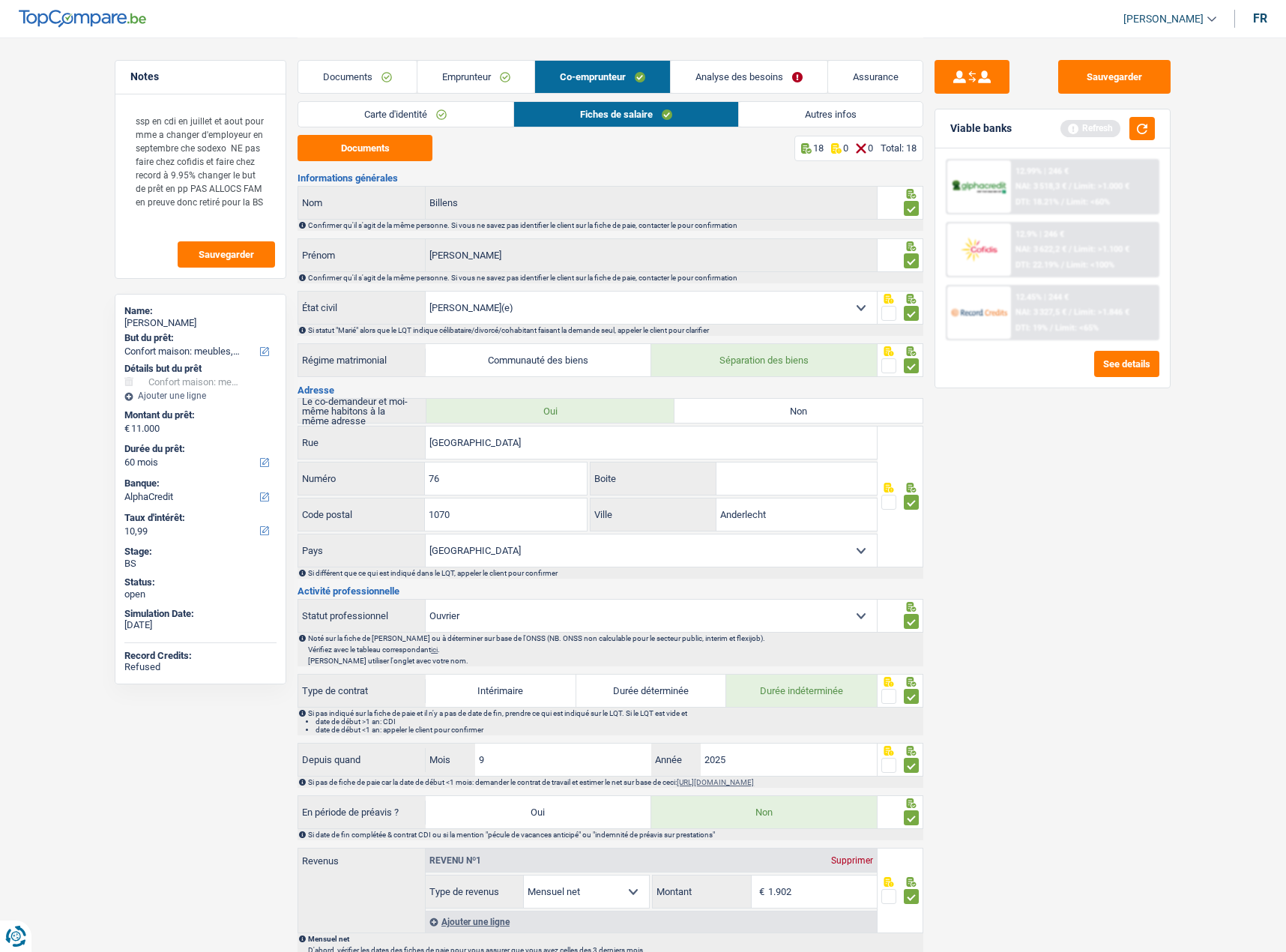
drag, startPoint x: 748, startPoint y: 124, endPoint x: 775, endPoint y: 116, distance: 28.2
click at [751, 124] on link "Autres infos" at bounding box center [831, 114] width 183 height 25
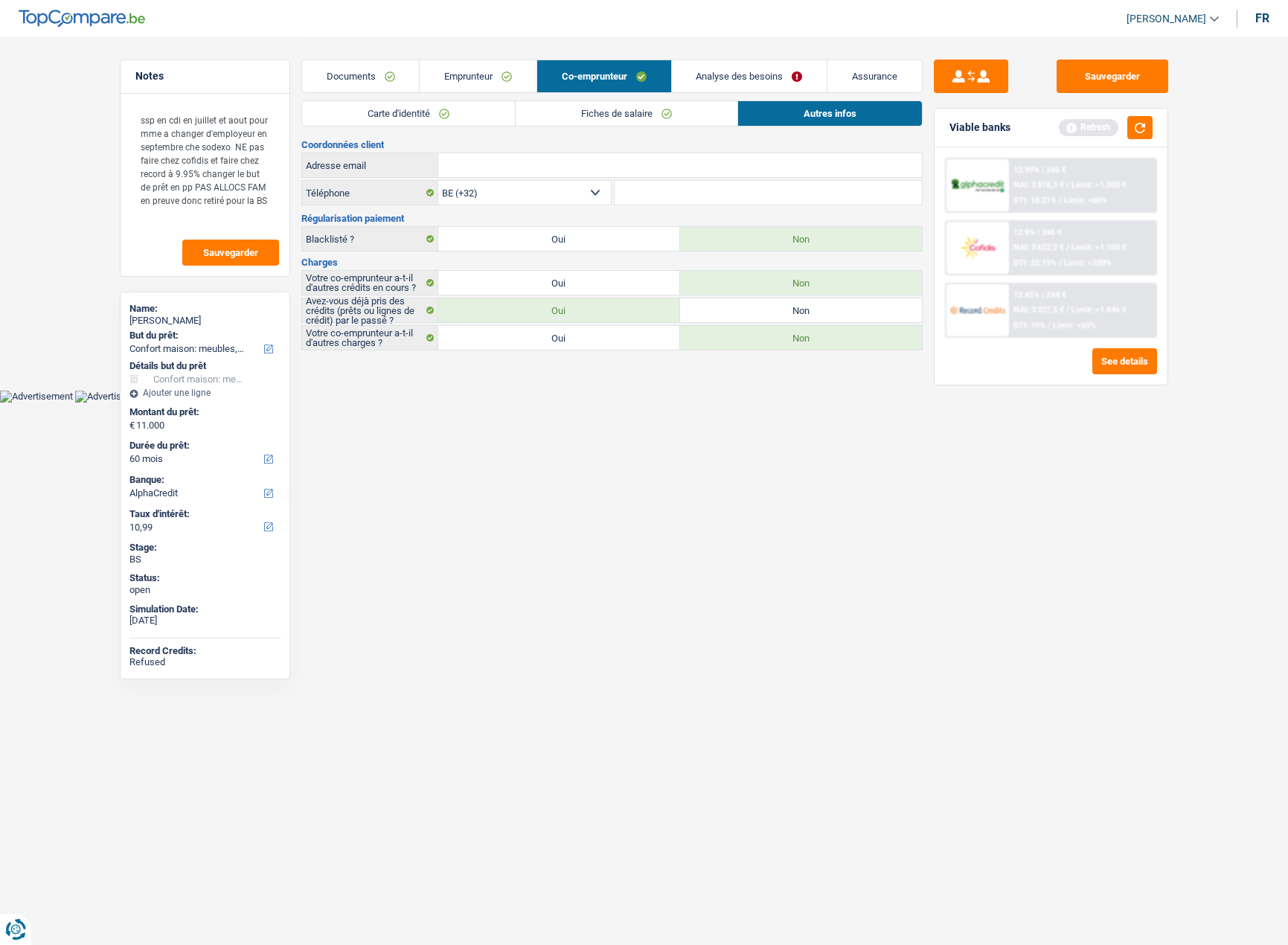
click at [771, 114] on link "Autres infos" at bounding box center [830, 113] width 184 height 25
drag, startPoint x: 1143, startPoint y: 80, endPoint x: 1138, endPoint y: 92, distance: 13.0
click at [1140, 84] on button "Sauvegarder" at bounding box center [1113, 76] width 112 height 33
click at [1147, 133] on button "button" at bounding box center [1140, 127] width 26 height 23
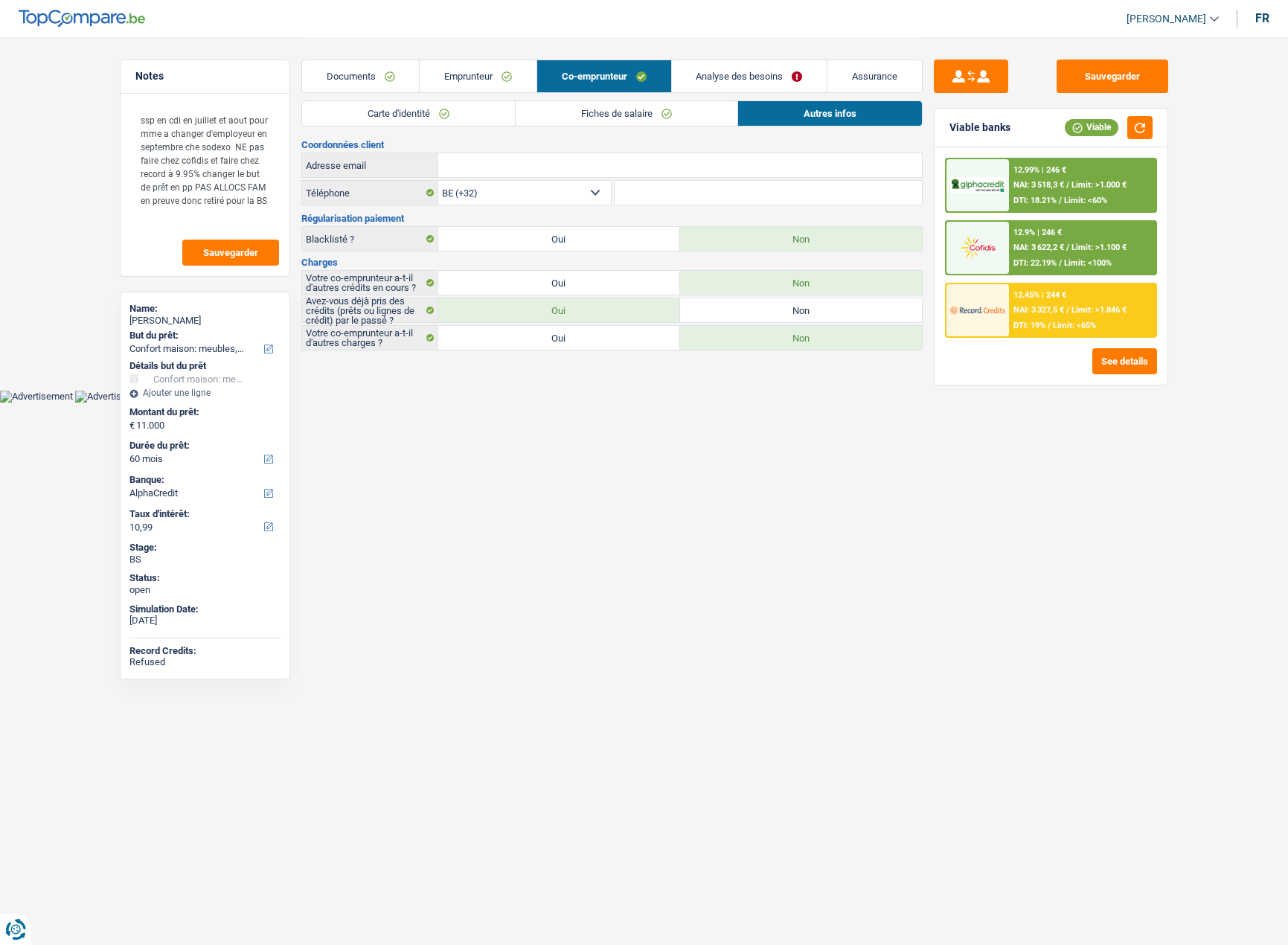
click at [1048, 197] on span "DTI: 18.21%" at bounding box center [1034, 200] width 43 height 10
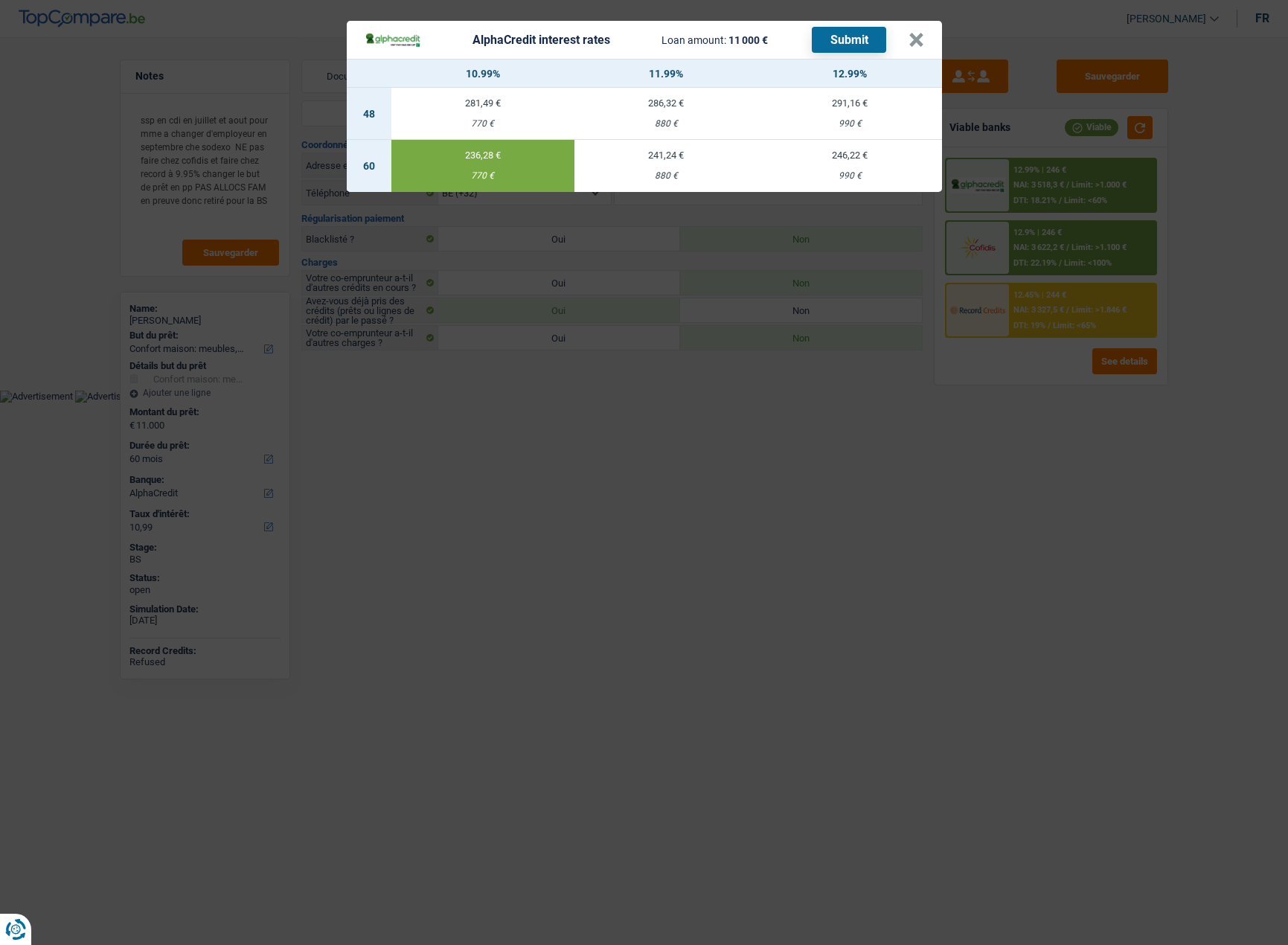
click at [629, 174] on div "880 €" at bounding box center [666, 175] width 184 height 10
type input "11,99"
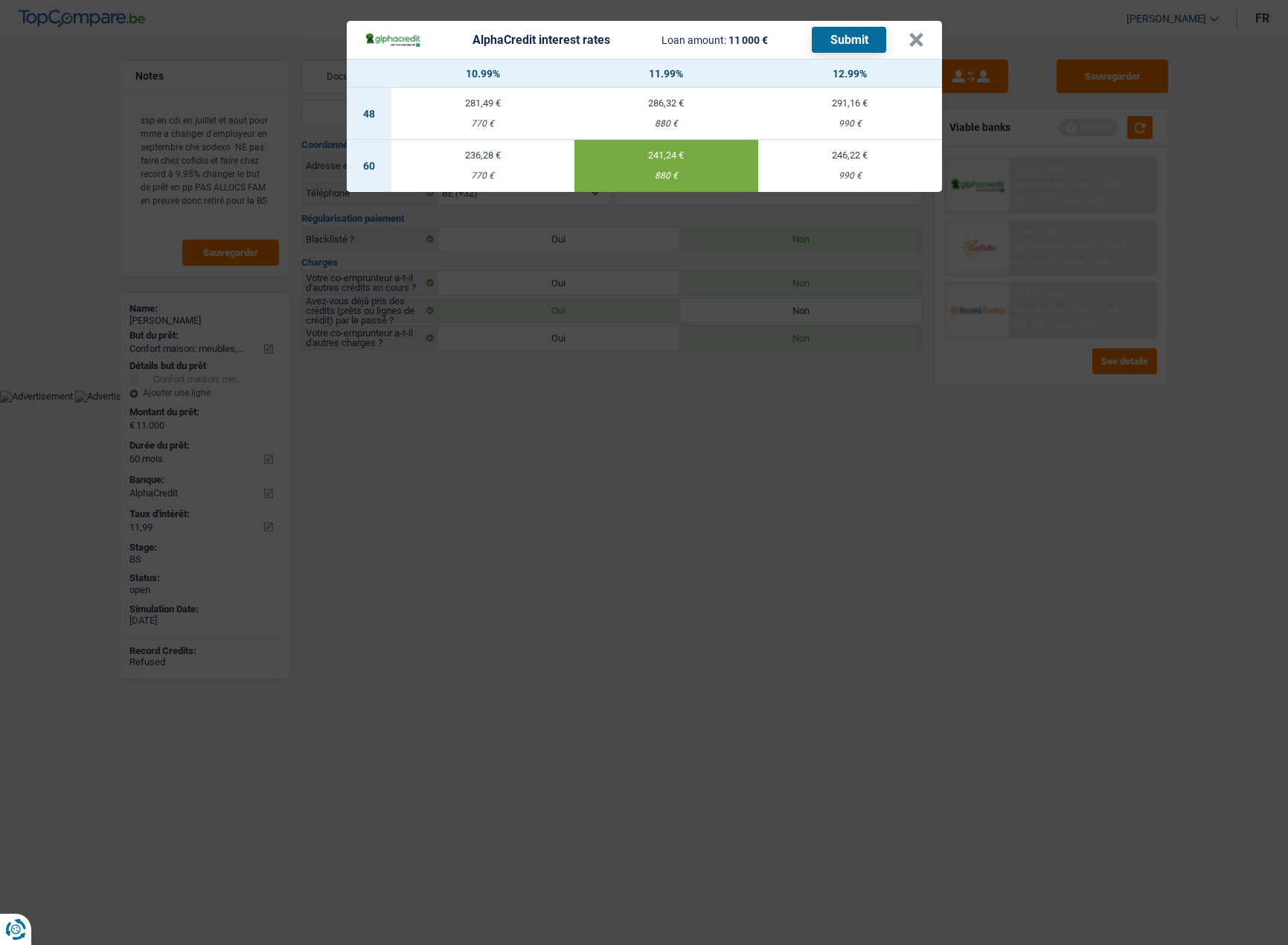
click at [871, 34] on button "Submit" at bounding box center [849, 39] width 74 height 26
click at [912, 34] on button "×" at bounding box center [916, 40] width 16 height 15
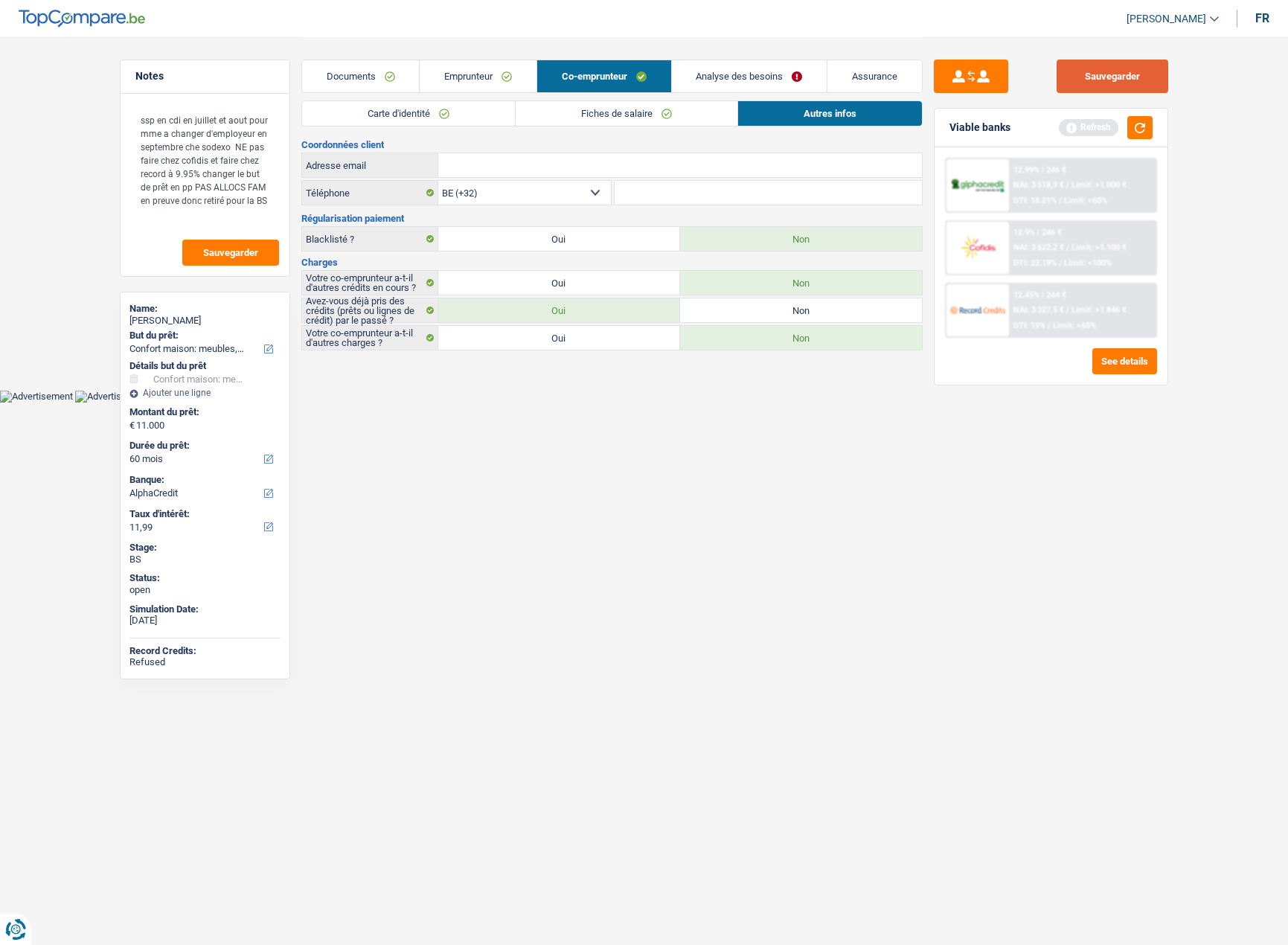
click at [1076, 71] on button "Sauvegarder" at bounding box center [1113, 76] width 112 height 33
drag, startPoint x: 386, startPoint y: 82, endPoint x: 435, endPoint y: 100, distance: 52.2
click at [386, 82] on link "Documents" at bounding box center [361, 76] width 118 height 32
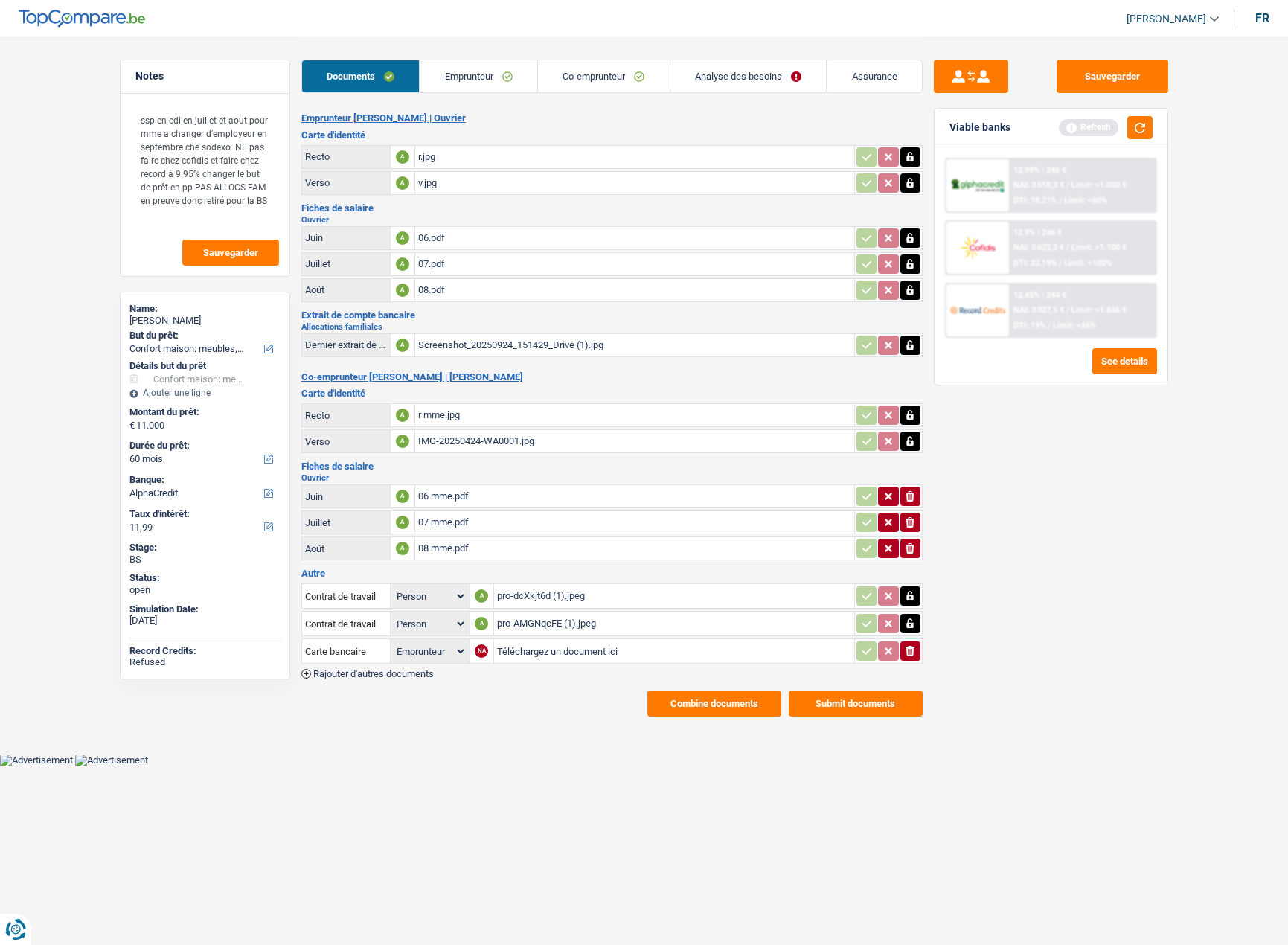
click at [740, 721] on main "Notes ssp en cdi en juillet et aout pour mme a changer d'employeur en septembre…" at bounding box center [644, 377] width 1288 height 754
click at [740, 711] on button "Combine documents" at bounding box center [715, 703] width 134 height 26
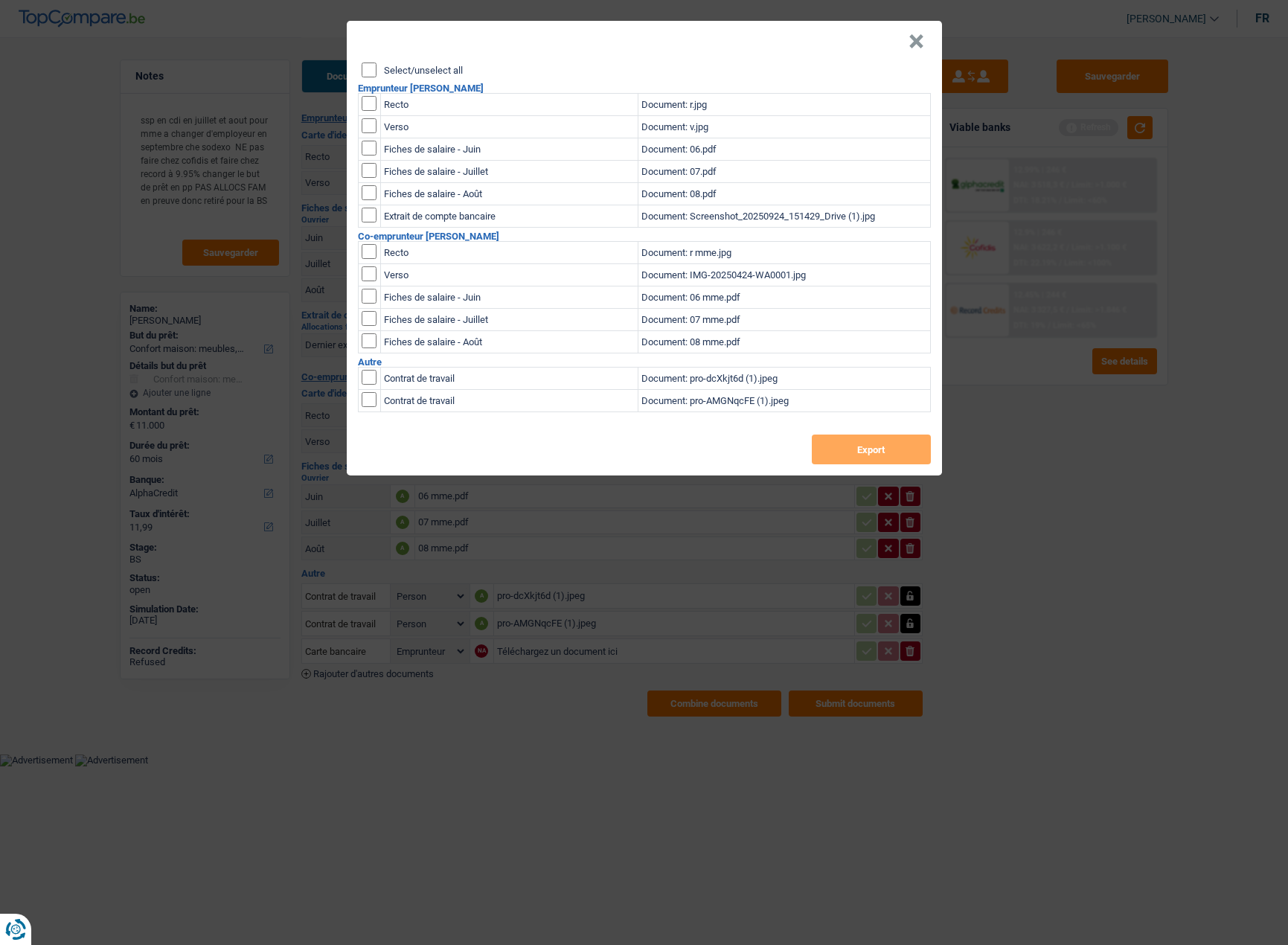
drag, startPoint x: 371, startPoint y: 67, endPoint x: 663, endPoint y: 280, distance: 361.4
click at [371, 68] on input "Select/unselect all" at bounding box center [369, 70] width 15 height 15
checkbox input "true"
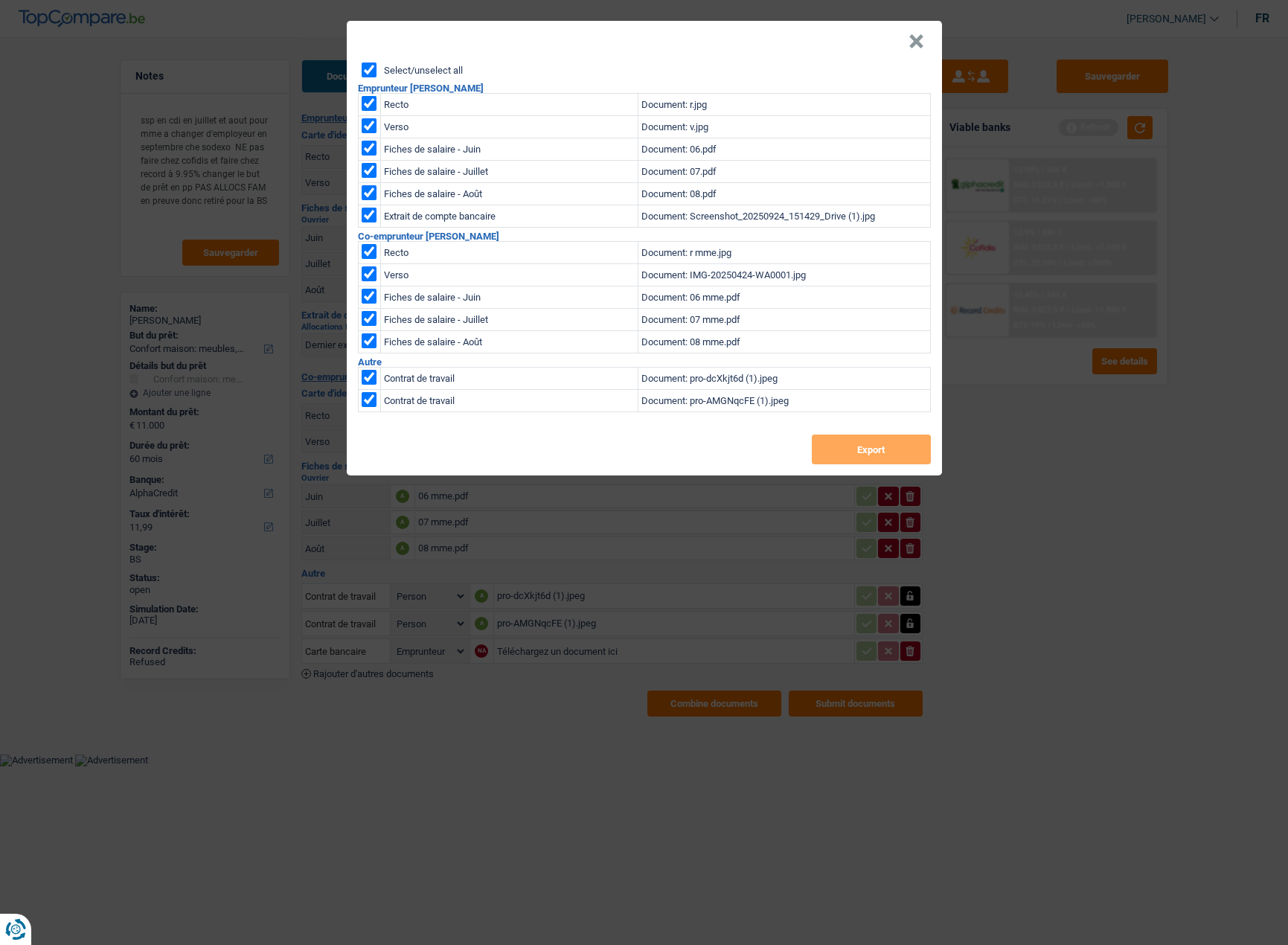
checkbox input "true"
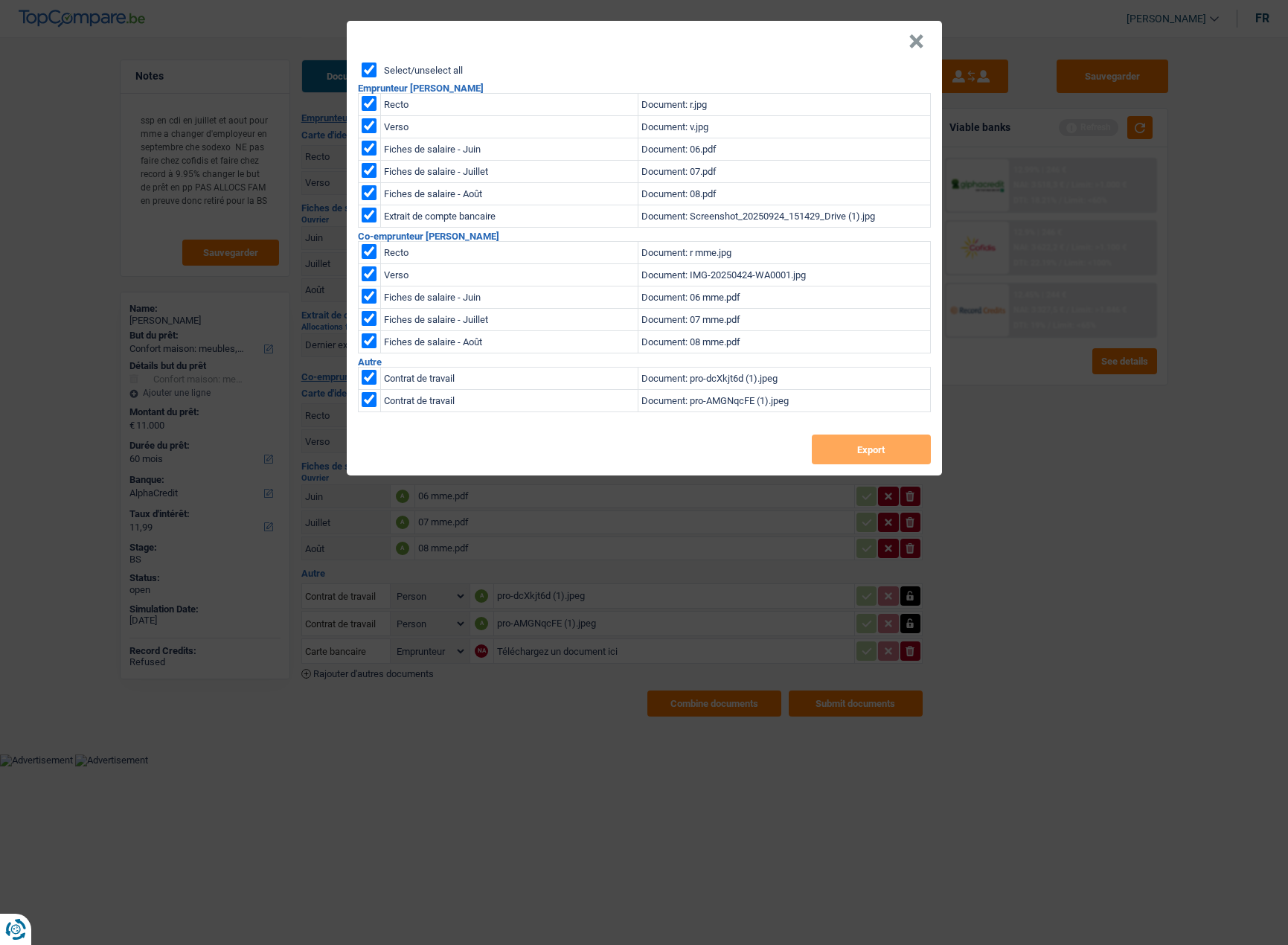
checkbox input "true"
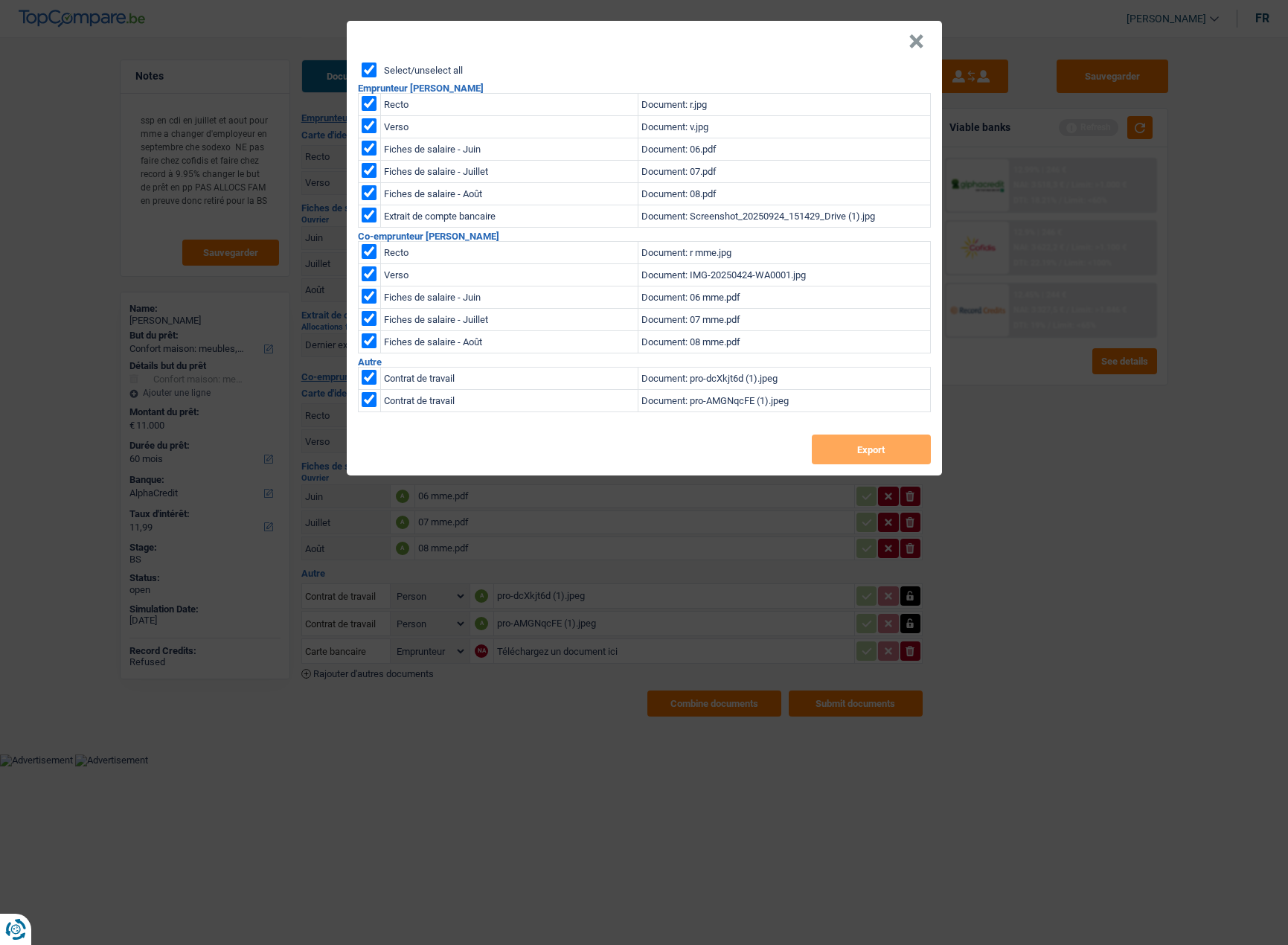
checkbox input "true"
click at [859, 449] on button "Export" at bounding box center [872, 449] width 119 height 29
click at [914, 39] on button "×" at bounding box center [916, 41] width 16 height 15
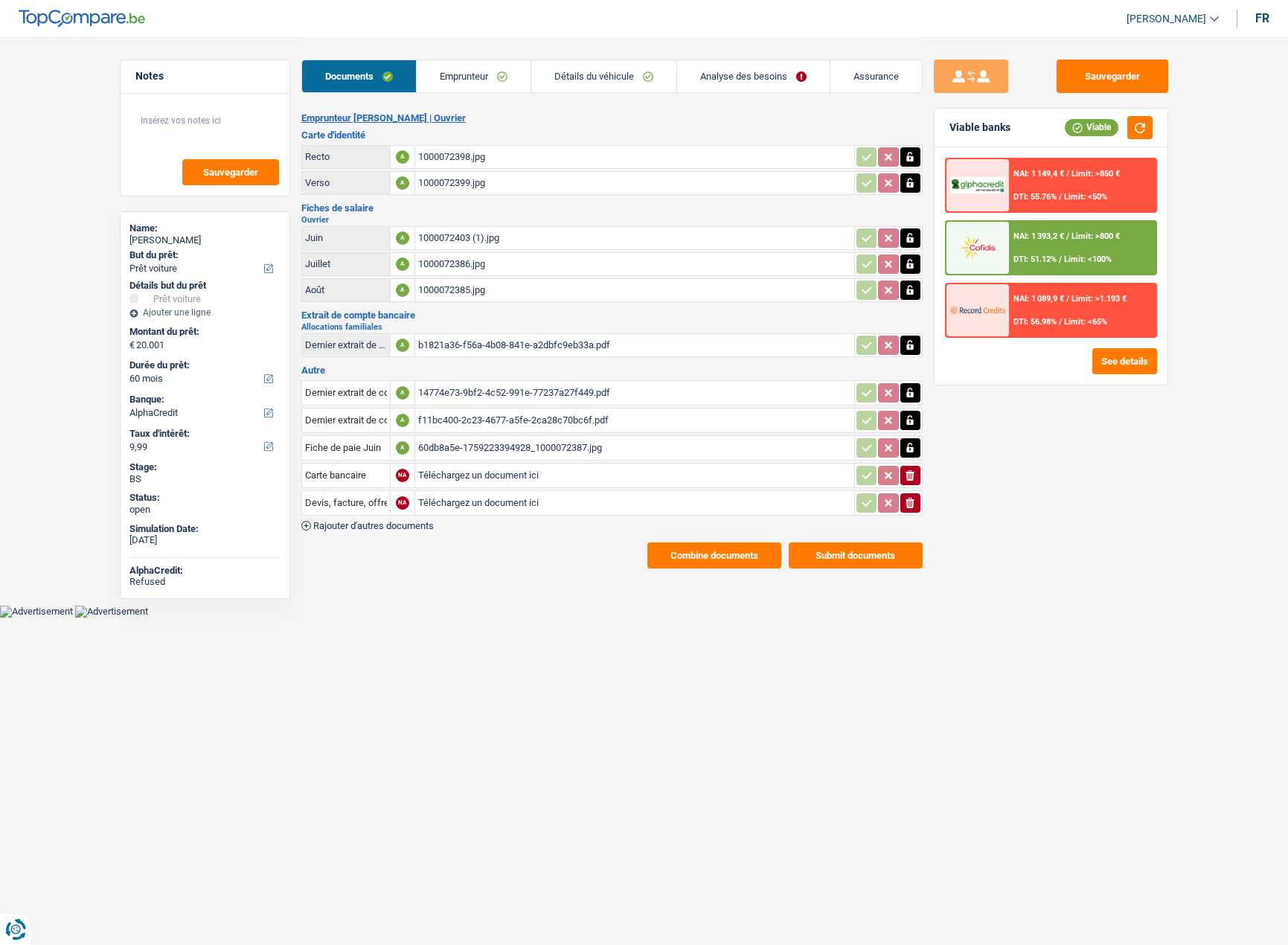
select select "car"
select select "60"
click at [1105, 250] on div "NAI: 1 393,2 € / Limit: >800 € DTI: 51.12% / Limit: <100%" at bounding box center [1082, 247] width 147 height 52
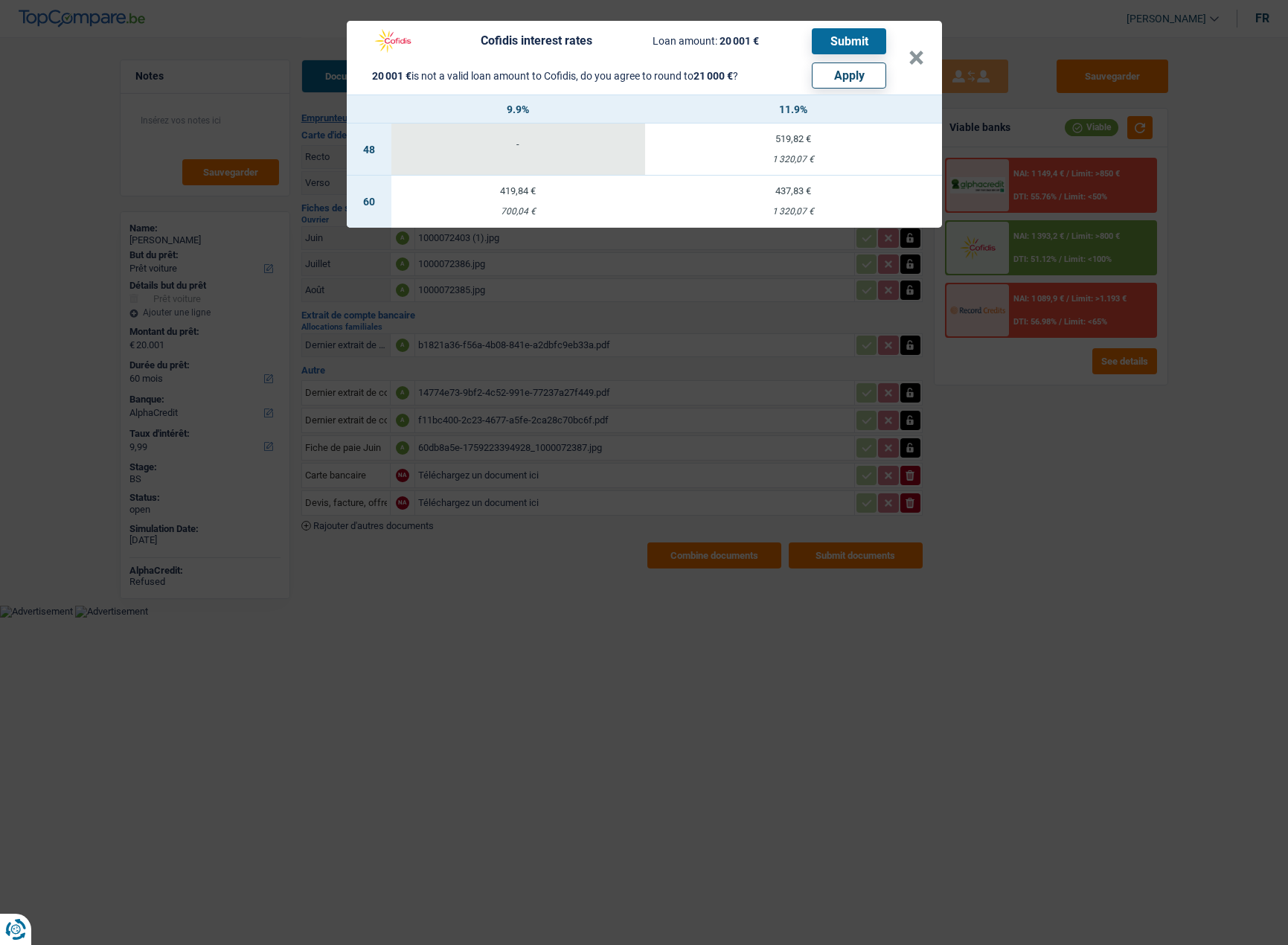
click at [1009, 476] on div "Cofidis interest rates Loan amount: 20 001 € Submit 20 001 € is not a valid loa…" at bounding box center [644, 472] width 1288 height 945
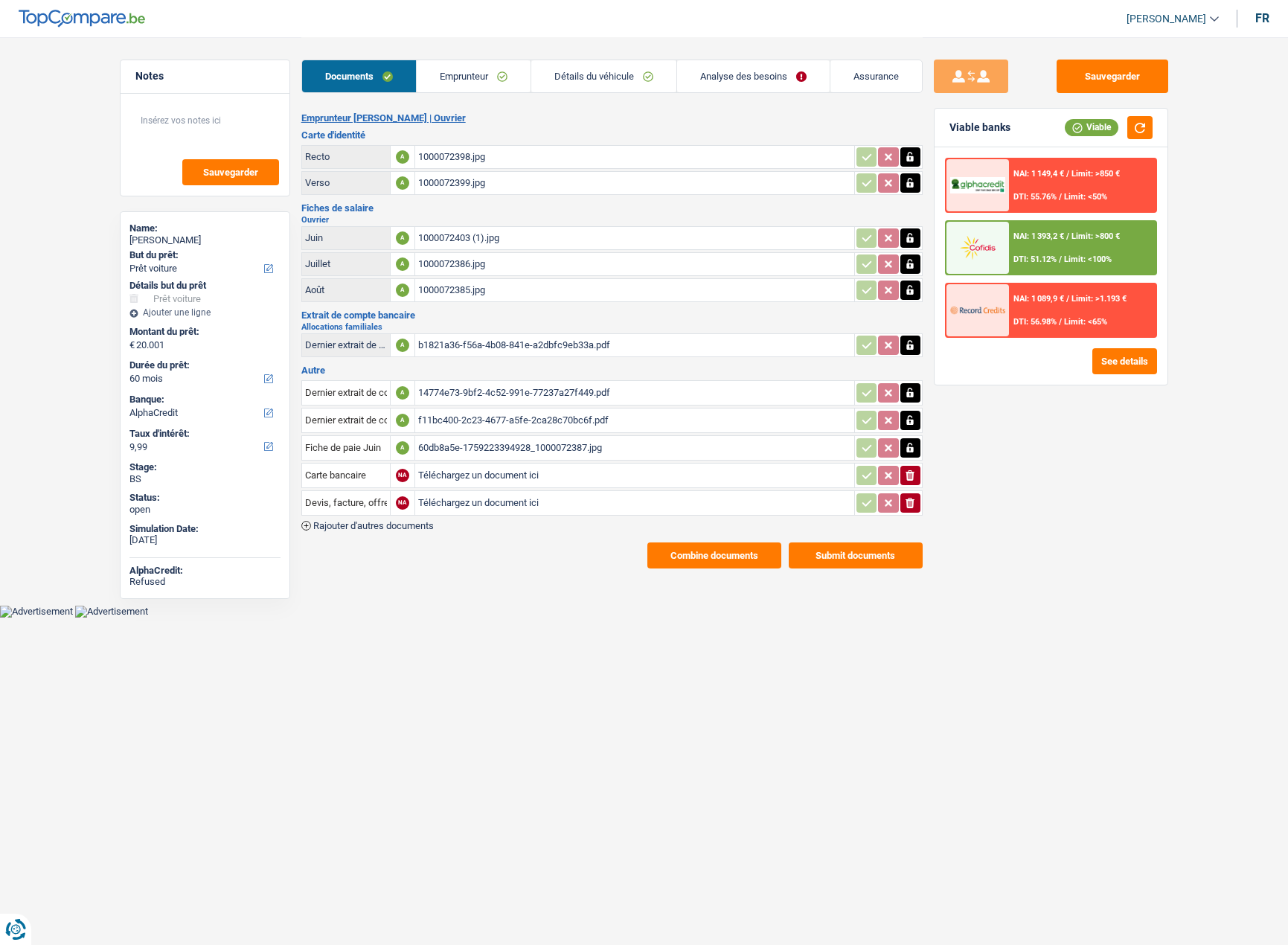
click at [741, 74] on link "Analyse des besoins" at bounding box center [753, 76] width 153 height 32
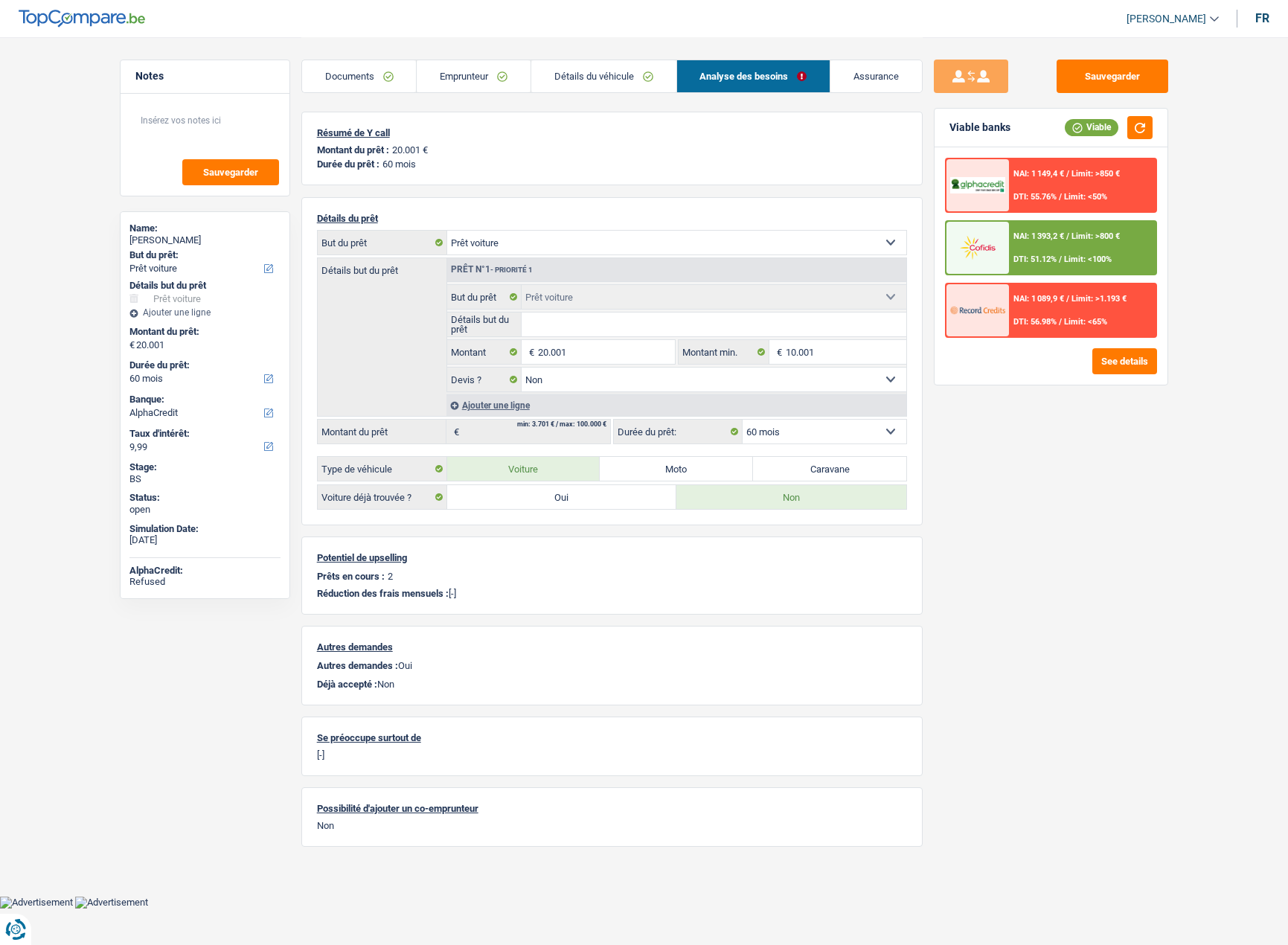
click at [1046, 259] on span "DTI: 51.12%" at bounding box center [1034, 259] width 43 height 10
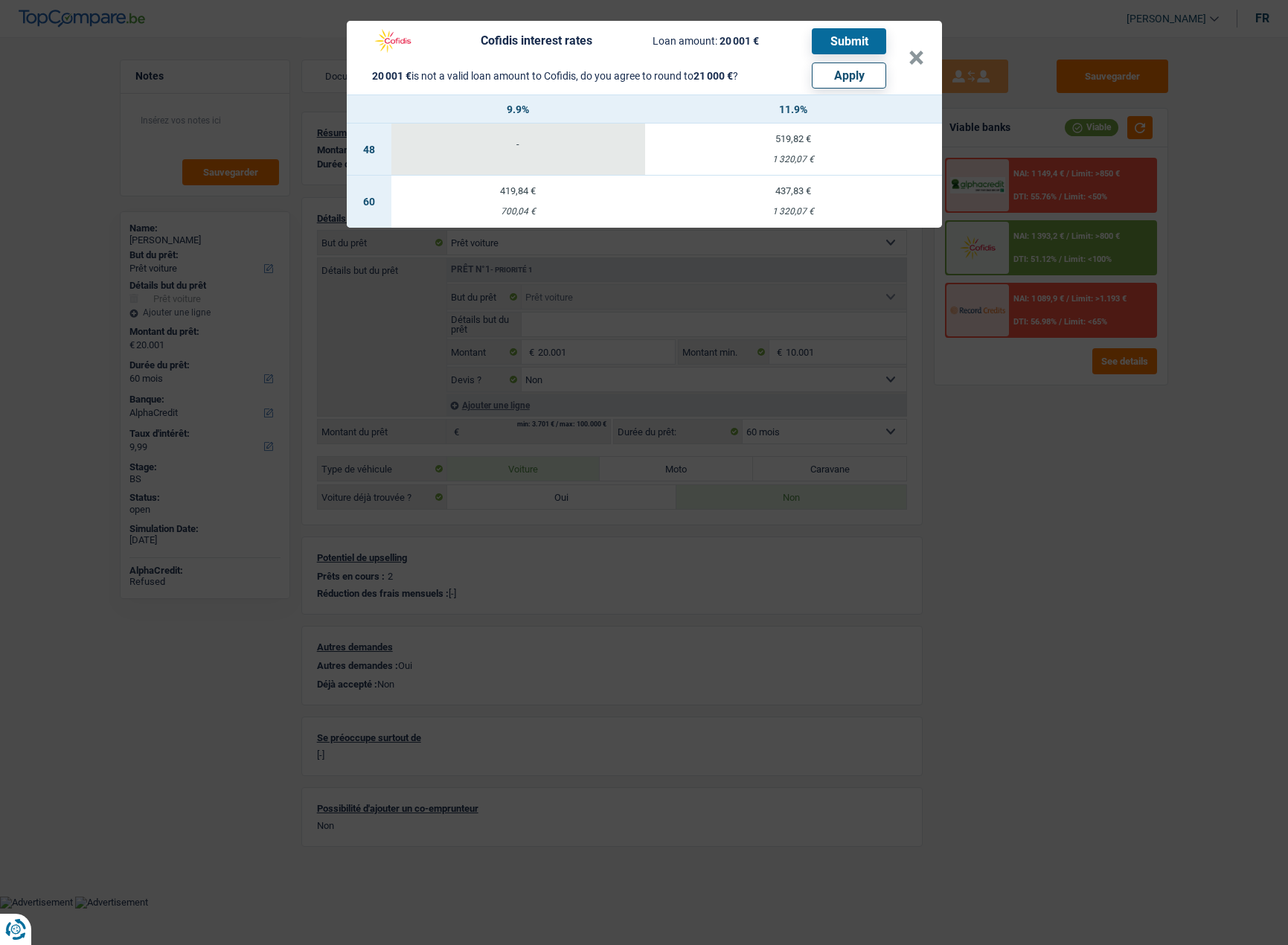
click at [550, 187] on div "419,84 €" at bounding box center [518, 191] width 254 height 10
select select "cofidis"
type input "9,90"
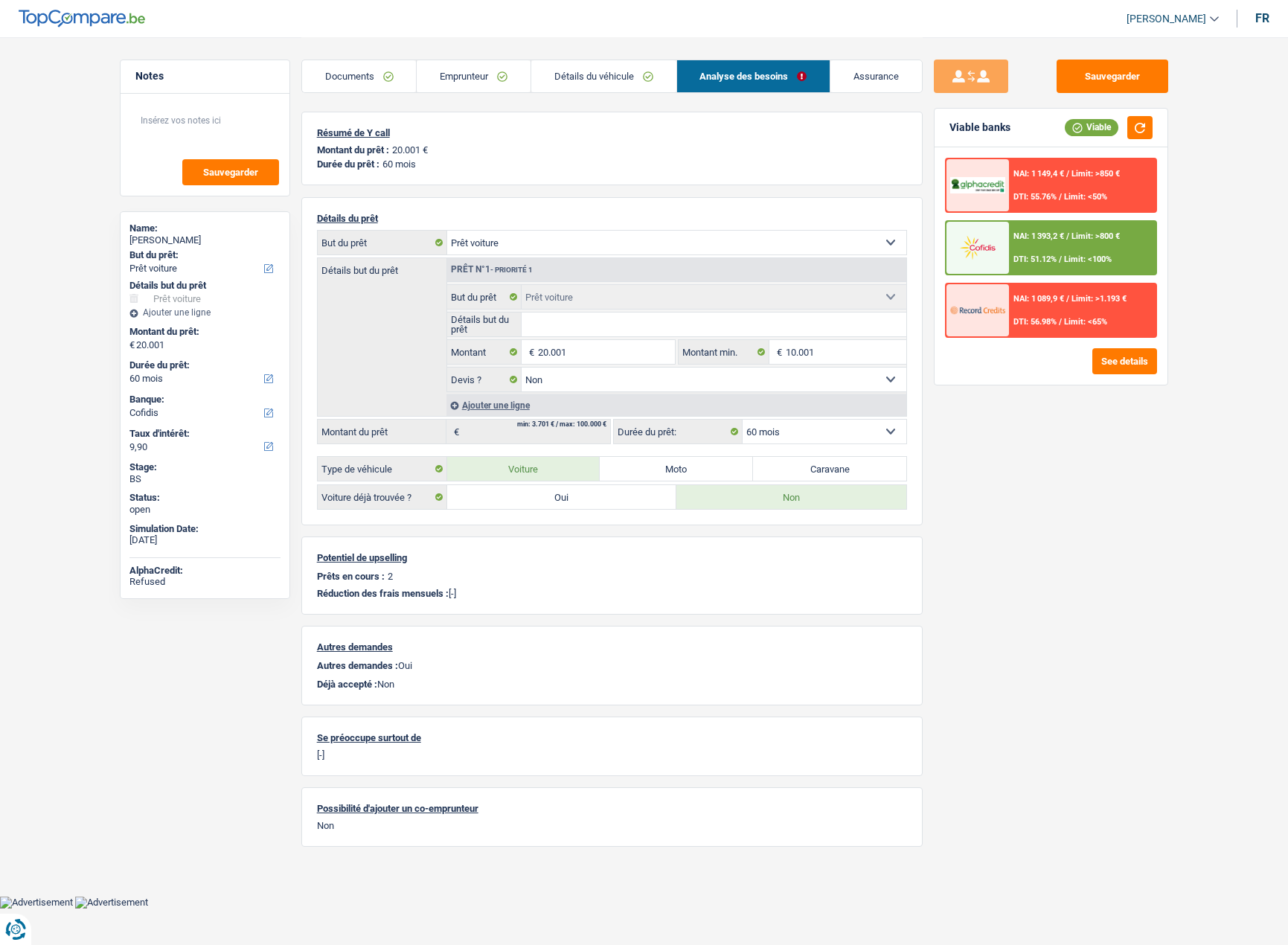
click at [1056, 238] on span "NAI: 1 393,2 €" at bounding box center [1038, 236] width 51 height 10
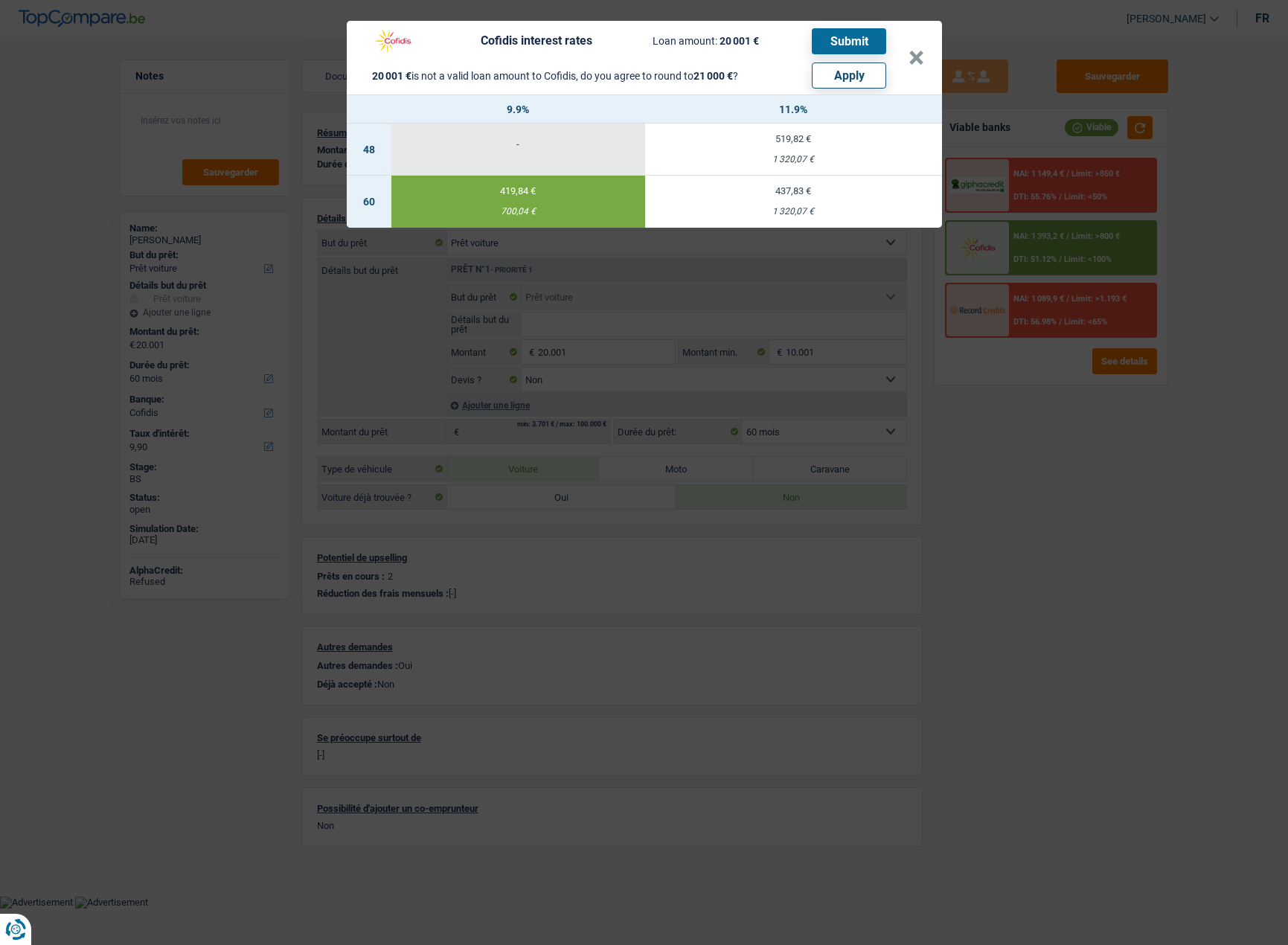
click at [859, 76] on button "Apply" at bounding box center [849, 75] width 74 height 26
type input "21.000"
select select "other"
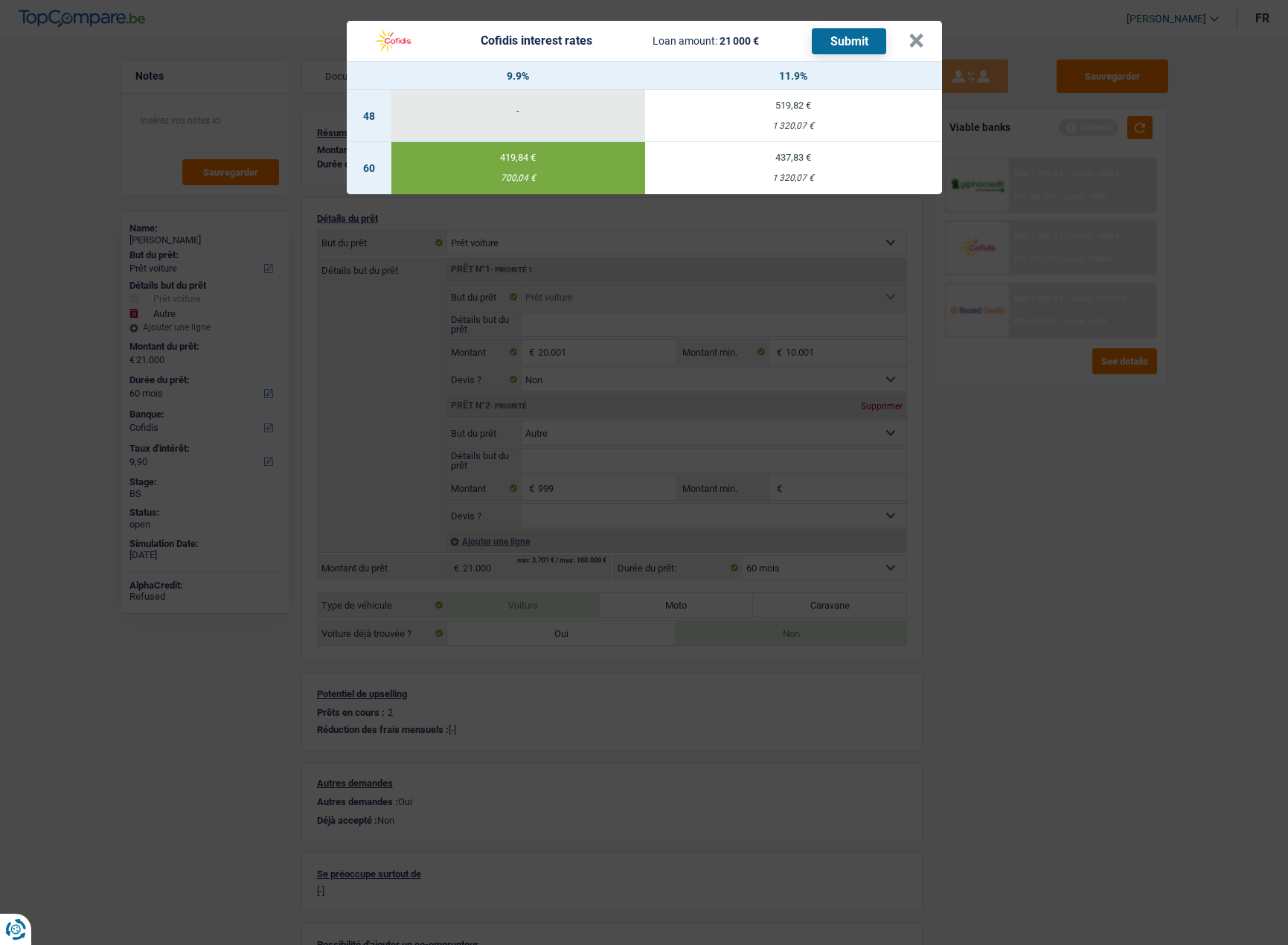
click at [862, 41] on button "Submit" at bounding box center [849, 41] width 74 height 26
click at [920, 40] on button "×" at bounding box center [916, 40] width 16 height 15
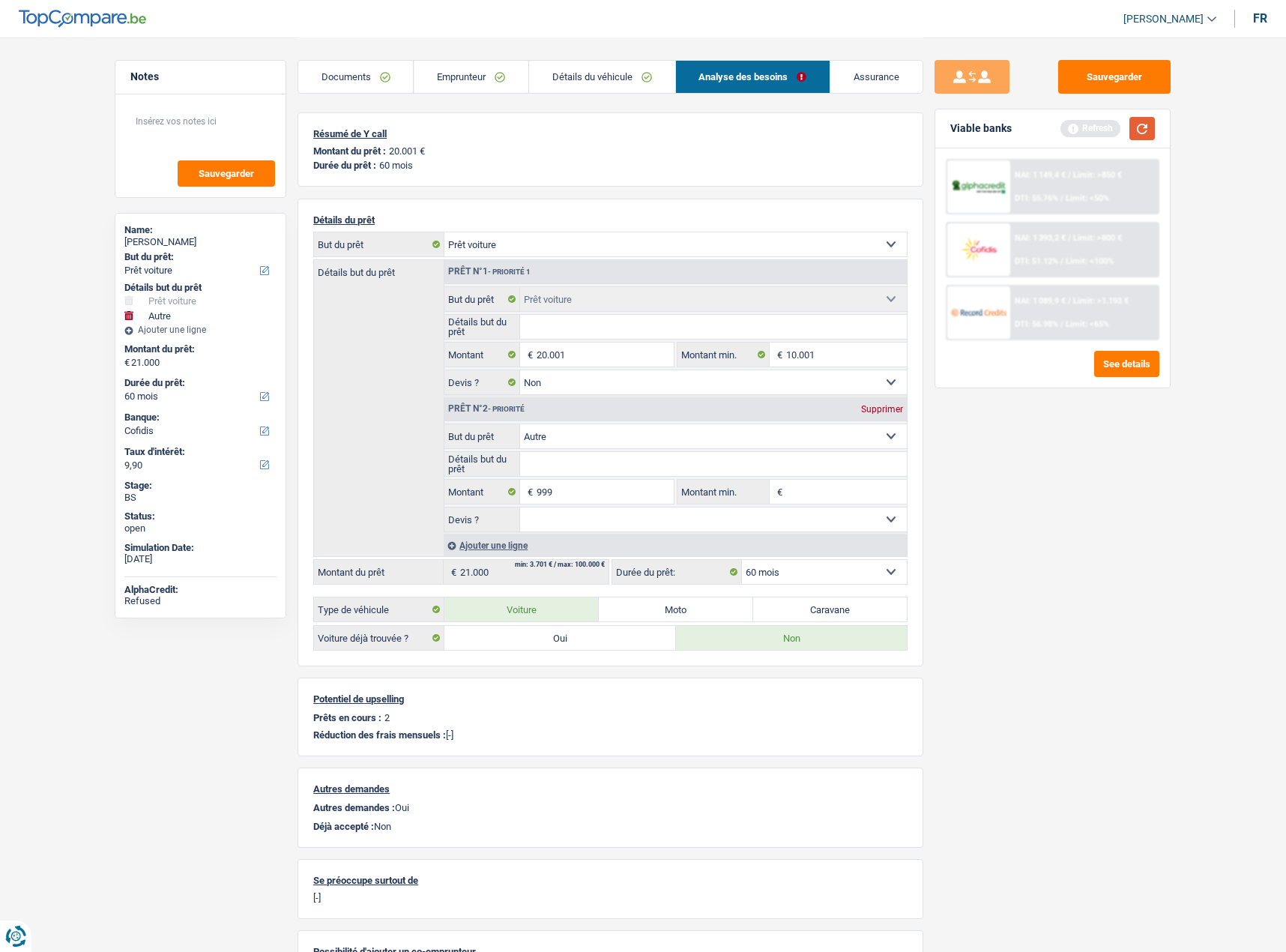
click at [1140, 123] on button "button" at bounding box center [1143, 128] width 26 height 23
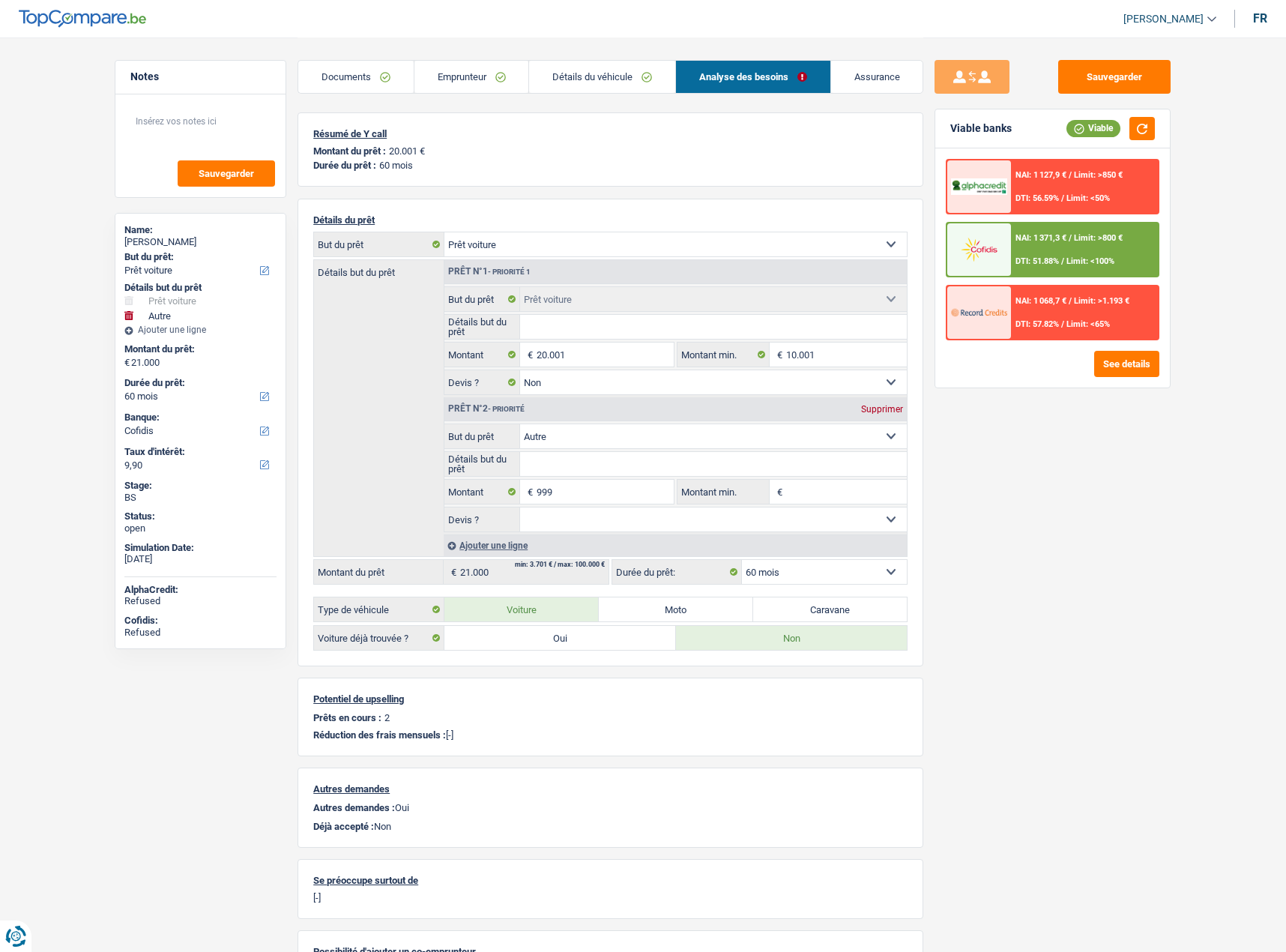
click at [1091, 358] on div "See details" at bounding box center [1052, 364] width 214 height 26
click at [1101, 365] on button "See details" at bounding box center [1127, 364] width 65 height 26
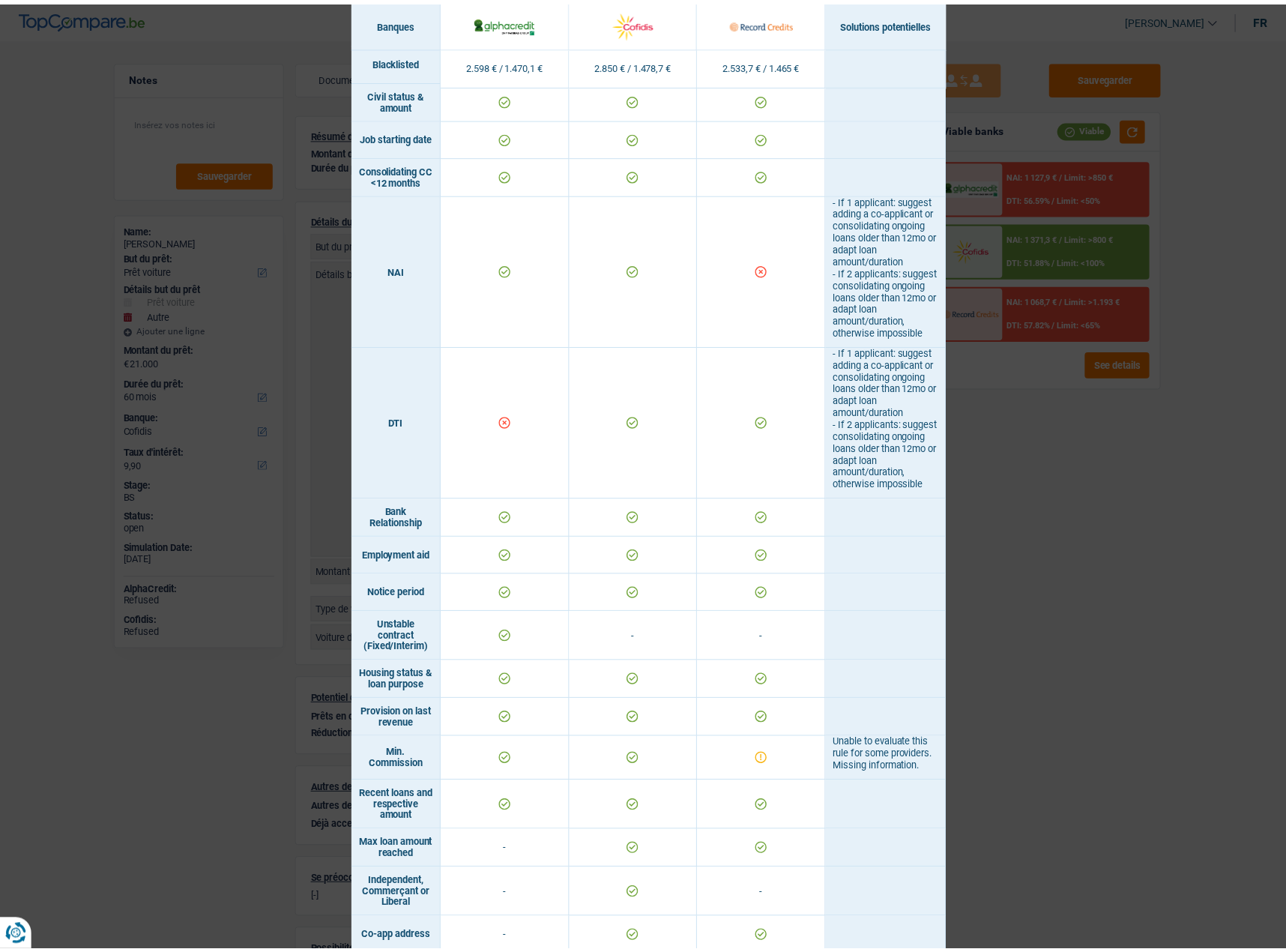
scroll to position [325, 0]
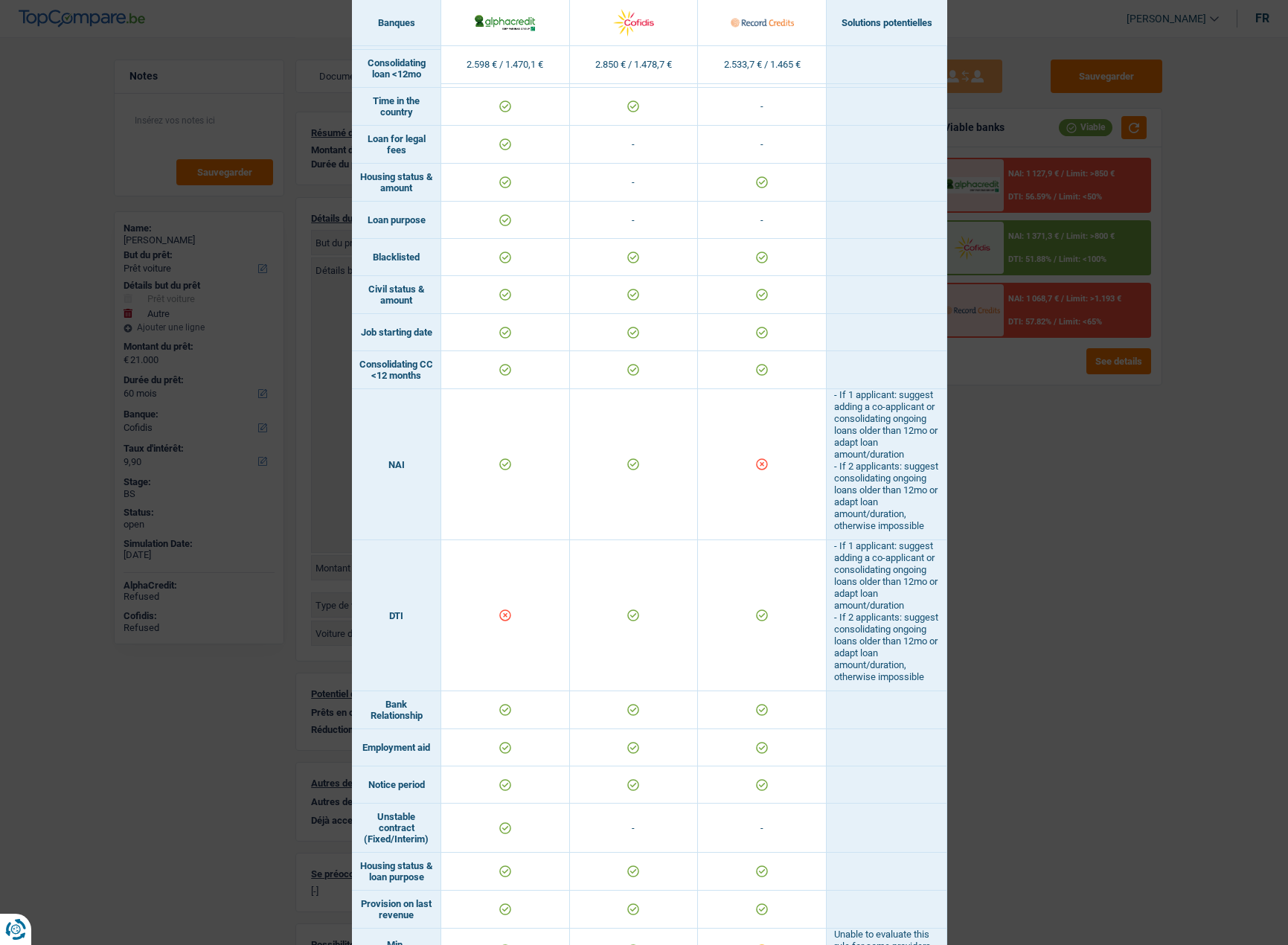
click at [1040, 584] on div "Banks conditions × Banques Solutions potentielles Revenus / Charges 2.598 € / 1…" at bounding box center [644, 472] width 1288 height 945
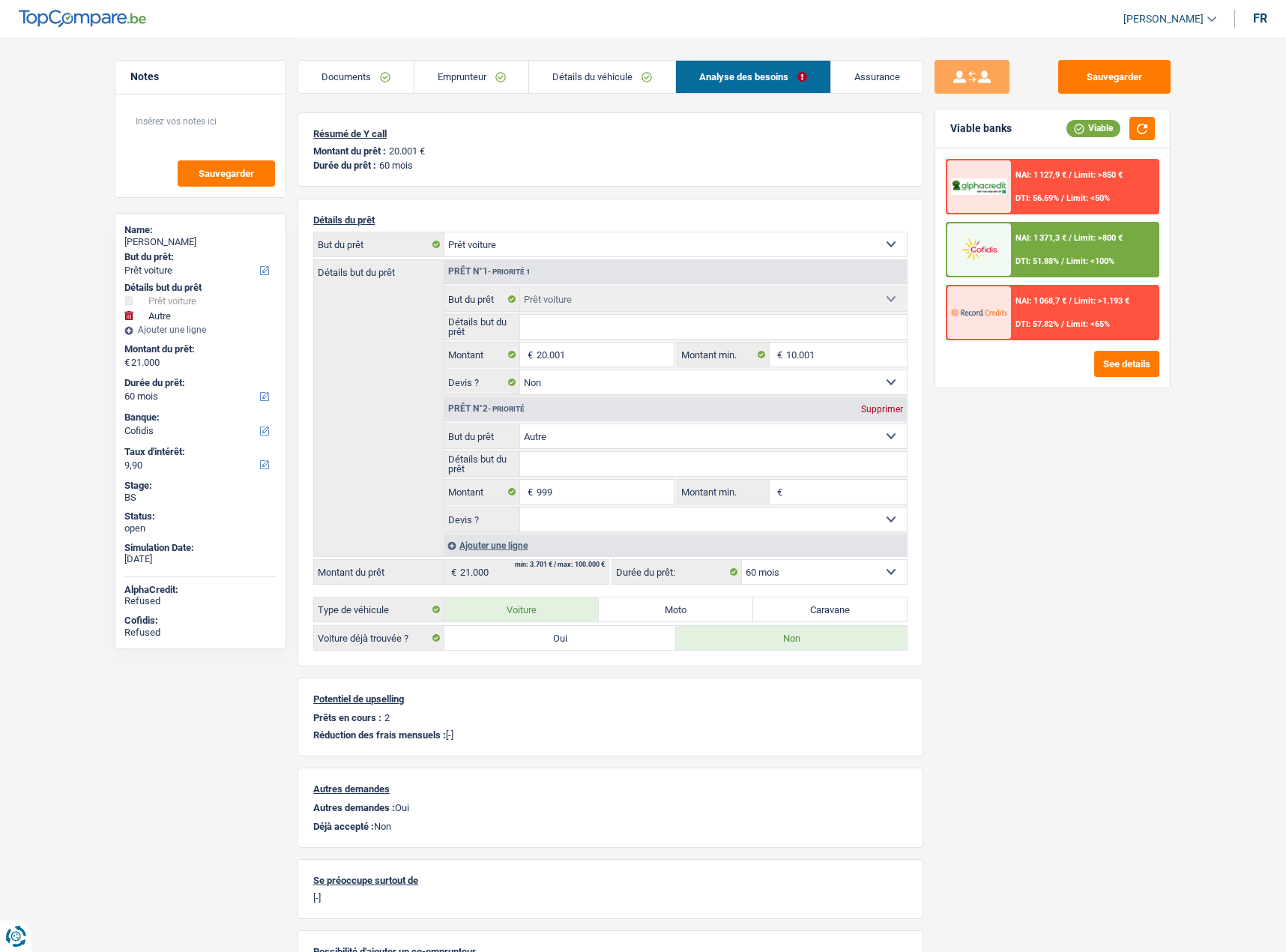
click at [1069, 316] on div "NAI: 1 068,7 € / Limit: >1.193 € DTI: 57.82% / Limit: <65%" at bounding box center [1085, 312] width 148 height 53
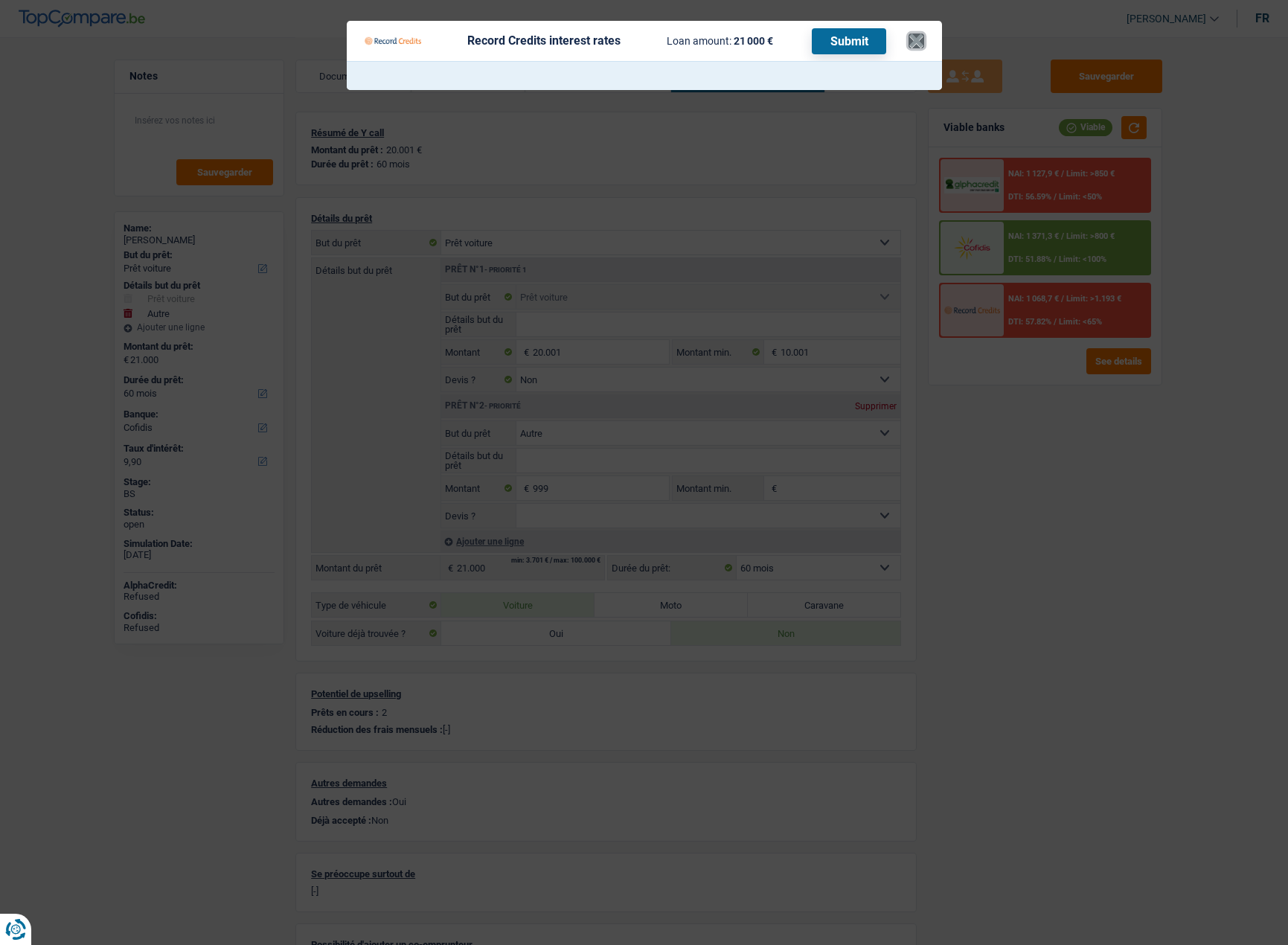
click at [911, 41] on button "×" at bounding box center [916, 40] width 16 height 15
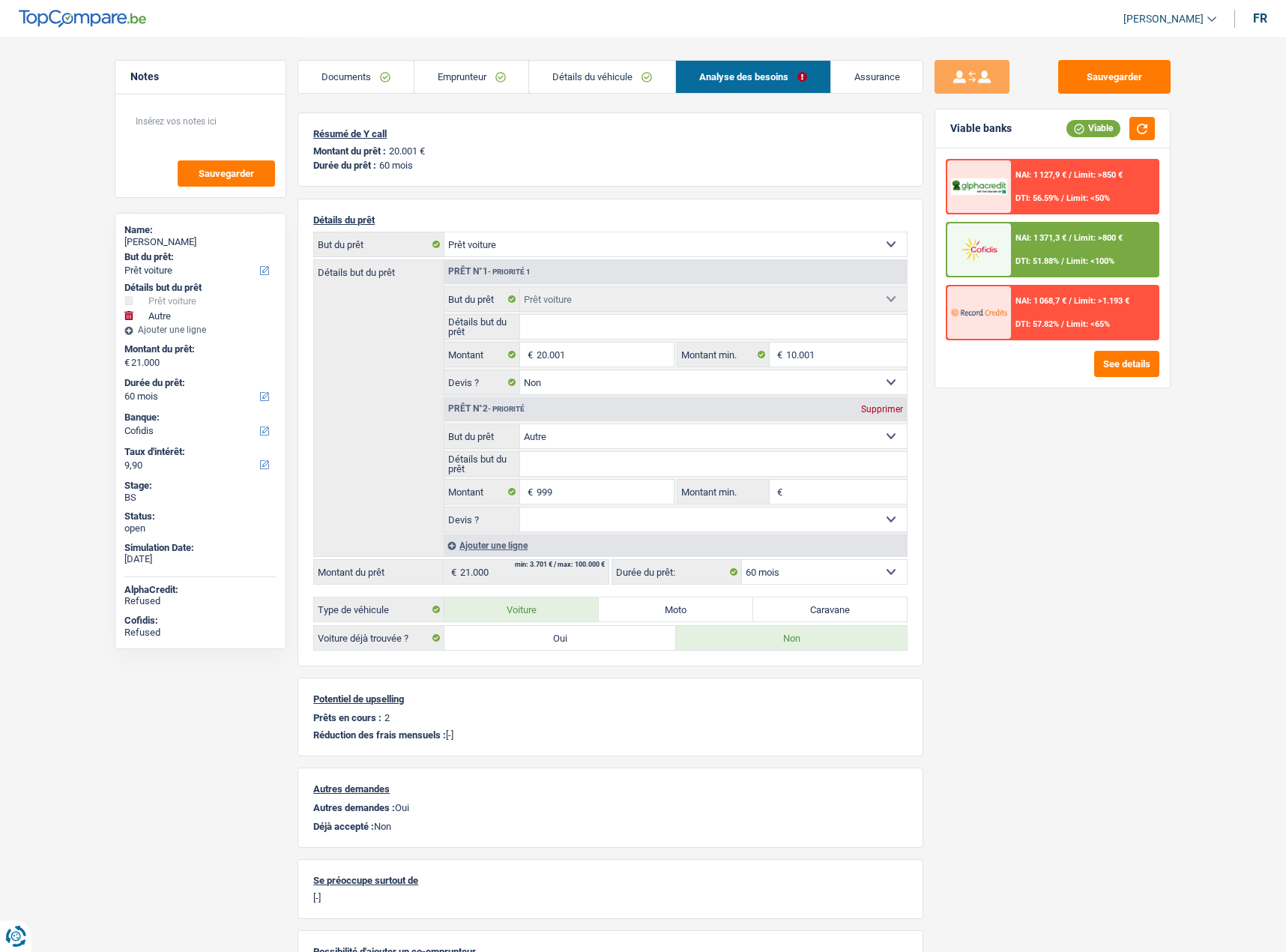
click at [167, 236] on div "Yassin Demir" at bounding box center [200, 241] width 152 height 12
copy div "Demir"
click at [1075, 186] on div "NAI: 1 127,9 € / Limit: >850 € DTI: 56.59% / Limit: <50%" at bounding box center [1085, 186] width 148 height 53
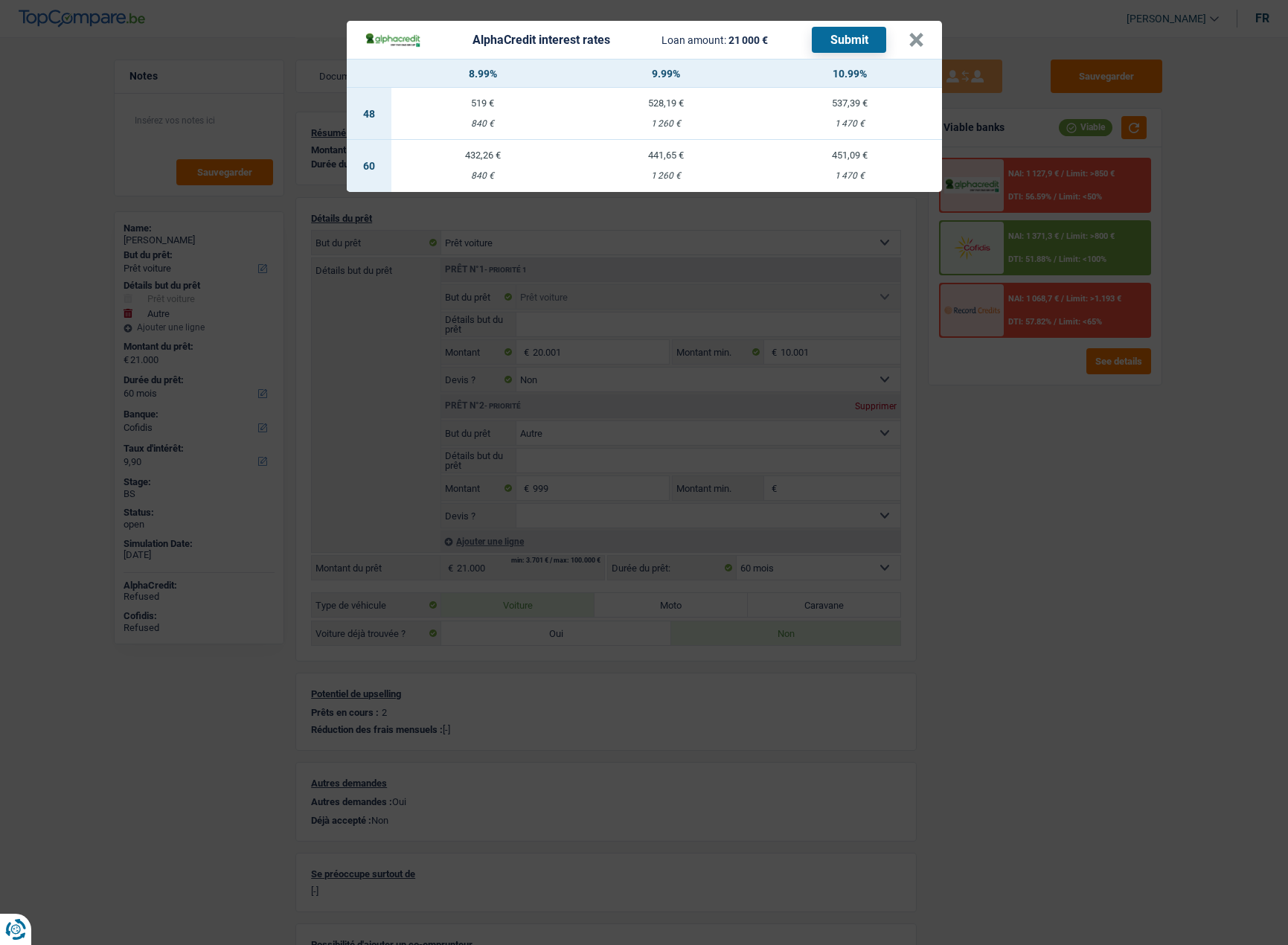
click at [638, 174] on div "1 260 €" at bounding box center [666, 175] width 184 height 10
select select "alphacredit"
type input "9,99"
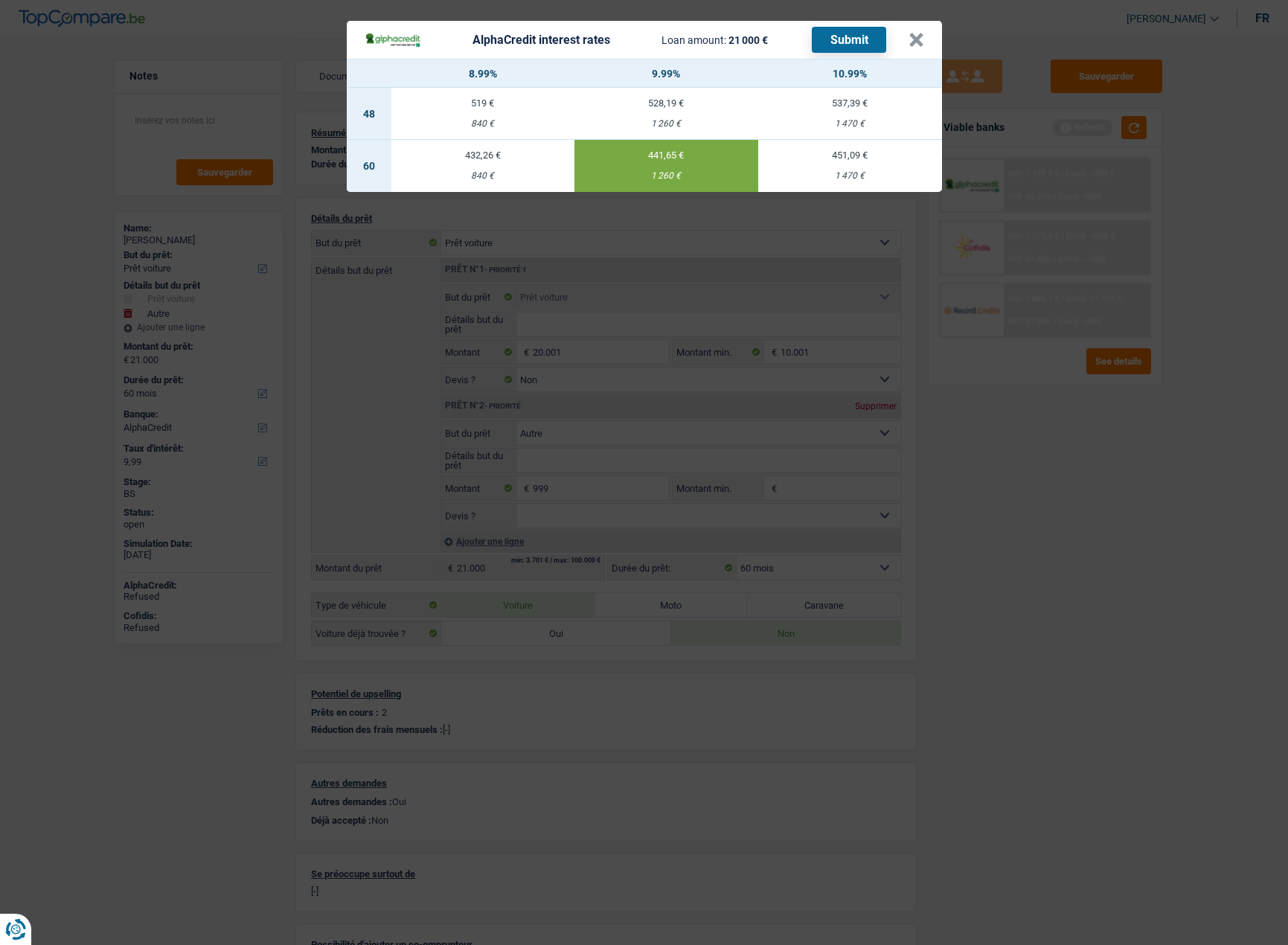
click at [865, 36] on button "Submit" at bounding box center [849, 39] width 74 height 26
click at [772, 49] on div "AlphaCredit interest rates Loan amount: 21 000 € Submit" at bounding box center [626, 39] width 523 height 26
click at [919, 35] on button "×" at bounding box center [916, 40] width 16 height 15
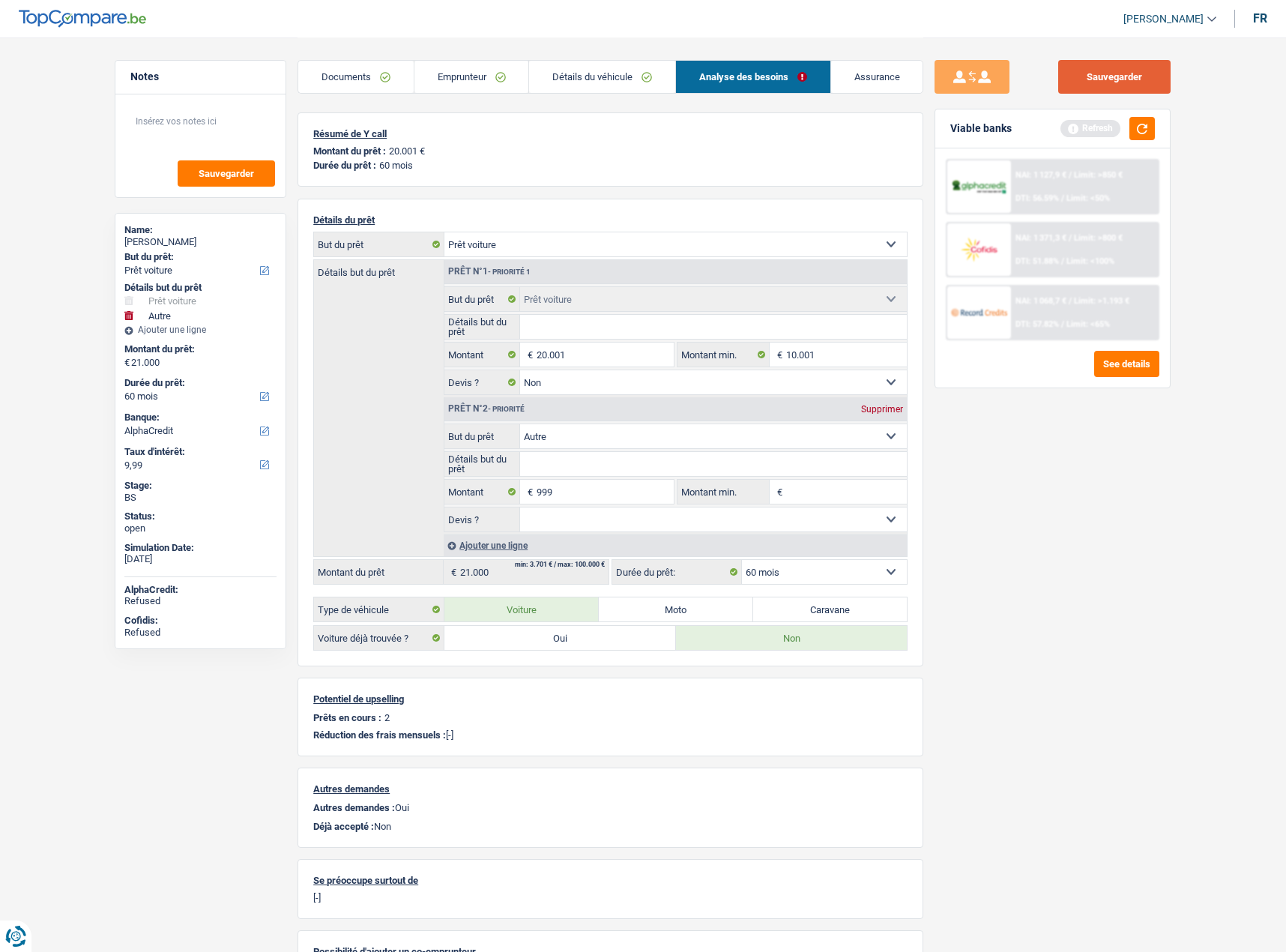
click at [1071, 80] on button "Sauvegarder" at bounding box center [1115, 77] width 113 height 33
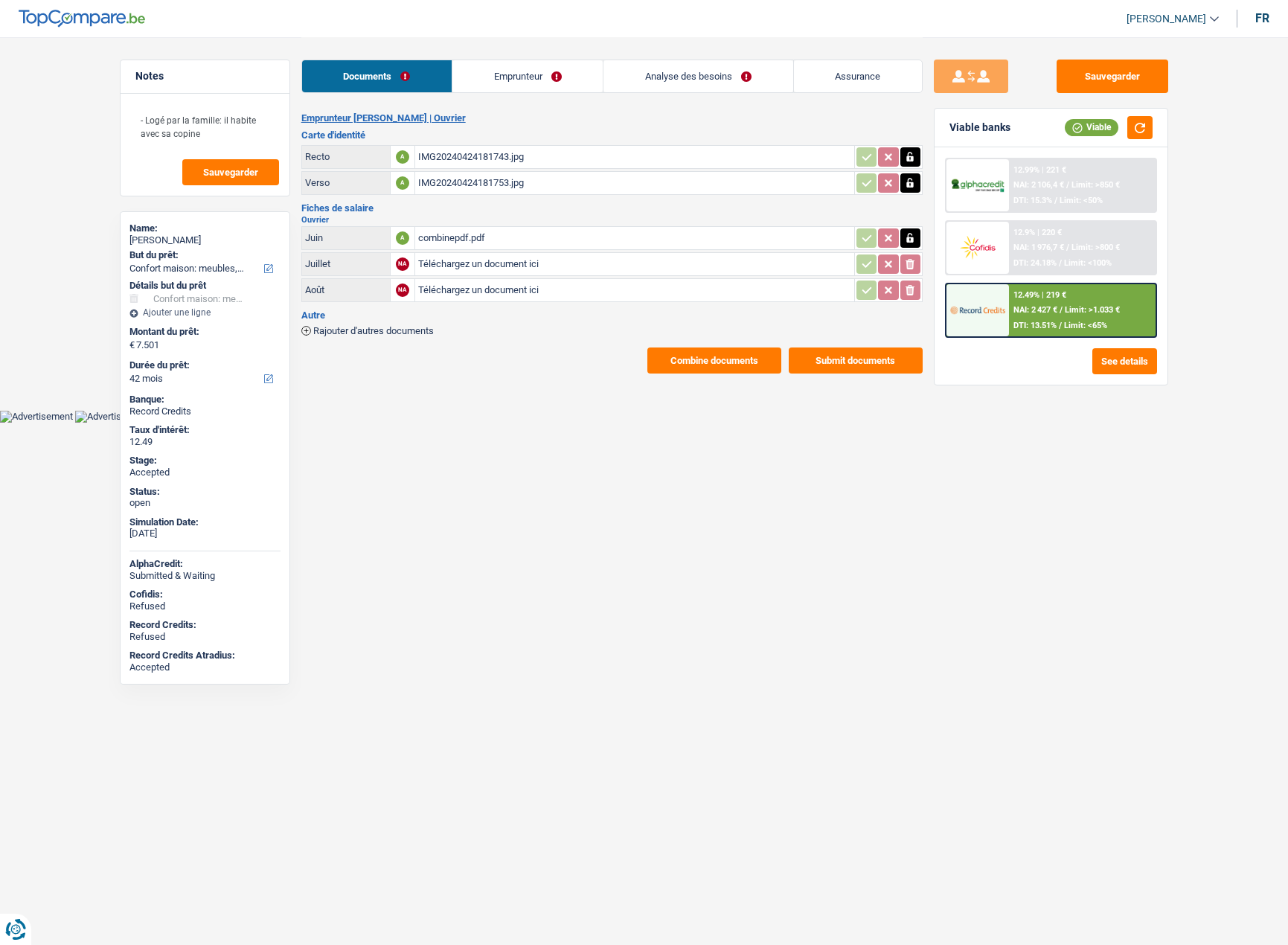
select select "household"
select select "42"
click at [1098, 320] on div "12.49% | 219 € NAI: 2 427 € / Limit: >1.033 € DTI: 13.51% / Limit: <65%" at bounding box center [1082, 309] width 147 height 52
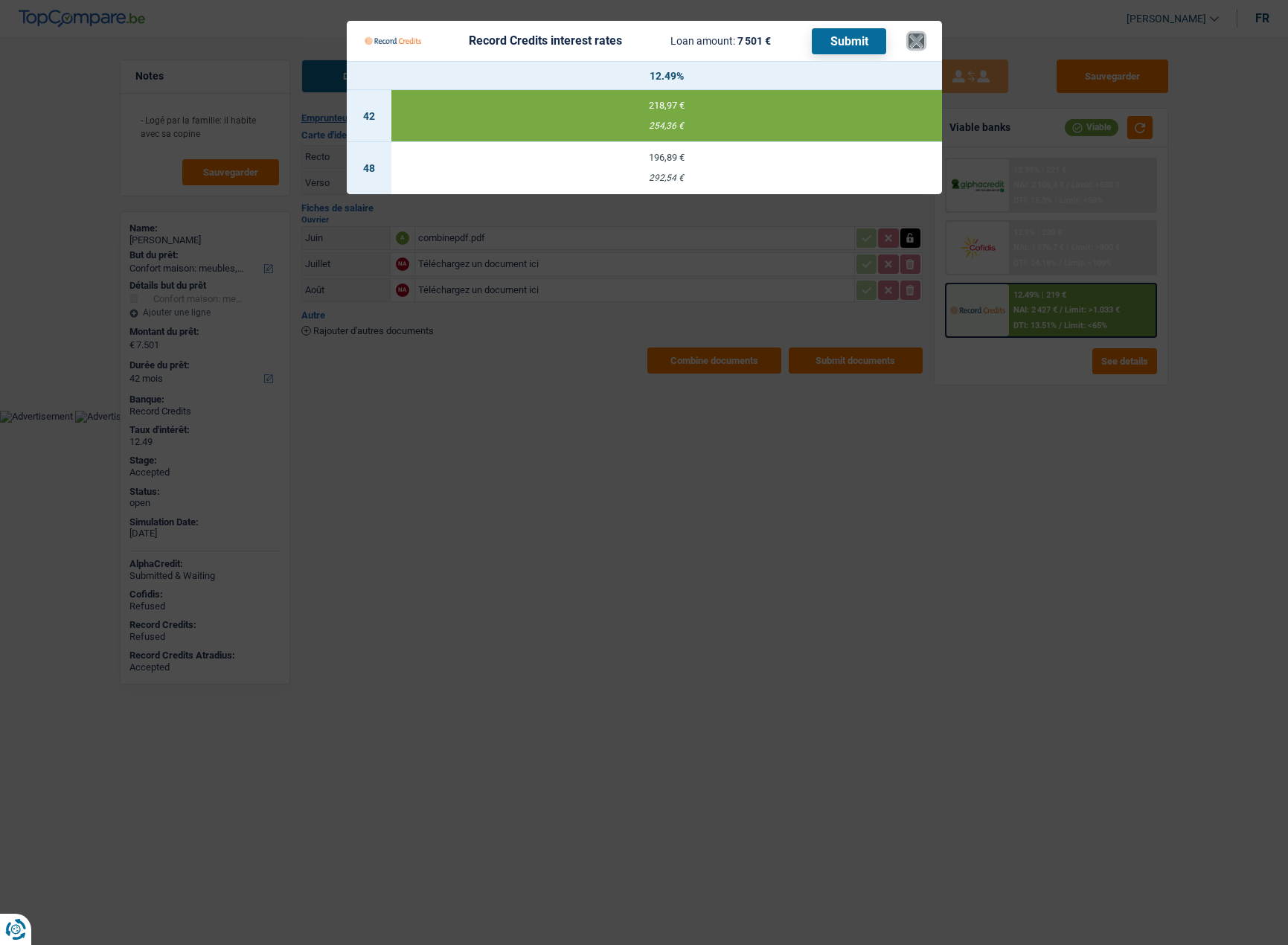
click at [913, 38] on button "×" at bounding box center [916, 40] width 16 height 15
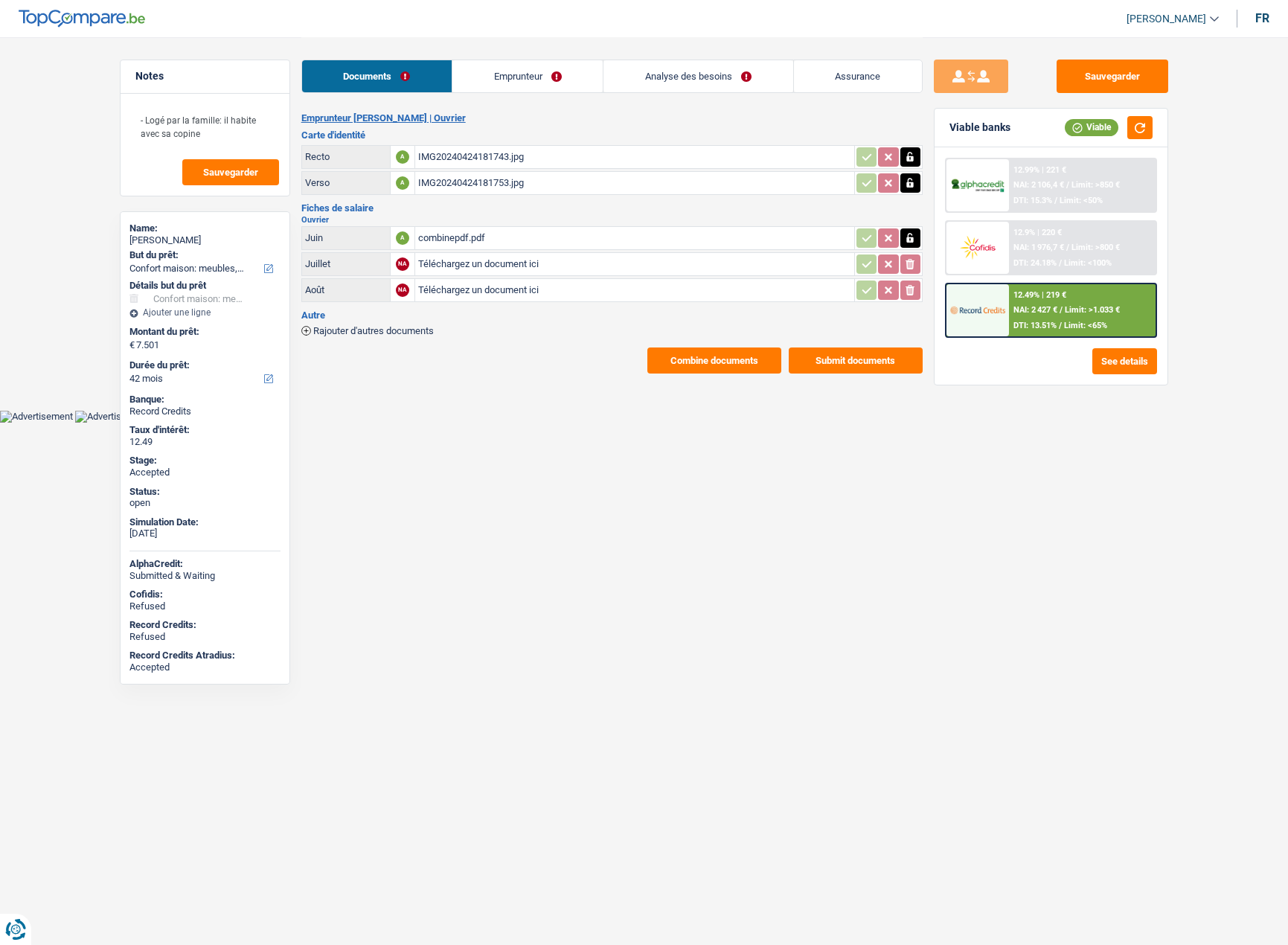
drag, startPoint x: 418, startPoint y: 74, endPoint x: 551, endPoint y: 184, distance: 172.6
click at [419, 76] on link "Documents" at bounding box center [377, 76] width 150 height 32
click at [660, 356] on button "Combine documents" at bounding box center [715, 360] width 134 height 26
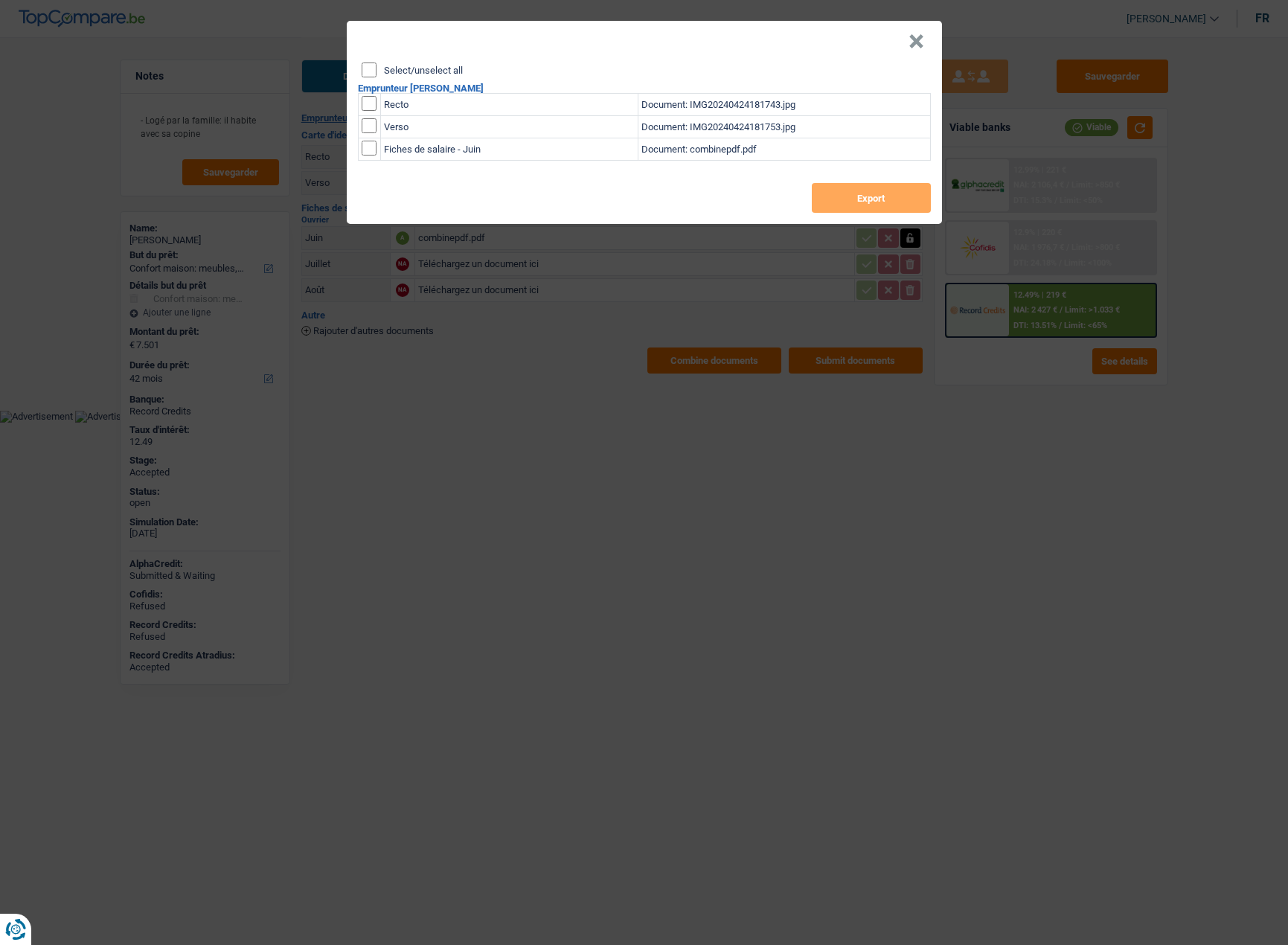
click at [373, 71] on input "Select/unselect all" at bounding box center [369, 70] width 15 height 15
checkbox input "true"
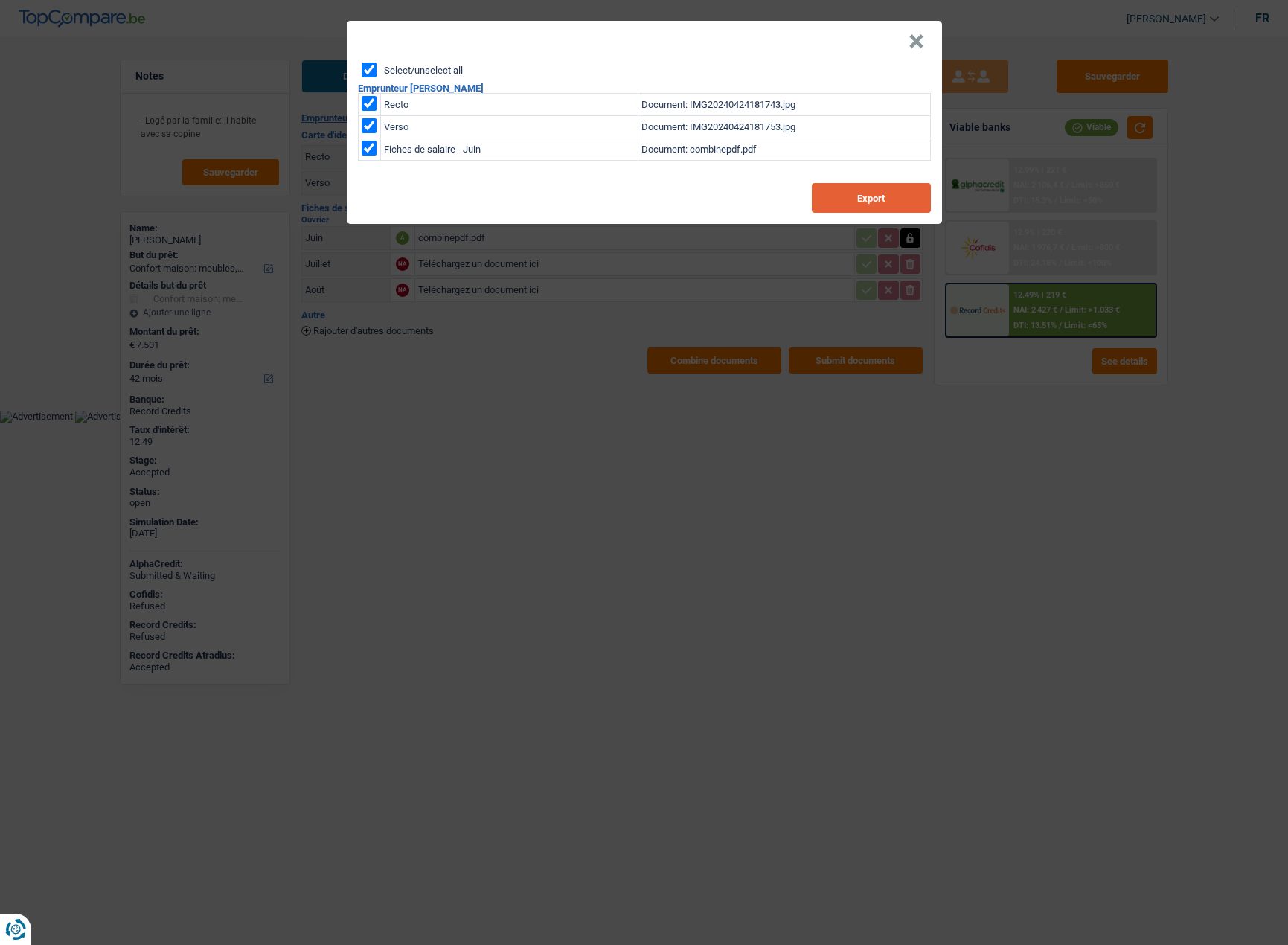
click at [835, 199] on button "Export" at bounding box center [872, 197] width 119 height 29
click at [906, 48] on header "×" at bounding box center [644, 41] width 595 height 41
click at [906, 40] on header "×" at bounding box center [644, 41] width 595 height 41
click at [907, 39] on header "×" at bounding box center [644, 41] width 595 height 41
click at [915, 44] on button "×" at bounding box center [916, 41] width 16 height 15
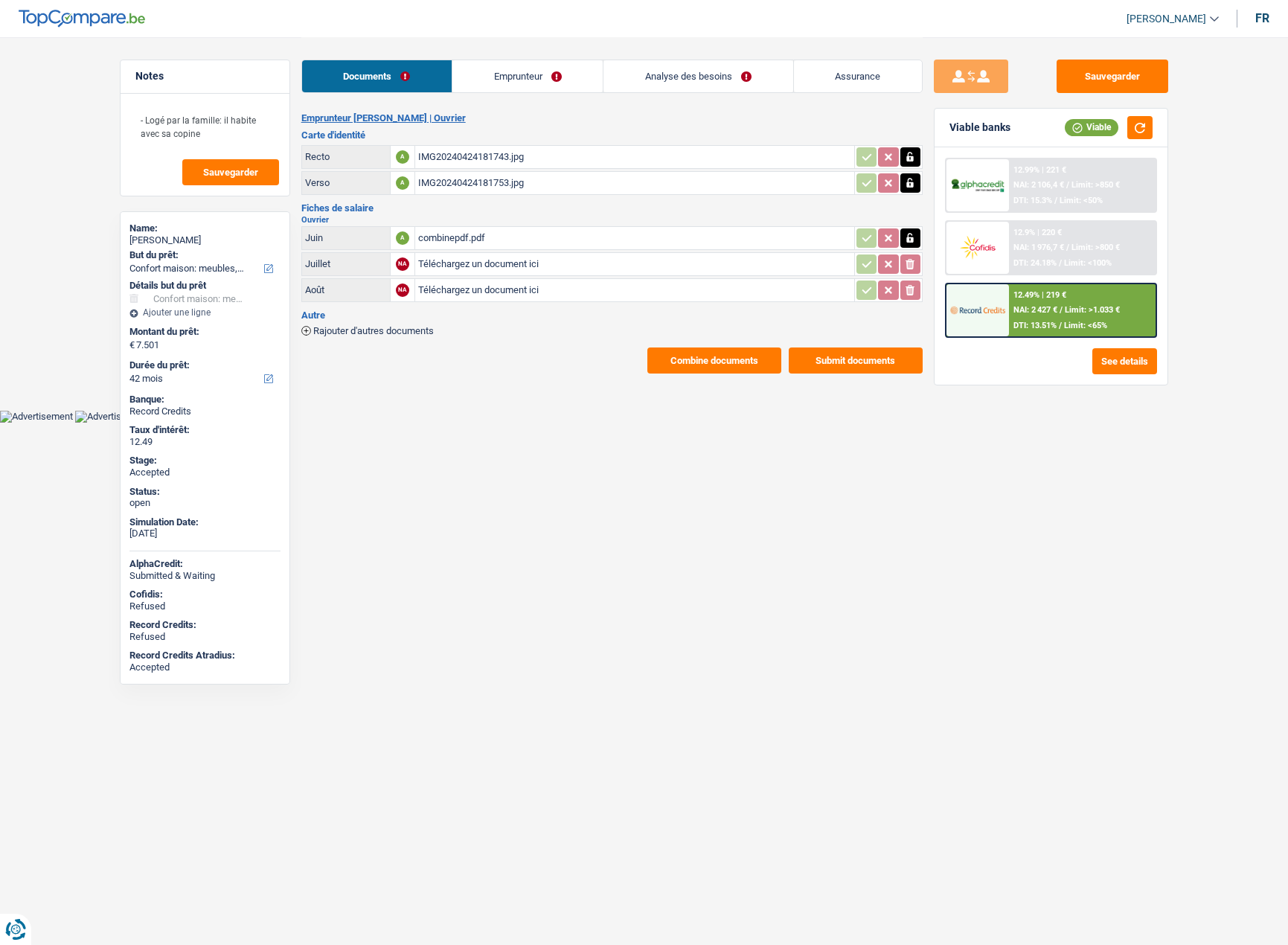
click at [700, 64] on link "Analyse des besoins" at bounding box center [698, 76] width 189 height 32
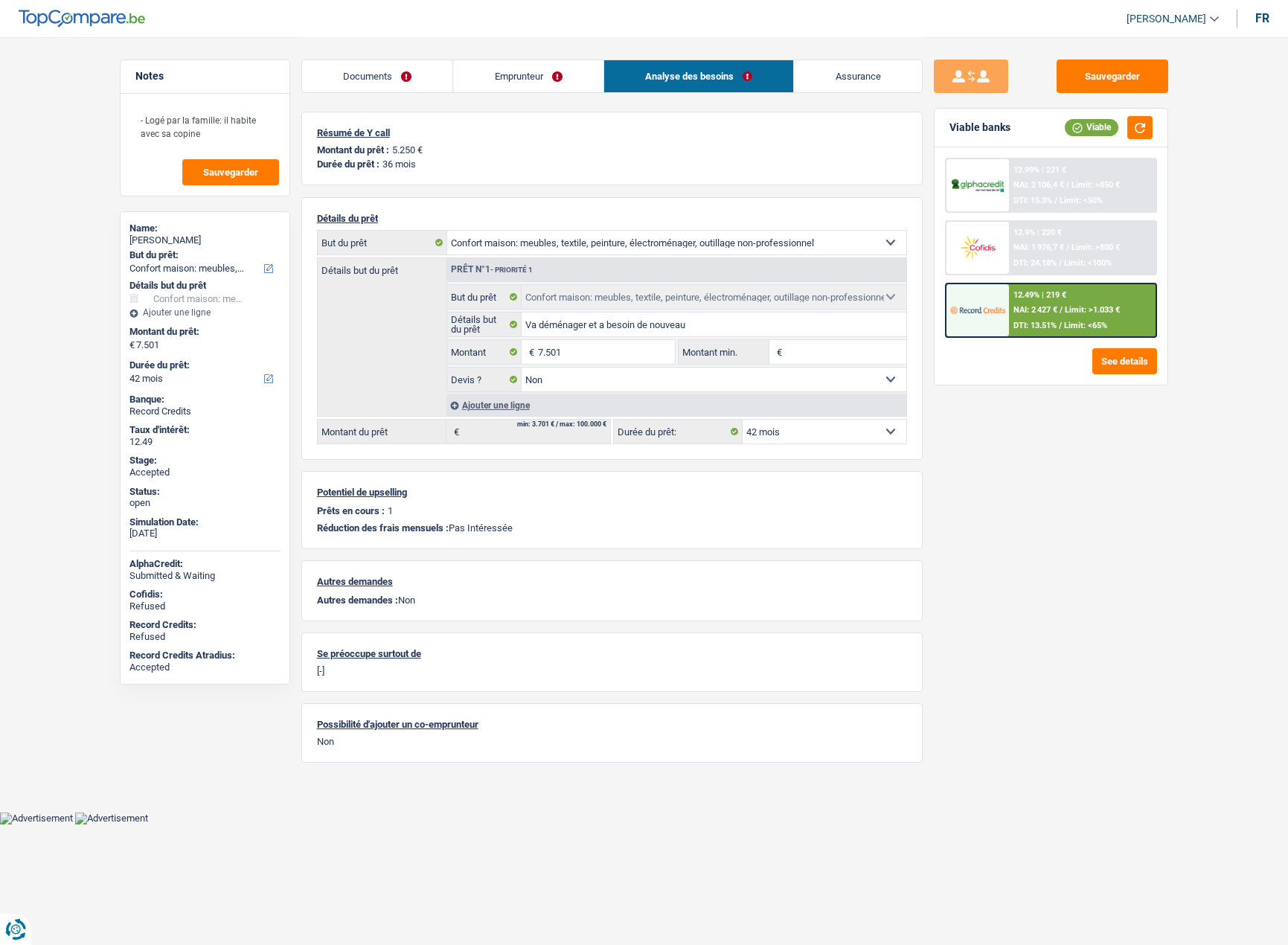
click at [374, 84] on link "Documents" at bounding box center [378, 76] width 151 height 32
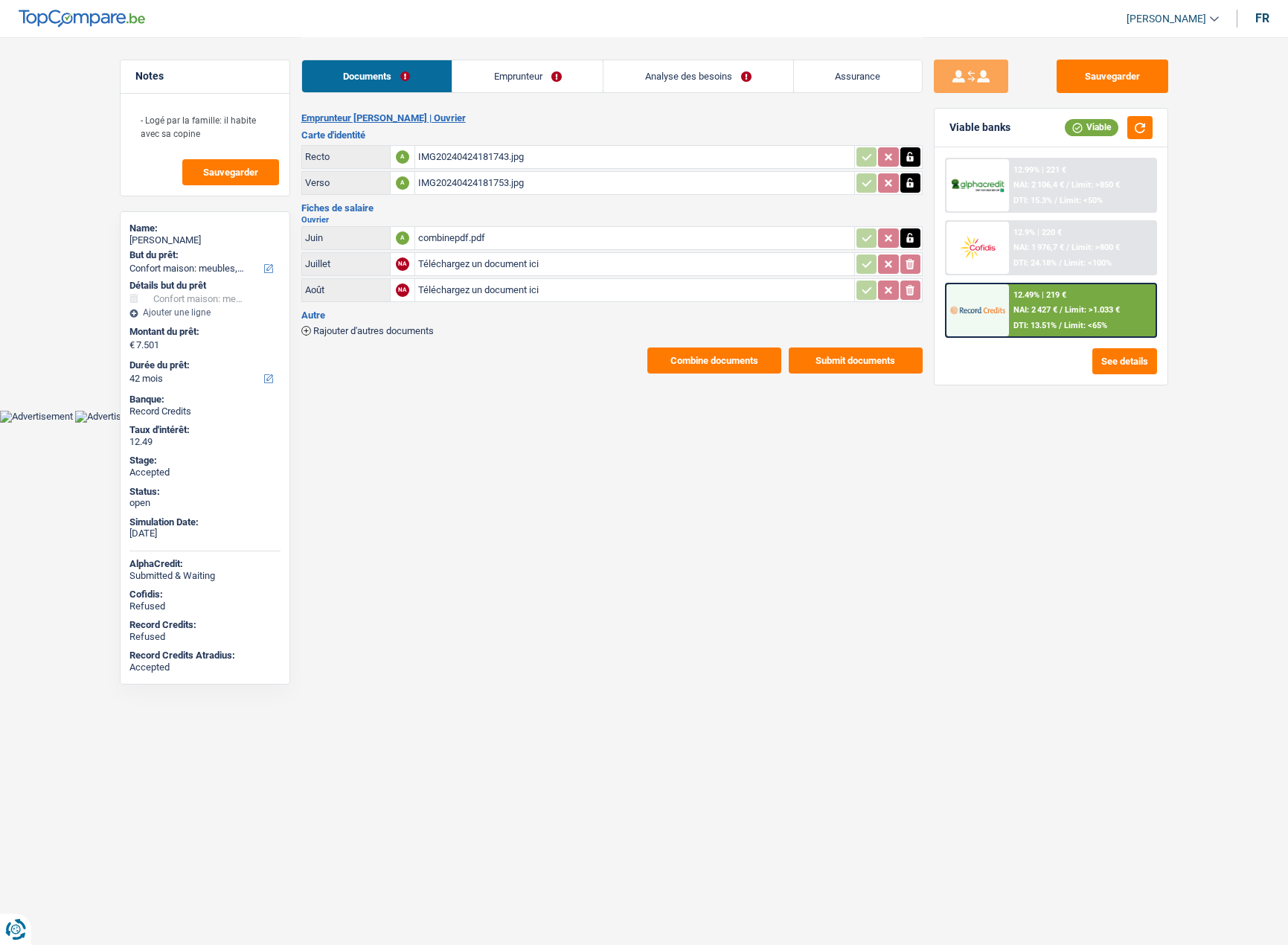
click at [512, 237] on div "combinepdf.pdf" at bounding box center [634, 238] width 433 height 22
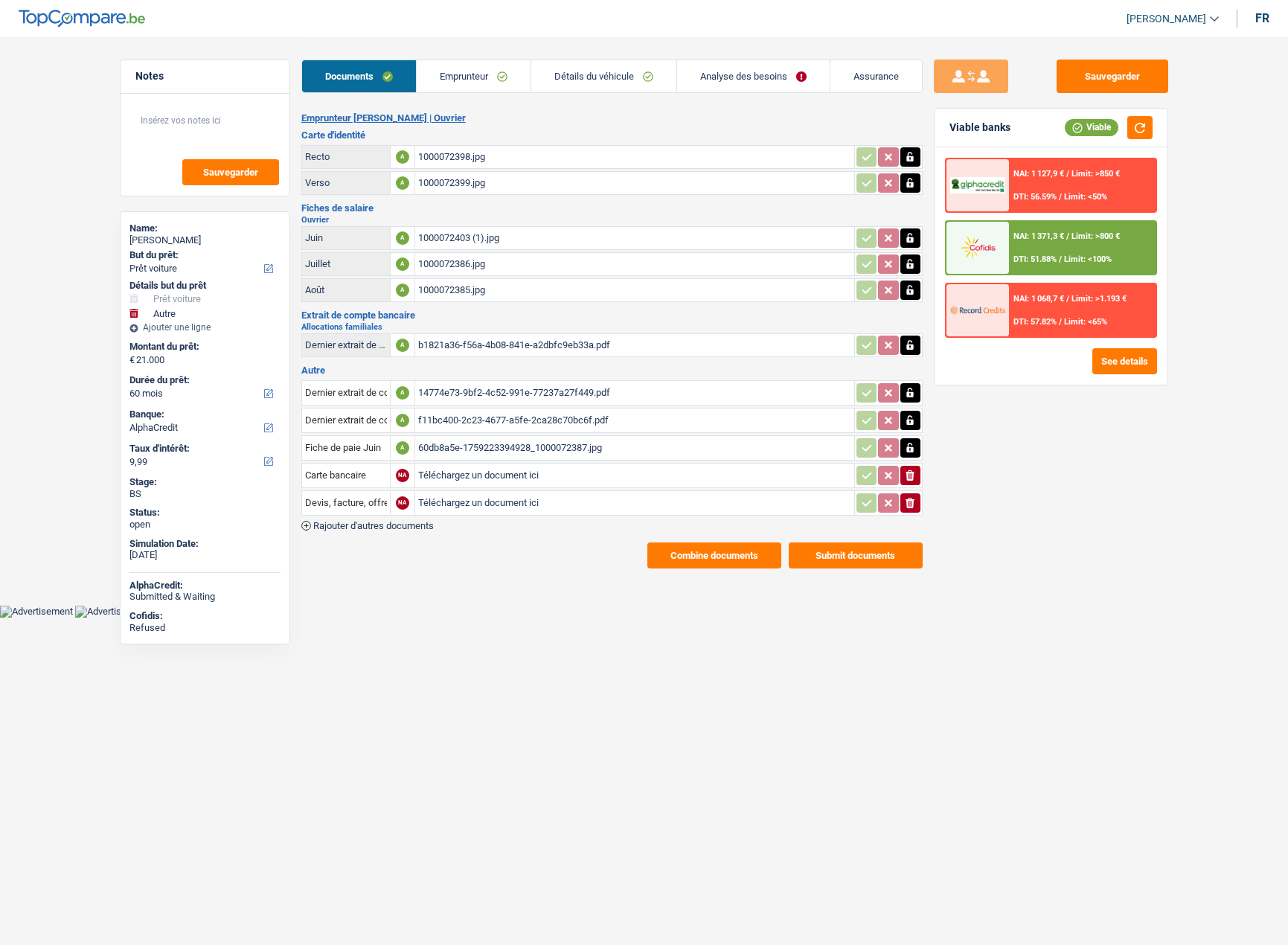
select select "car"
select select "other"
select select "60"
select select "alphacredit"
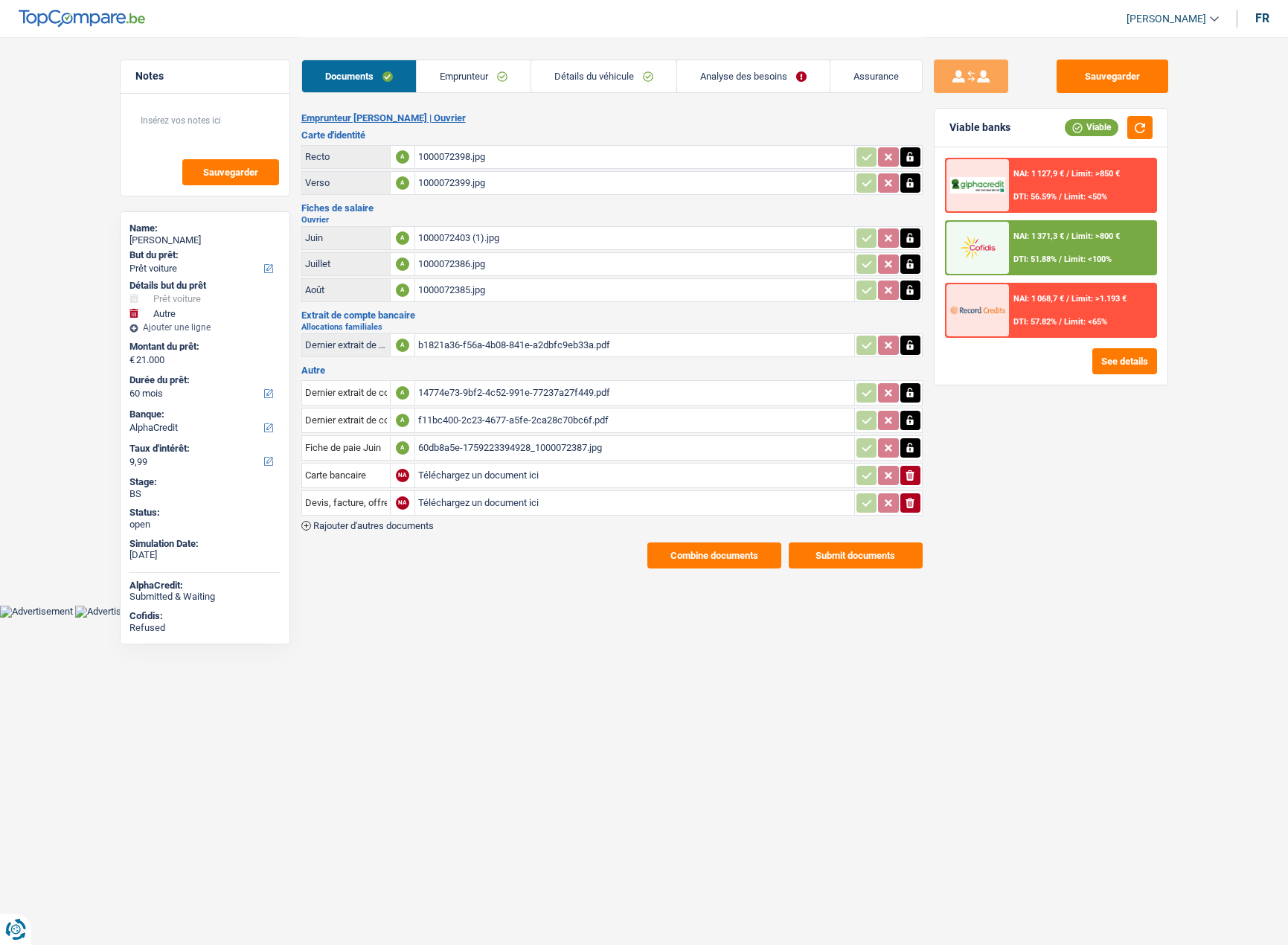
drag, startPoint x: 913, startPoint y: 503, endPoint x: 915, endPoint y: 477, distance: 26.1
click at [913, 503] on icon "button" at bounding box center [910, 502] width 9 height 10
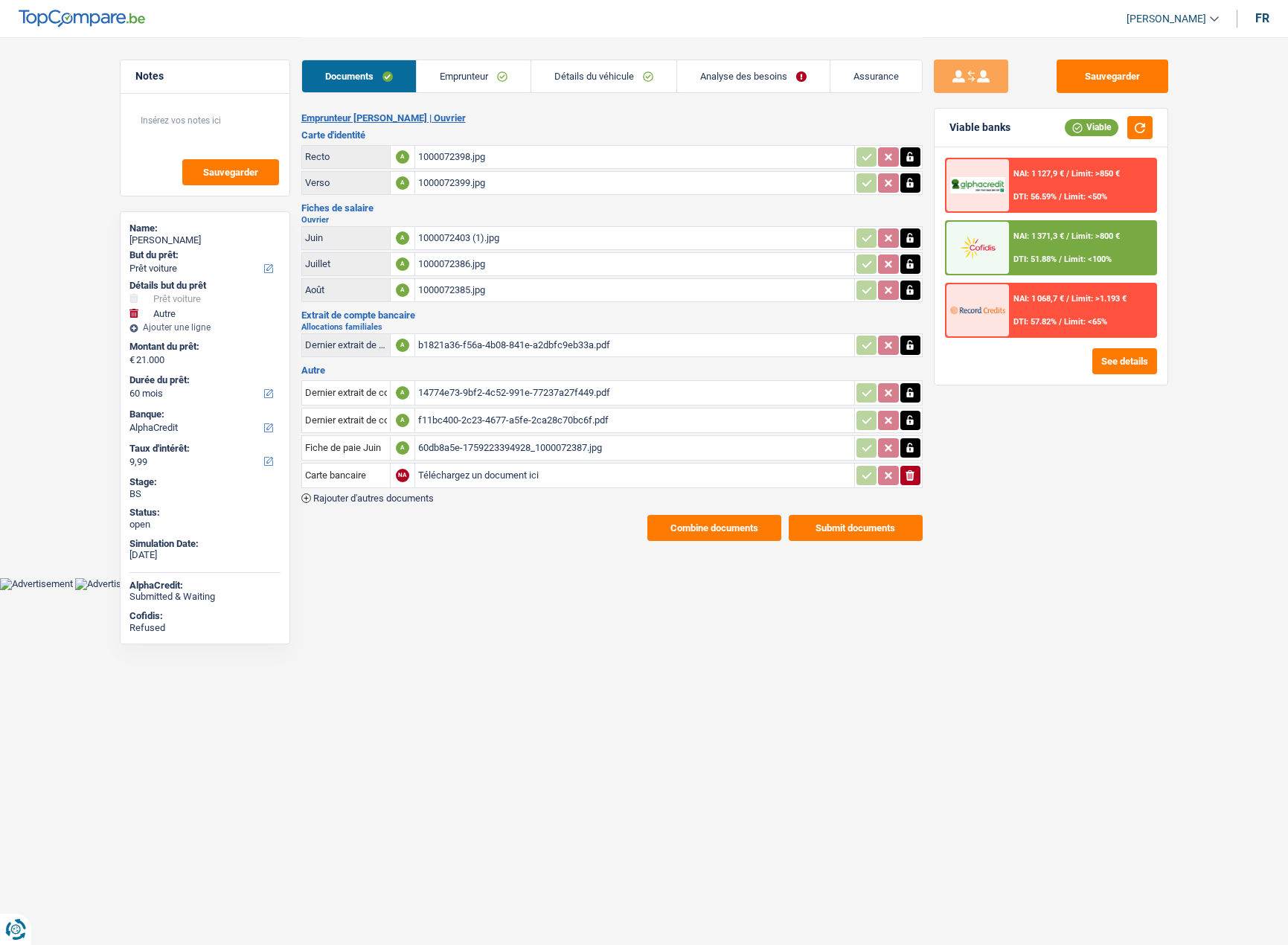
click at [915, 474] on icon "ionicons-v5-e" at bounding box center [910, 476] width 12 height 15
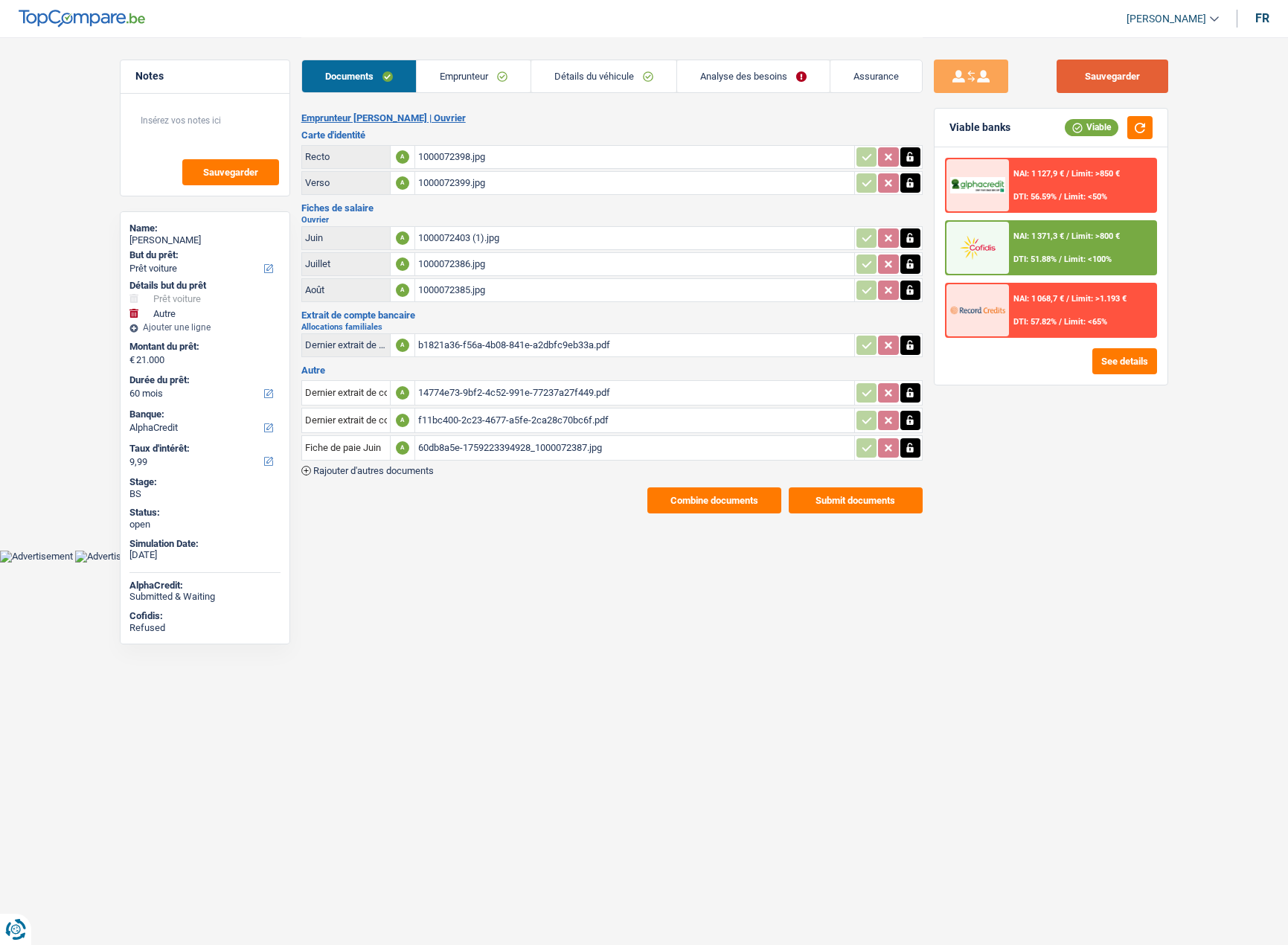
click at [1153, 78] on button "Sauvegarder" at bounding box center [1113, 76] width 112 height 33
drag, startPoint x: 790, startPoint y: 73, endPoint x: 783, endPoint y: 78, distance: 8.6
click at [790, 73] on link "Analyse des besoins" at bounding box center [753, 76] width 153 height 32
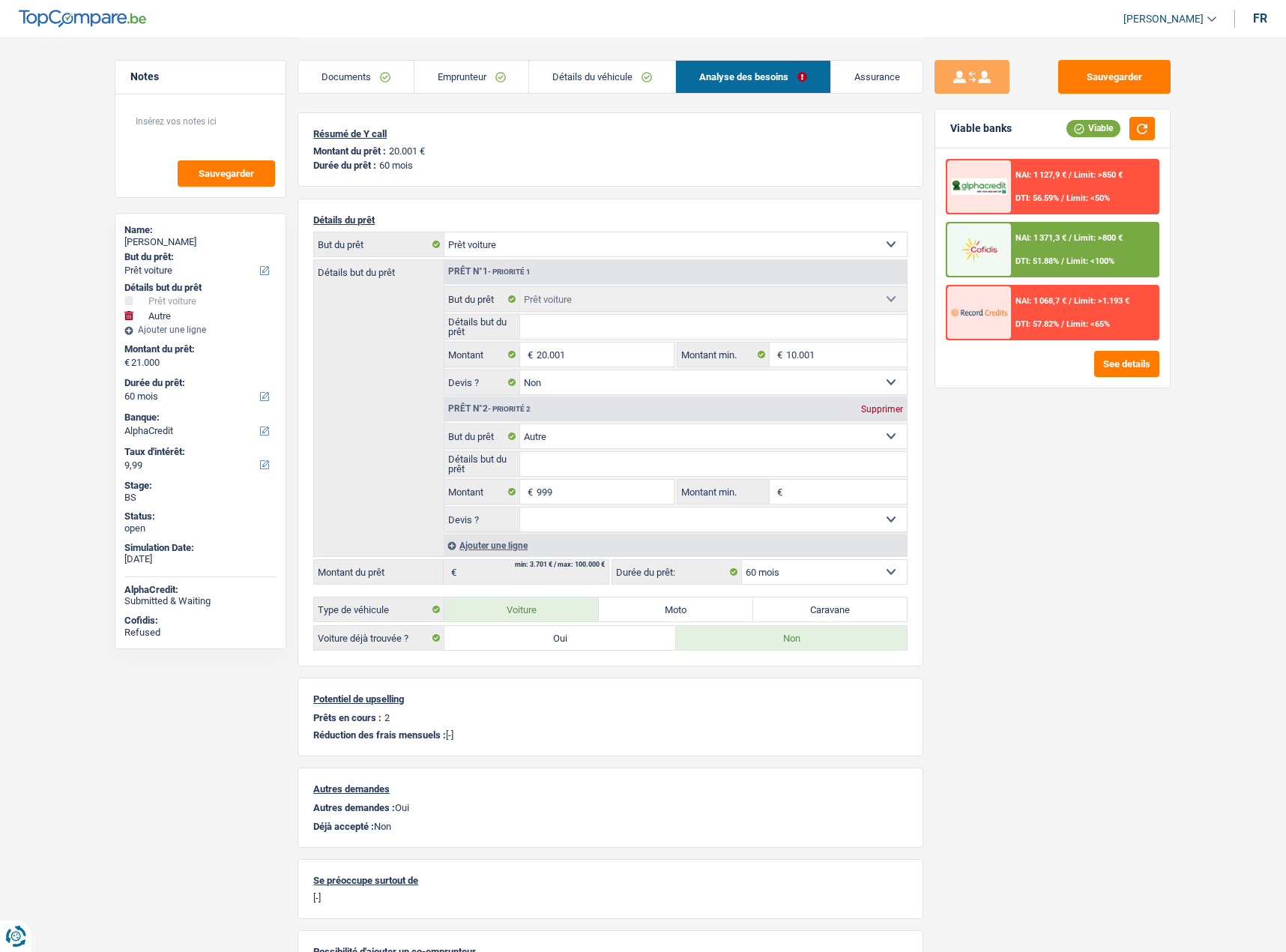
click at [883, 402] on div "Prêt n°2 - Priorité 2 Supprimer" at bounding box center [675, 409] width 463 height 24
click at [1078, 199] on span "Limit: <50%" at bounding box center [1088, 198] width 43 height 10
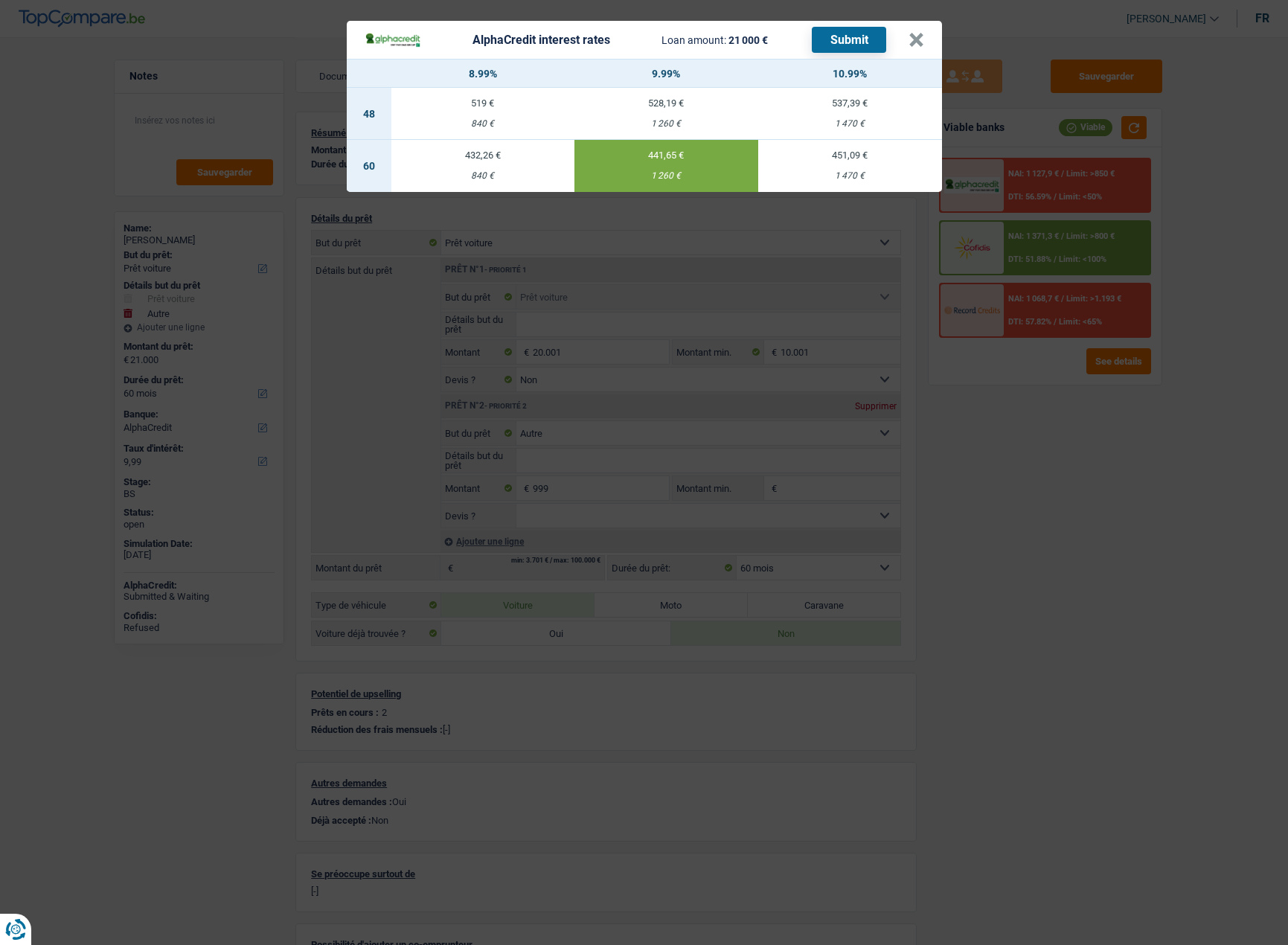
drag, startPoint x: 1064, startPoint y: 446, endPoint x: 1048, endPoint y: 453, distance: 17.5
click at [1064, 447] on div "AlphaCredit interest rates Loan amount: 21 000 € Submit × 8.99% 9.99% 10.99% 48…" at bounding box center [644, 472] width 1288 height 945
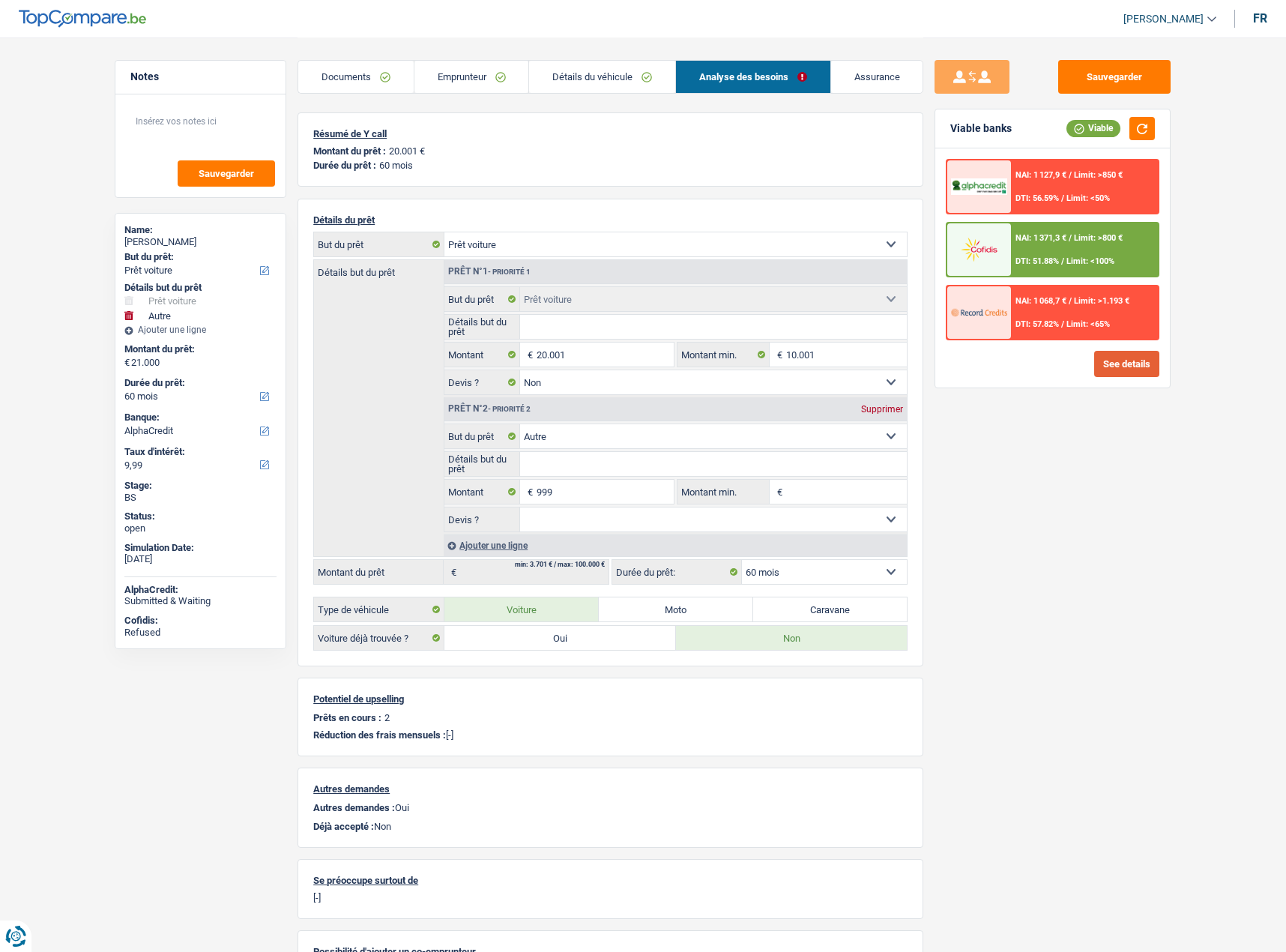
click at [1119, 364] on button "See details" at bounding box center [1127, 364] width 65 height 26
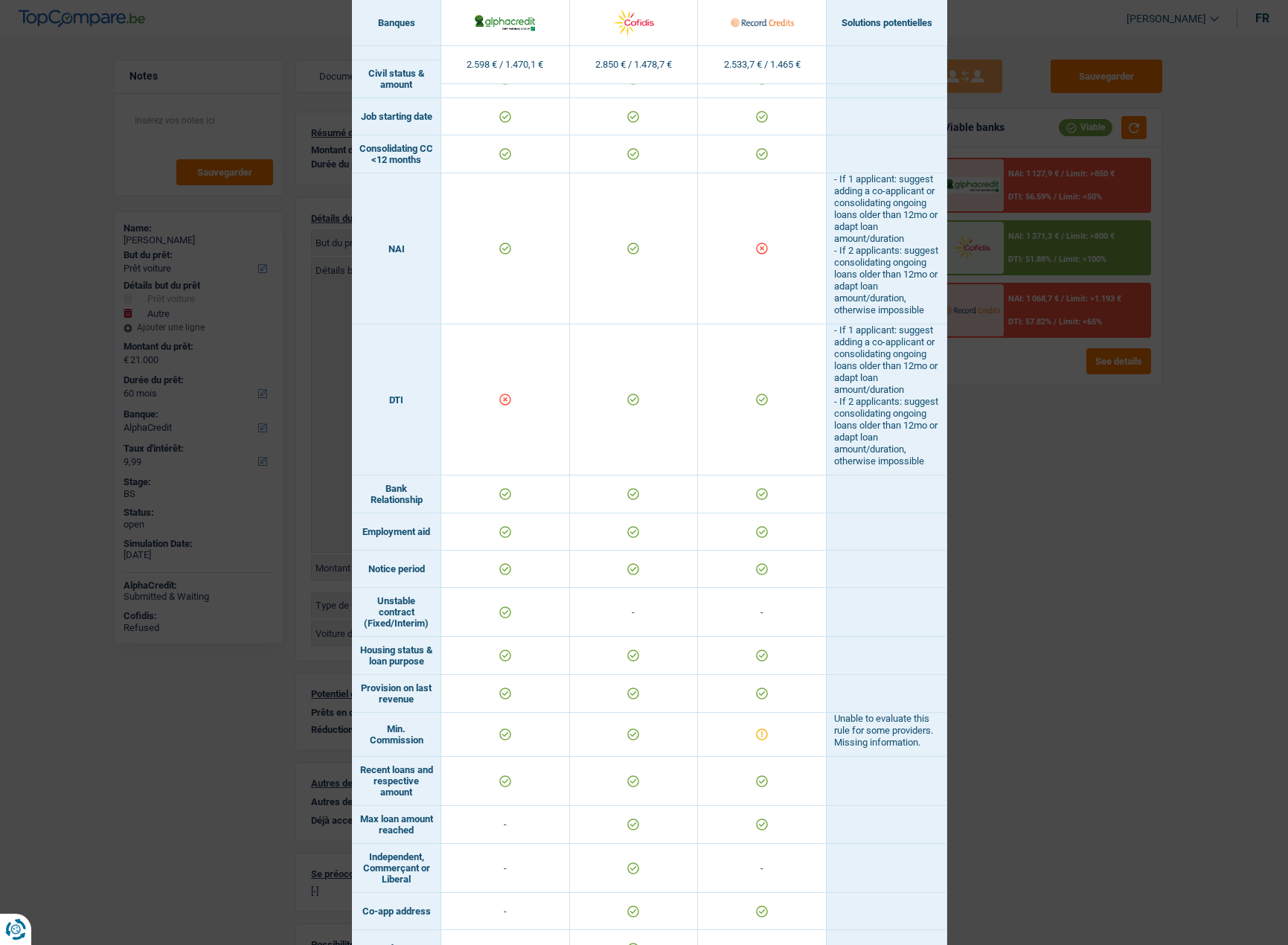
scroll to position [397, 0]
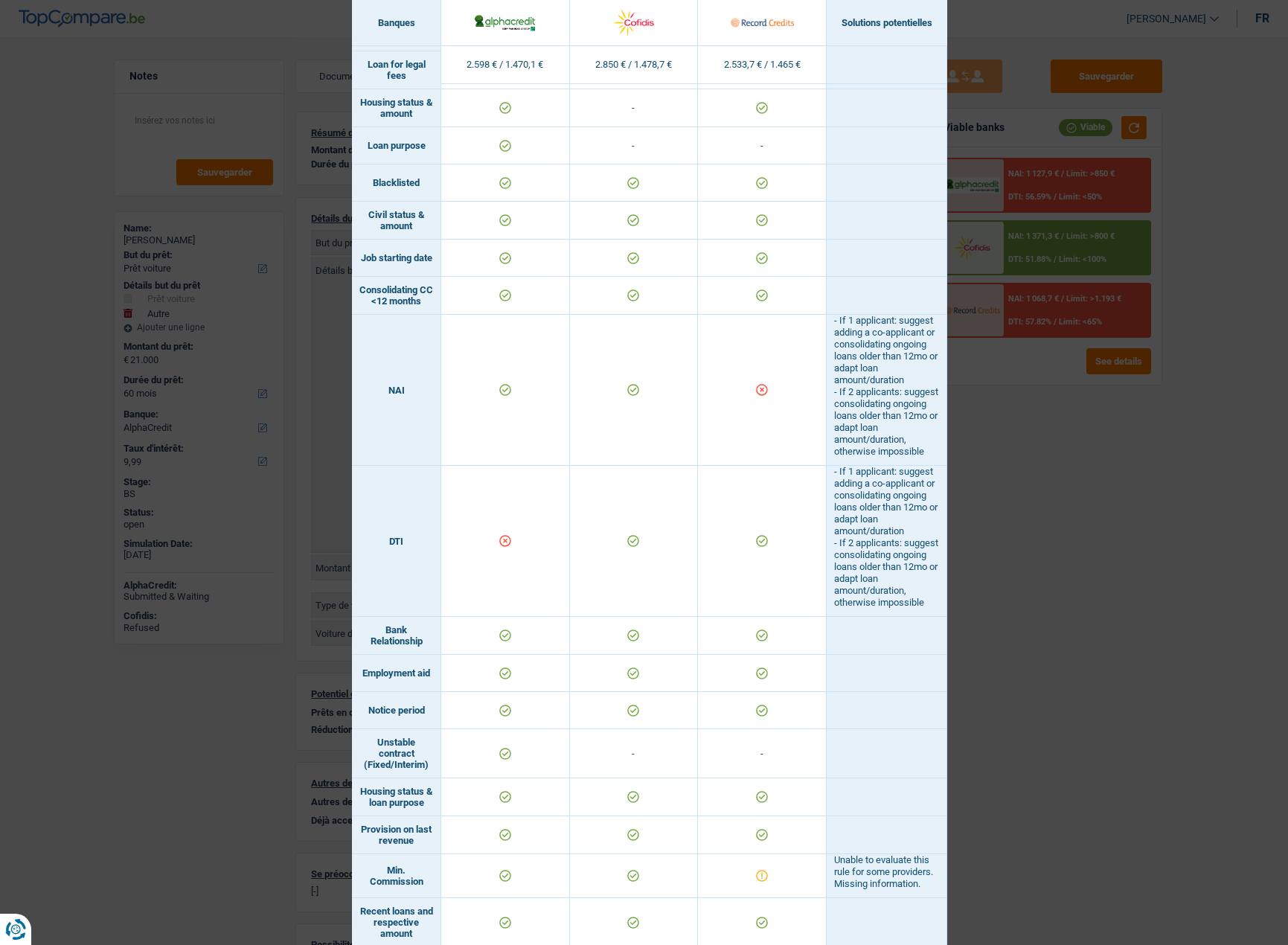
click at [1137, 578] on div "Banks conditions × Banques Solutions potentielles Revenus / Charges 2.598 € / 1…" at bounding box center [644, 472] width 1288 height 945
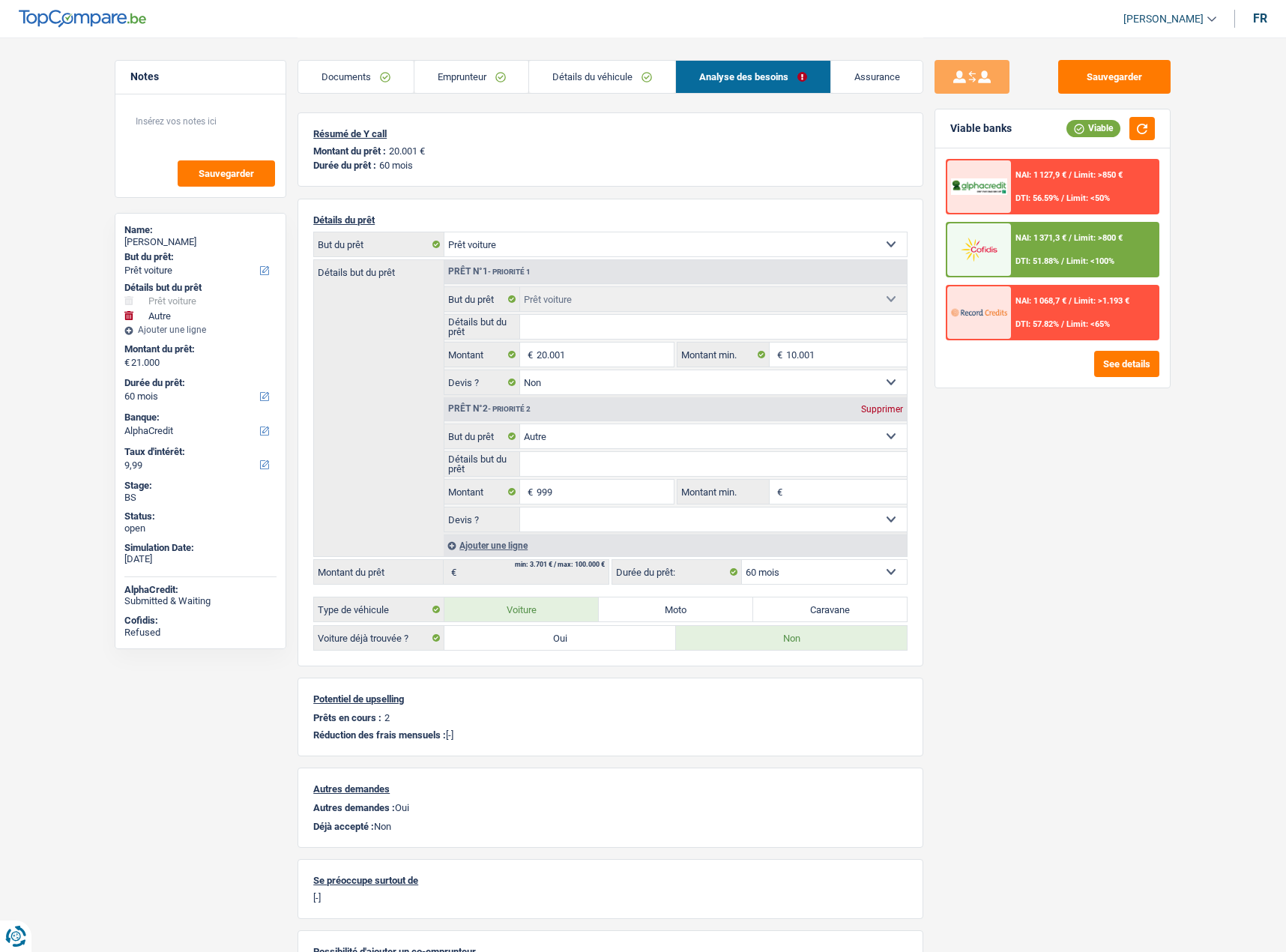
click at [1066, 317] on div "NAI: 1 068,7 € / Limit: >1.193 € DTI: 57.82% / Limit: <65%" at bounding box center [1085, 312] width 148 height 53
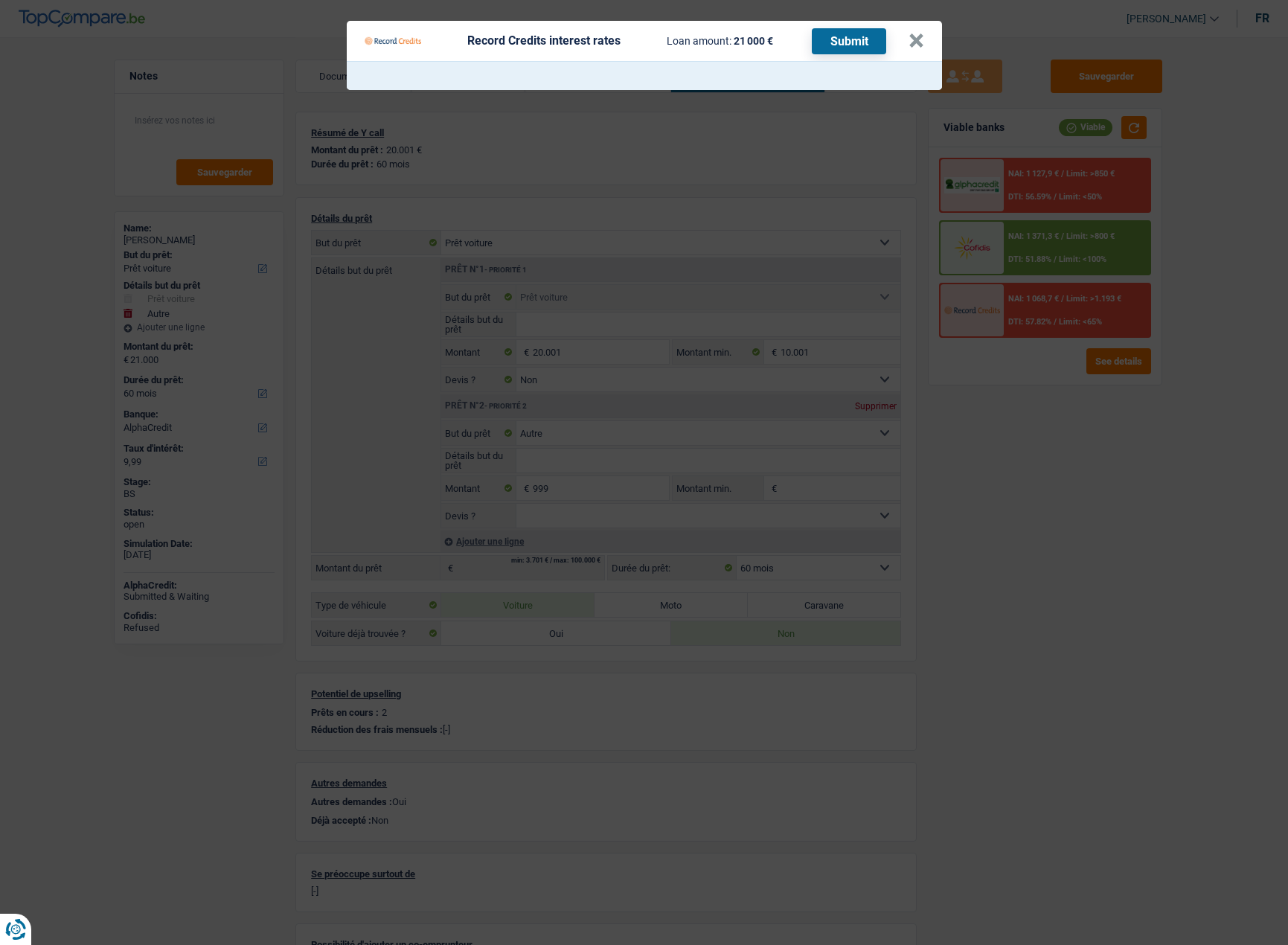
click at [1021, 437] on Credits "Record Credits interest rates Loan amount: 21 000 € Submit ×" at bounding box center [644, 472] width 1288 height 945
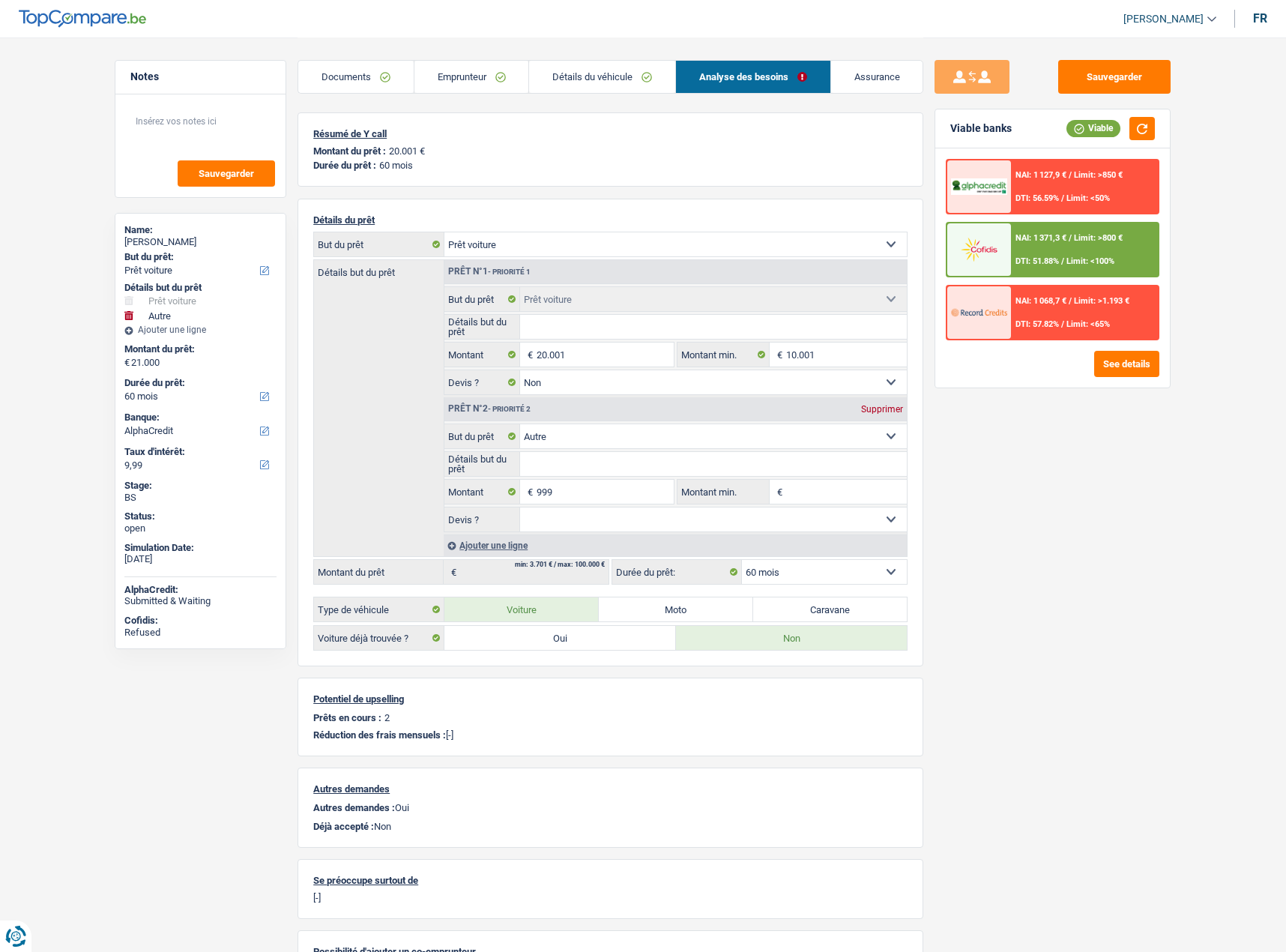
drag, startPoint x: 377, startPoint y: 74, endPoint x: 386, endPoint y: 76, distance: 9.2
click at [377, 74] on link "Documents" at bounding box center [355, 77] width 116 height 32
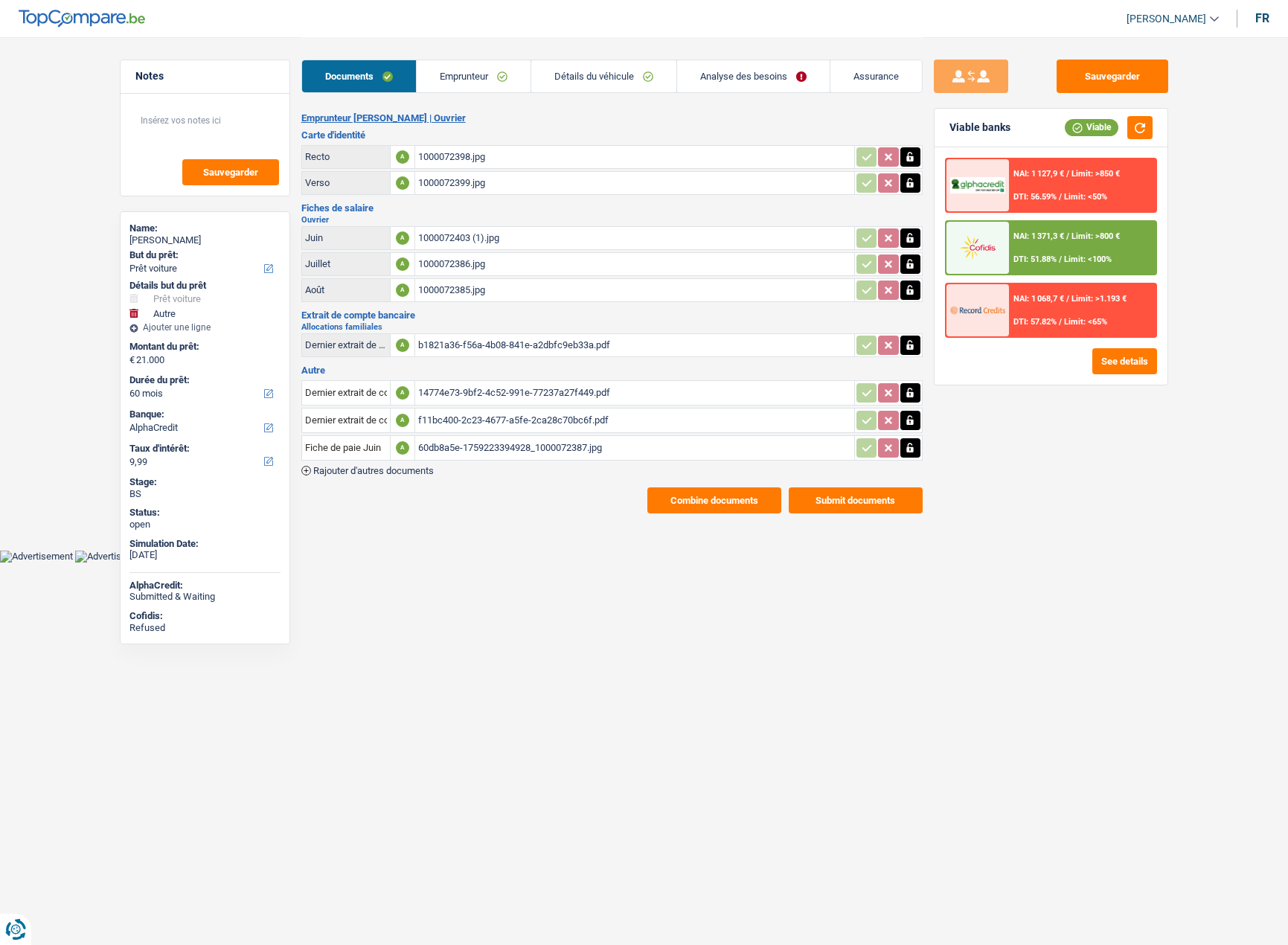
click at [699, 497] on button "Combine documents" at bounding box center [715, 501] width 134 height 26
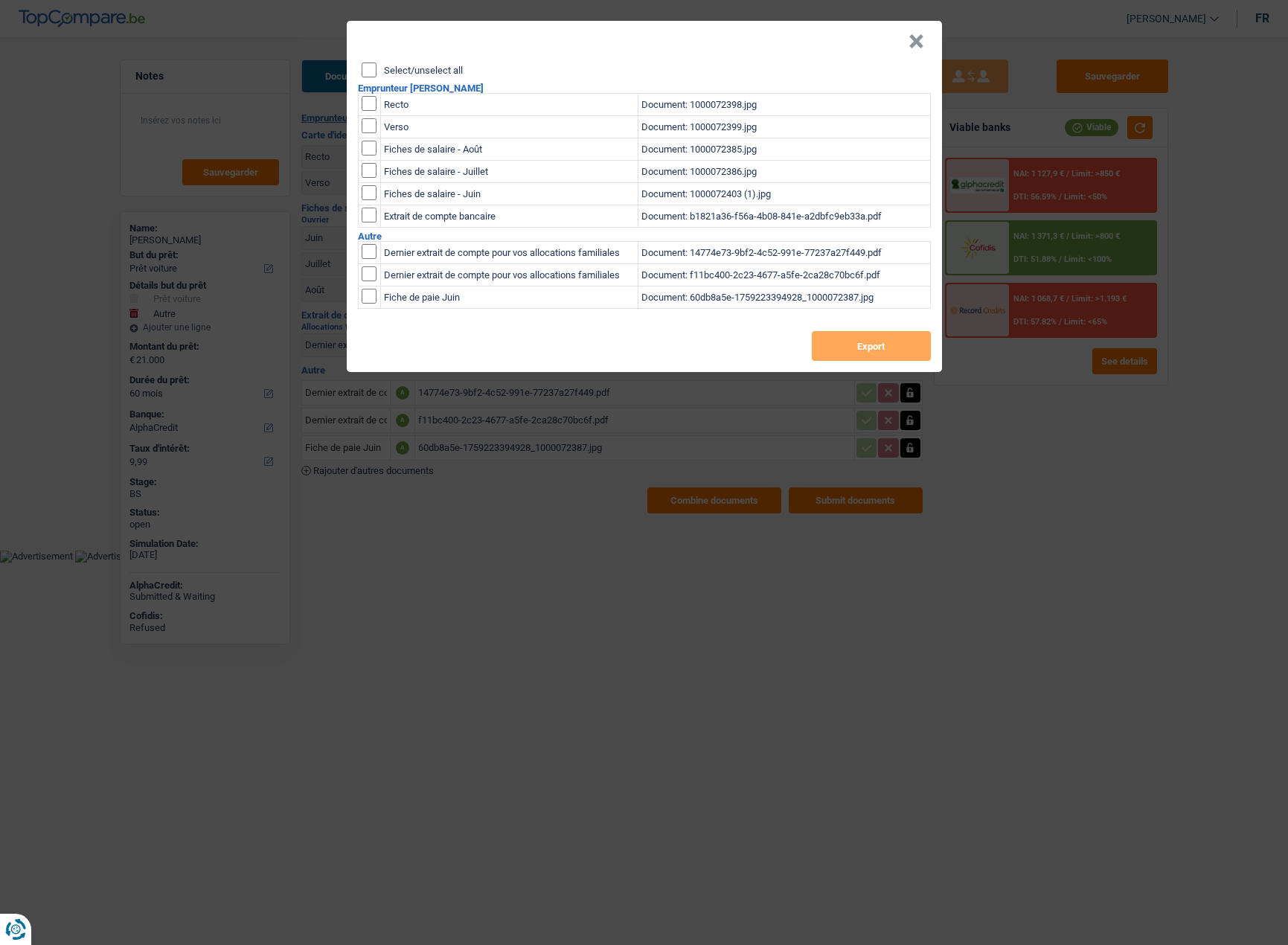
click at [374, 69] on input "Select/unselect all" at bounding box center [369, 70] width 15 height 15
checkbox input "true"
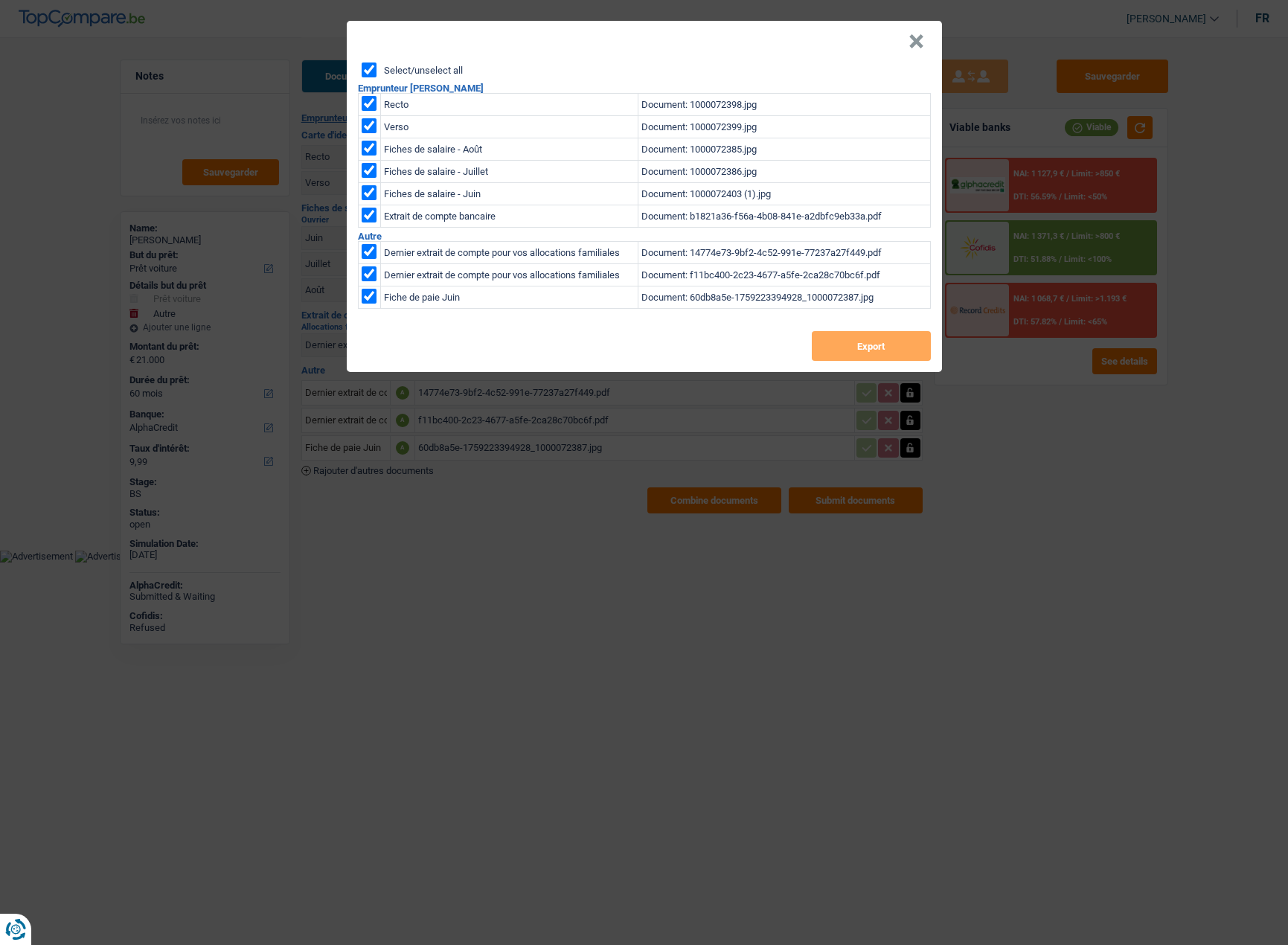
checkbox input "true"
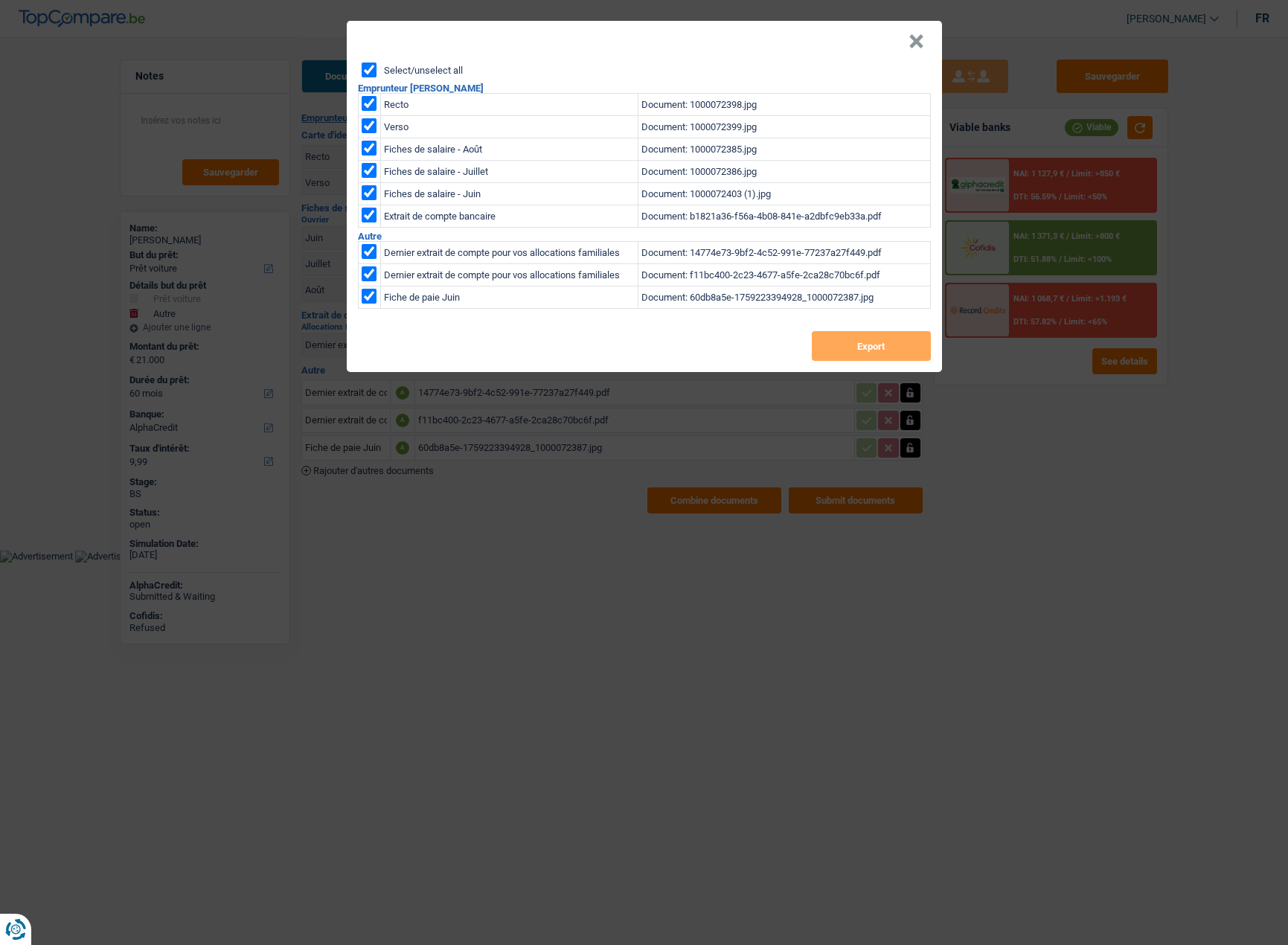
checkbox input "true"
drag, startPoint x: 909, startPoint y: 346, endPoint x: 955, endPoint y: 350, distance: 46.2
click at [908, 346] on button "Export" at bounding box center [872, 345] width 119 height 29
click at [922, 45] on button "×" at bounding box center [916, 41] width 16 height 15
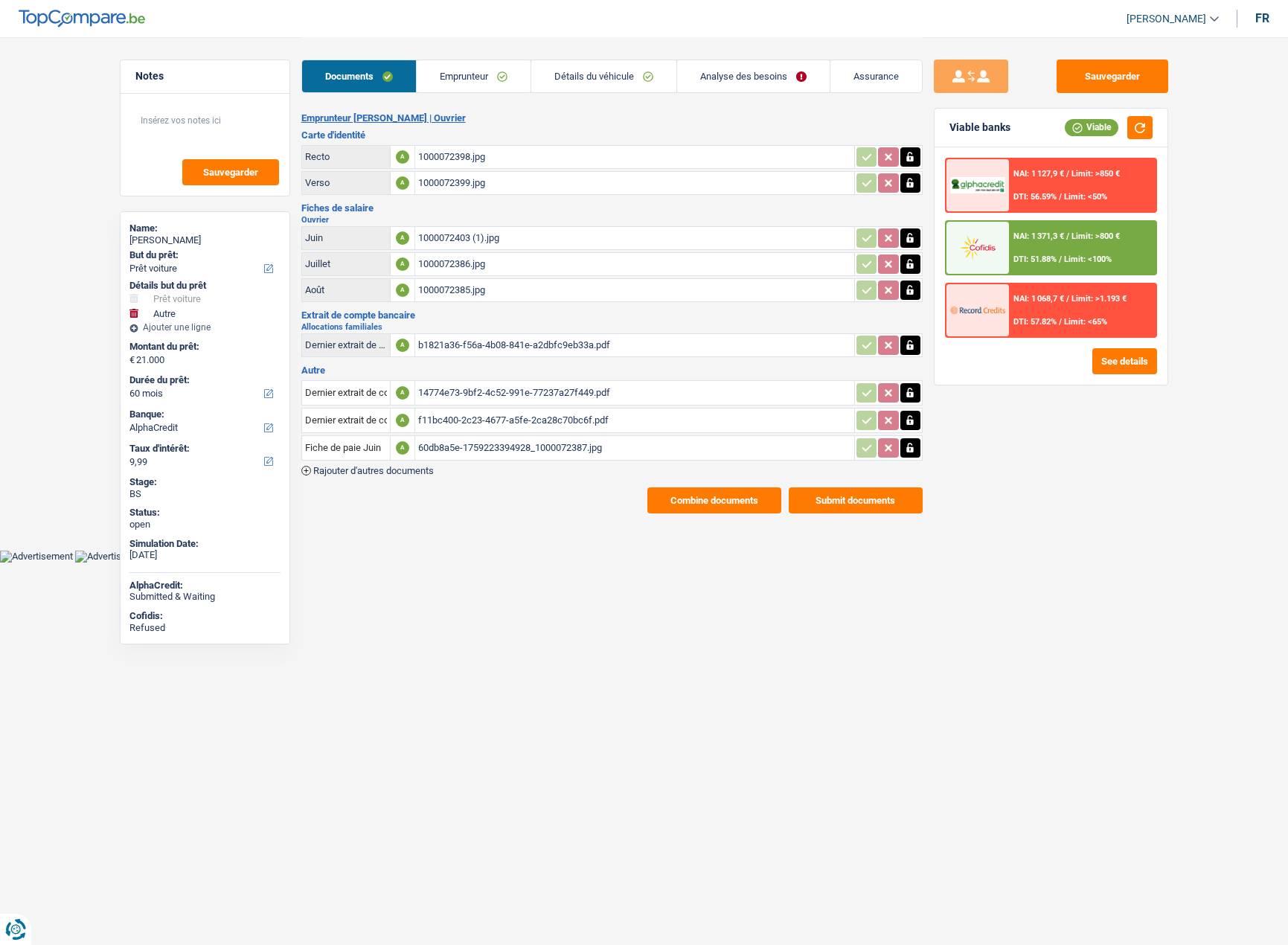
click at [624, 82] on link "Détails du véhicule" at bounding box center [604, 76] width 145 height 32
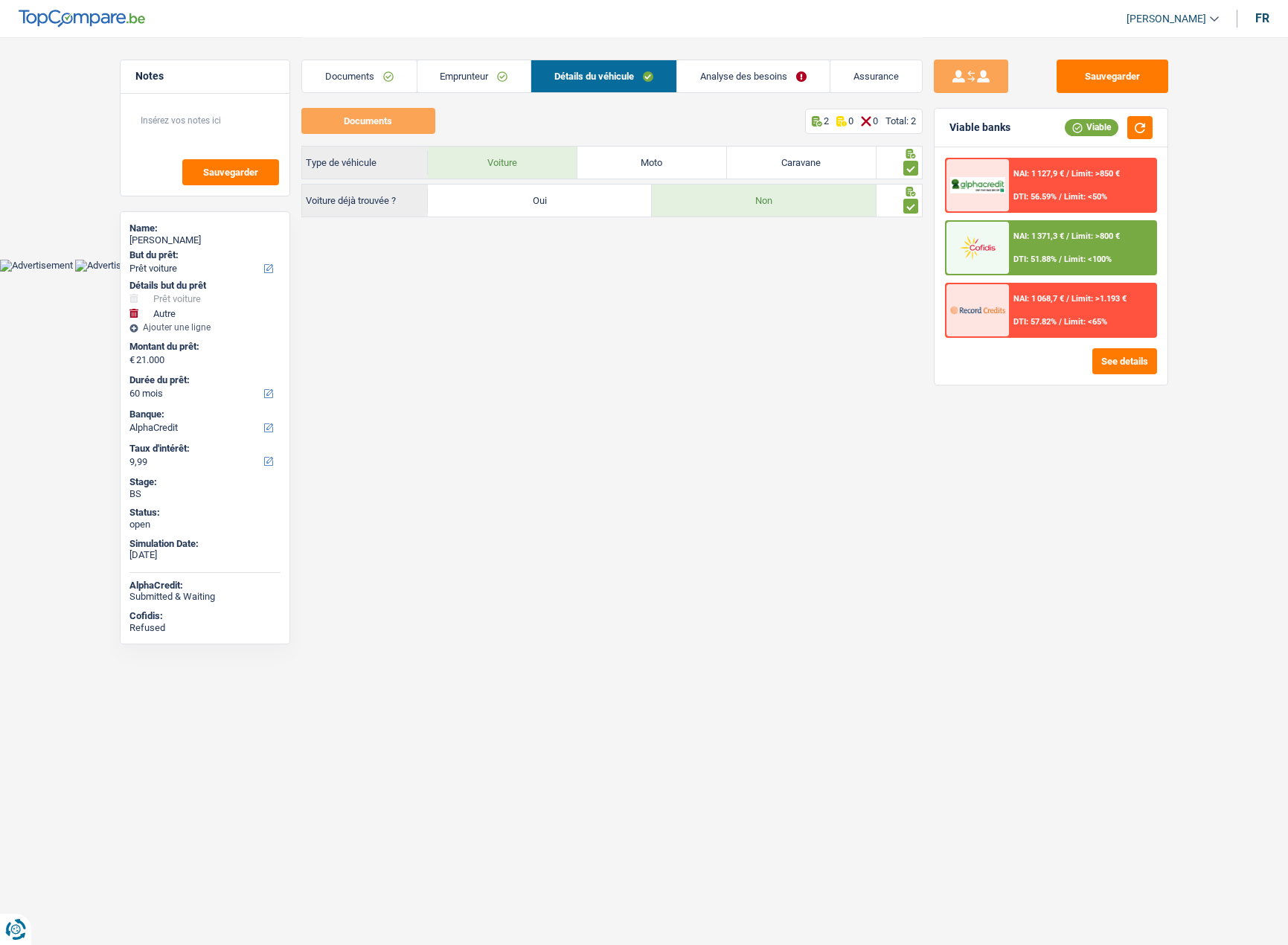
click at [750, 77] on link "Analyse des besoins" at bounding box center [753, 76] width 153 height 32
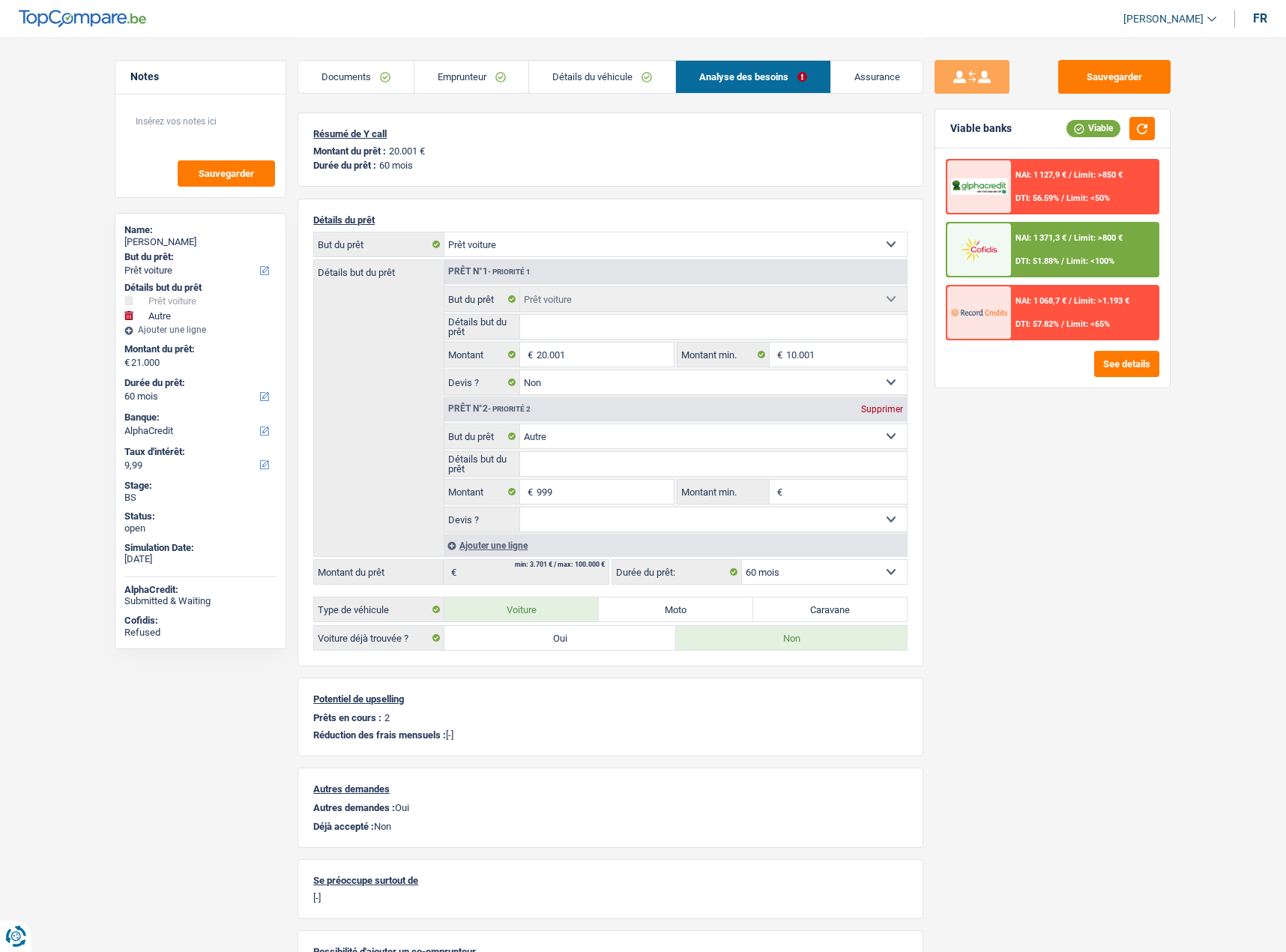
click at [888, 403] on div "Prêt n°2 - Priorité 2 Supprimer" at bounding box center [675, 409] width 463 height 24
click at [878, 412] on div "Supprimer" at bounding box center [882, 409] width 49 height 9
type input "20.001"
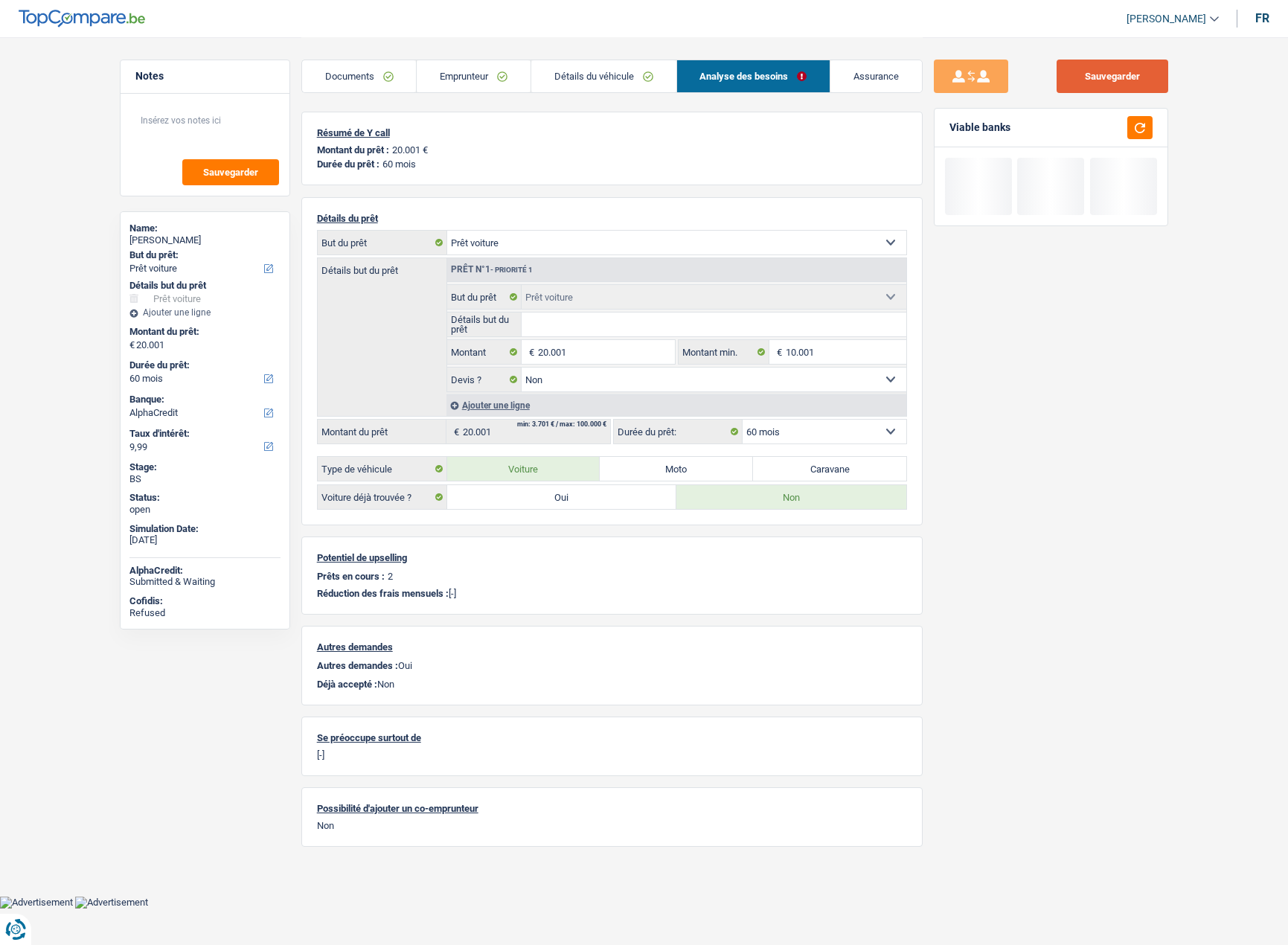
drag, startPoint x: 1120, startPoint y: 80, endPoint x: 1137, endPoint y: 128, distance: 50.9
click at [1120, 83] on button "Sauvegarder" at bounding box center [1113, 76] width 112 height 33
click at [1136, 129] on button "button" at bounding box center [1140, 127] width 26 height 23
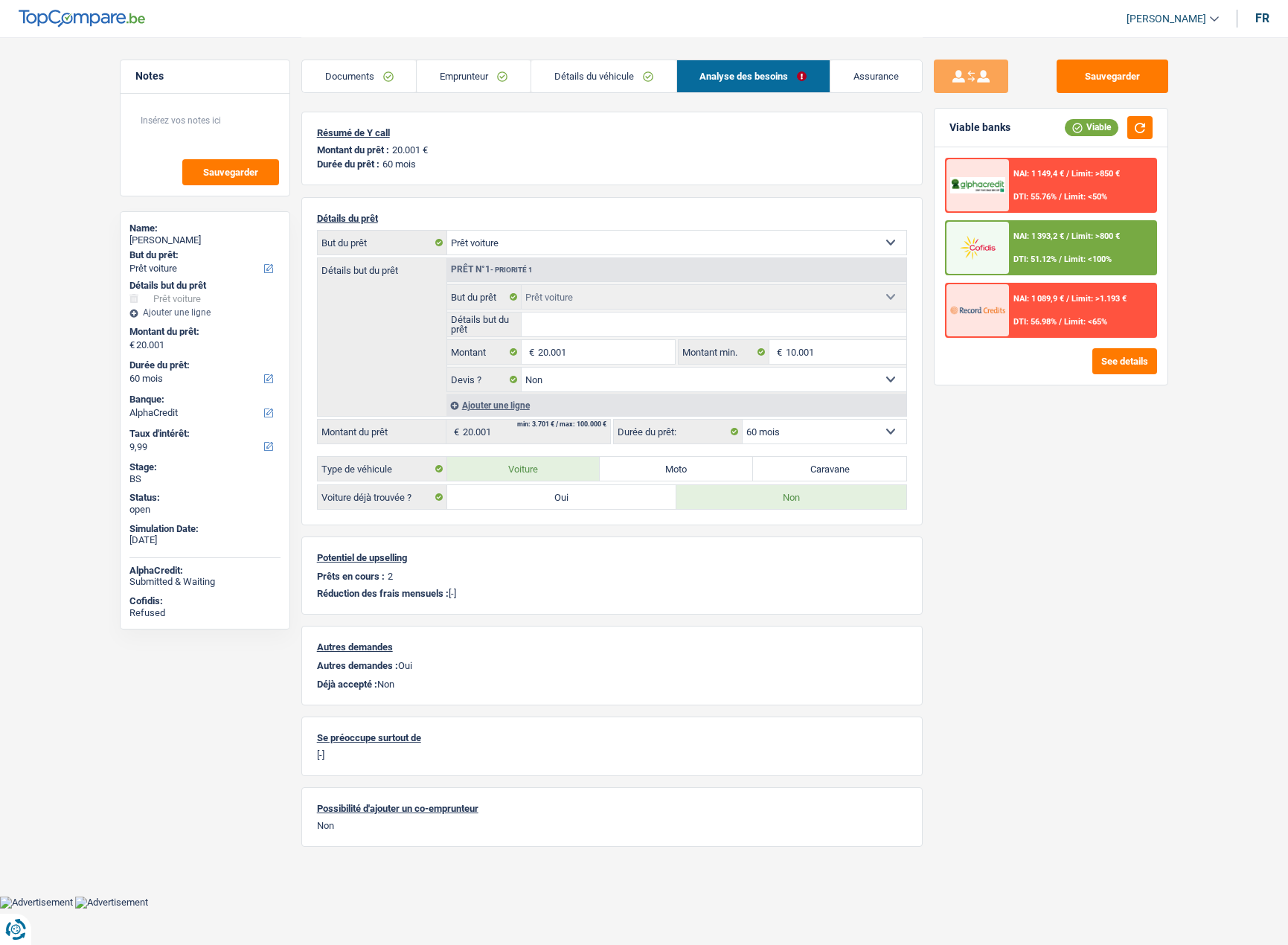
click at [1048, 196] on span "DTI: 55.76%" at bounding box center [1034, 197] width 43 height 10
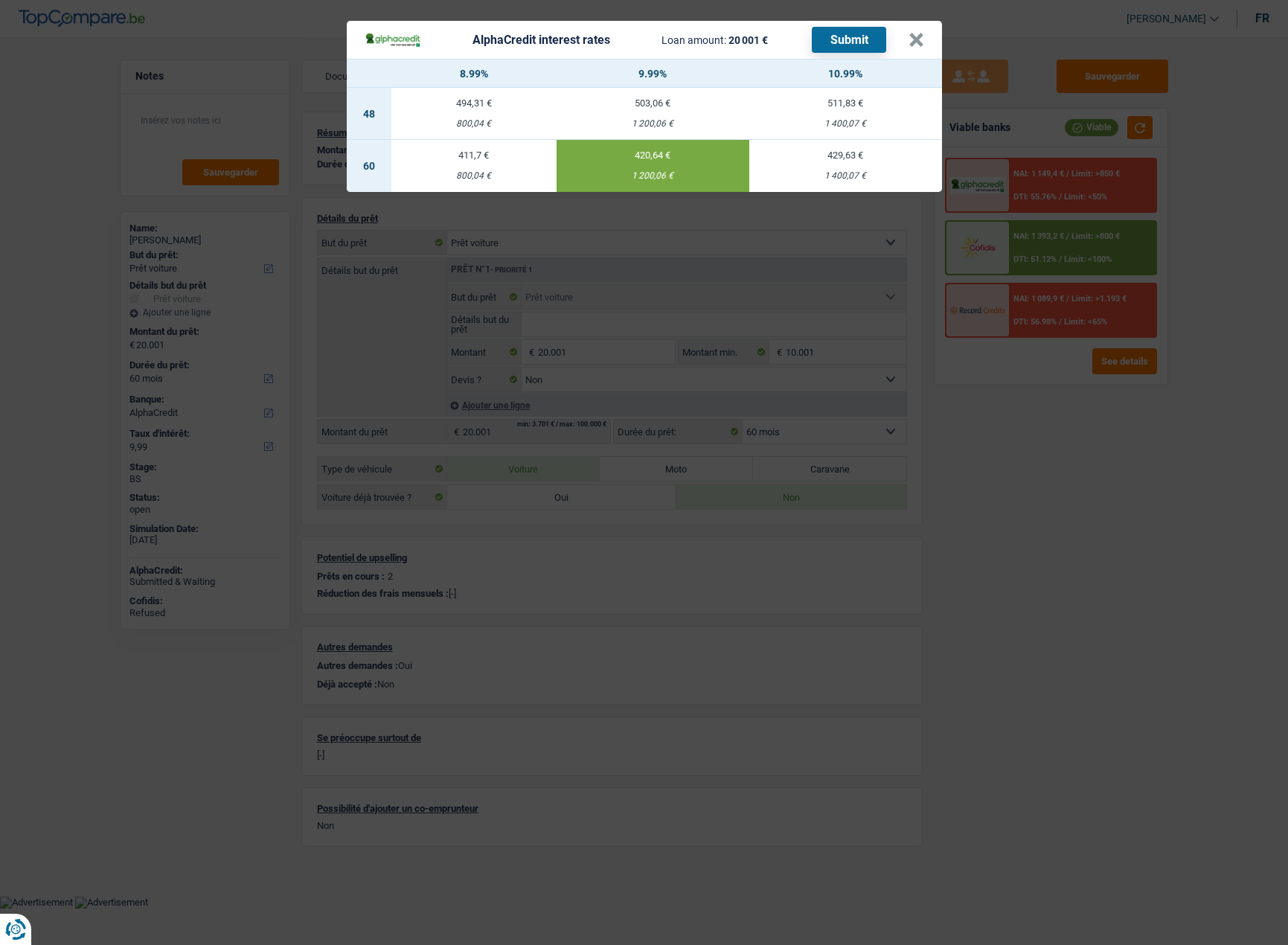
drag, startPoint x: 964, startPoint y: 414, endPoint x: 1058, endPoint y: 323, distance: 130.8
click at [968, 414] on div "AlphaCredit interest rates Loan amount: 20 001 € Submit × 8.99% 9.99% 10.99% 48…" at bounding box center [644, 472] width 1288 height 945
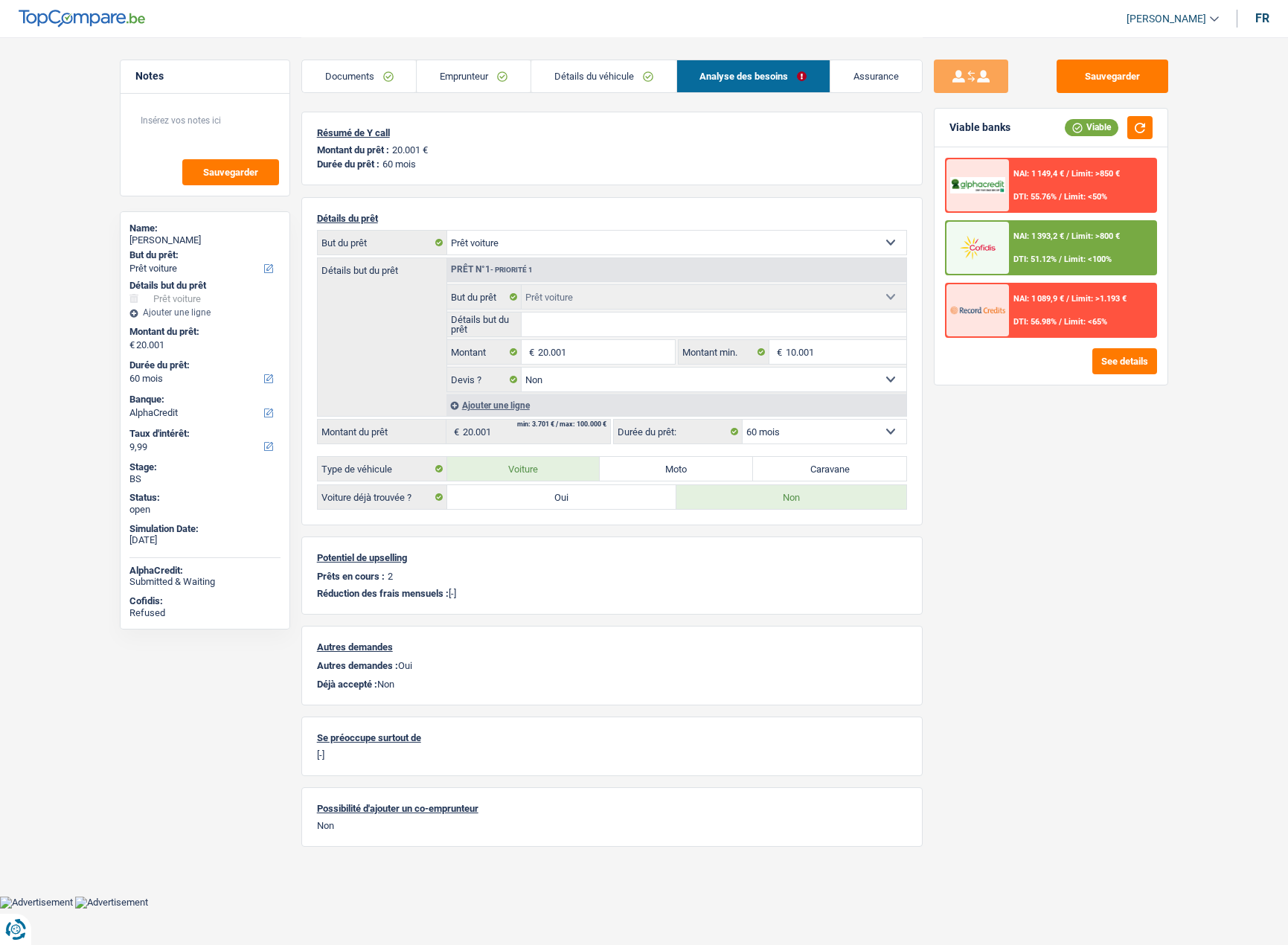
click at [1056, 324] on span "DTI: 56.98%" at bounding box center [1034, 321] width 43 height 10
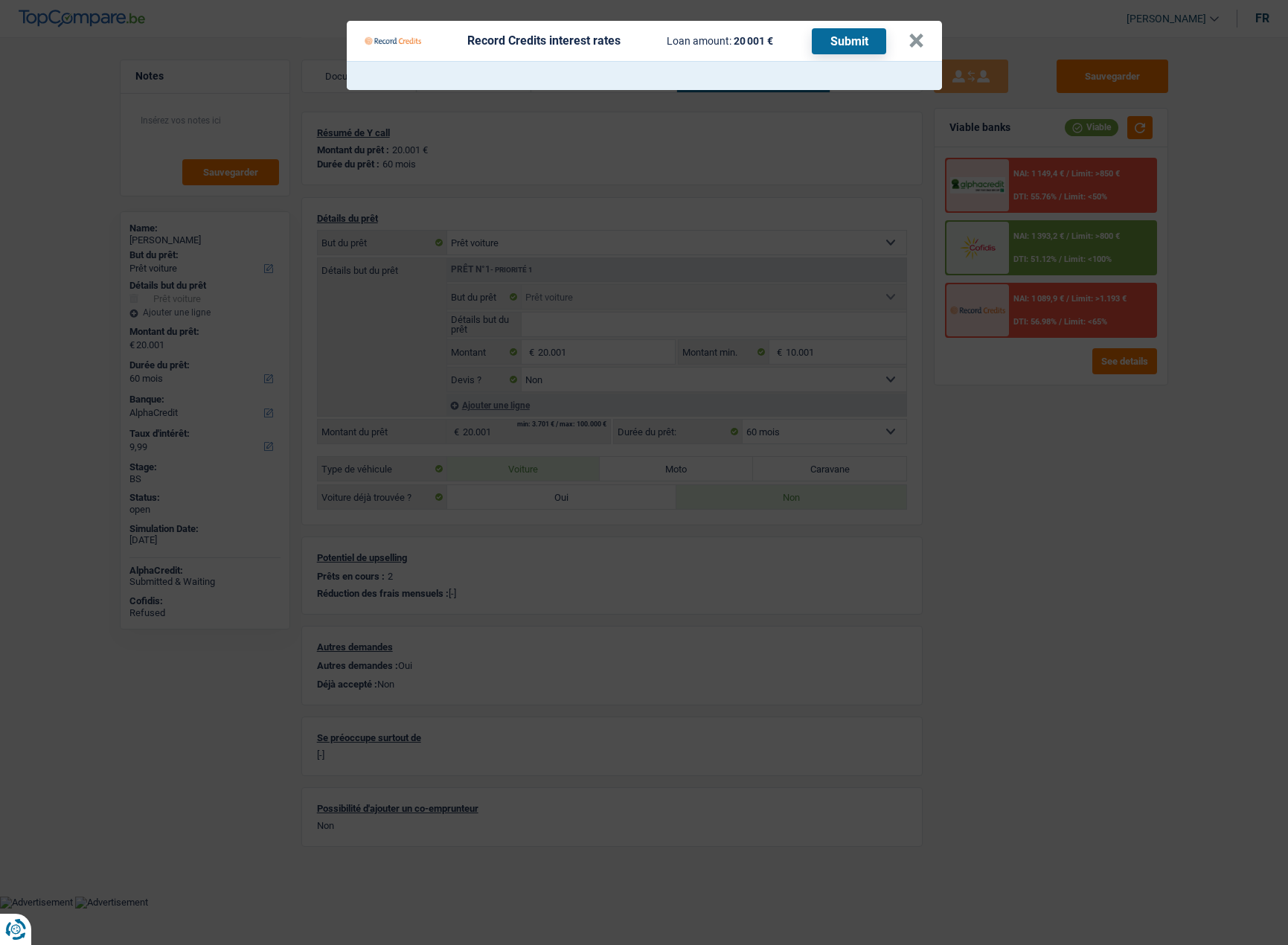
drag, startPoint x: 1045, startPoint y: 399, endPoint x: 906, endPoint y: 388, distance: 139.4
click at [1045, 399] on Credits "Record Credits interest rates Loan amount: 20 001 € Submit ×" at bounding box center [644, 472] width 1288 height 945
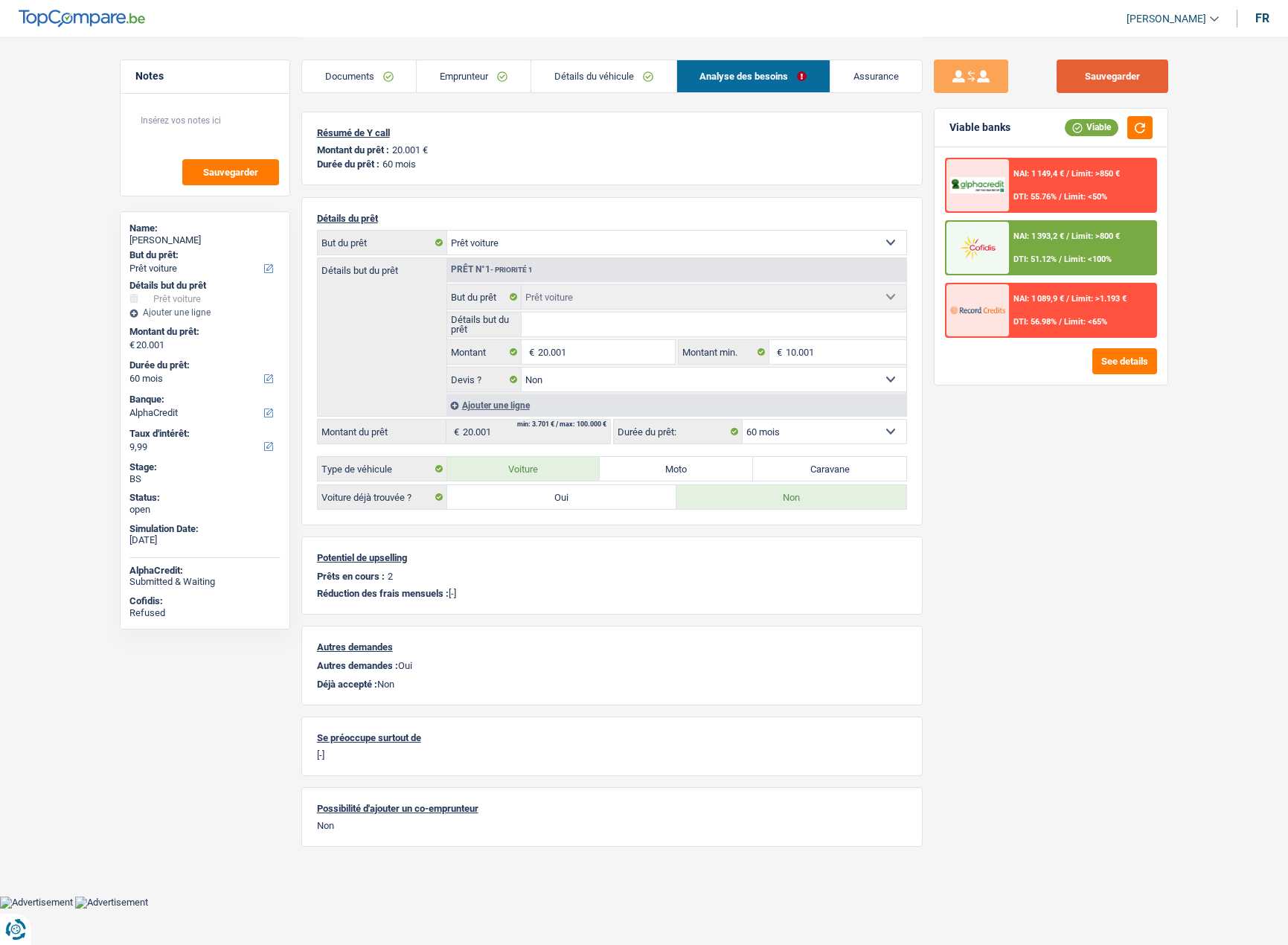
click at [1106, 82] on button "Sauvegarder" at bounding box center [1113, 76] width 112 height 33
click at [1055, 313] on div "NAI: 1 089,9 € / Limit: >1.193 € DTI: 56.98% / Limit: <65%" at bounding box center [1082, 309] width 147 height 52
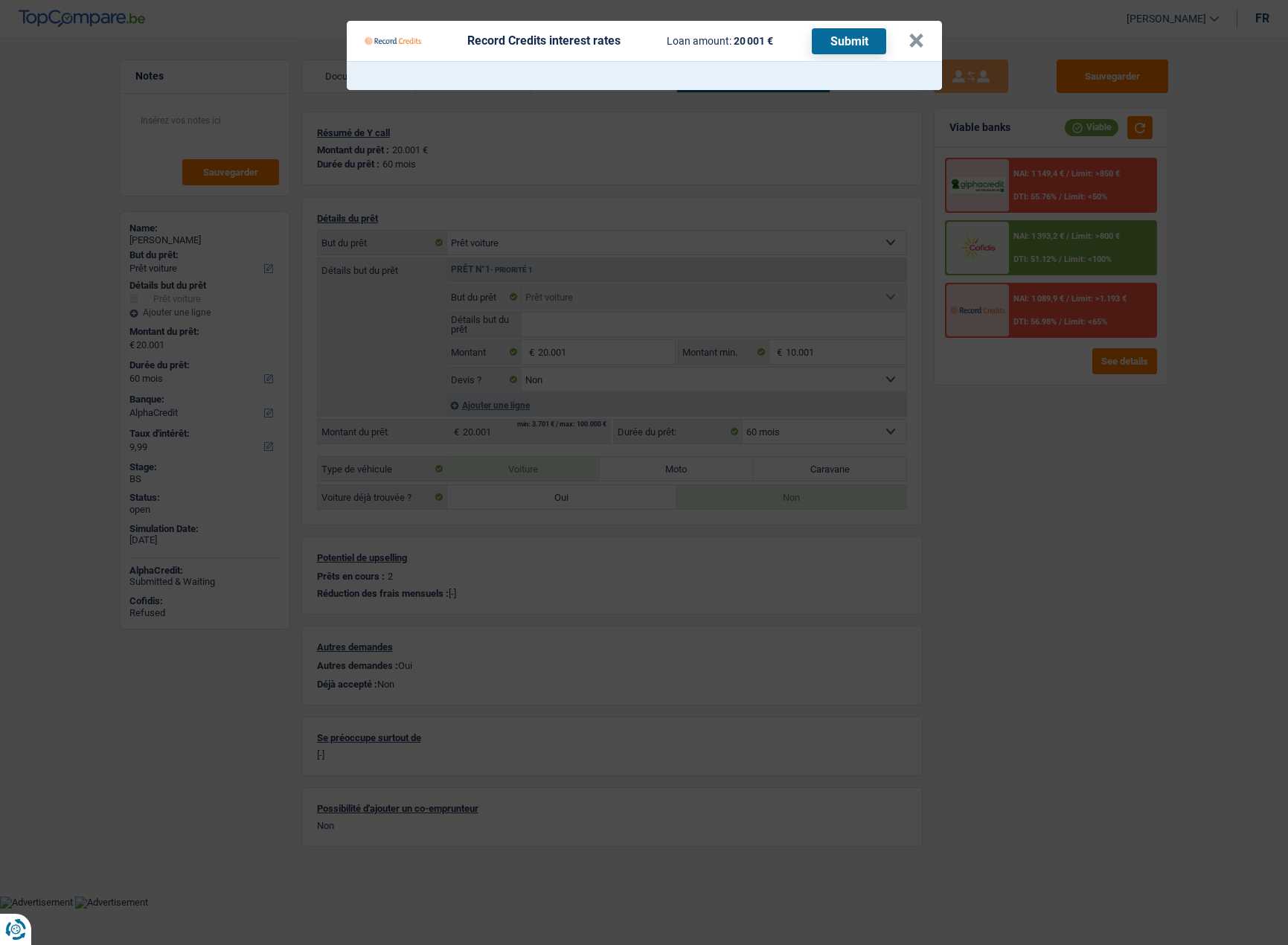
click at [1052, 444] on Credits "Record Credits interest rates Loan amount: 20 001 € Submit ×" at bounding box center [644, 472] width 1288 height 945
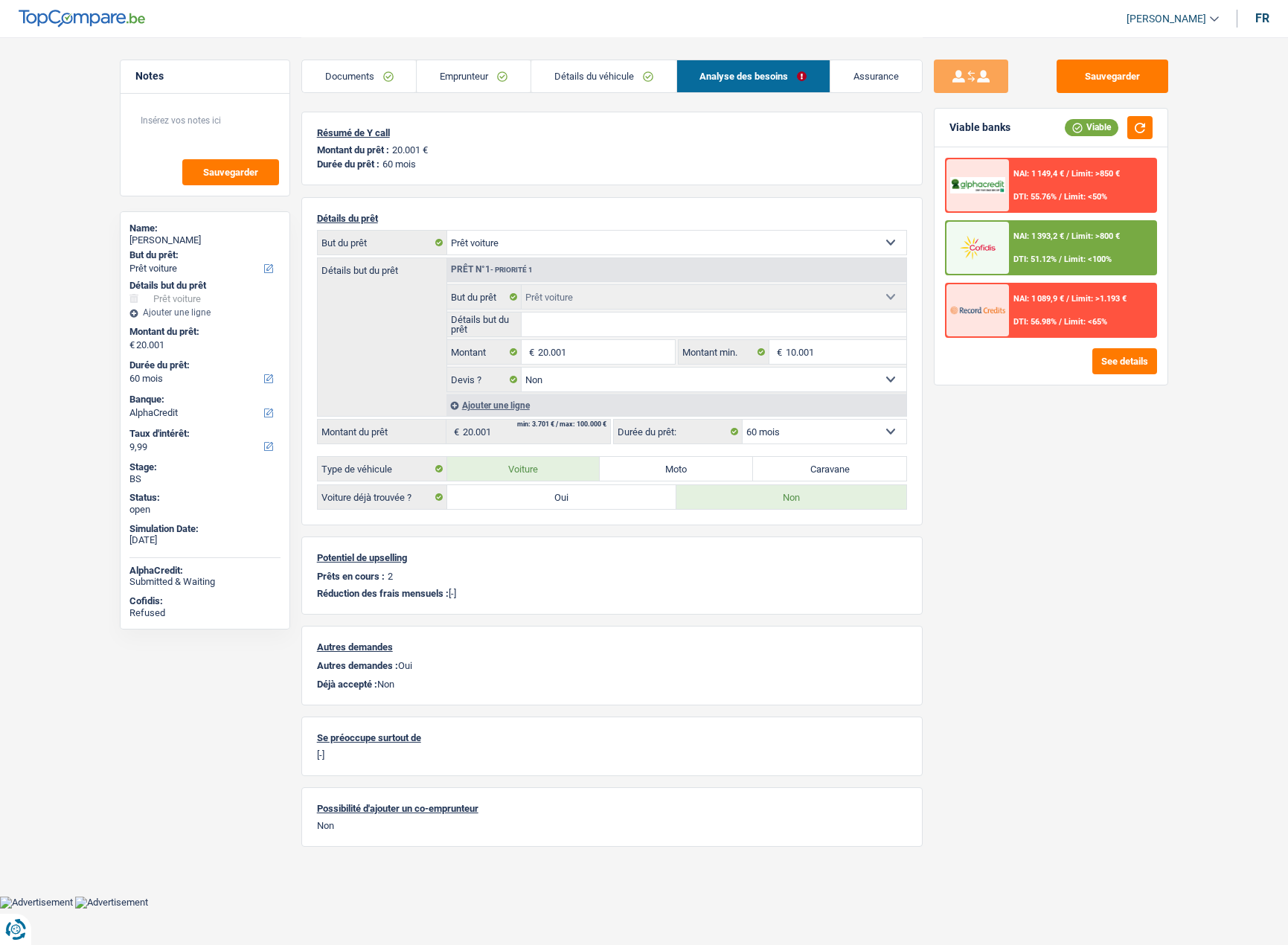
click at [1036, 190] on div "NAI: 1 149,4 € / Limit: >850 € DTI: 55.76% / Limit: <50%" at bounding box center [1082, 185] width 147 height 52
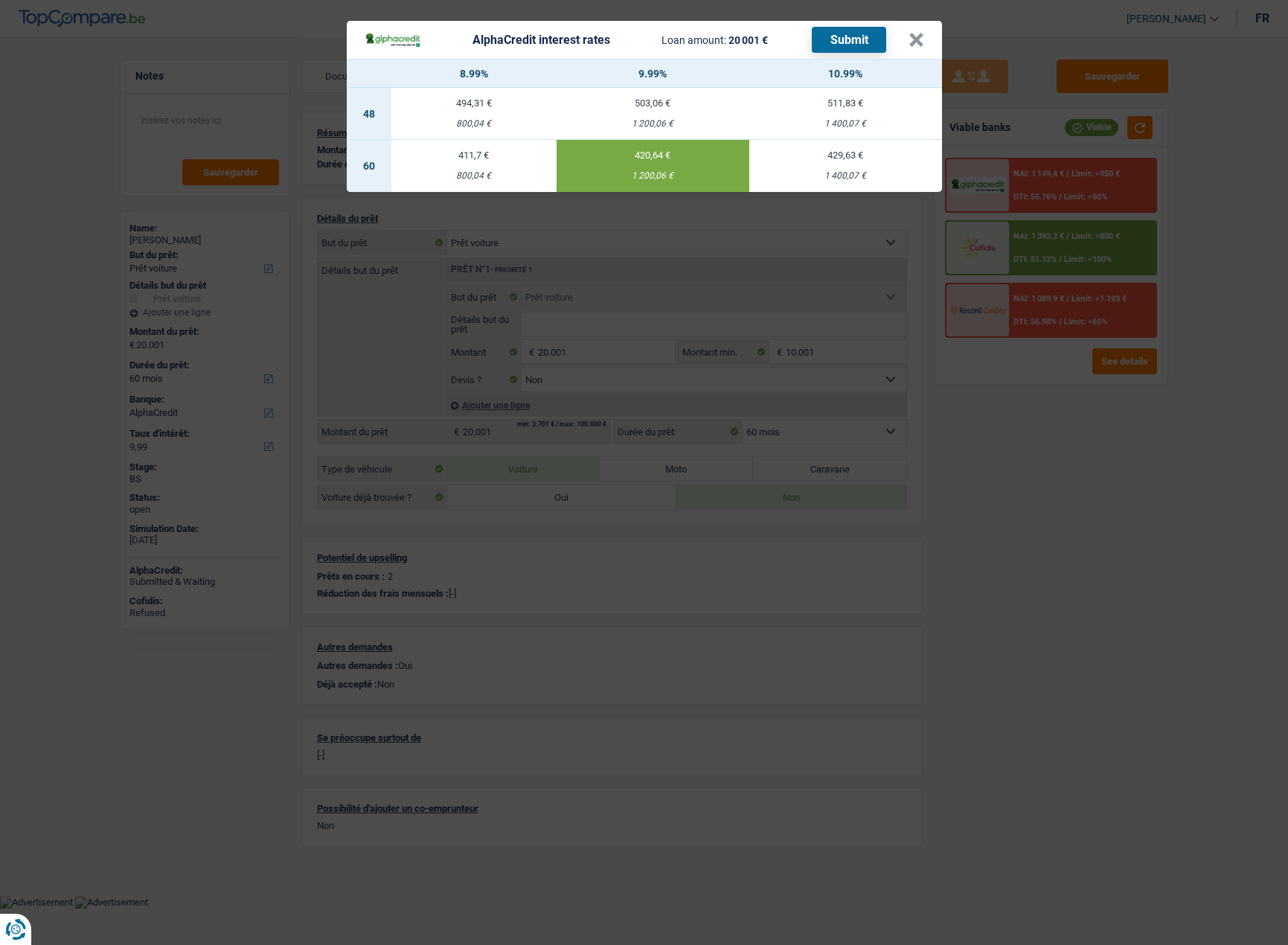
drag, startPoint x: 1100, startPoint y: 545, endPoint x: 1251, endPoint y: 543, distance: 151.0
click at [1107, 548] on div "AlphaCredit interest rates Loan amount: 20 001 € Submit × 8.99% 9.99% 10.99% 48…" at bounding box center [644, 472] width 1288 height 945
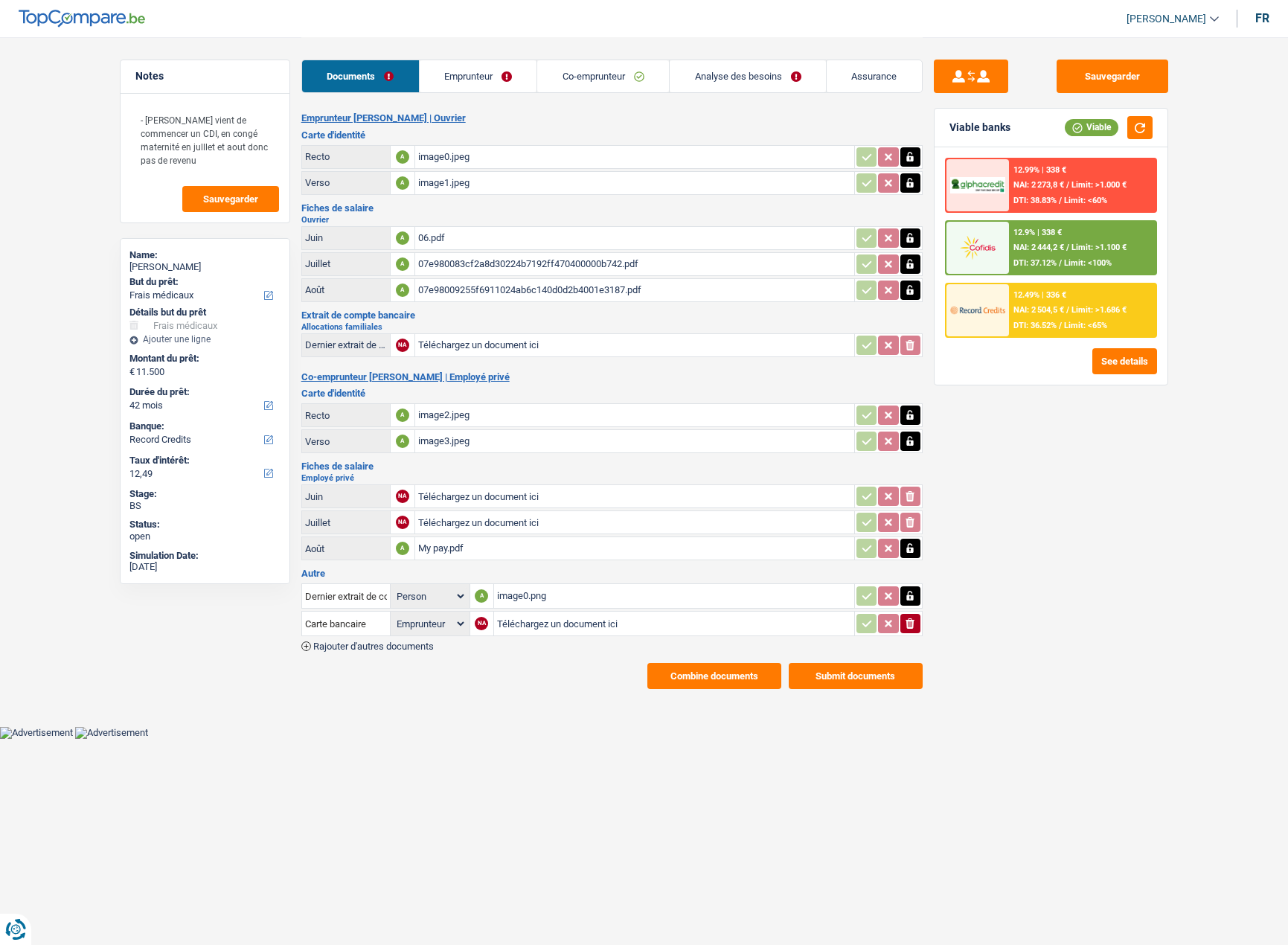
select select "medical"
select select "42"
select select "record credits"
select select "applicant"
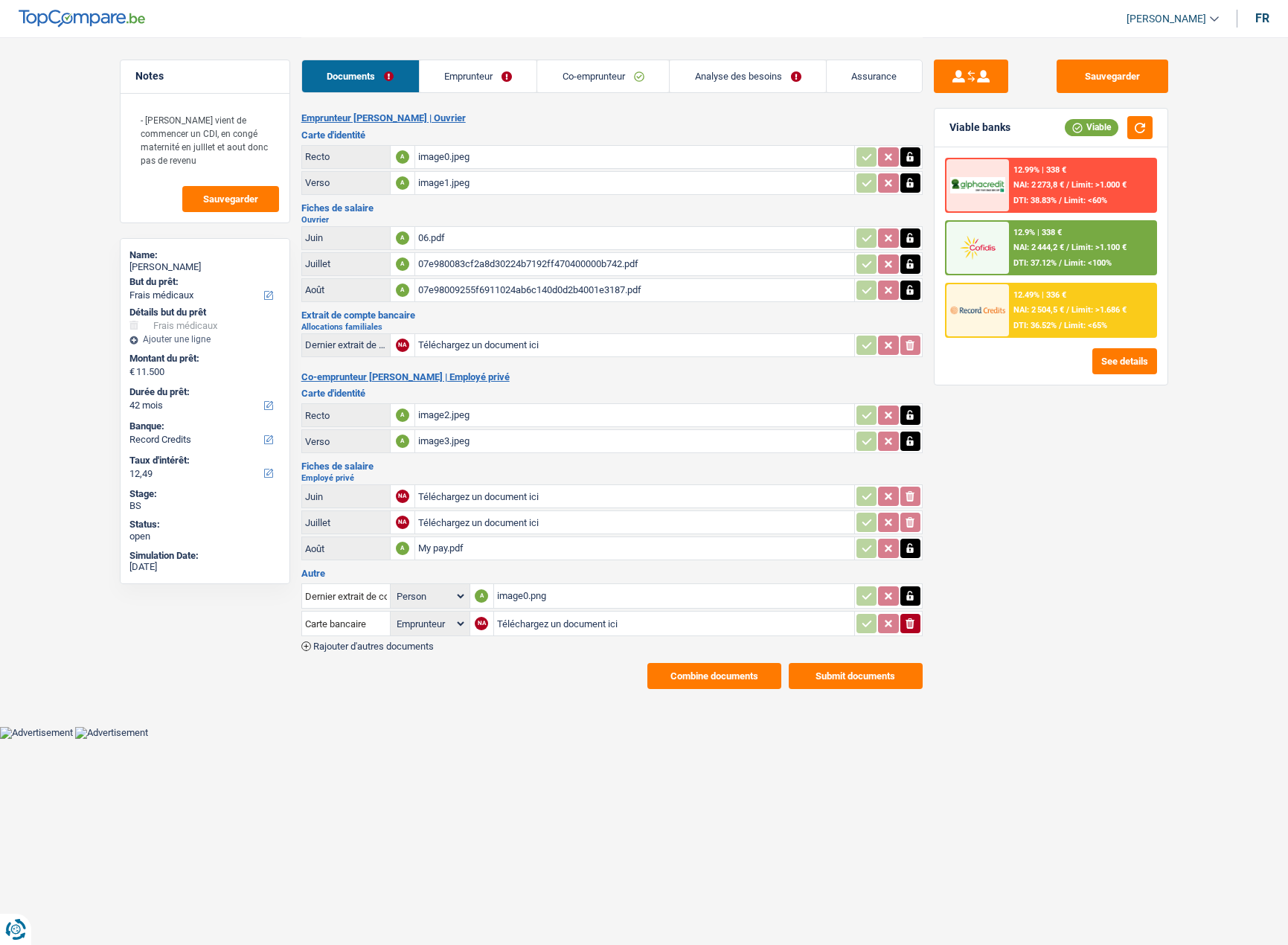
click at [606, 85] on link "Co-emprunteur" at bounding box center [603, 76] width 131 height 32
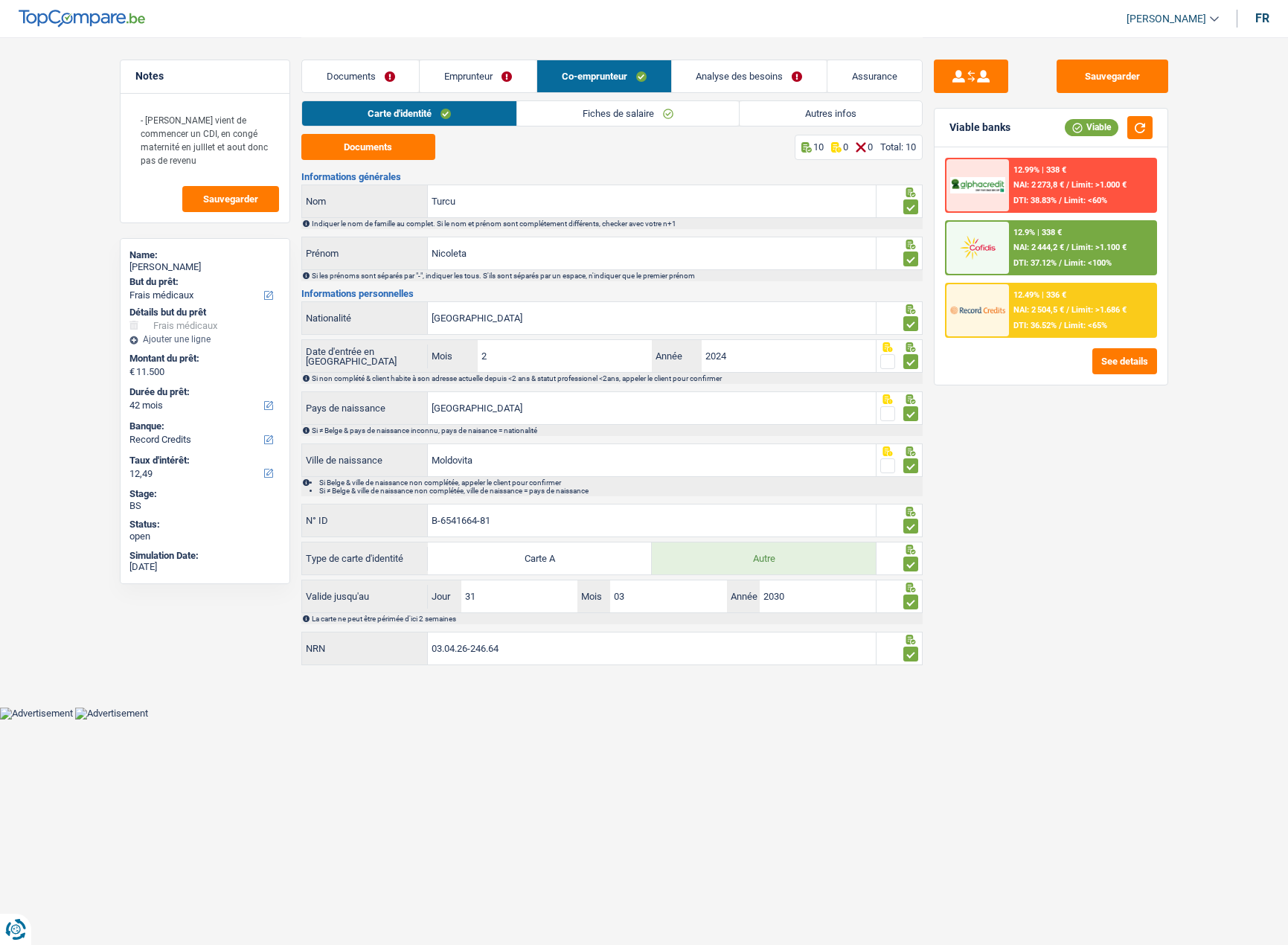
click at [609, 123] on link "Fiches de salaire" at bounding box center [627, 113] width 221 height 25
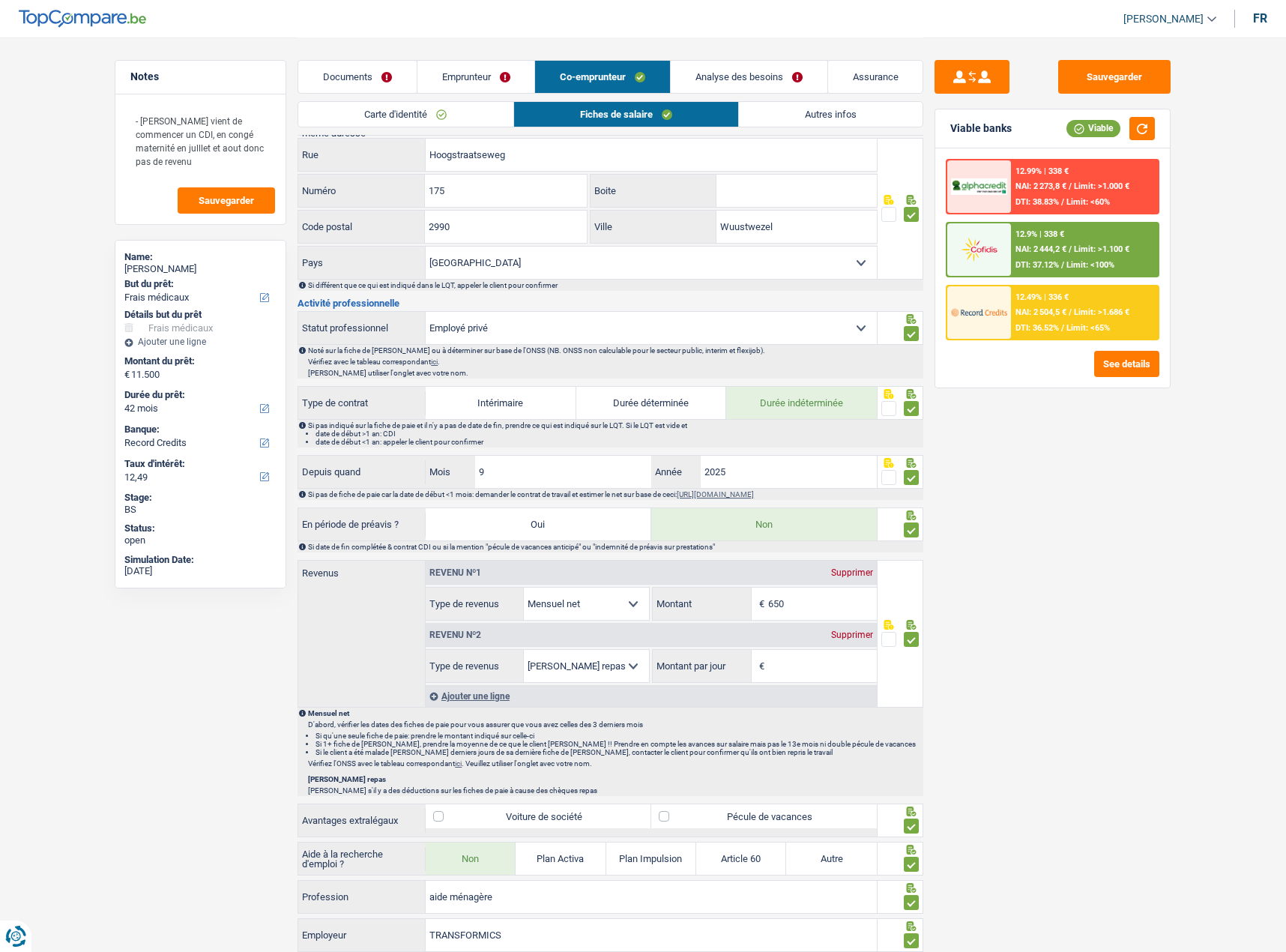
scroll to position [450, 0]
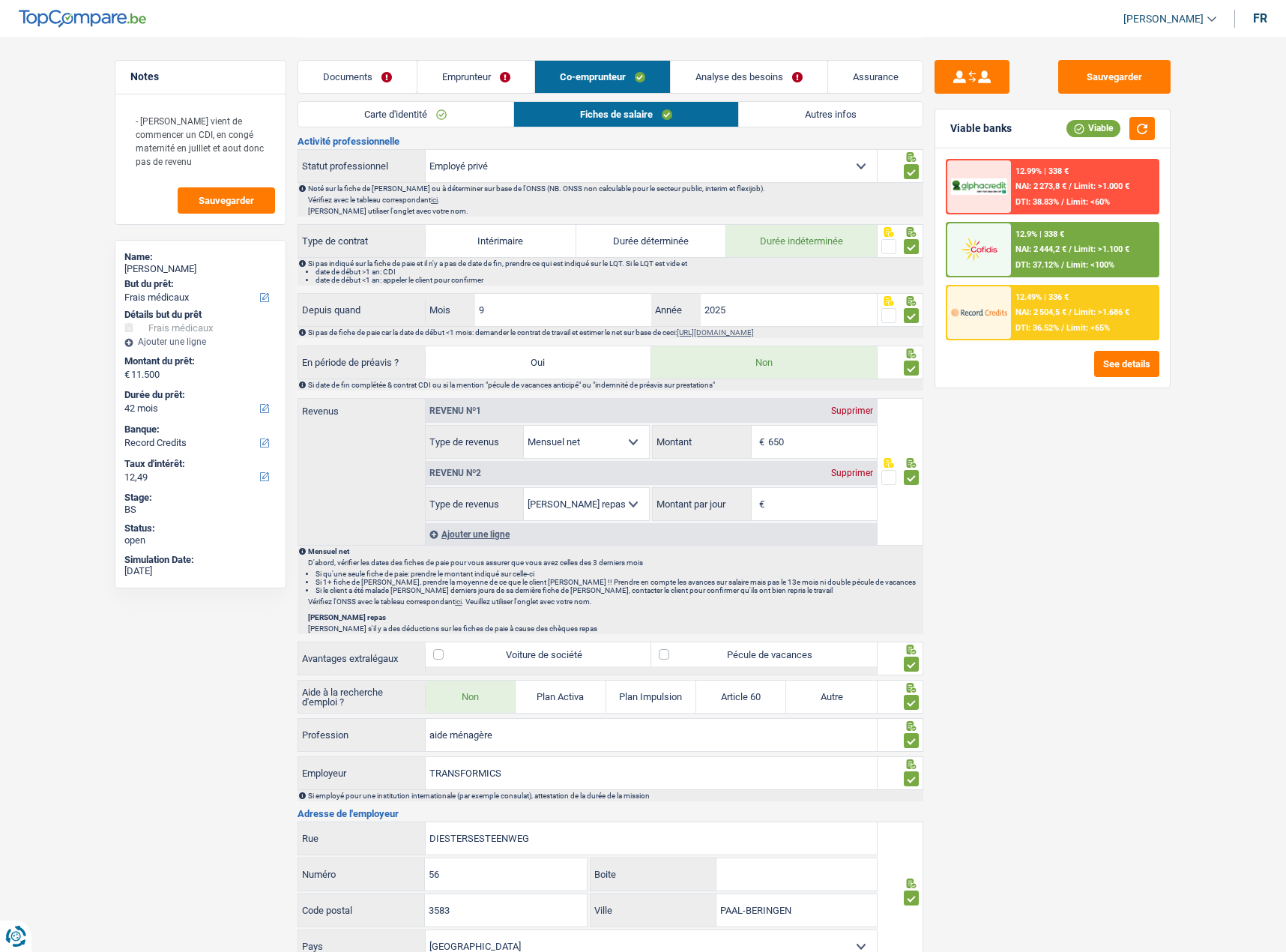
drag, startPoint x: 488, startPoint y: 80, endPoint x: 507, endPoint y: 72, distance: 20.6
click at [488, 80] on link "Emprunteur" at bounding box center [476, 77] width 117 height 32
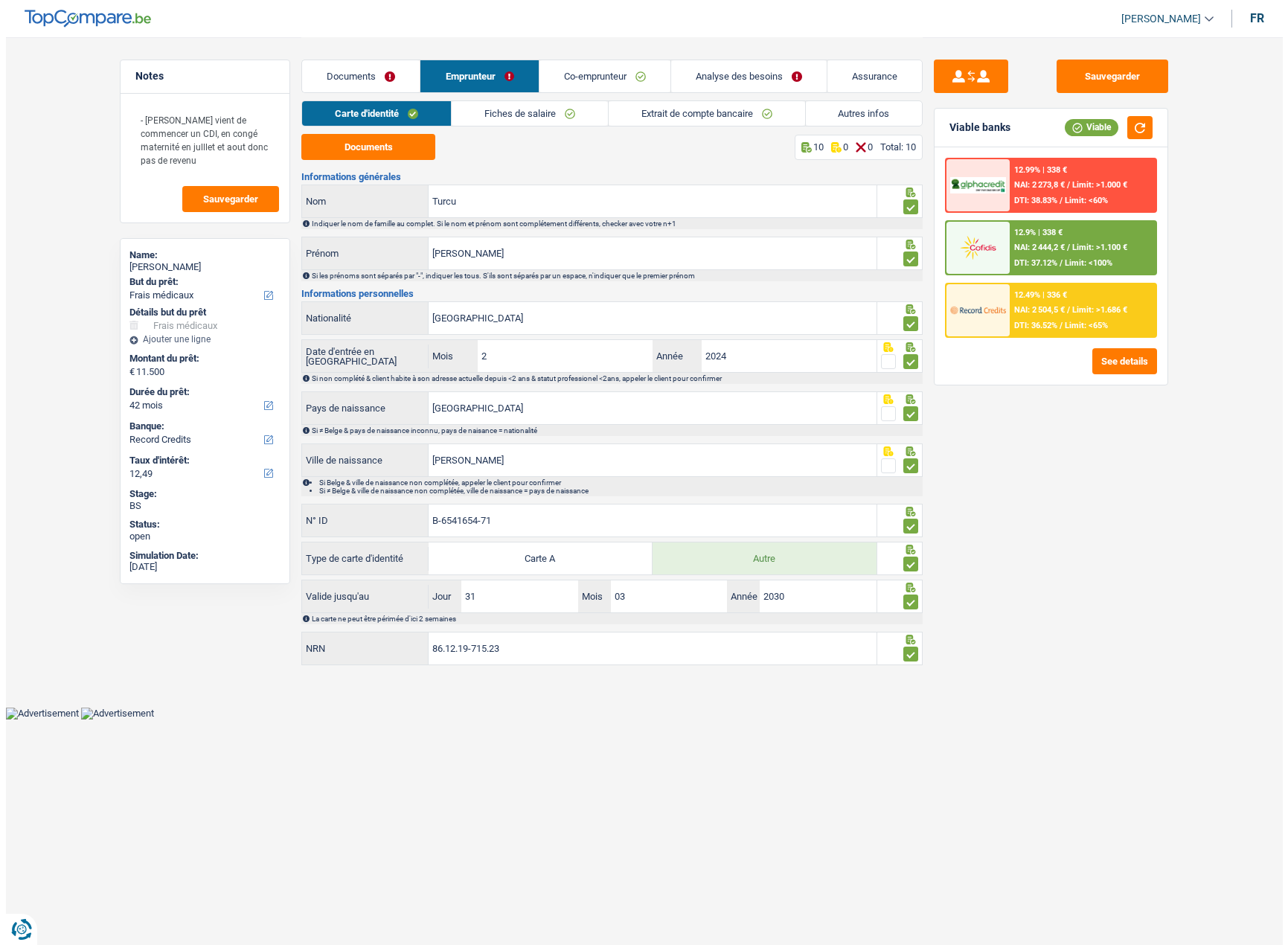
scroll to position [0, 0]
click at [629, 130] on div "Carte d'identité Fiches de salaire Extrait de compte bancaire Autres infos" at bounding box center [612, 117] width 621 height 33
drag, startPoint x: 696, startPoint y: 114, endPoint x: 740, endPoint y: 113, distance: 44.0
click at [696, 114] on link "Extrait de compte bancaire" at bounding box center [706, 113] width 197 height 25
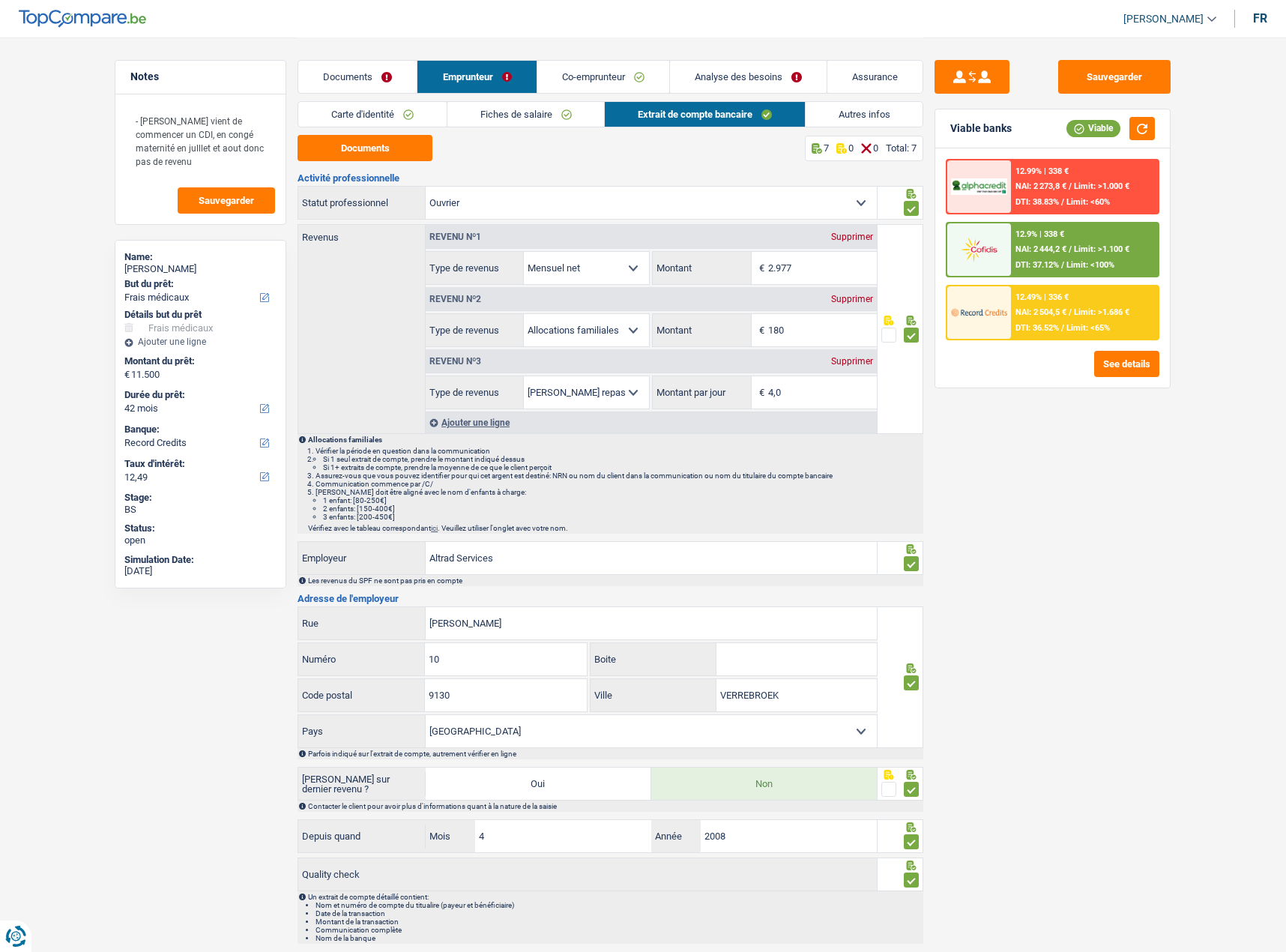
click at [1056, 246] on span "NAI: 2 444,2 €" at bounding box center [1041, 249] width 51 height 10
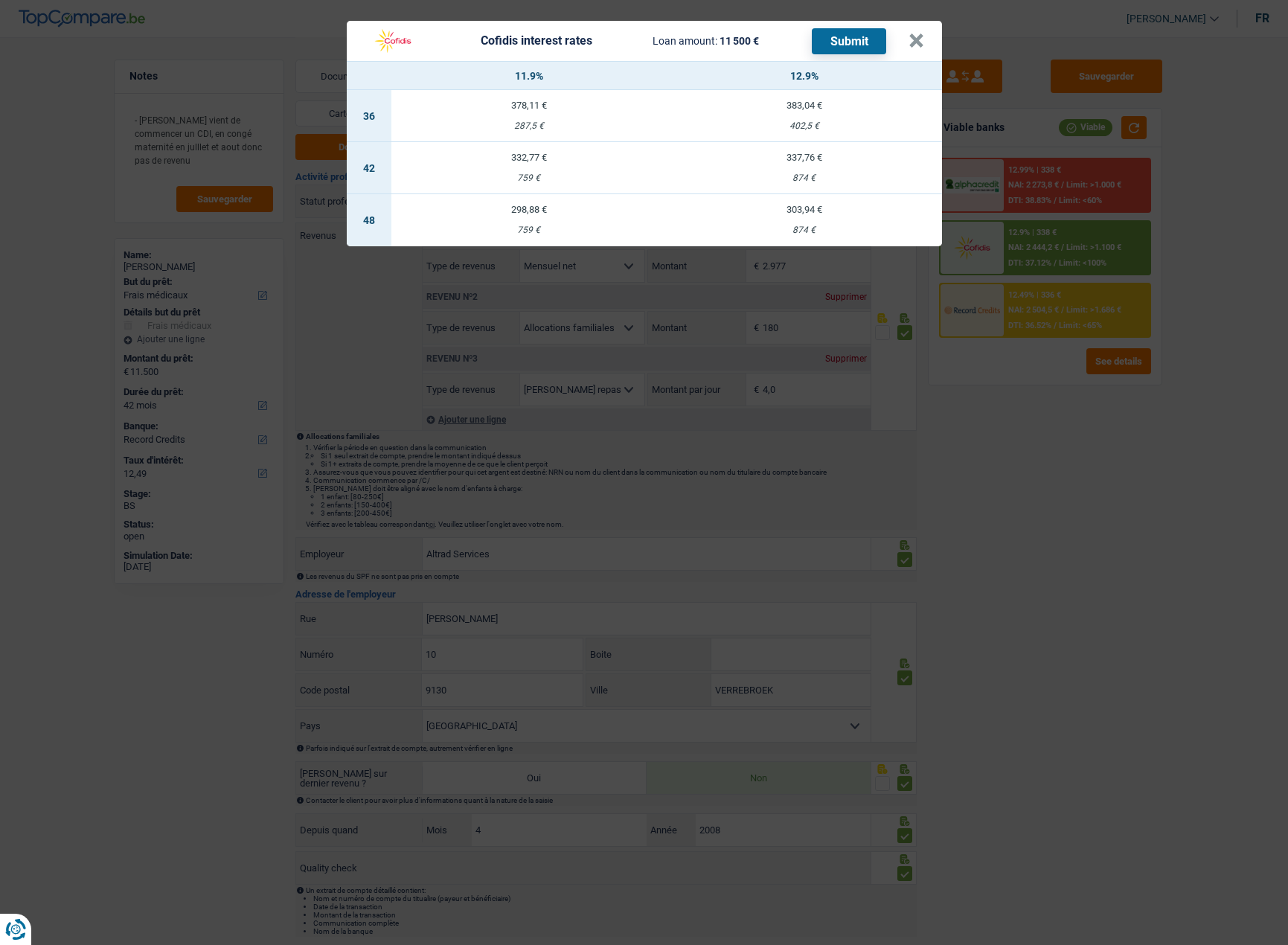
click at [1022, 458] on div "Cofidis interest rates Loan amount: 11 500 € Submit × 11.9% 12.9% 36 378,11 € 2…" at bounding box center [644, 472] width 1288 height 945
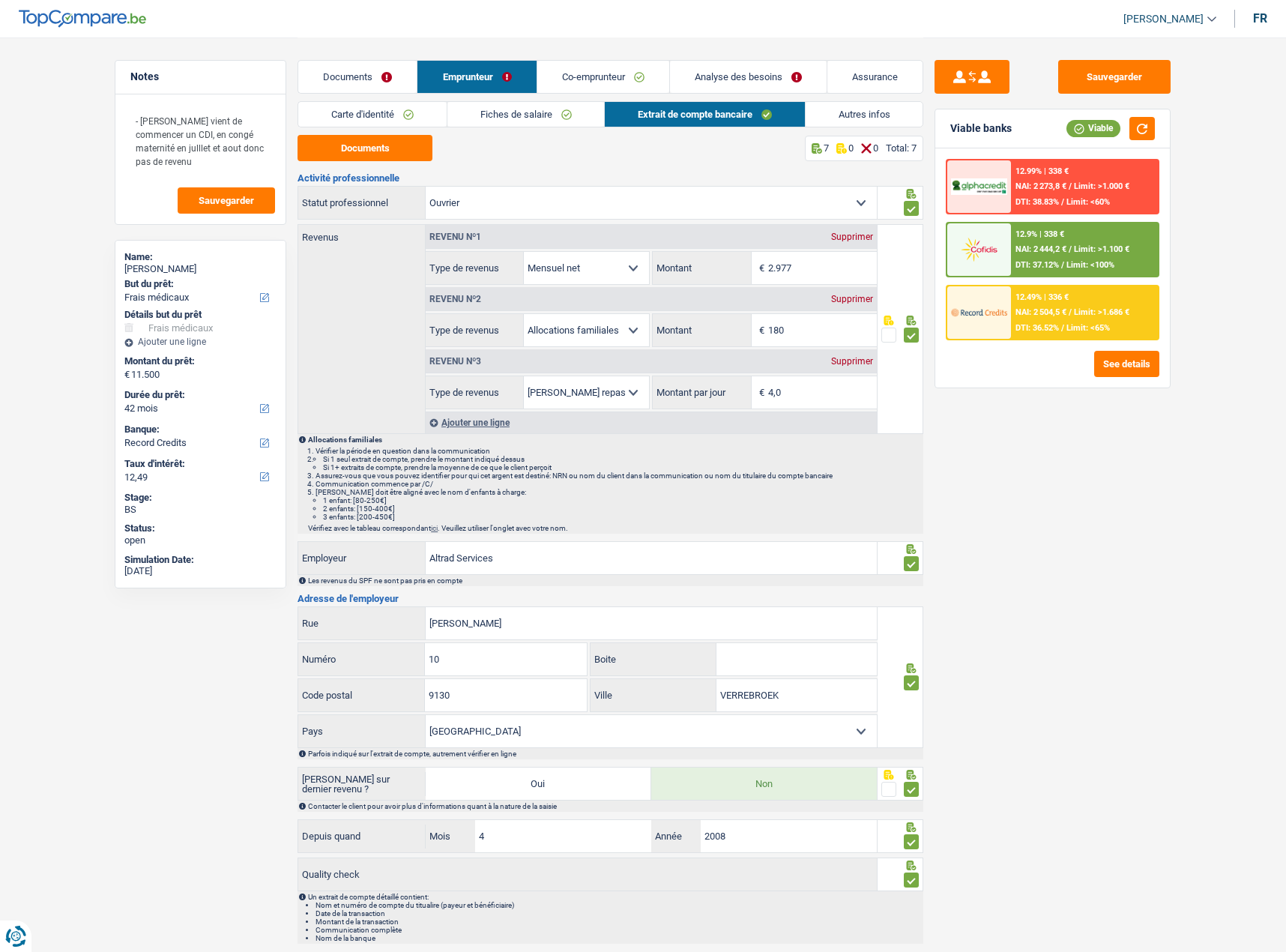
click at [785, 81] on link "Analyse des besoins" at bounding box center [748, 77] width 156 height 32
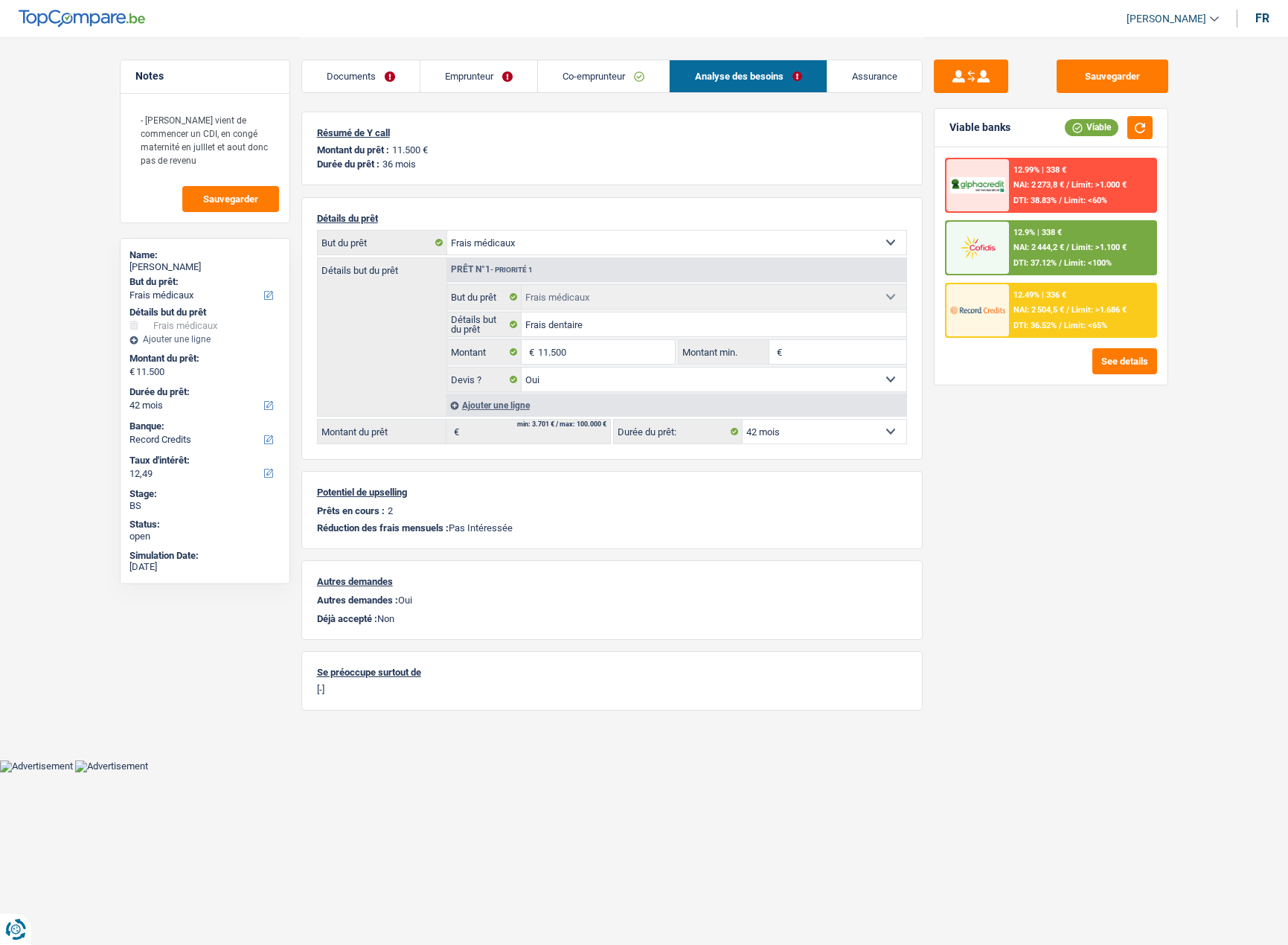
click at [1104, 256] on div "12.9% | 338 € NAI: 2 444,2 € / Limit: >1.100 € DTI: 37.12% / Limit: <100%" at bounding box center [1082, 247] width 147 height 52
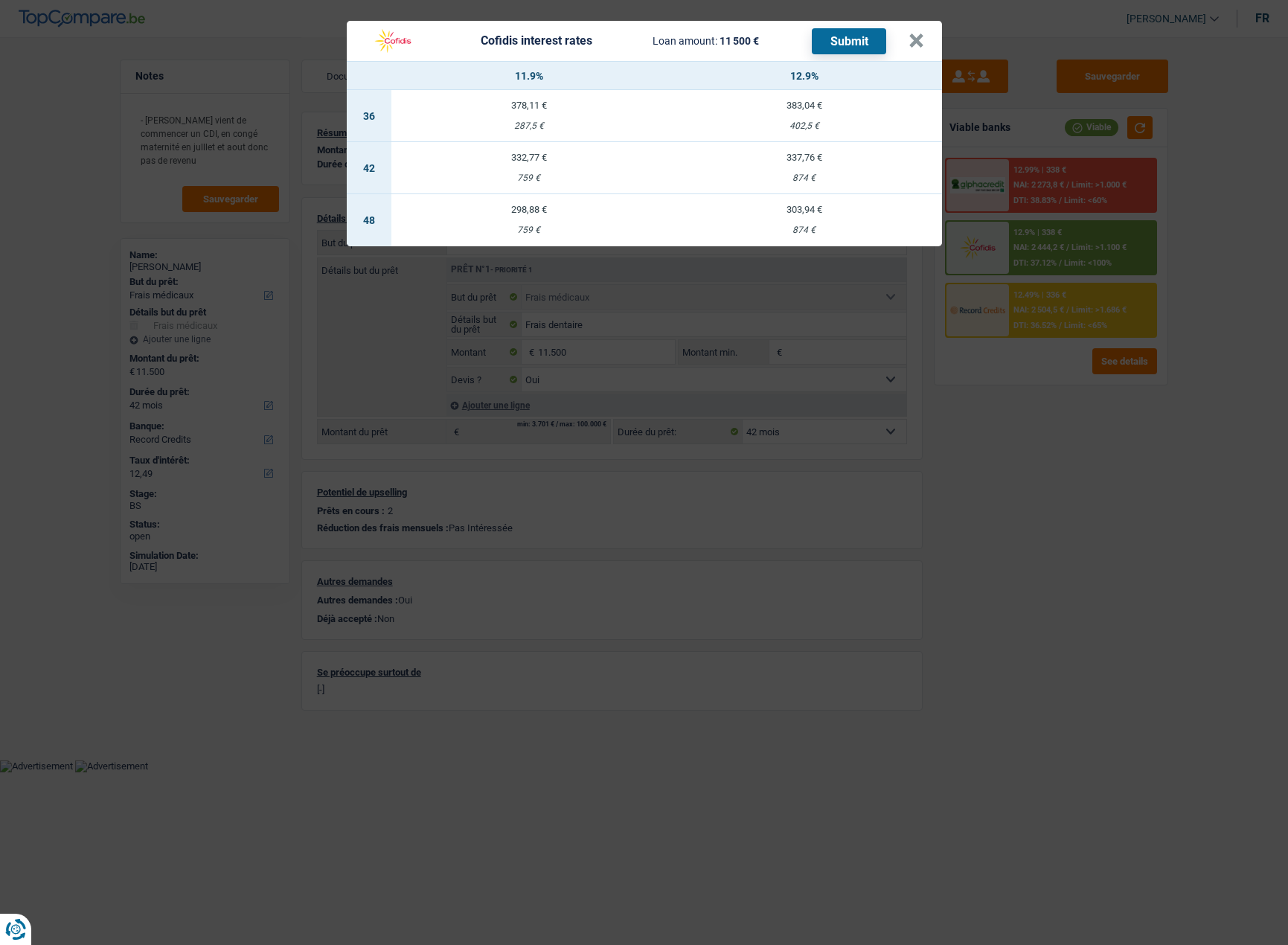
click at [575, 123] on div "287,5 €" at bounding box center [529, 126] width 276 height 10
select select "36"
select select "cofidis"
type input "11,90"
select select "36"
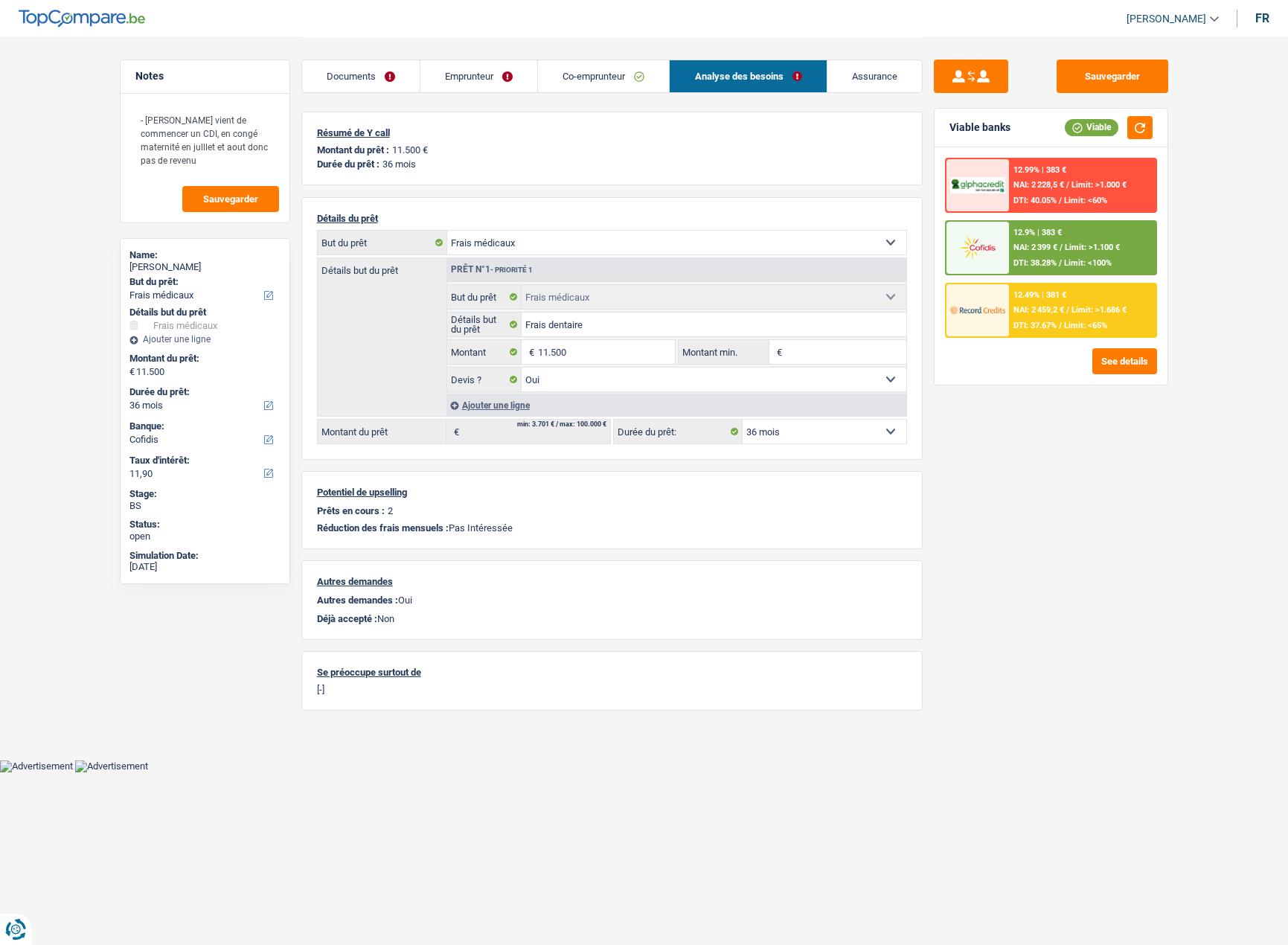
click at [1091, 239] on div "12.9% | 383 € NAI: 2 399 € / Limit: >1.100 € DTI: 38.28% / Limit: <100%" at bounding box center [1082, 247] width 147 height 52
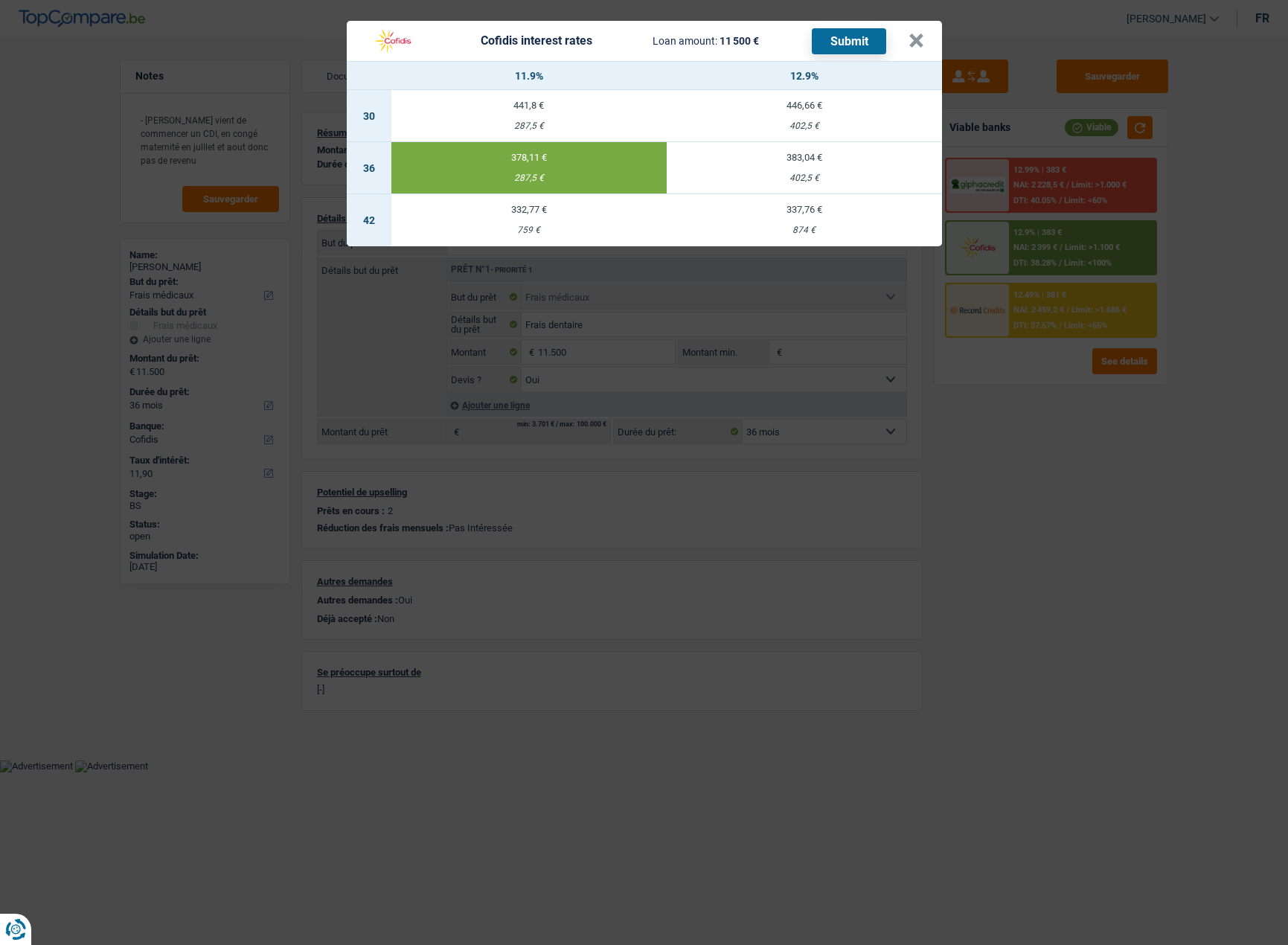
click at [808, 154] on div "383,04 €" at bounding box center [805, 157] width 276 height 10
type input "12,90"
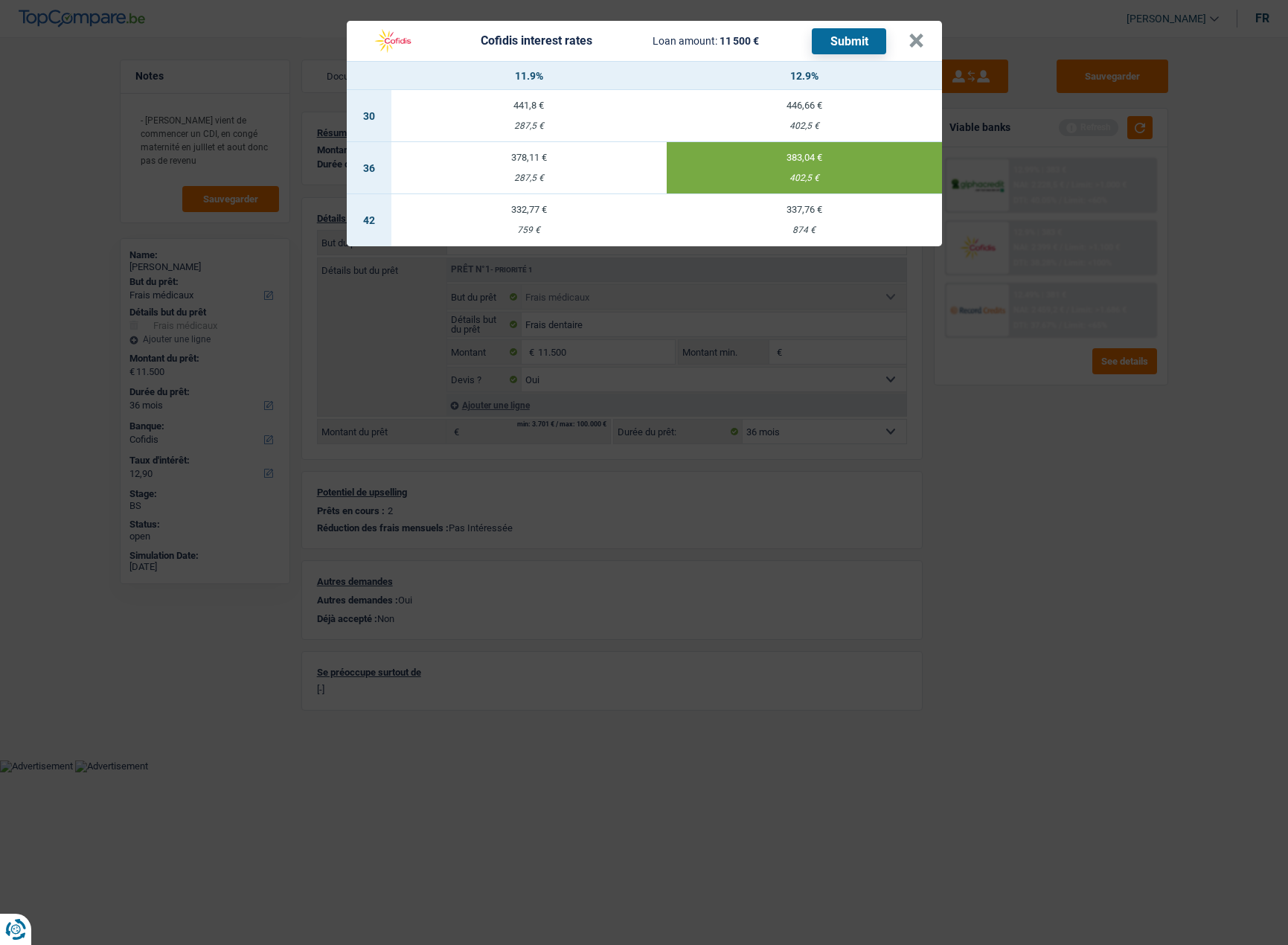
click at [833, 42] on button "Submit" at bounding box center [849, 41] width 74 height 26
